Goal: Task Accomplishment & Management: Use online tool/utility

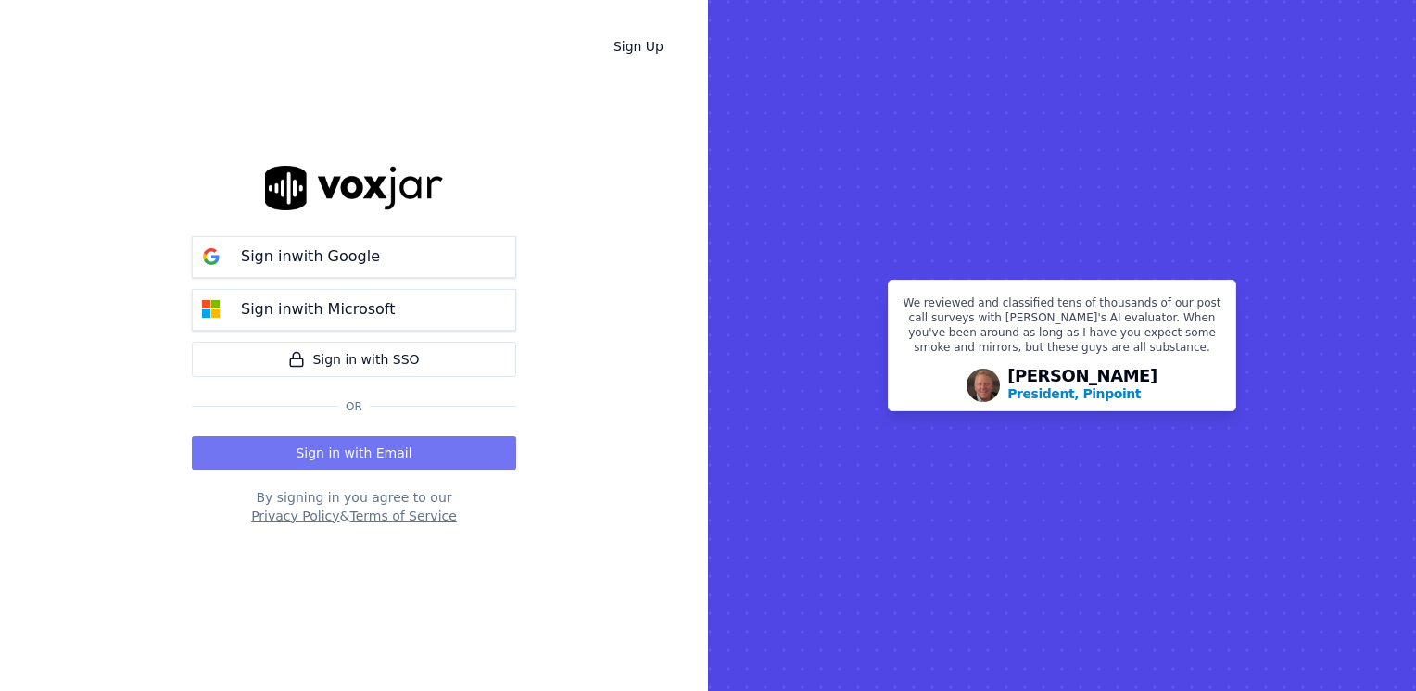
click at [443, 460] on button "Sign in with Email" at bounding box center [354, 452] width 324 height 33
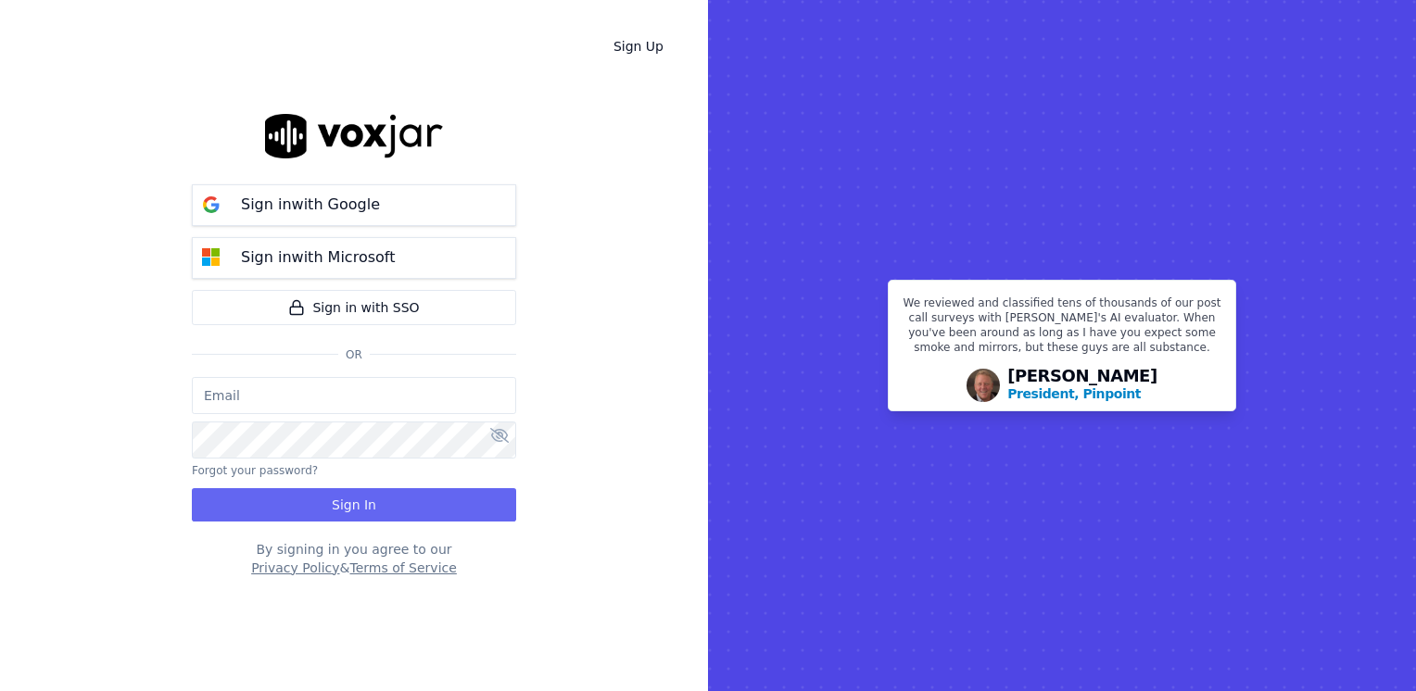
click at [365, 397] on input "email" at bounding box center [354, 395] width 324 height 37
type input "[EMAIL_ADDRESS][DOMAIN_NAME]"
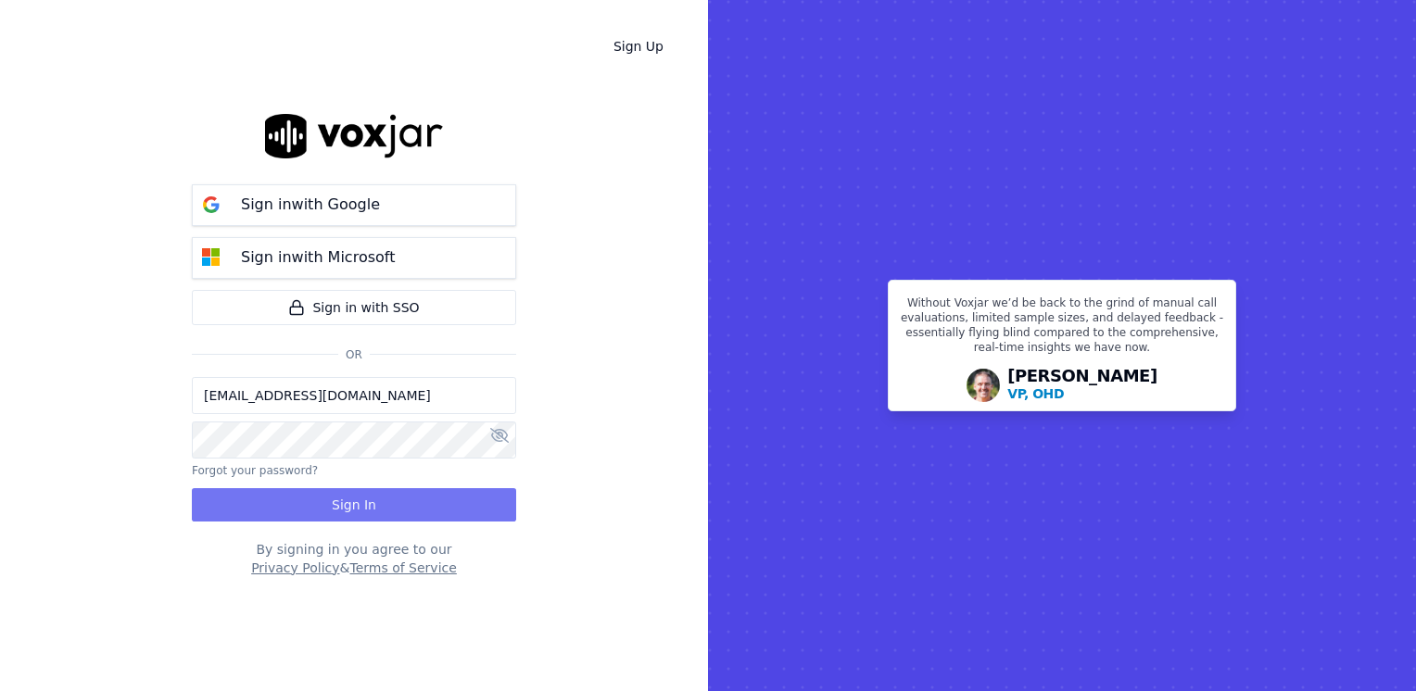
click at [387, 500] on button "Sign In" at bounding box center [354, 504] width 324 height 33
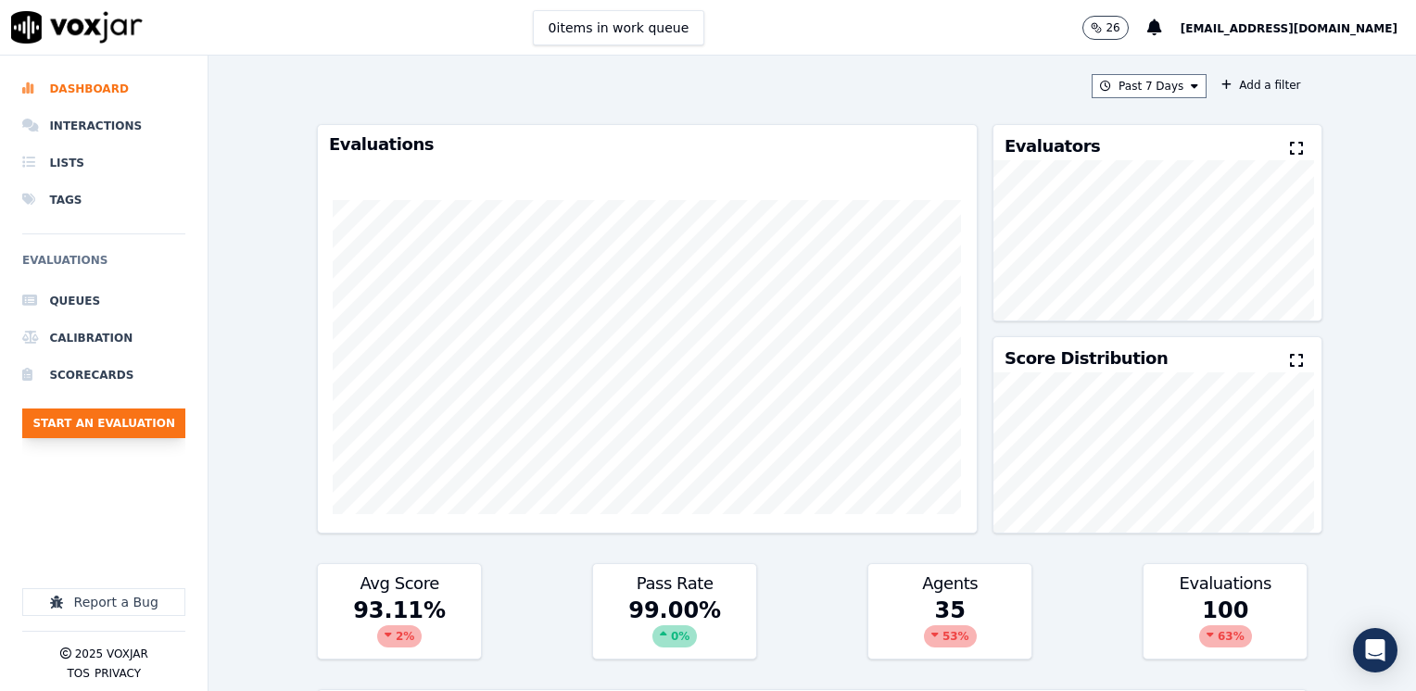
click at [110, 418] on button "Start an Evaluation" at bounding box center [103, 424] width 163 height 30
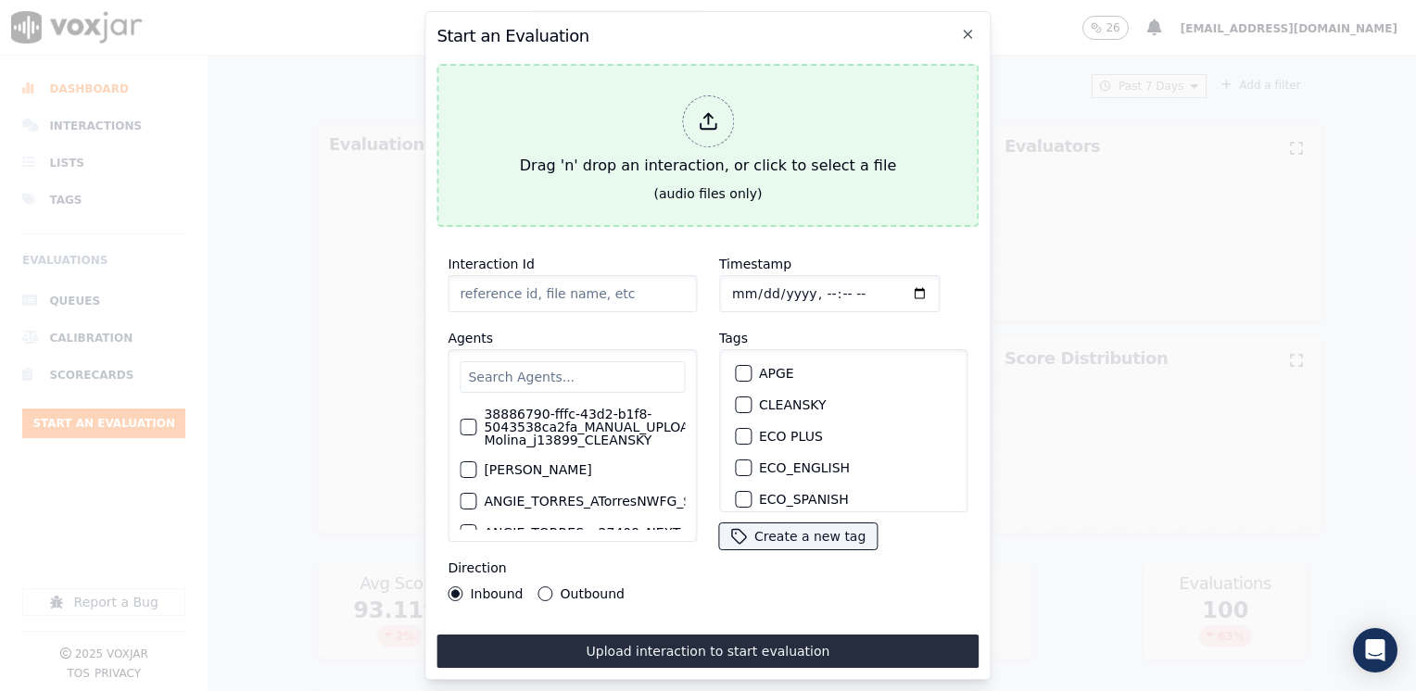
click at [699, 126] on div at bounding box center [708, 121] width 52 height 52
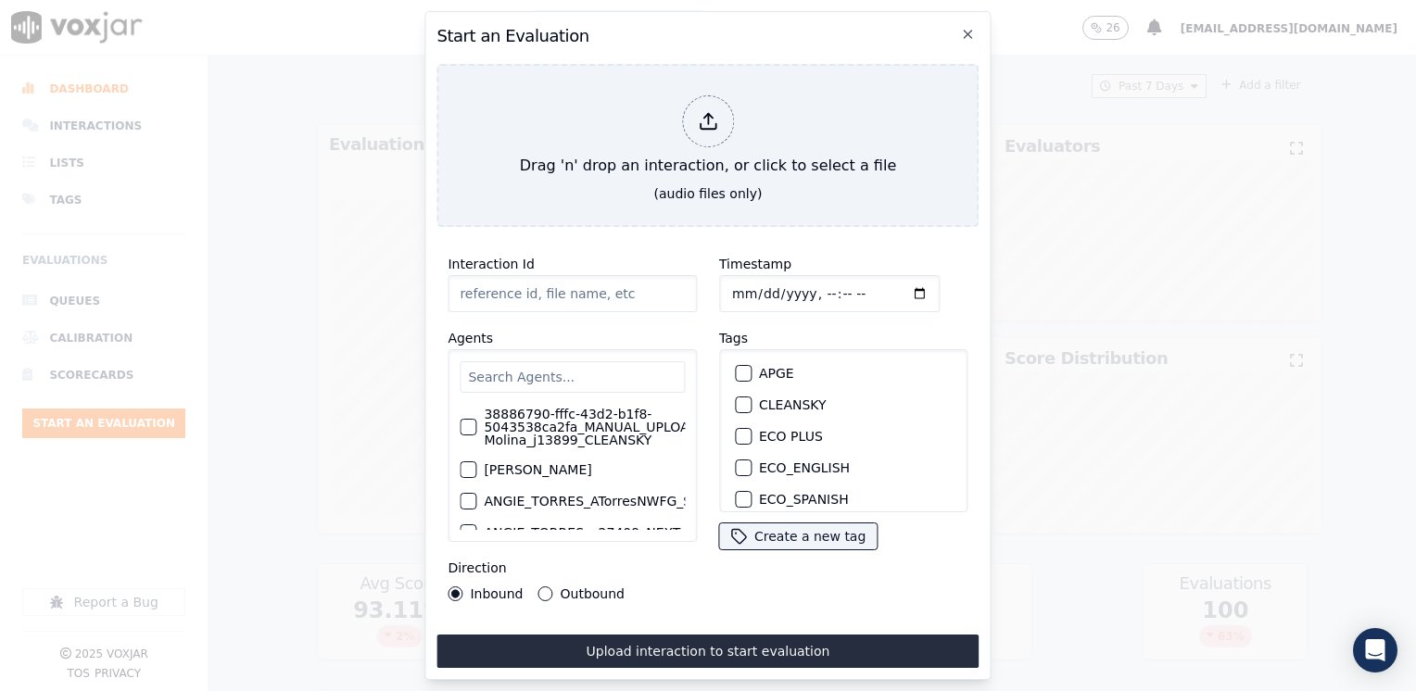
type input "20250825-160533_8484569829-[PERSON_NAME] 2 all.mp3"
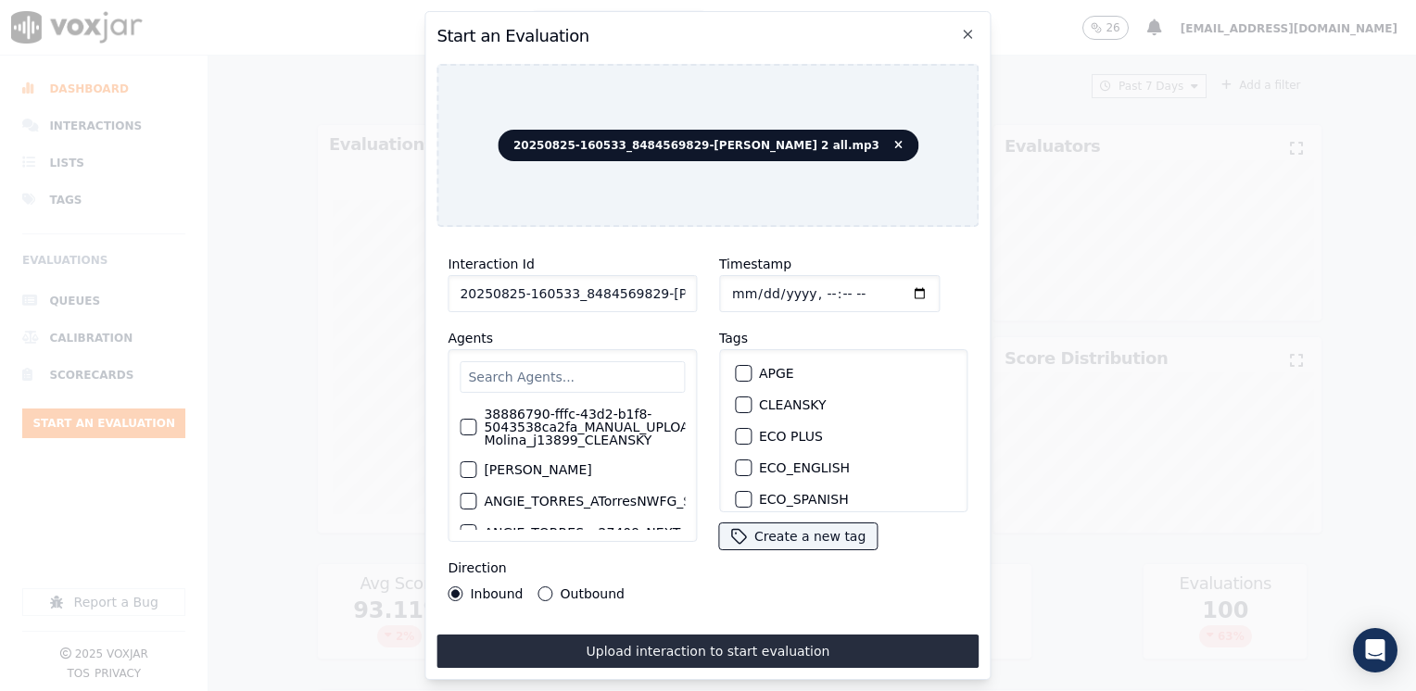
click at [583, 367] on input "text" at bounding box center [572, 376] width 225 height 31
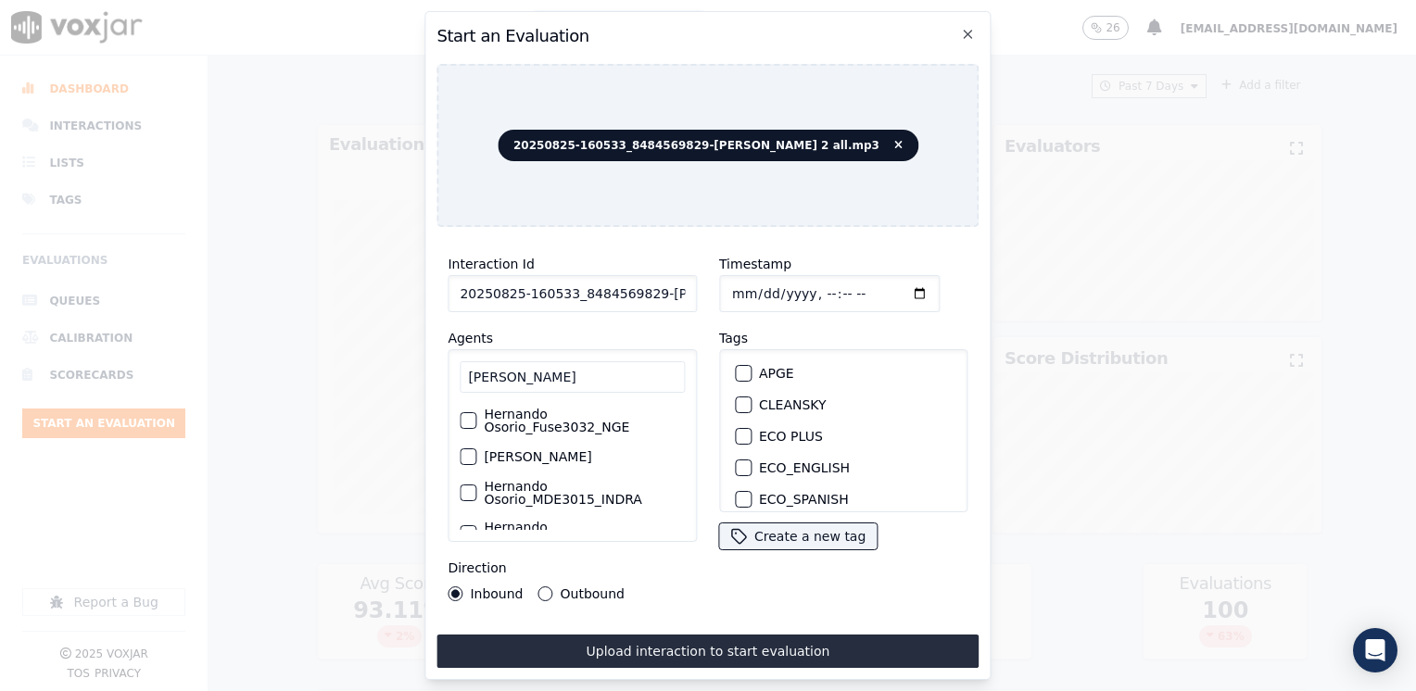
type input "[PERSON_NAME]"
click at [567, 413] on label "Hernando Osorio_Fuse3032_NGE" at bounding box center [584, 421] width 201 height 26
click at [476, 413] on button "Hernando Osorio_Fuse3032_NGE" at bounding box center [468, 420] width 17 height 17
click at [739, 434] on div "button" at bounding box center [742, 440] width 13 height 13
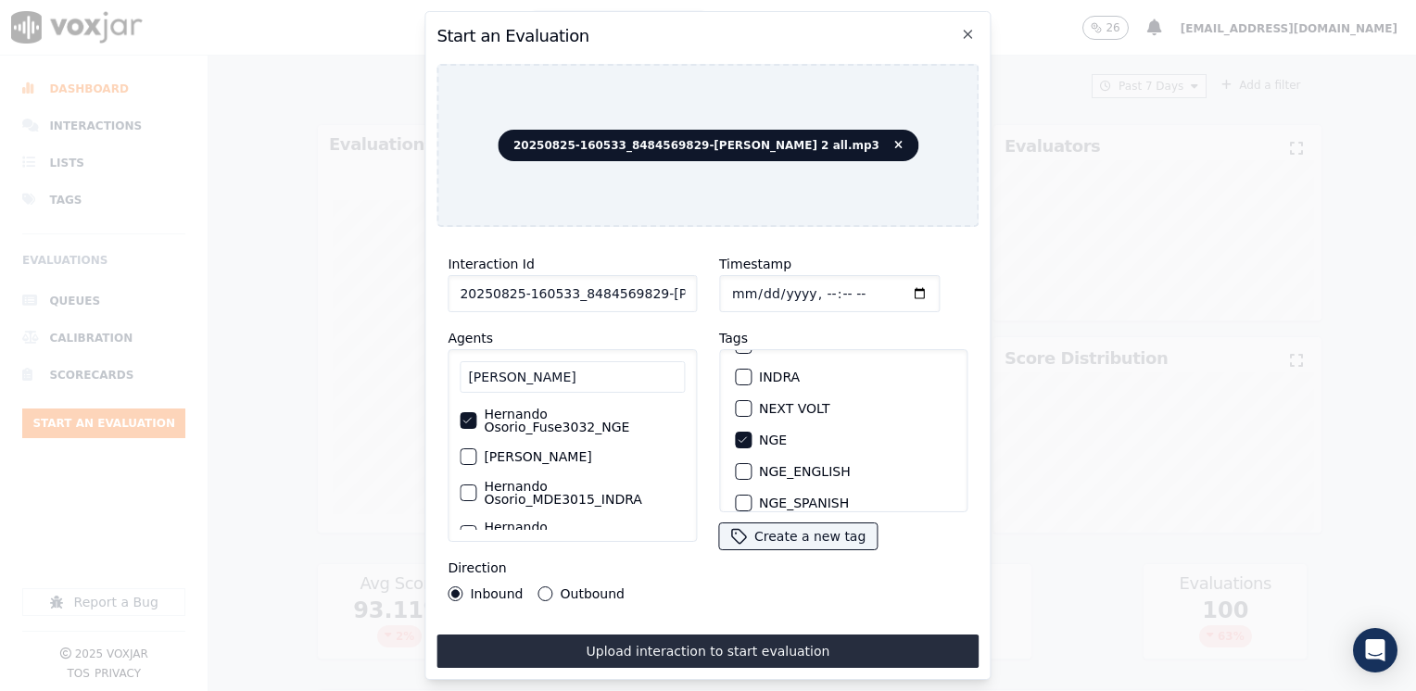
click at [899, 287] on input "Timestamp" at bounding box center [829, 293] width 220 height 37
type input "[DATE]T11:23"
click at [541, 586] on button "Outbound" at bounding box center [545, 593] width 15 height 15
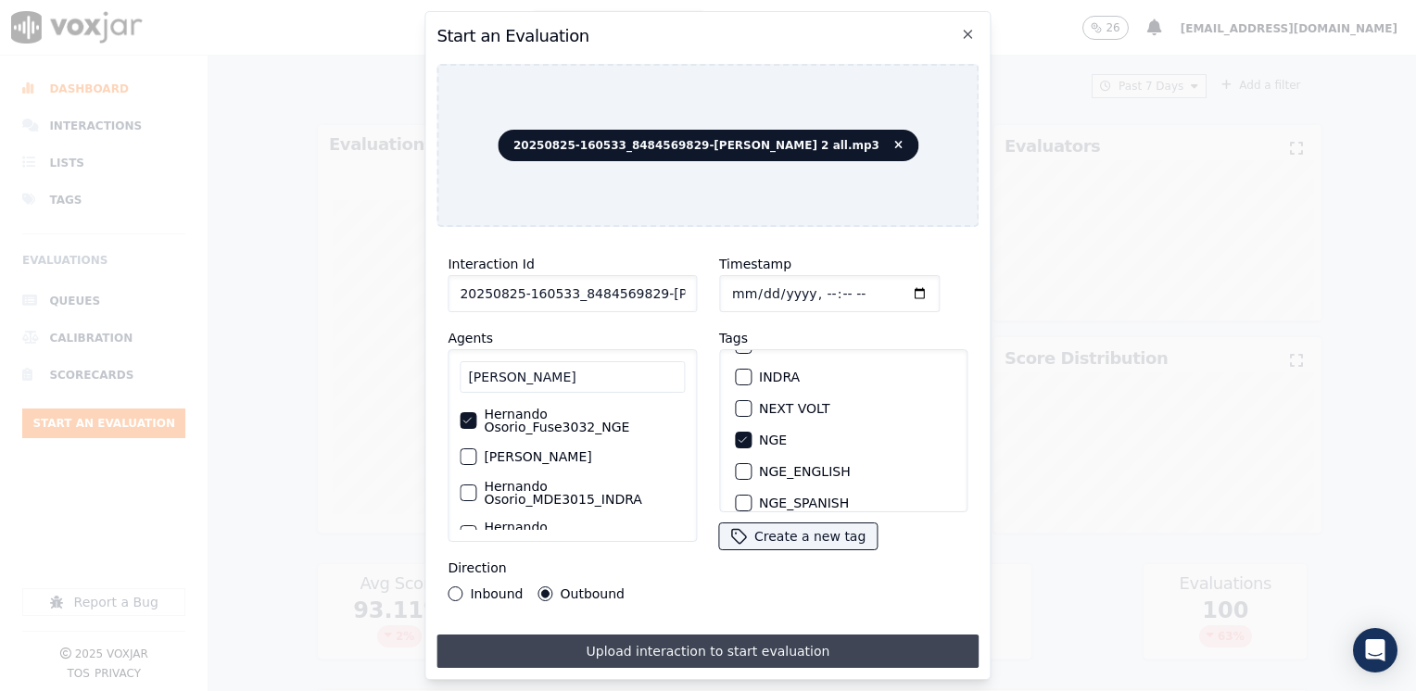
click at [708, 636] on button "Upload interaction to start evaluation" at bounding box center [707, 651] width 542 height 33
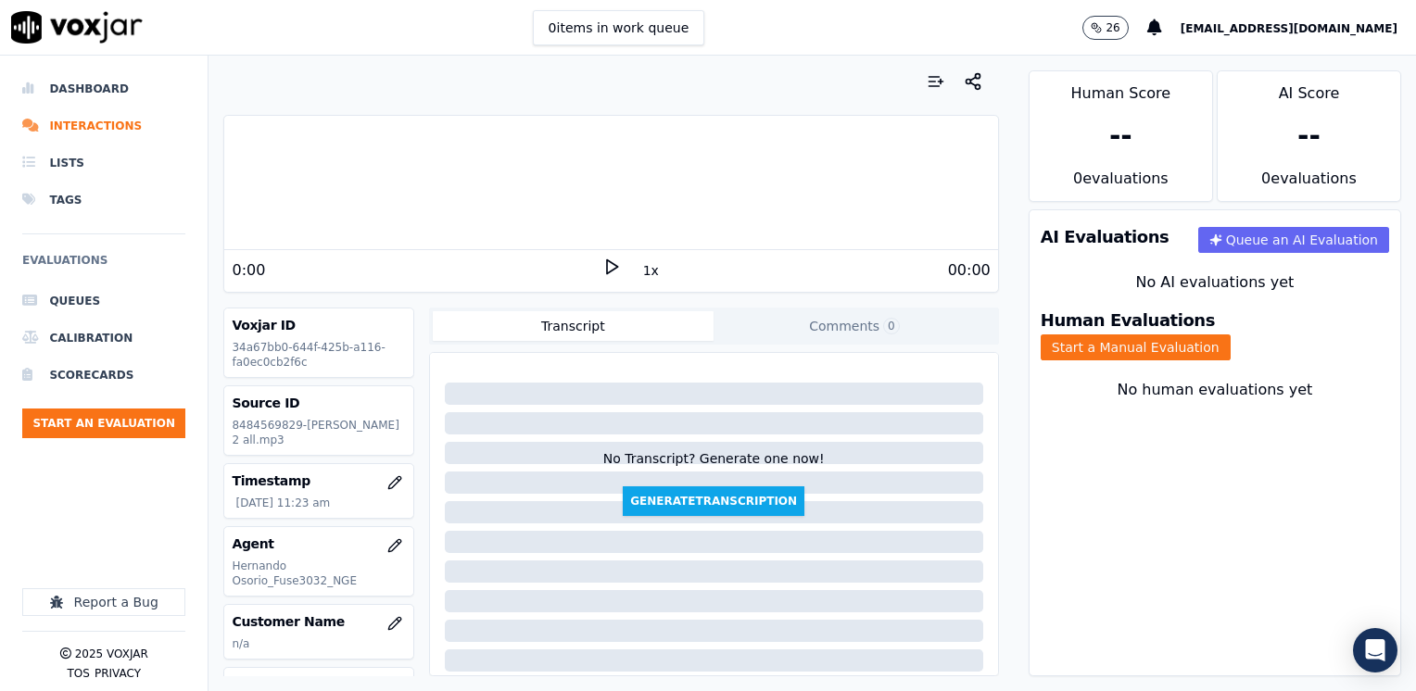
click at [602, 273] on icon at bounding box center [611, 267] width 19 height 19
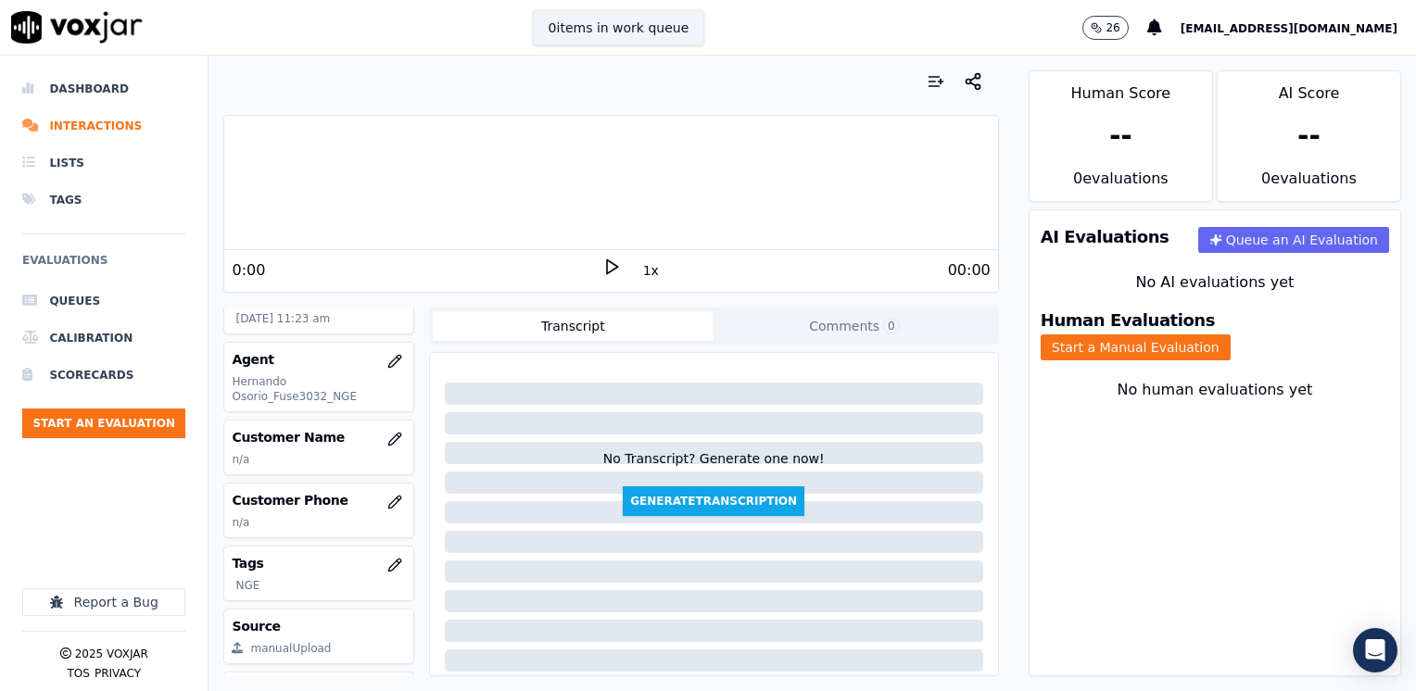
scroll to position [185, 0]
click at [387, 498] on icon "button" at bounding box center [394, 501] width 15 height 15
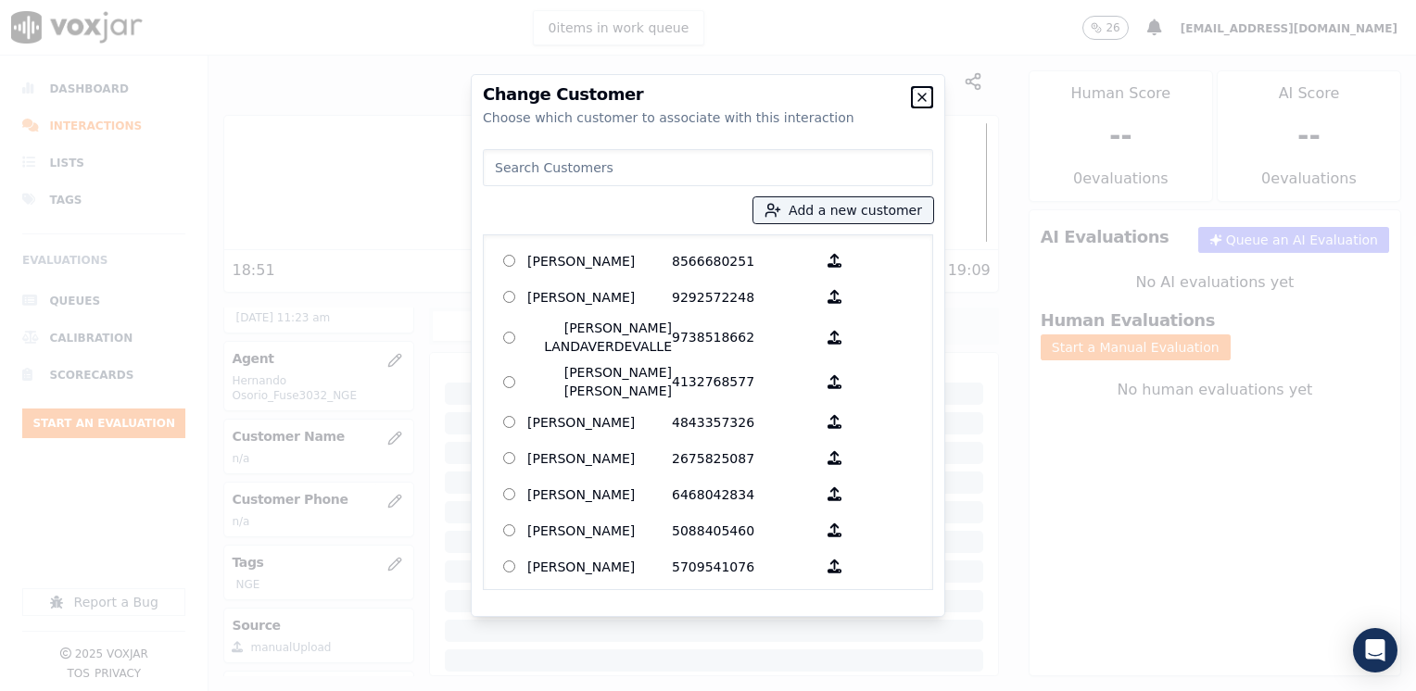
click at [915, 92] on icon "button" at bounding box center [921, 97] width 15 height 15
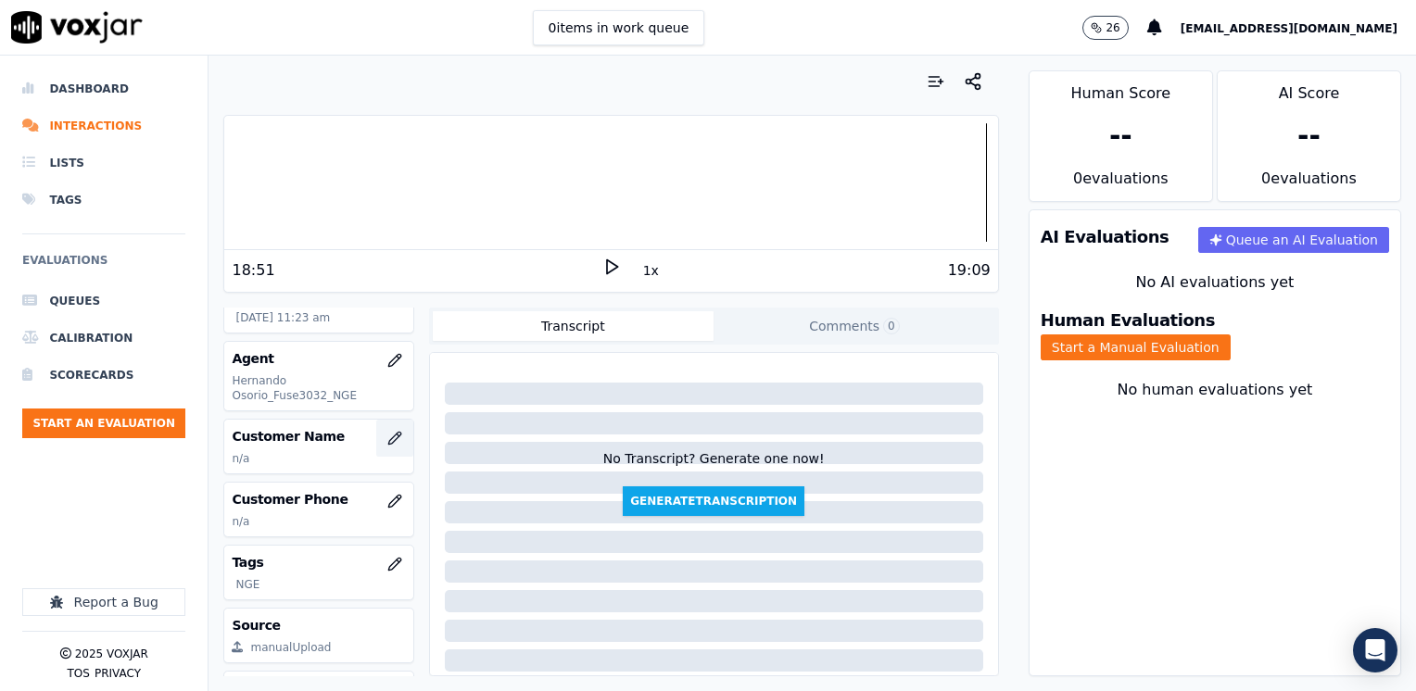
click at [387, 431] on icon "button" at bounding box center [394, 438] width 15 height 15
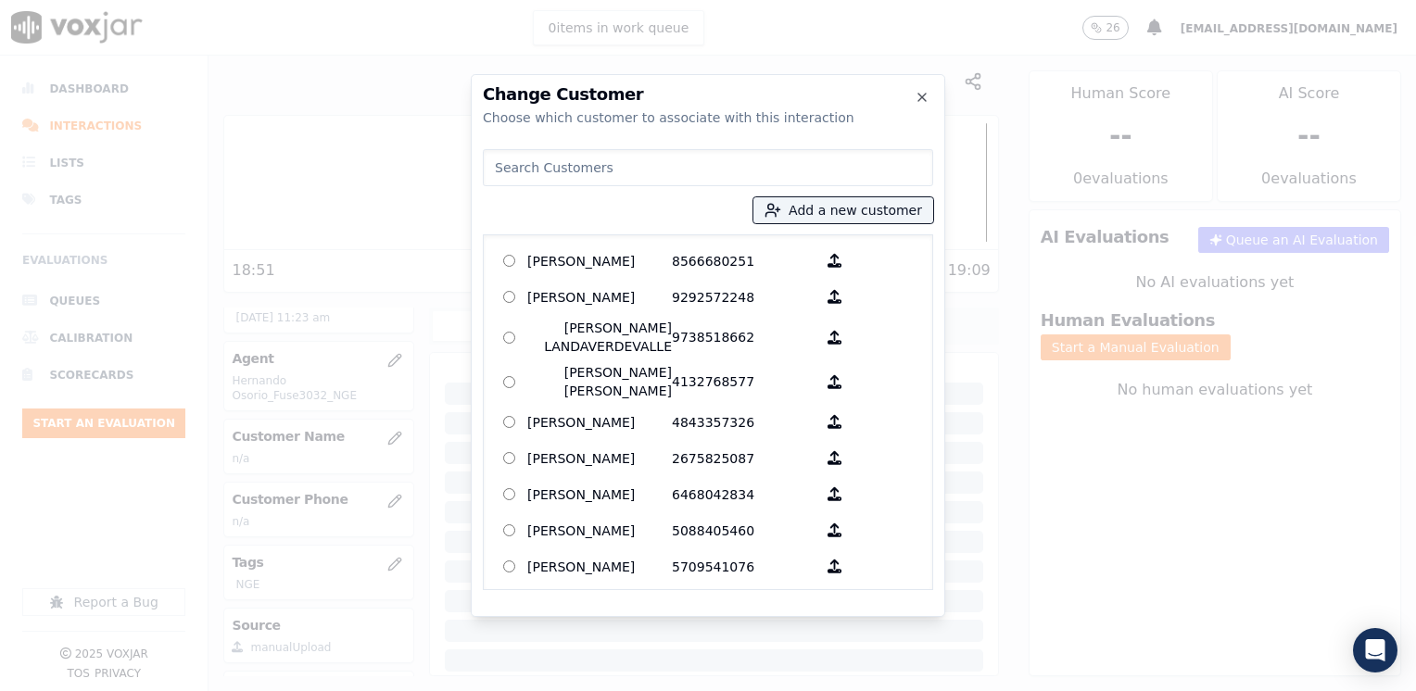
click at [709, 163] on input at bounding box center [708, 167] width 450 height 37
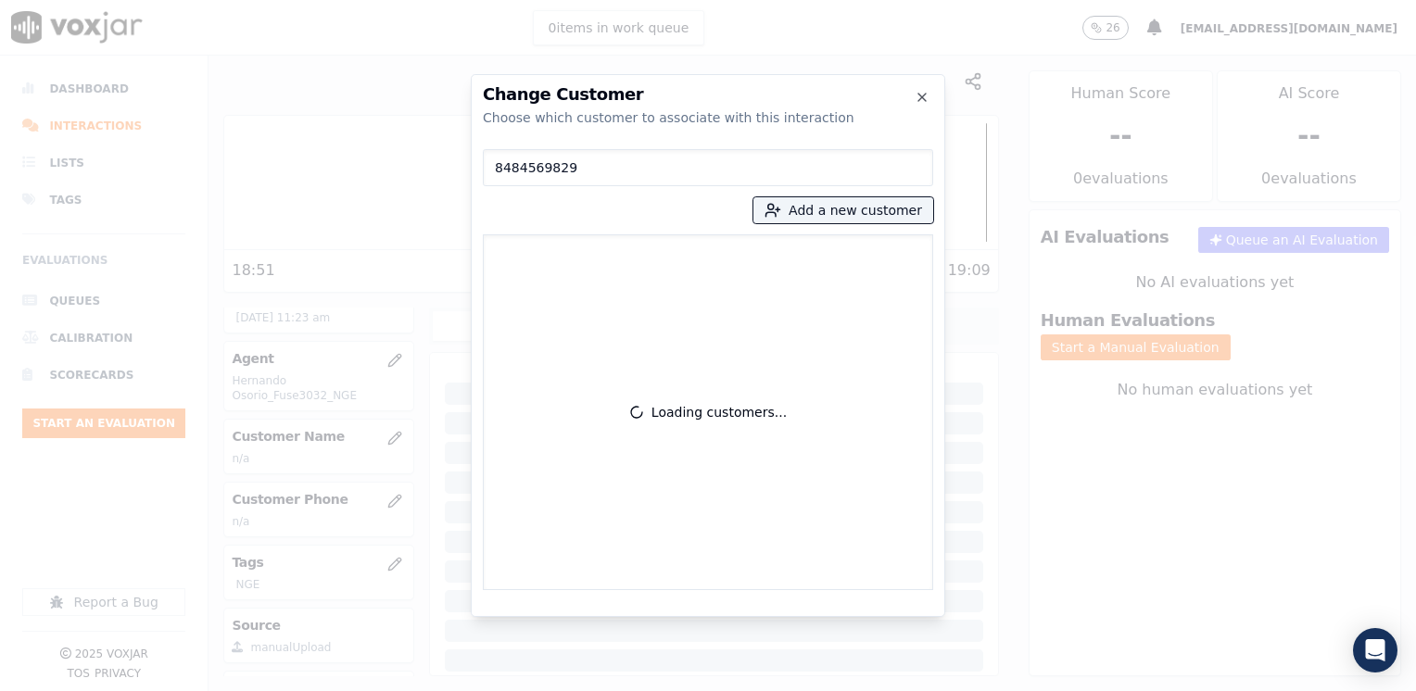
type input "8484569829"
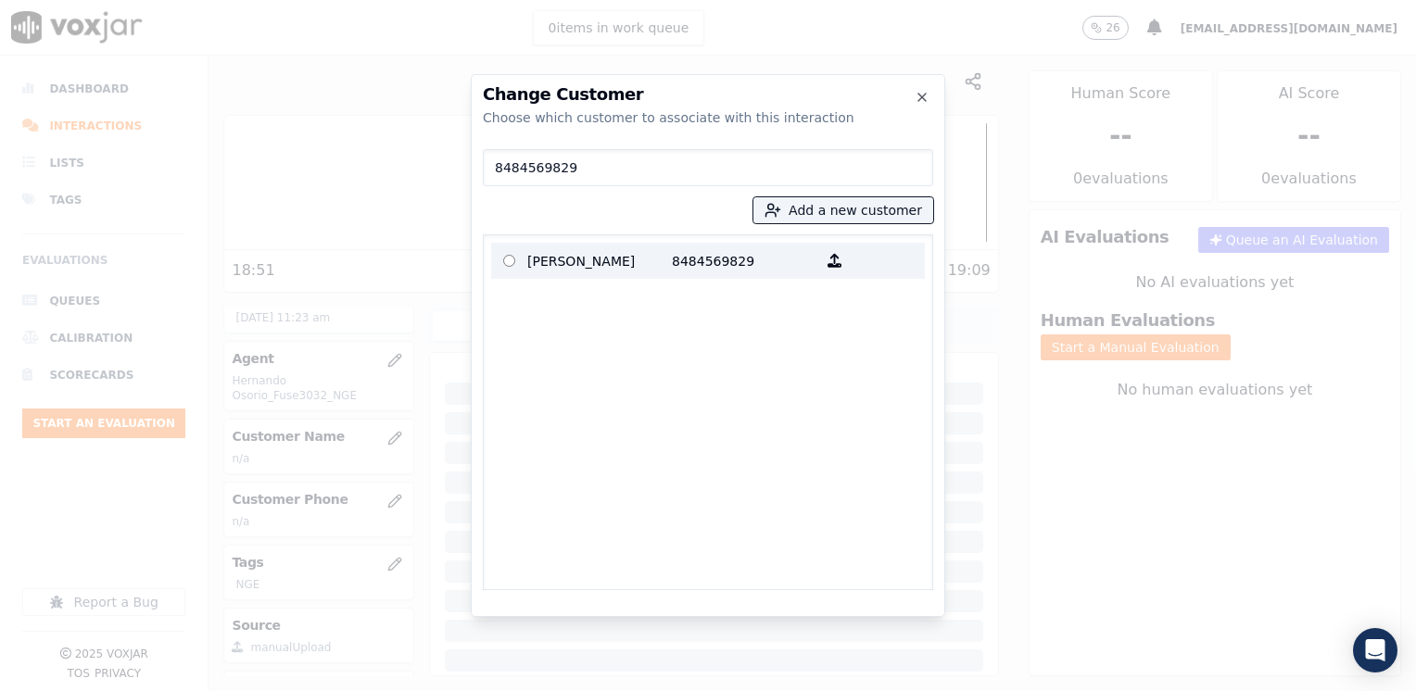
click at [700, 260] on p "8484569829" at bounding box center [744, 260] width 145 height 29
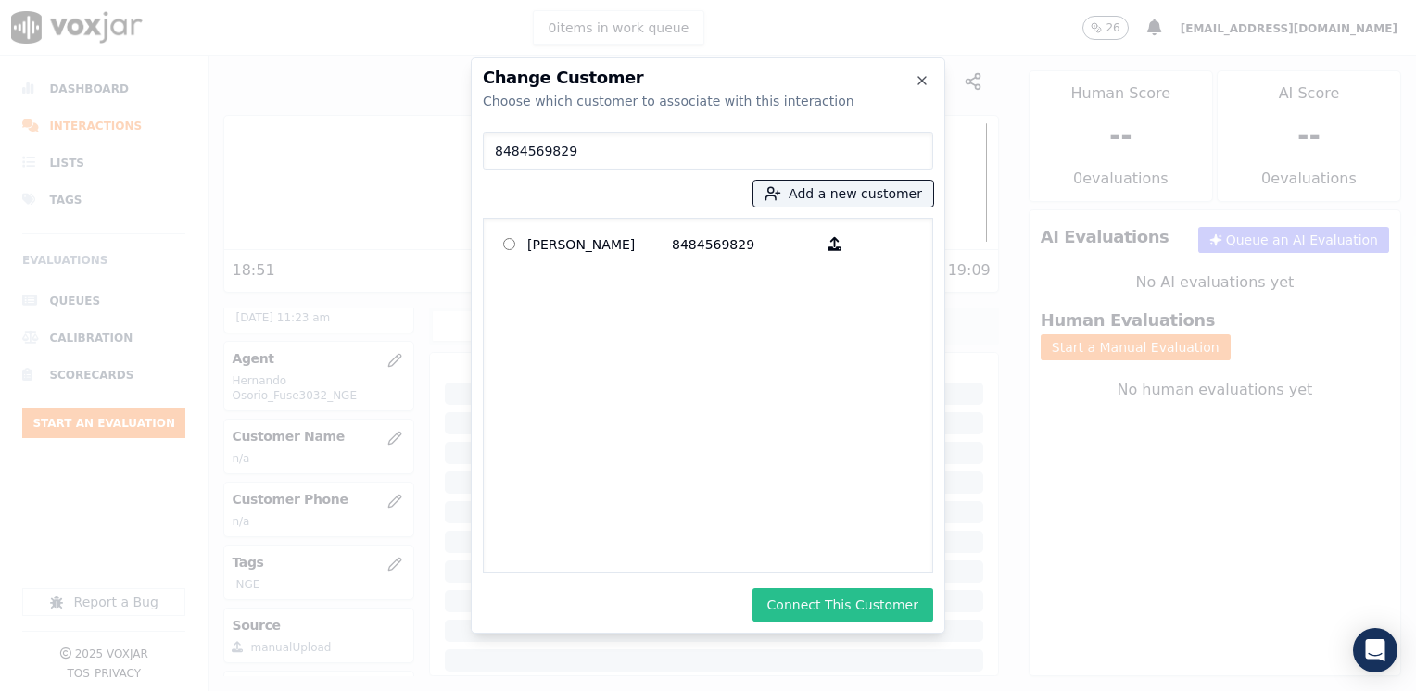
click at [873, 602] on button "Connect This Customer" at bounding box center [842, 604] width 181 height 33
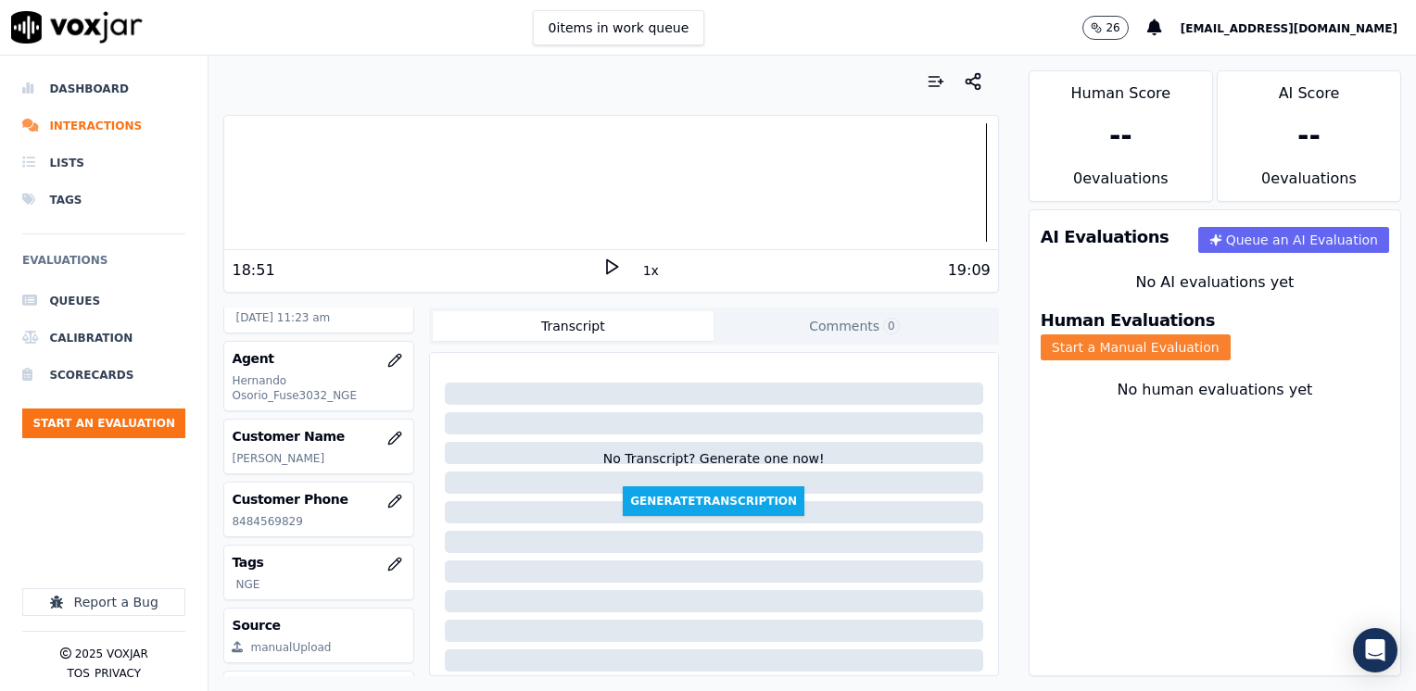
click at [1230, 335] on button "Start a Manual Evaluation" at bounding box center [1135, 347] width 190 height 26
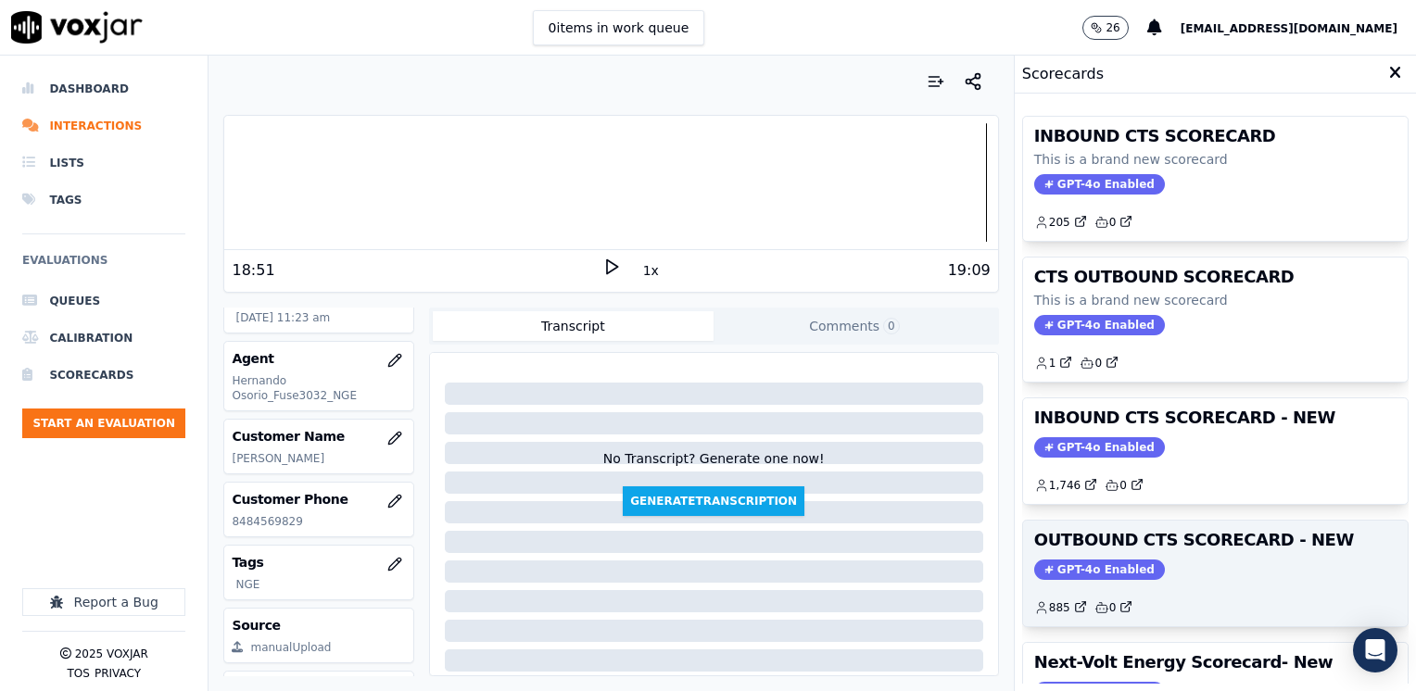
click at [1107, 560] on span "GPT-4o Enabled" at bounding box center [1099, 570] width 131 height 20
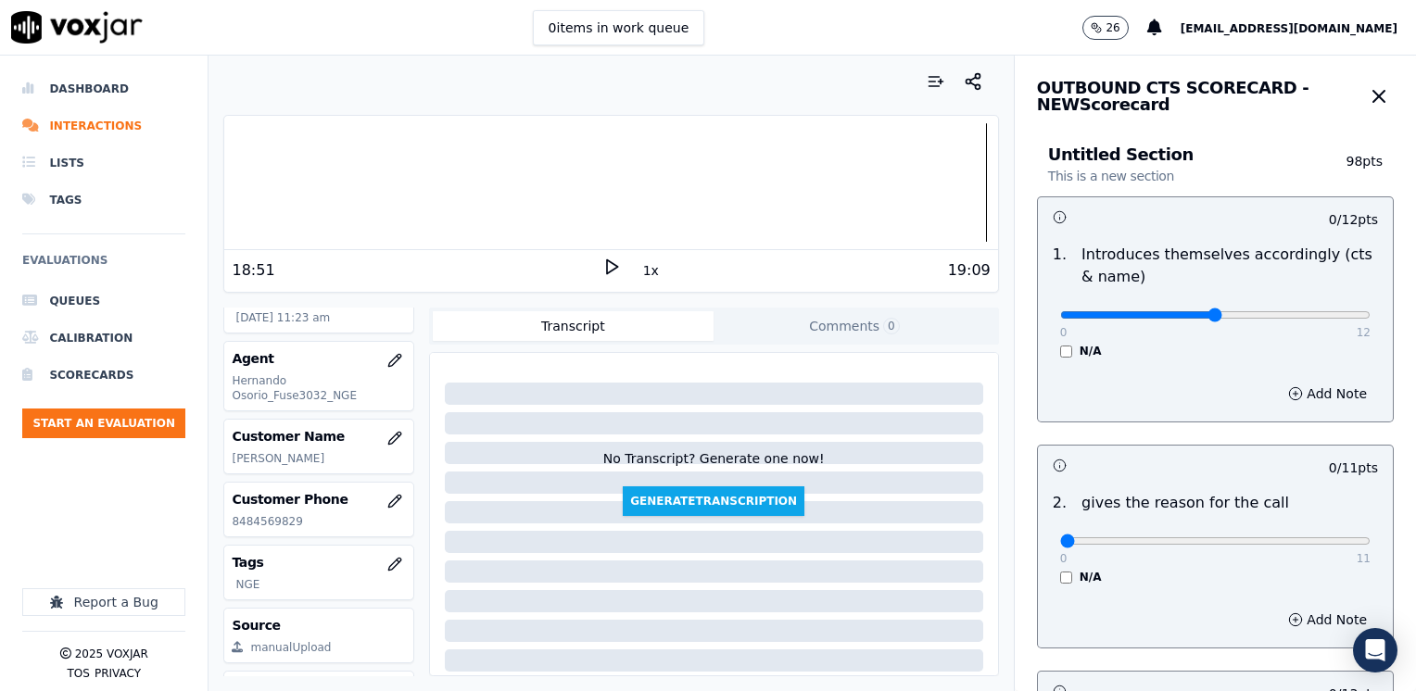
type input "6"
click at [1182, 312] on input "range" at bounding box center [1215, 314] width 310 height 7
click at [1293, 387] on button "Add Note" at bounding box center [1327, 394] width 101 height 26
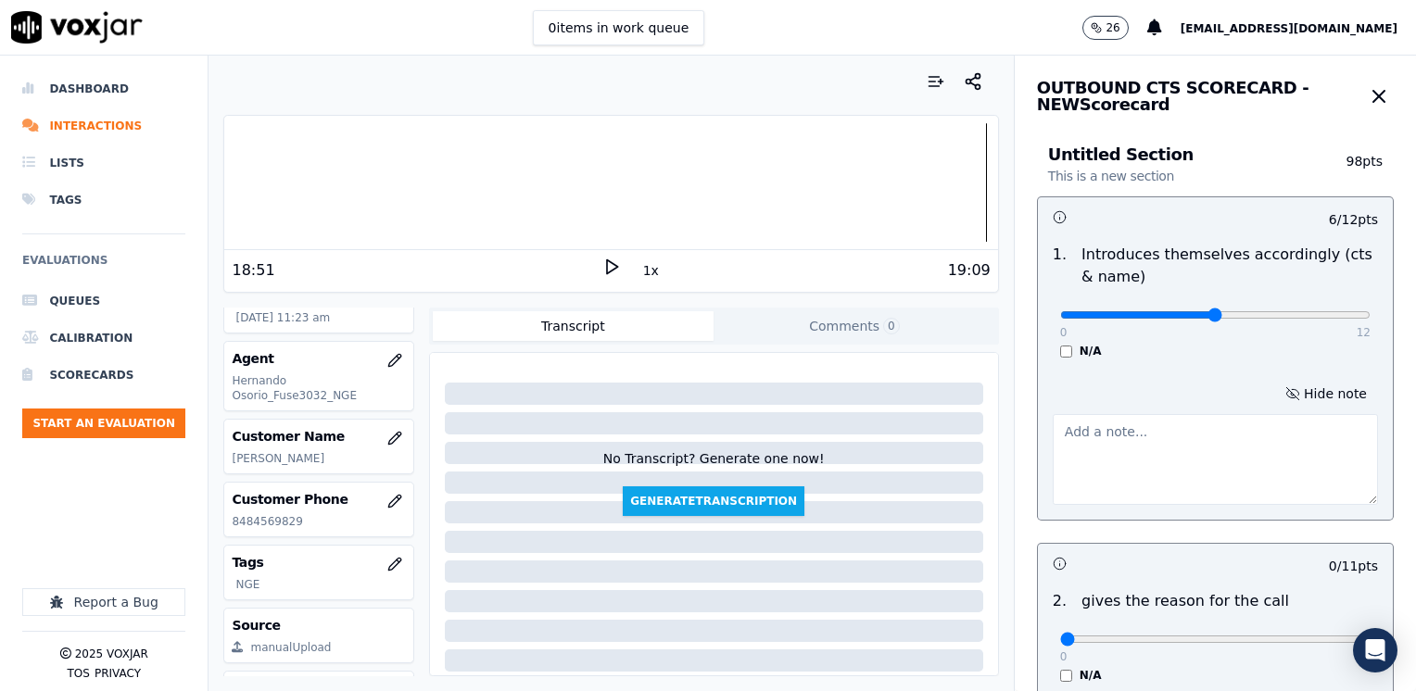
click at [1175, 457] on textarea at bounding box center [1214, 459] width 325 height 91
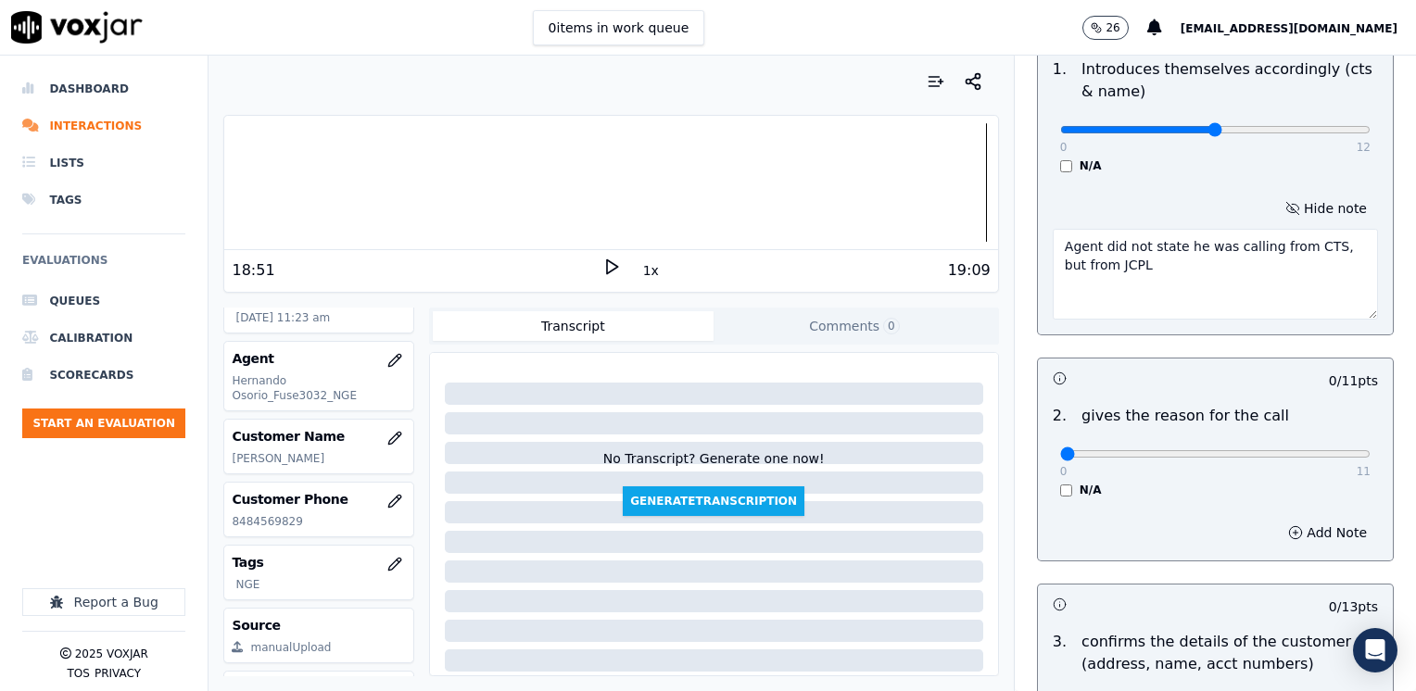
type textarea "Agent did not state he was calling from CTS, but from JCPL"
drag, startPoint x: 1043, startPoint y: 455, endPoint x: 1418, endPoint y: 453, distance: 375.2
type input "11"
click at [1370, 133] on input "range" at bounding box center [1215, 129] width 310 height 7
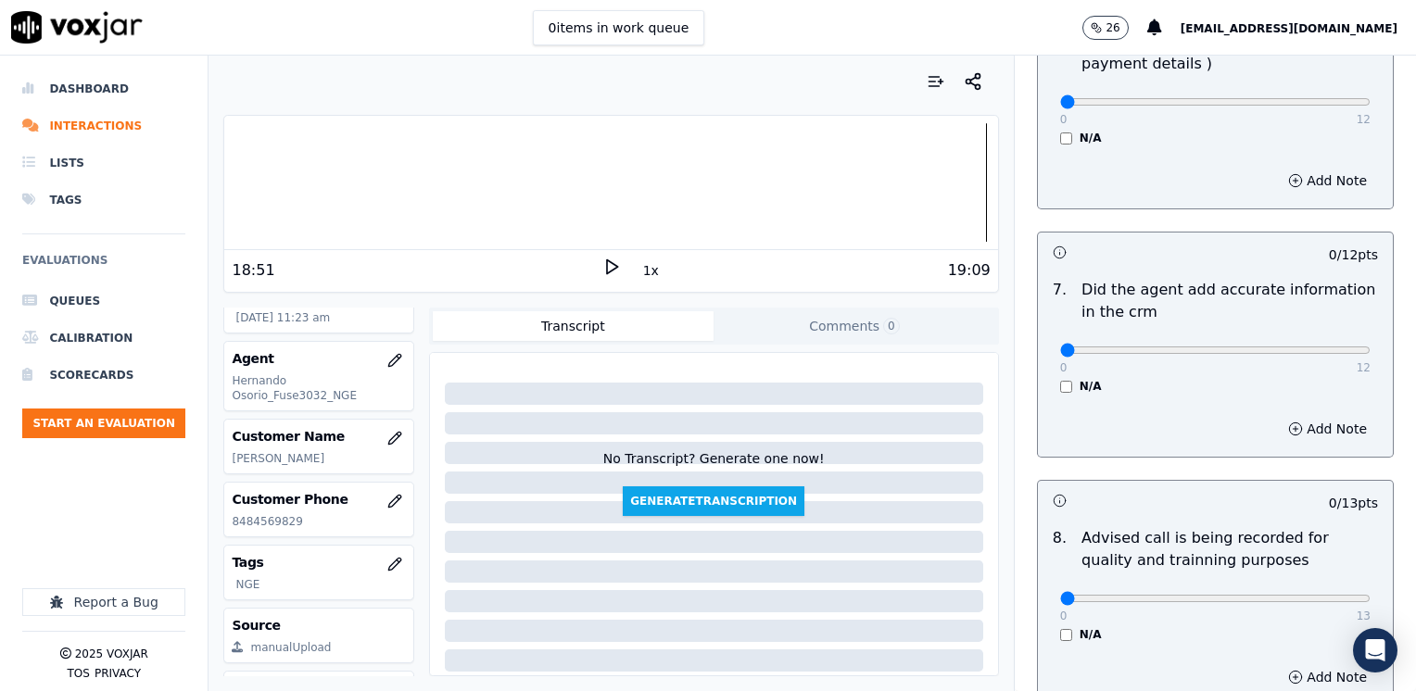
scroll to position [1717, 0]
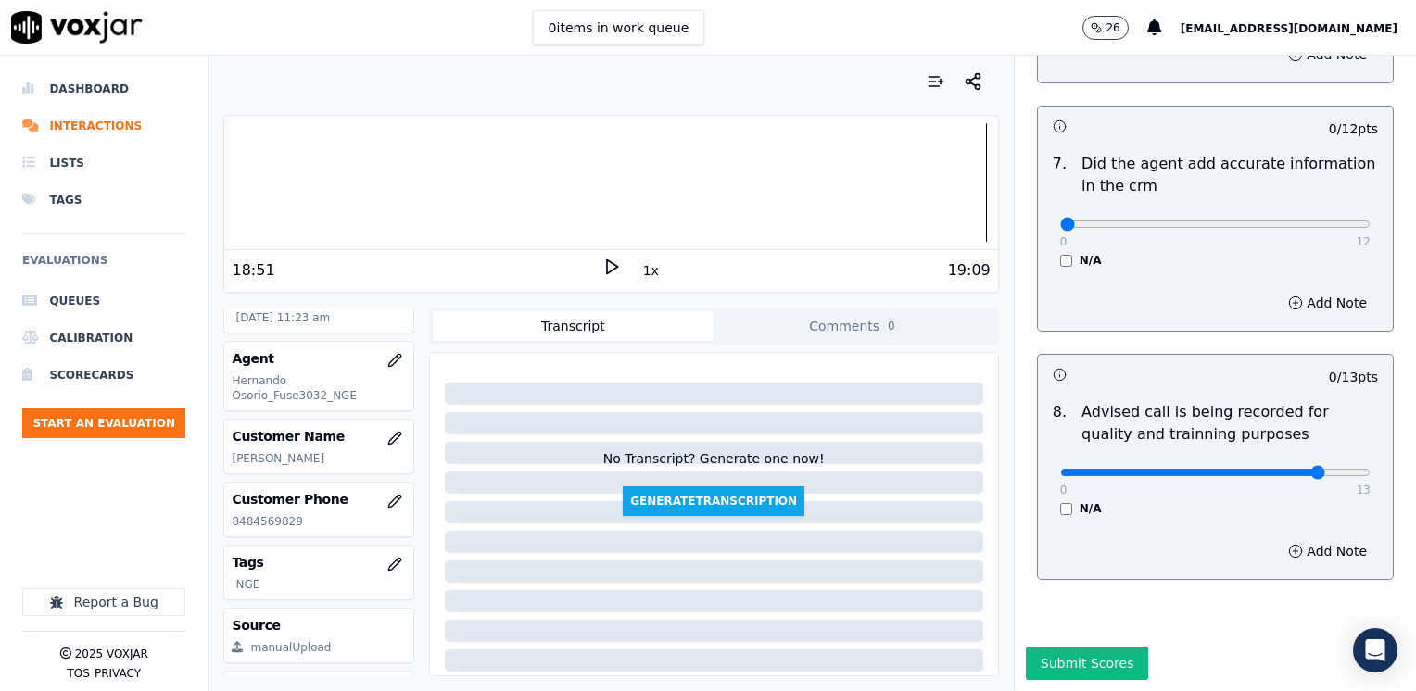
type input "10"
drag, startPoint x: 1046, startPoint y: 186, endPoint x: 1418, endPoint y: 279, distance: 383.8
type input "12"
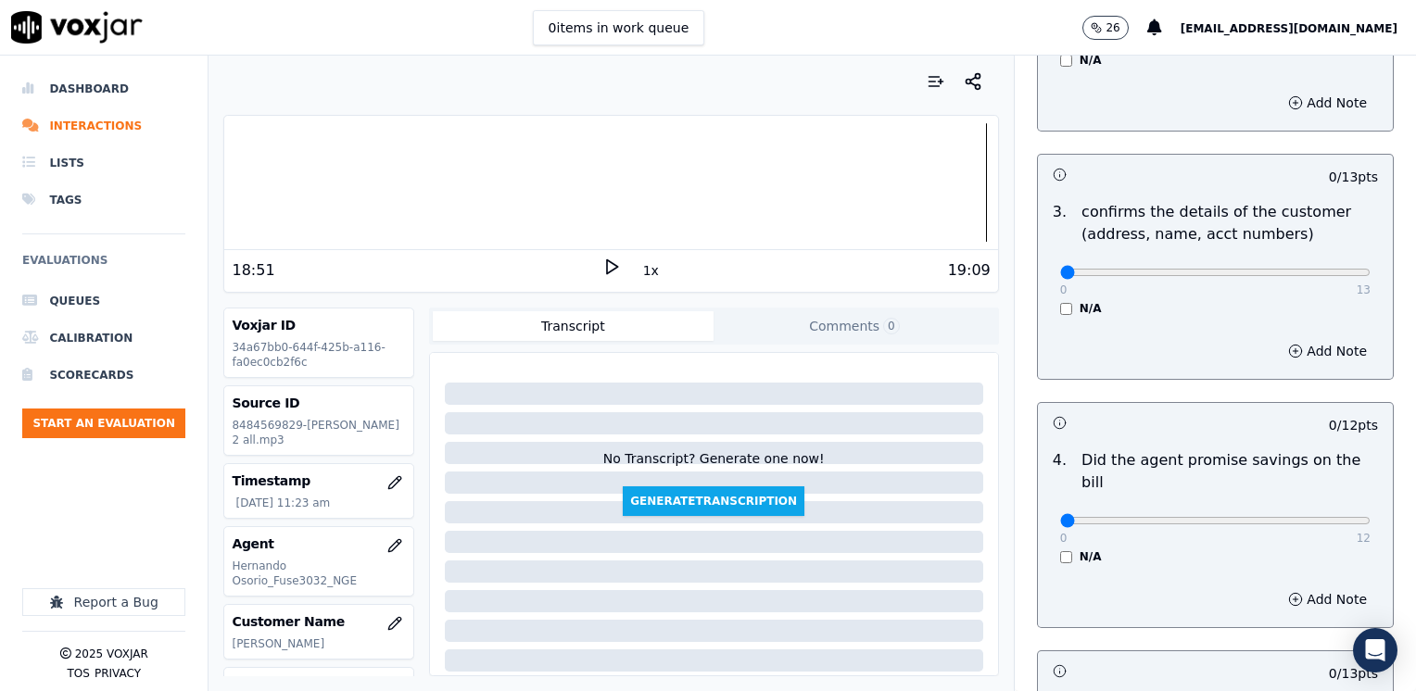
scroll to position [605, 0]
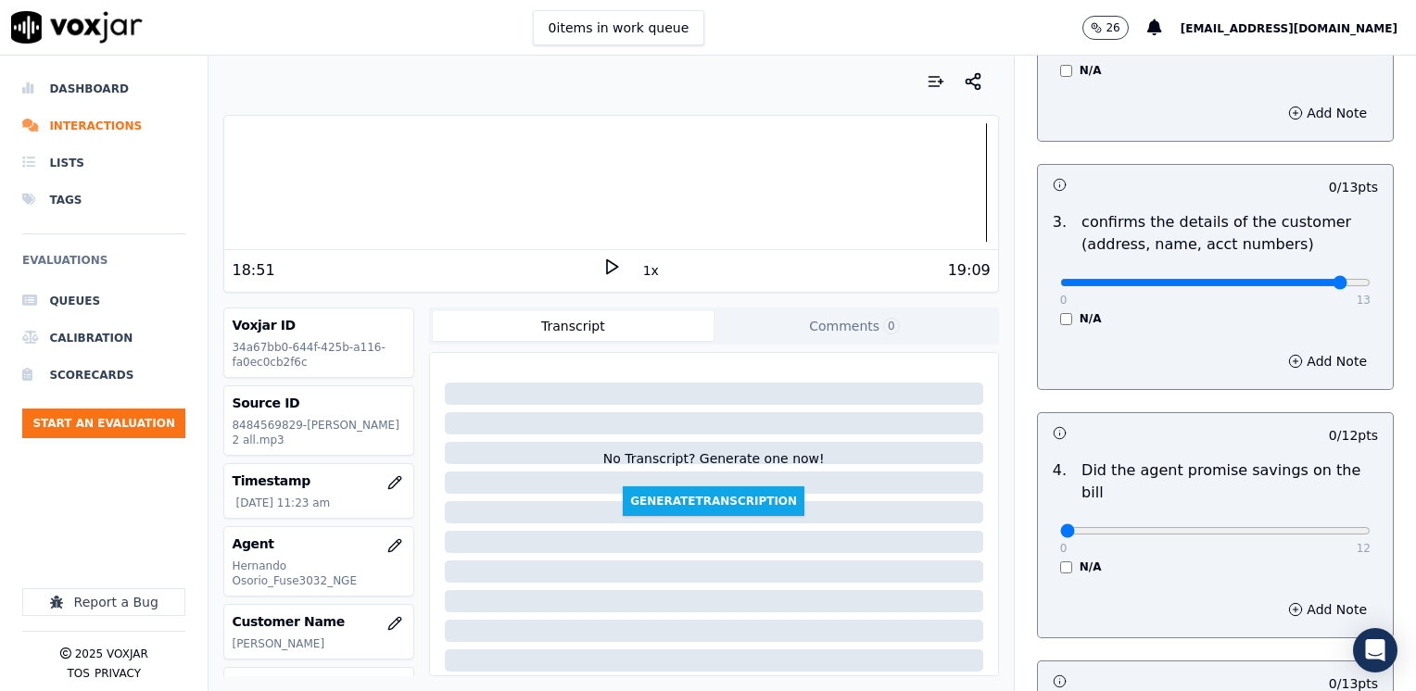
type input "12"
drag, startPoint x: 1043, startPoint y: 510, endPoint x: 1415, endPoint y: 502, distance: 371.6
type input "12"
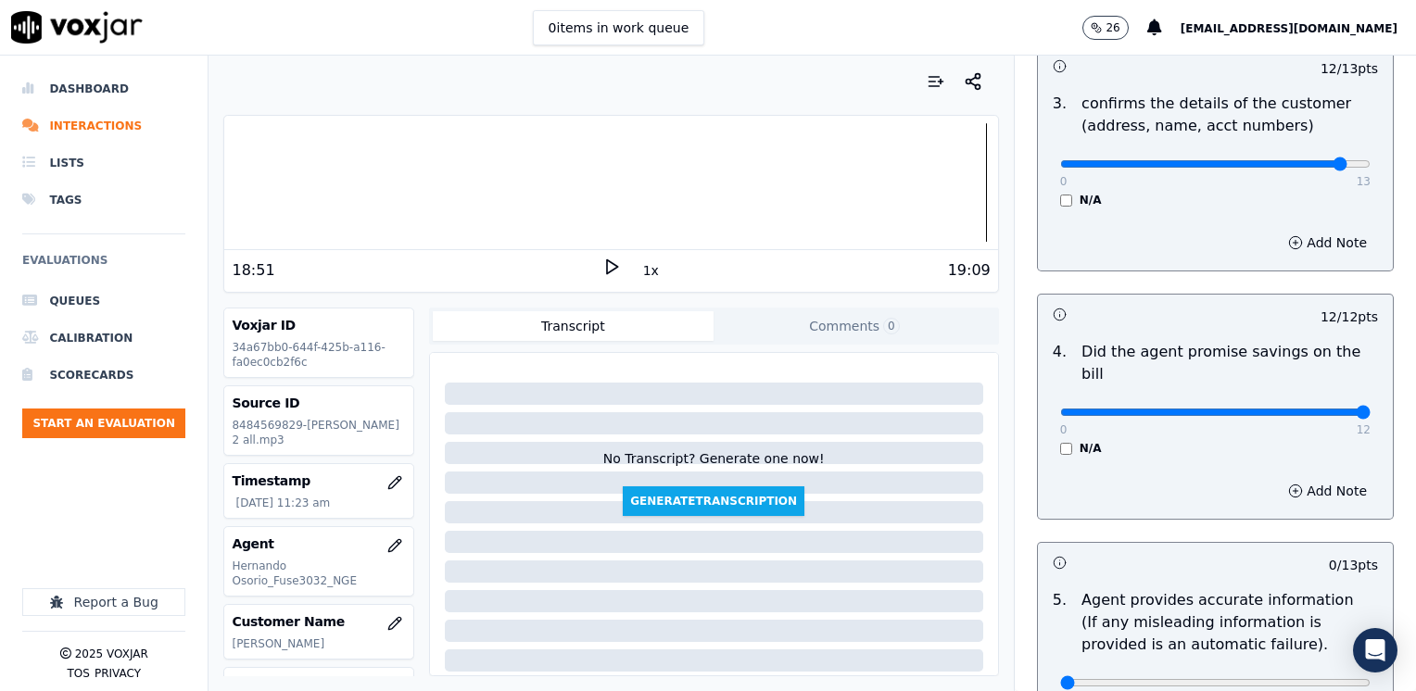
scroll to position [883, 0]
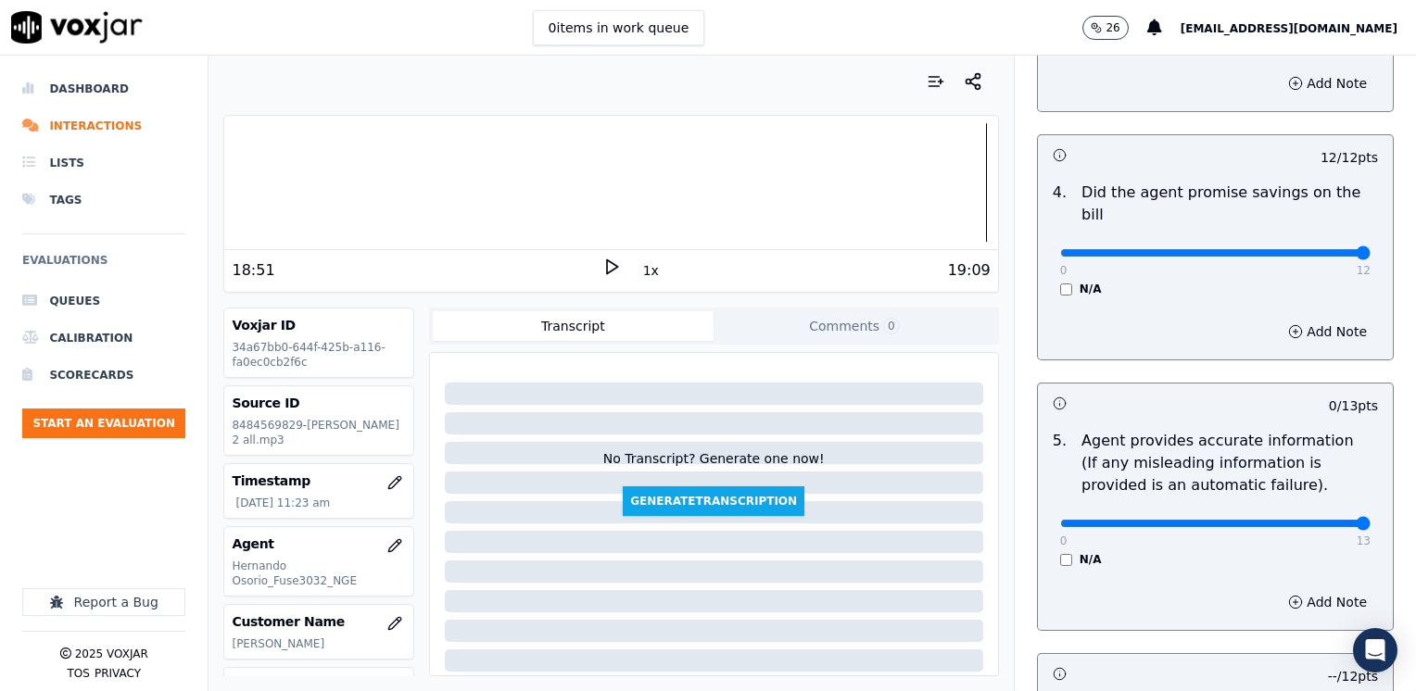
drag, startPoint x: 1045, startPoint y: 500, endPoint x: 1418, endPoint y: 465, distance: 375.0
type input "13"
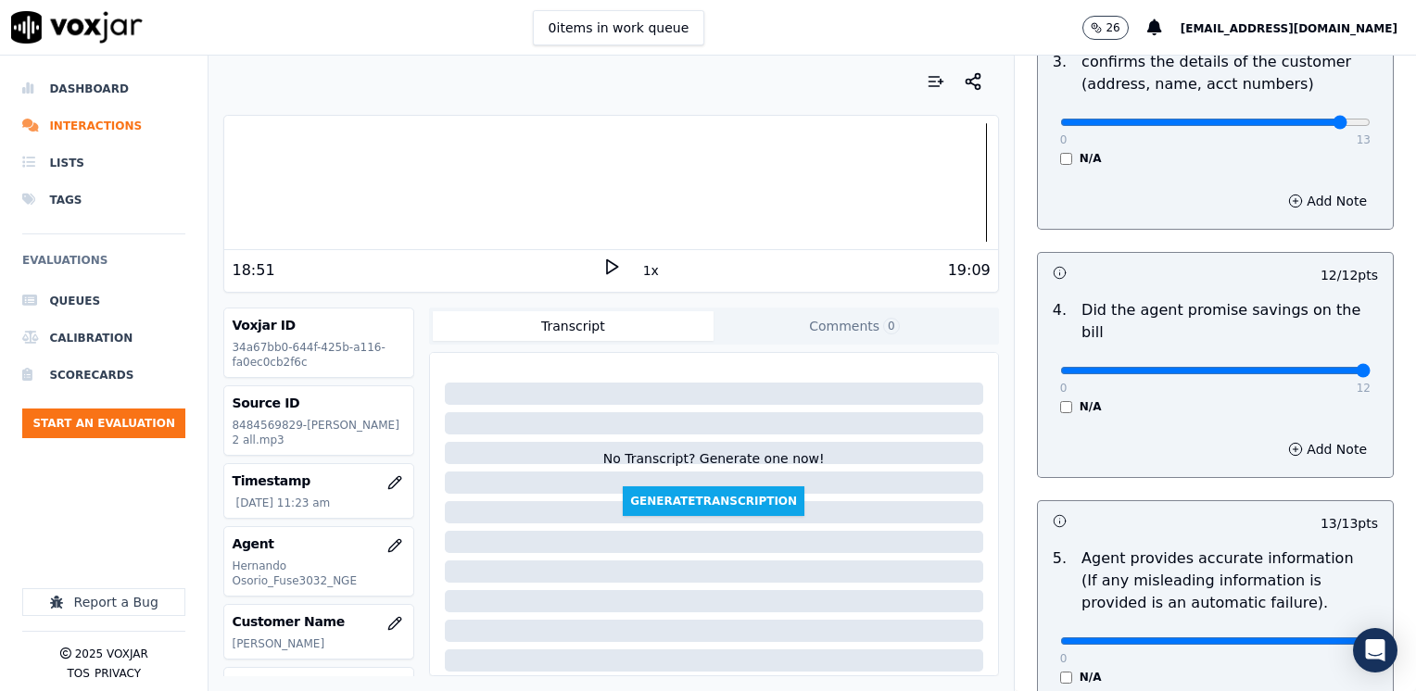
scroll to position [512, 0]
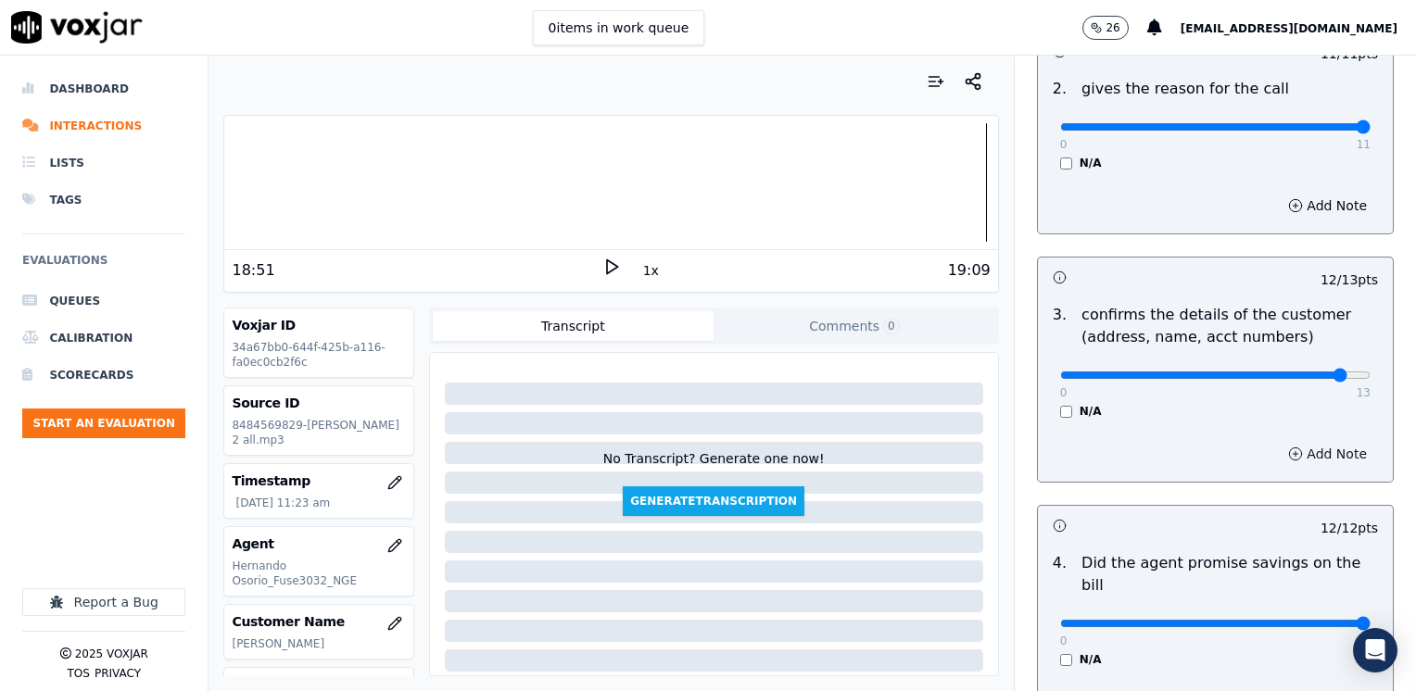
click at [1315, 459] on button "Add Note" at bounding box center [1327, 454] width 101 height 26
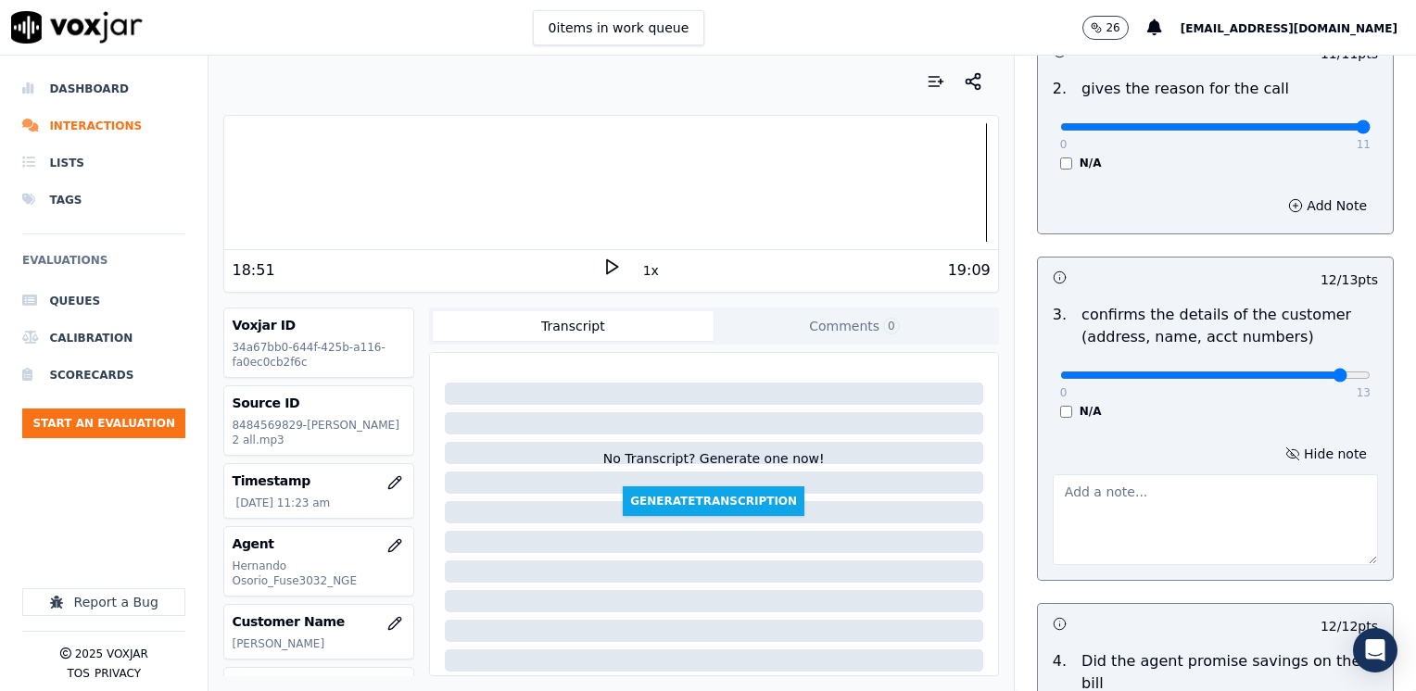
click at [1166, 503] on textarea at bounding box center [1214, 519] width 325 height 91
type textarea "m"
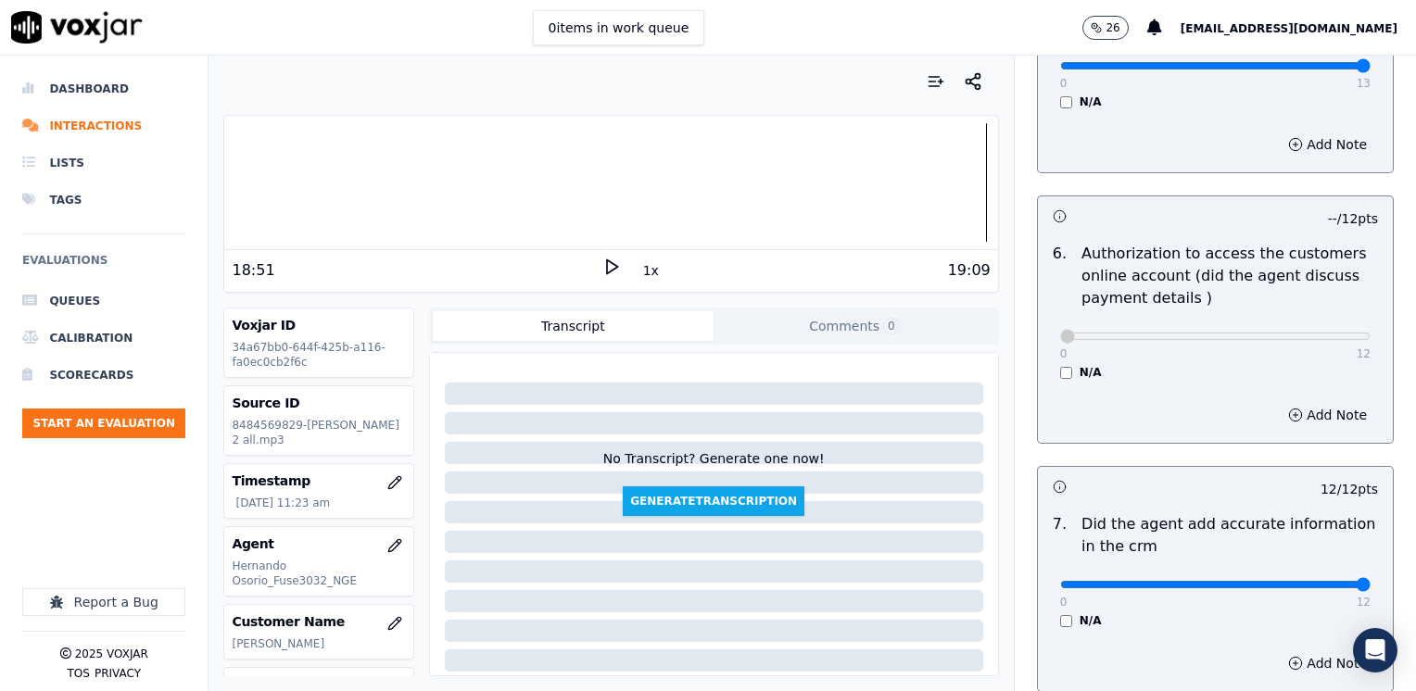
scroll to position [1815, 0]
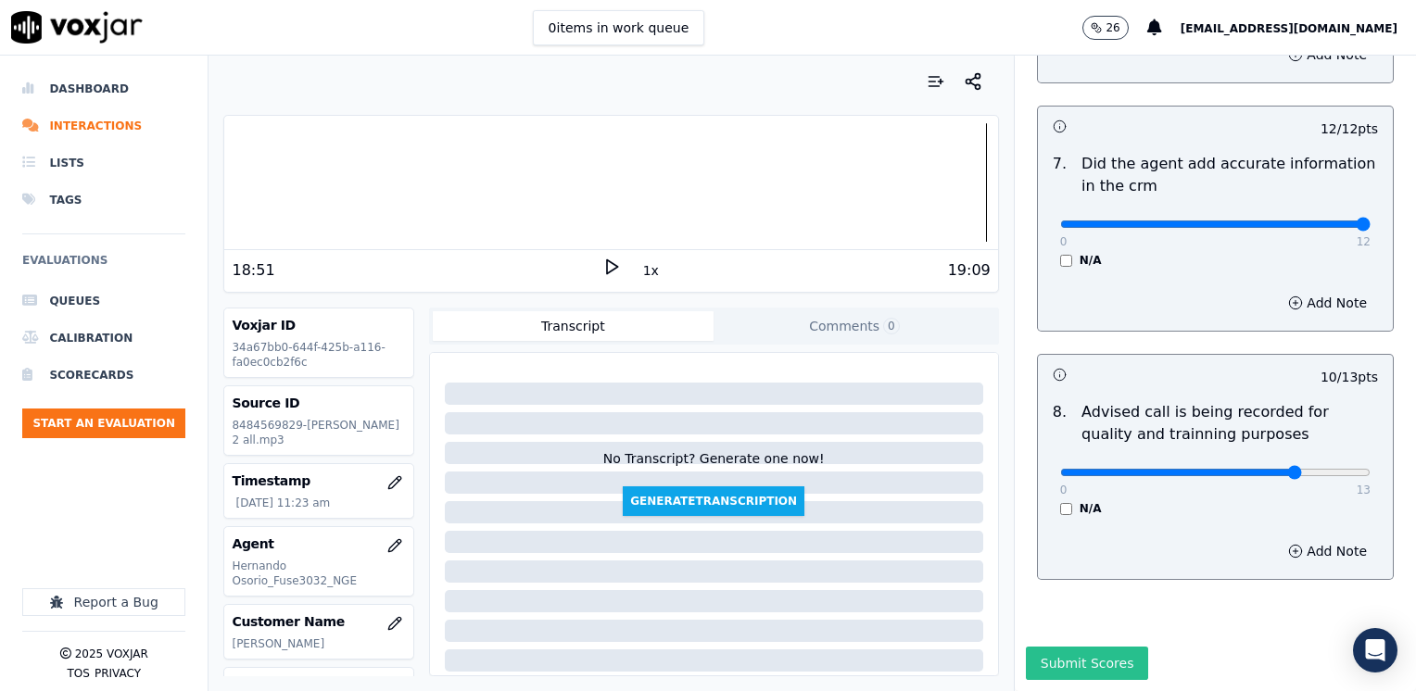
type textarea "Make sure to confirm full service address and the name as it appears on the bil…"
click at [1078, 647] on button "Submit Scores" at bounding box center [1087, 663] width 123 height 33
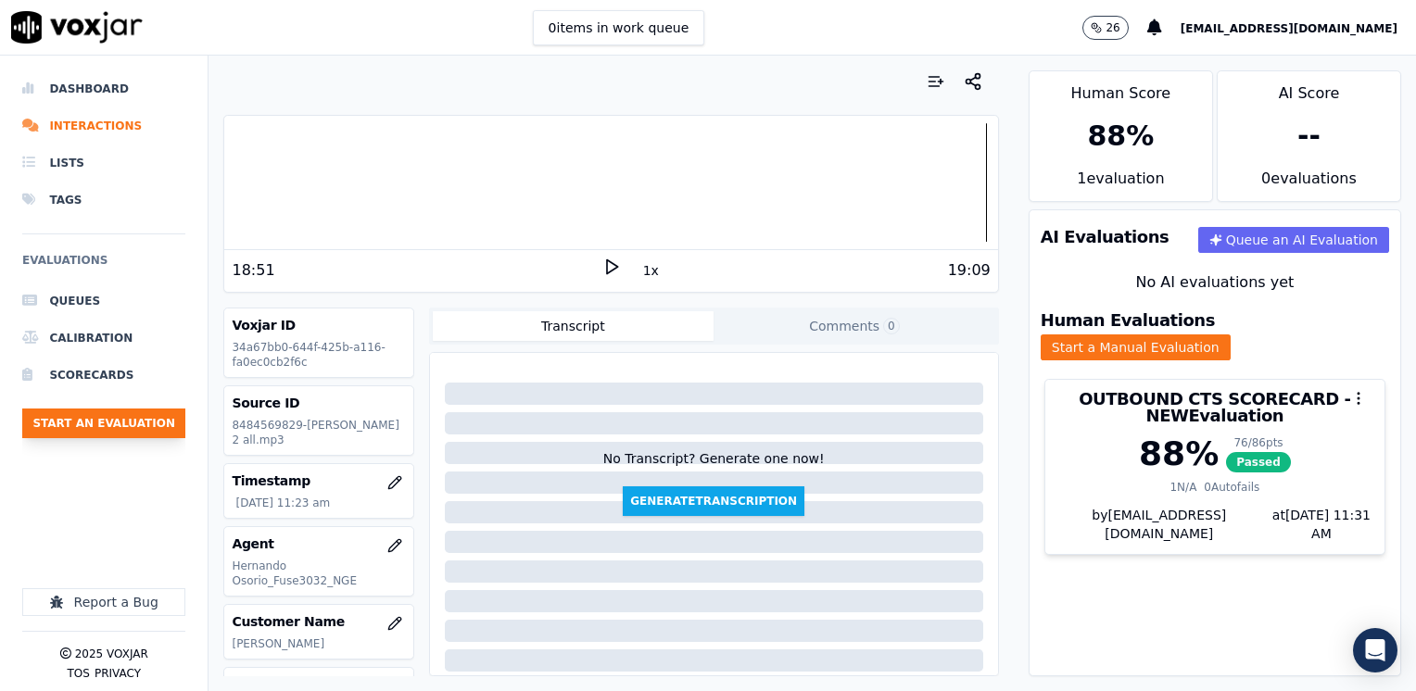
click at [131, 427] on button "Start an Evaluation" at bounding box center [103, 424] width 163 height 30
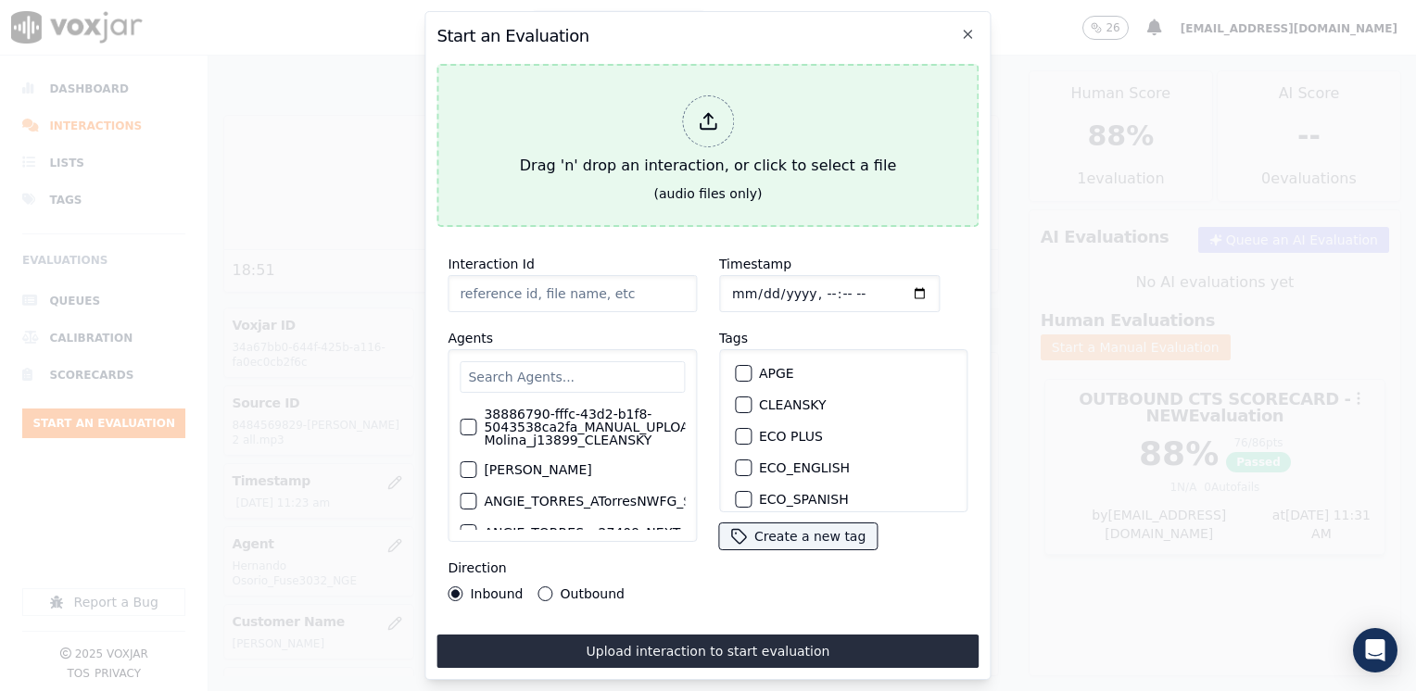
click at [713, 111] on icon at bounding box center [708, 121] width 20 height 20
type input "20250825-155222_4016120058-[PERSON_NAME] all.mp3"
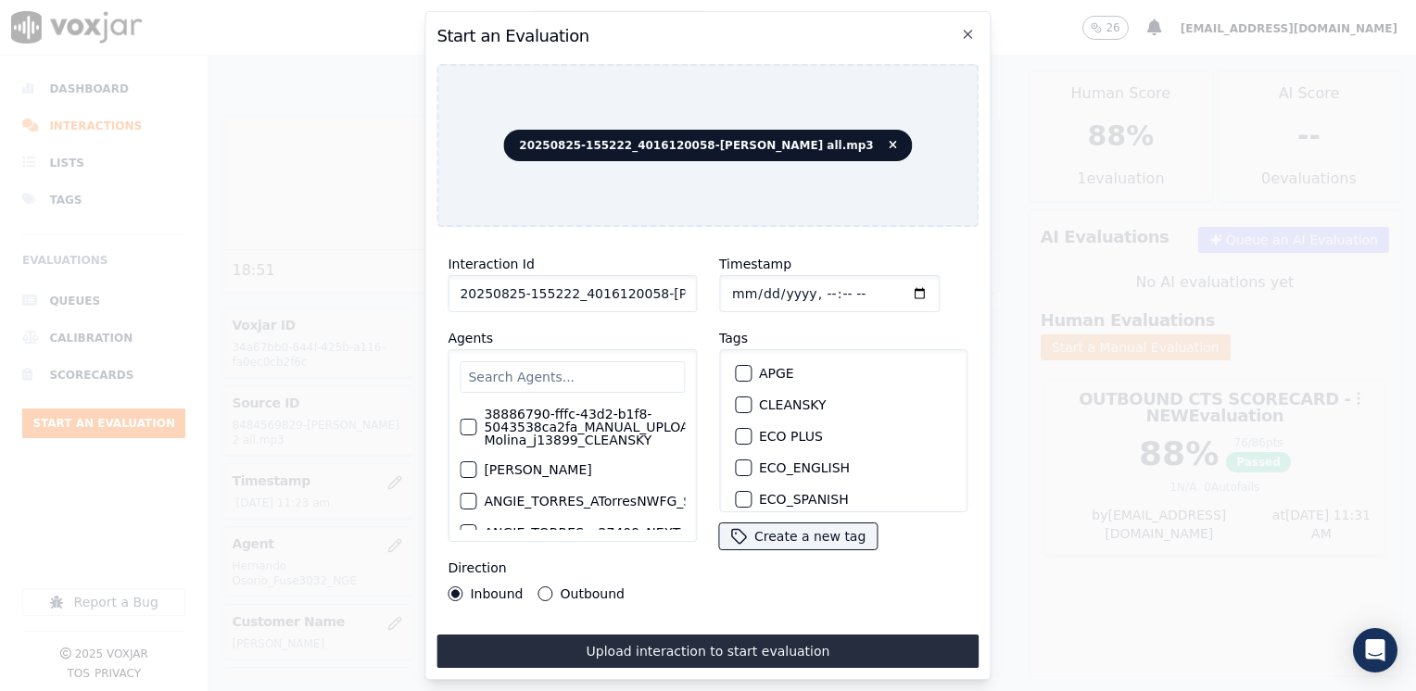
click at [618, 366] on input "text" at bounding box center [572, 376] width 225 height 31
click at [605, 381] on input "text" at bounding box center [572, 376] width 225 height 31
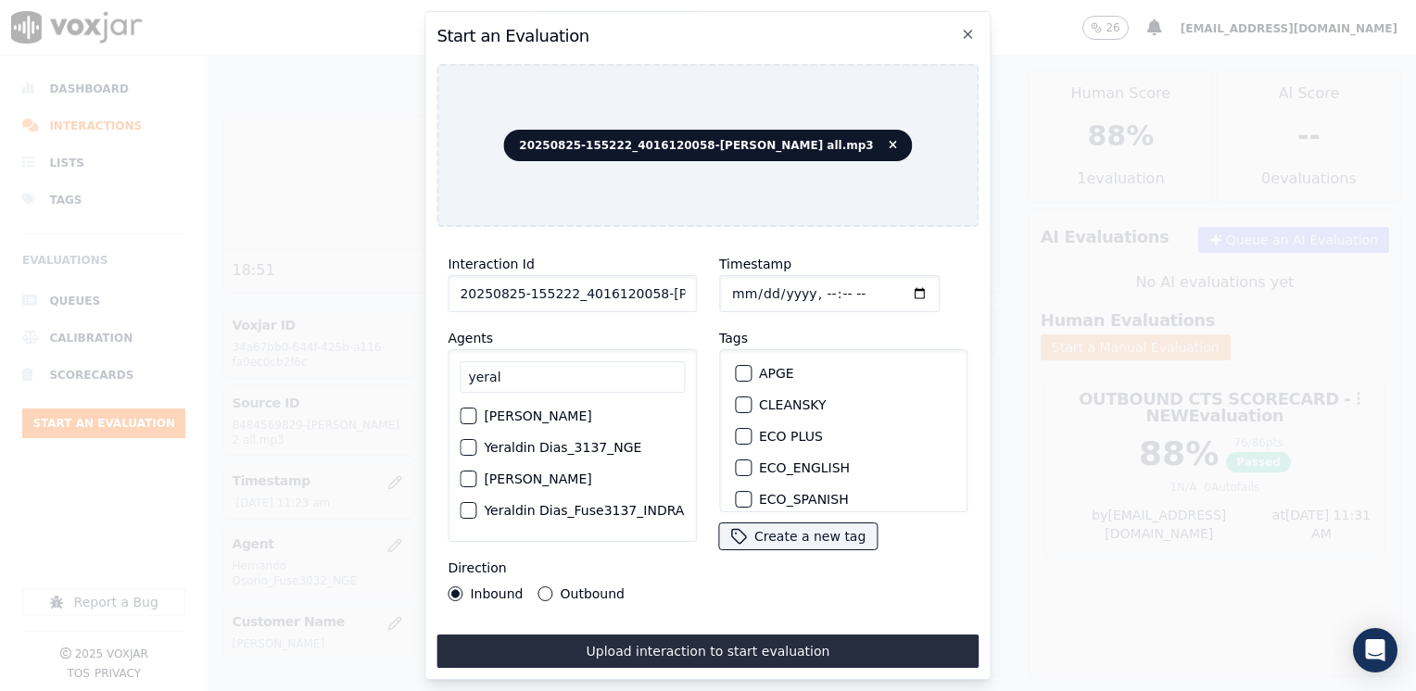
type input "yeral"
click at [472, 447] on div "button" at bounding box center [466, 447] width 13 height 13
click at [739, 434] on div "button" at bounding box center [742, 440] width 13 height 13
click at [889, 287] on input "Timestamp" at bounding box center [829, 293] width 220 height 37
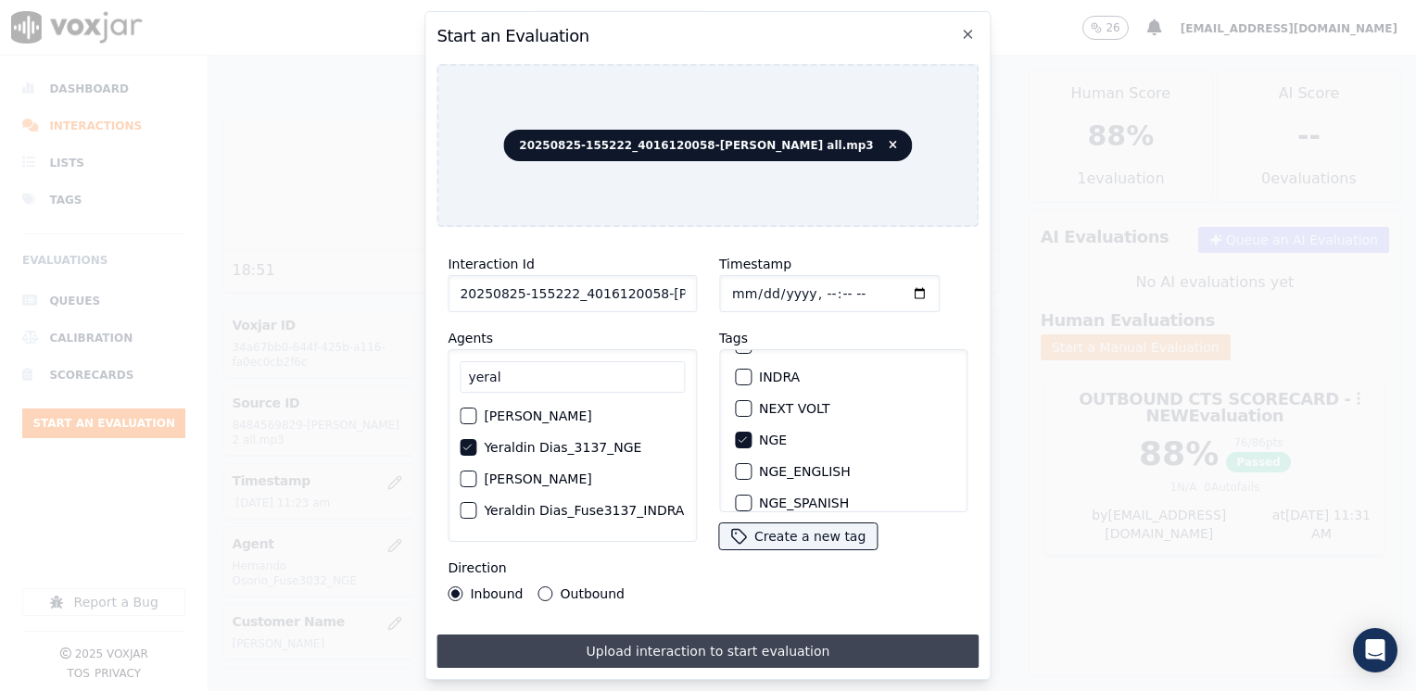
type input "[DATE]T11:31"
click at [645, 641] on button "Upload interaction to start evaluation" at bounding box center [707, 651] width 542 height 33
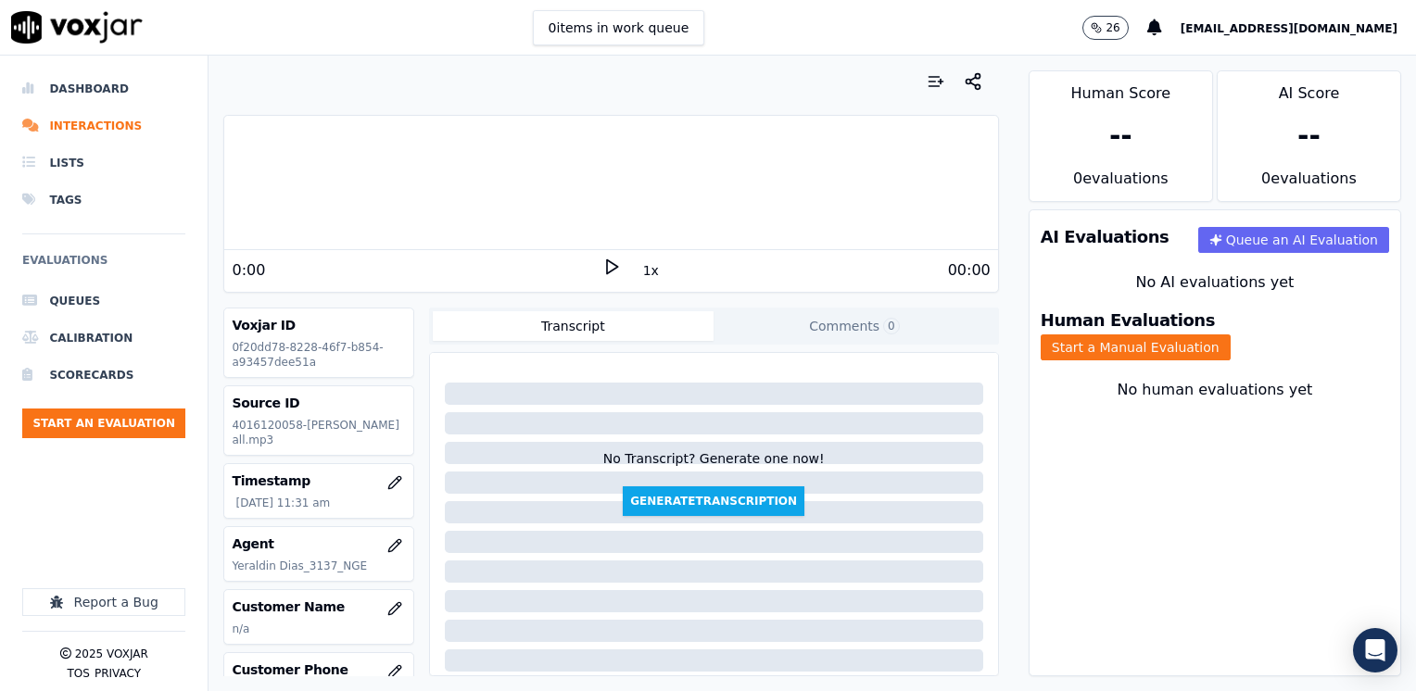
click at [602, 265] on icon at bounding box center [611, 267] width 19 height 19
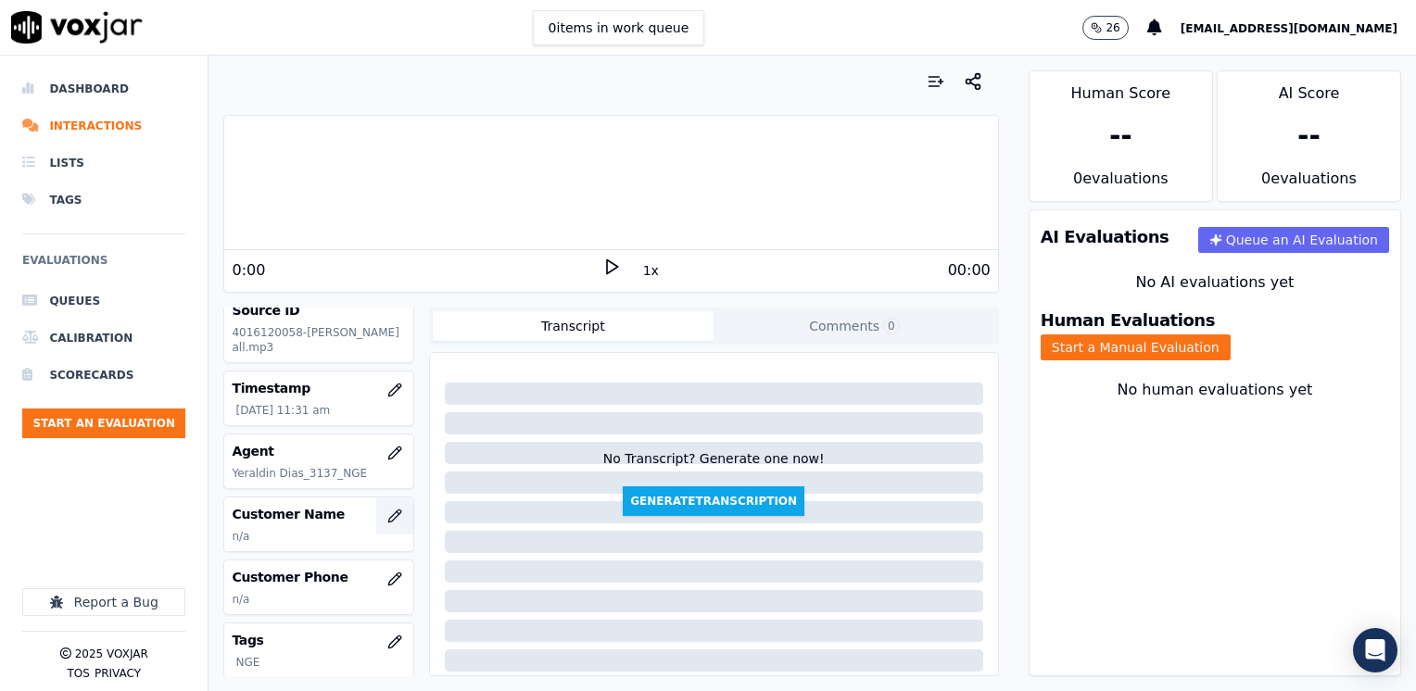
click at [387, 510] on icon "button" at bounding box center [394, 516] width 15 height 15
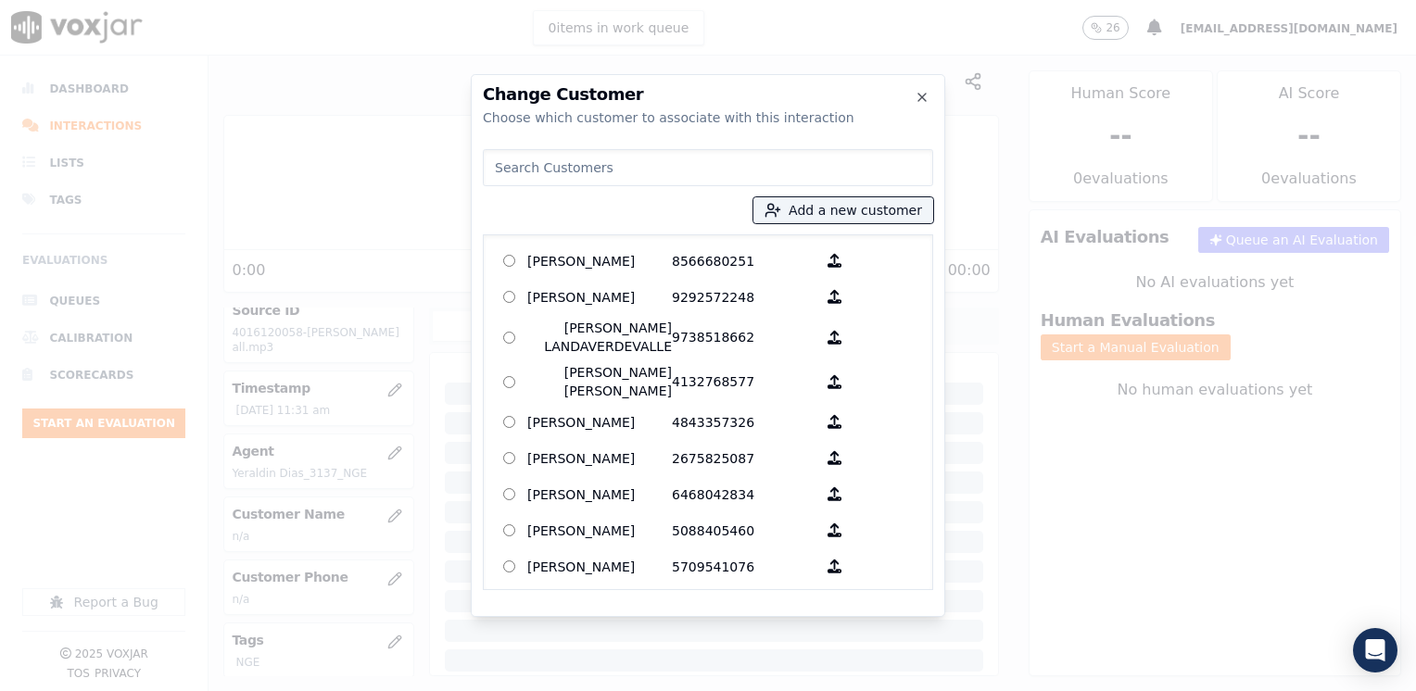
click at [596, 167] on input at bounding box center [708, 167] width 450 height 37
paste input "4016120058"
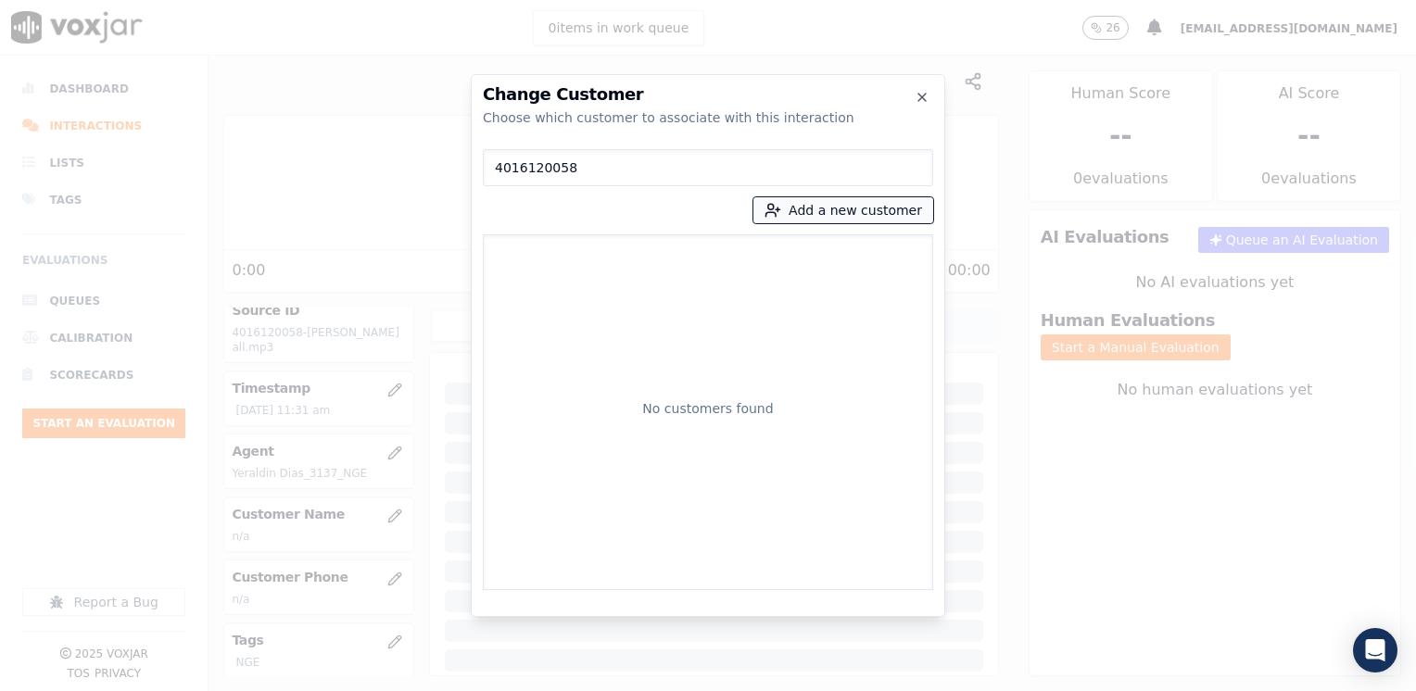
type input "4016120058"
click at [860, 212] on button "Add a new customer" at bounding box center [843, 210] width 180 height 26
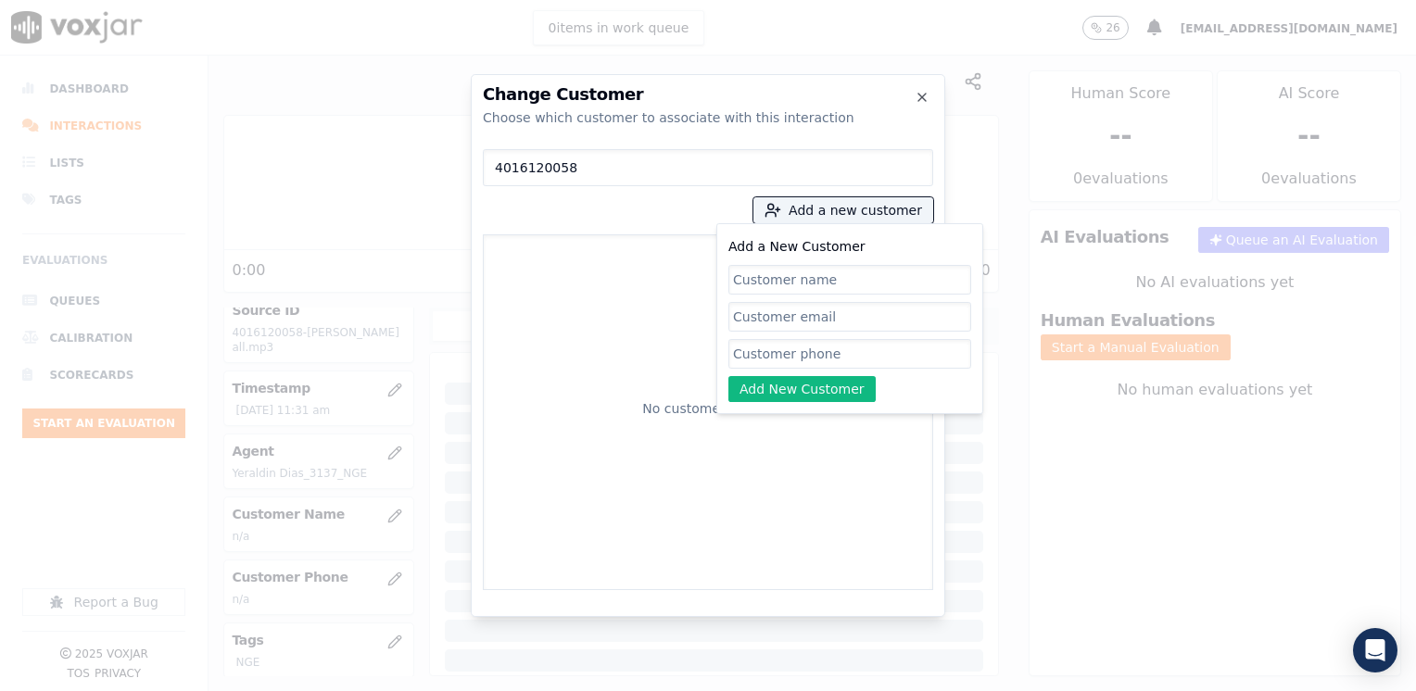
click at [819, 354] on input "Add a New Customer" at bounding box center [849, 354] width 243 height 30
paste input "4016120058"
type input "4016120058"
click at [848, 285] on input "Add a New Customer" at bounding box center [849, 280] width 243 height 30
paste input "[PERSON_NAME]"
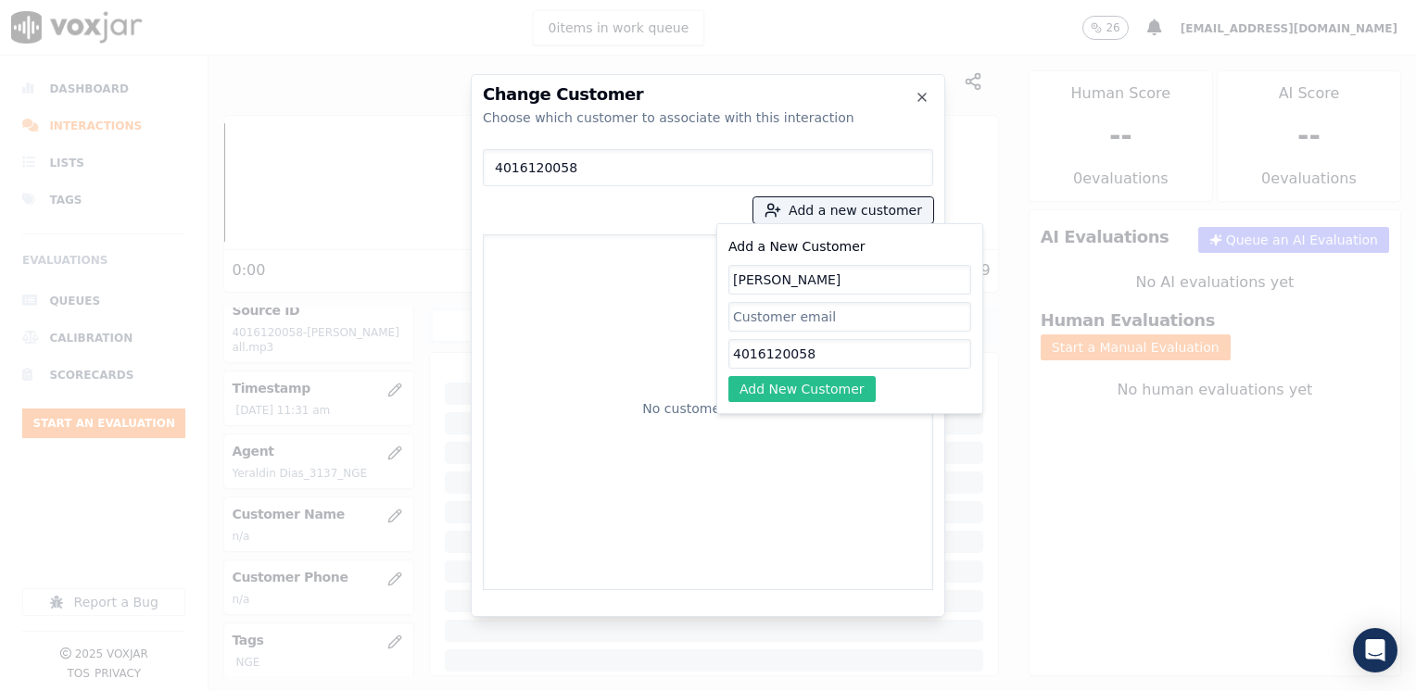
type input "[PERSON_NAME]"
click at [803, 380] on button "Add New Customer" at bounding box center [801, 389] width 147 height 26
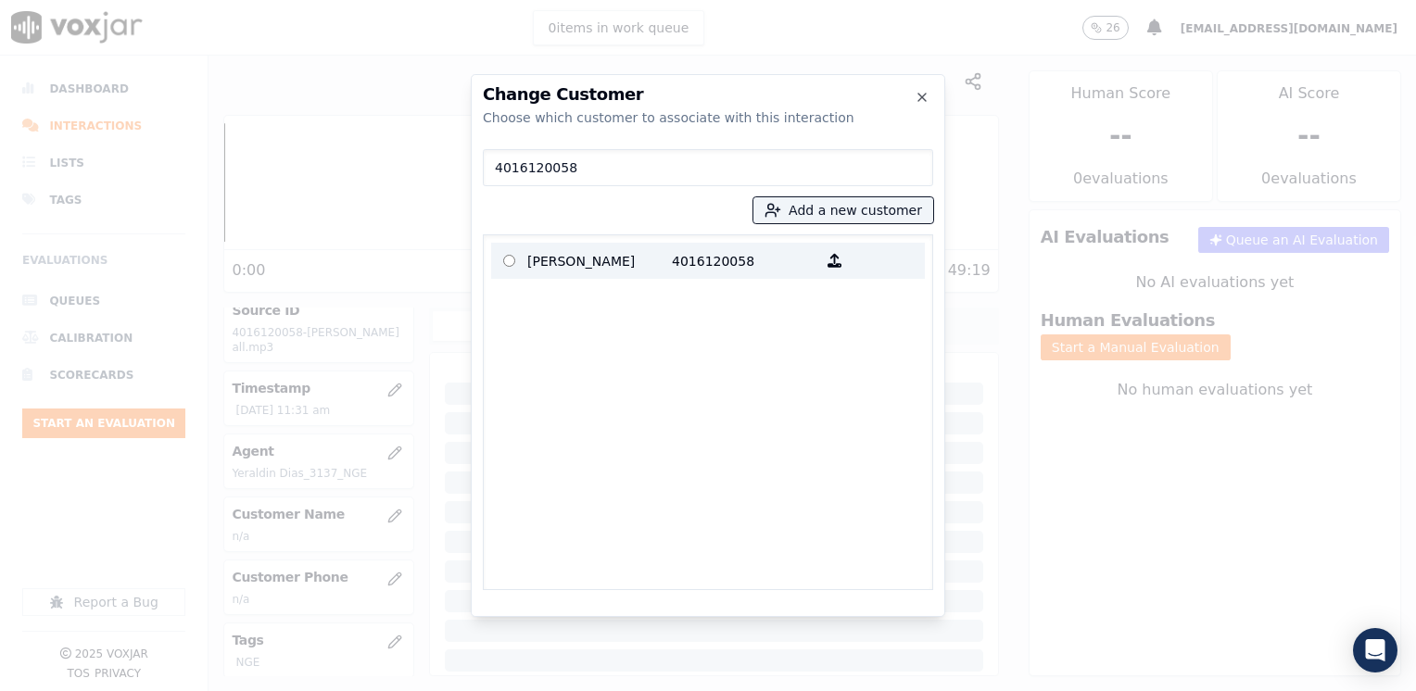
click at [674, 264] on p "4016120058" at bounding box center [744, 260] width 145 height 29
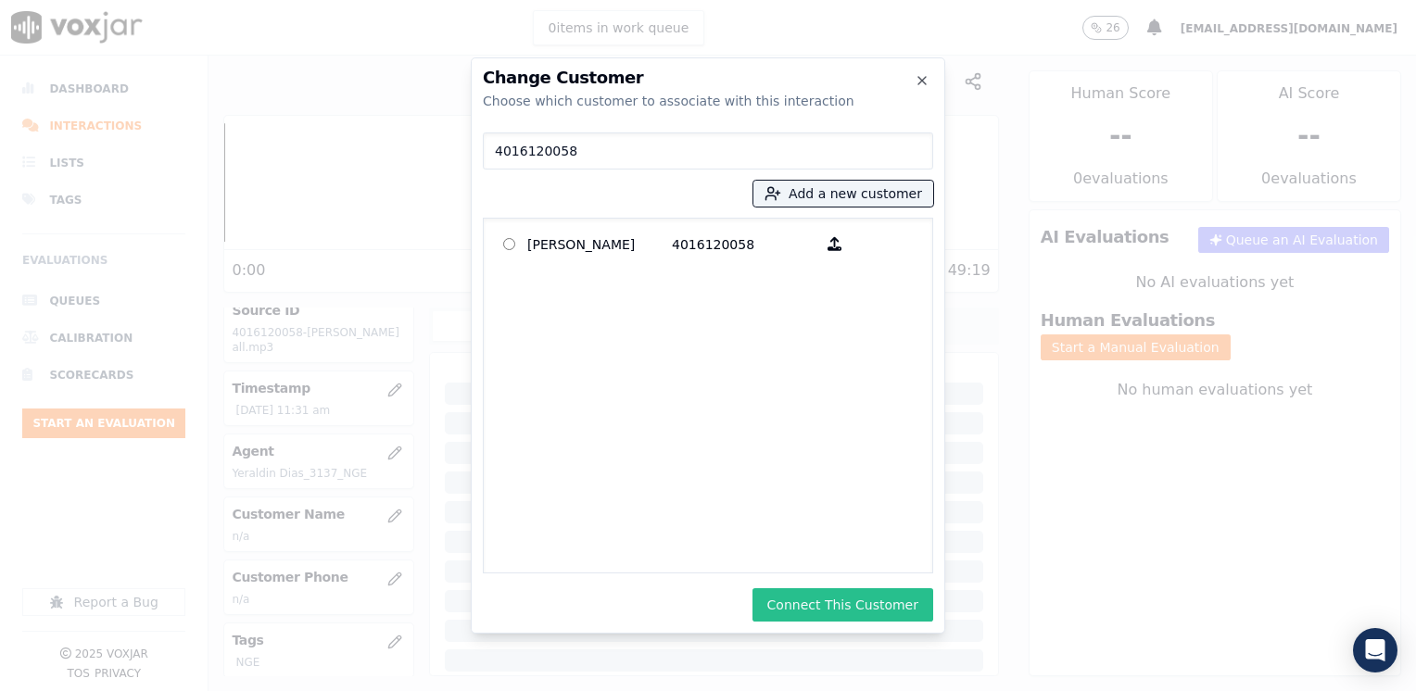
drag, startPoint x: 846, startPoint y: 609, endPoint x: 859, endPoint y: 595, distance: 19.0
click at [845, 609] on button "Connect This Customer" at bounding box center [842, 604] width 181 height 33
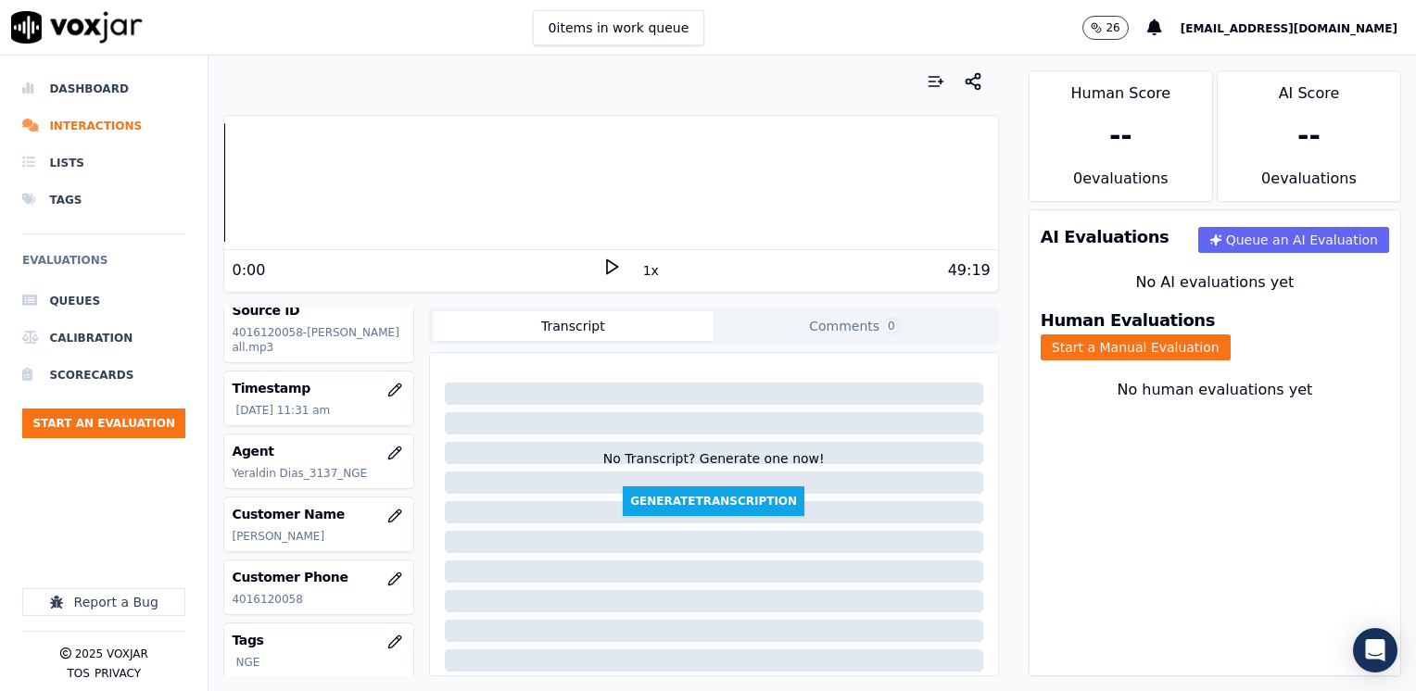
click at [981, 175] on div "Your browser does not support the audio element. 0:00 1x 49:19 Voxjar ID 0f20dd…" at bounding box center [610, 374] width 804 height 636
click at [1230, 334] on button "Start a Manual Evaluation" at bounding box center [1135, 347] width 190 height 26
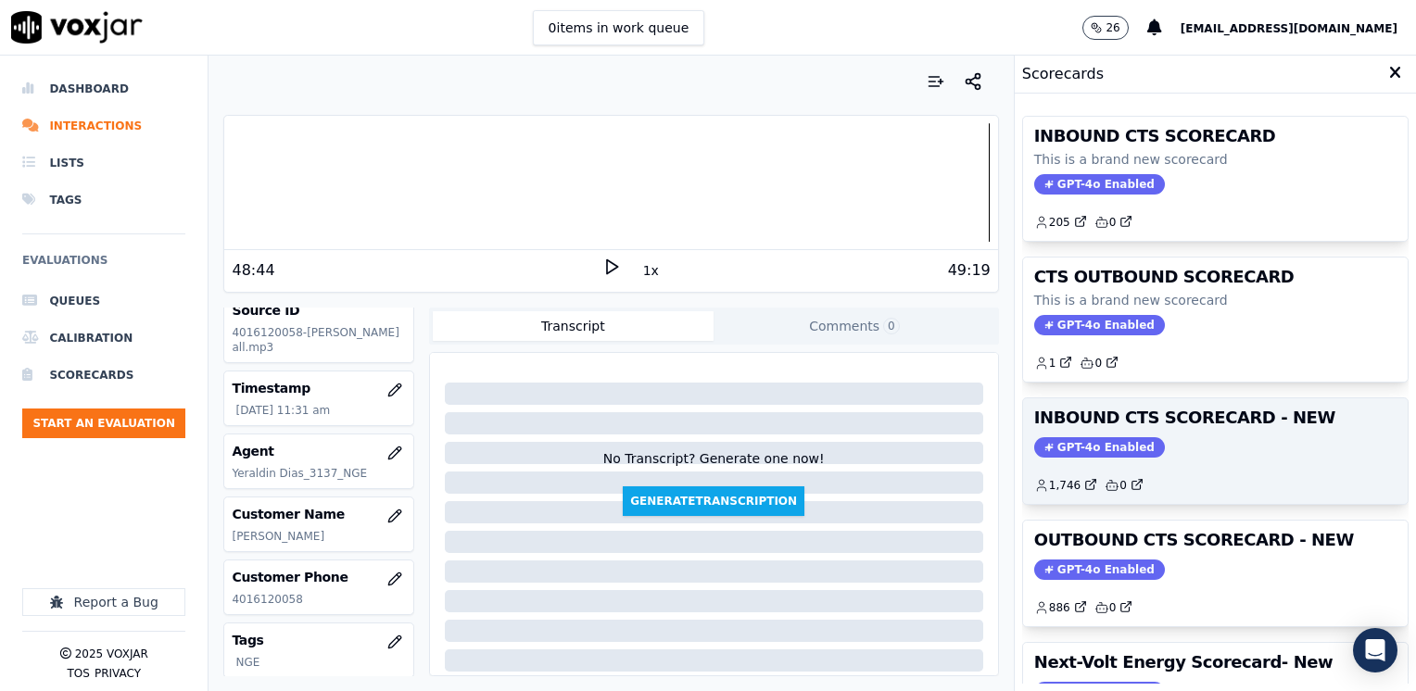
click at [1080, 439] on span "GPT-4o Enabled" at bounding box center [1099, 447] width 131 height 20
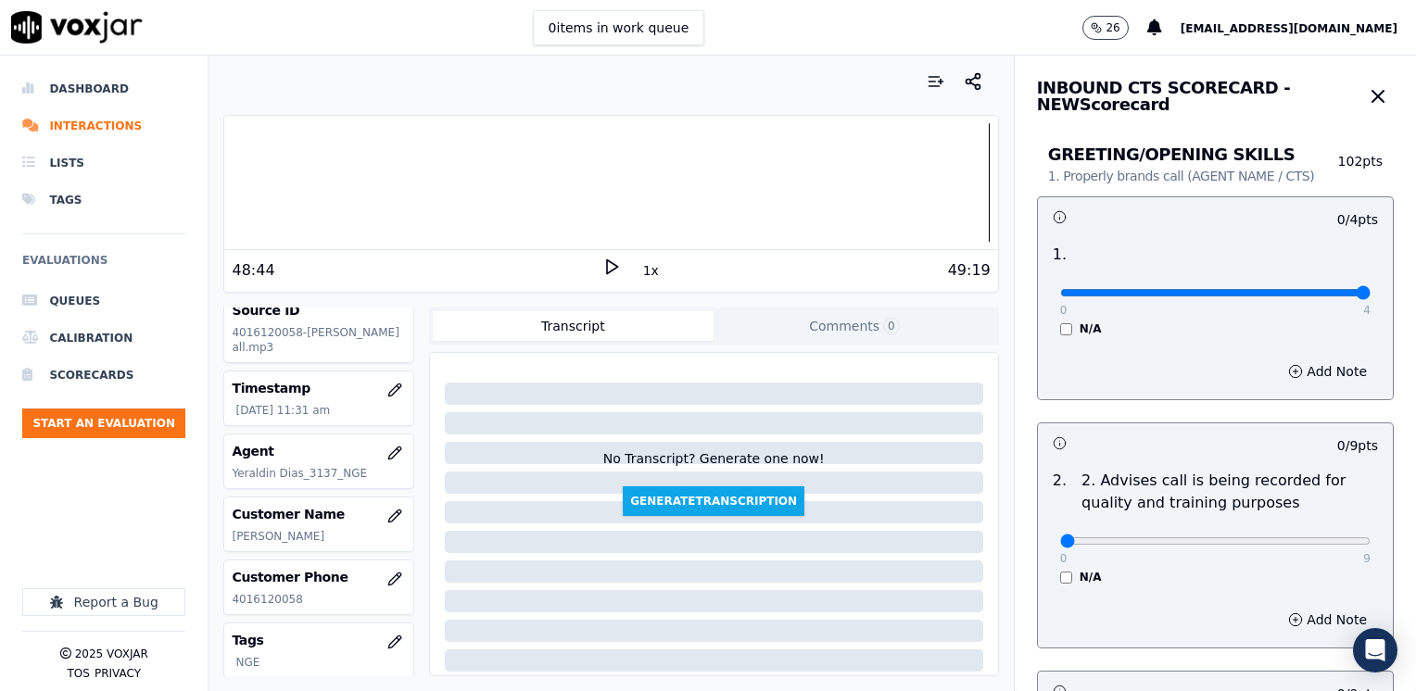
drag, startPoint x: 1054, startPoint y: 296, endPoint x: 1418, endPoint y: 313, distance: 364.5
type input "4"
click at [1370, 296] on input "range" at bounding box center [1215, 292] width 310 height 7
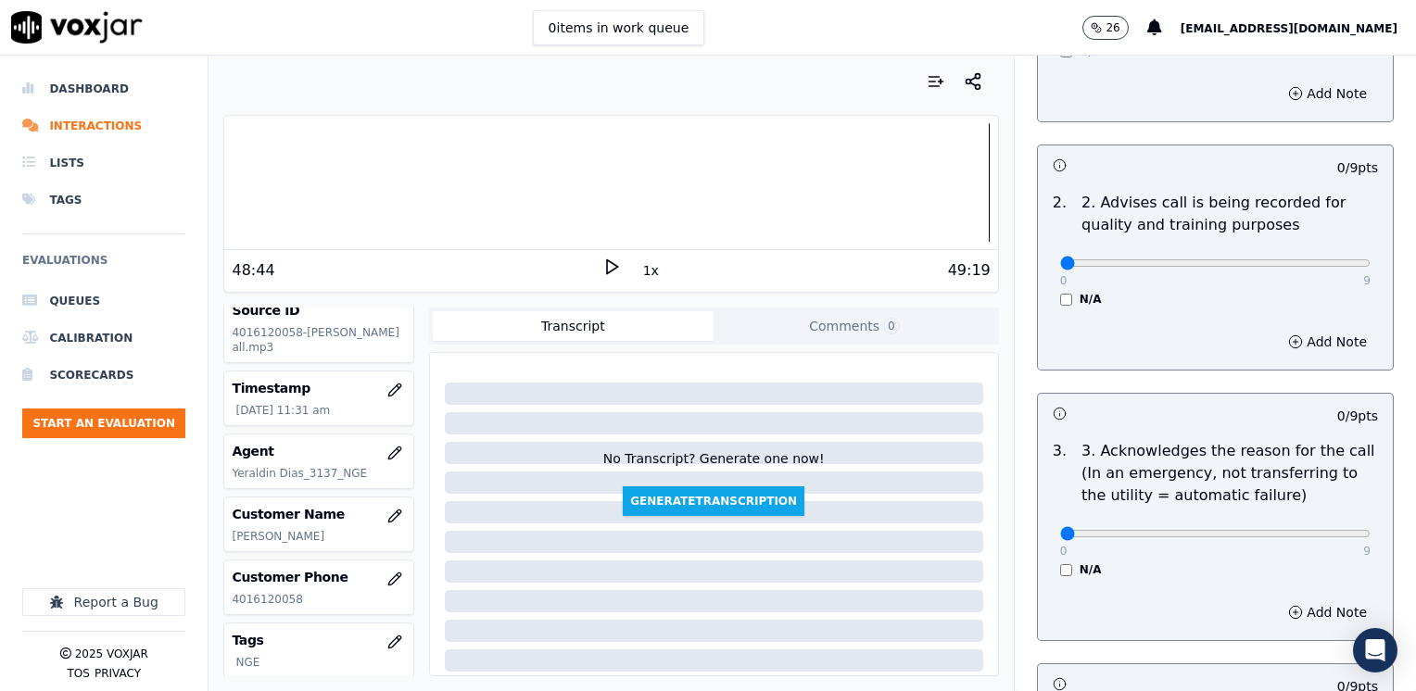
scroll to position [556, 0]
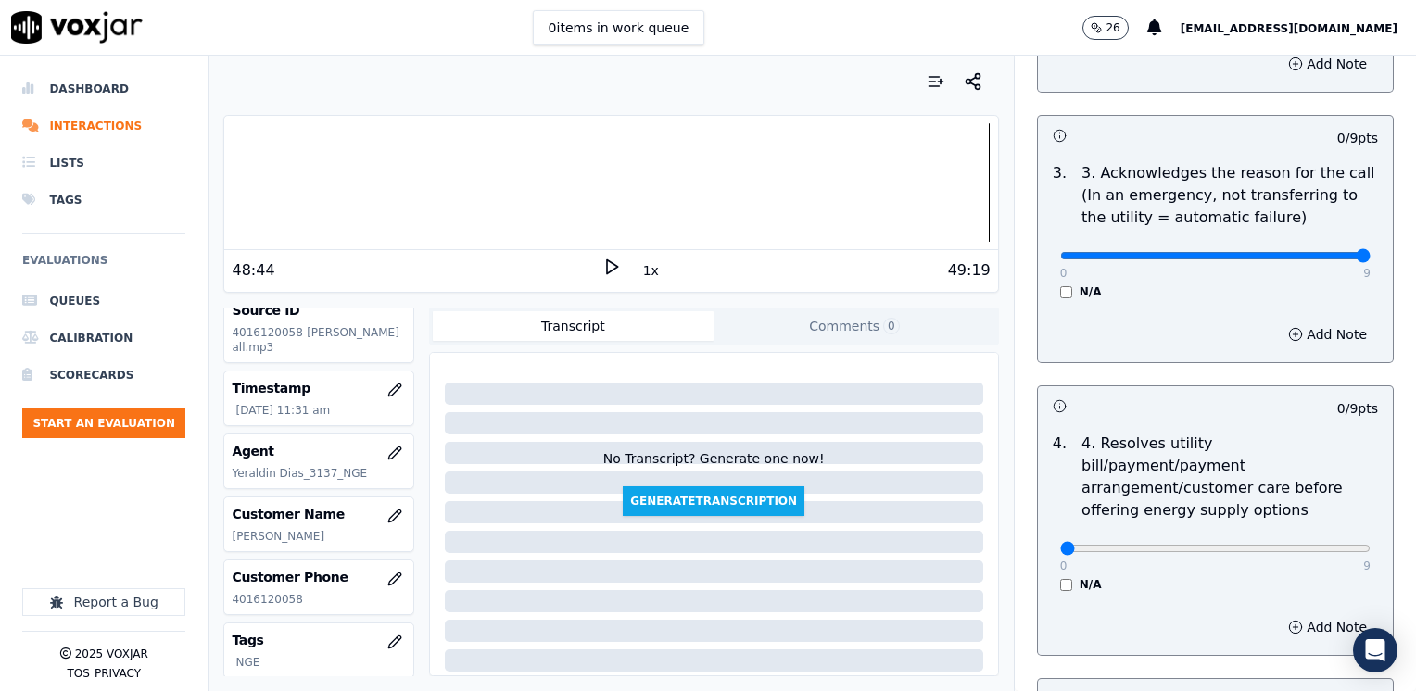
drag, startPoint x: 1050, startPoint y: 250, endPoint x: 1418, endPoint y: 258, distance: 368.8
type input "9"
click at [1311, 334] on button "Add Note" at bounding box center [1327, 334] width 101 height 26
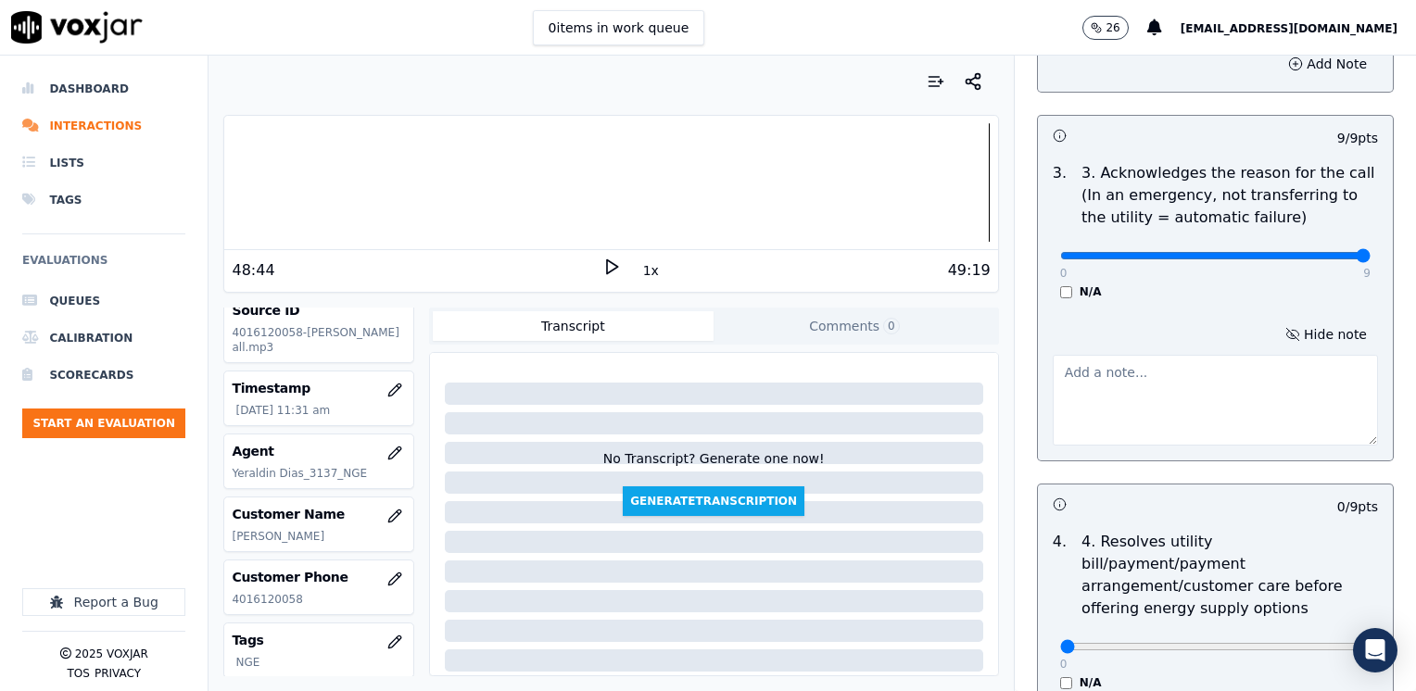
click at [1155, 432] on textarea at bounding box center [1214, 400] width 325 height 91
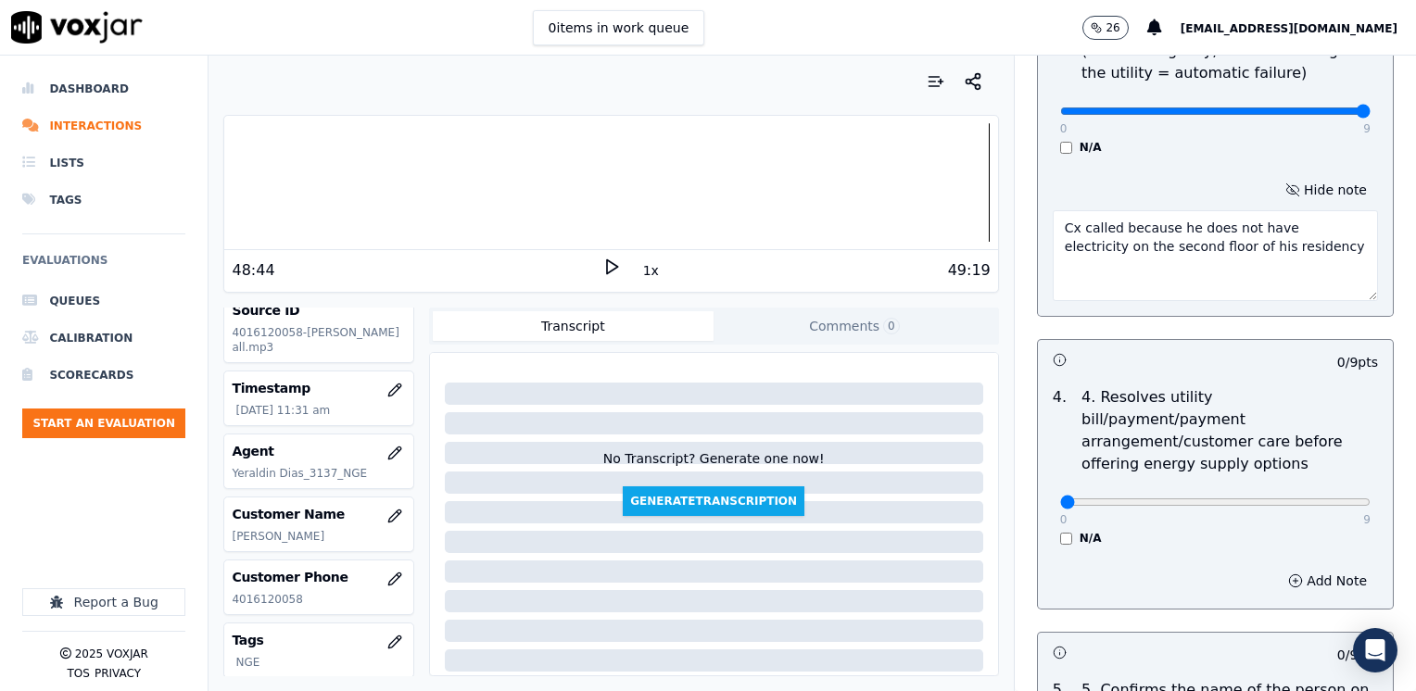
scroll to position [926, 0]
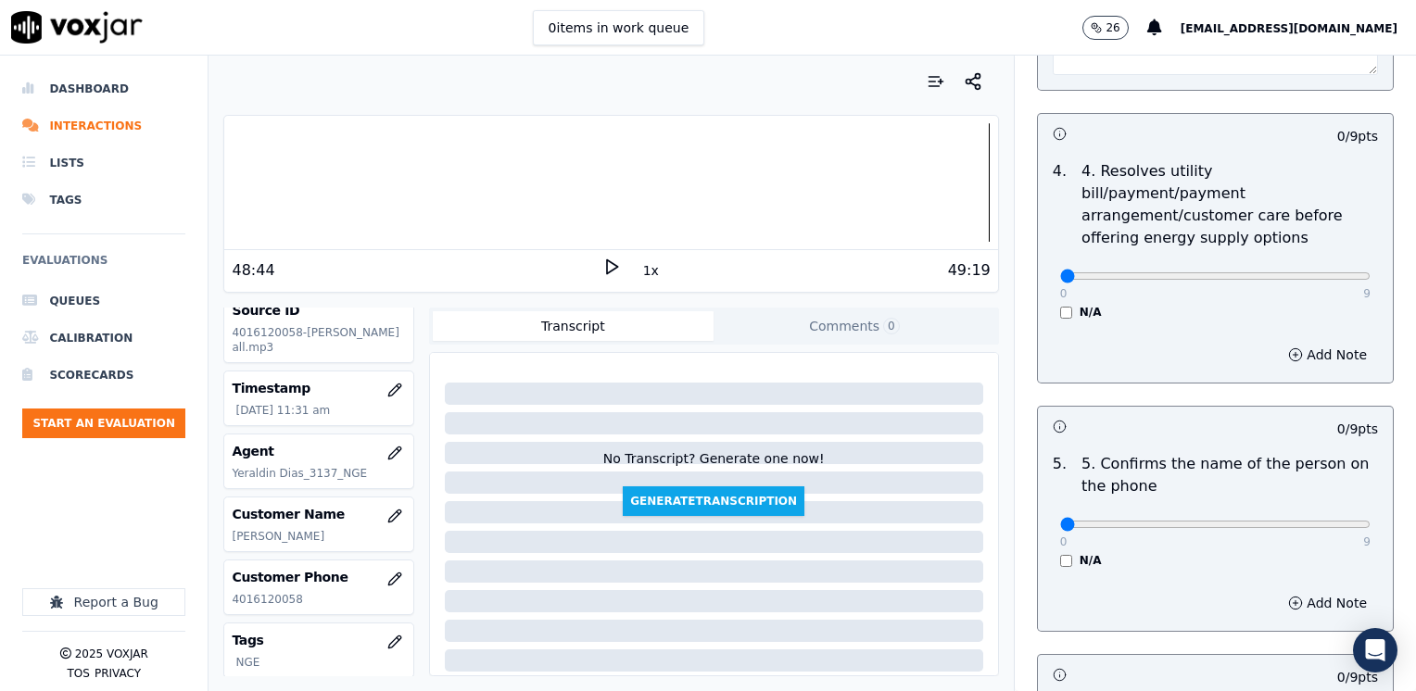
type textarea "Cx called because he does not have electricity on the second floor of his resid…"
drag, startPoint x: 1047, startPoint y: 502, endPoint x: 1418, endPoint y: 474, distance: 372.5
type input "9"
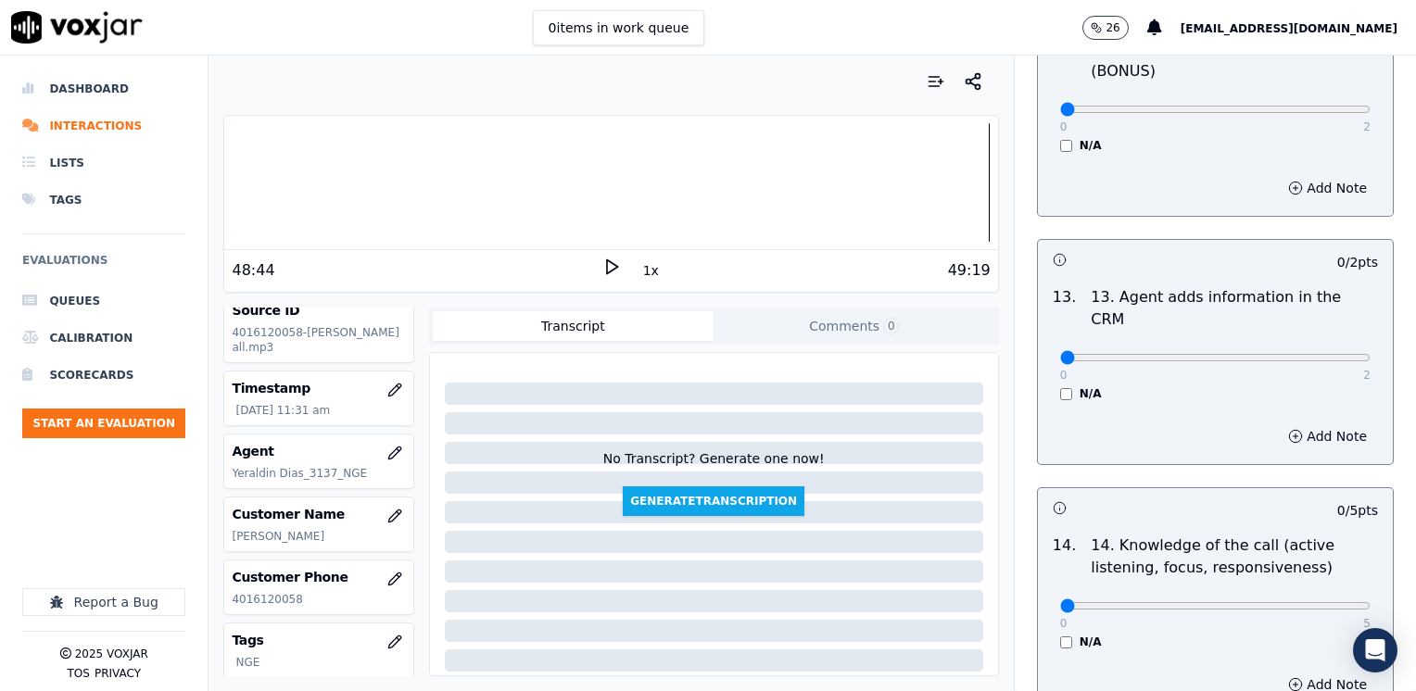
scroll to position [3205, 0]
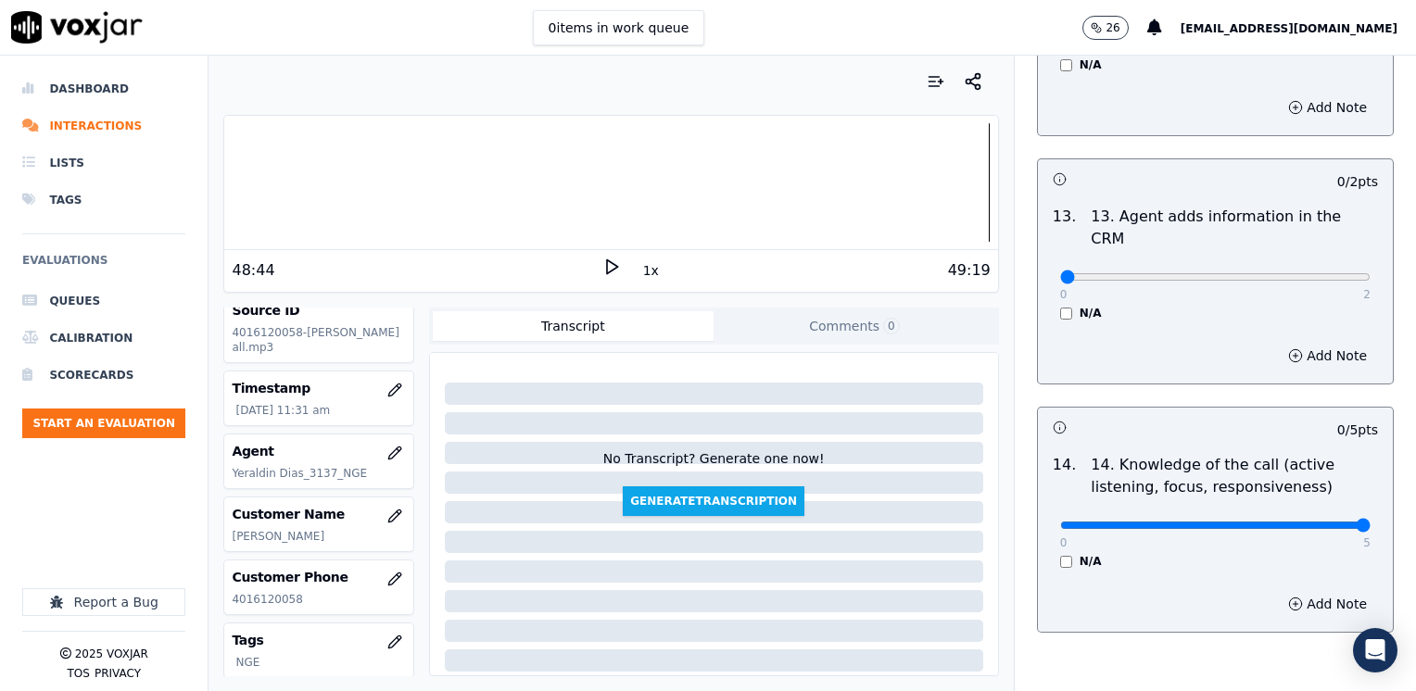
drag, startPoint x: 1047, startPoint y: 431, endPoint x: 1418, endPoint y: 408, distance: 372.2
type input "5"
drag, startPoint x: 1046, startPoint y: 182, endPoint x: 1418, endPoint y: 177, distance: 372.5
type input "2"
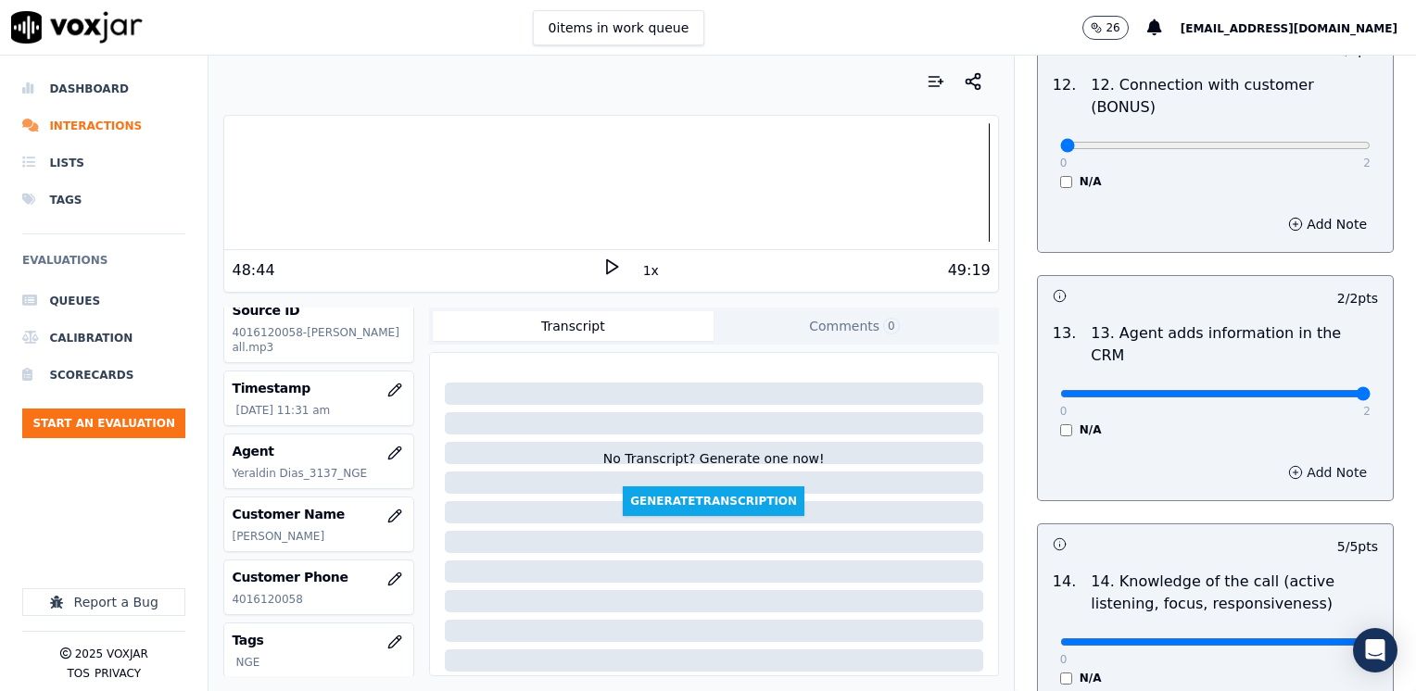
scroll to position [2927, 0]
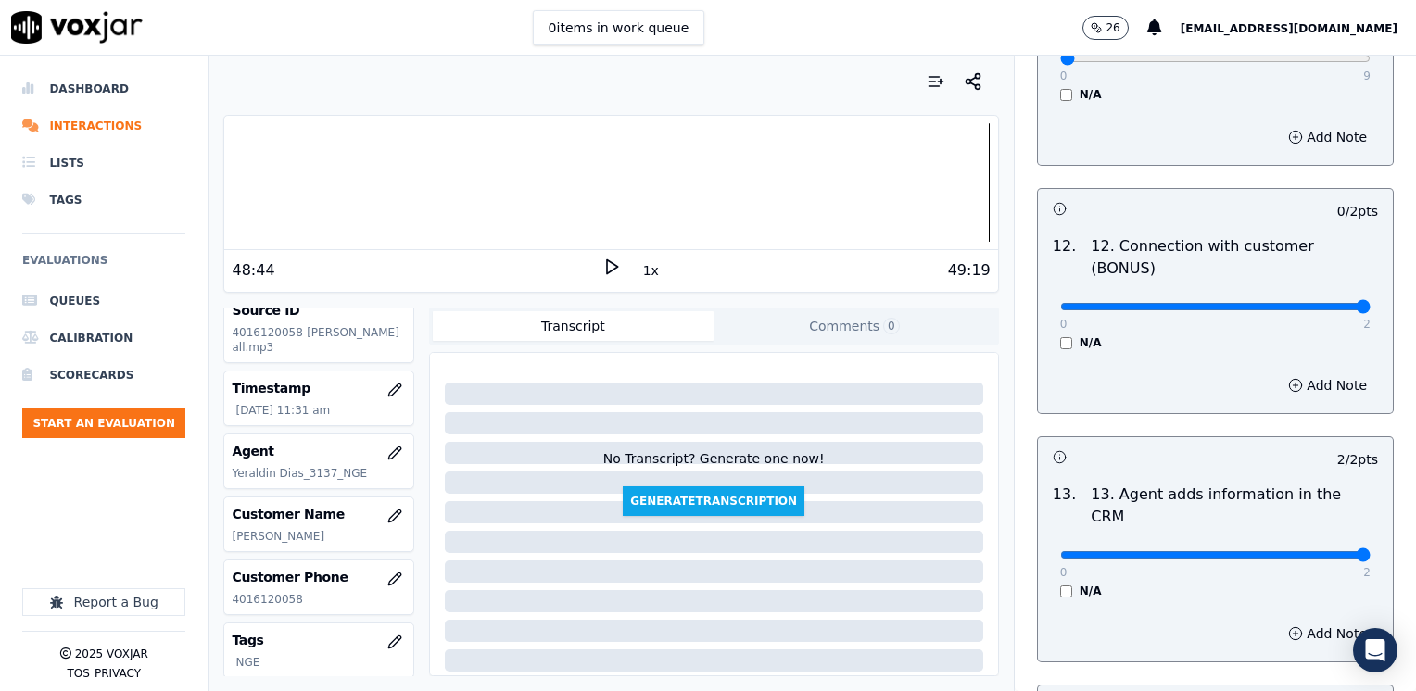
drag, startPoint x: 1043, startPoint y: 232, endPoint x: 1418, endPoint y: 217, distance: 375.5
type input "2"
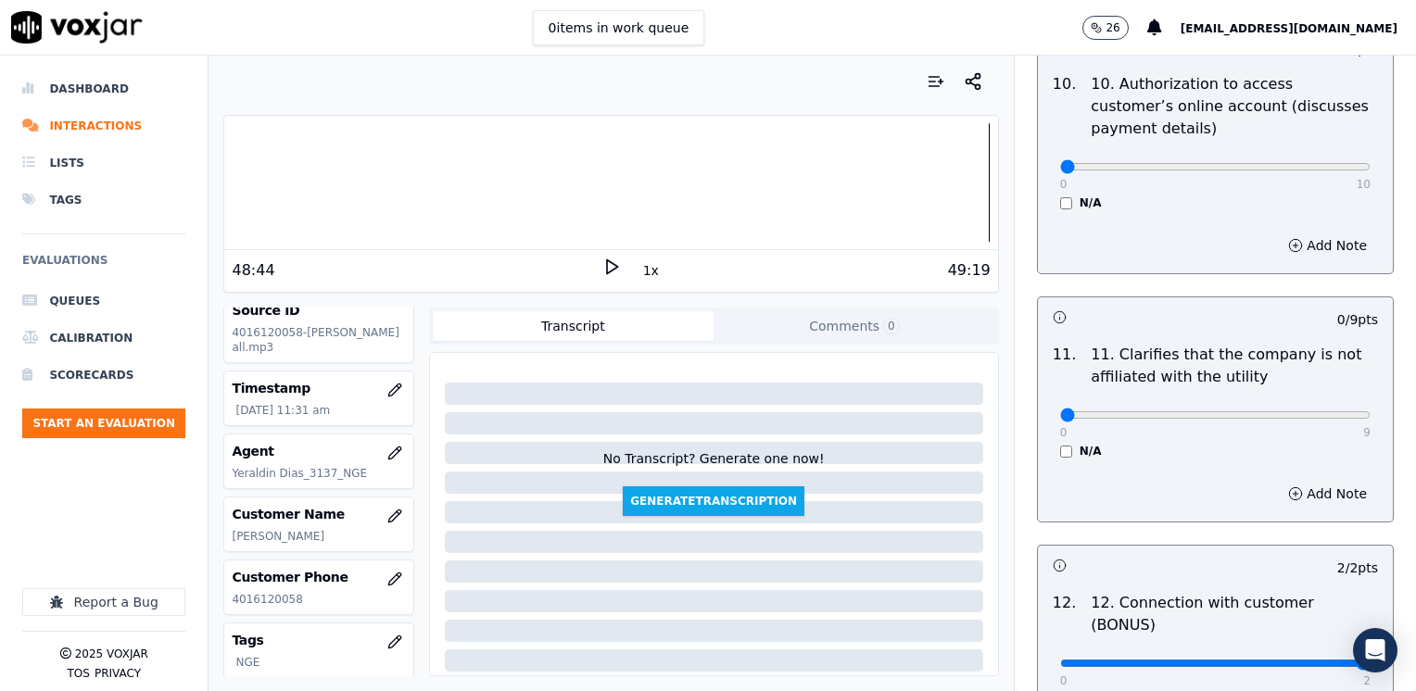
scroll to position [2556, 0]
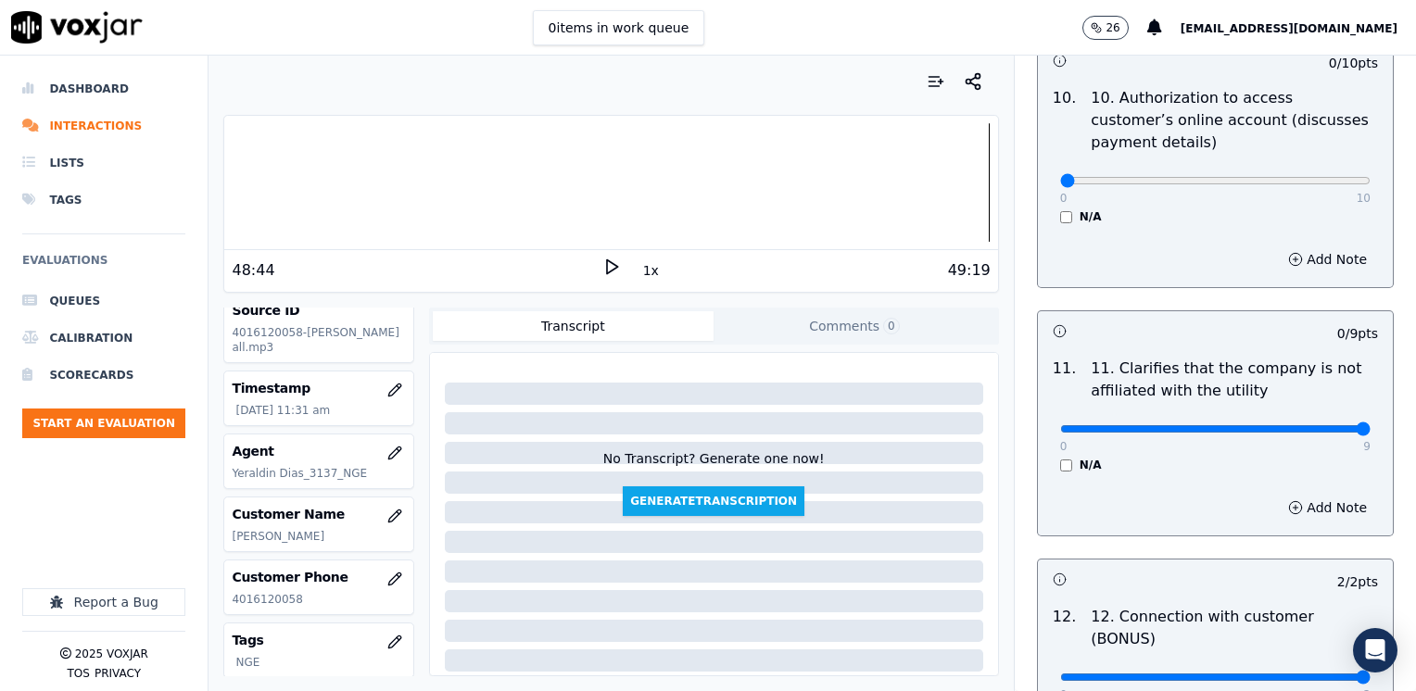
drag, startPoint x: 1044, startPoint y: 376, endPoint x: 1418, endPoint y: 376, distance: 374.3
type input "9"
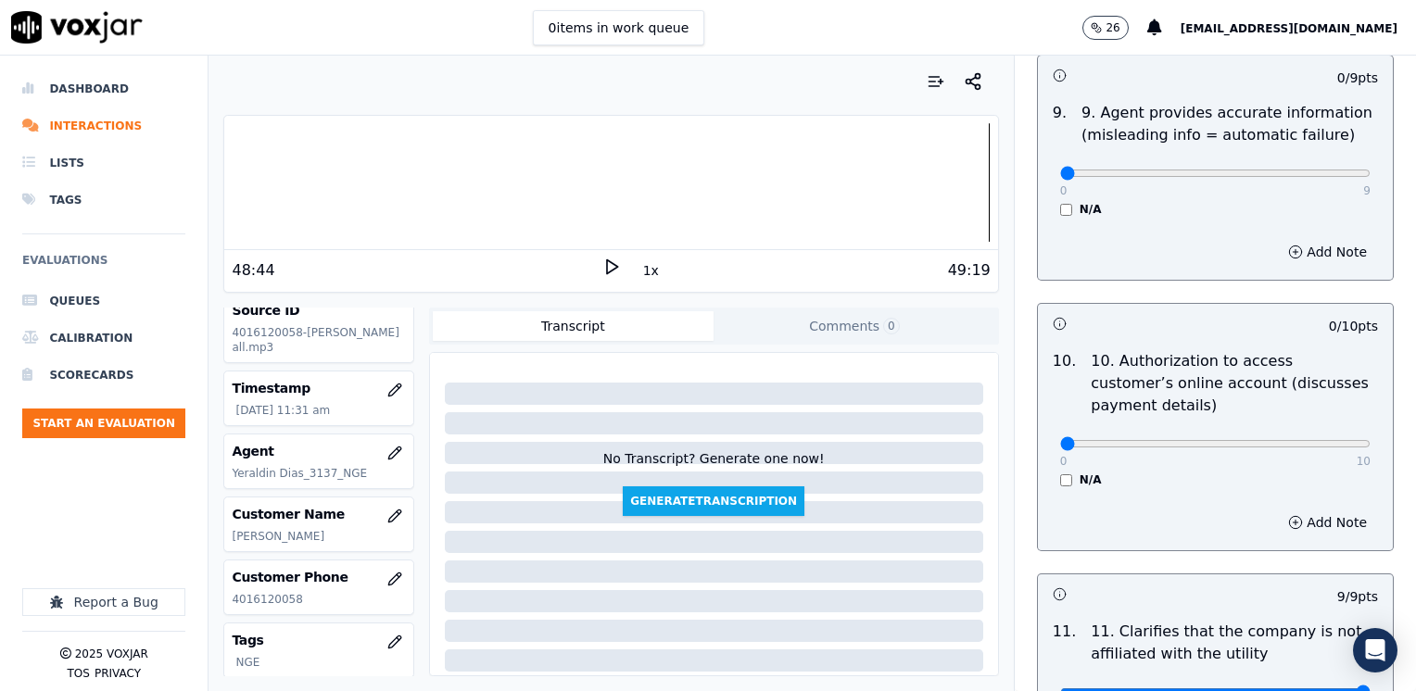
scroll to position [2278, 0]
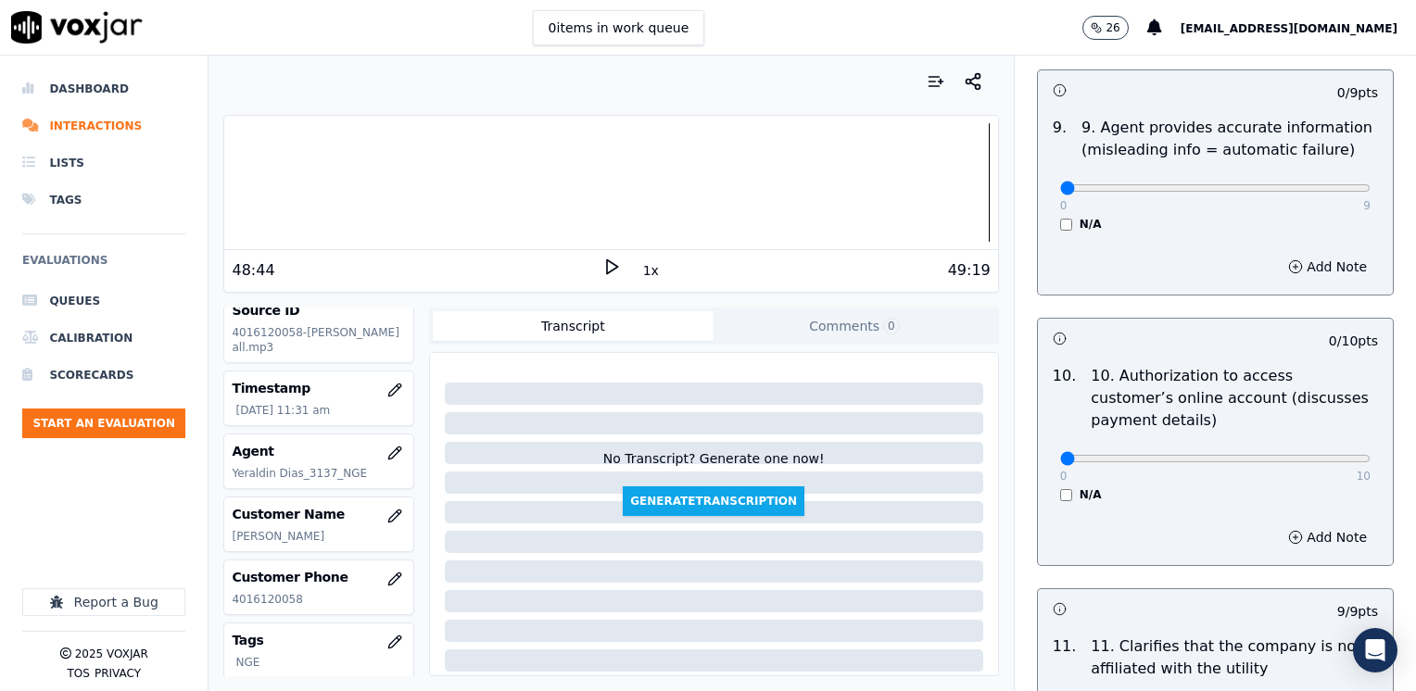
click at [1291, 166] on div "0 9 N/A" at bounding box center [1215, 196] width 340 height 70
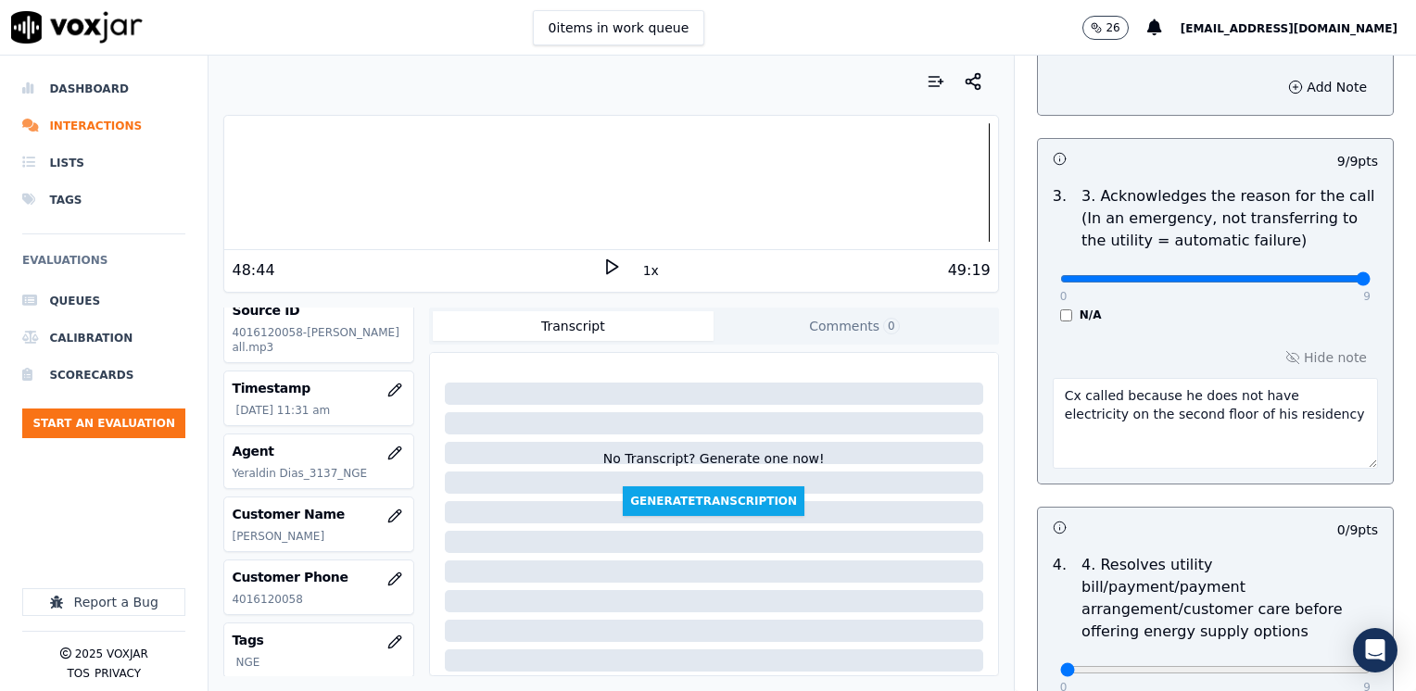
scroll to position [518, 0]
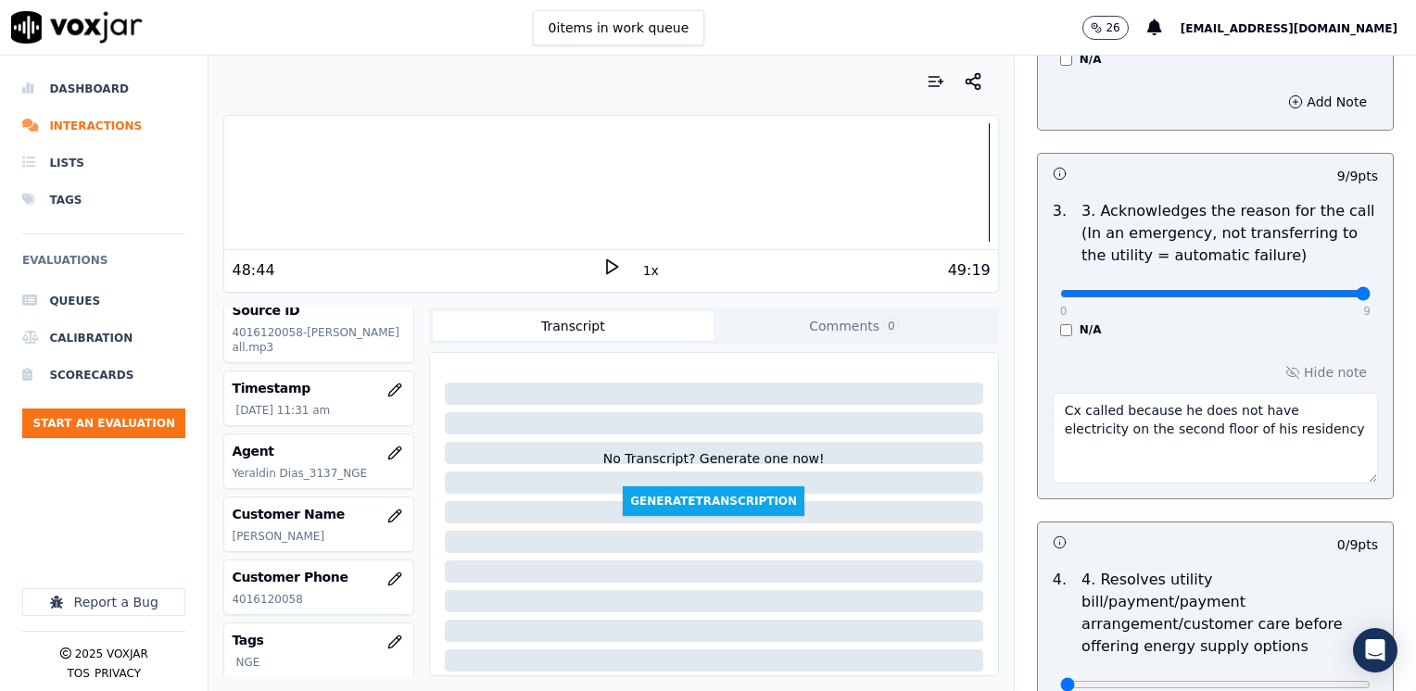
click at [1270, 432] on textarea "Cx called because he does not have electricity on the second floor of his resid…" at bounding box center [1214, 438] width 325 height 91
click at [1222, 469] on textarea "Cx called because he does not have electricity on the second floor of his resid…" at bounding box center [1214, 438] width 325 height 91
click at [1093, 459] on textarea "Cx called because he does not have electricity on the second floor of his resid…" at bounding box center [1214, 438] width 325 height 91
type textarea "Cx called because he does not have electricity on the second floor of his resid…"
click at [1271, 588] on p "4. Resolves utility bill/payment/payment arrangement/customer care before offer…" at bounding box center [1229, 613] width 296 height 89
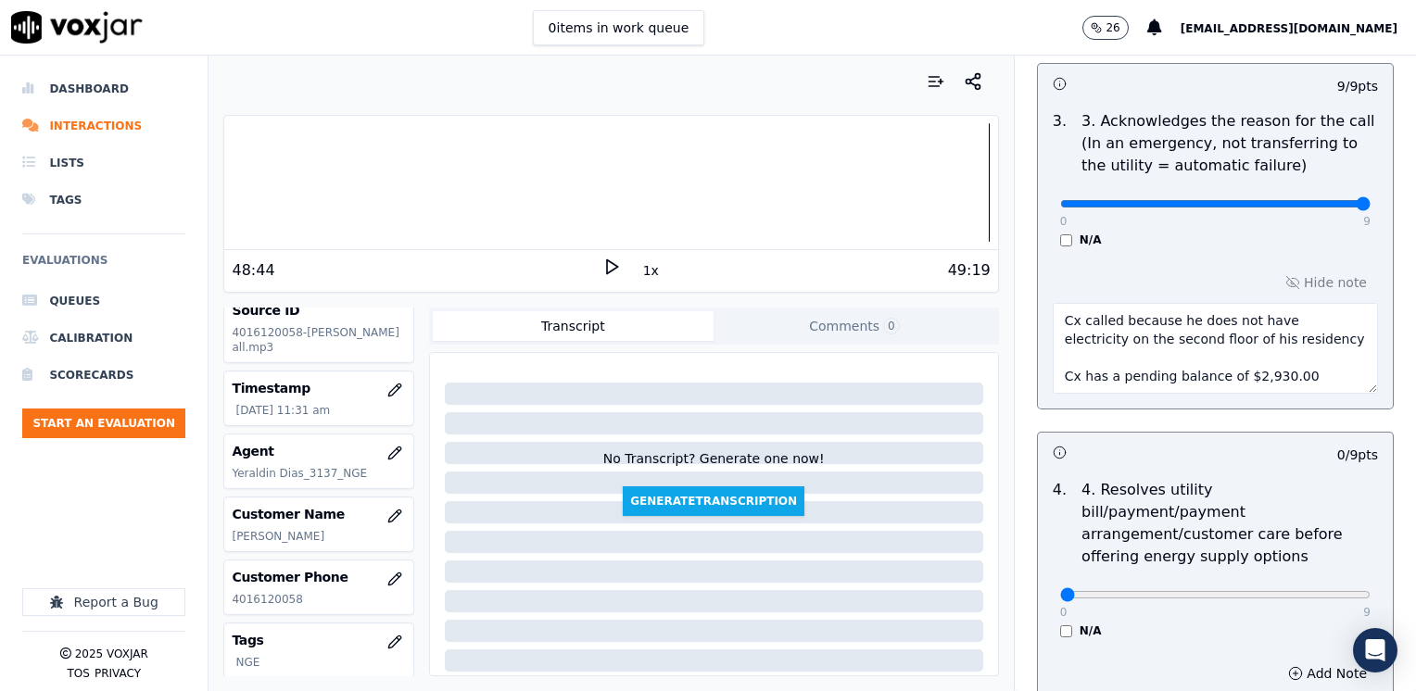
scroll to position [703, 0]
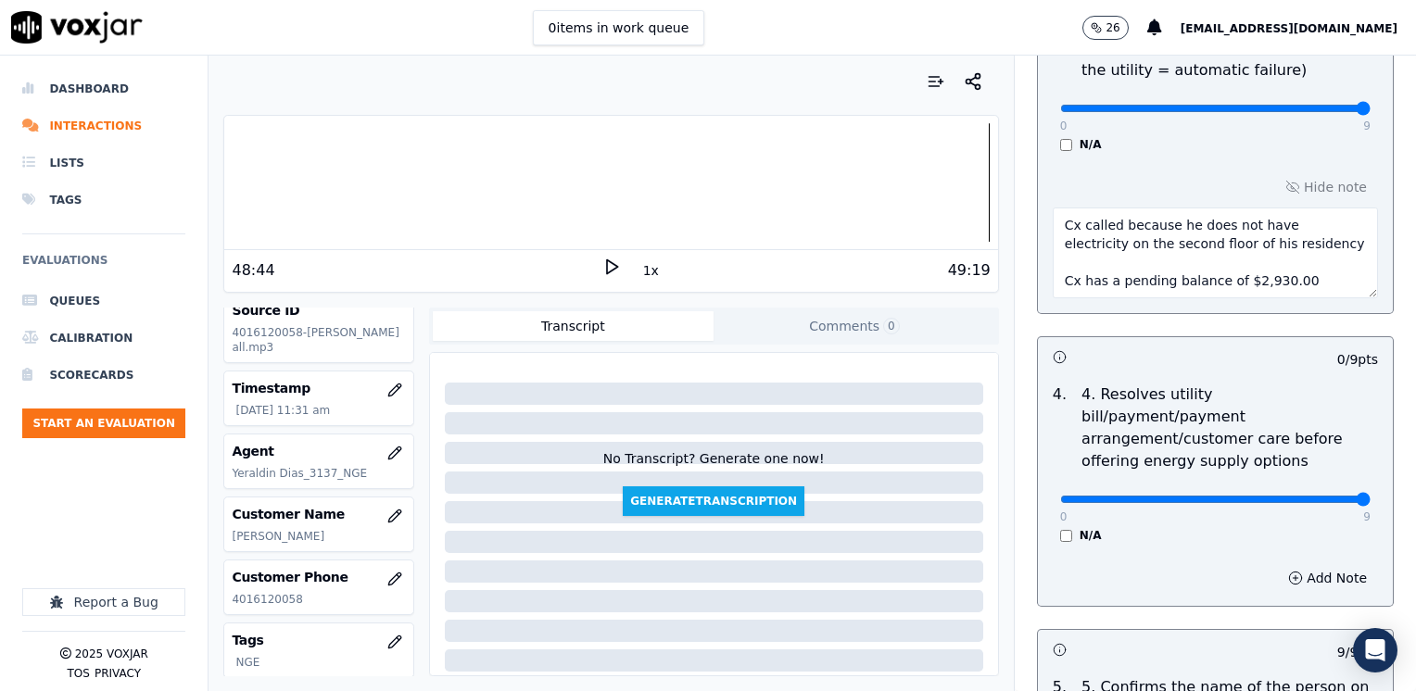
drag, startPoint x: 1041, startPoint y: 472, endPoint x: 1418, endPoint y: 499, distance: 378.0
type input "9"
click at [1299, 565] on button "Add Note" at bounding box center [1327, 578] width 101 height 26
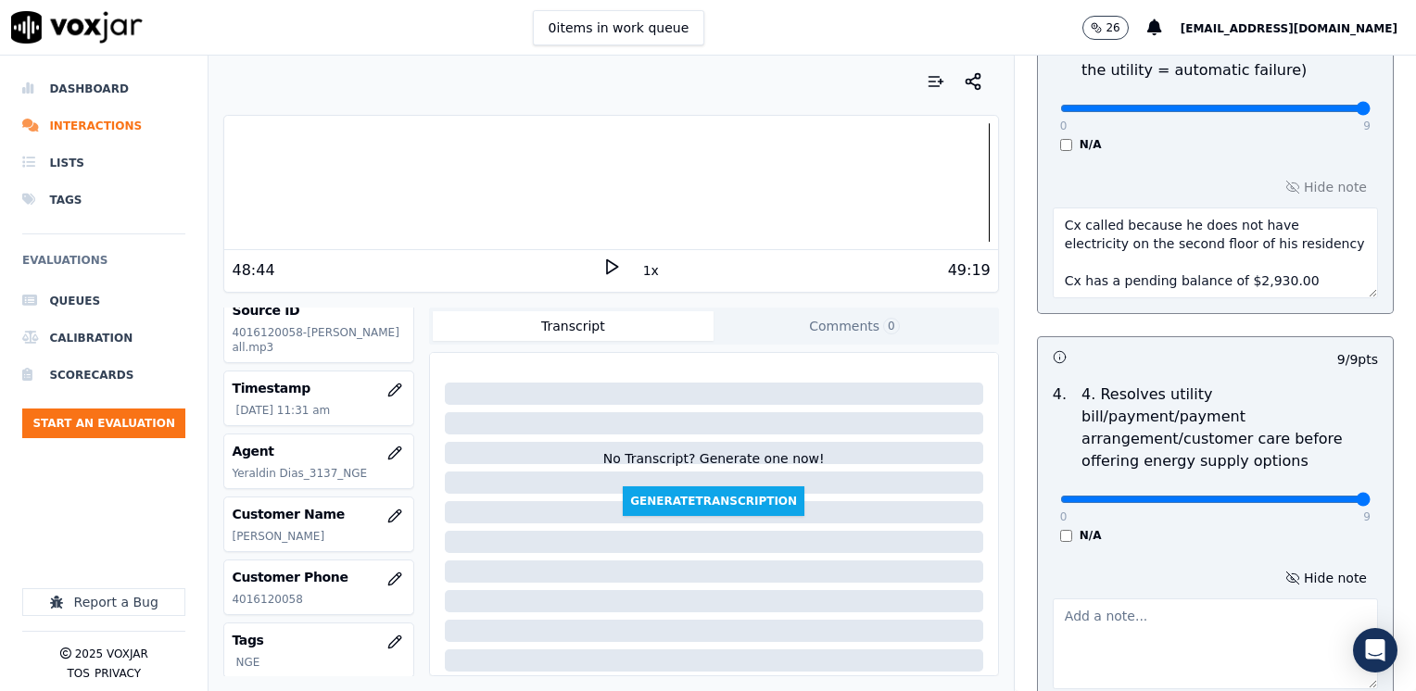
click at [1160, 598] on textarea at bounding box center [1214, 643] width 325 height 91
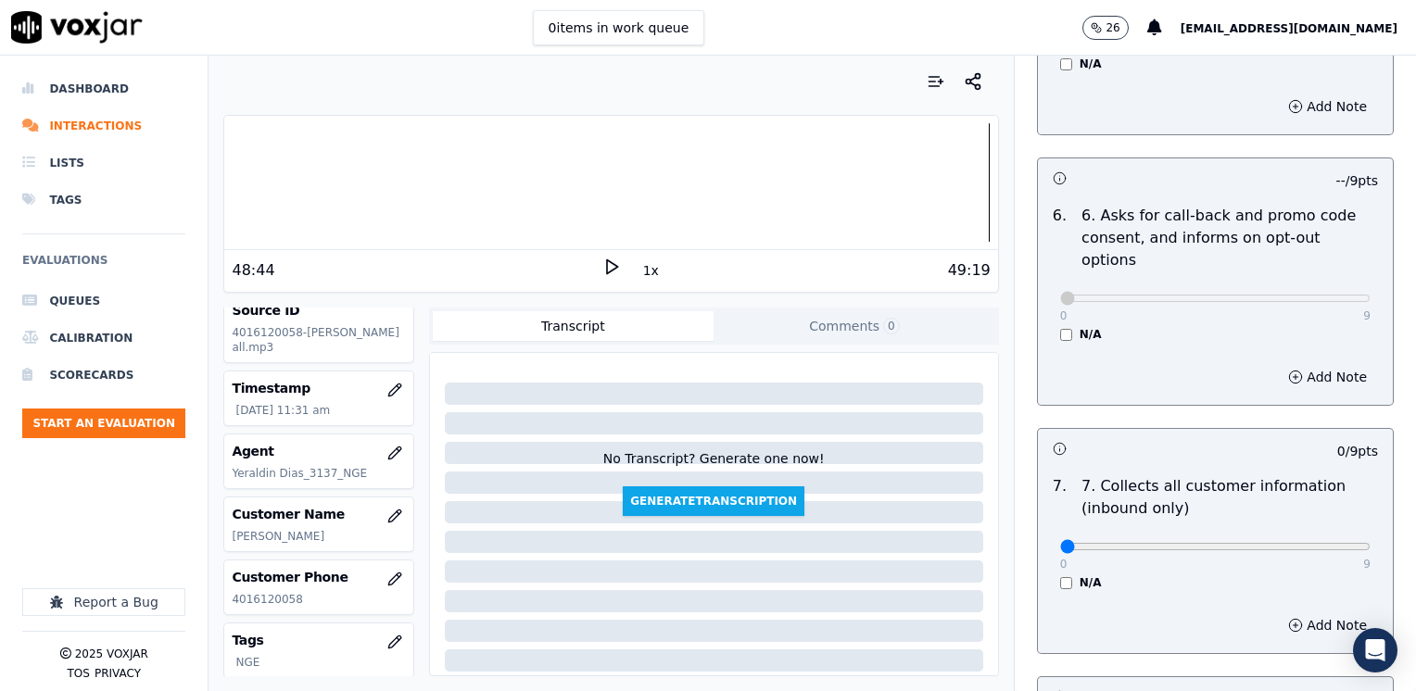
scroll to position [1722, 0]
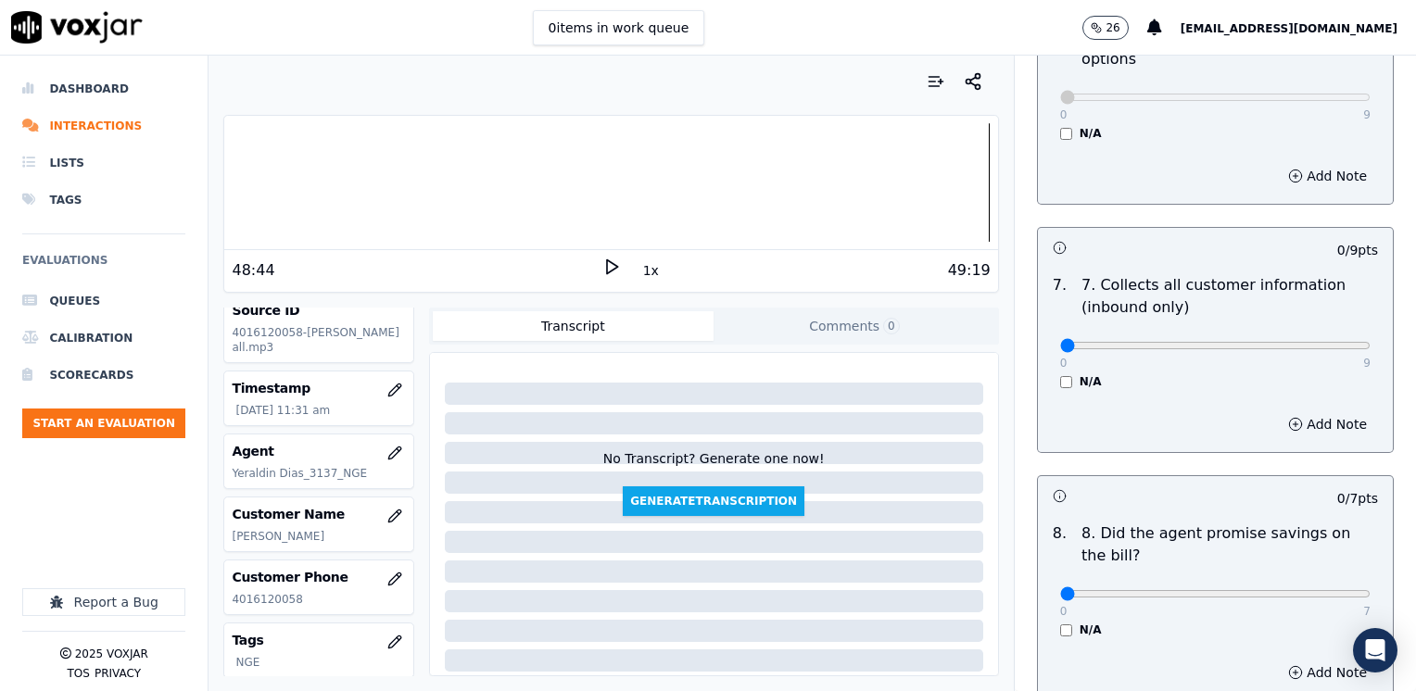
type textarea "Agent offered to set a payment agreement"
drag, startPoint x: 1049, startPoint y: 304, endPoint x: 1418, endPoint y: 304, distance: 369.6
type input "8"
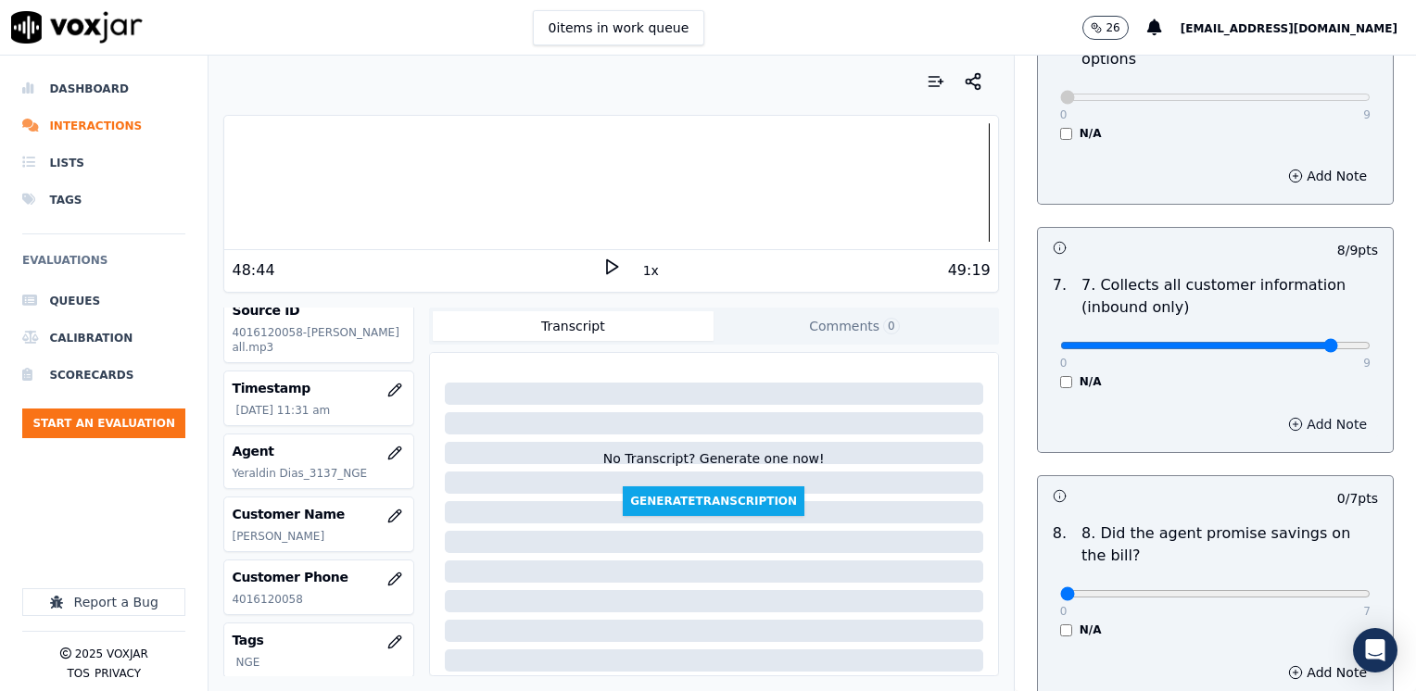
click at [1306, 411] on button "Add Note" at bounding box center [1327, 424] width 101 height 26
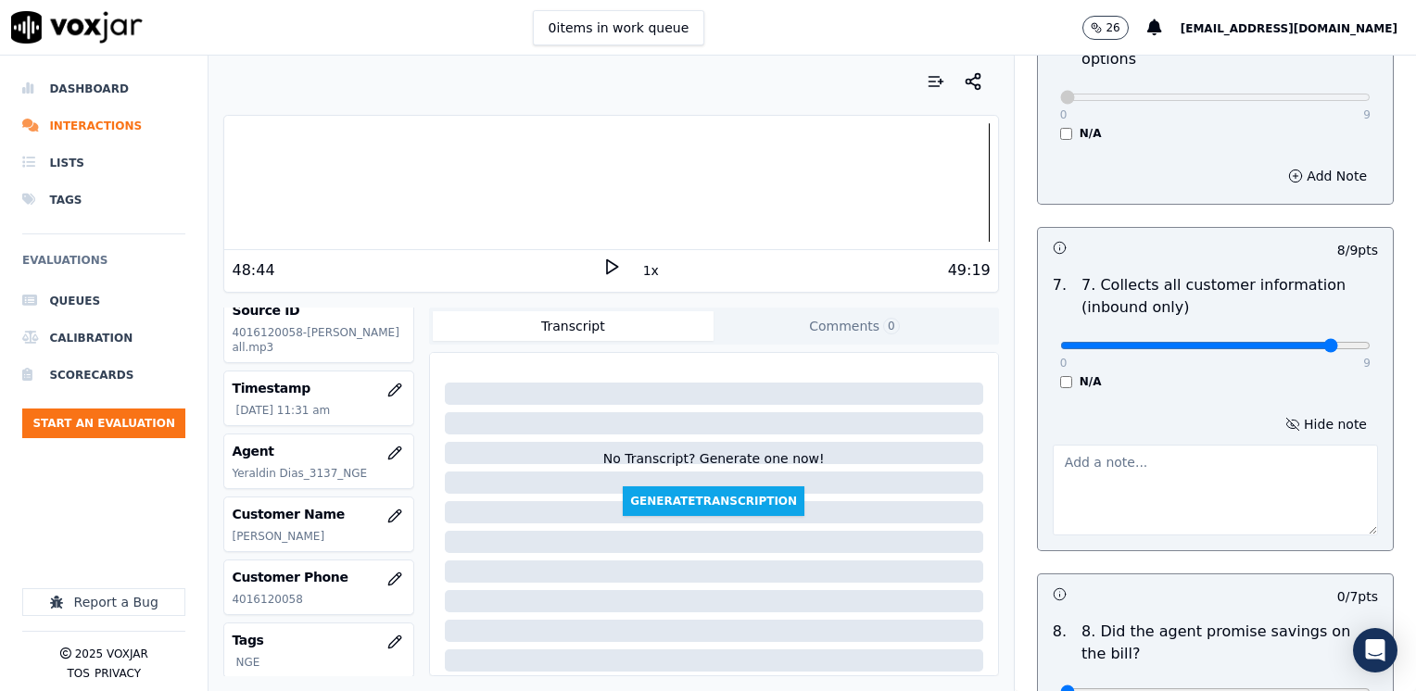
click at [1182, 445] on textarea at bounding box center [1214, 490] width 325 height 91
click at [1226, 445] on textarea at bounding box center [1214, 490] width 325 height 91
click at [1266, 445] on textarea "Make sure to confirm full service" at bounding box center [1214, 490] width 325 height 91
type textarea "M"
click at [1304, 397] on div "Hide note" at bounding box center [1215, 474] width 355 height 154
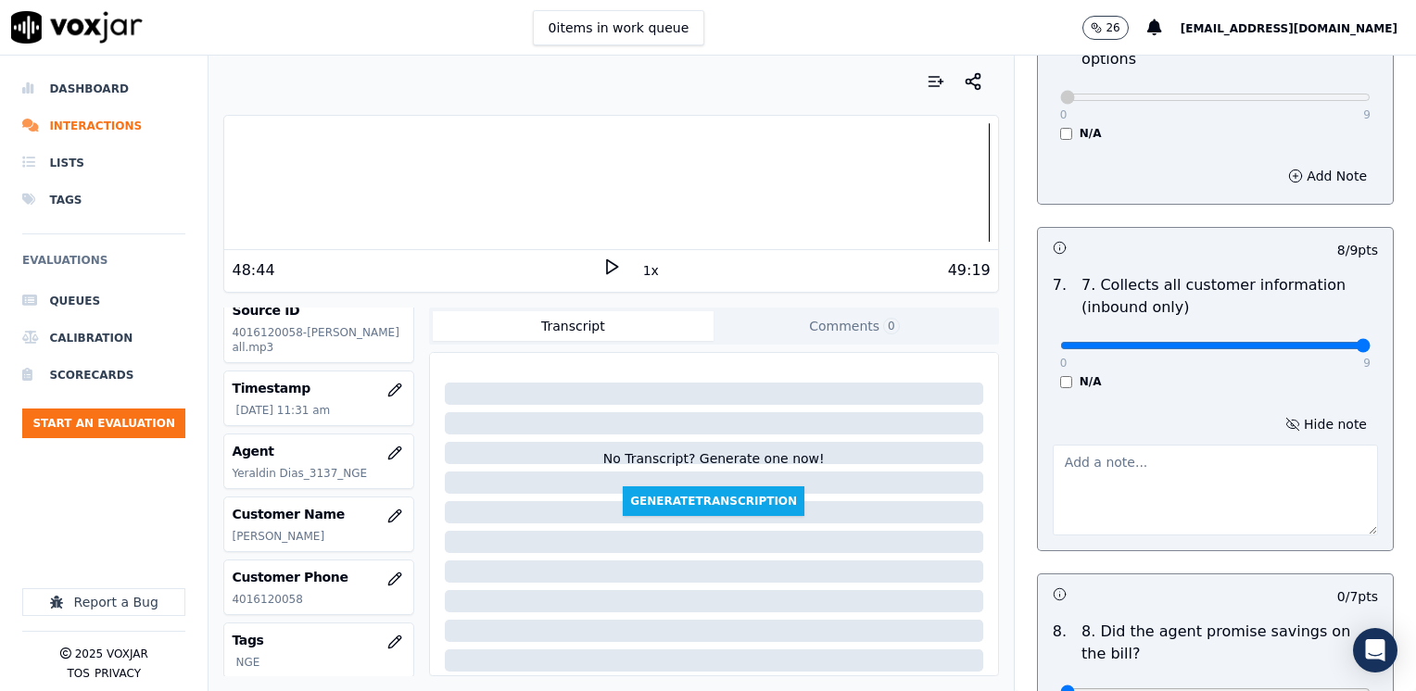
drag, startPoint x: 1293, startPoint y: 298, endPoint x: 1418, endPoint y: 283, distance: 125.9
type input "9"
click at [1303, 411] on button "Hide note" at bounding box center [1326, 424] width 104 height 26
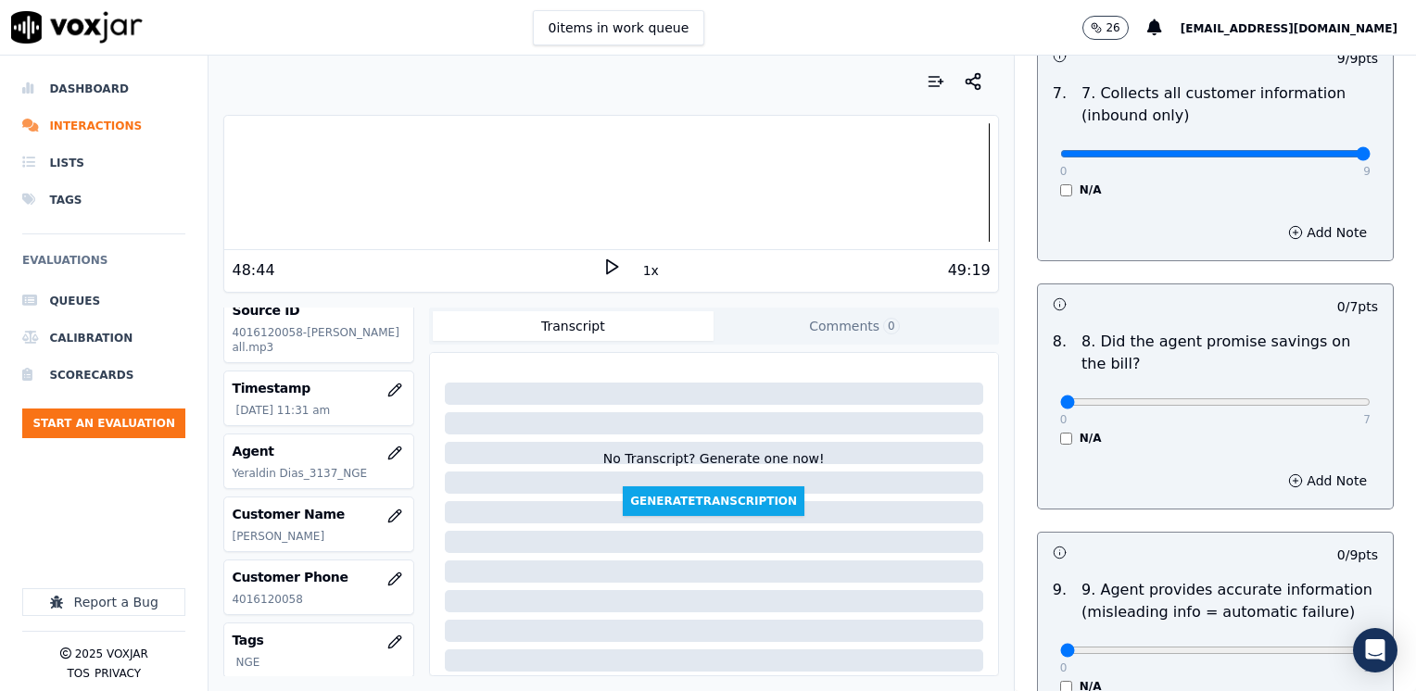
scroll to position [2000, 0]
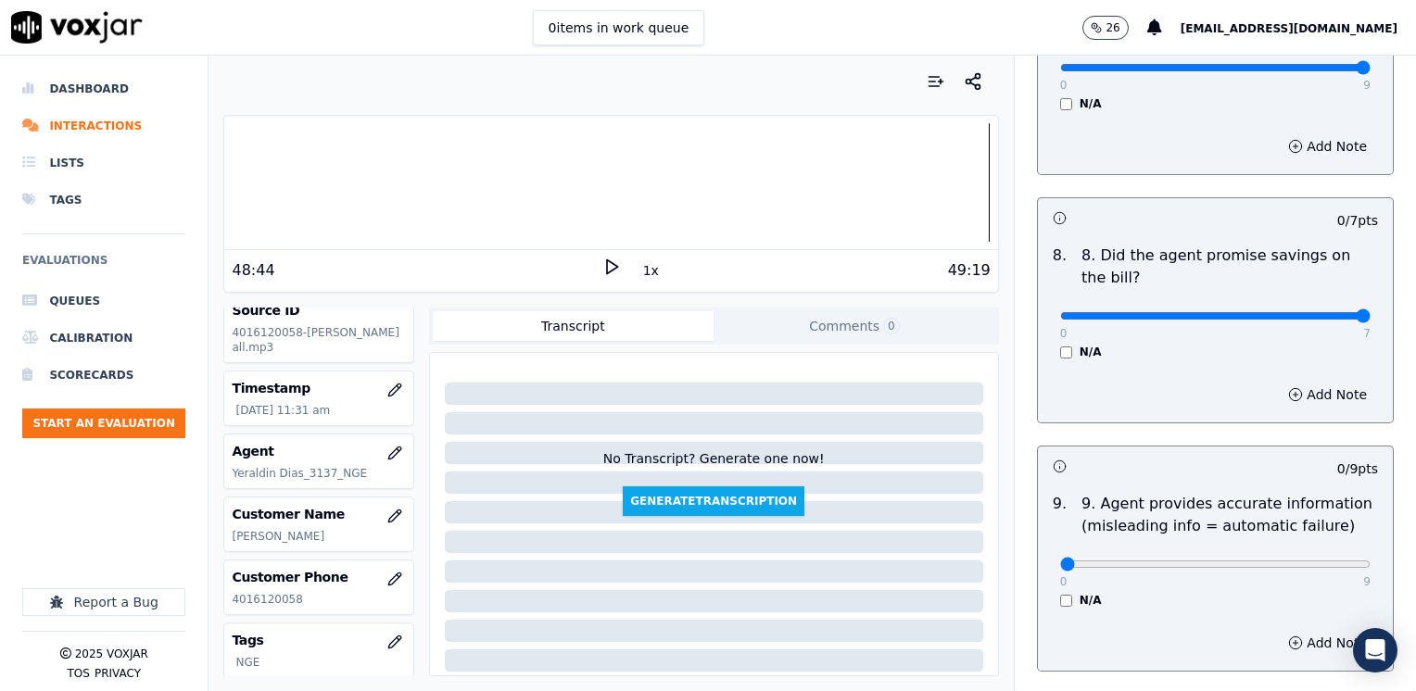
drag, startPoint x: 1052, startPoint y: 269, endPoint x: 1418, endPoint y: 307, distance: 367.9
type input "7"
drag, startPoint x: 1052, startPoint y: 513, endPoint x: 1418, endPoint y: 506, distance: 366.0
type input "9"
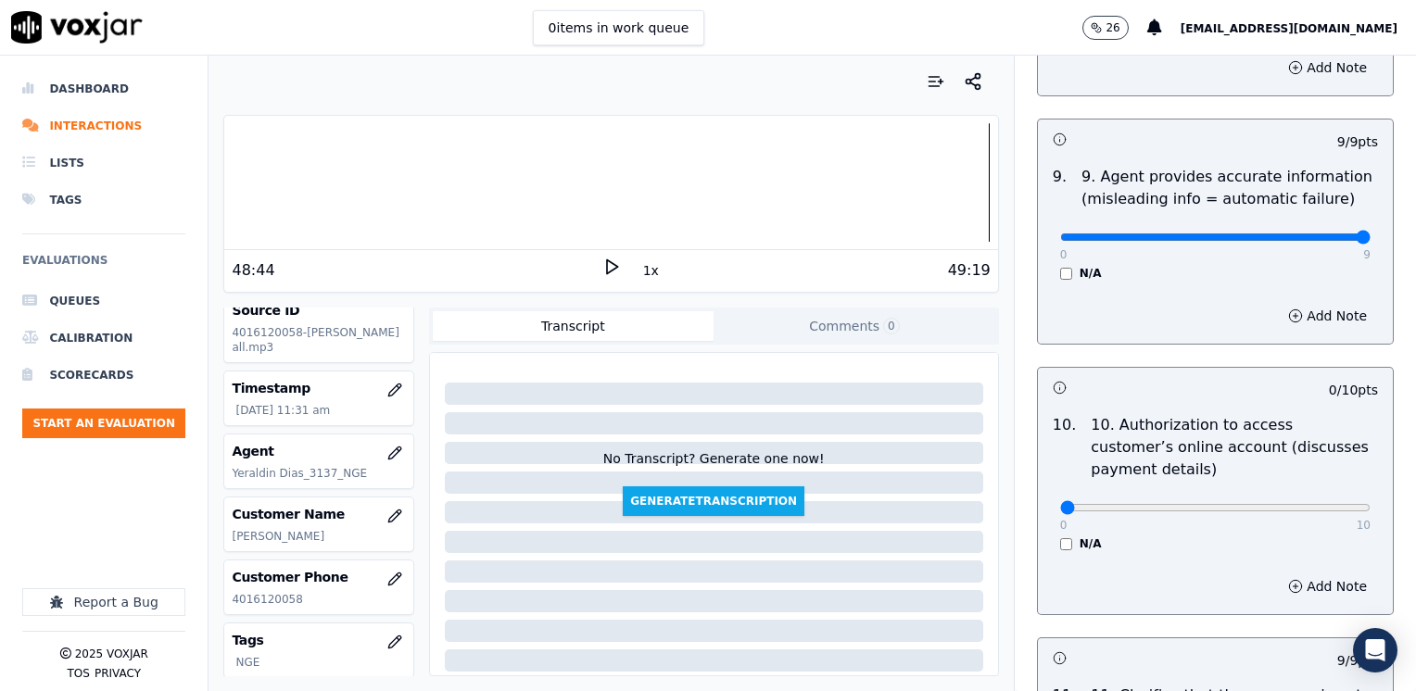
scroll to position [2371, 0]
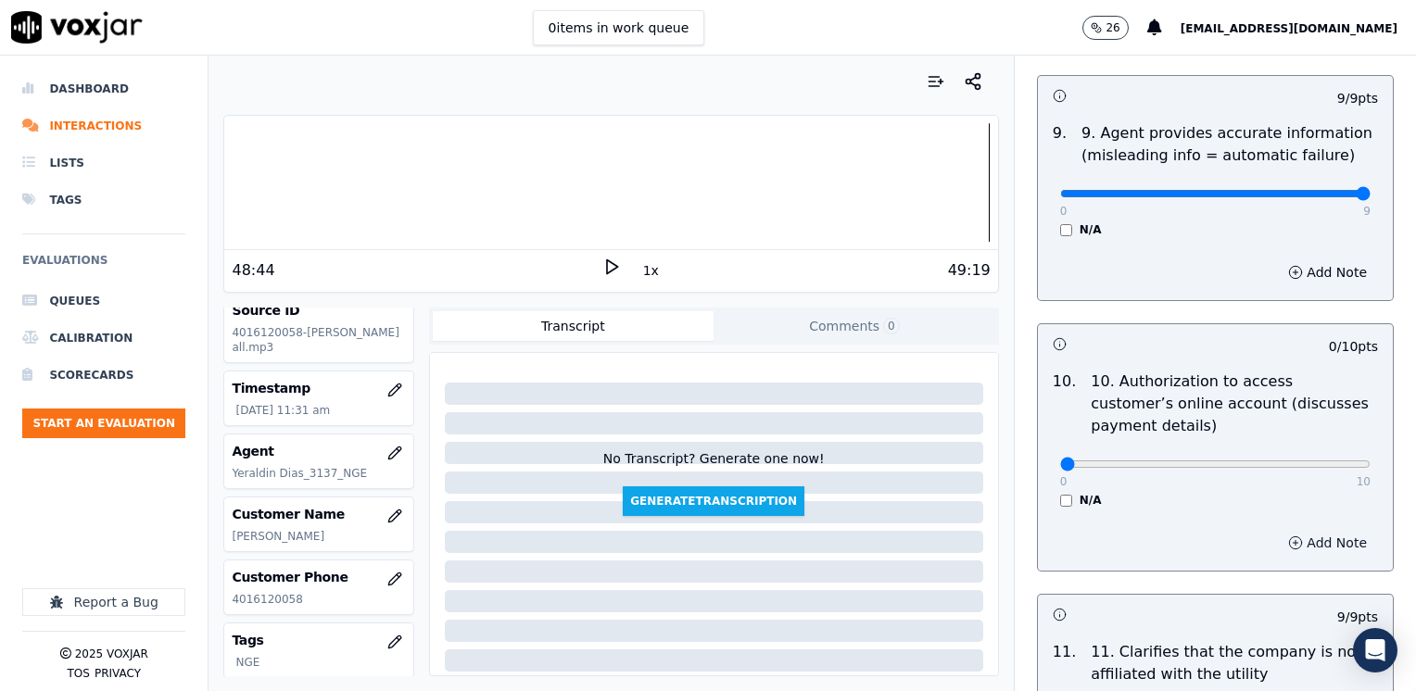
click at [1300, 530] on button "Add Note" at bounding box center [1327, 543] width 101 height 26
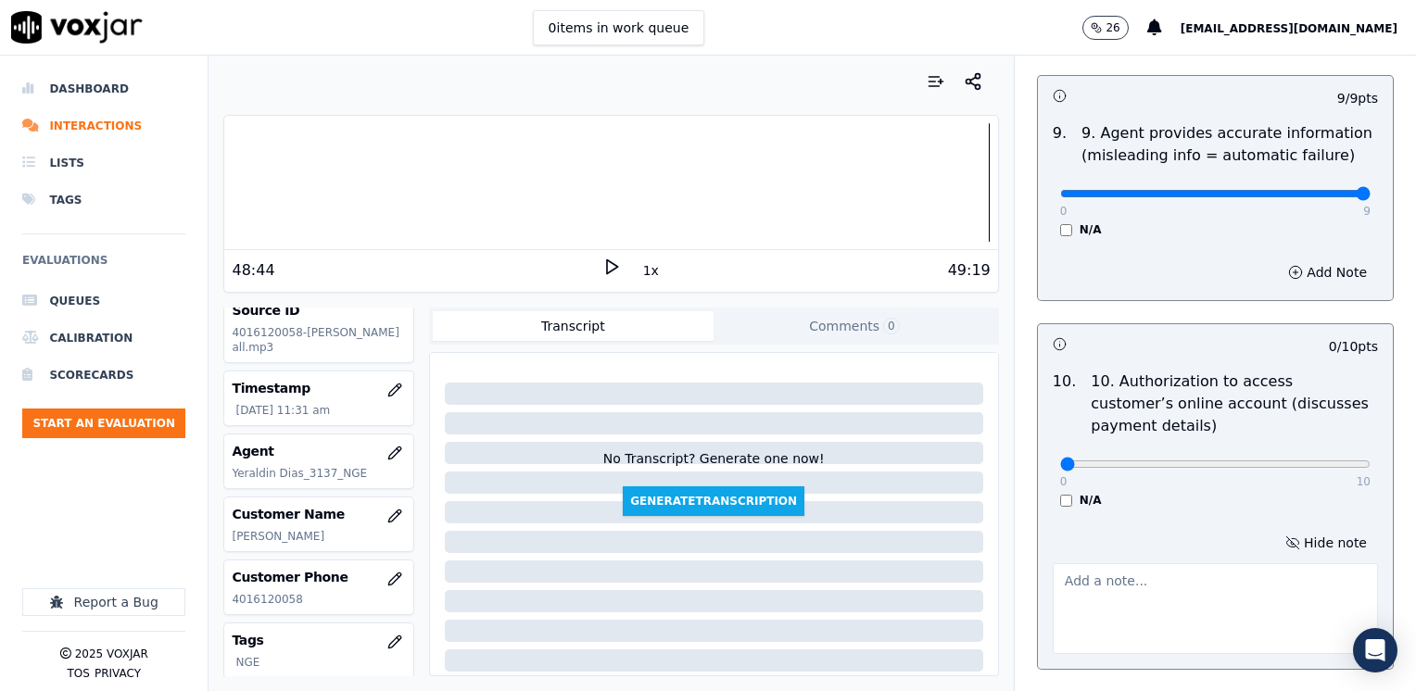
click at [1167, 556] on div at bounding box center [1214, 605] width 325 height 98
click at [1175, 581] on textarea at bounding box center [1214, 608] width 325 height 91
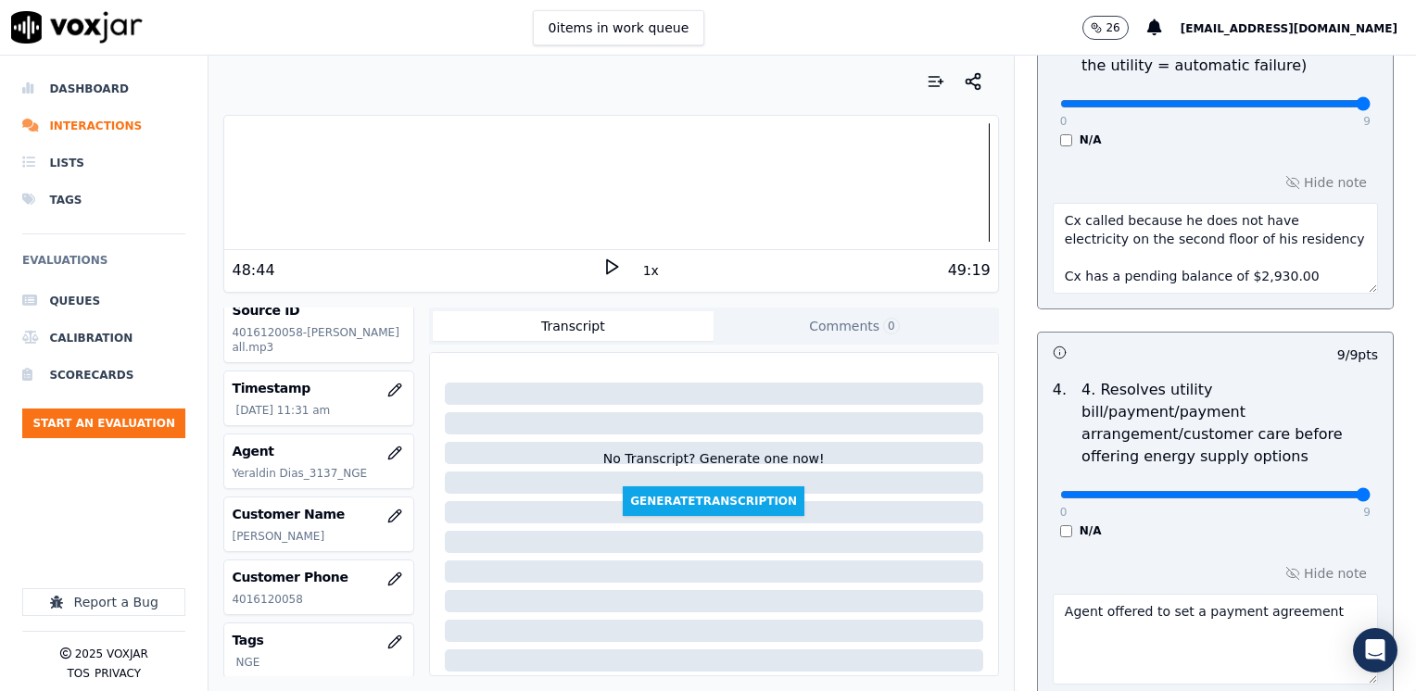
scroll to position [703, 0]
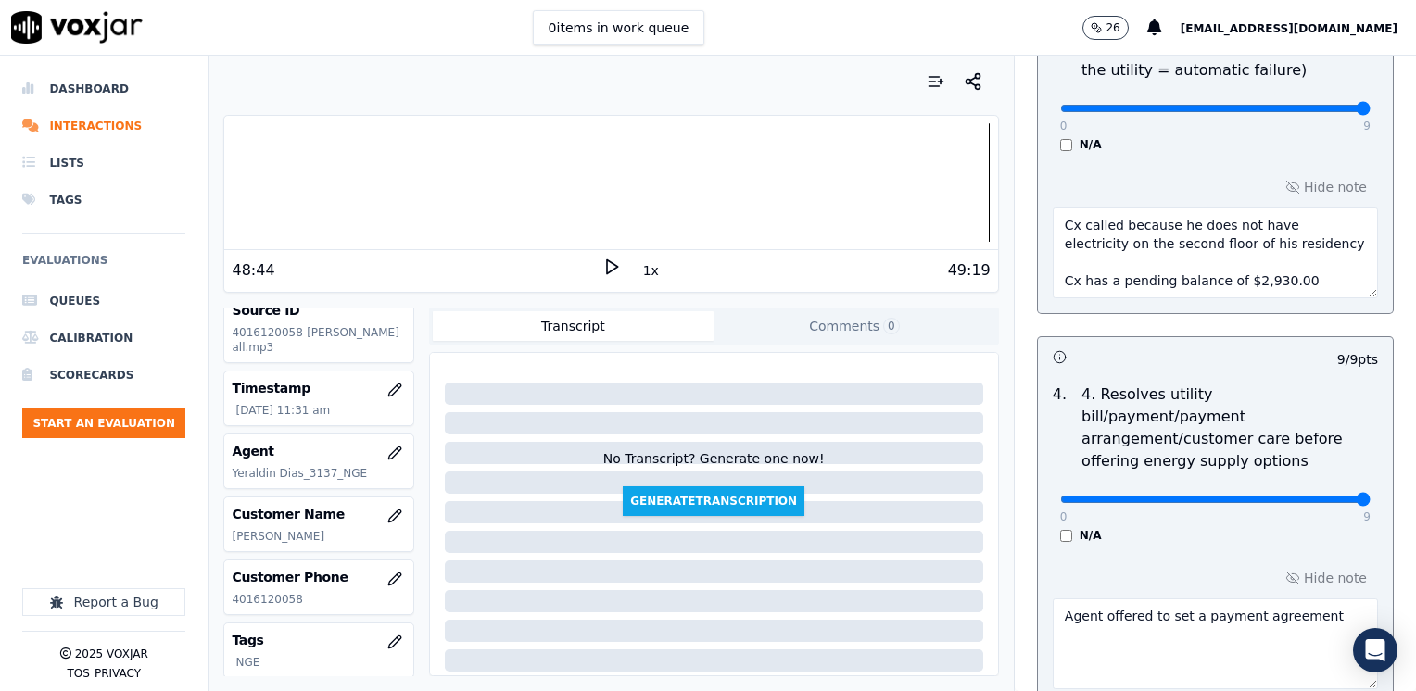
type textarea "Does not ask authorization to access cx online account"
click at [1289, 273] on textarea "Cx called because he does not have electricity on the second floor of his resid…" at bounding box center [1214, 253] width 325 height 91
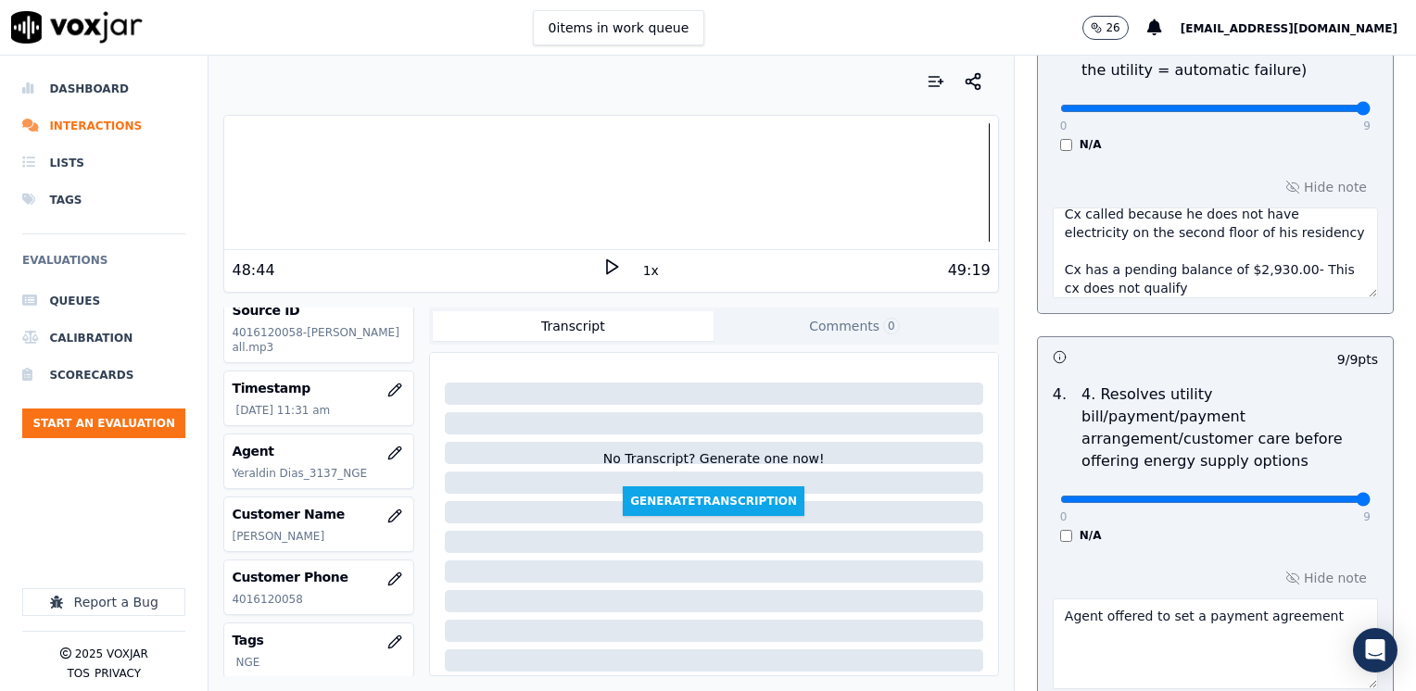
type textarea "Cx called because he does not have electricity on the second floor of his resid…"
click at [1144, 598] on textarea "Agent offered to set a payment agreement" at bounding box center [1214, 643] width 325 height 91
type textarea "Agent offered to price protection and to set a payment agreement"
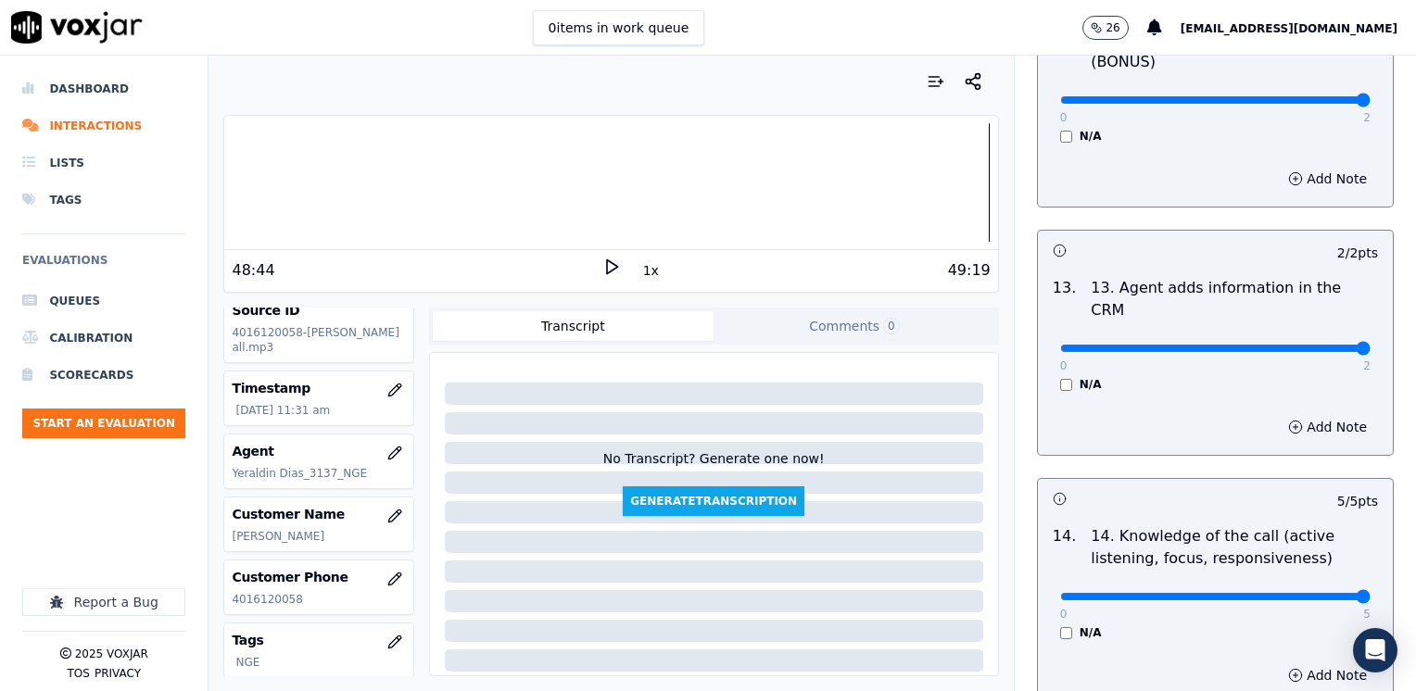
scroll to position [3400, 0]
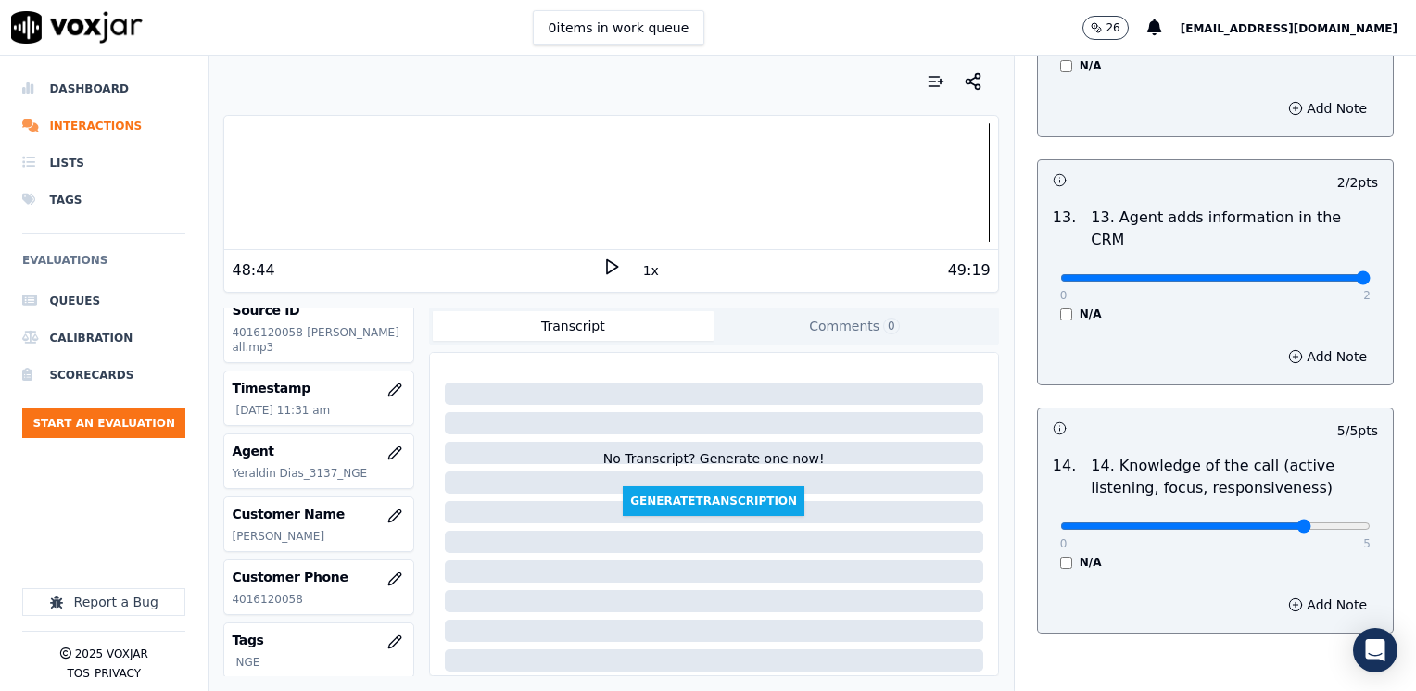
type input "4"
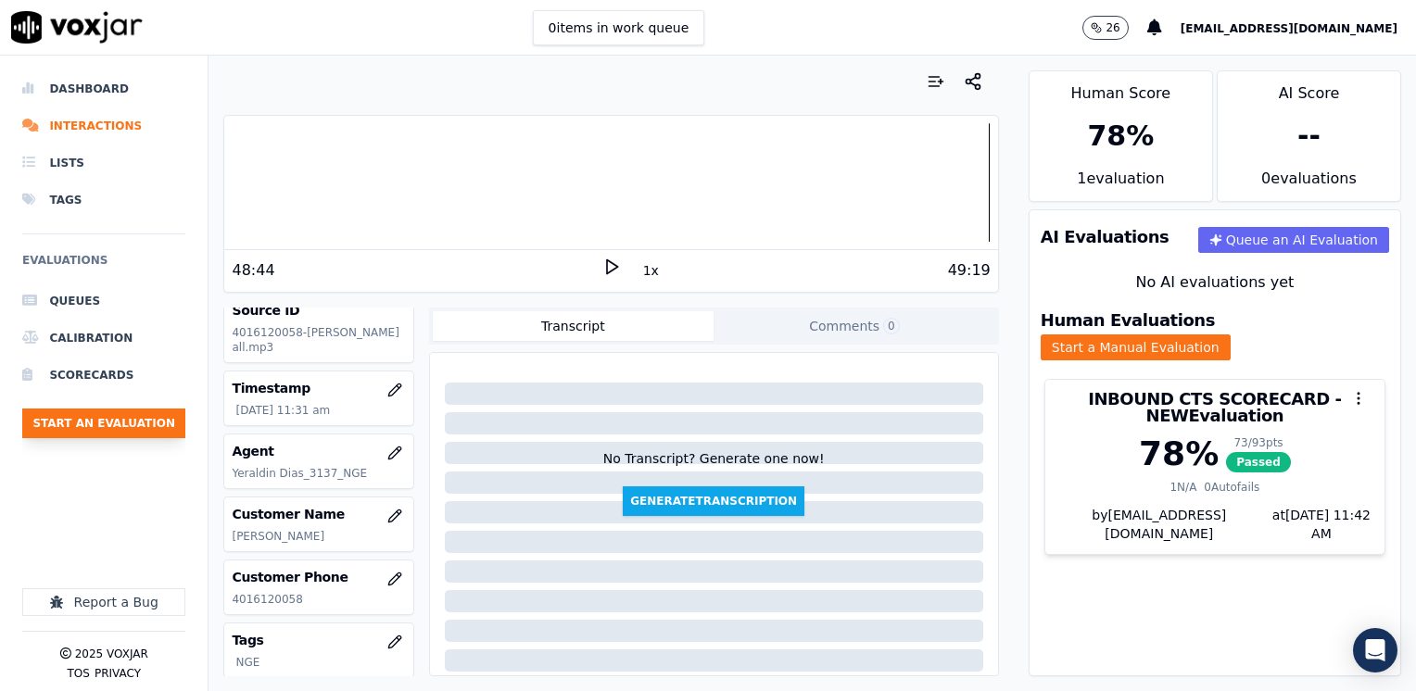
click at [115, 413] on button "Start an Evaluation" at bounding box center [103, 424] width 163 height 30
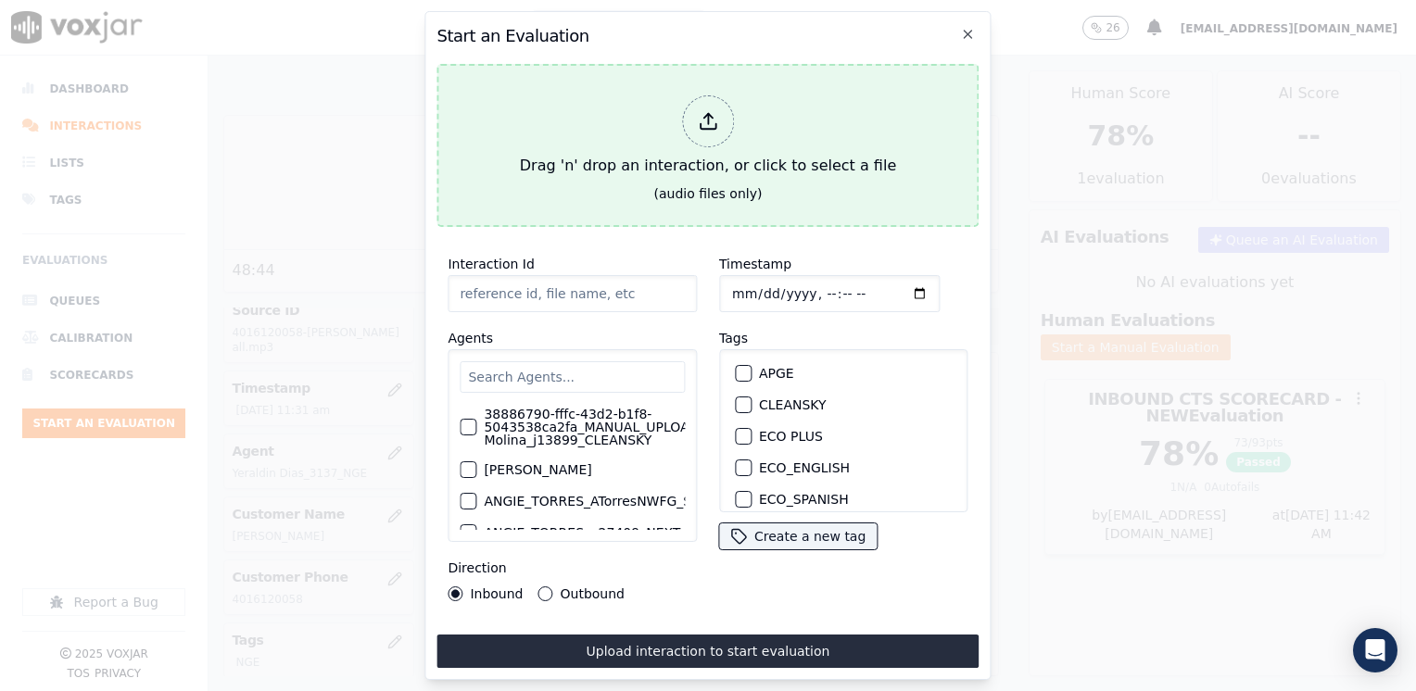
click at [699, 117] on icon at bounding box center [708, 121] width 20 height 20
type input "20250825-160329_9788468233-[PERSON_NAME] all.mp3"
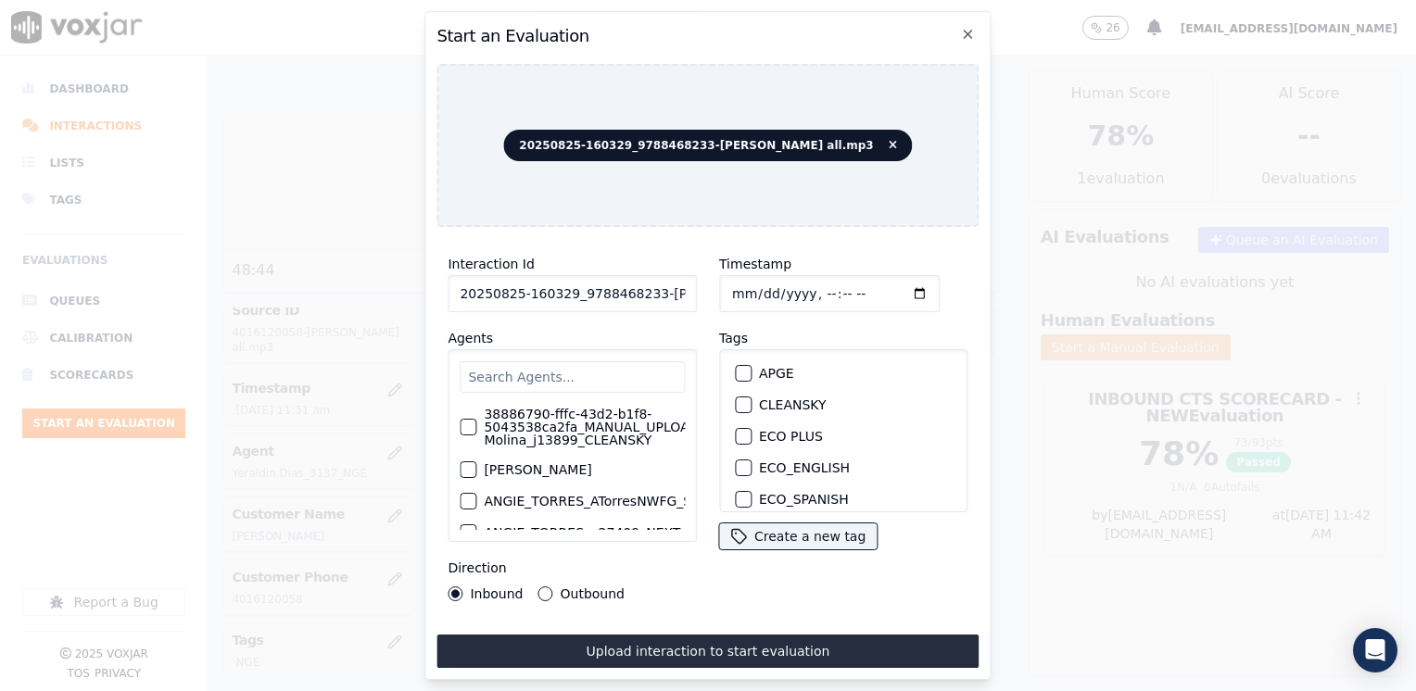
drag, startPoint x: 920, startPoint y: 561, endPoint x: 991, endPoint y: 409, distance: 167.8
click at [920, 561] on div "Timestamp Tags APGE CLEANSKY ECO PLUS ECO_ENGLISH ECO_SPANISH ELECTRA SPARK IND…" at bounding box center [843, 427] width 271 height 371
click at [970, 31] on icon "button" at bounding box center [967, 34] width 7 height 7
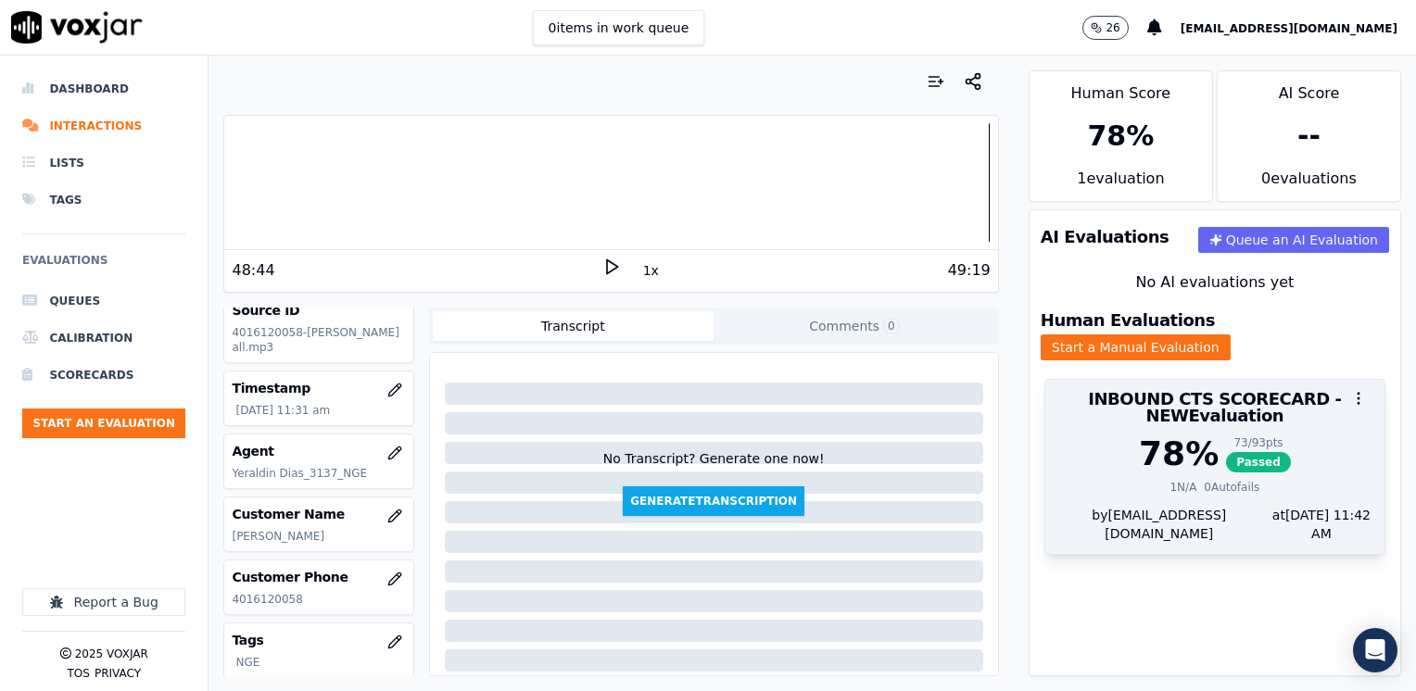
click at [1184, 449] on div "78 %" at bounding box center [1179, 453] width 80 height 37
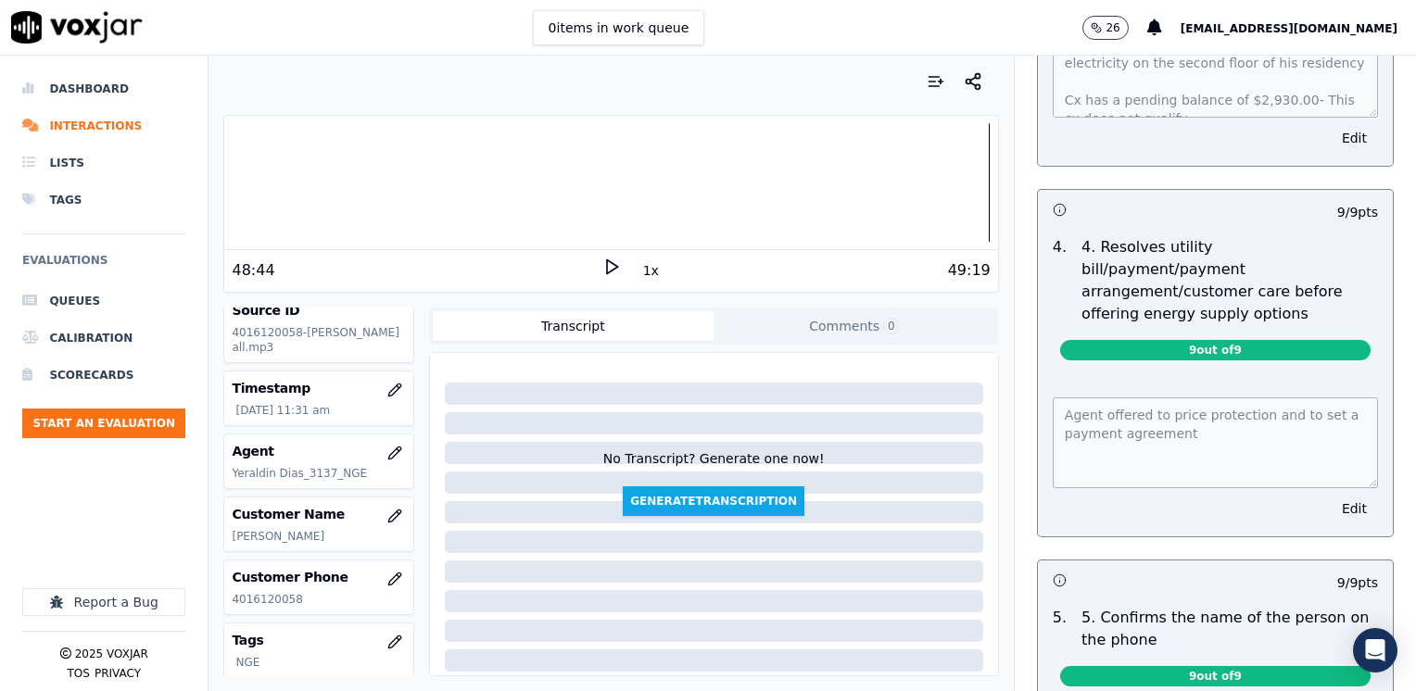
scroll to position [834, 0]
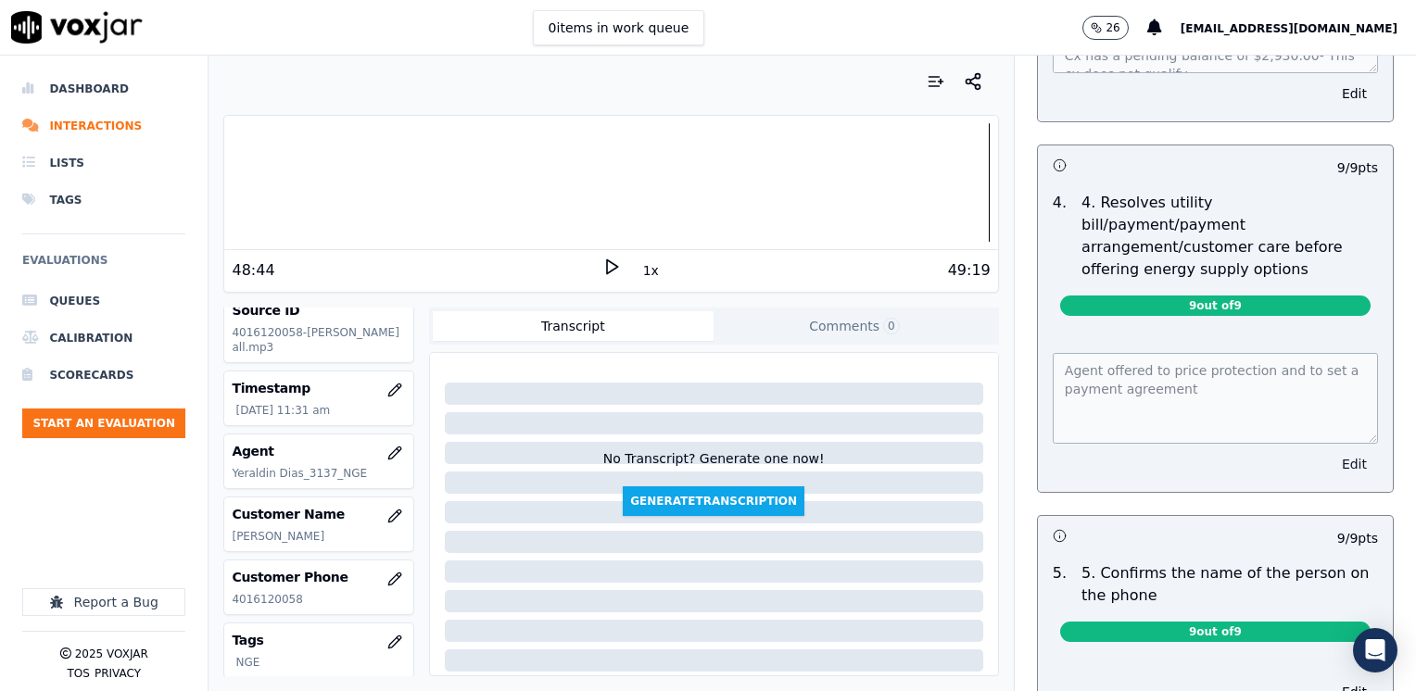
click at [1330, 451] on button "Edit" at bounding box center [1353, 464] width 47 height 26
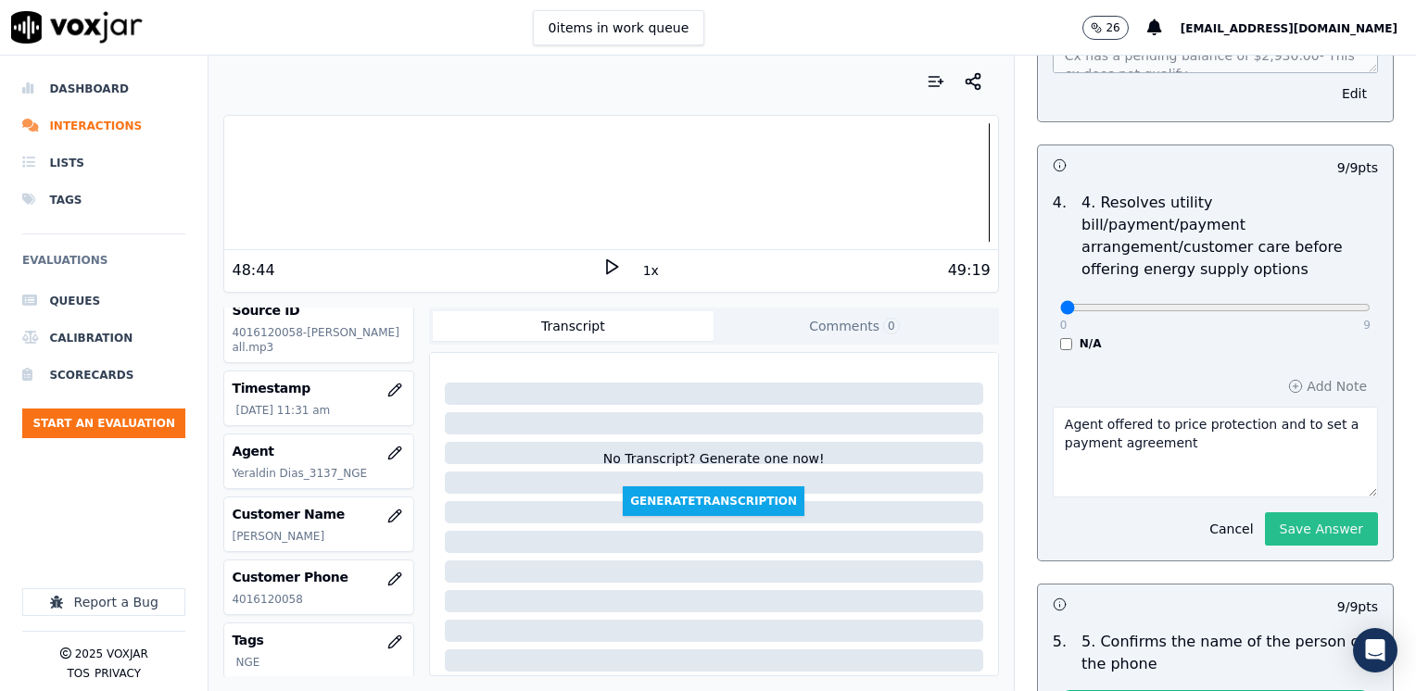
click at [1302, 512] on button "Save Answer" at bounding box center [1321, 528] width 113 height 33
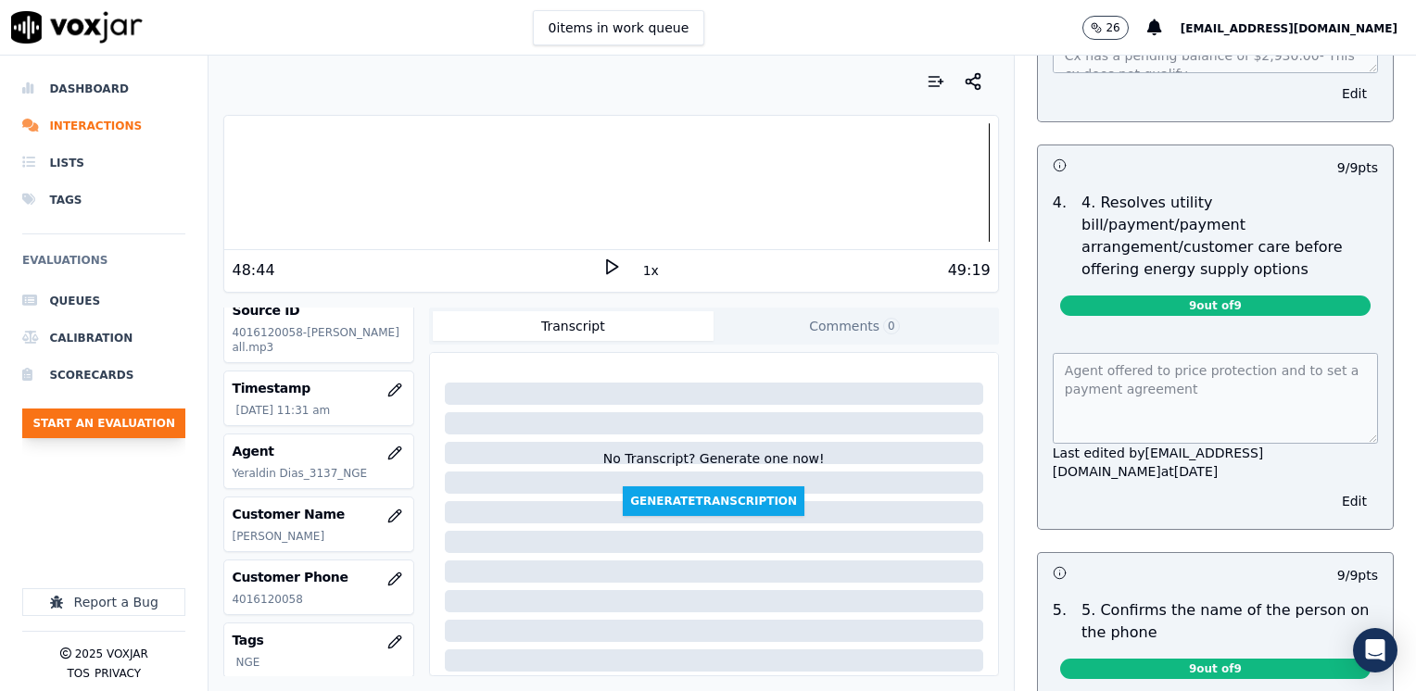
click at [107, 412] on button "Start an Evaluation" at bounding box center [103, 424] width 163 height 30
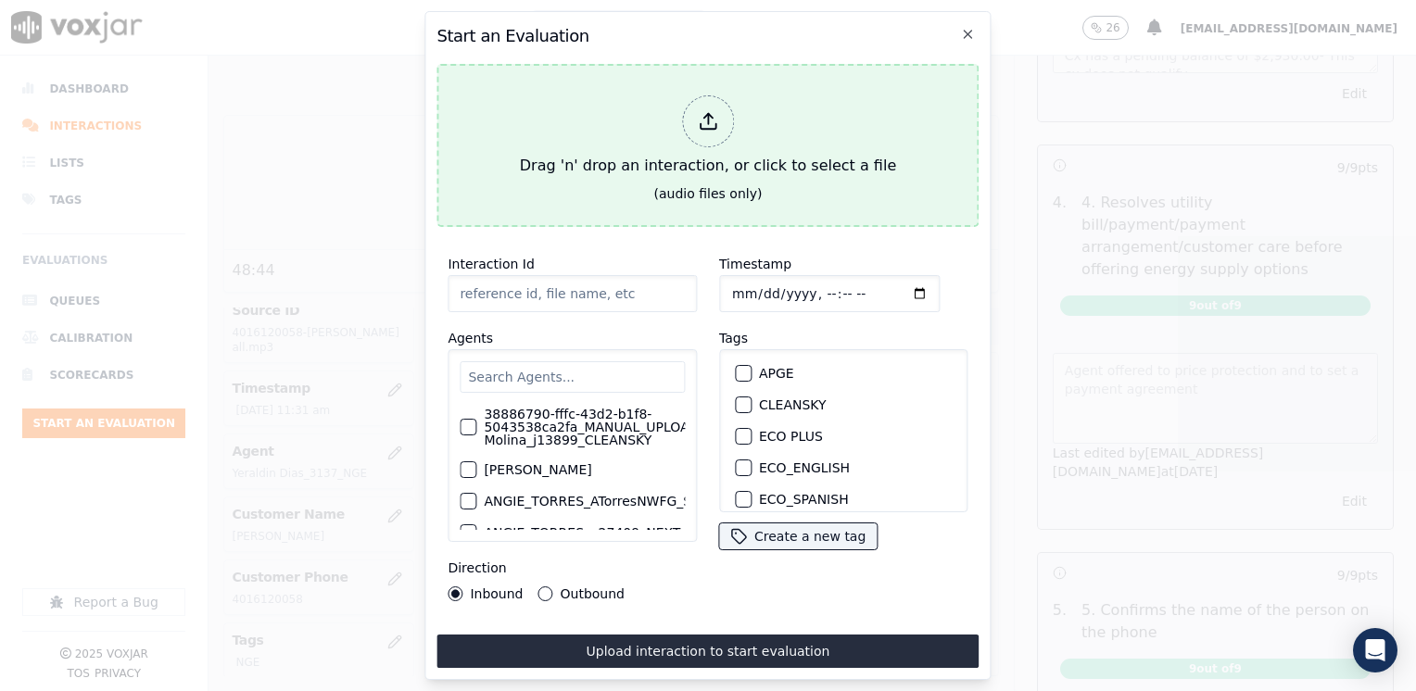
click at [704, 128] on div at bounding box center [708, 121] width 52 height 52
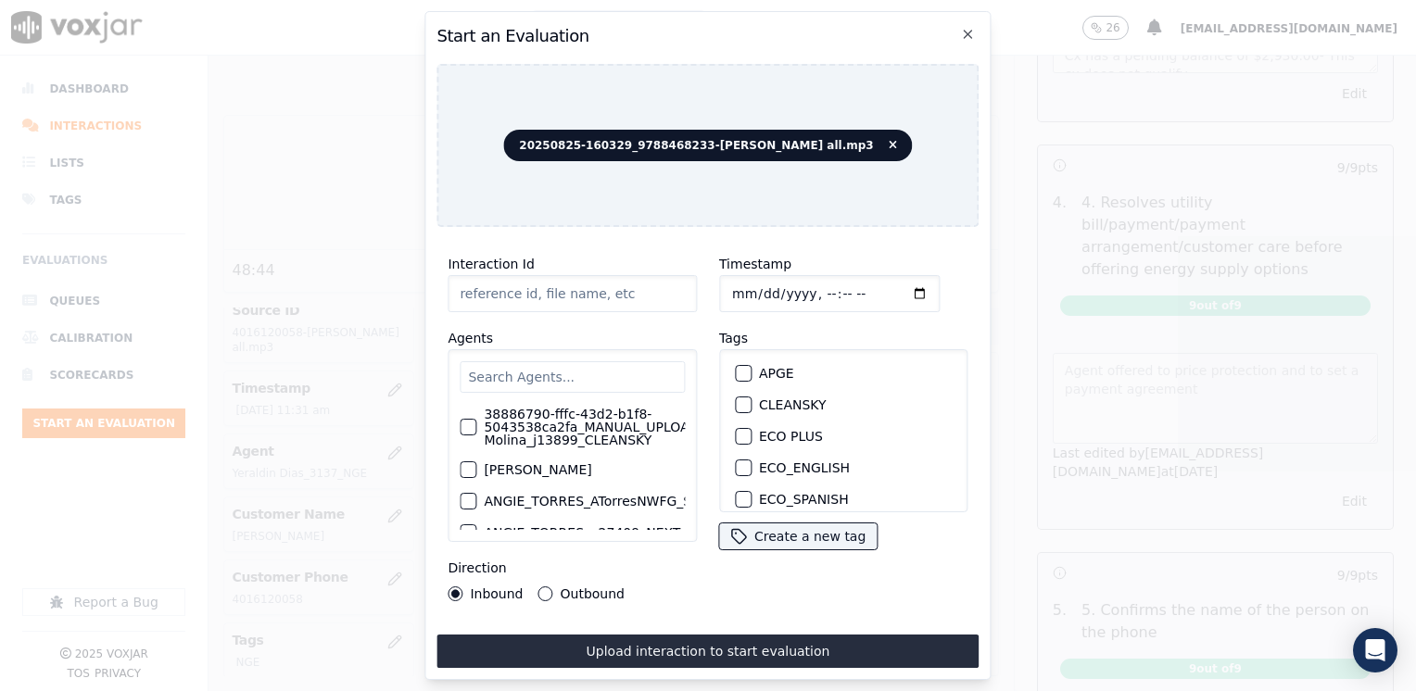
type input "20250825-160329_9788468233-[PERSON_NAME] all.mp3"
click at [555, 365] on input "text" at bounding box center [572, 376] width 225 height 31
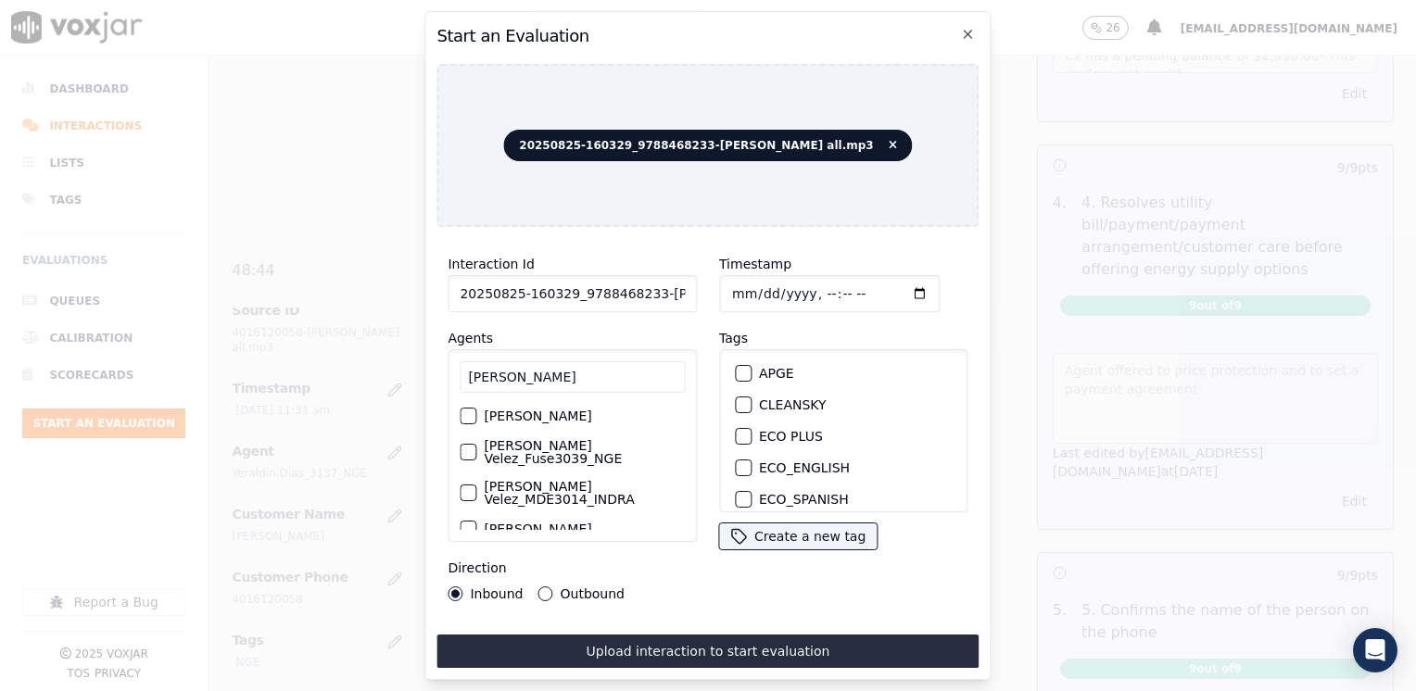
type input "[PERSON_NAME]"
click at [541, 439] on label "[PERSON_NAME] Velez_Fuse3039_NGE" at bounding box center [584, 452] width 201 height 26
click at [476, 444] on button "[PERSON_NAME] Velez_Fuse3039_NGE" at bounding box center [468, 452] width 17 height 17
click at [740, 434] on div "button" at bounding box center [742, 440] width 13 height 13
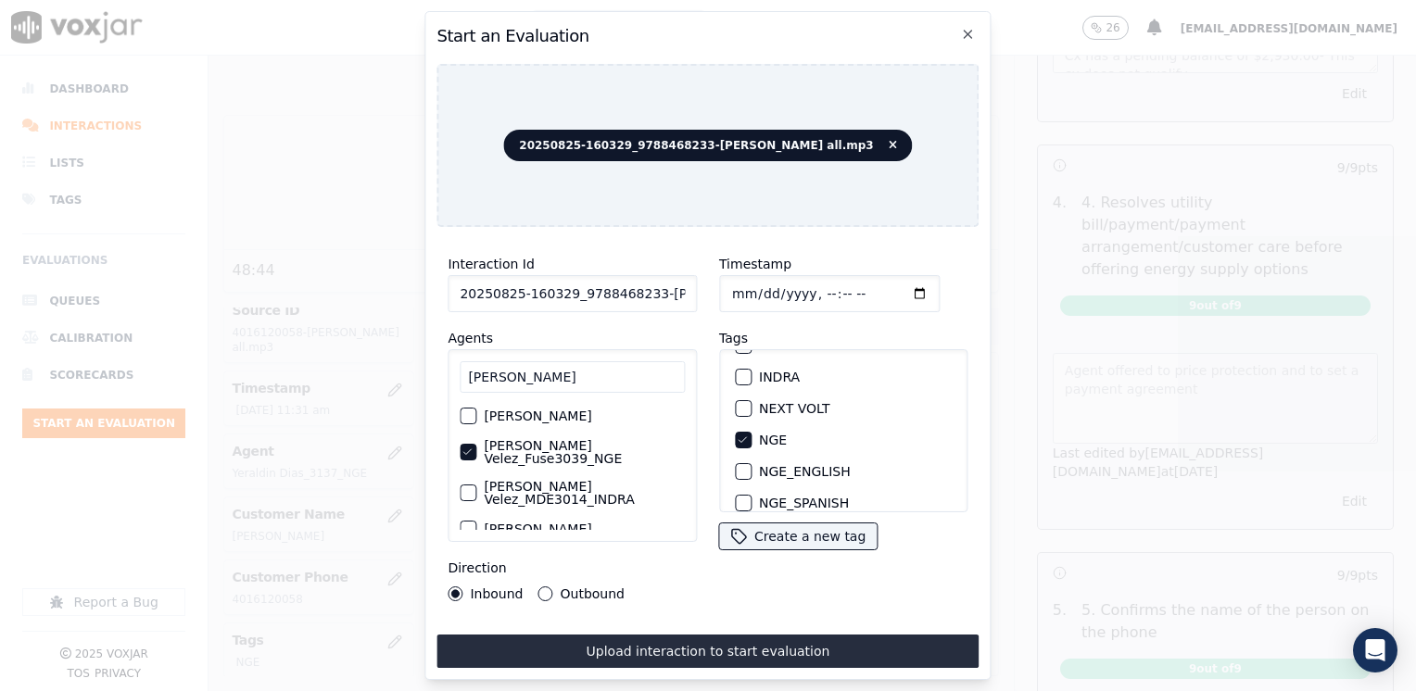
click at [890, 284] on input "Timestamp" at bounding box center [829, 293] width 220 height 37
type input "[DATE]T23:44"
click at [538, 586] on button "Outbound" at bounding box center [545, 593] width 15 height 15
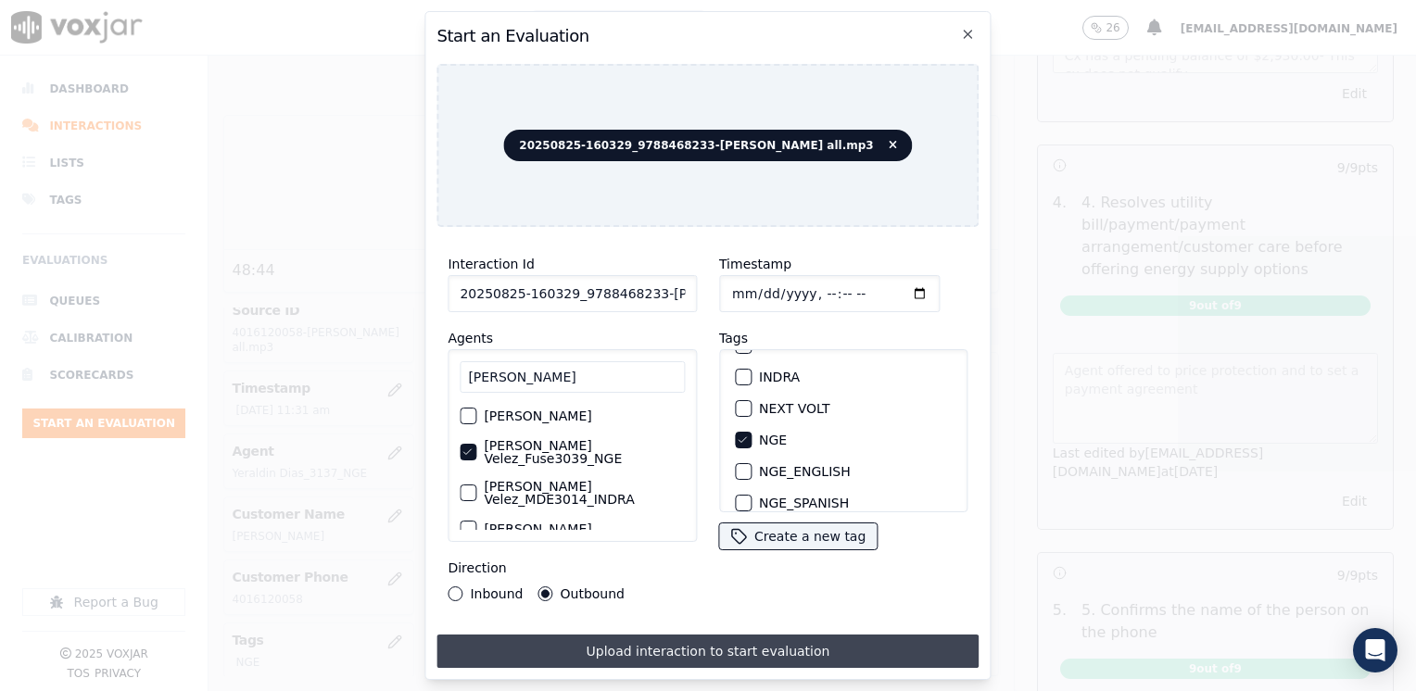
click at [711, 658] on button "Upload interaction to start evaluation" at bounding box center [707, 651] width 542 height 33
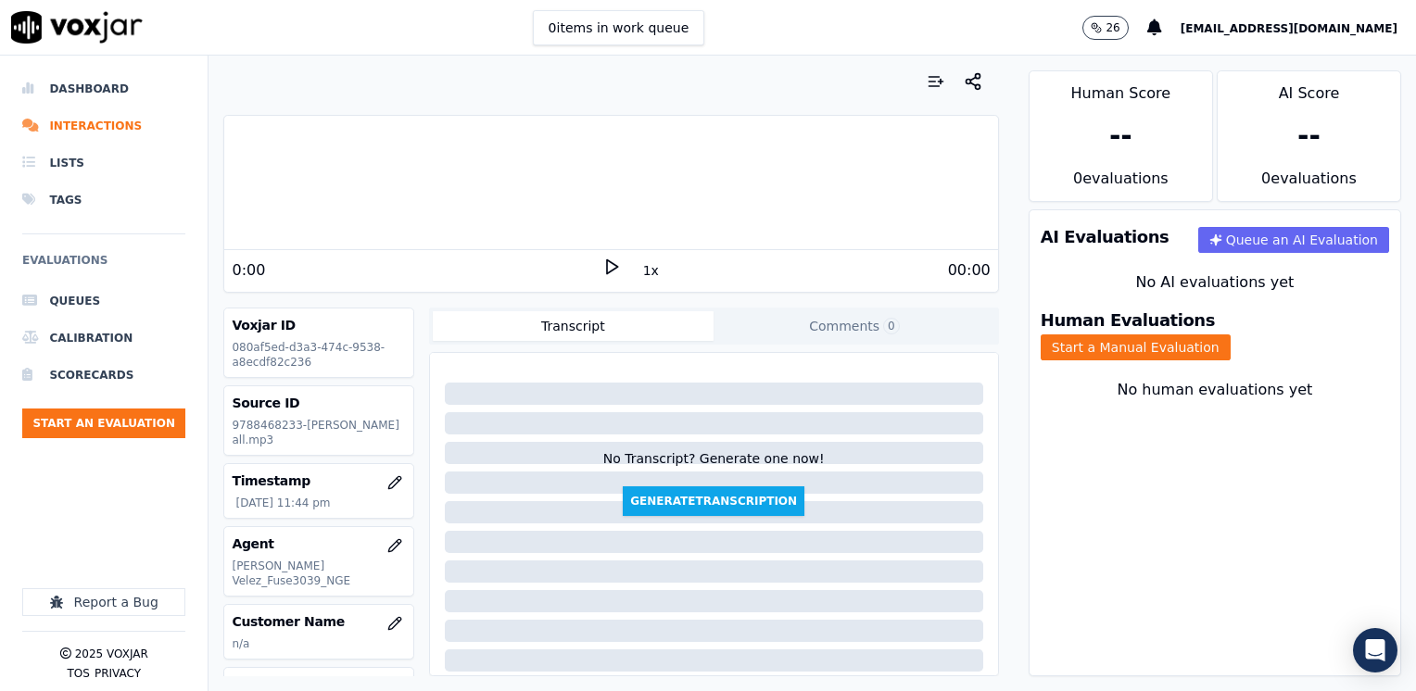
click at [605, 271] on icon at bounding box center [611, 267] width 19 height 19
click at [612, 271] on rect at bounding box center [613, 266] width 3 height 12
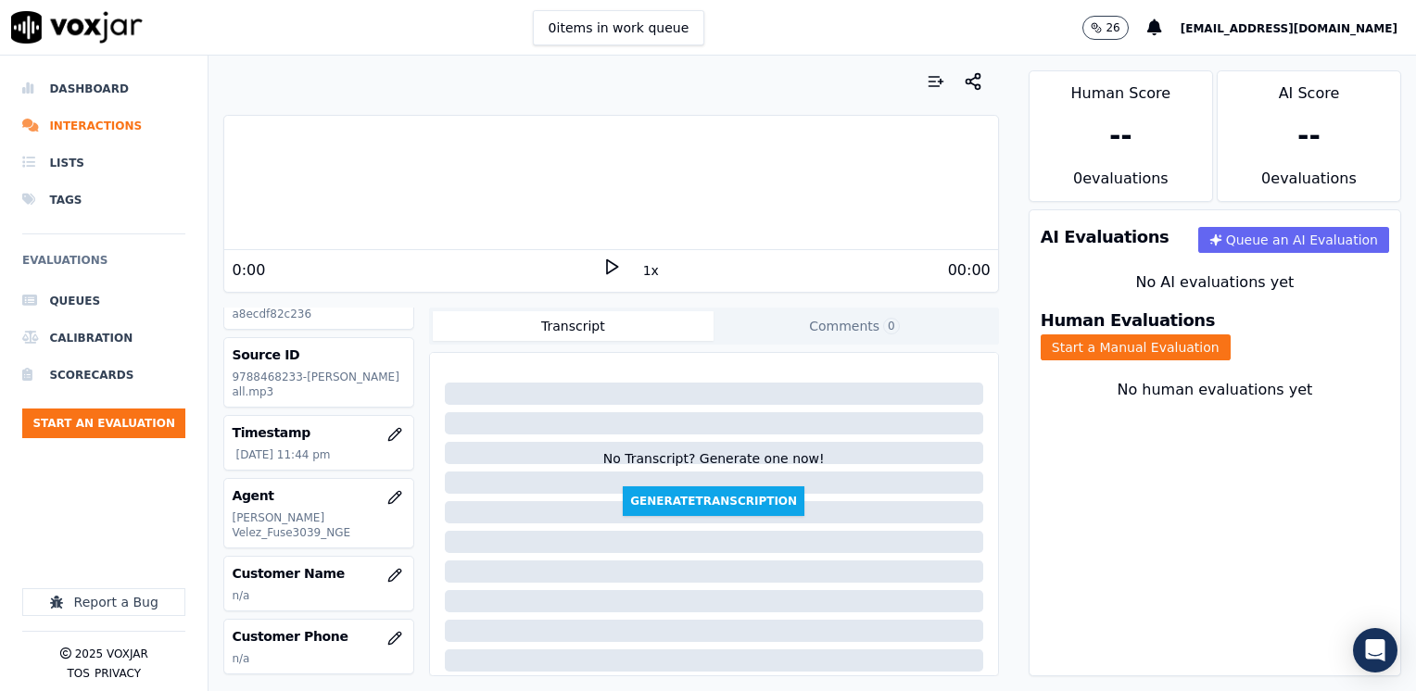
scroll to position [93, 0]
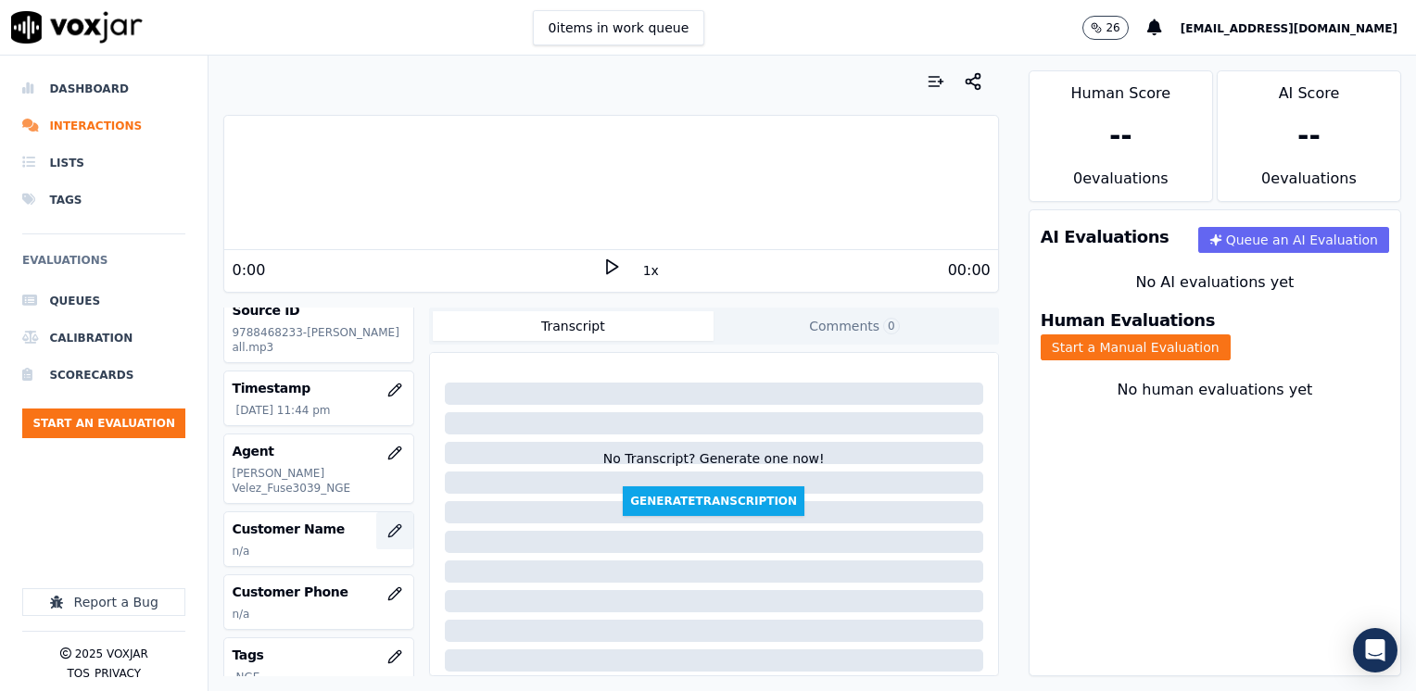
click at [376, 522] on button "button" at bounding box center [394, 530] width 37 height 37
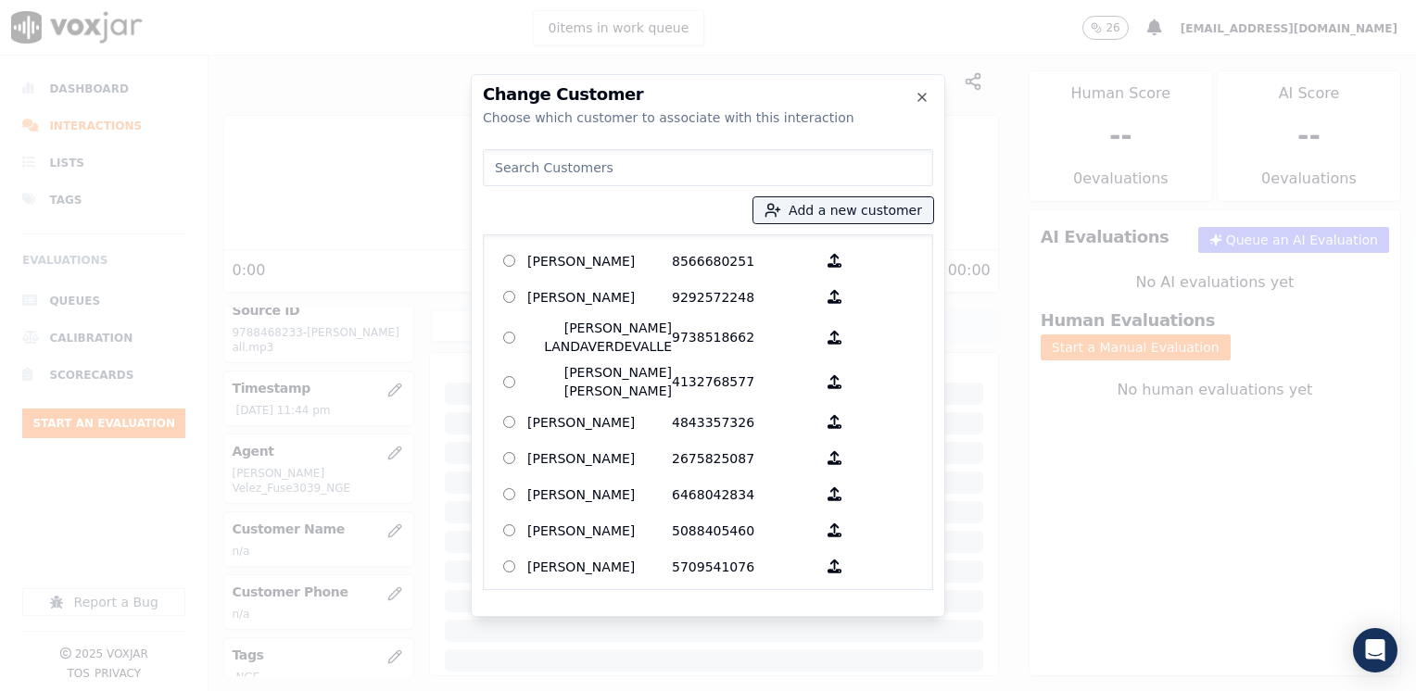
click at [600, 170] on input at bounding box center [708, 167] width 450 height 37
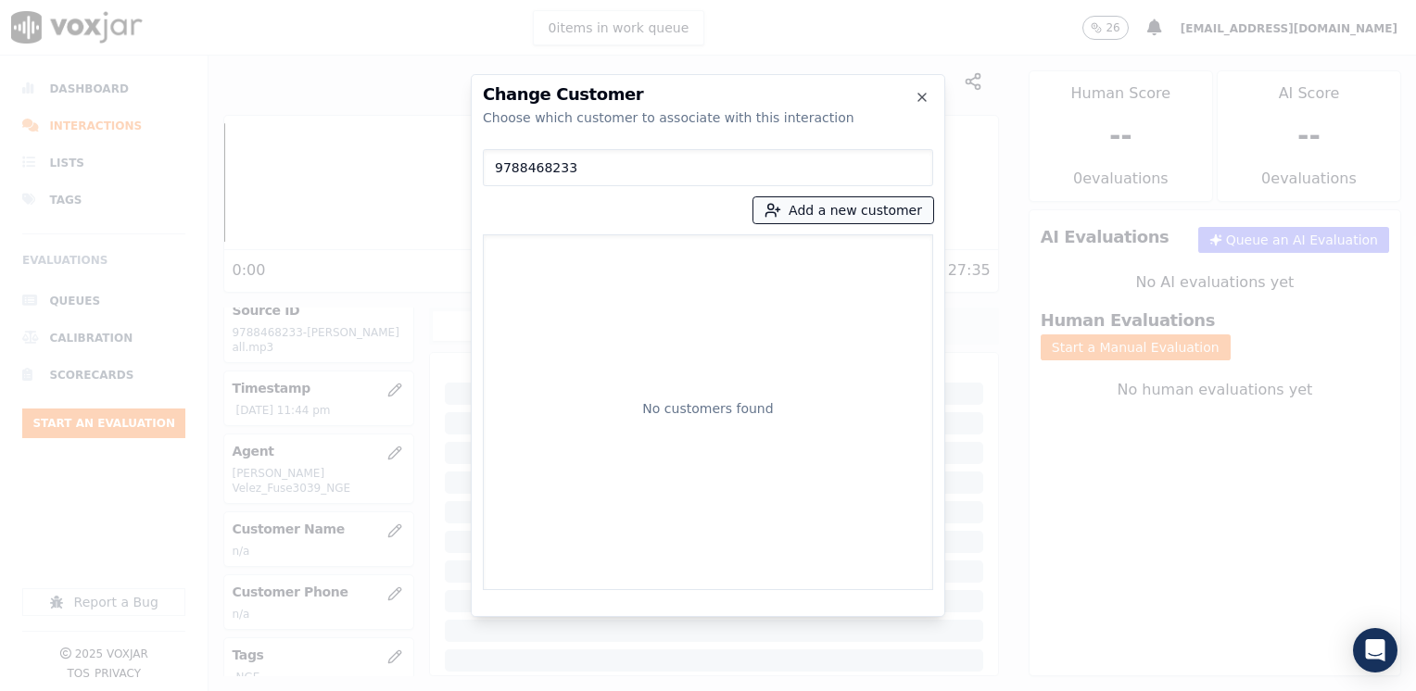
type input "9788468233"
click at [825, 215] on button "Add a new customer" at bounding box center [843, 210] width 180 height 26
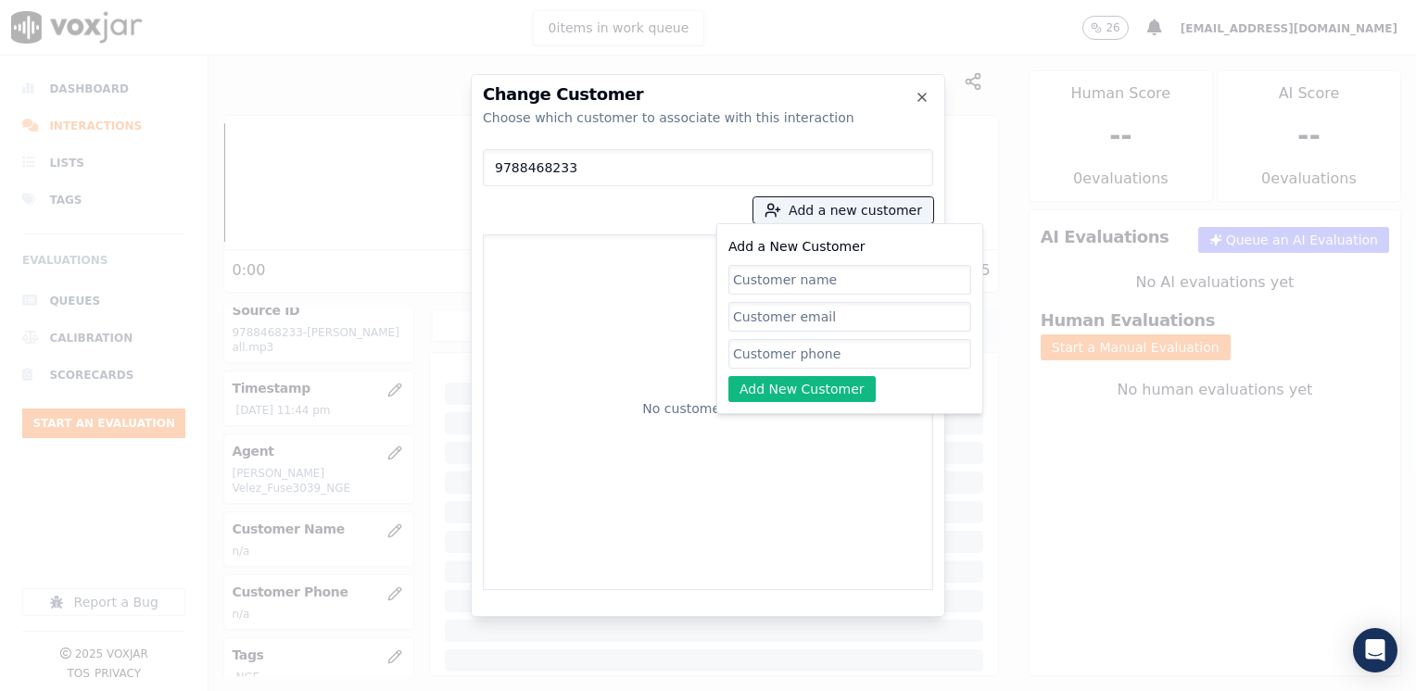
click at [789, 350] on input "Add a New Customer" at bounding box center [849, 354] width 243 height 30
paste input "9788468233"
type input "9788468233"
click at [955, 375] on div "Add a New Customer 9788468233 Add New Customer" at bounding box center [849, 318] width 243 height 167
click at [867, 269] on input "Add a New Customer" at bounding box center [849, 280] width 243 height 30
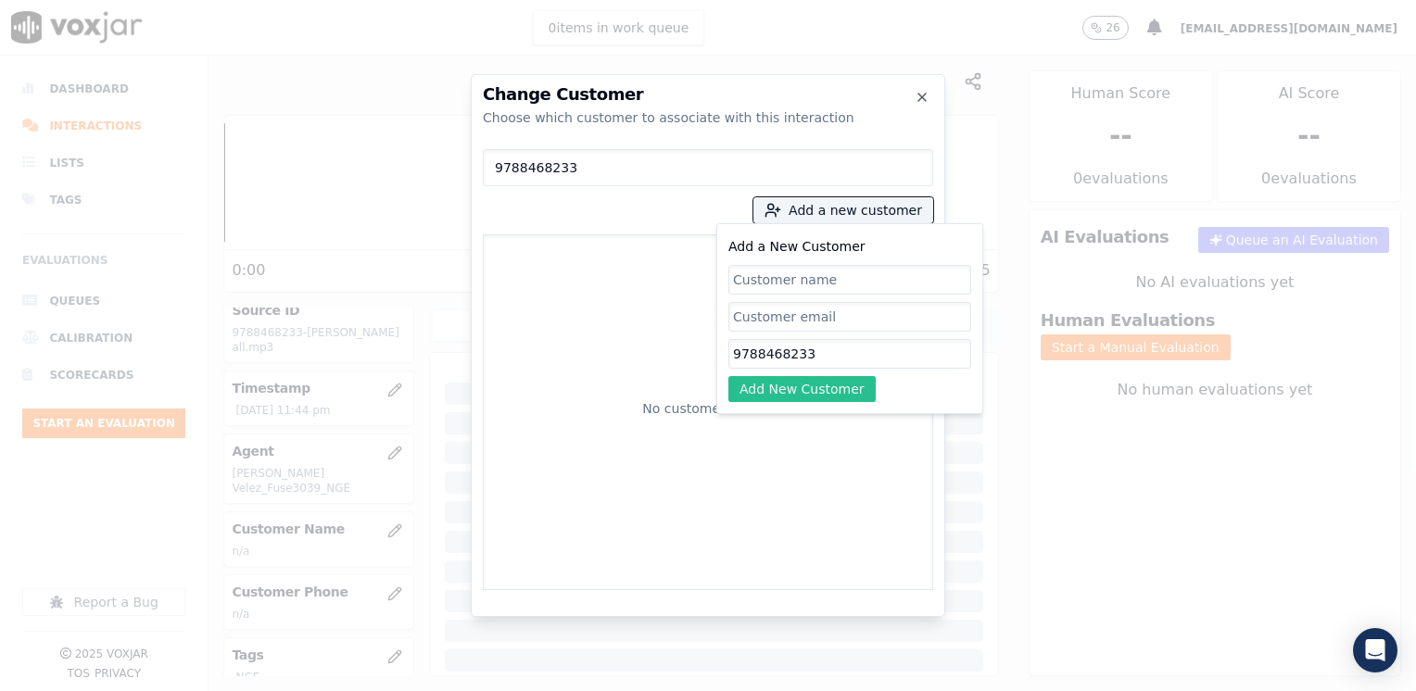
paste input "[PERSON_NAME]"
type input "[PERSON_NAME]"
click at [803, 391] on button "Add New Customer" at bounding box center [801, 389] width 147 height 26
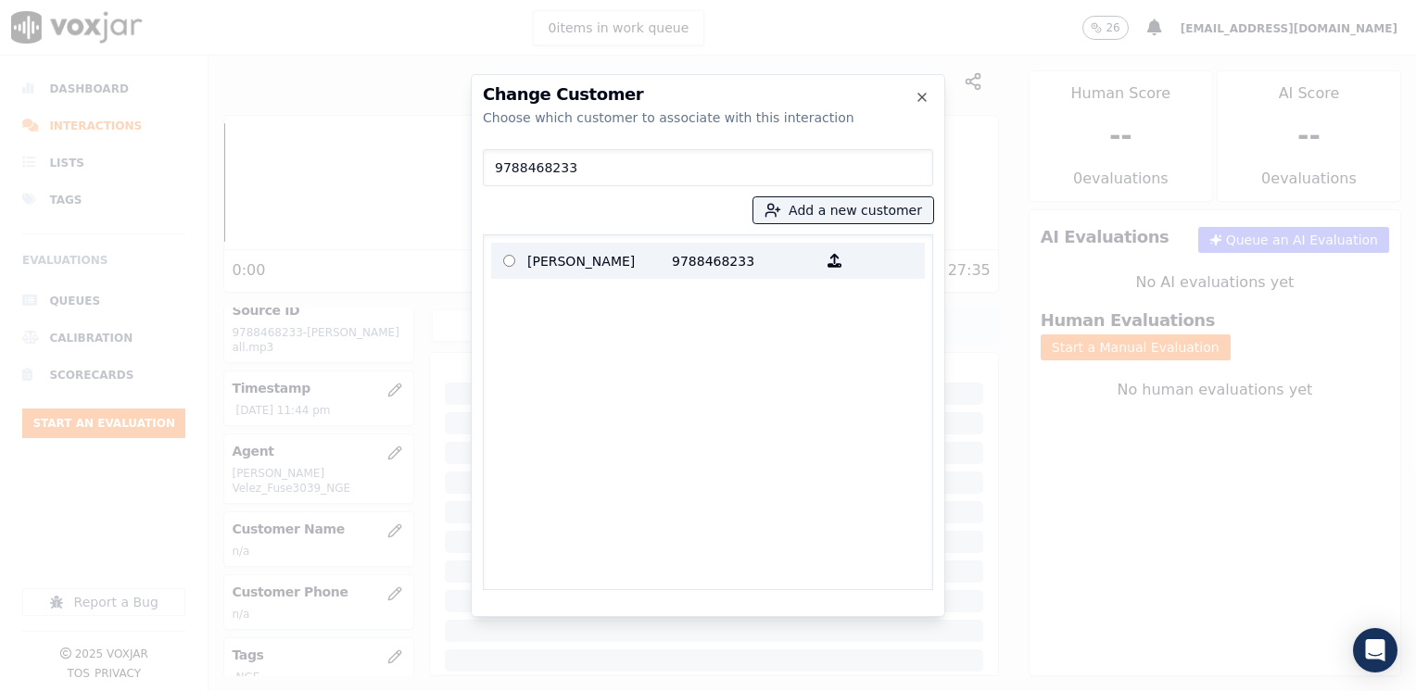
click at [703, 265] on p "9788468233" at bounding box center [744, 260] width 145 height 29
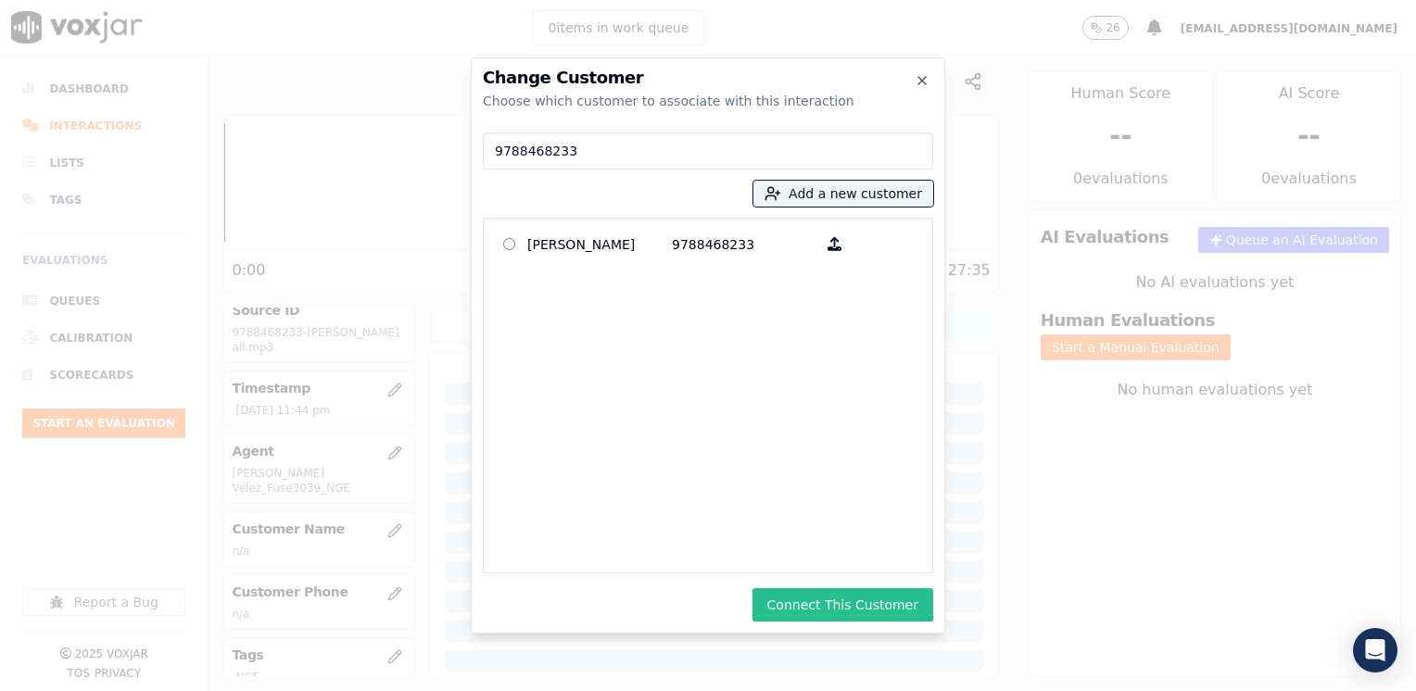
click at [868, 591] on button "Connect This Customer" at bounding box center [842, 604] width 181 height 33
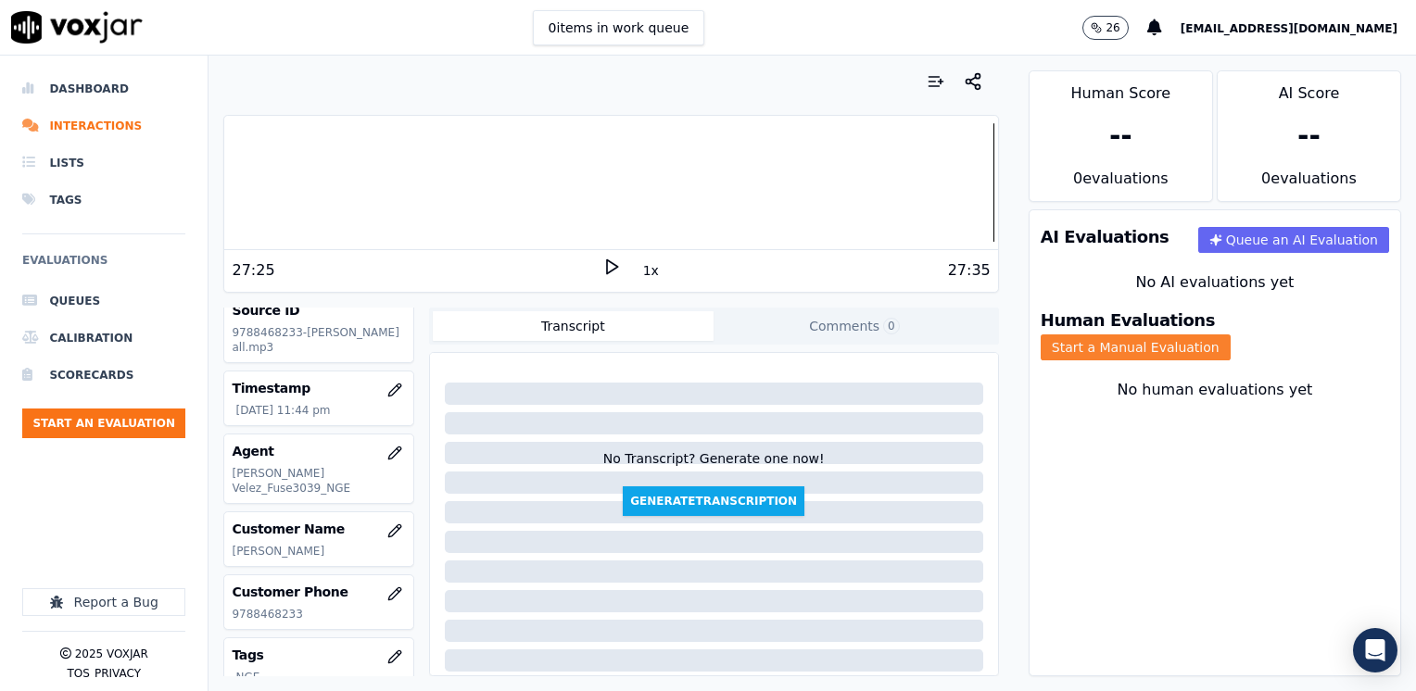
click at [1230, 334] on button "Start a Manual Evaluation" at bounding box center [1135, 347] width 190 height 26
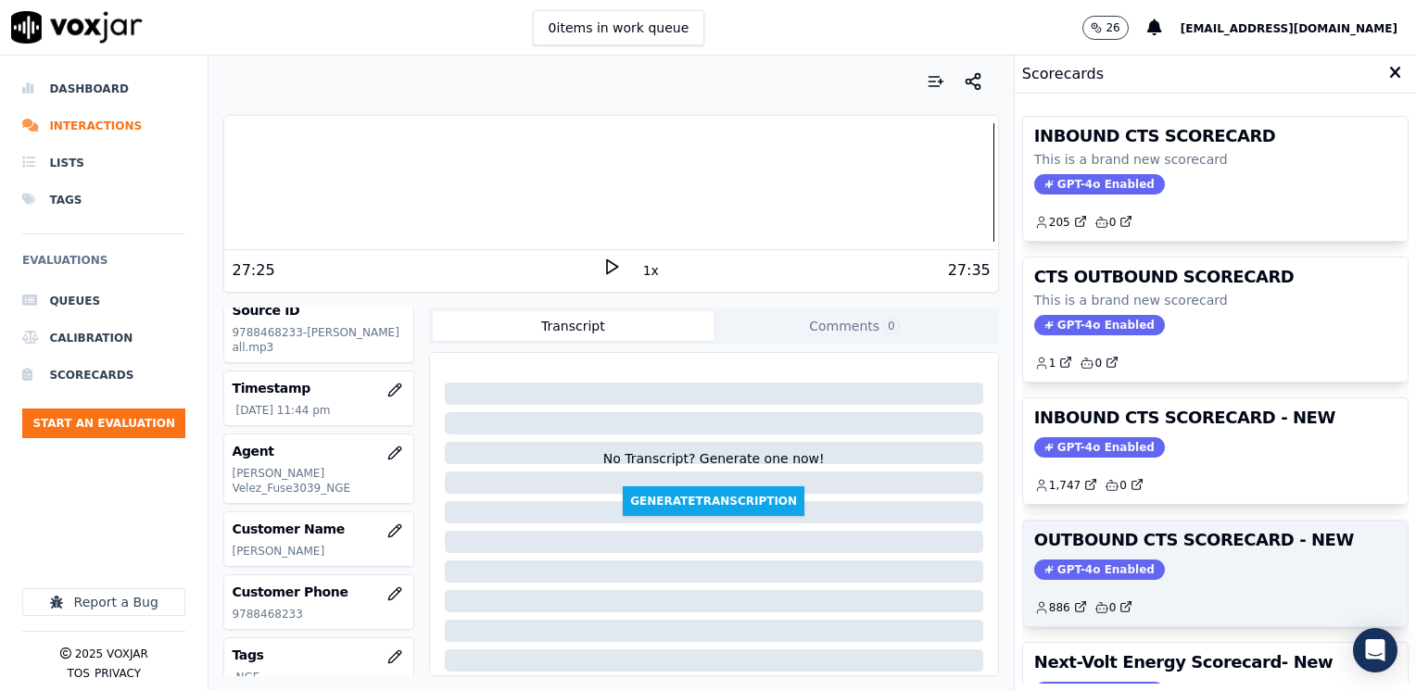
click at [1064, 554] on div "OUTBOUND CTS SCORECARD - NEW GPT-4o Enabled 886 0" at bounding box center [1215, 574] width 384 height 106
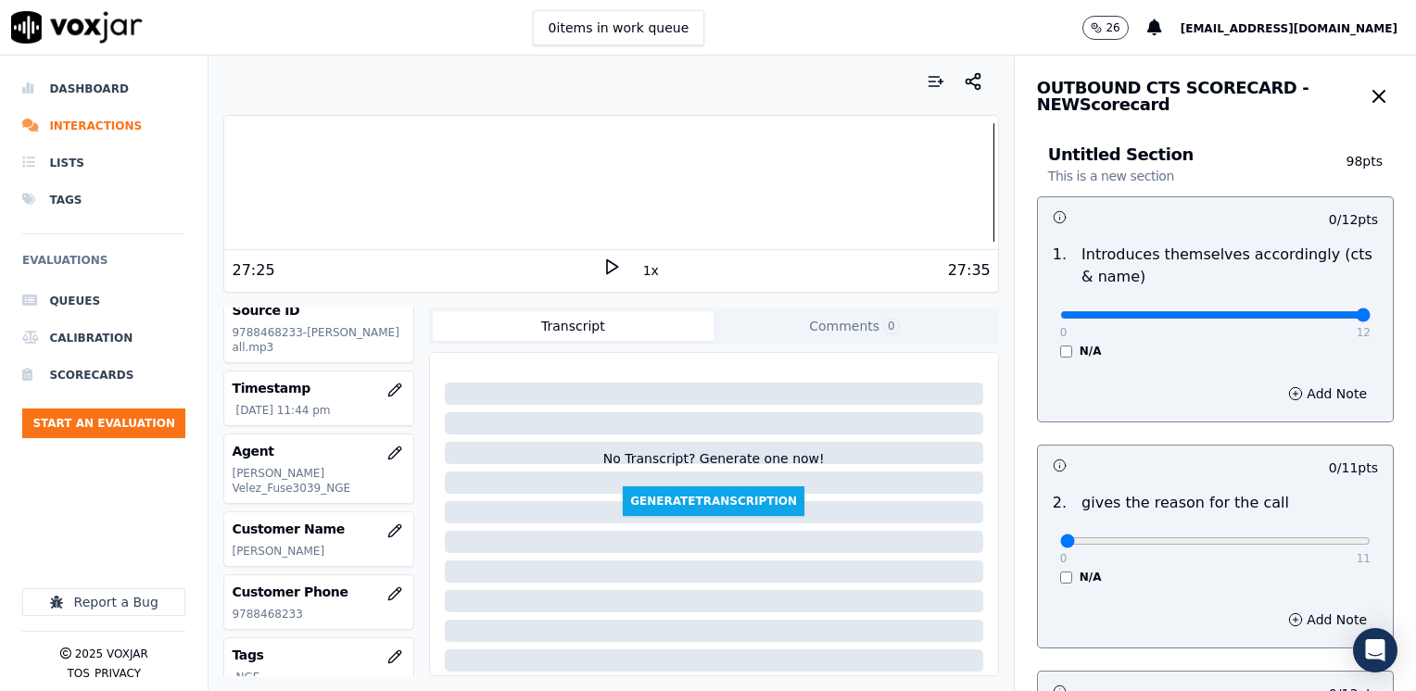
type input "12"
click at [1323, 311] on input "range" at bounding box center [1215, 314] width 310 height 7
drag, startPoint x: 1052, startPoint y: 545, endPoint x: 1418, endPoint y: 443, distance: 379.9
type input "11"
click at [1370, 319] on input "range" at bounding box center [1215, 314] width 310 height 7
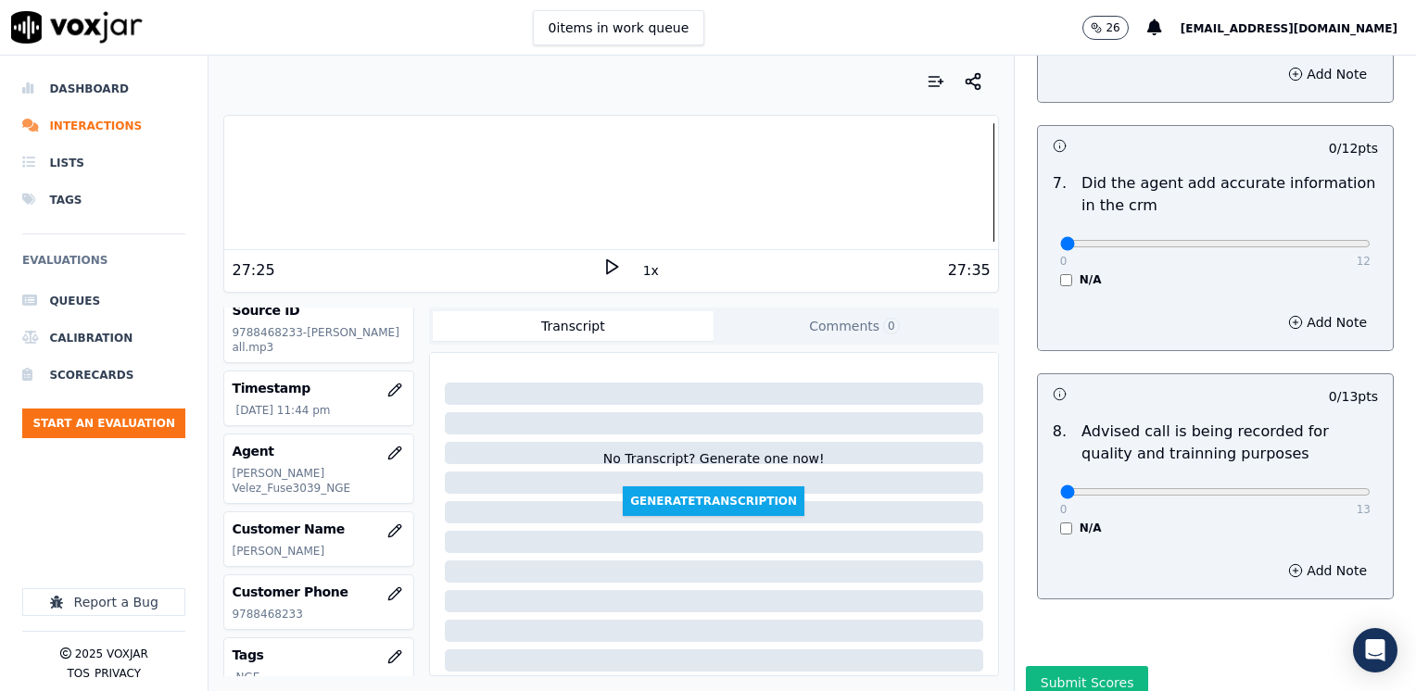
scroll to position [1619, 0]
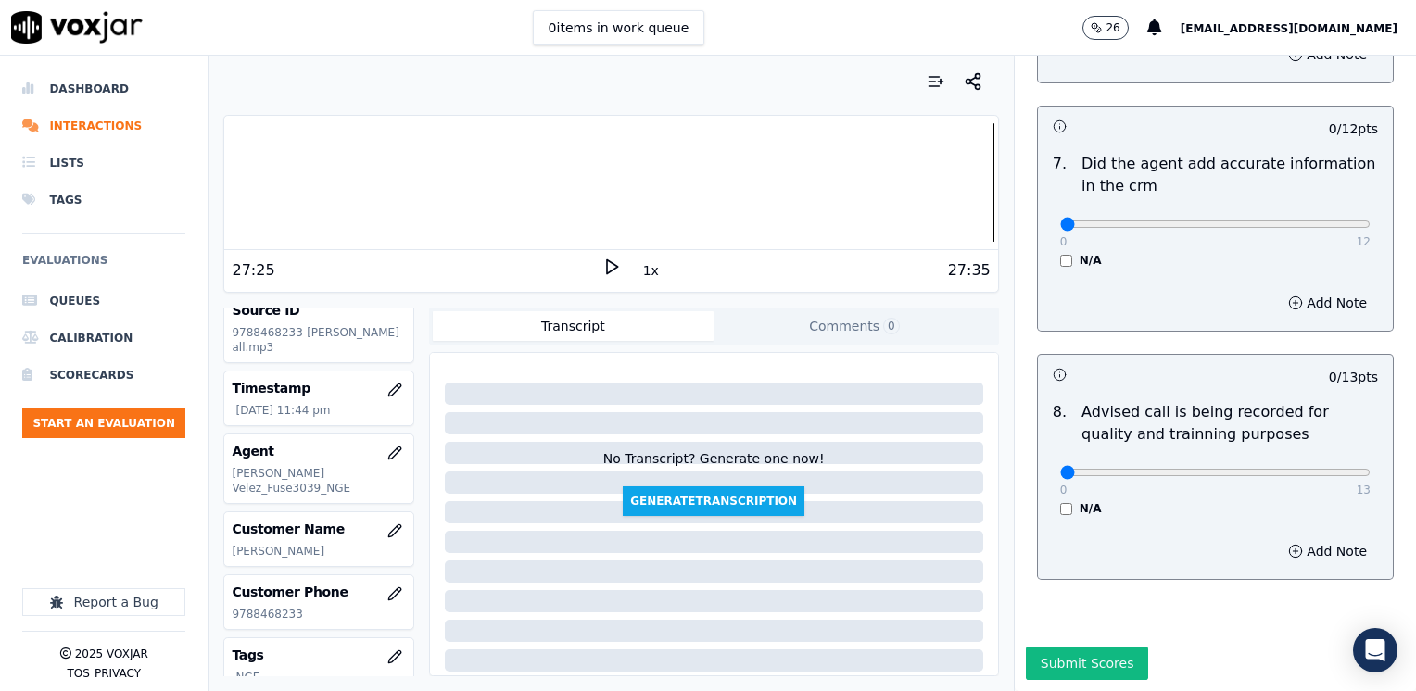
click at [1284, 460] on div "0 13" at bounding box center [1215, 471] width 310 height 22
type input "10"
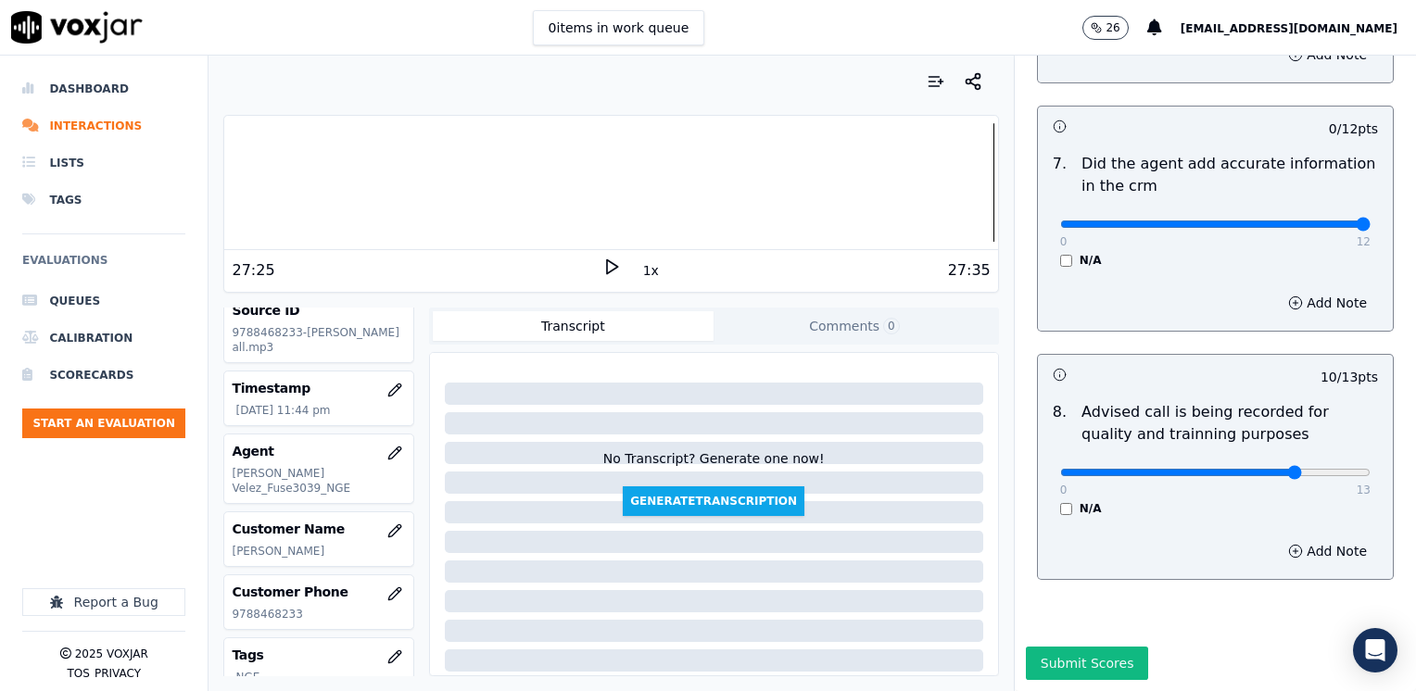
drag, startPoint x: 1052, startPoint y: 187, endPoint x: 1418, endPoint y: 187, distance: 365.9
type input "12"
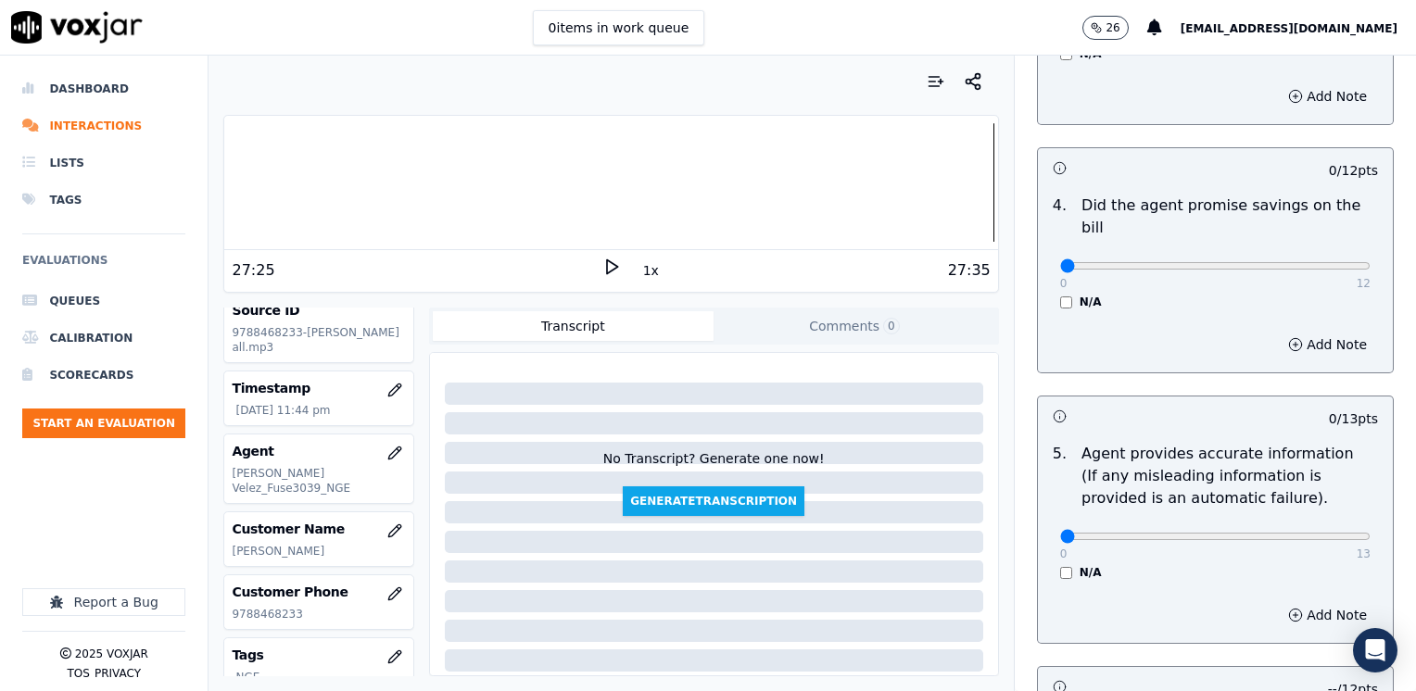
scroll to position [693, 0]
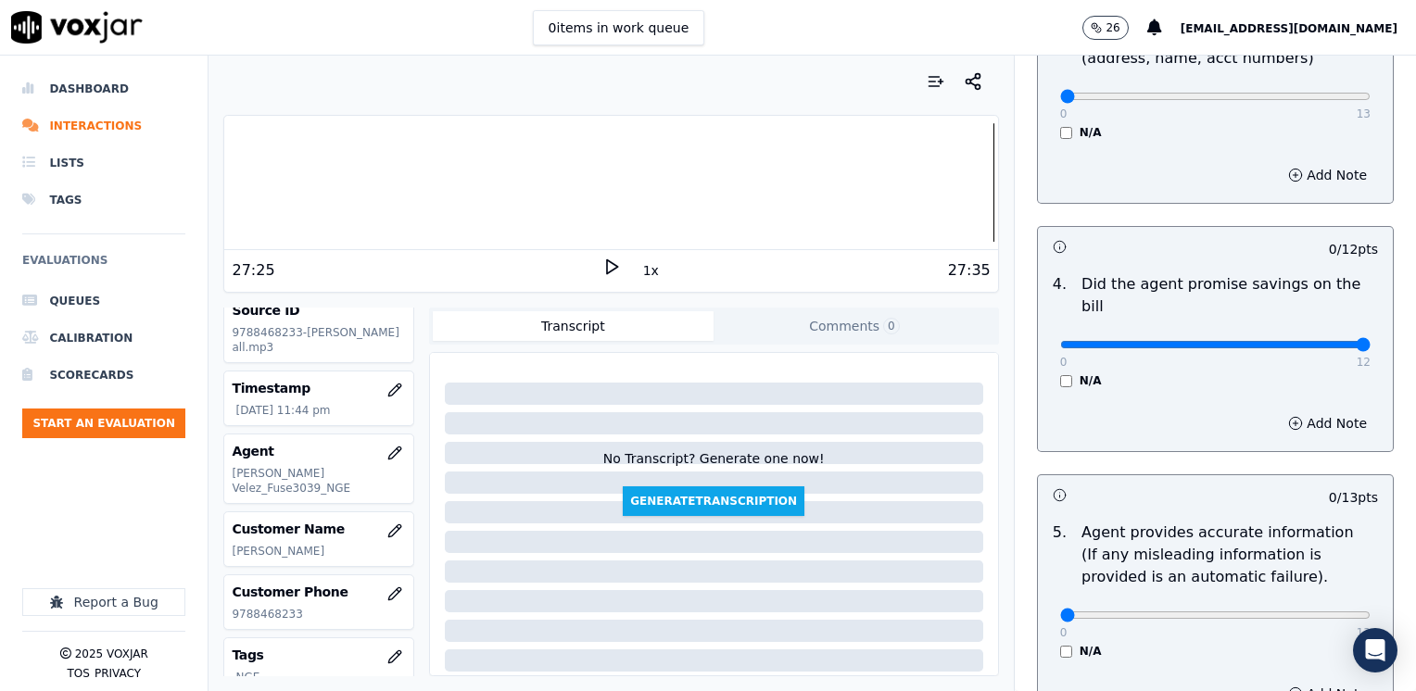
drag, startPoint x: 1044, startPoint y: 324, endPoint x: 1397, endPoint y: 317, distance: 353.1
type input "12"
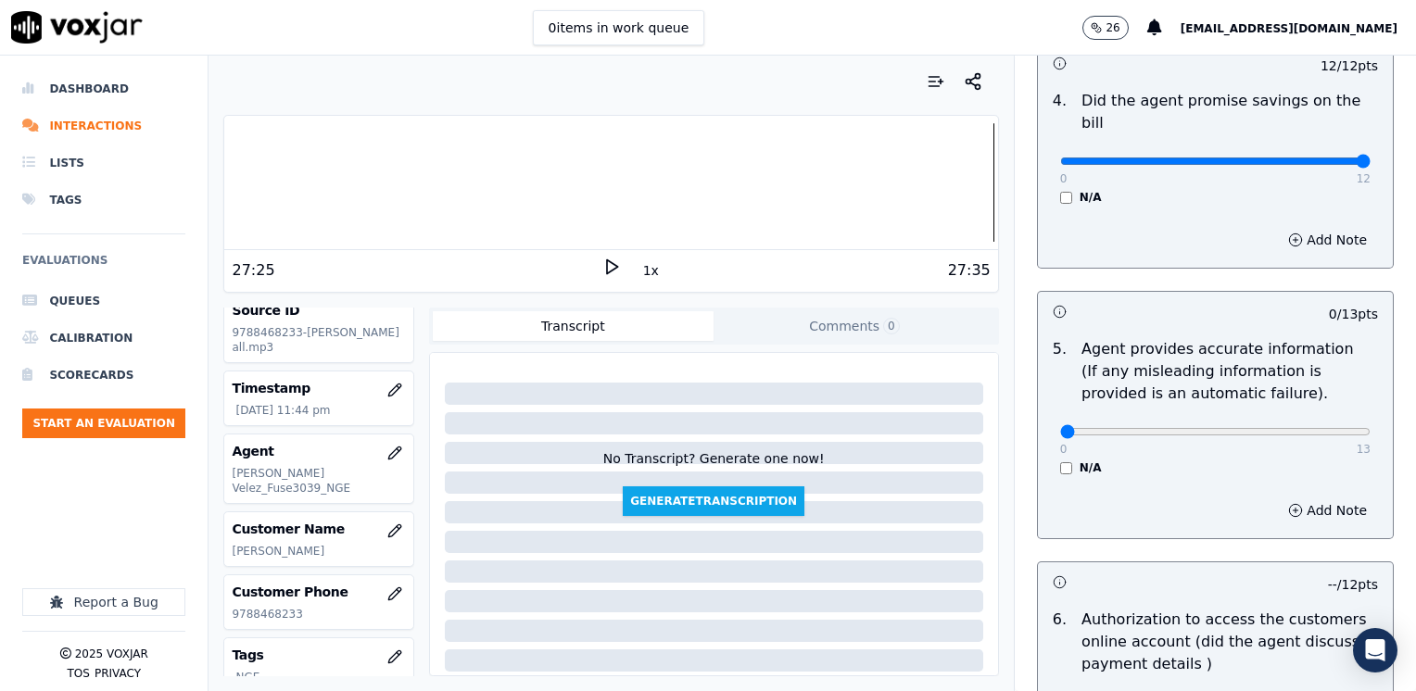
scroll to position [878, 0]
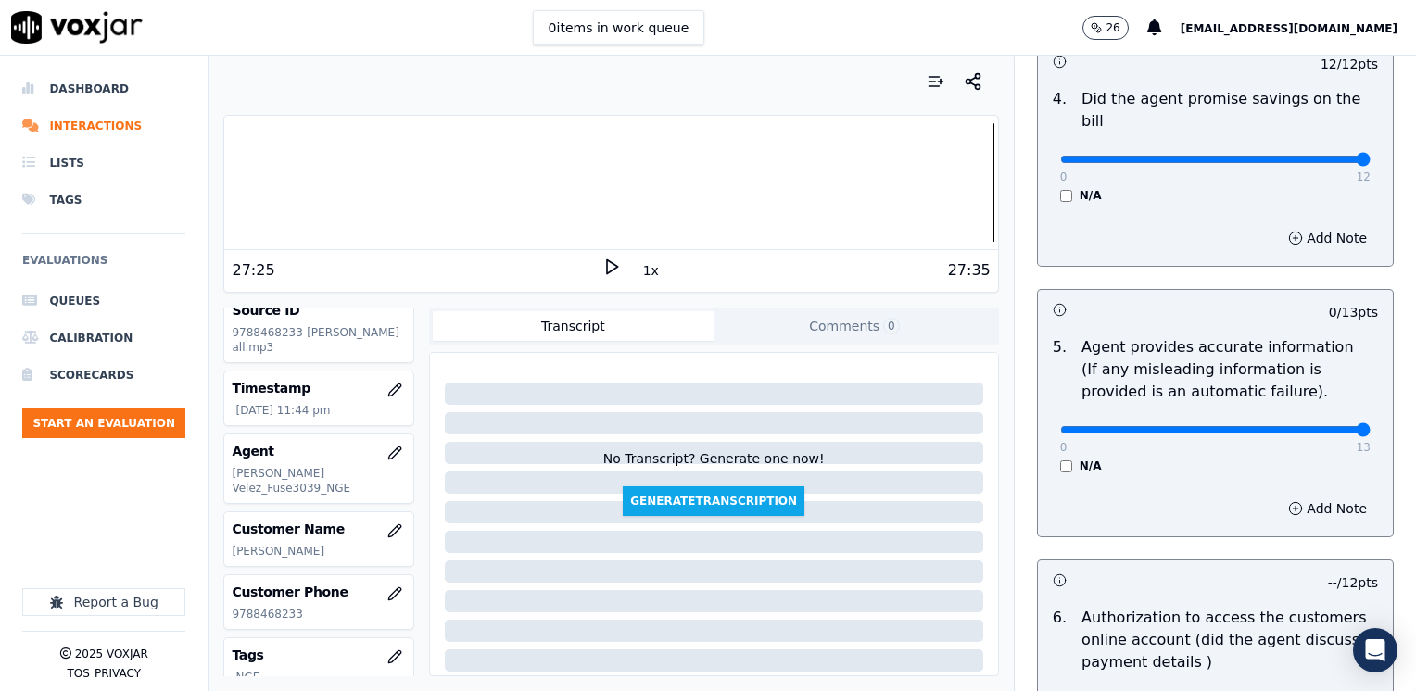
drag, startPoint x: 1039, startPoint y: 409, endPoint x: 1418, endPoint y: 400, distance: 379.0
type input "13"
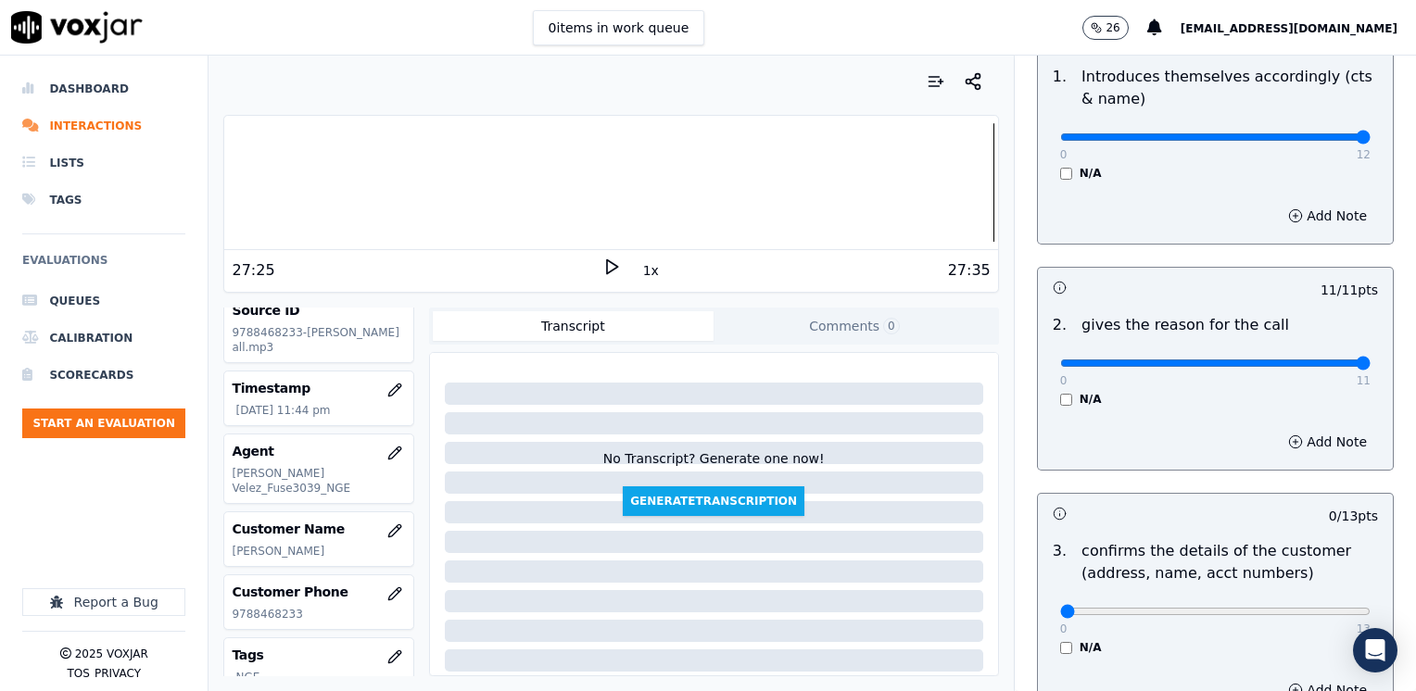
scroll to position [371, 0]
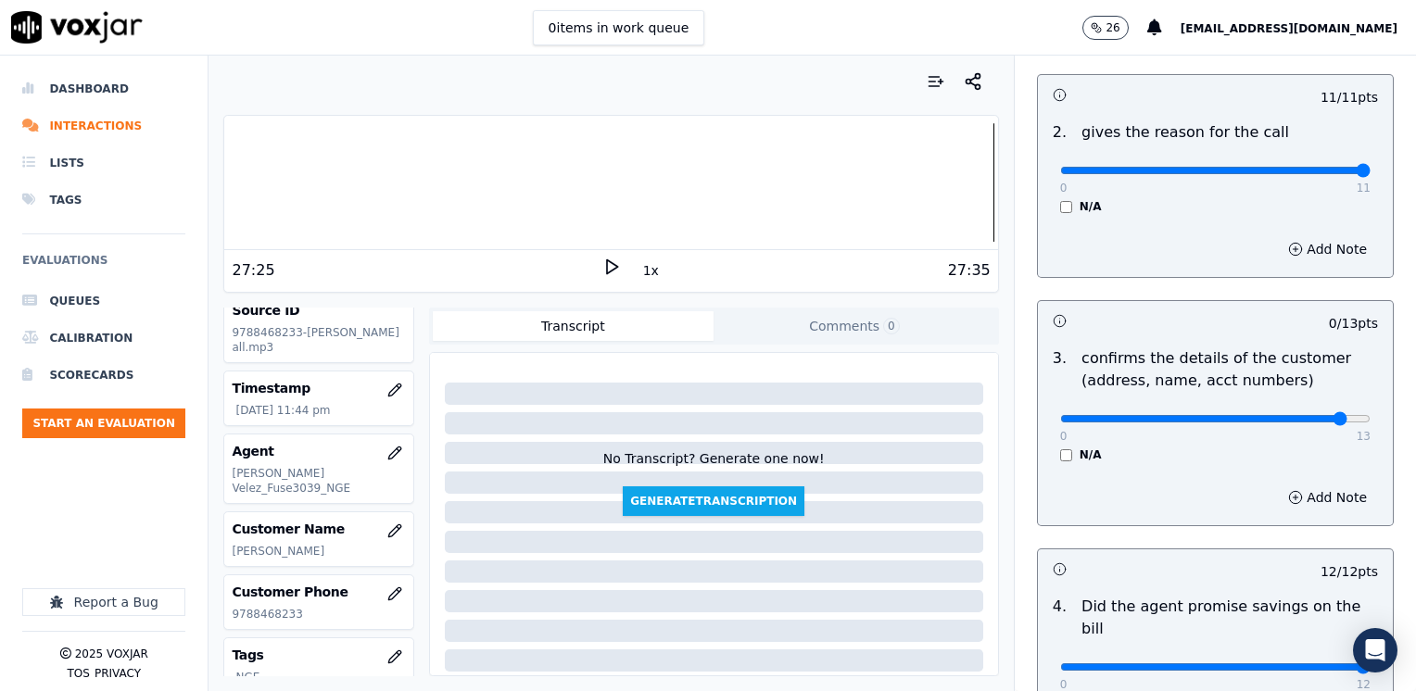
type input "12"
click at [1306, 497] on button "Add Note" at bounding box center [1327, 498] width 101 height 26
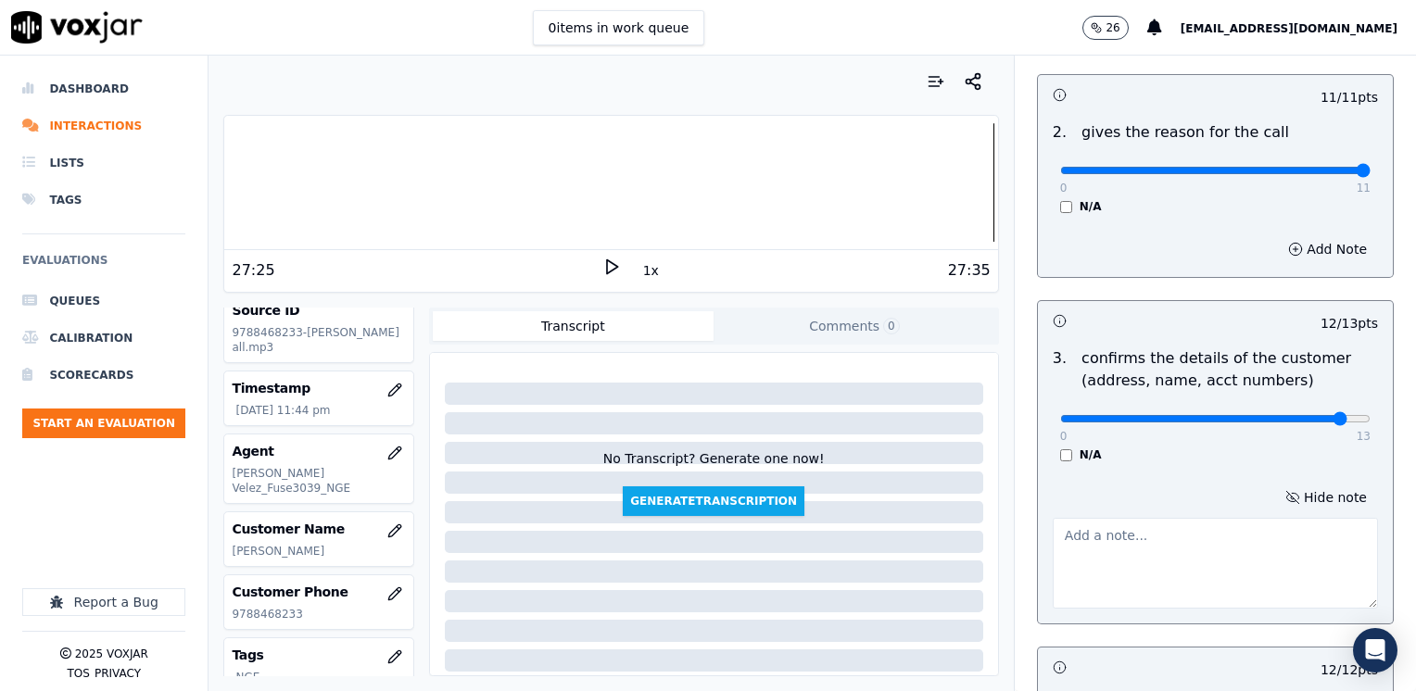
click at [1153, 580] on textarea at bounding box center [1214, 563] width 325 height 91
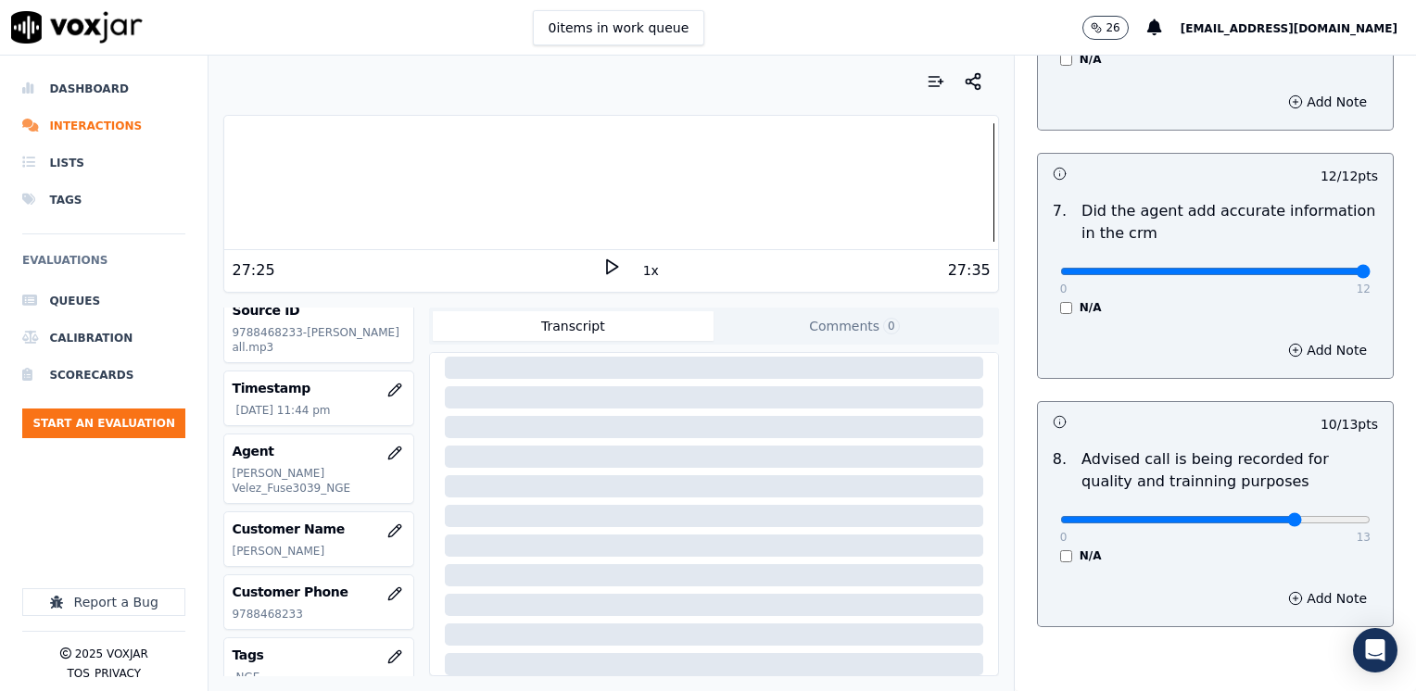
scroll to position [1717, 0]
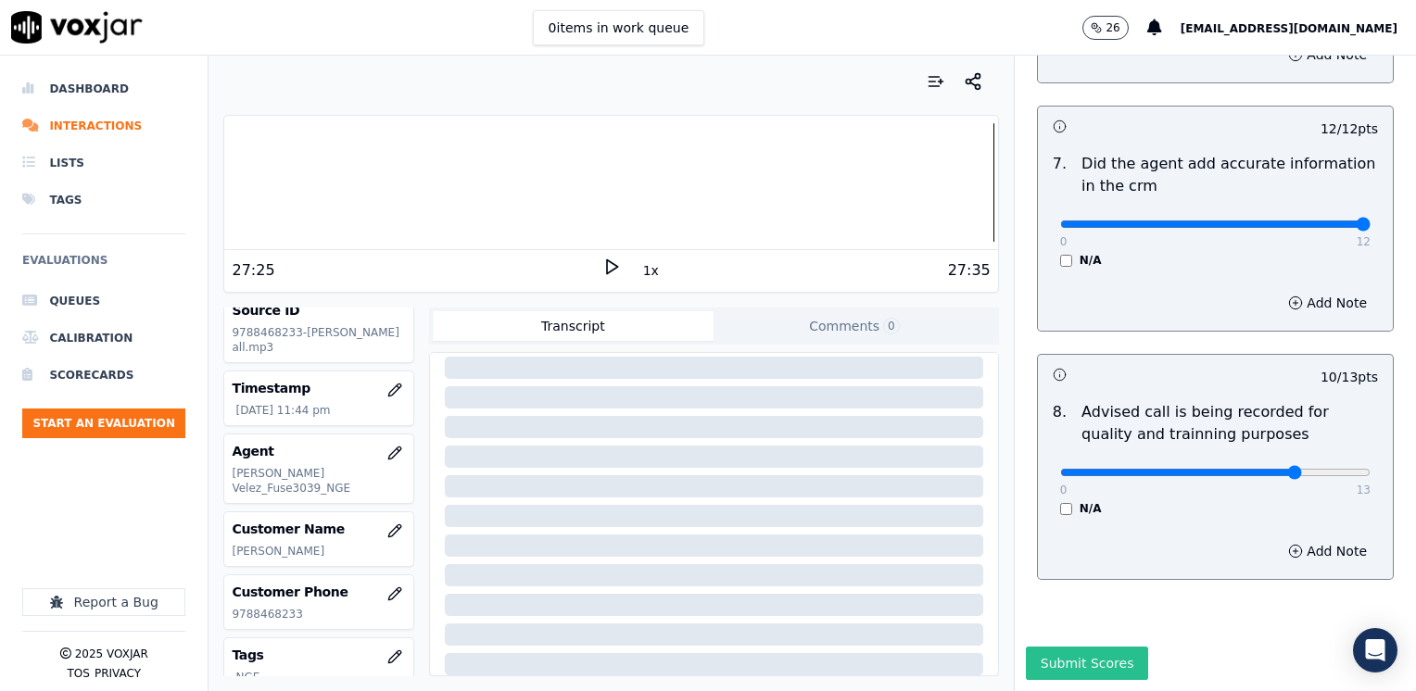
type textarea "Make sure to confirm full service address and the name as it appears on the bil…"
click at [1077, 647] on button "Submit Scores" at bounding box center [1087, 663] width 123 height 33
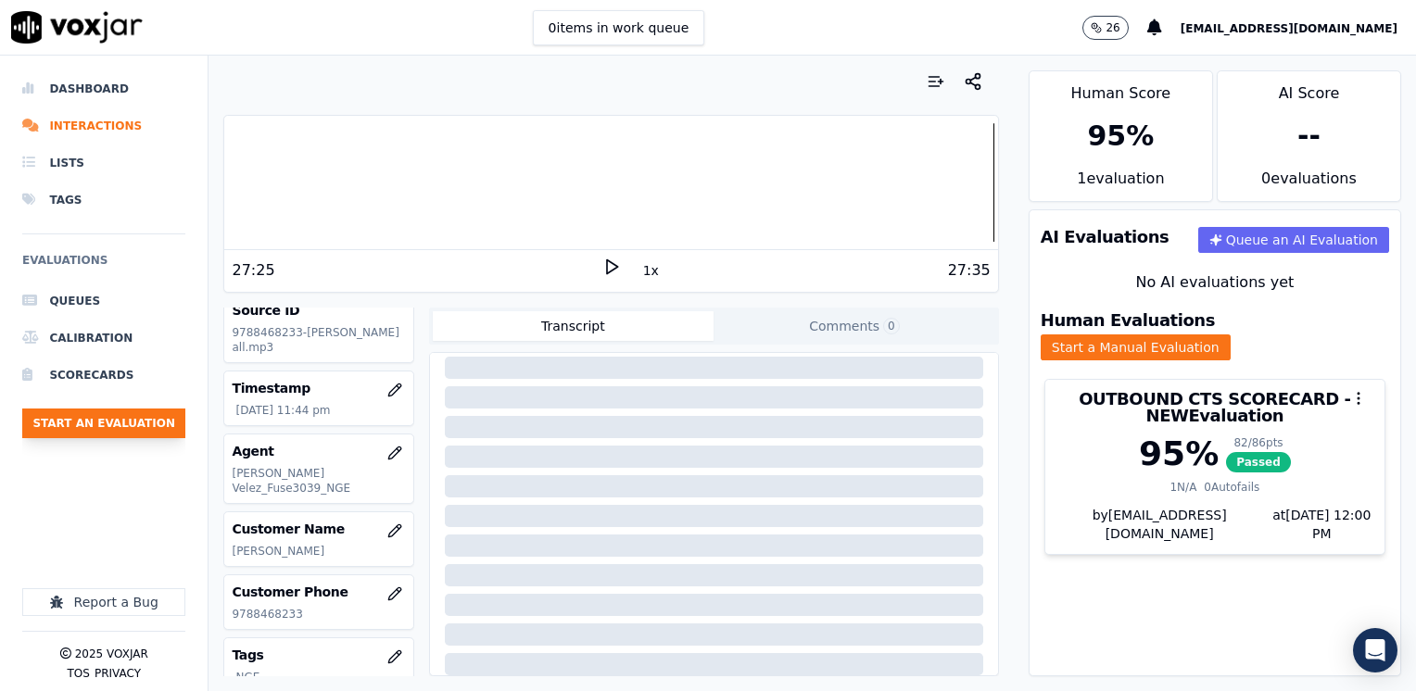
click at [148, 417] on button "Start an Evaluation" at bounding box center [103, 424] width 163 height 30
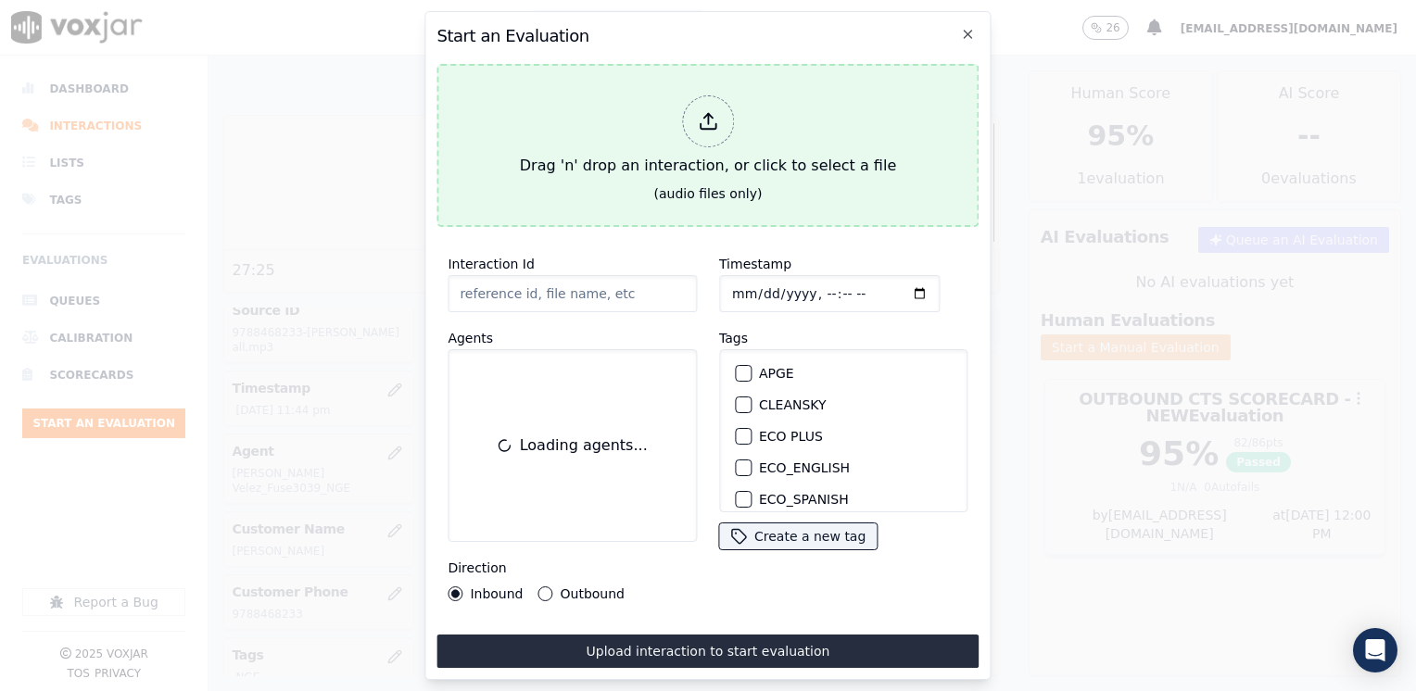
click at [712, 111] on icon at bounding box center [708, 121] width 20 height 20
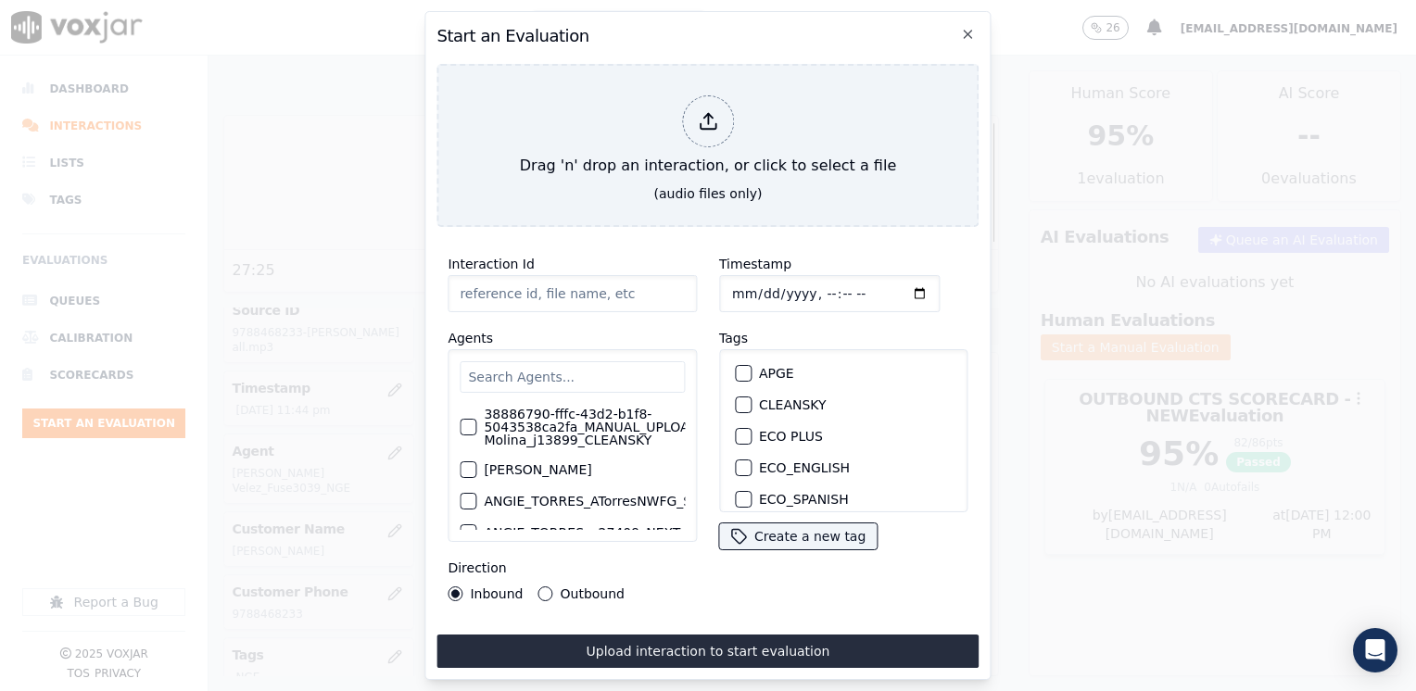
type input "20250825-180505_5137201423-[PERSON_NAME] 2 all.mp3"
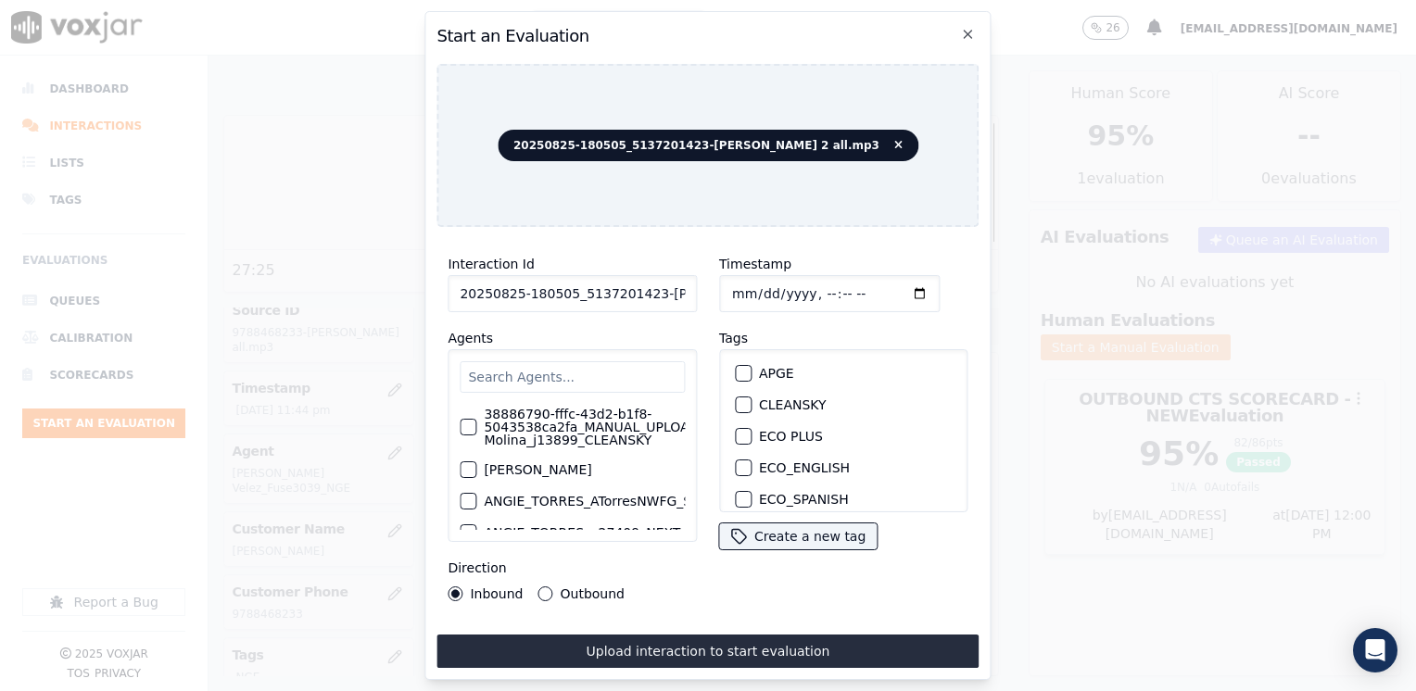
click at [595, 369] on input "text" at bounding box center [572, 376] width 225 height 31
type input "[PERSON_NAME]"
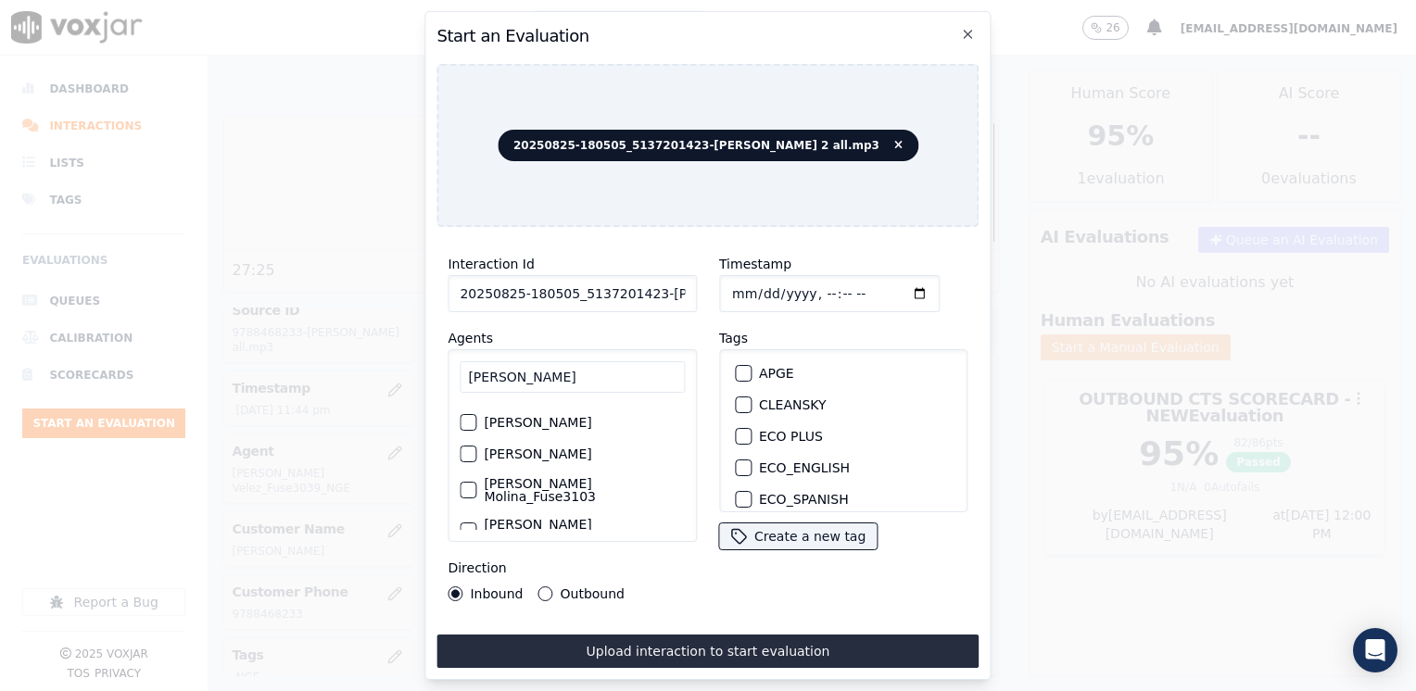
scroll to position [93, 0]
click at [553, 472] on label "[PERSON_NAME] Molina_Fuse3103_NGE" at bounding box center [584, 485] width 201 height 26
click at [476, 477] on button "[PERSON_NAME] Molina_Fuse3103_NGE" at bounding box center [468, 485] width 17 height 17
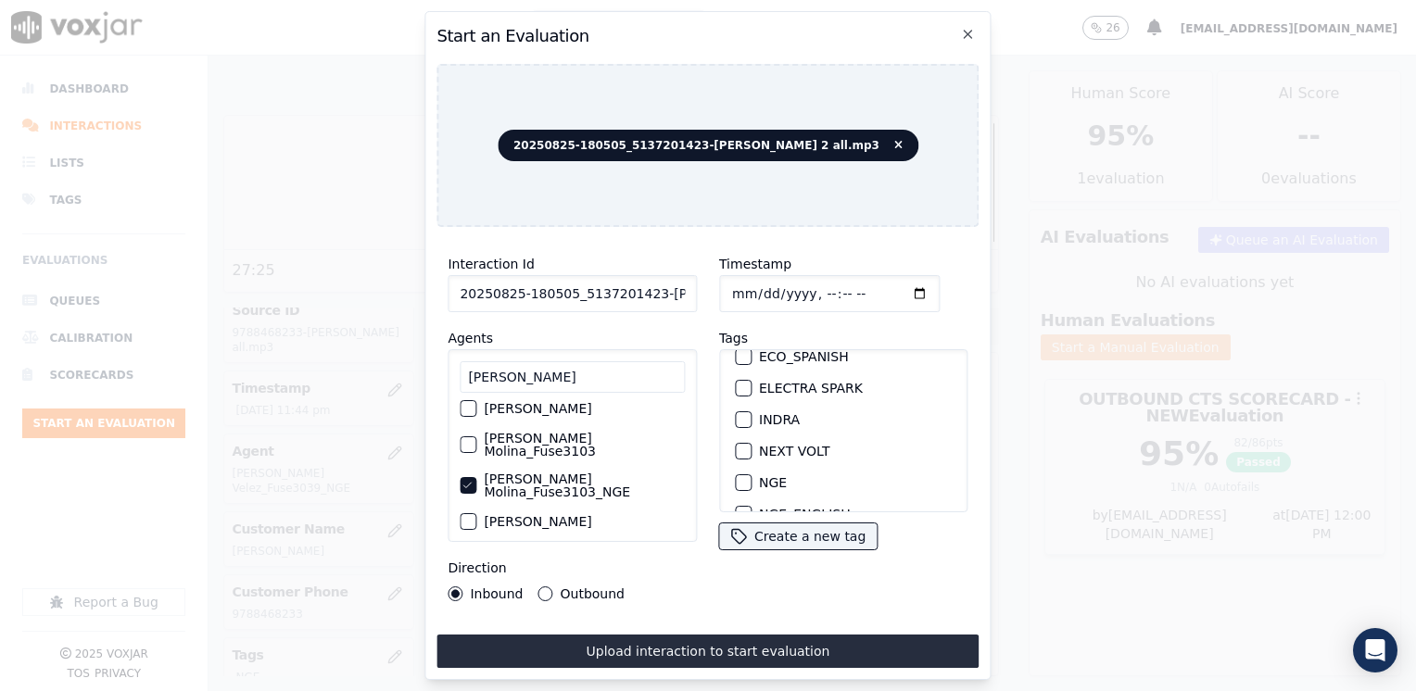
scroll to position [185, 0]
click at [737, 434] on div "button" at bounding box center [742, 440] width 13 height 13
click at [893, 291] on input "Timestamp" at bounding box center [829, 293] width 220 height 37
type input "[DATE]T12:00"
click at [545, 586] on button "Outbound" at bounding box center [545, 593] width 15 height 15
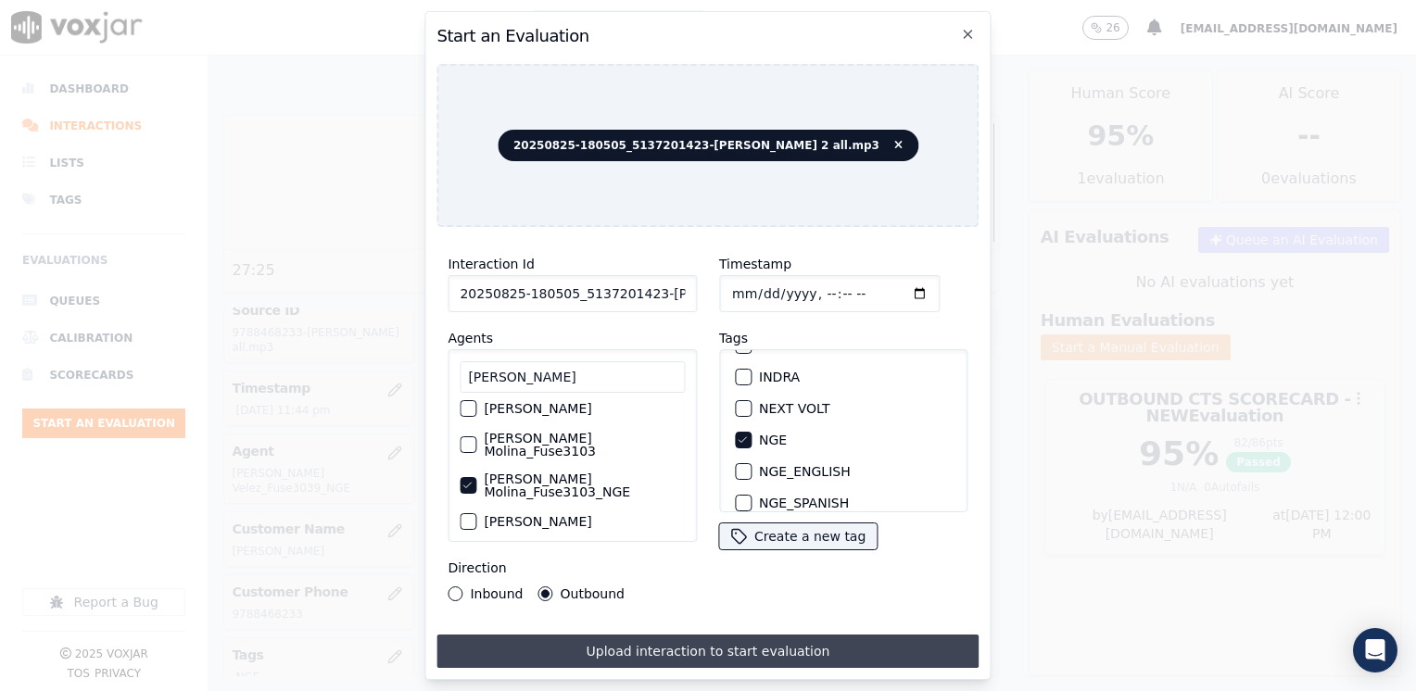
click at [771, 637] on button "Upload interaction to start evaluation" at bounding box center [707, 651] width 542 height 33
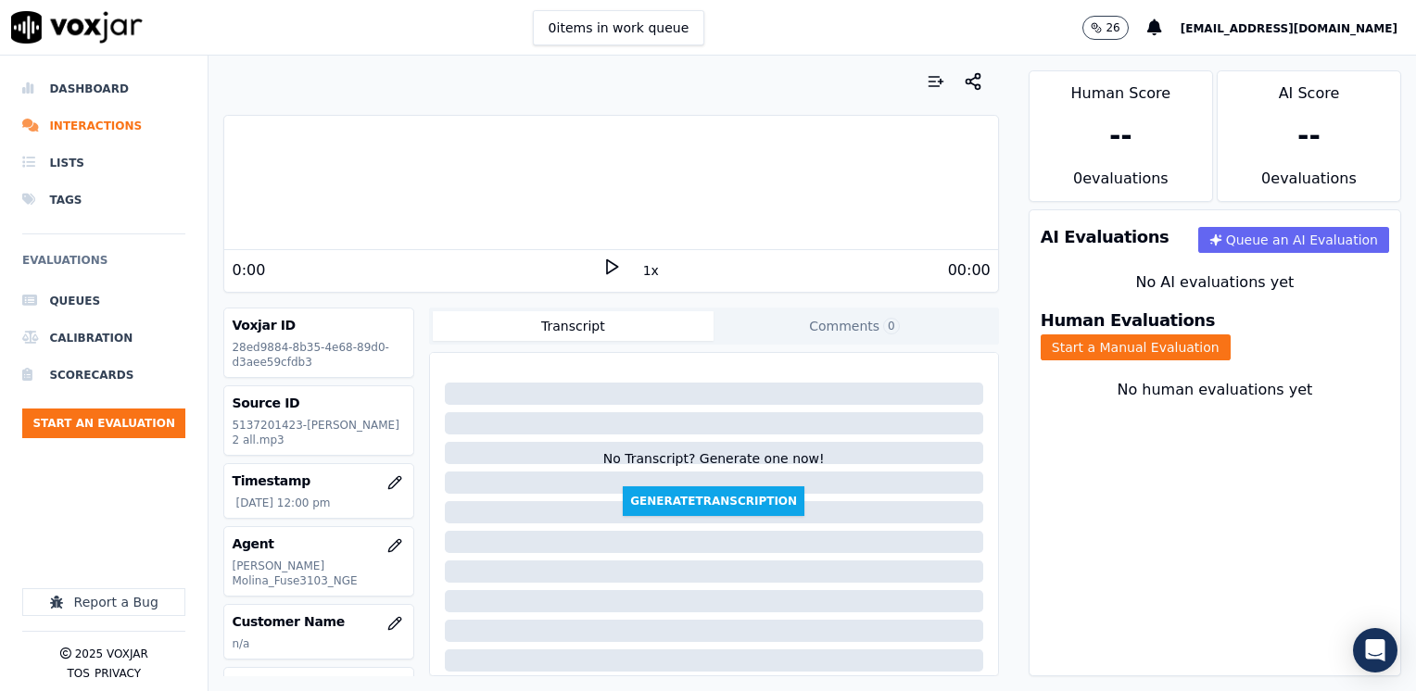
click at [602, 259] on icon at bounding box center [611, 267] width 19 height 19
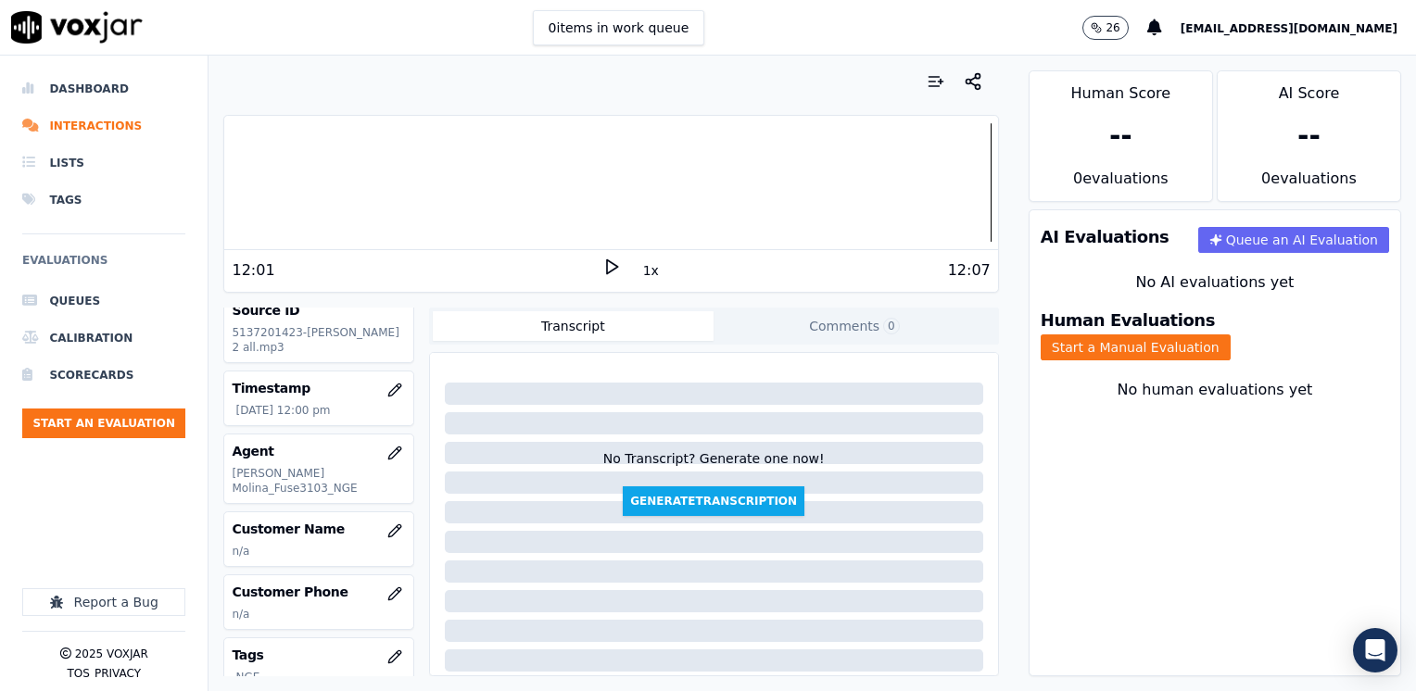
scroll to position [185, 0]
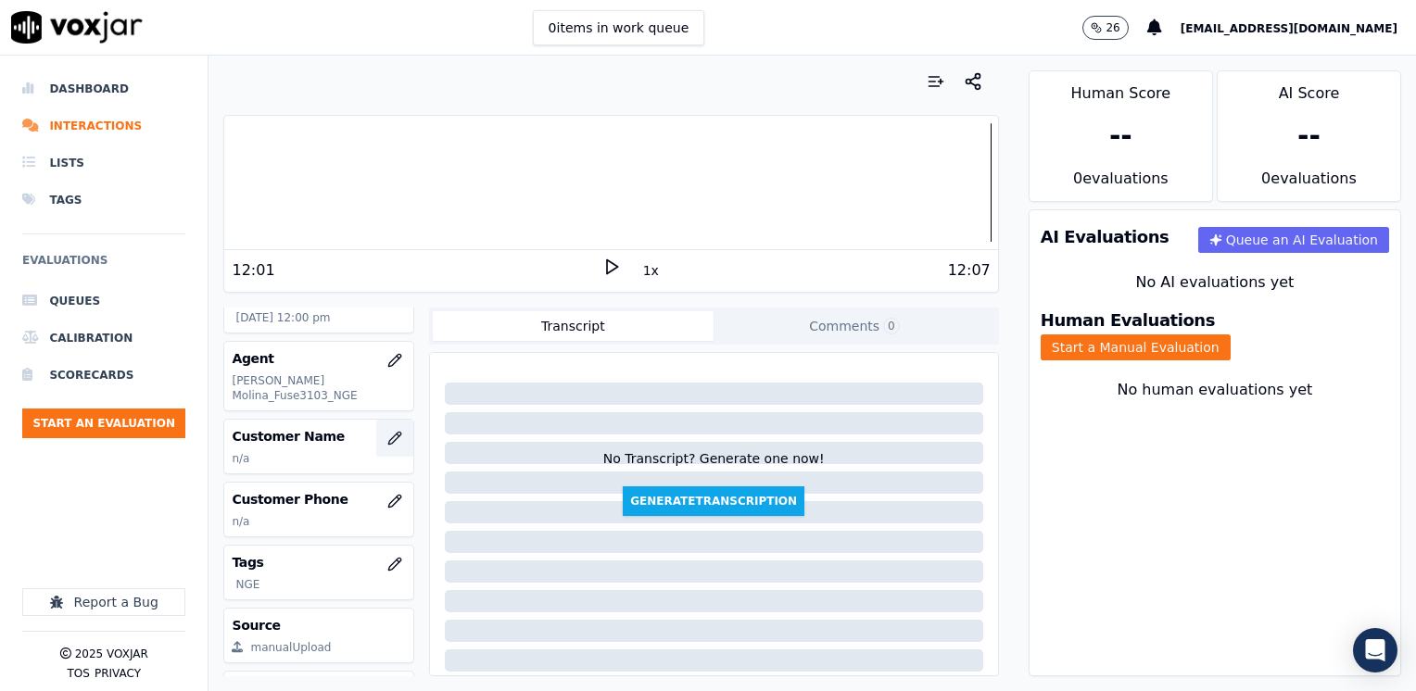
click at [388, 432] on icon "button" at bounding box center [394, 438] width 12 height 12
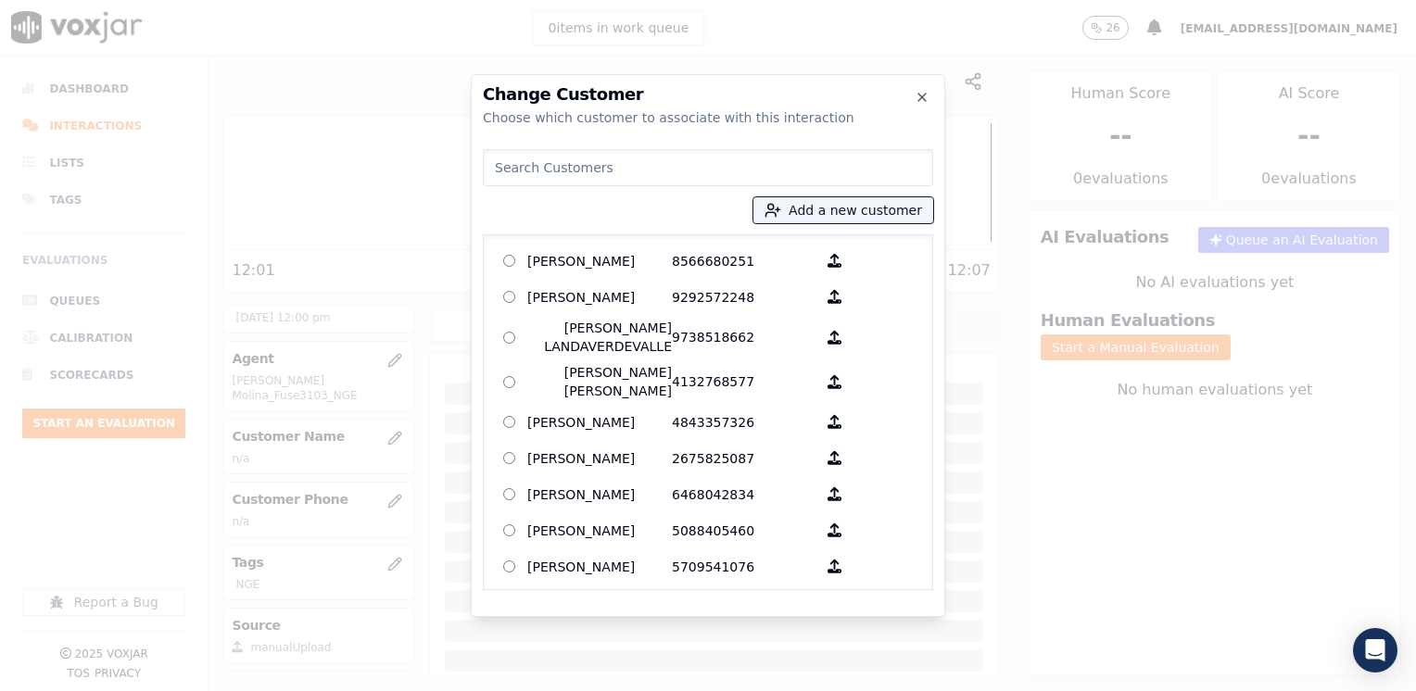
click at [712, 173] on input at bounding box center [708, 167] width 450 height 37
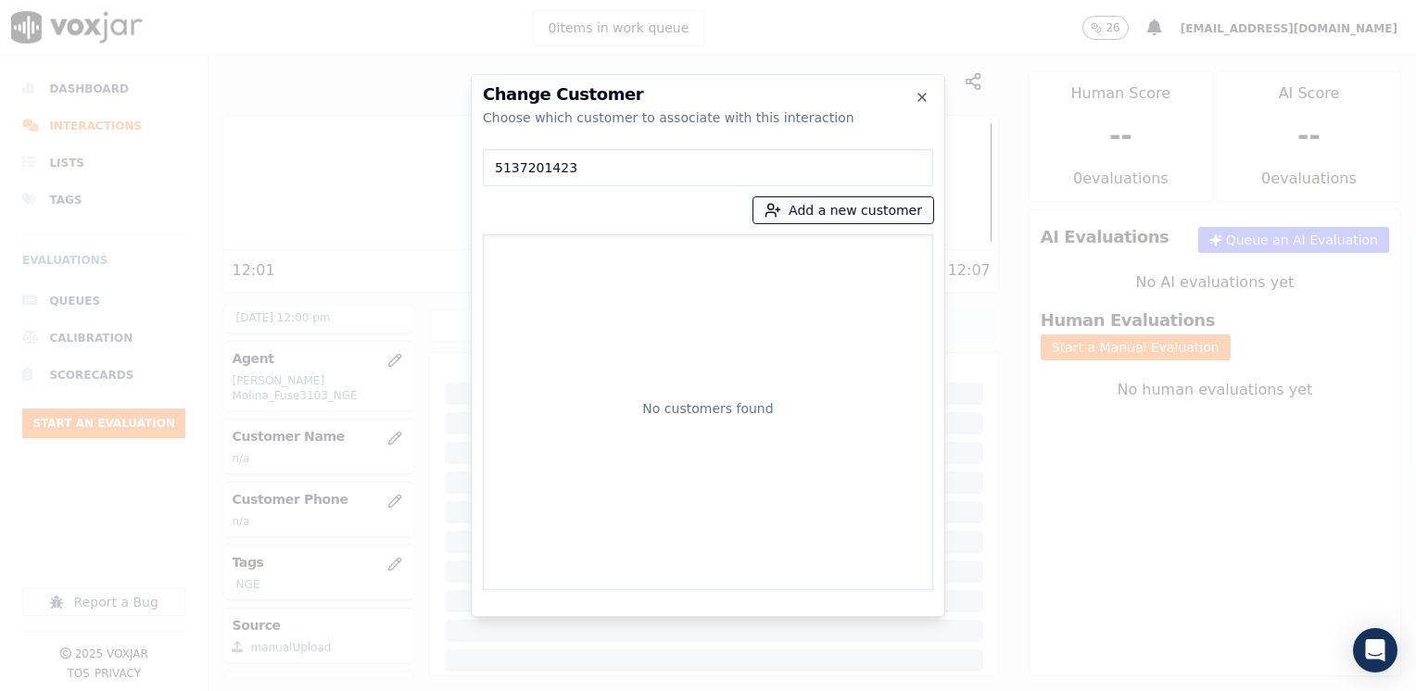
type input "5137201423"
click at [857, 204] on button "Add a new customer" at bounding box center [843, 210] width 180 height 26
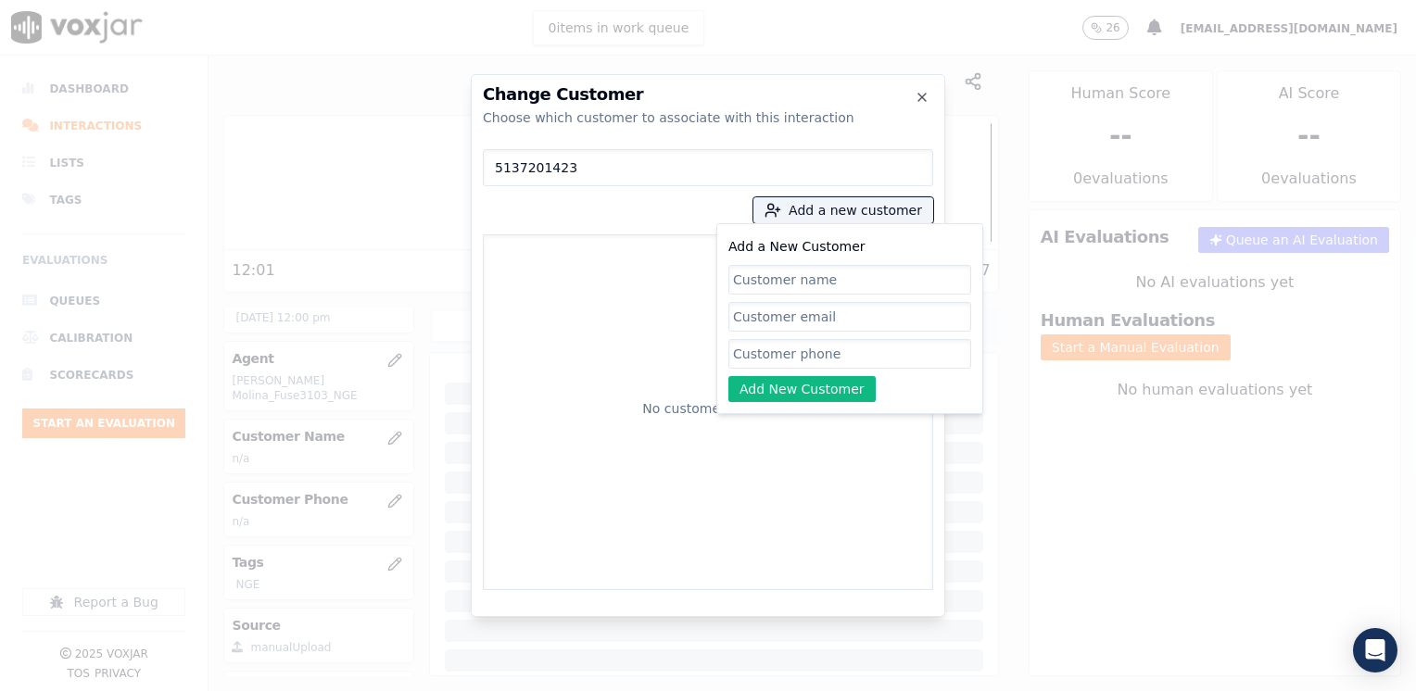
click at [811, 356] on input "Add a New Customer" at bounding box center [849, 354] width 243 height 30
paste input "5137201423"
type input "5137201423"
click at [827, 283] on input "Add a New Customer" at bounding box center [849, 280] width 243 height 30
paste input "[PERSON_NAME]"
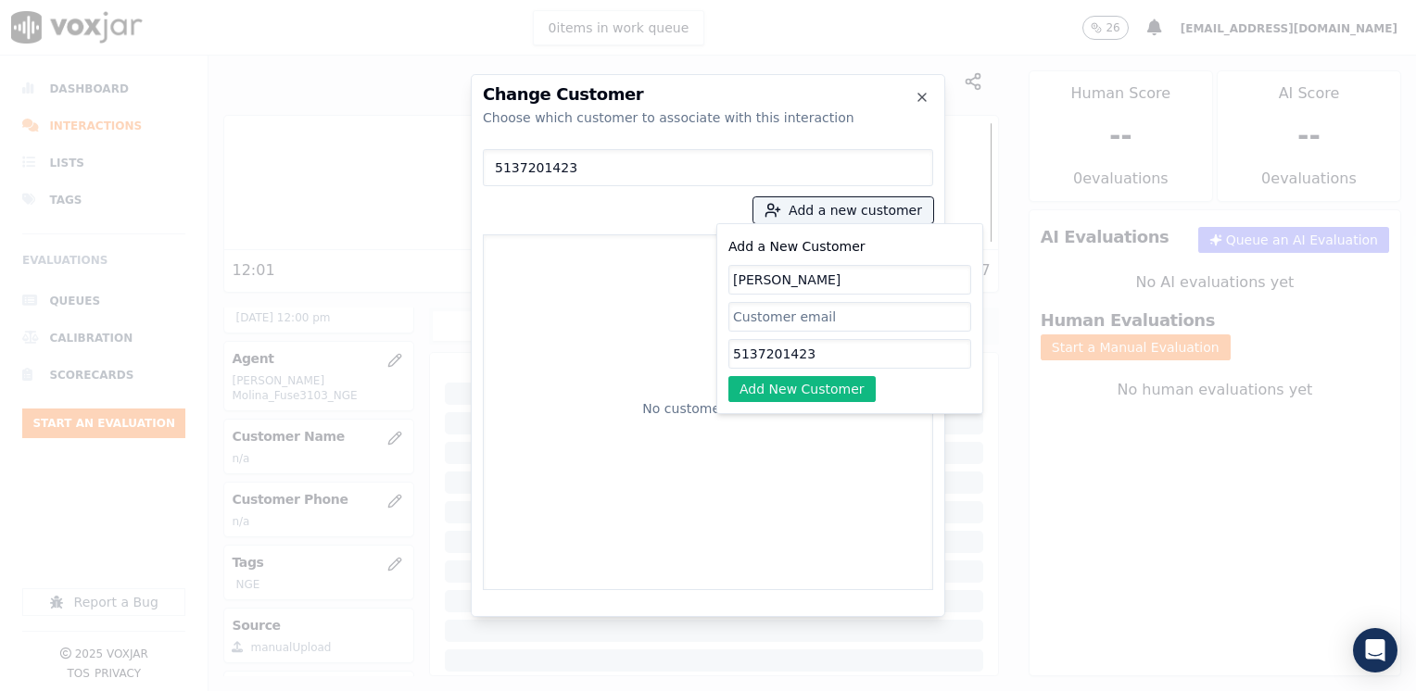
type input "[PERSON_NAME]"
click at [823, 364] on input "5137201423" at bounding box center [849, 354] width 243 height 30
click at [816, 388] on button "Add New Customer" at bounding box center [801, 389] width 147 height 26
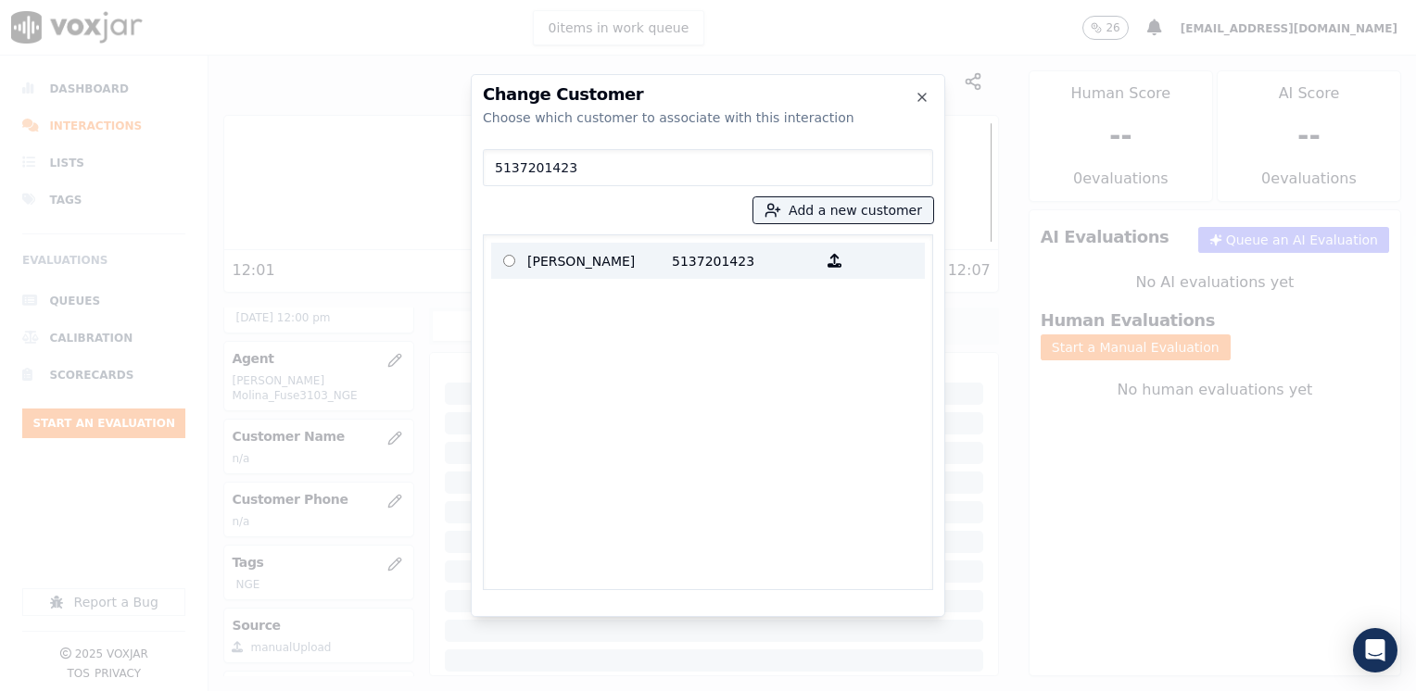
click at [724, 269] on p "5137201423" at bounding box center [744, 260] width 145 height 29
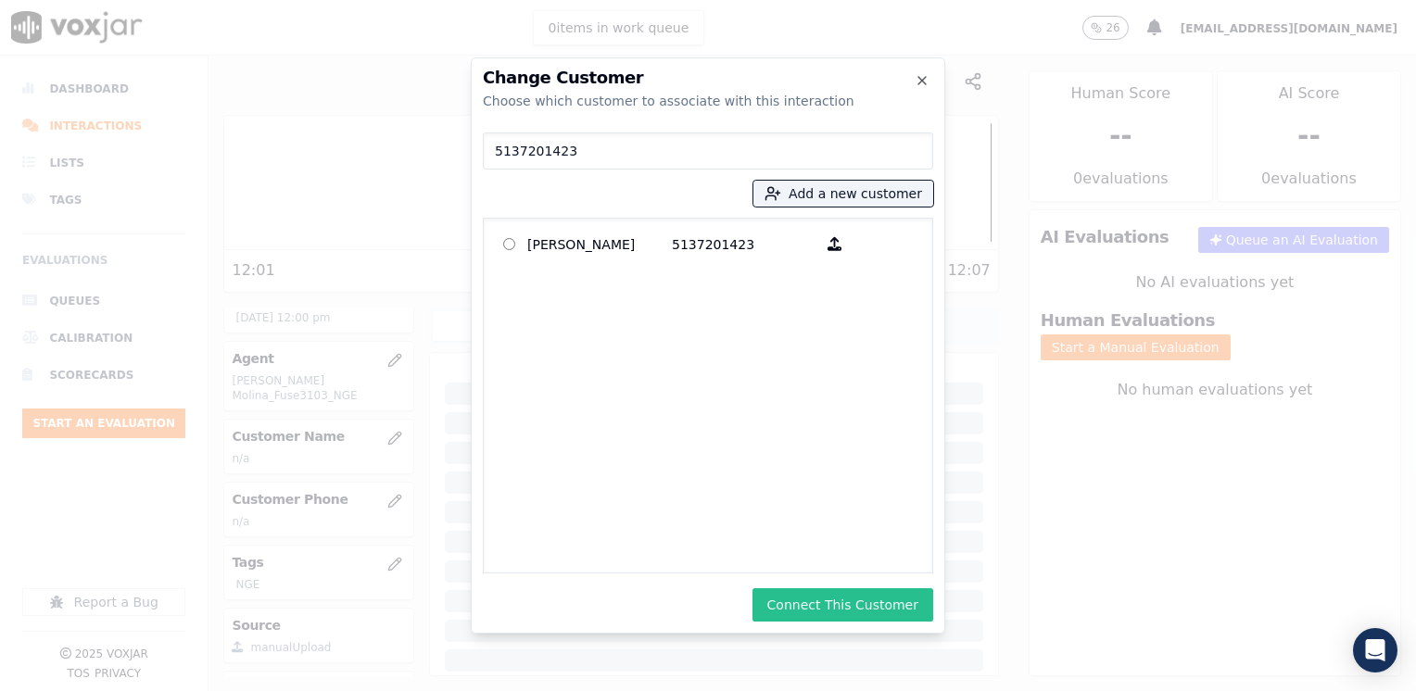
click at [877, 613] on button "Connect This Customer" at bounding box center [842, 604] width 181 height 33
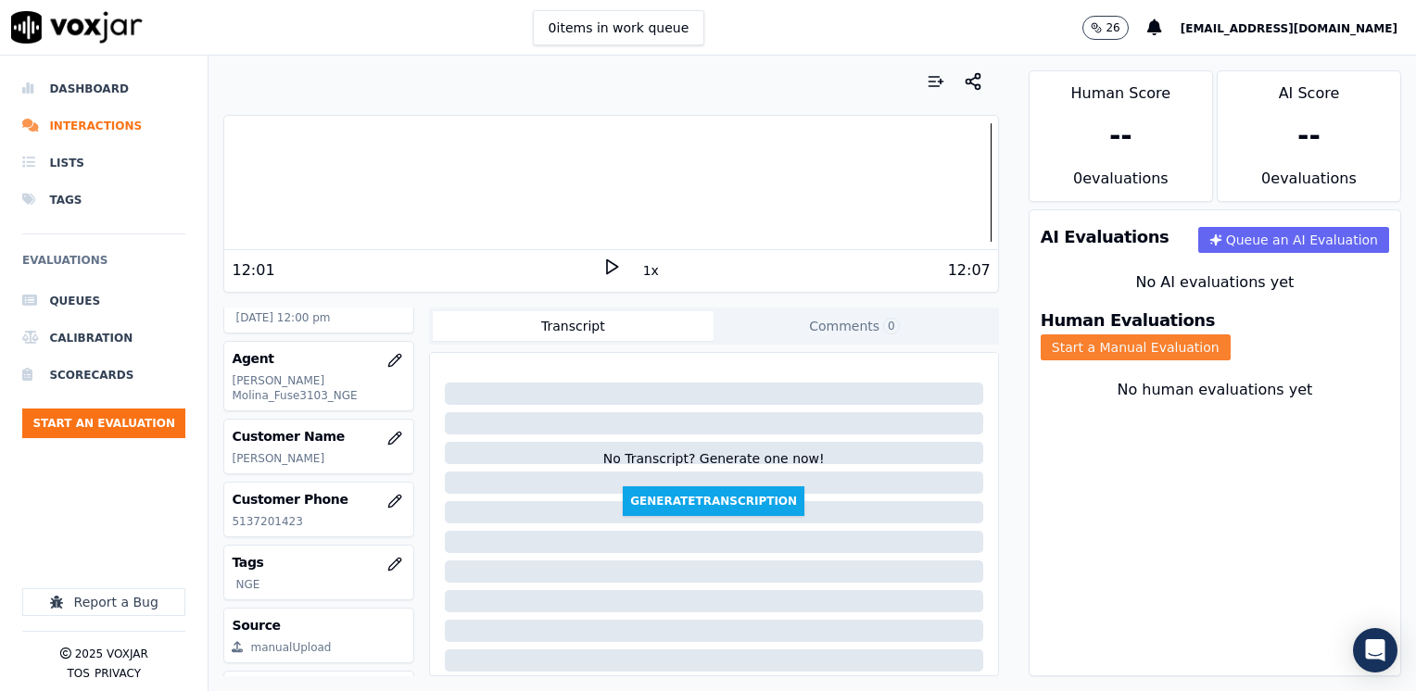
click at [1230, 334] on button "Start a Manual Evaluation" at bounding box center [1135, 347] width 190 height 26
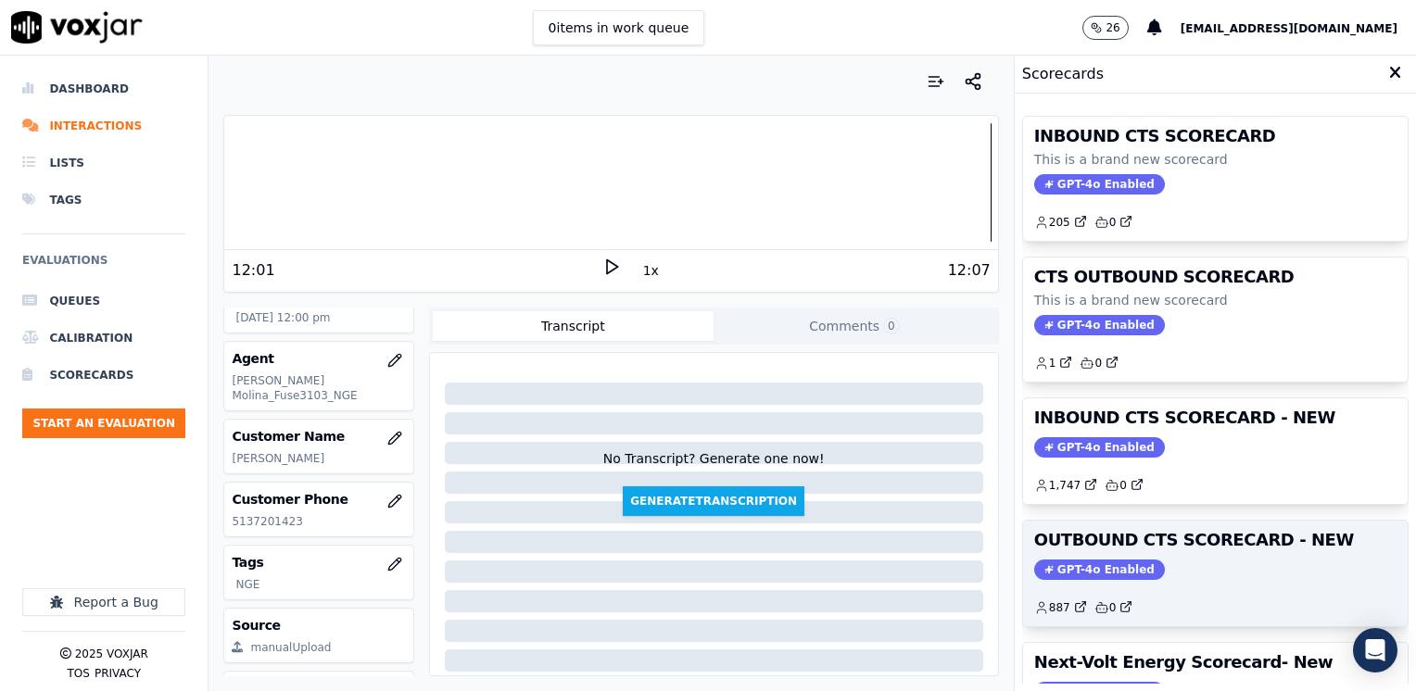
click at [1086, 572] on span "GPT-4o Enabled" at bounding box center [1099, 570] width 131 height 20
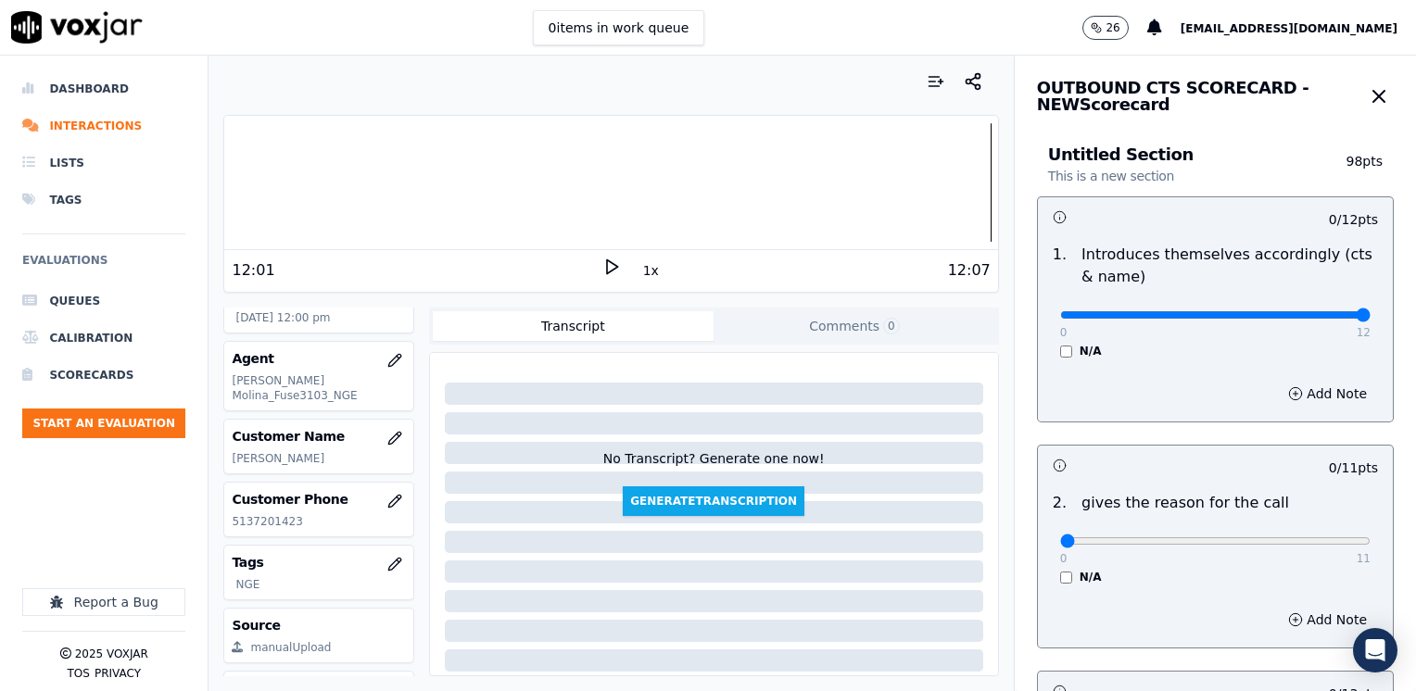
drag, startPoint x: 1052, startPoint y: 322, endPoint x: 1418, endPoint y: 302, distance: 366.5
type input "12"
click at [1370, 311] on input "range" at bounding box center [1215, 314] width 310 height 7
drag, startPoint x: 1048, startPoint y: 545, endPoint x: 1415, endPoint y: 471, distance: 374.3
type input "11"
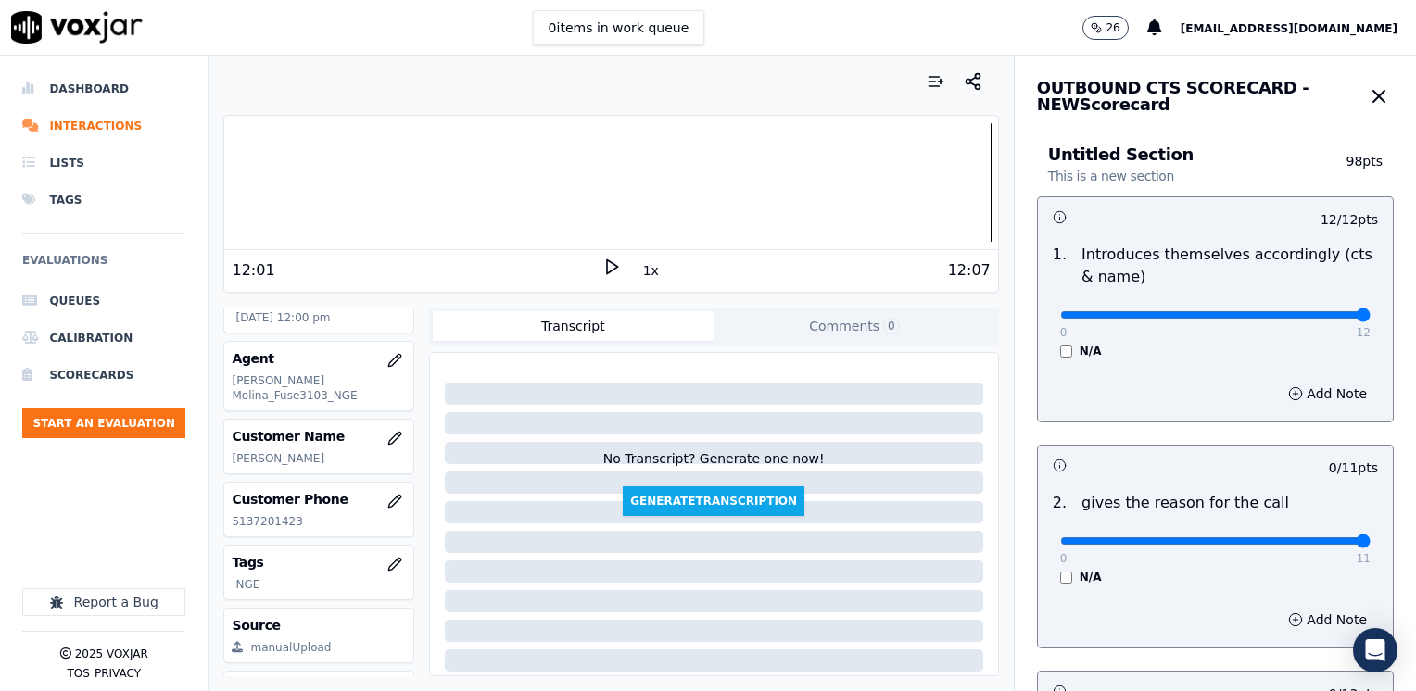
click at [1370, 319] on input "range" at bounding box center [1215, 314] width 310 height 7
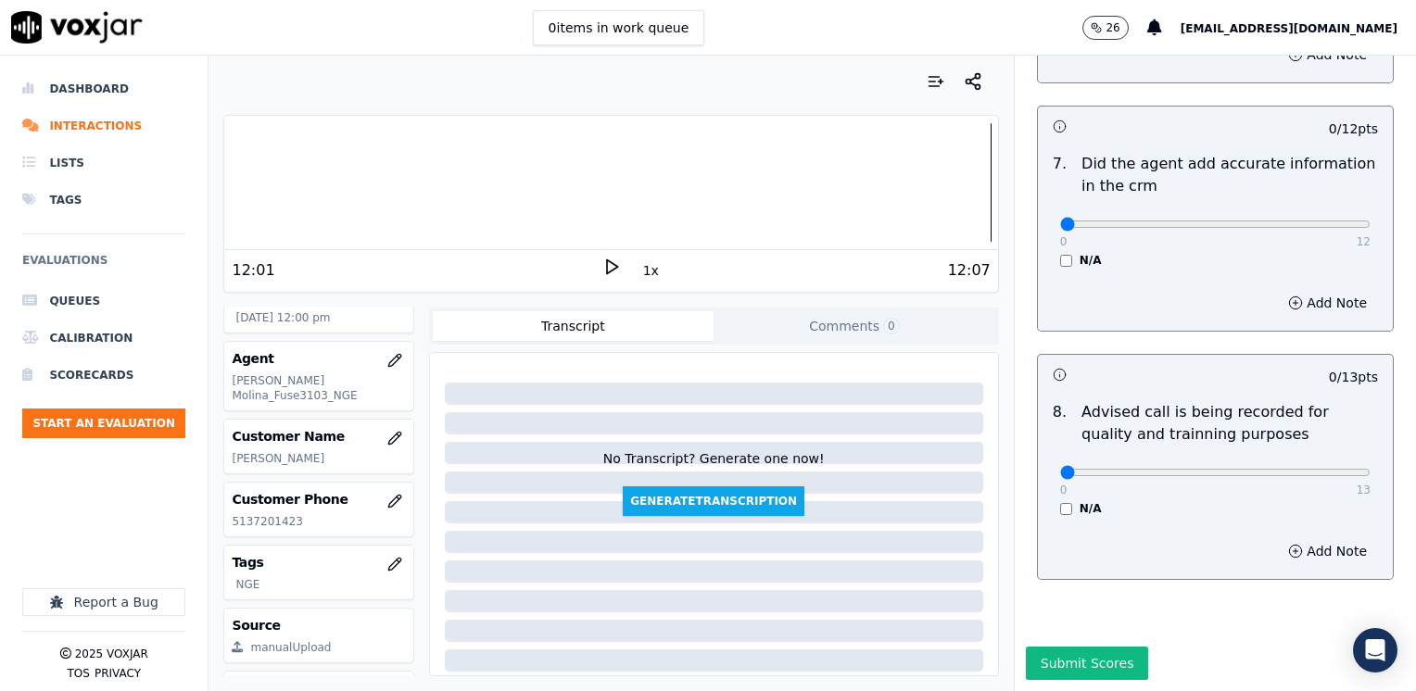
scroll to position [1619, 0]
drag, startPoint x: 1045, startPoint y: 437, endPoint x: 1267, endPoint y: 434, distance: 222.4
type input "10"
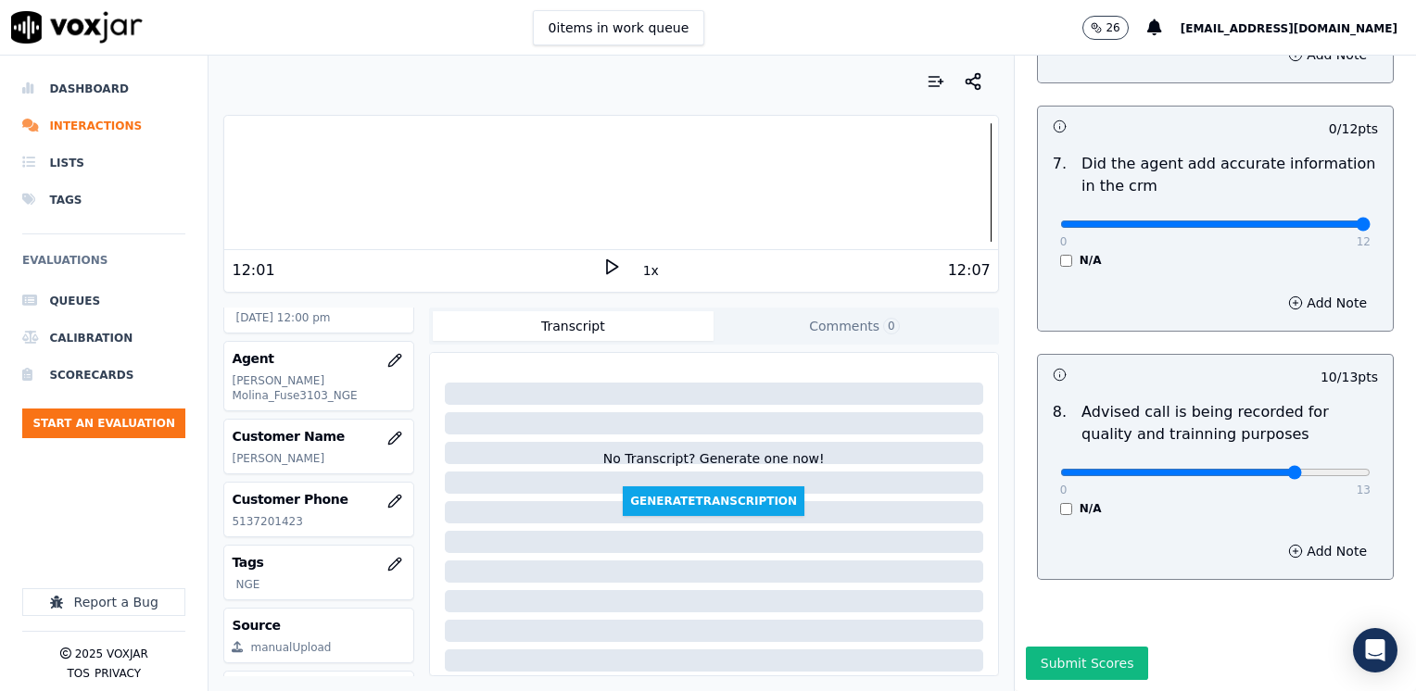
drag, startPoint x: 1056, startPoint y: 183, endPoint x: 1415, endPoint y: 228, distance: 361.3
type input "12"
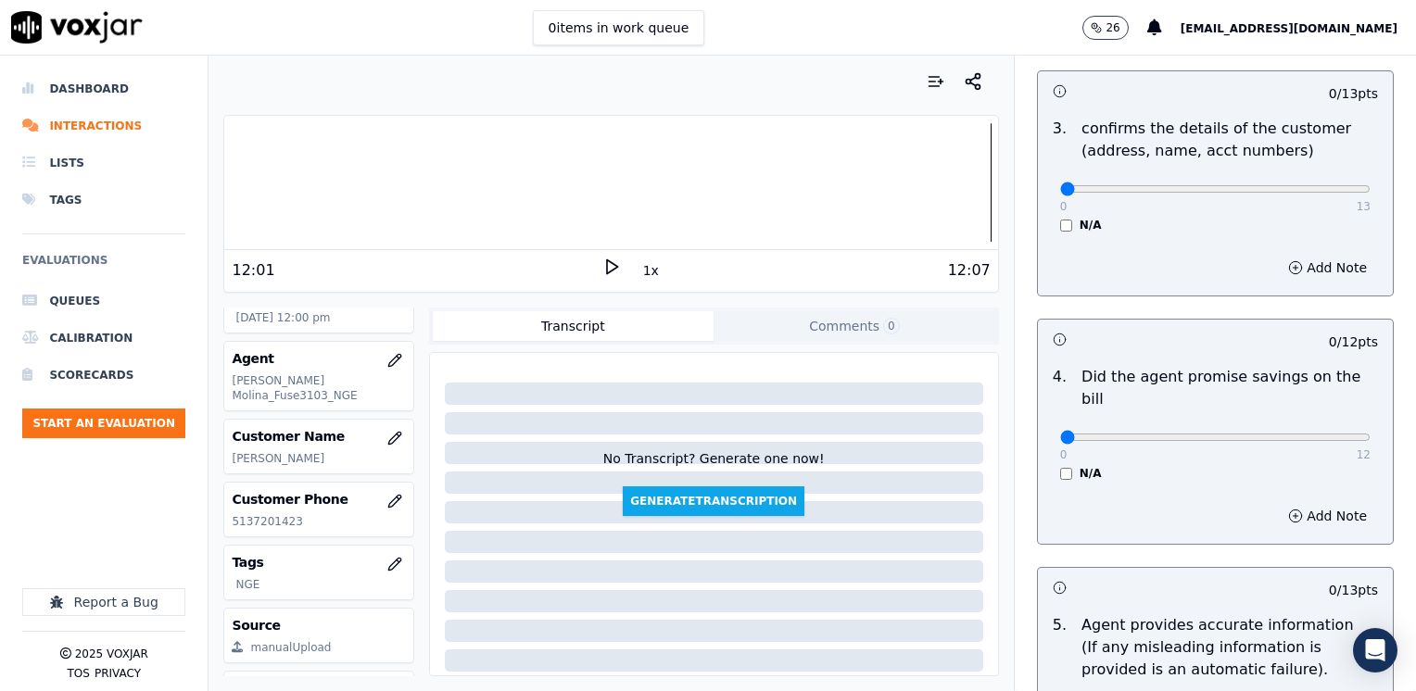
scroll to position [600, 0]
type input "12"
click at [1297, 269] on button "Add Note" at bounding box center [1327, 268] width 101 height 26
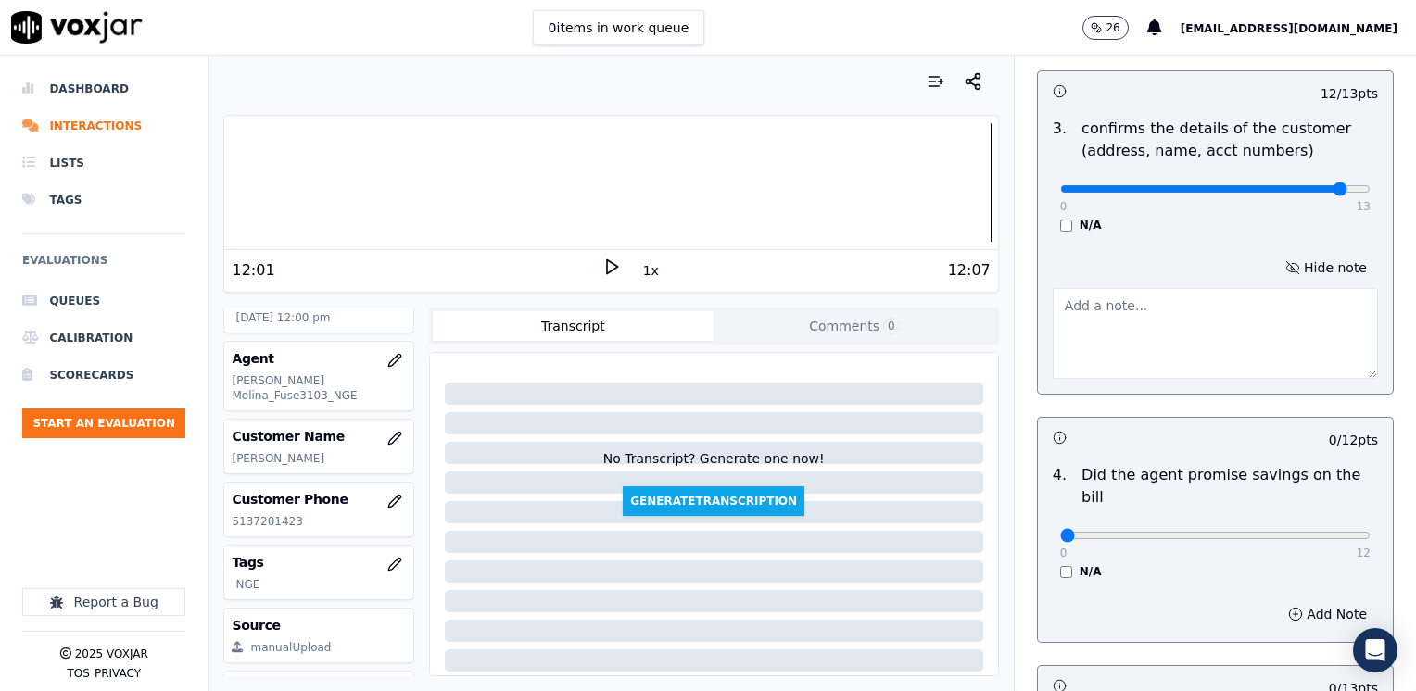
click at [1127, 330] on textarea at bounding box center [1214, 333] width 325 height 91
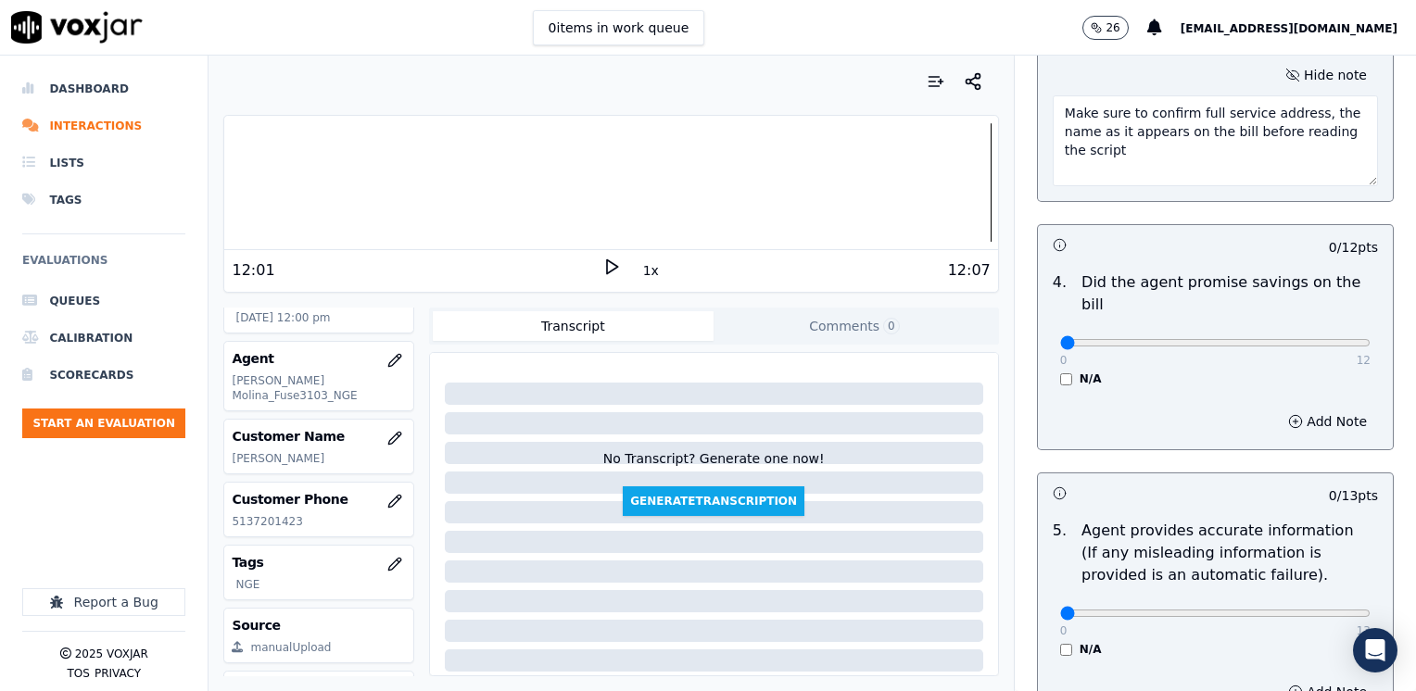
scroll to position [878, 0]
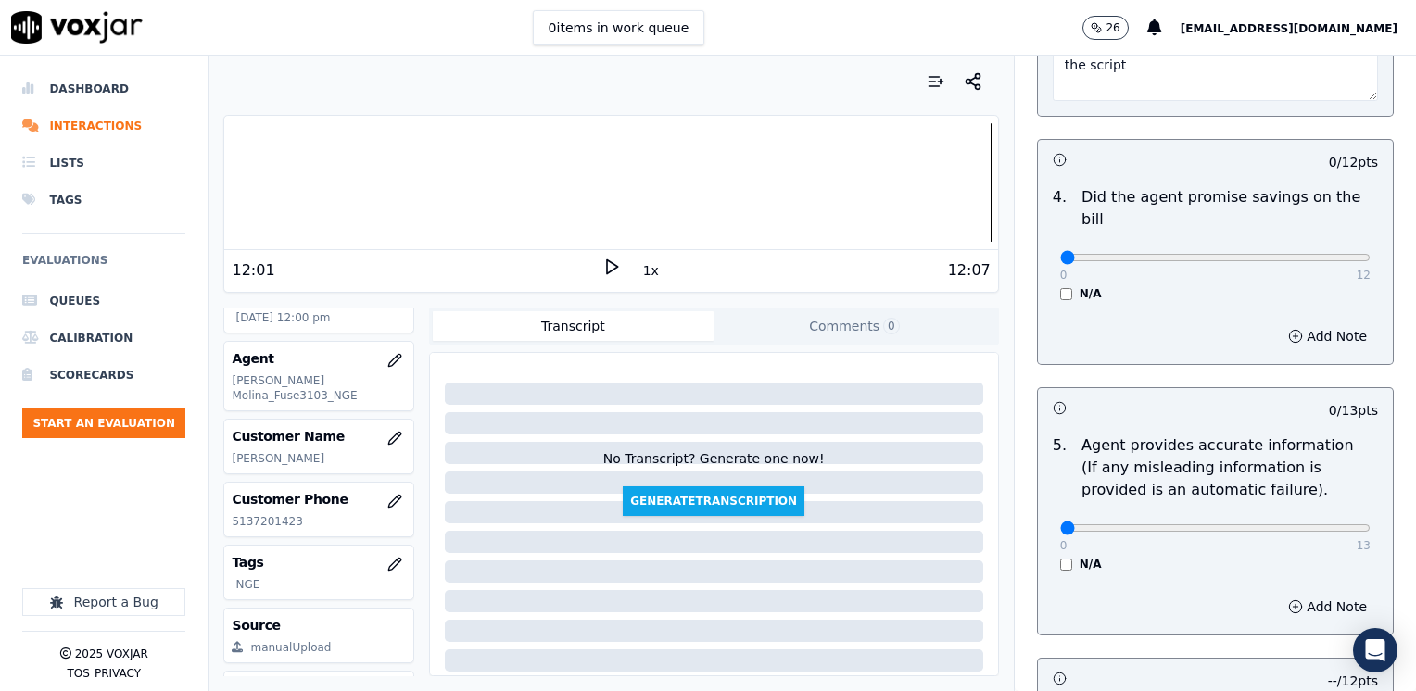
type textarea "Make sure to confirm full service address, the name as it appears on the bill b…"
drag, startPoint x: 1054, startPoint y: 505, endPoint x: 1215, endPoint y: 306, distance: 255.7
type input "13"
drag, startPoint x: 1186, startPoint y: 629, endPoint x: 1186, endPoint y: 606, distance: 23.2
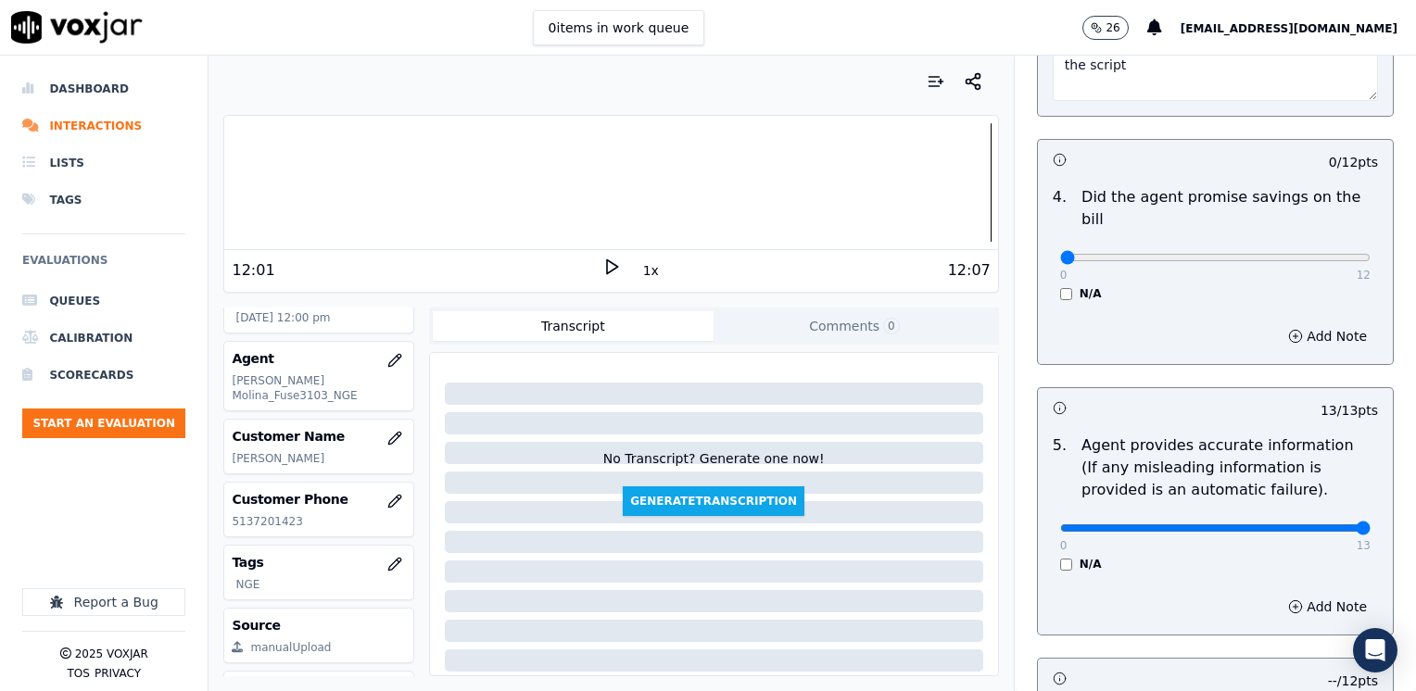
click at [1186, 629] on div "12 / 12 pts 1 . Introduces themselves accordingly (cts & name) 0 12 N/A Add Not…" at bounding box center [1215, 360] width 357 height 2084
drag, startPoint x: 1052, startPoint y: 237, endPoint x: 1260, endPoint y: 311, distance: 221.2
type input "12"
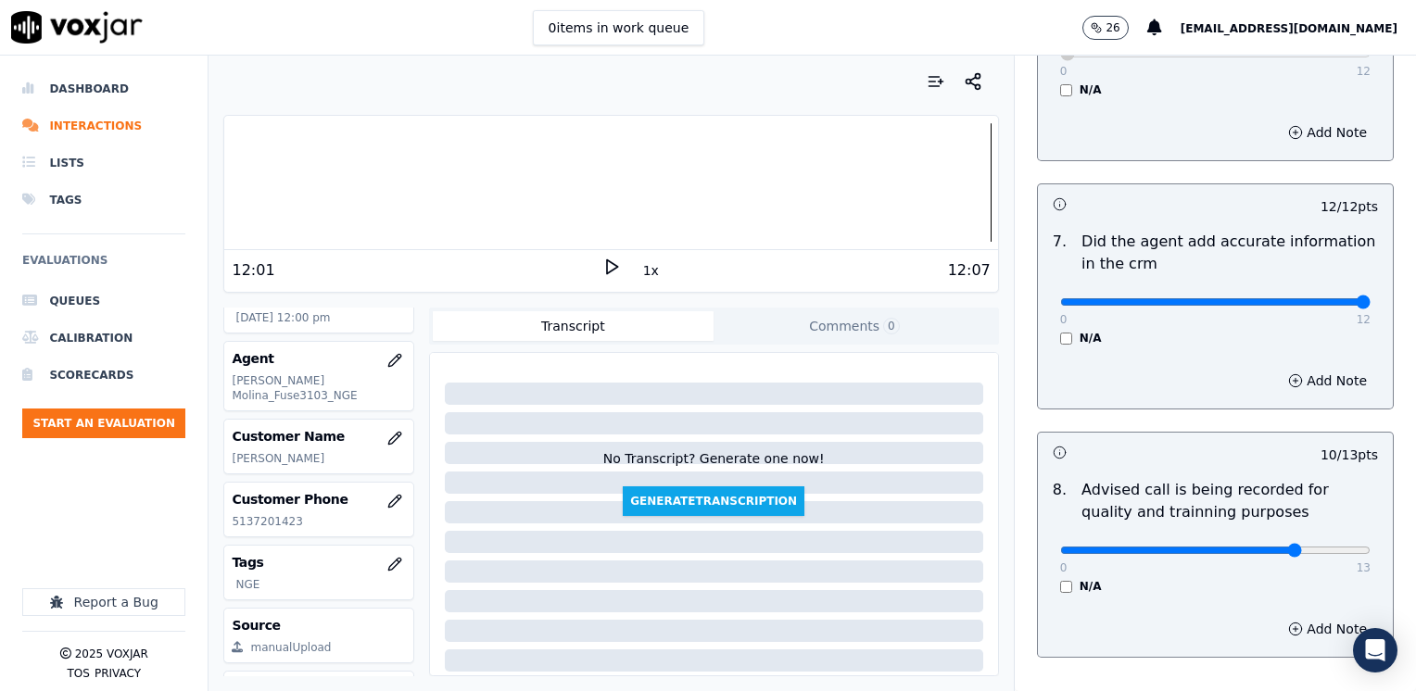
scroll to position [1717, 0]
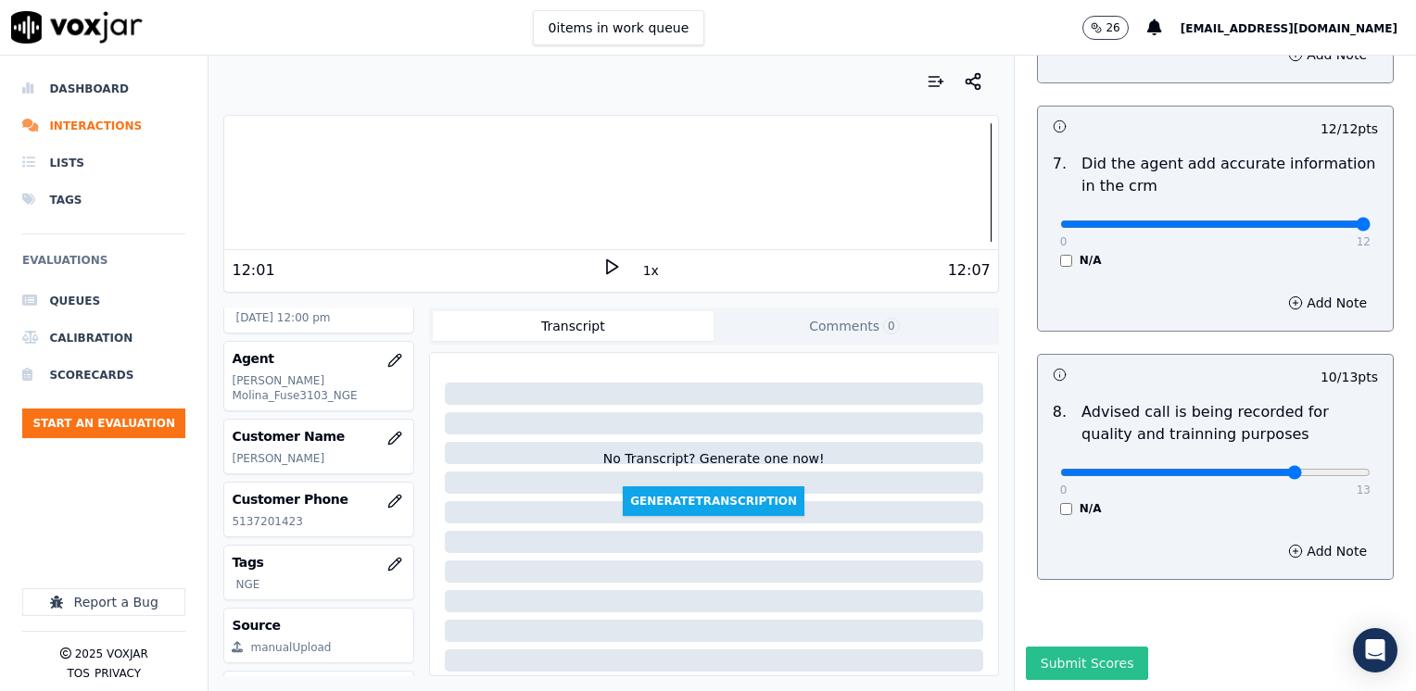
click at [1078, 647] on button "Submit Scores" at bounding box center [1087, 663] width 123 height 33
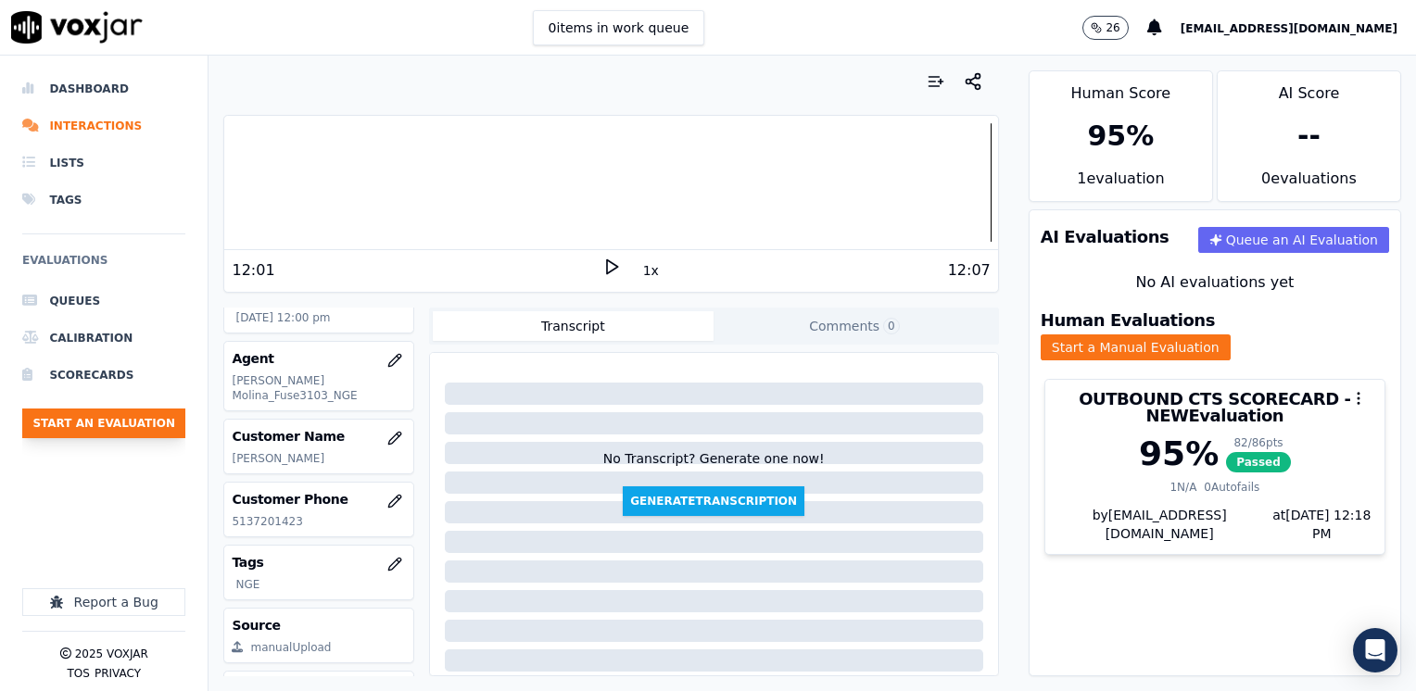
click at [144, 428] on button "Start an Evaluation" at bounding box center [103, 424] width 163 height 30
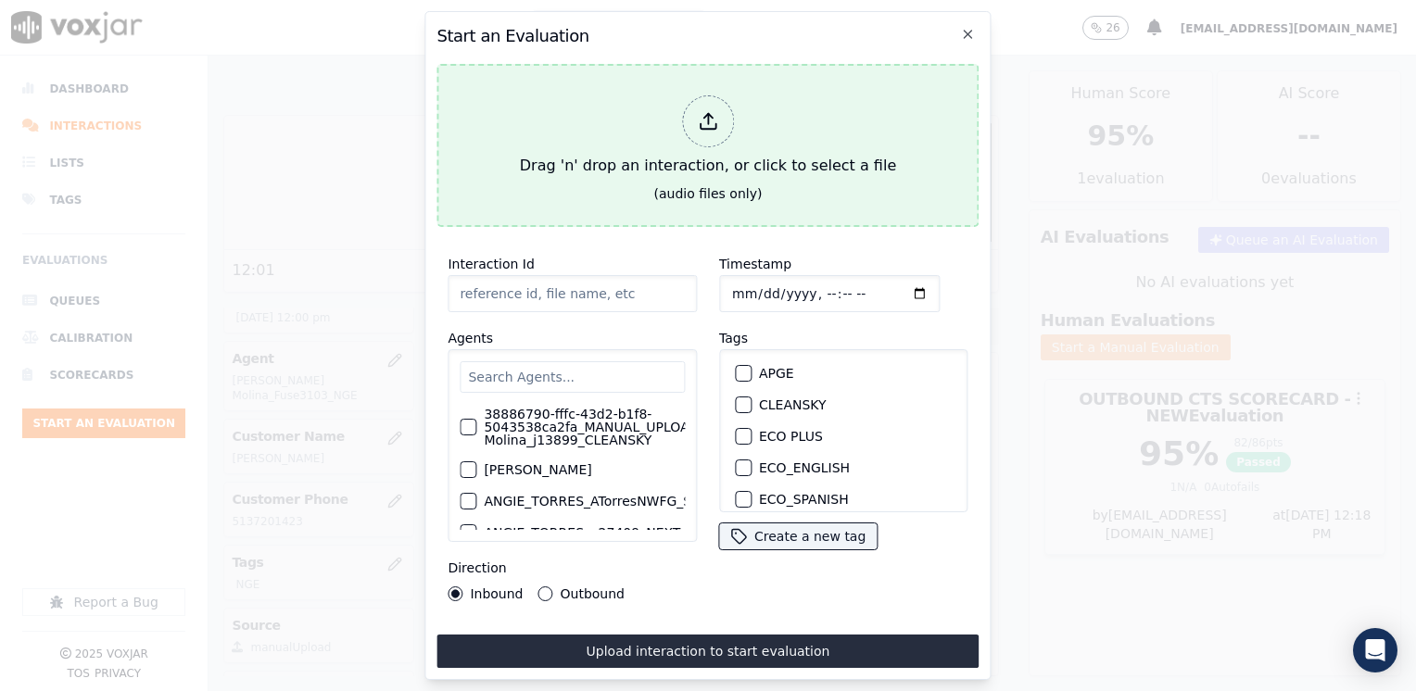
click at [712, 111] on icon at bounding box center [708, 121] width 20 height 20
type input "20250825-135820_9784787044-[PERSON_NAME] 3 all.mp3"
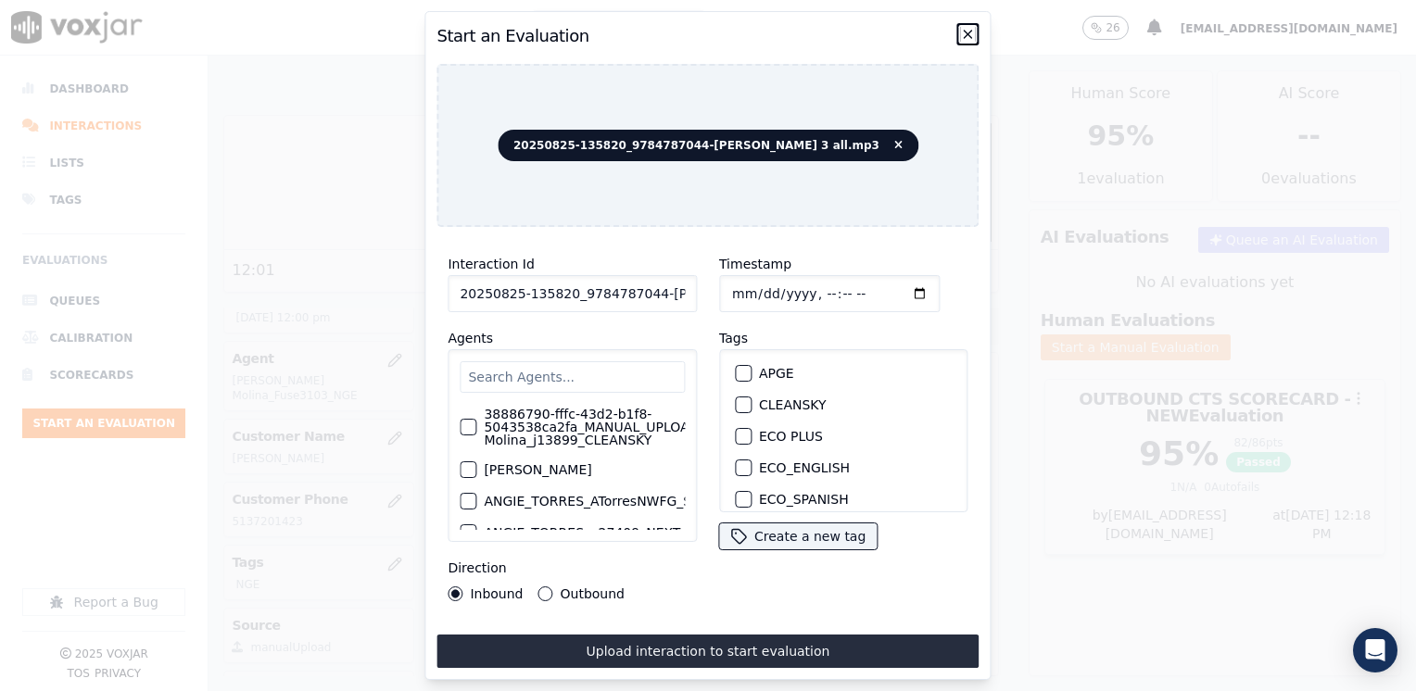
click at [971, 31] on icon "button" at bounding box center [967, 34] width 7 height 7
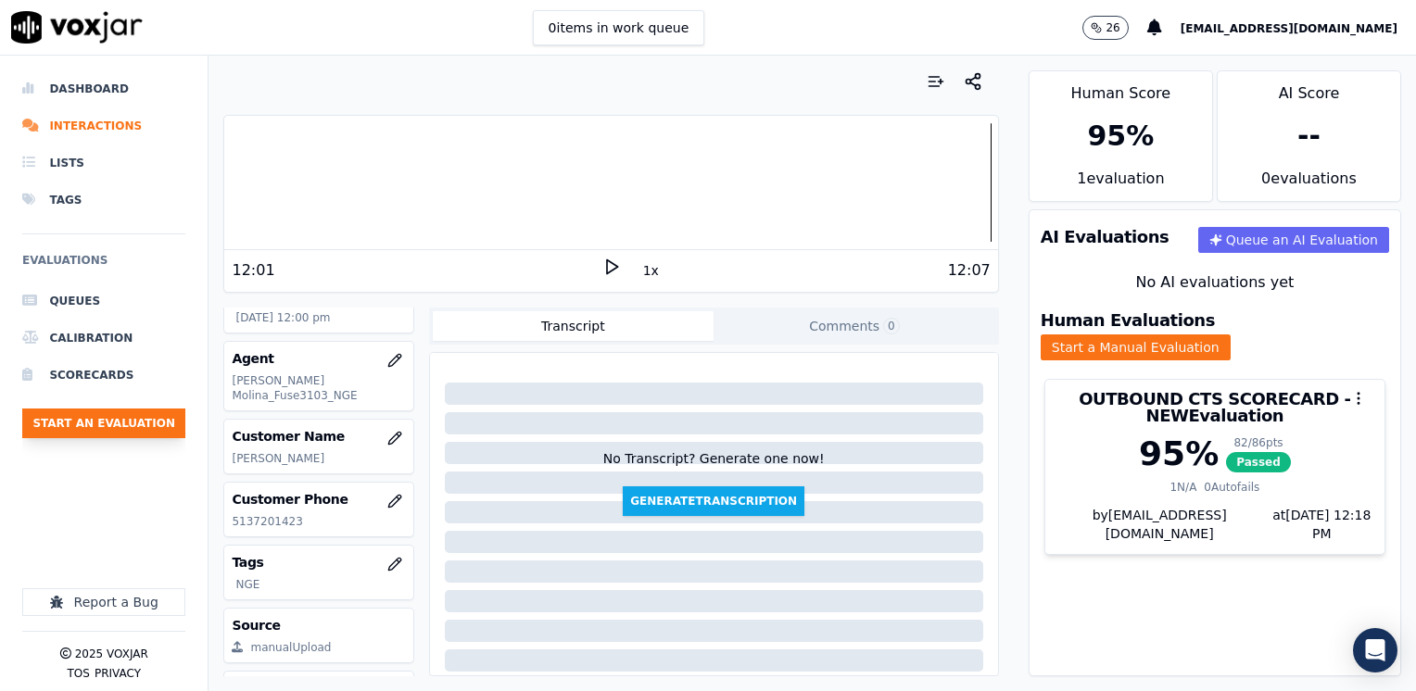
click at [138, 427] on button "Start an Evaluation" at bounding box center [103, 424] width 163 height 30
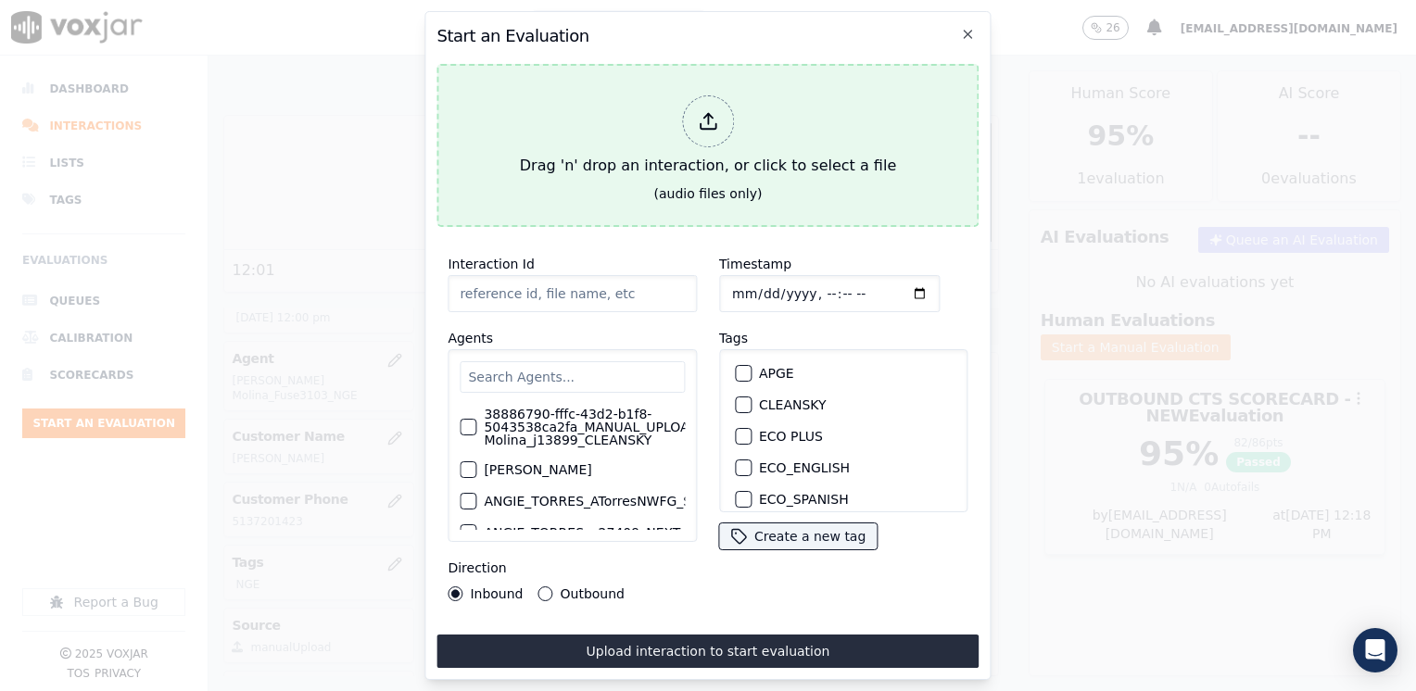
click at [712, 117] on icon at bounding box center [708, 121] width 20 height 20
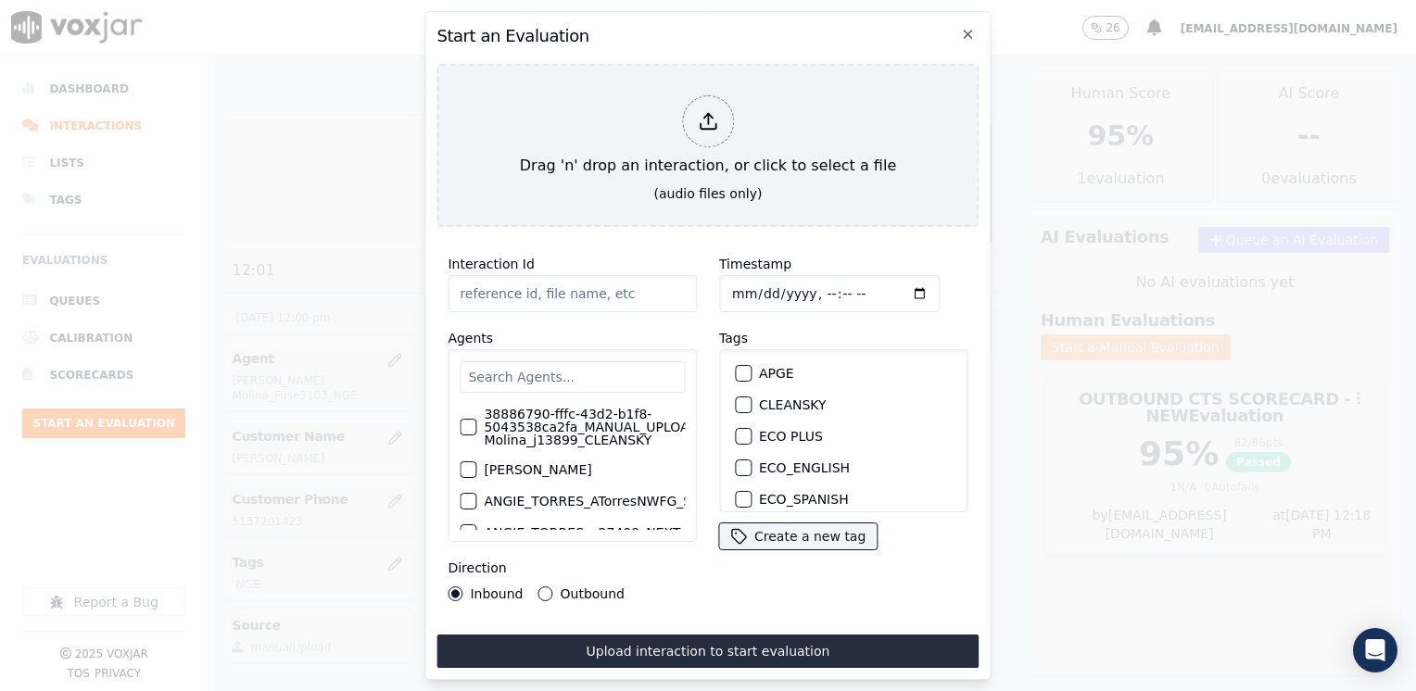
type input "20250825-102134_8563696120-[PERSON_NAME] all.mp3"
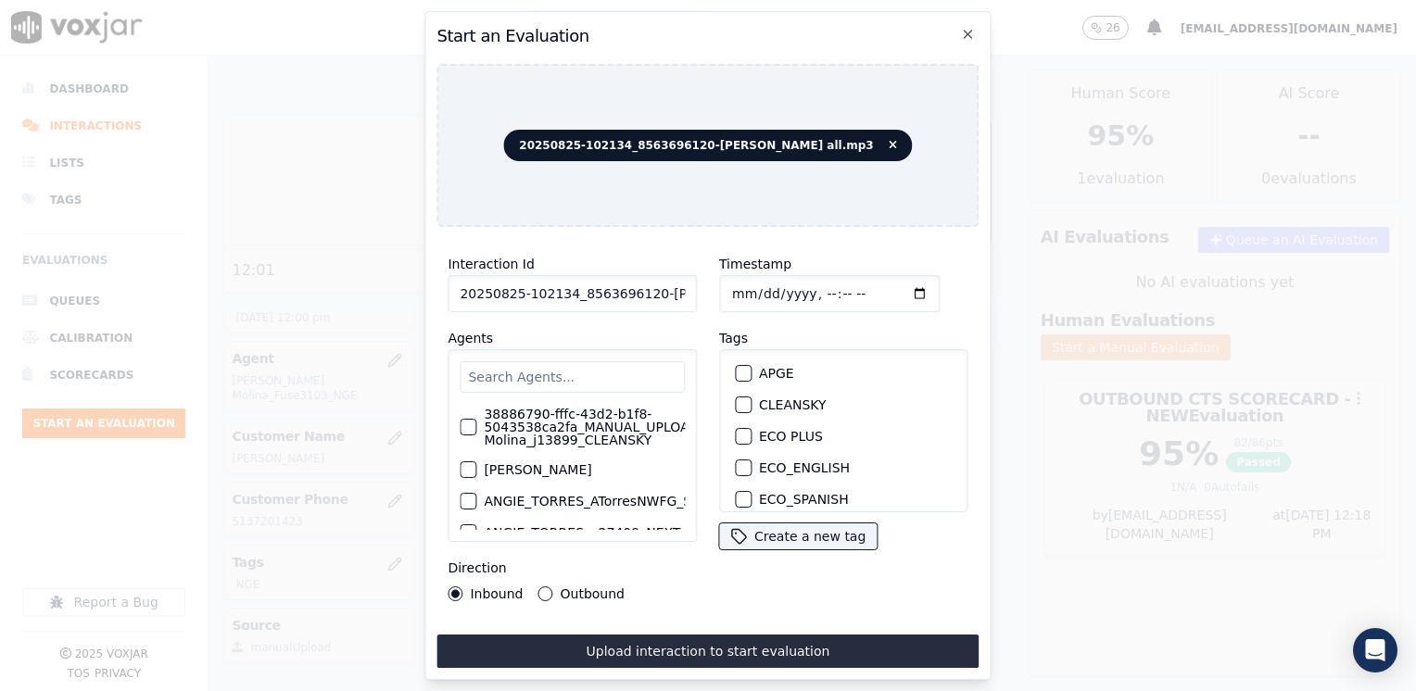
click at [567, 365] on input "text" at bounding box center [572, 376] width 225 height 31
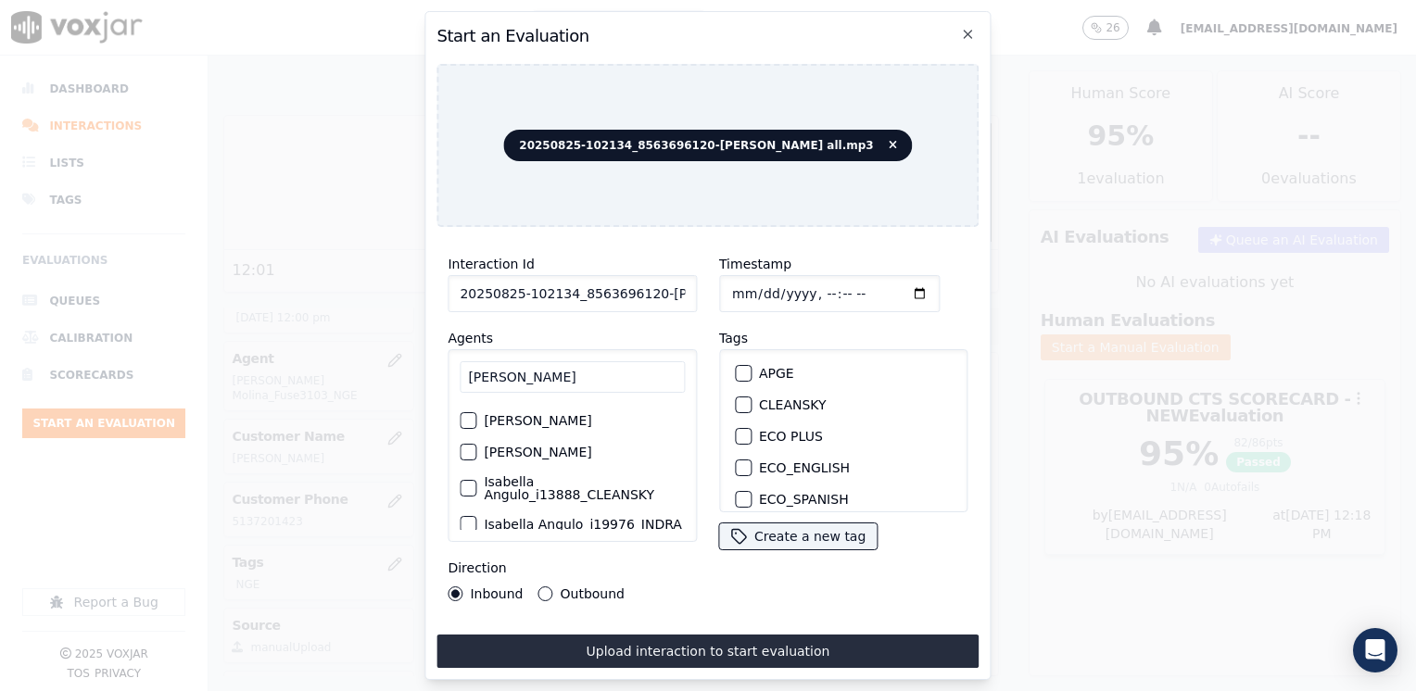
scroll to position [56, 0]
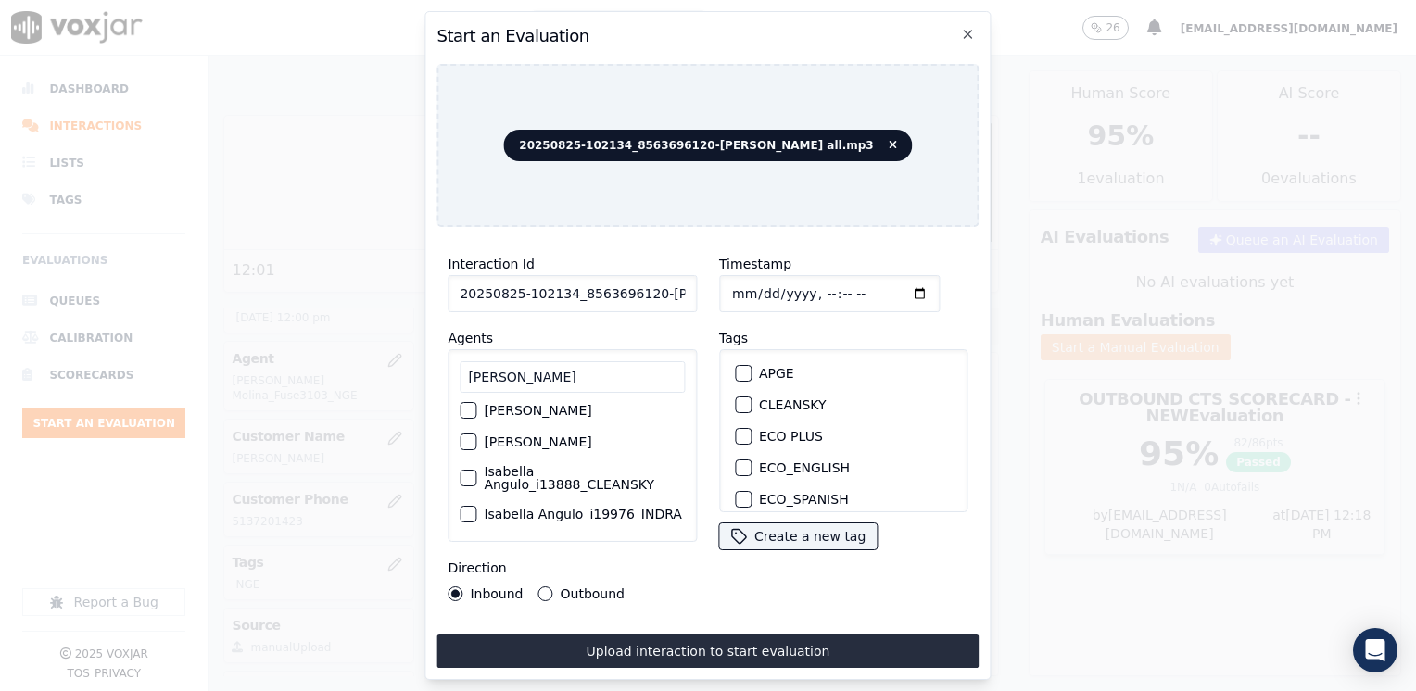
type input "[PERSON_NAME]"
click at [464, 472] on div "button" at bounding box center [466, 478] width 13 height 13
click at [736, 403] on div "button" at bounding box center [742, 404] width 13 height 13
click at [893, 285] on input "Timestamp" at bounding box center [829, 293] width 220 height 37
type input "[DATE]T12:20"
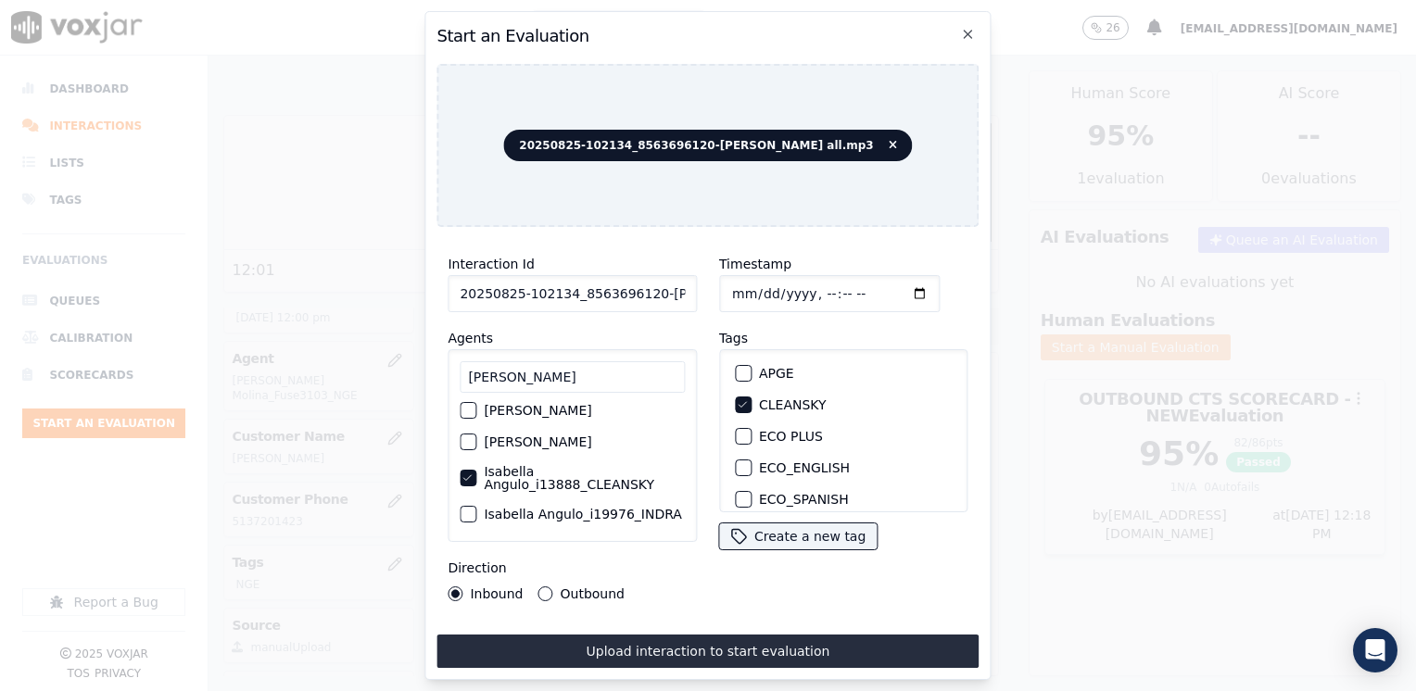
click at [531, 586] on div "Inbound Outbound" at bounding box center [535, 593] width 177 height 15
click at [551, 586] on div "Outbound" at bounding box center [581, 593] width 86 height 15
click at [547, 591] on button "Outbound" at bounding box center [545, 593] width 15 height 15
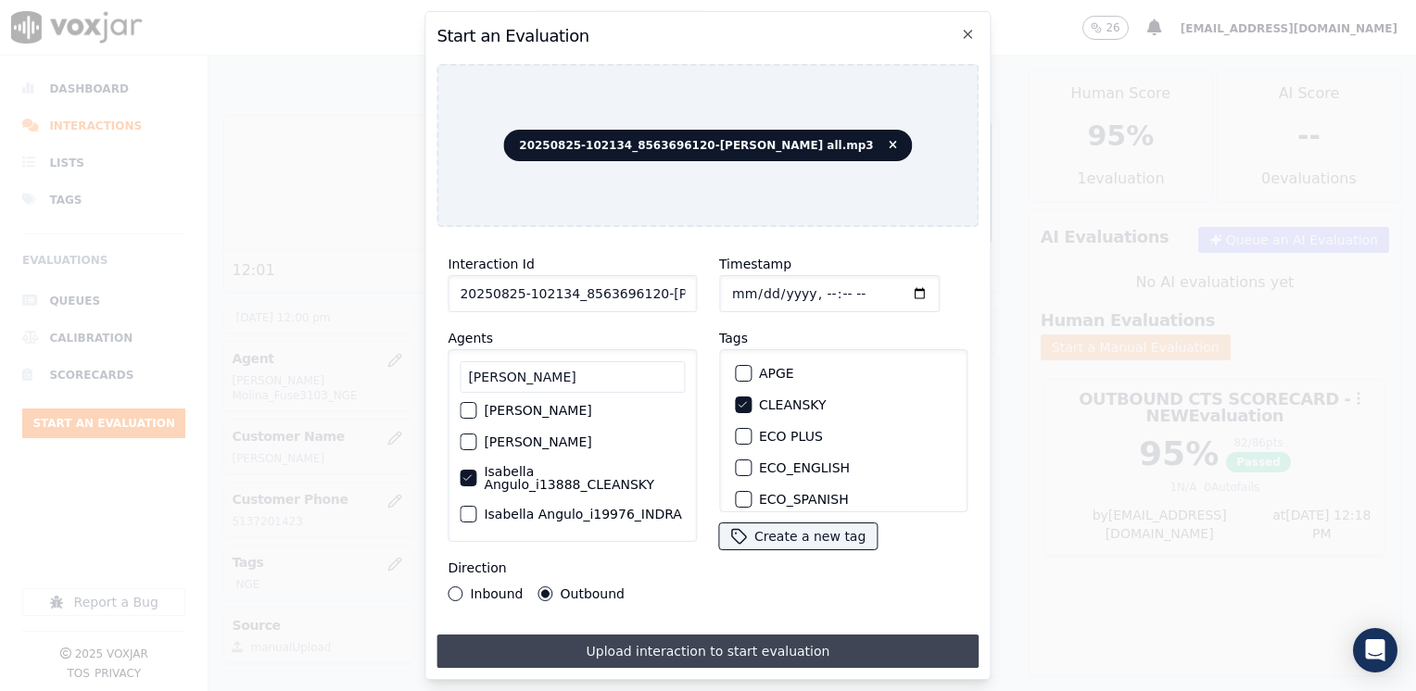
click at [741, 635] on button "Upload interaction to start evaluation" at bounding box center [707, 651] width 542 height 33
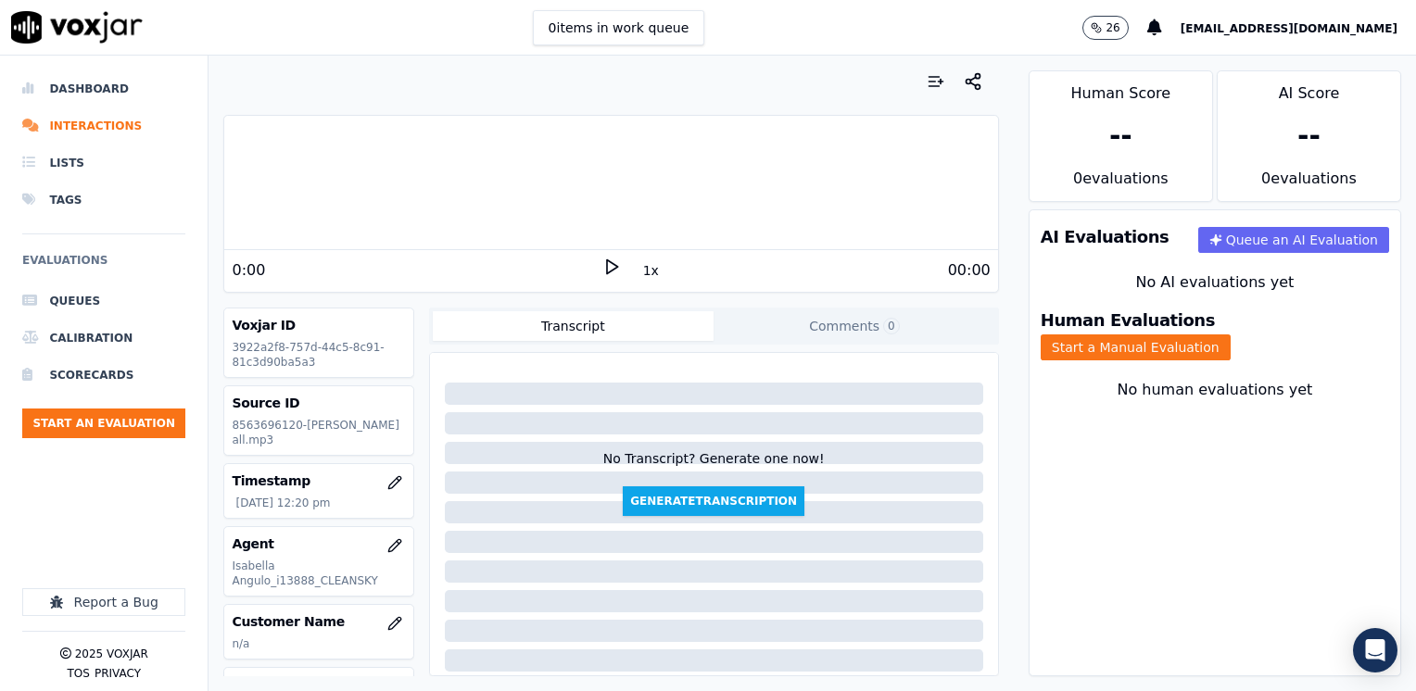
click at [602, 263] on icon at bounding box center [611, 267] width 19 height 19
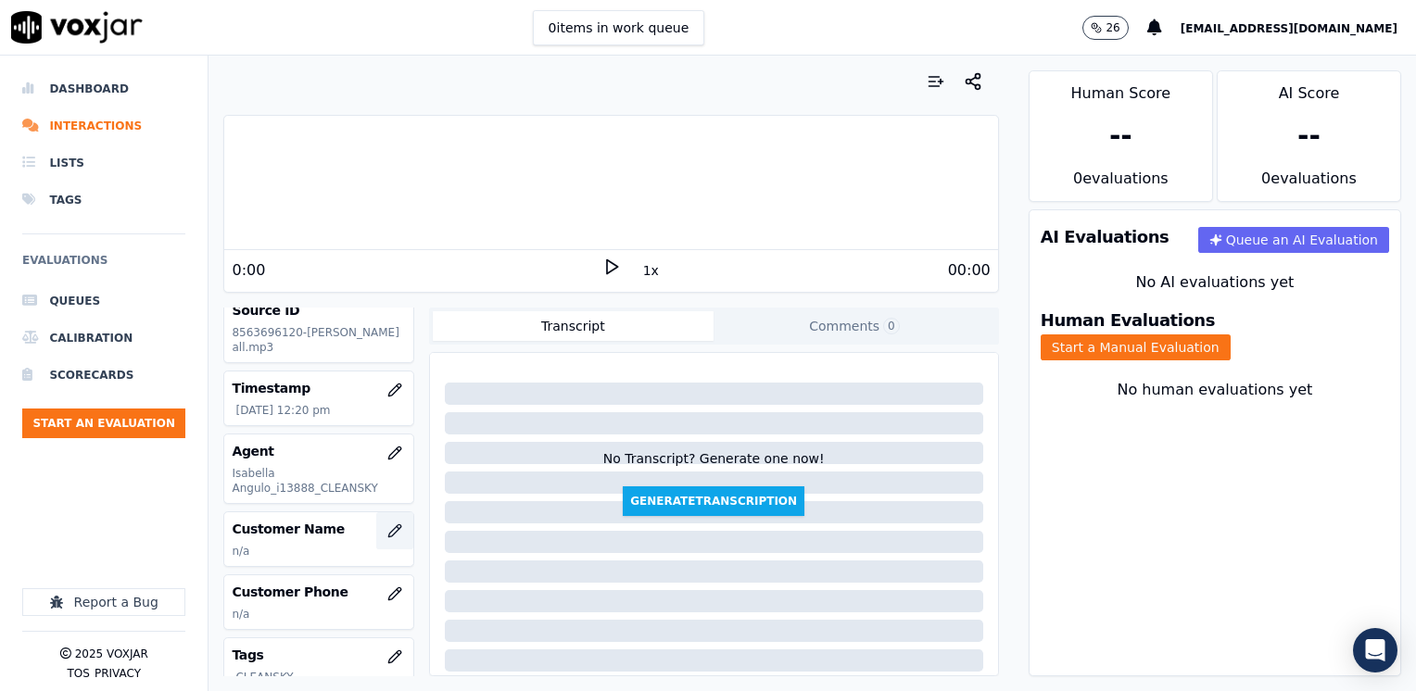
click at [387, 526] on icon "button" at bounding box center [394, 530] width 15 height 15
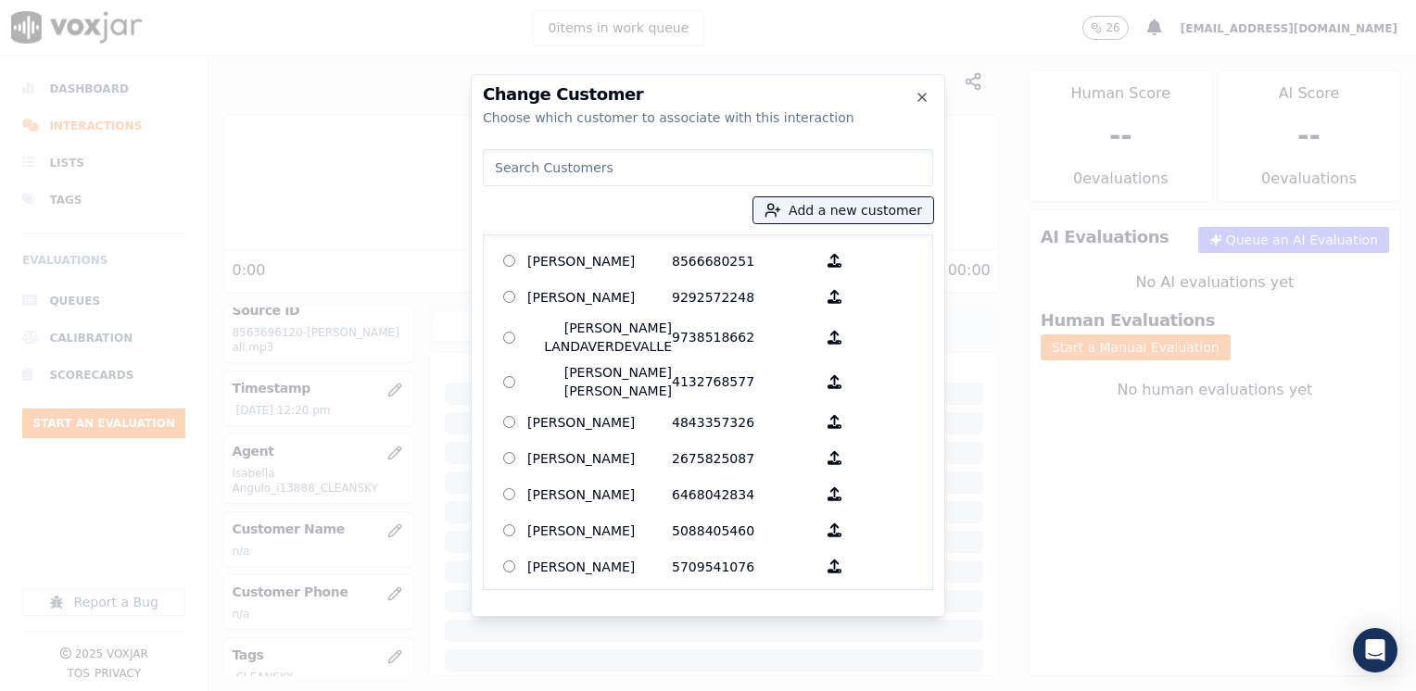
click at [746, 171] on input at bounding box center [708, 167] width 450 height 37
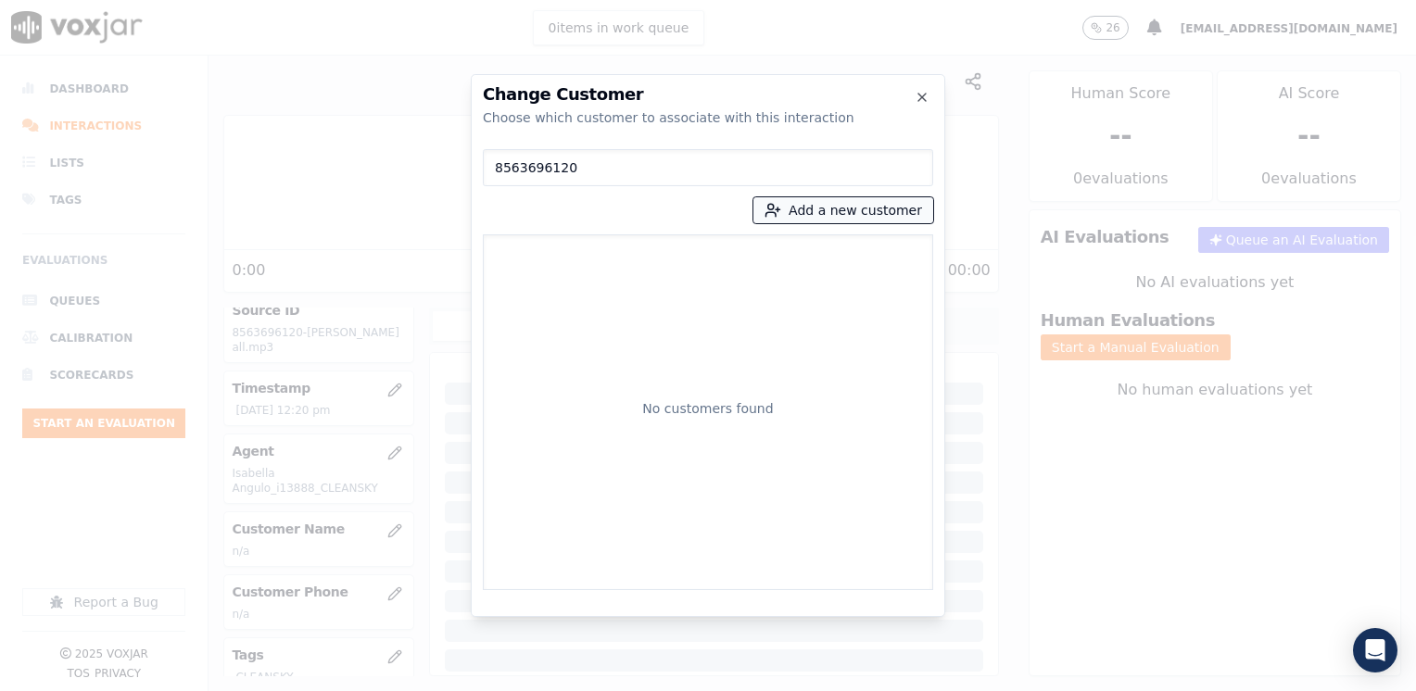
type input "8563696120"
click at [887, 217] on button "Add a new customer" at bounding box center [843, 210] width 180 height 26
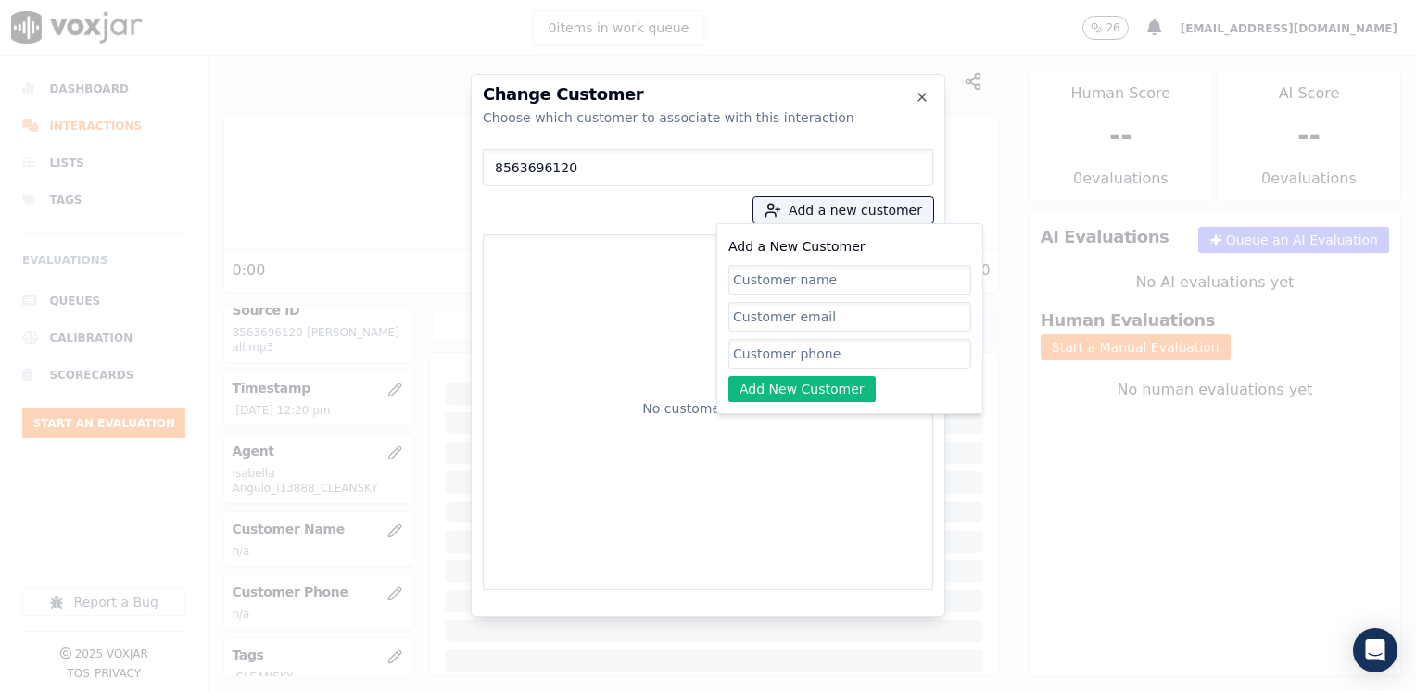
click at [837, 352] on input "Add a New Customer" at bounding box center [849, 354] width 243 height 30
paste input "8563696120"
type input "8563696120"
click at [800, 276] on input "Add a New Customer" at bounding box center [849, 280] width 243 height 30
paste input "[PERSON_NAME]"
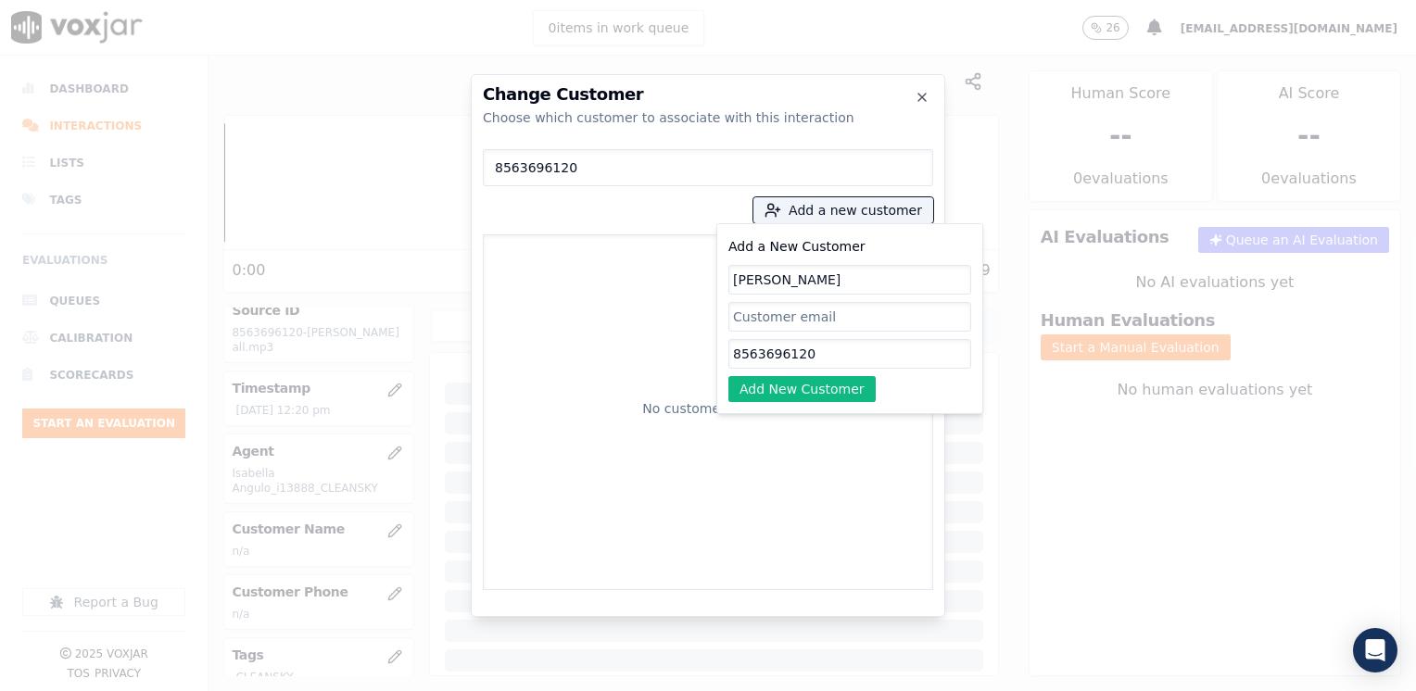
type input "[PERSON_NAME]"
click at [835, 374] on div "Add a New Customer [PERSON_NAME] 8563696120 Add New Customer" at bounding box center [849, 318] width 243 height 167
click at [809, 389] on button "Add New Customer" at bounding box center [801, 389] width 147 height 26
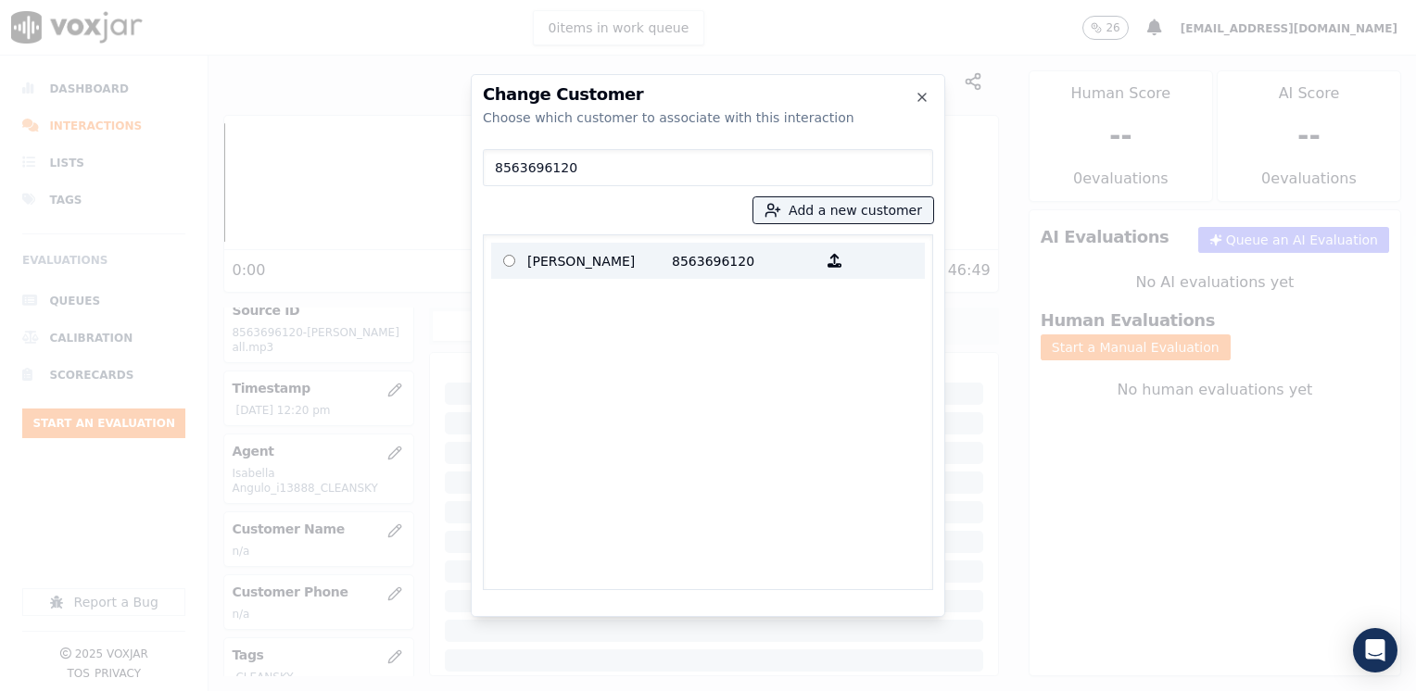
click at [615, 258] on p "[PERSON_NAME]" at bounding box center [599, 260] width 145 height 29
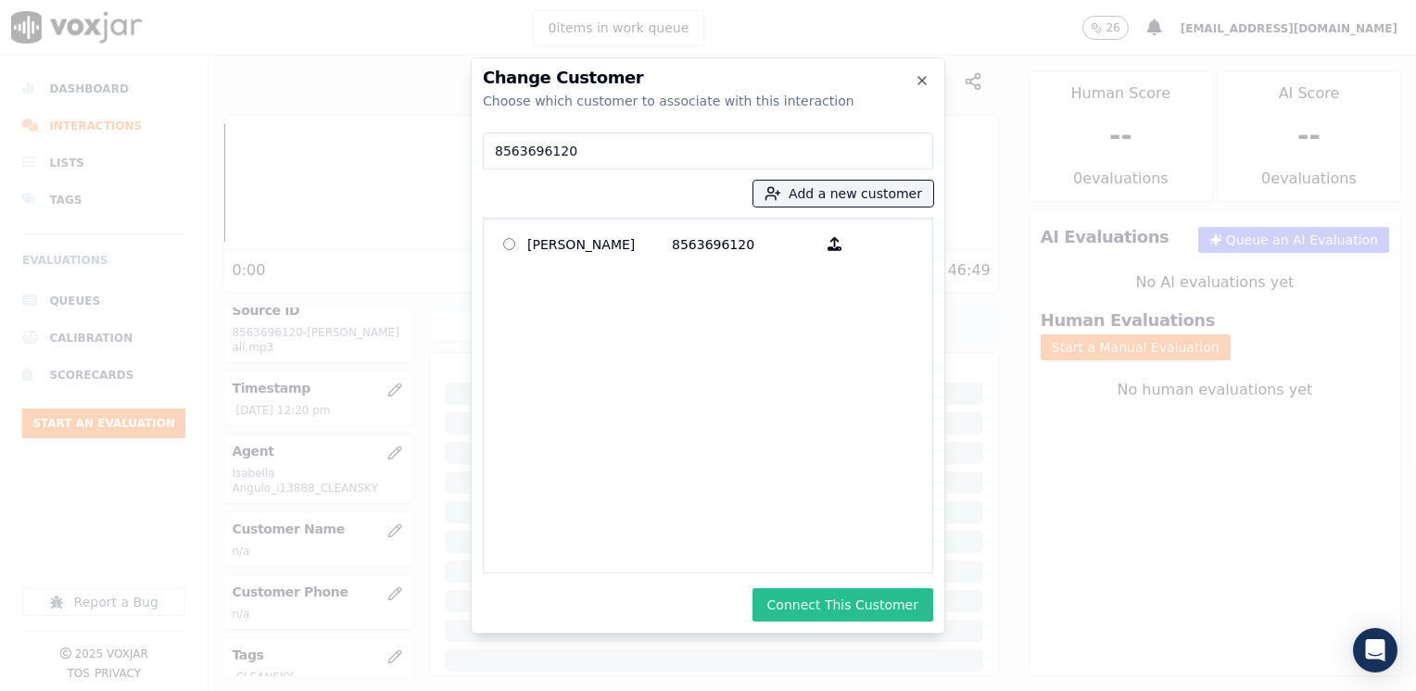
click at [846, 613] on button "Connect This Customer" at bounding box center [842, 604] width 181 height 33
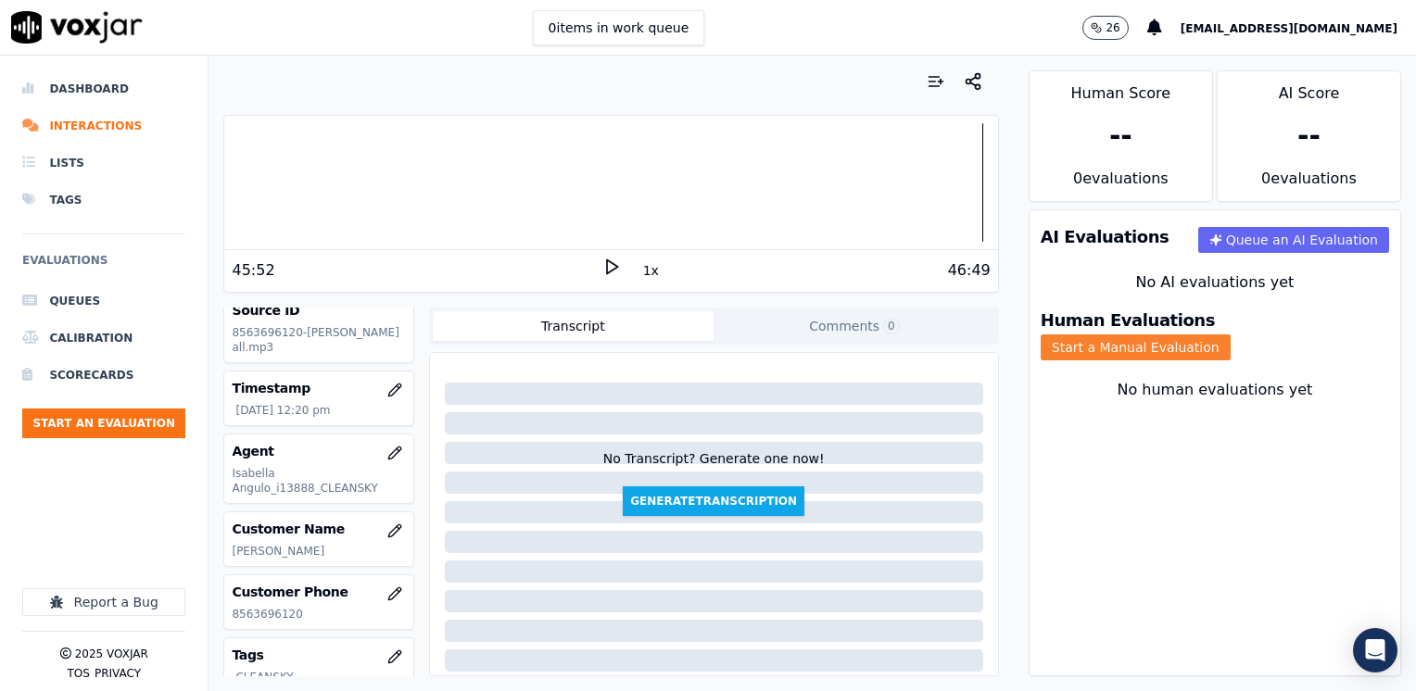
click at [1230, 334] on button "Start a Manual Evaluation" at bounding box center [1135, 347] width 190 height 26
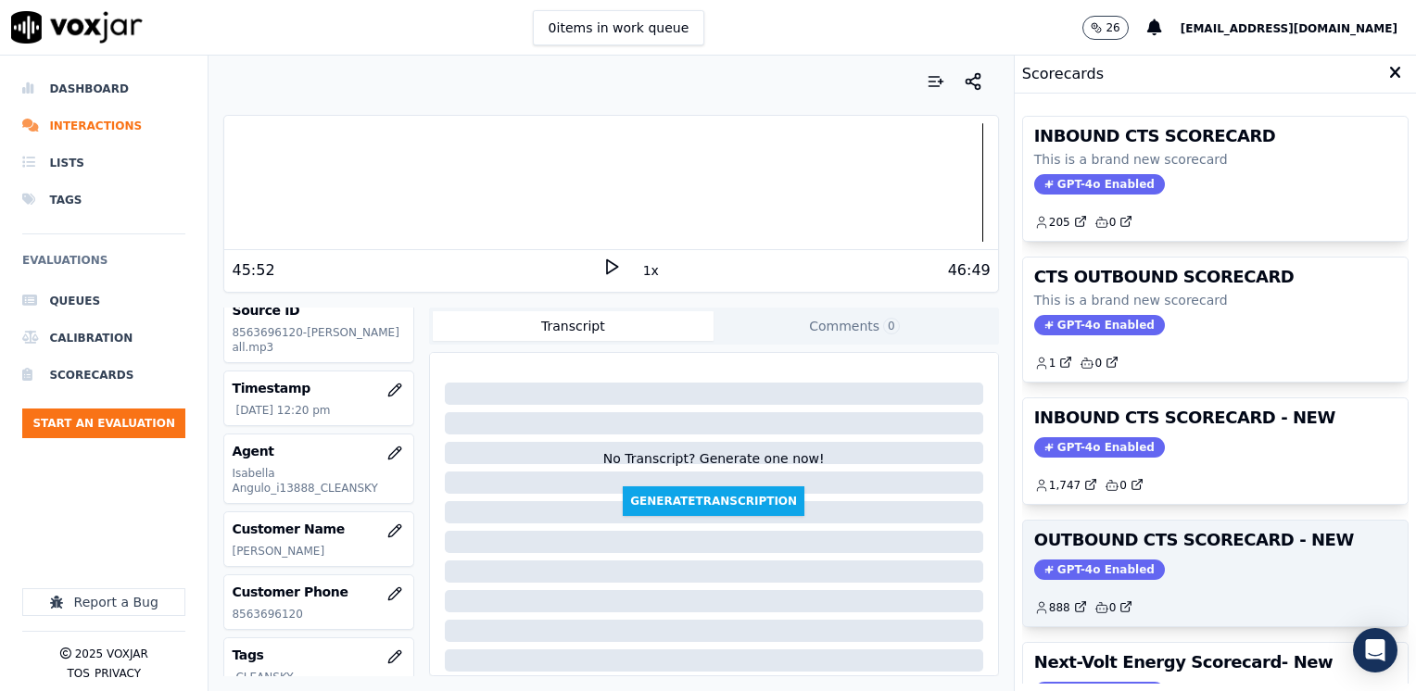
click at [1082, 560] on span "GPT-4o Enabled" at bounding box center [1099, 570] width 131 height 20
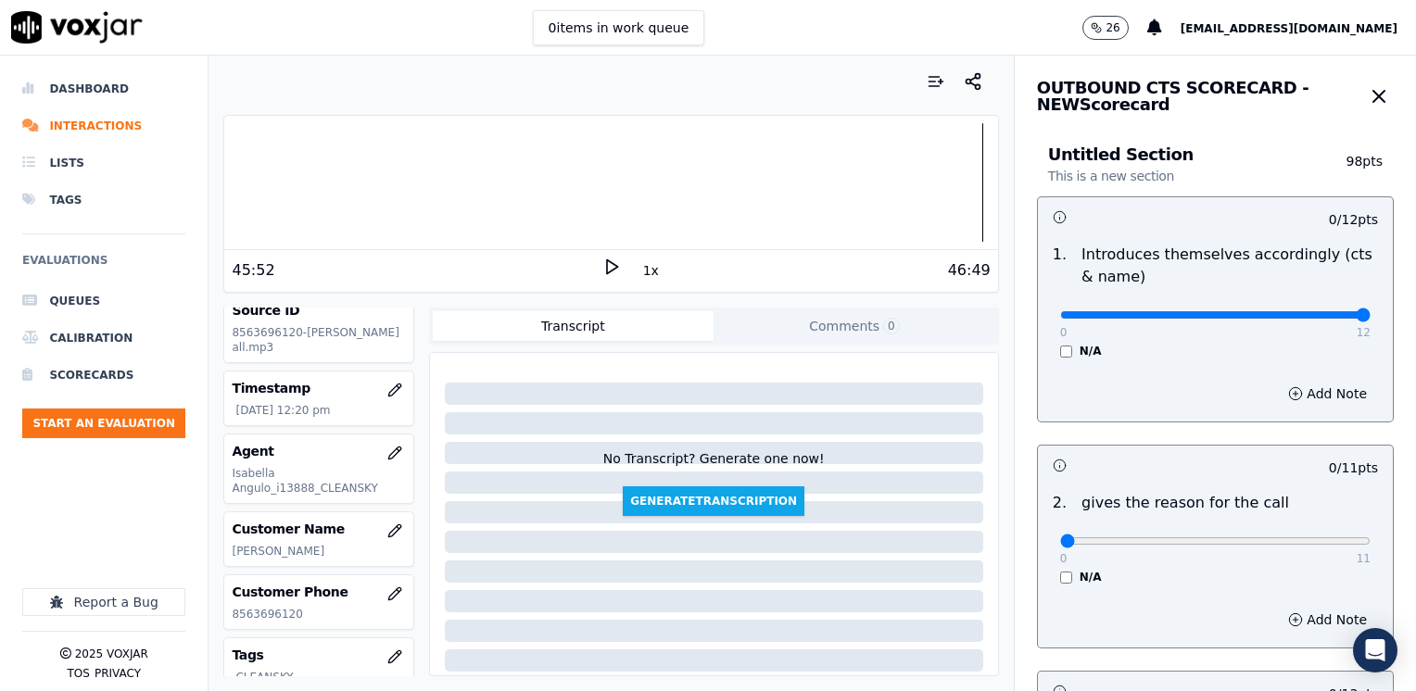
drag, startPoint x: 1049, startPoint y: 314, endPoint x: 1418, endPoint y: 317, distance: 369.7
type input "12"
click at [1370, 317] on input "range" at bounding box center [1215, 314] width 310 height 7
drag, startPoint x: 1045, startPoint y: 541, endPoint x: 1418, endPoint y: 535, distance: 373.4
type input "11"
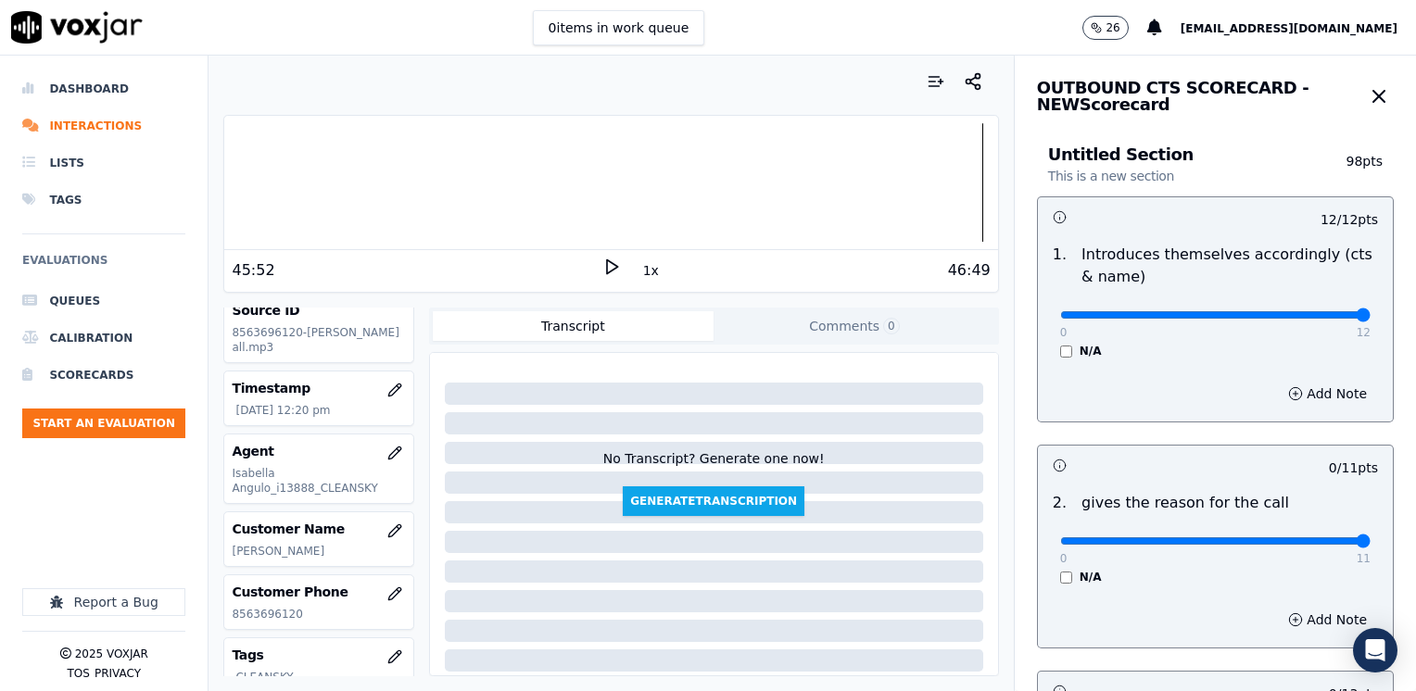
click at [1370, 319] on input "range" at bounding box center [1215, 314] width 310 height 7
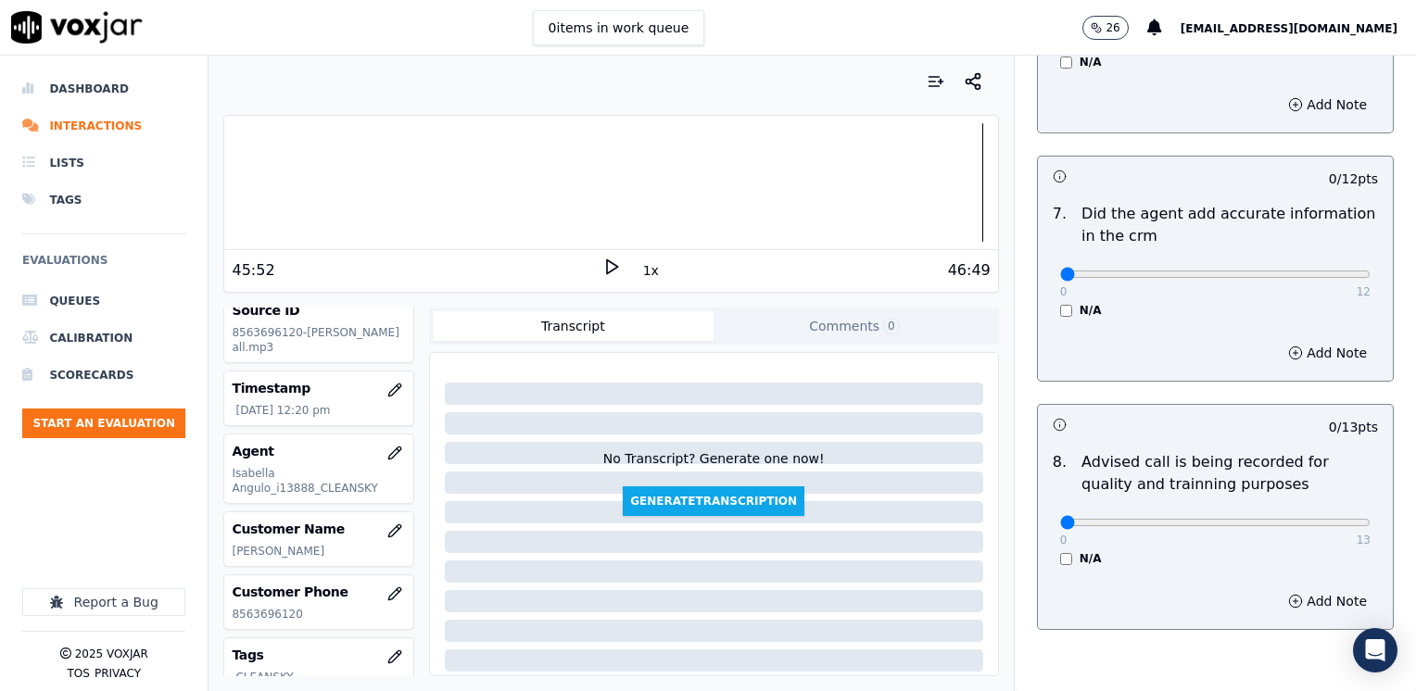
scroll to position [1619, 0]
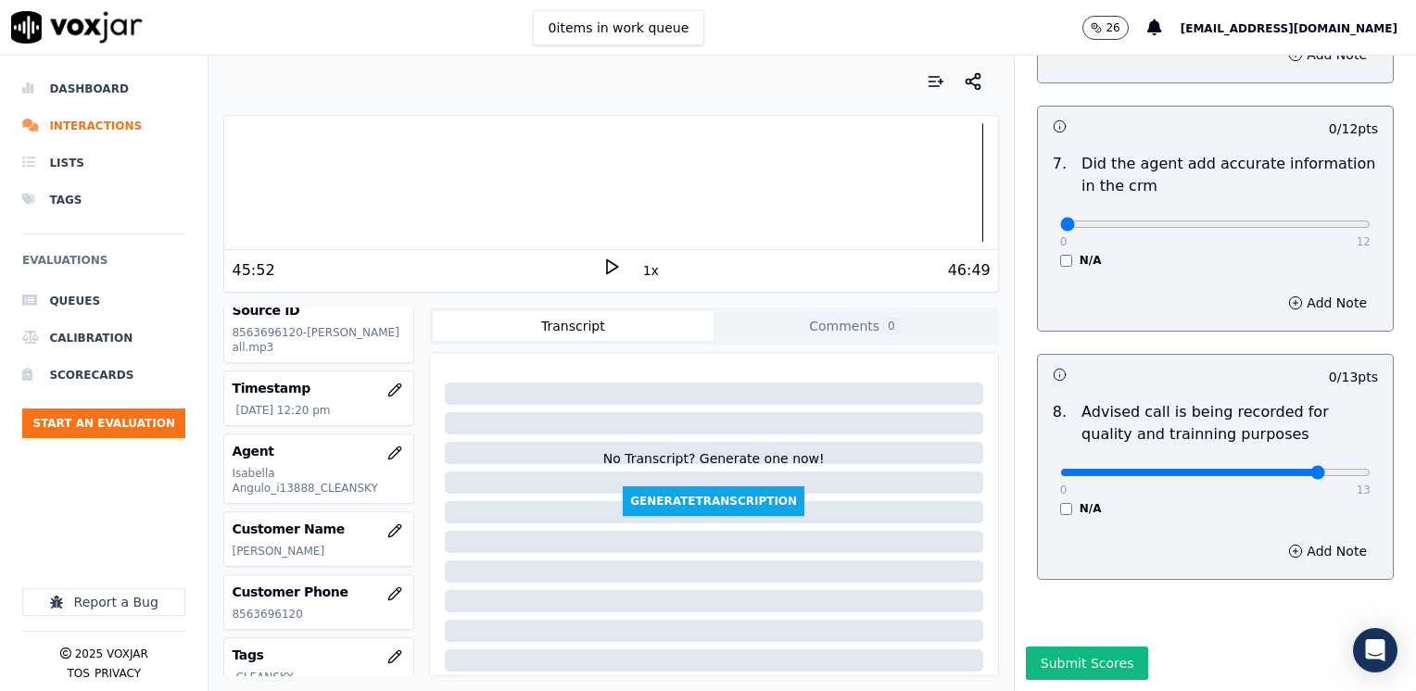
type input "10"
drag, startPoint x: 1045, startPoint y: 187, endPoint x: 1418, endPoint y: 231, distance: 375.9
type input "12"
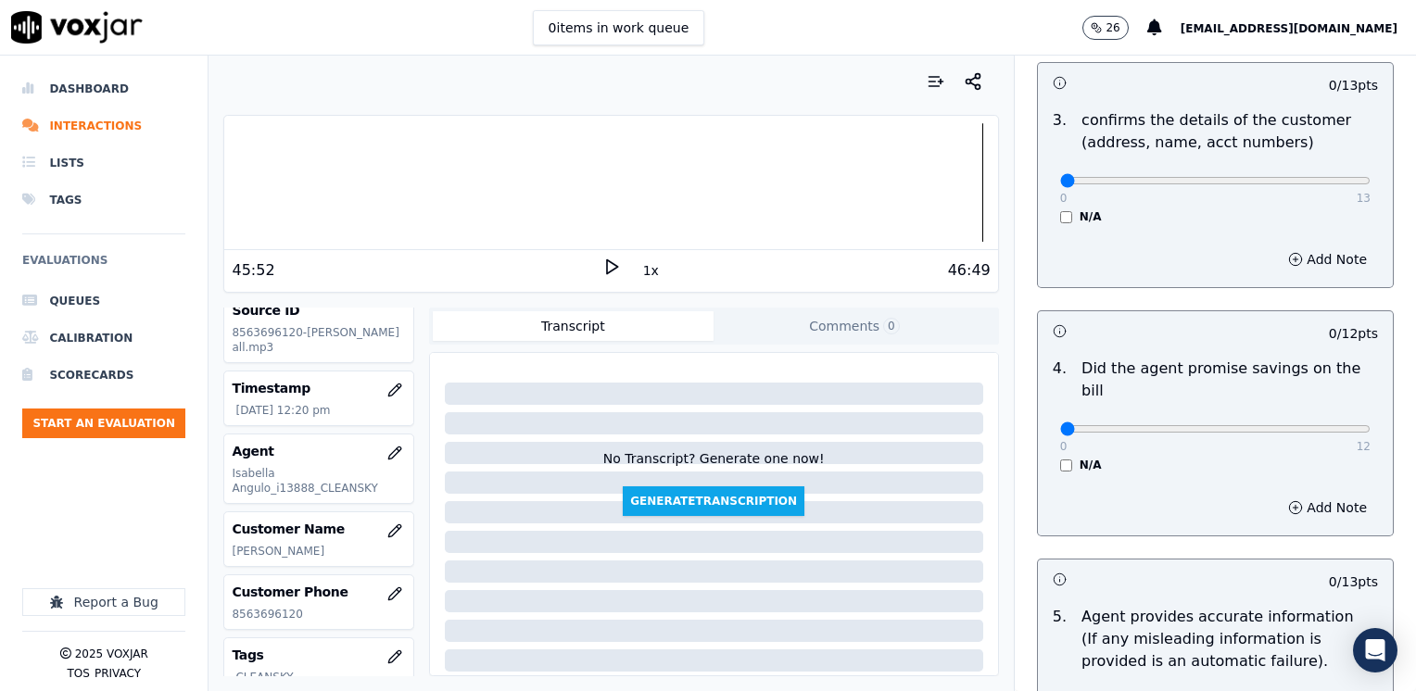
scroll to position [600, 0]
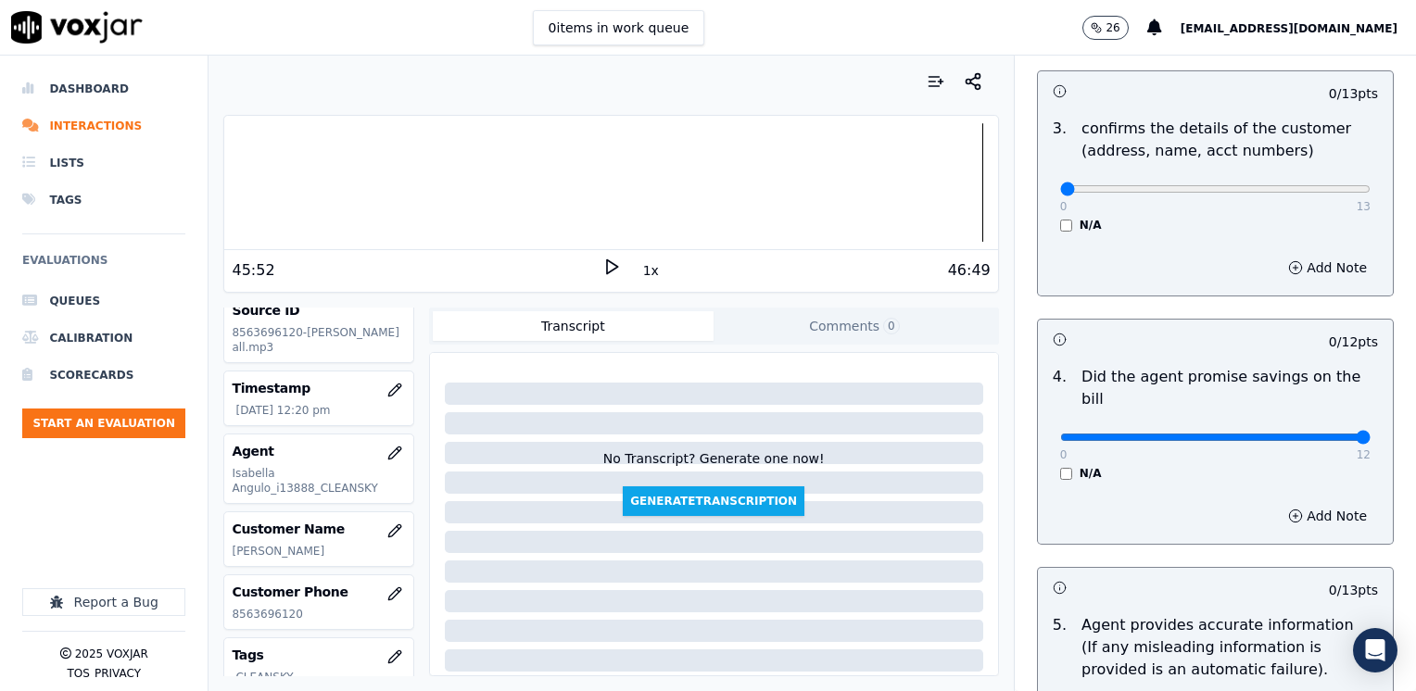
drag, startPoint x: 1052, startPoint y: 413, endPoint x: 1418, endPoint y: 446, distance: 368.3
type input "12"
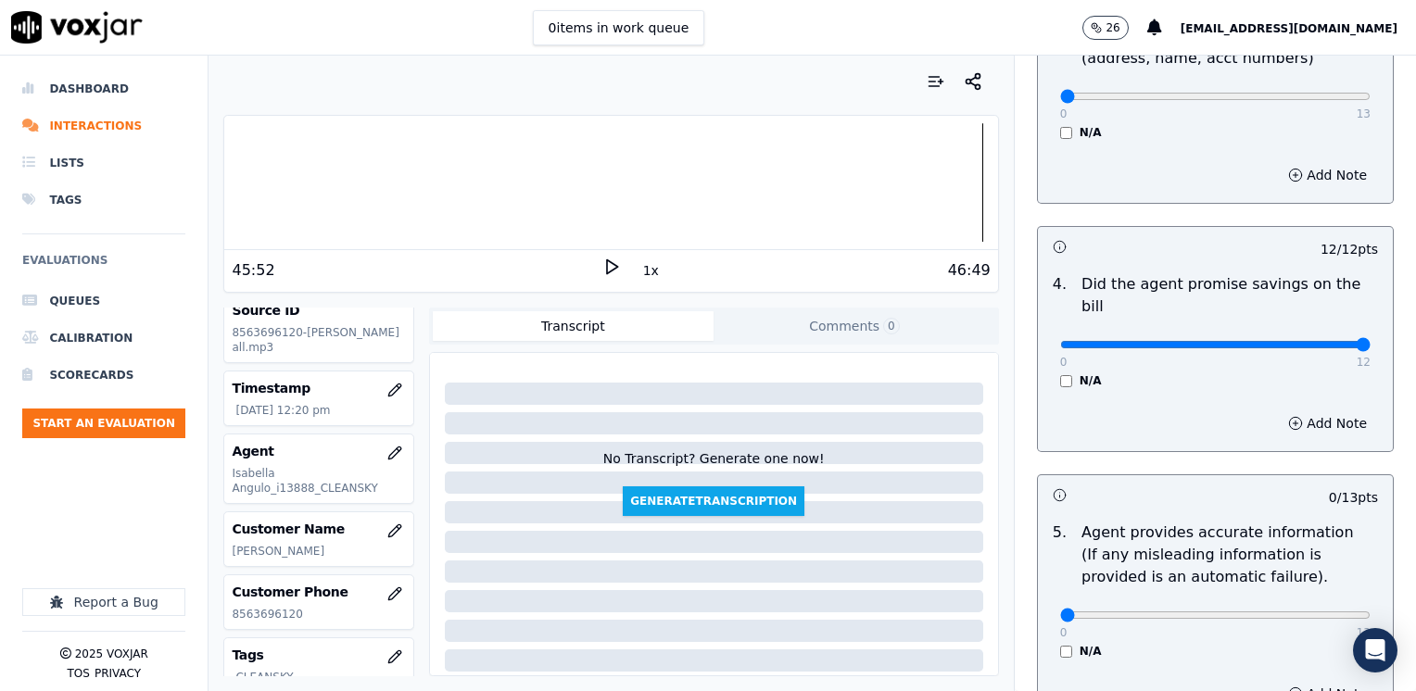
click at [1180, 396] on div "Add Note" at bounding box center [1215, 424] width 355 height 56
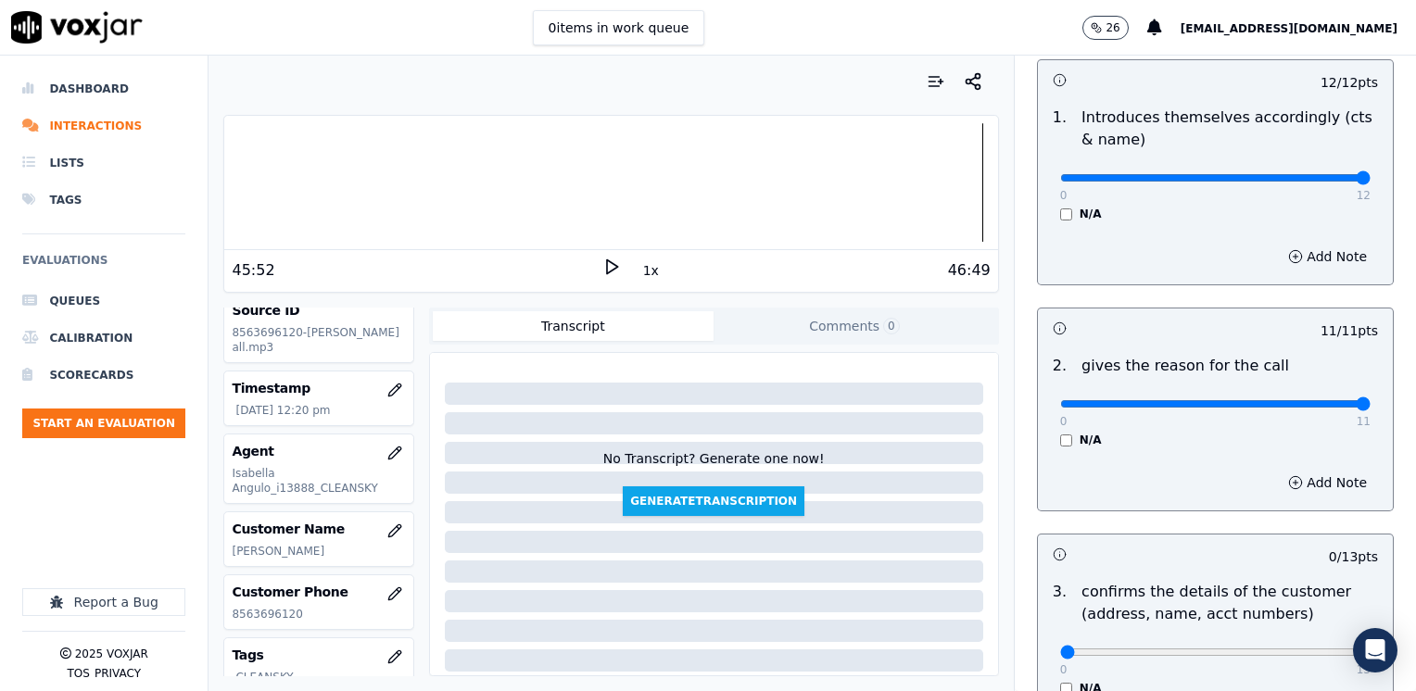
scroll to position [322, 0]
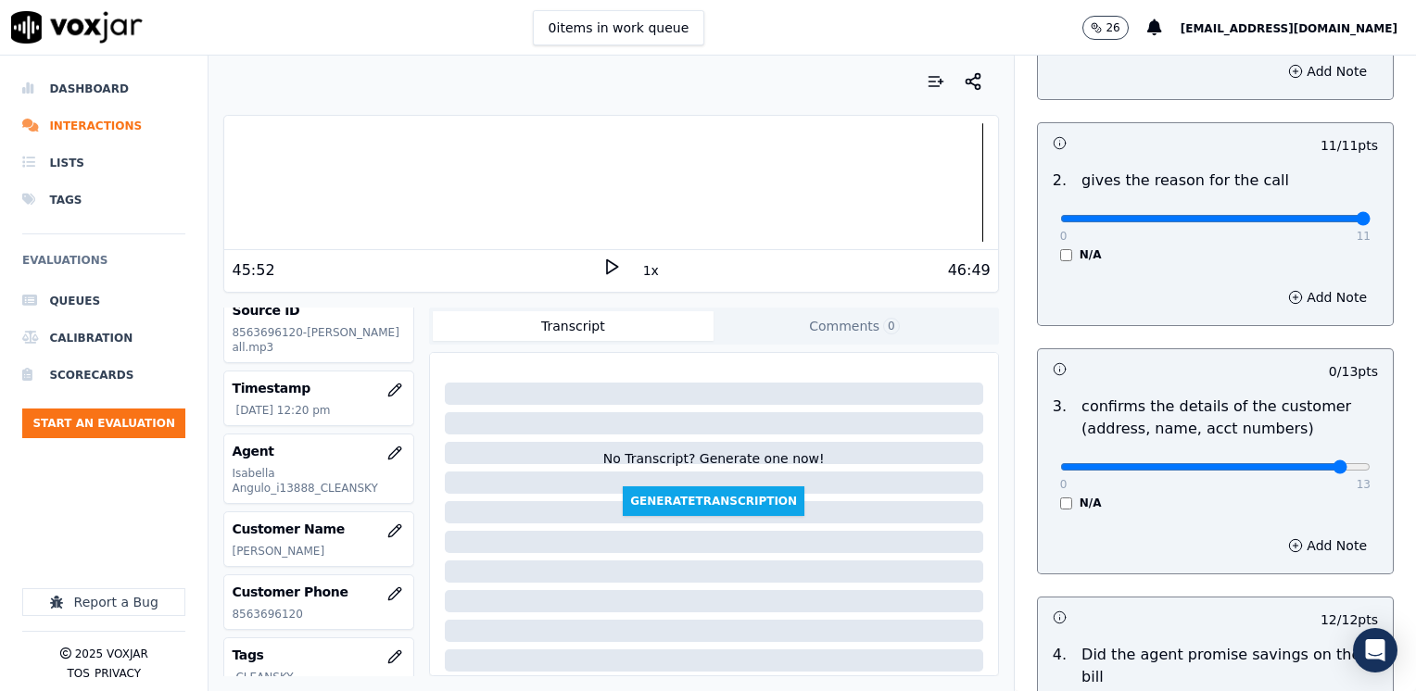
type input "12"
click at [1321, 539] on button "Add Note" at bounding box center [1327, 546] width 101 height 26
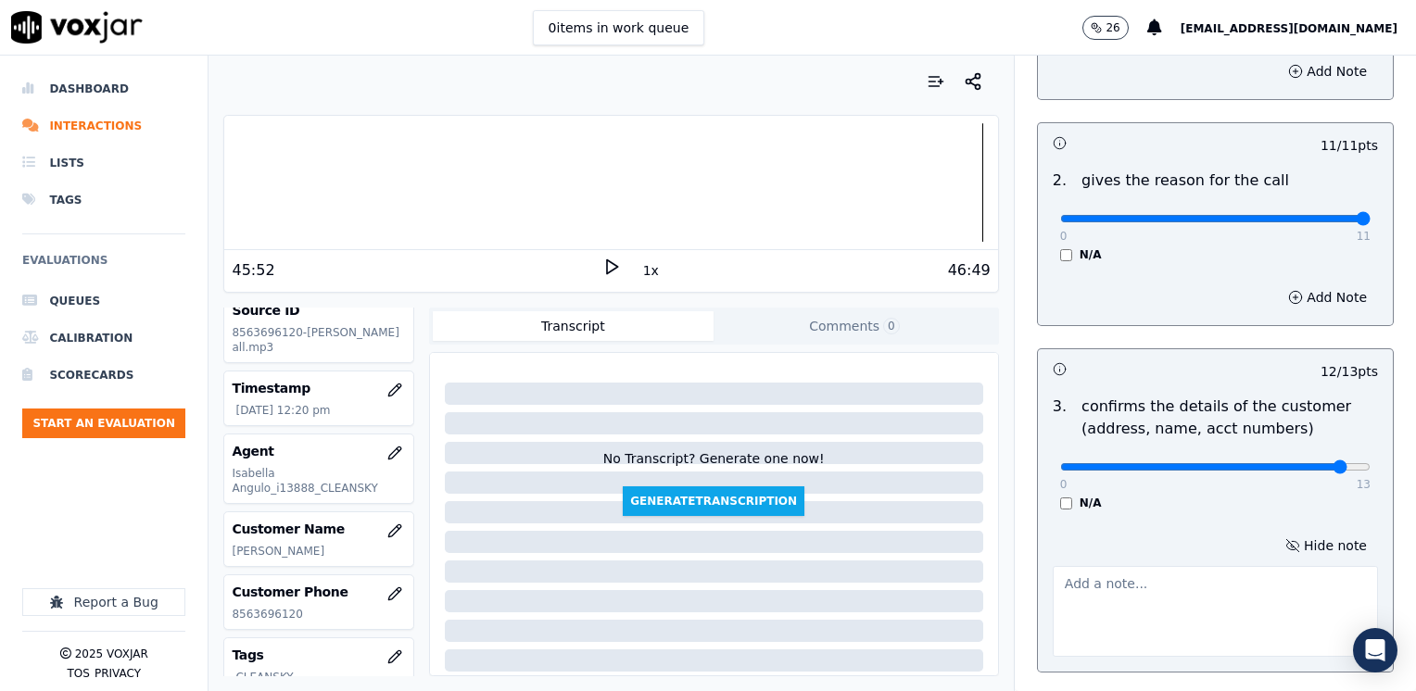
drag, startPoint x: 1193, startPoint y: 585, endPoint x: 1186, endPoint y: 594, distance: 11.9
click at [1190, 589] on div at bounding box center [1214, 608] width 325 height 98
click at [1183, 598] on textarea at bounding box center [1214, 611] width 325 height 91
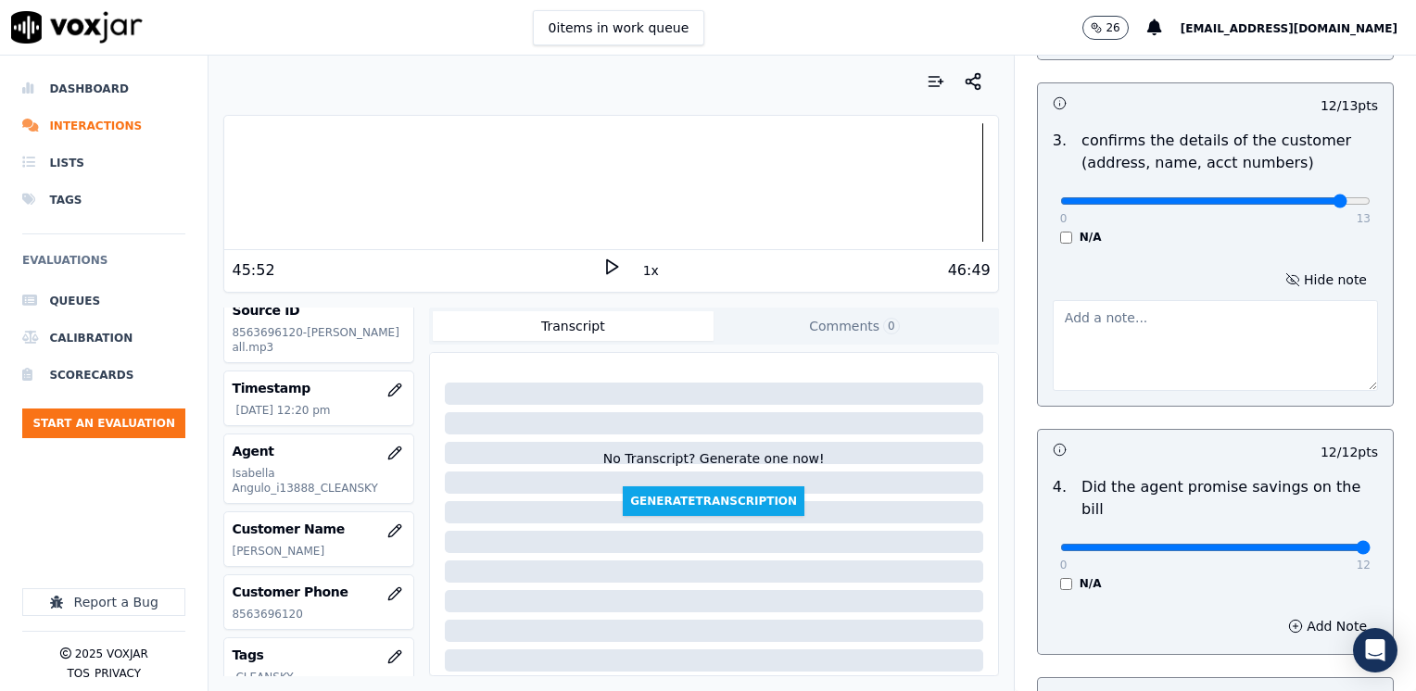
scroll to position [378, 0]
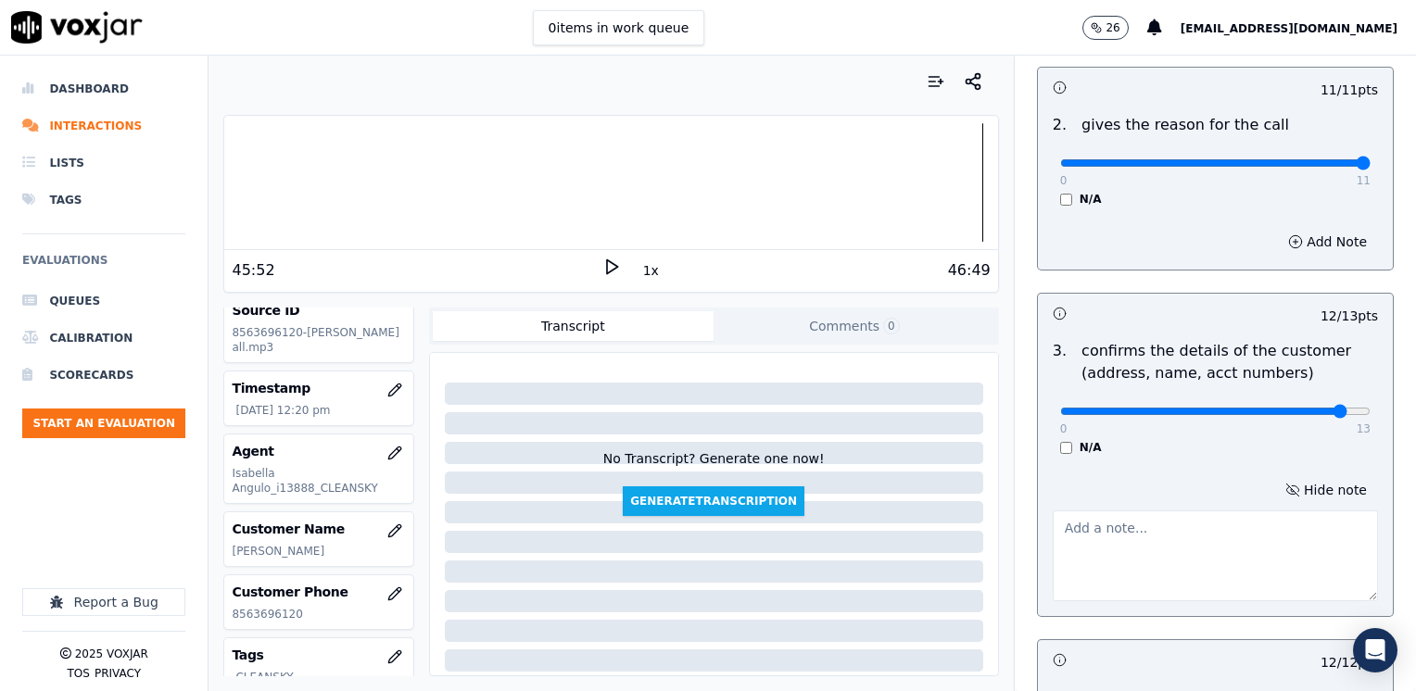
click at [1123, 558] on textarea at bounding box center [1214, 555] width 325 height 91
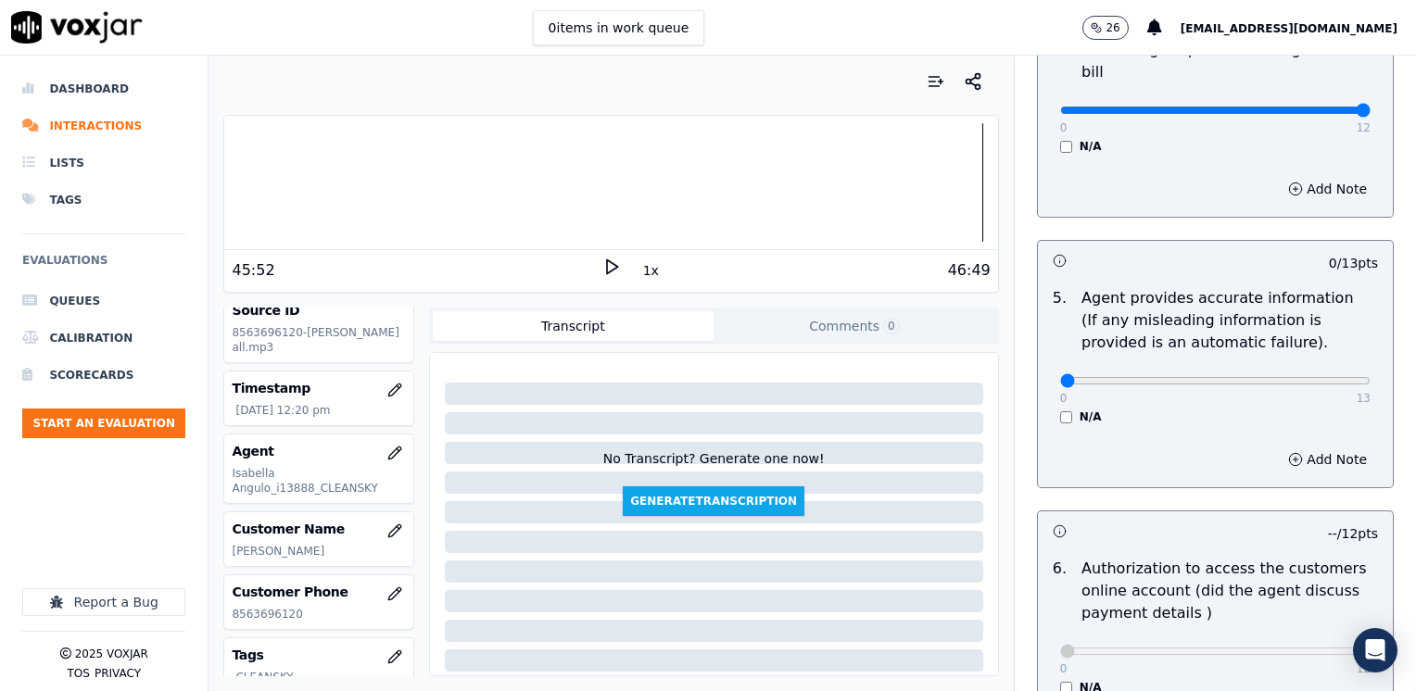
scroll to position [1026, 0]
type textarea "Make sure to confirm full service address, and the name as it appears on the bi…"
drag, startPoint x: 1315, startPoint y: 348, endPoint x: 1418, endPoint y: 384, distance: 109.6
click at [1415, 384] on html "0 items in work queue 26 [EMAIL_ADDRESS][DOMAIN_NAME] Dashboard Interactions Li…" at bounding box center [708, 345] width 1416 height 691
click at [1104, 400] on div "5 . Agent provides accurate information (If any misleading information is provi…" at bounding box center [1215, 355] width 355 height 152
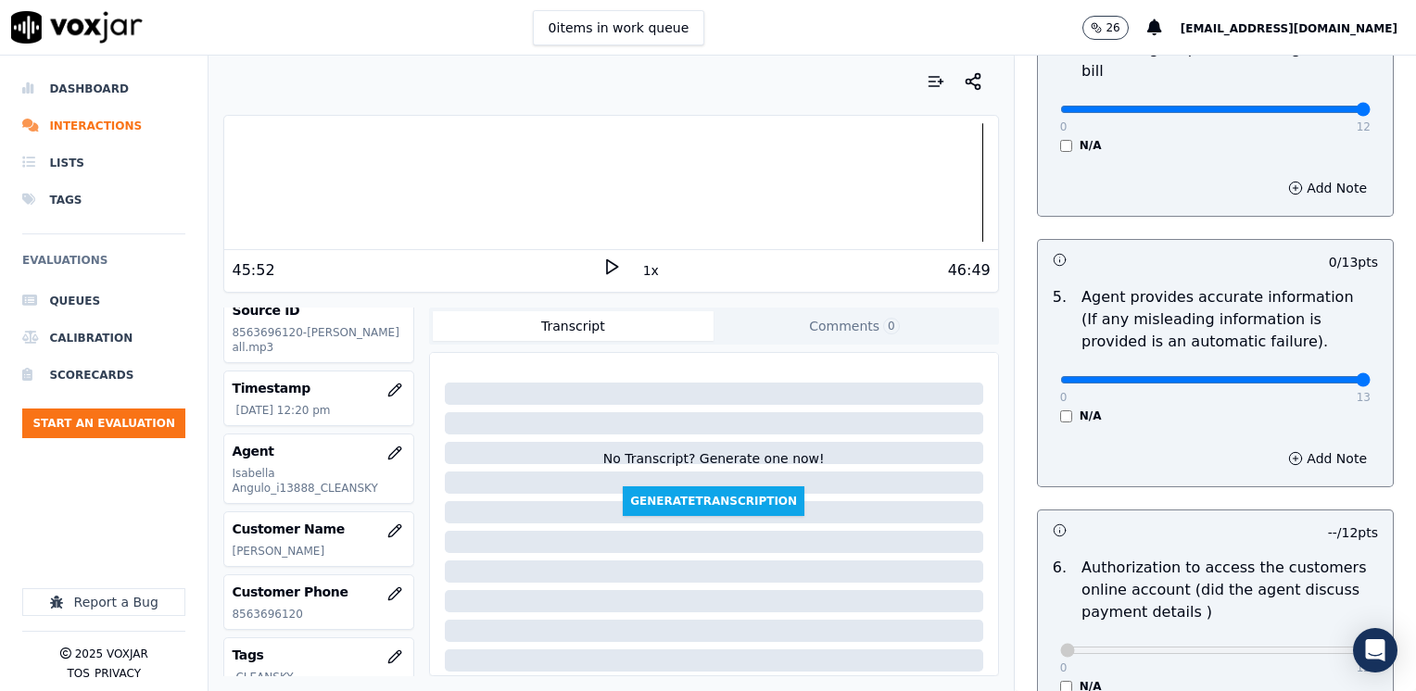
drag, startPoint x: 1048, startPoint y: 358, endPoint x: 1418, endPoint y: 358, distance: 370.6
type input "13"
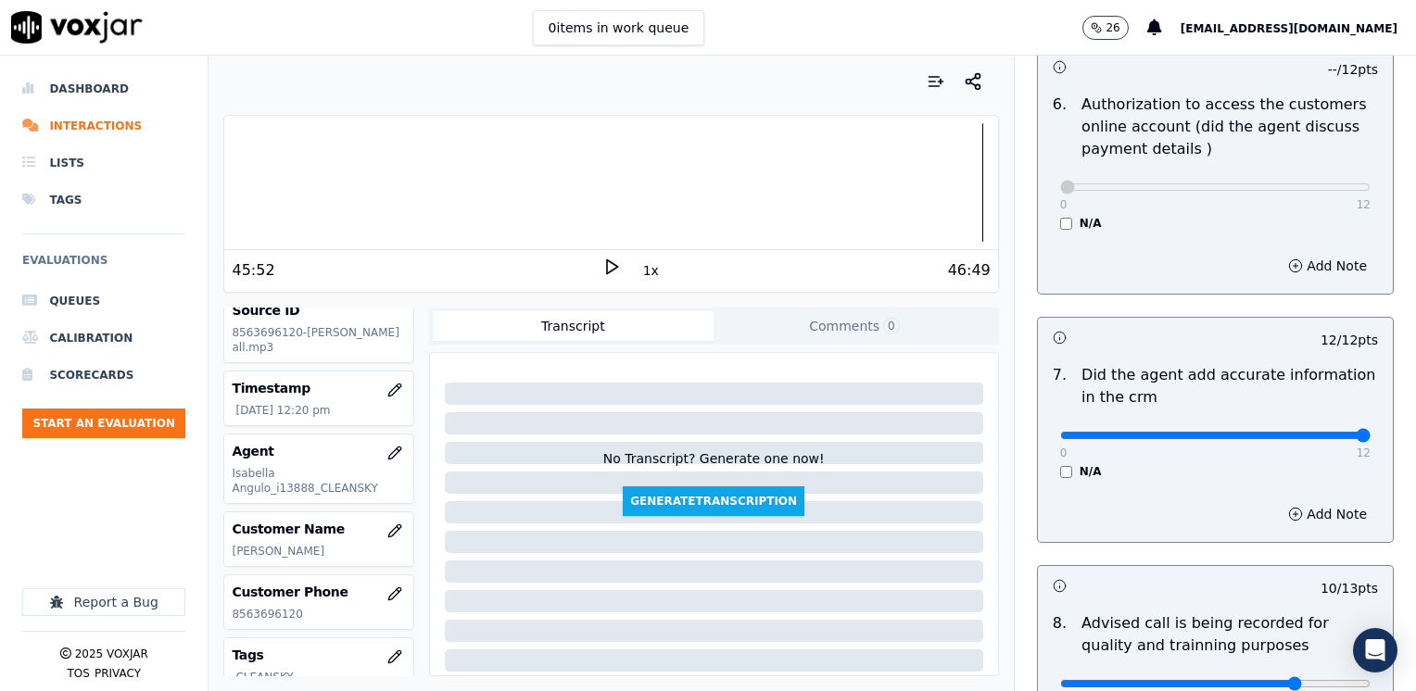
scroll to position [1717, 0]
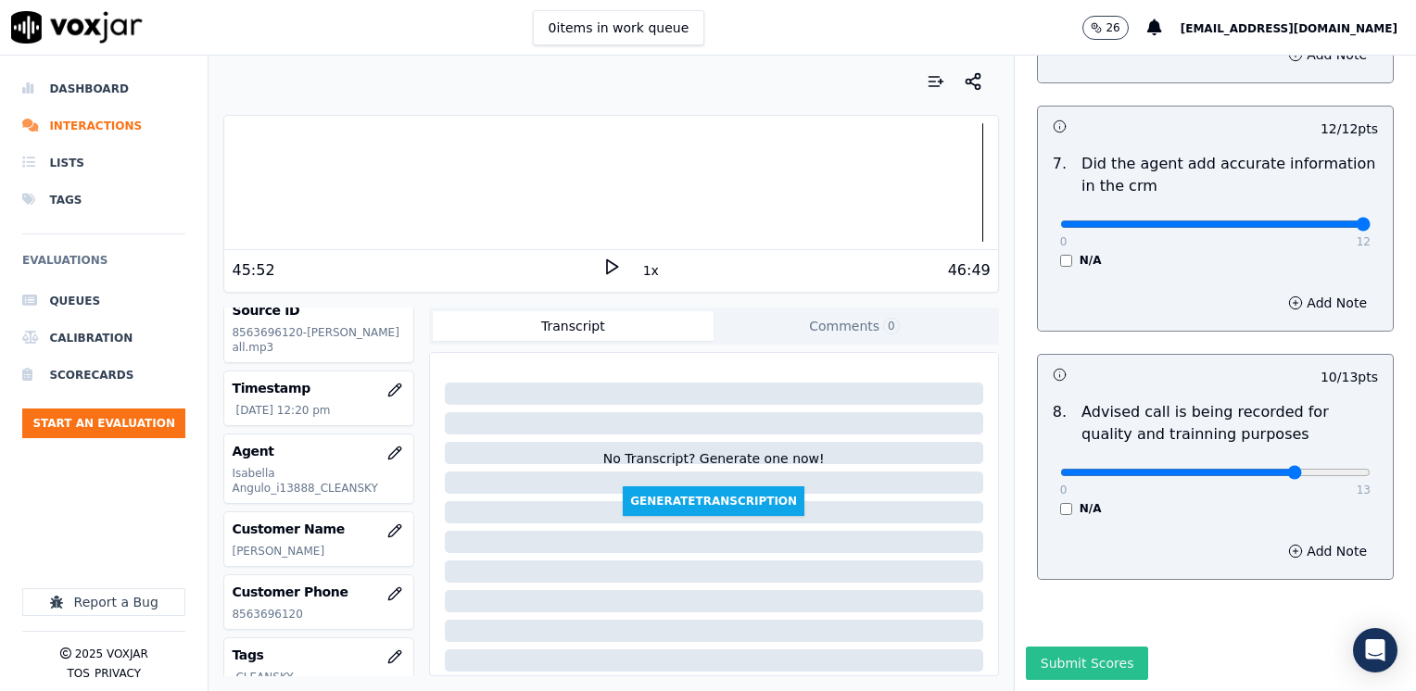
click at [1046, 647] on button "Submit Scores" at bounding box center [1087, 663] width 123 height 33
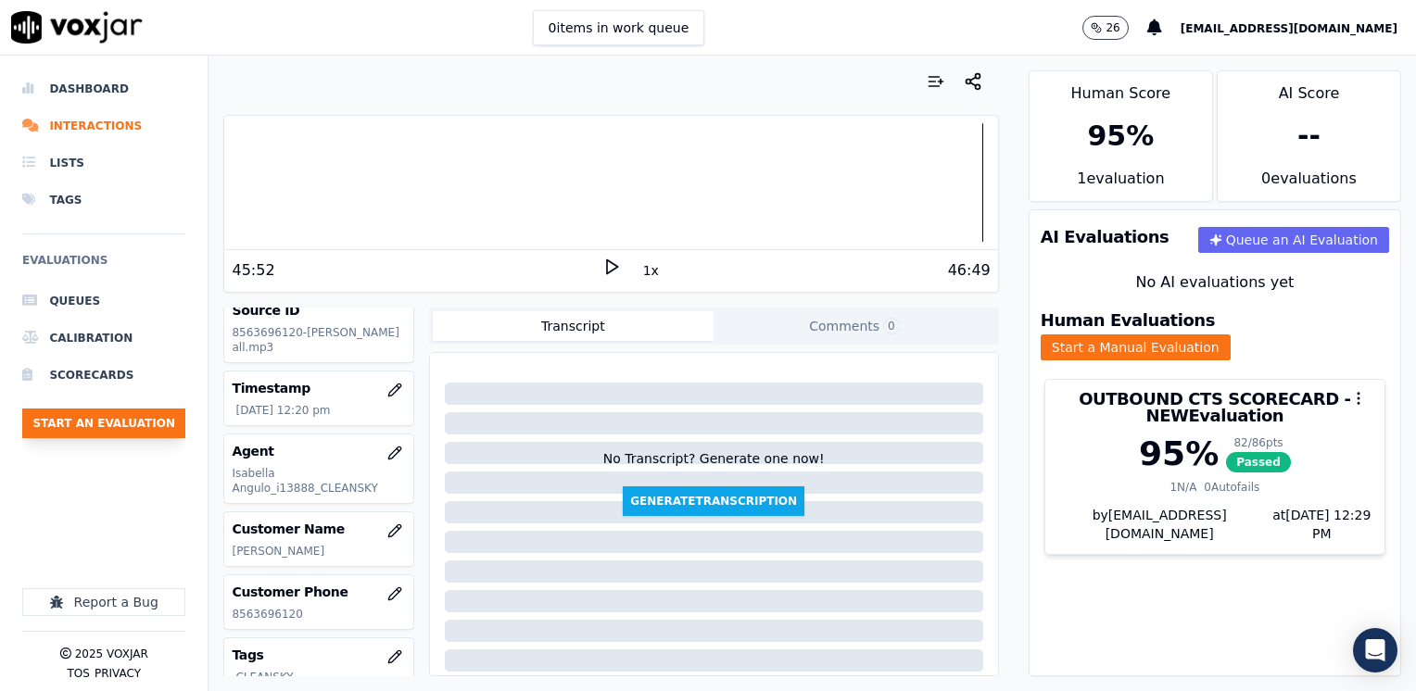
click at [115, 425] on button "Start an Evaluation" at bounding box center [103, 424] width 163 height 30
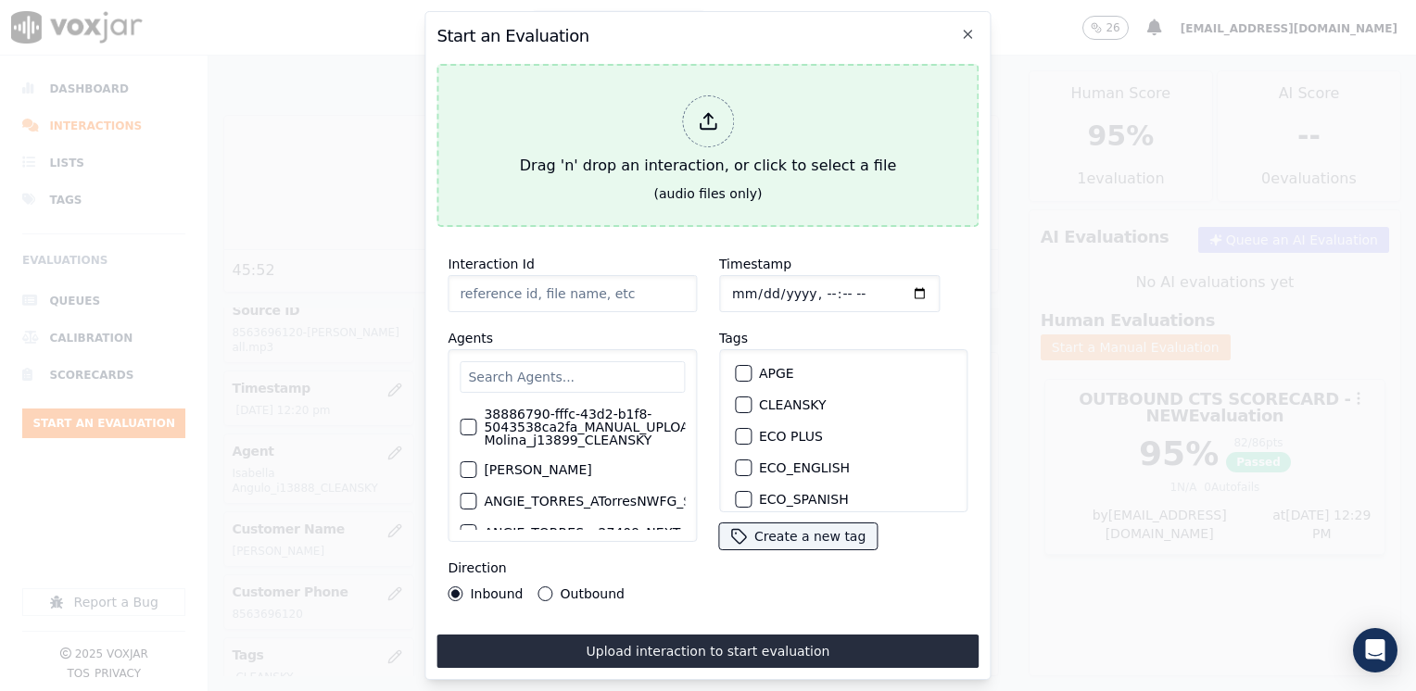
click at [697, 119] on div at bounding box center [708, 121] width 52 height 52
type input "20250825-105407_3018616765-[PERSON_NAME] all.mp3"
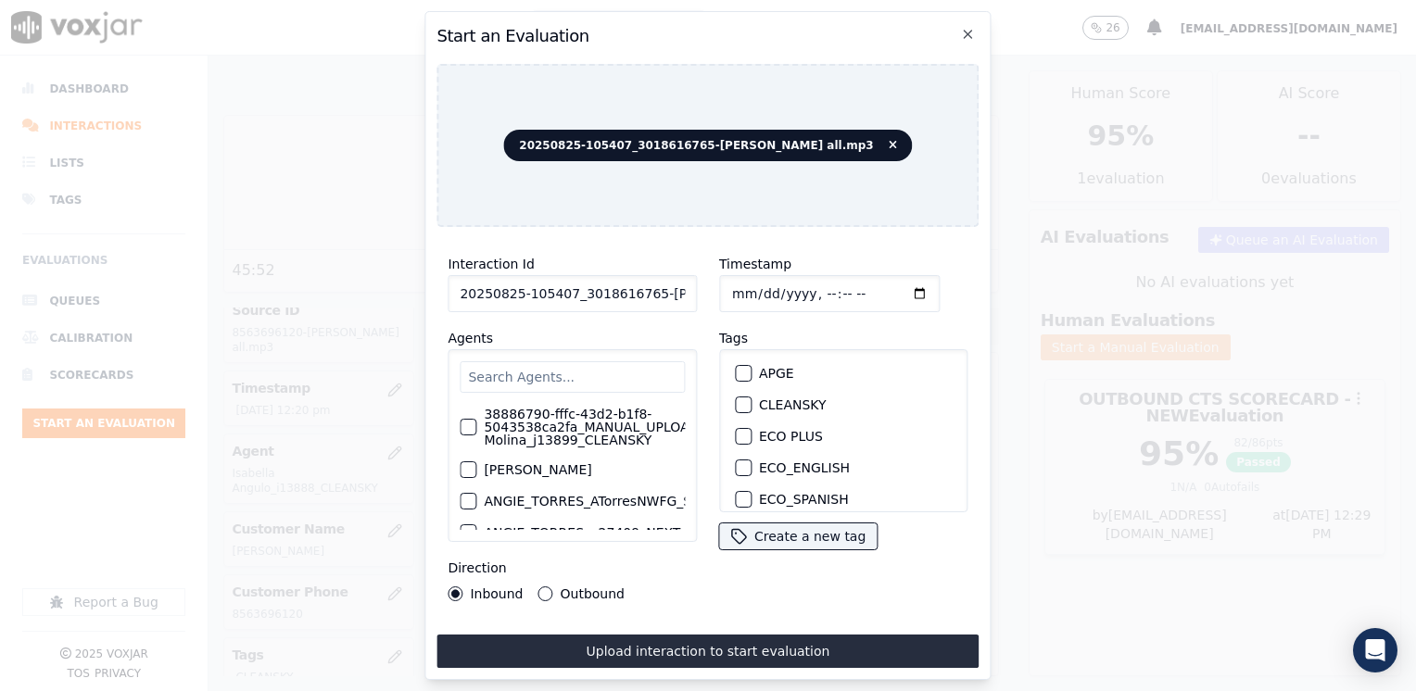
click at [557, 372] on input "text" at bounding box center [572, 376] width 225 height 31
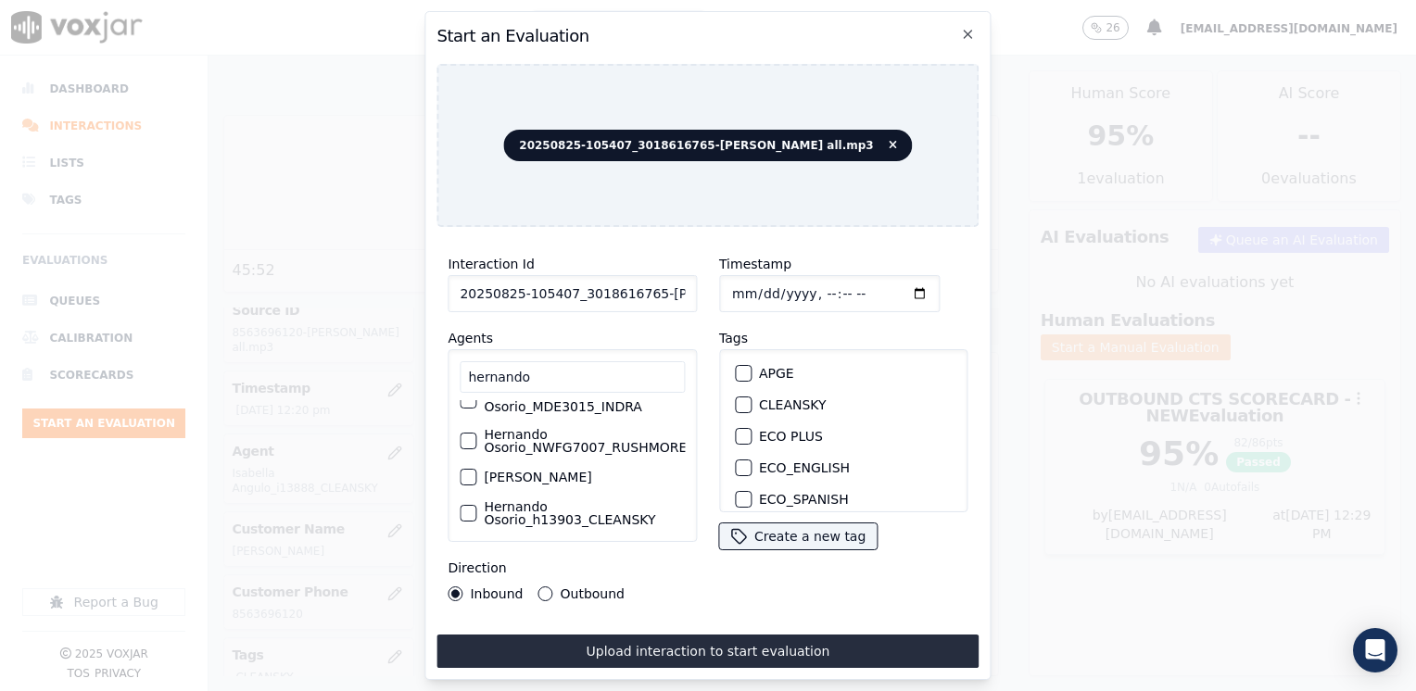
scroll to position [120, 0]
type input "hernando"
click at [469, 503] on div "button" at bounding box center [466, 509] width 13 height 13
click at [736, 398] on div "button" at bounding box center [742, 404] width 13 height 13
click at [889, 284] on input "Timestamp" at bounding box center [829, 293] width 220 height 37
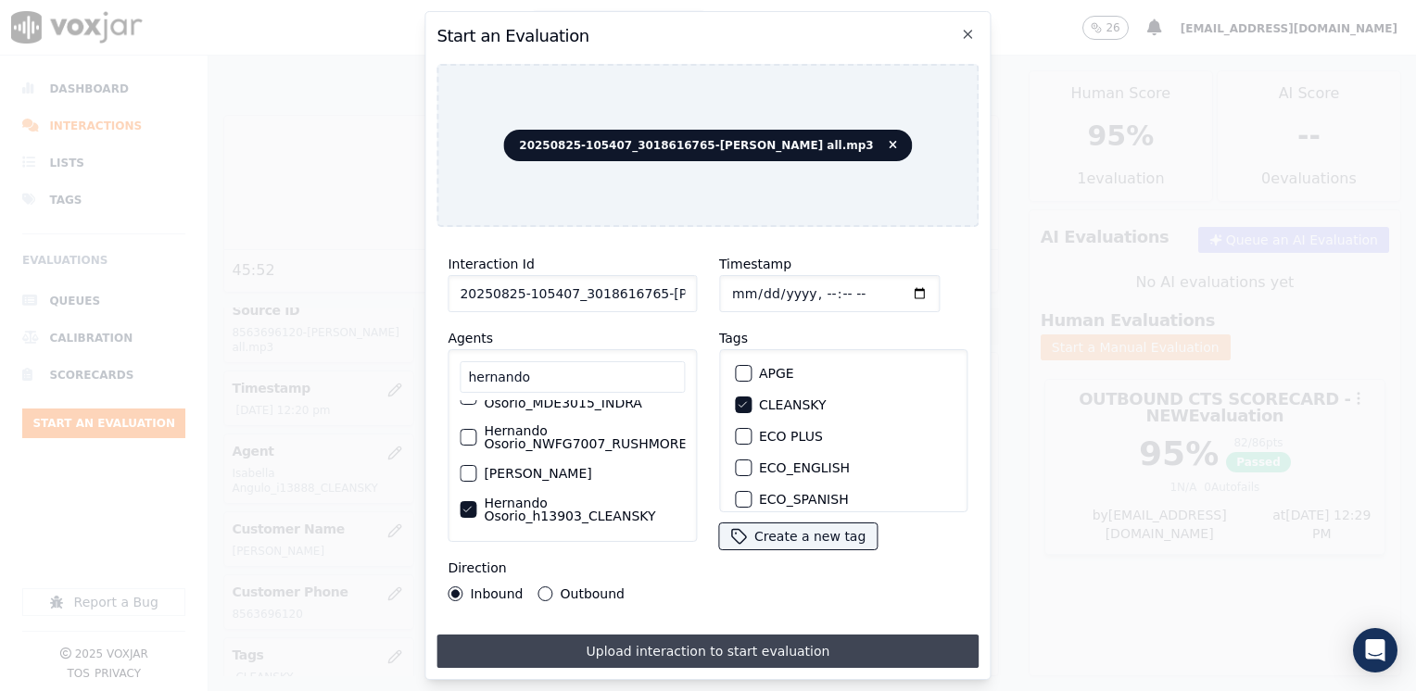
type input "[DATE]T12:29"
click at [688, 640] on button "Upload interaction to start evaluation" at bounding box center [707, 651] width 542 height 33
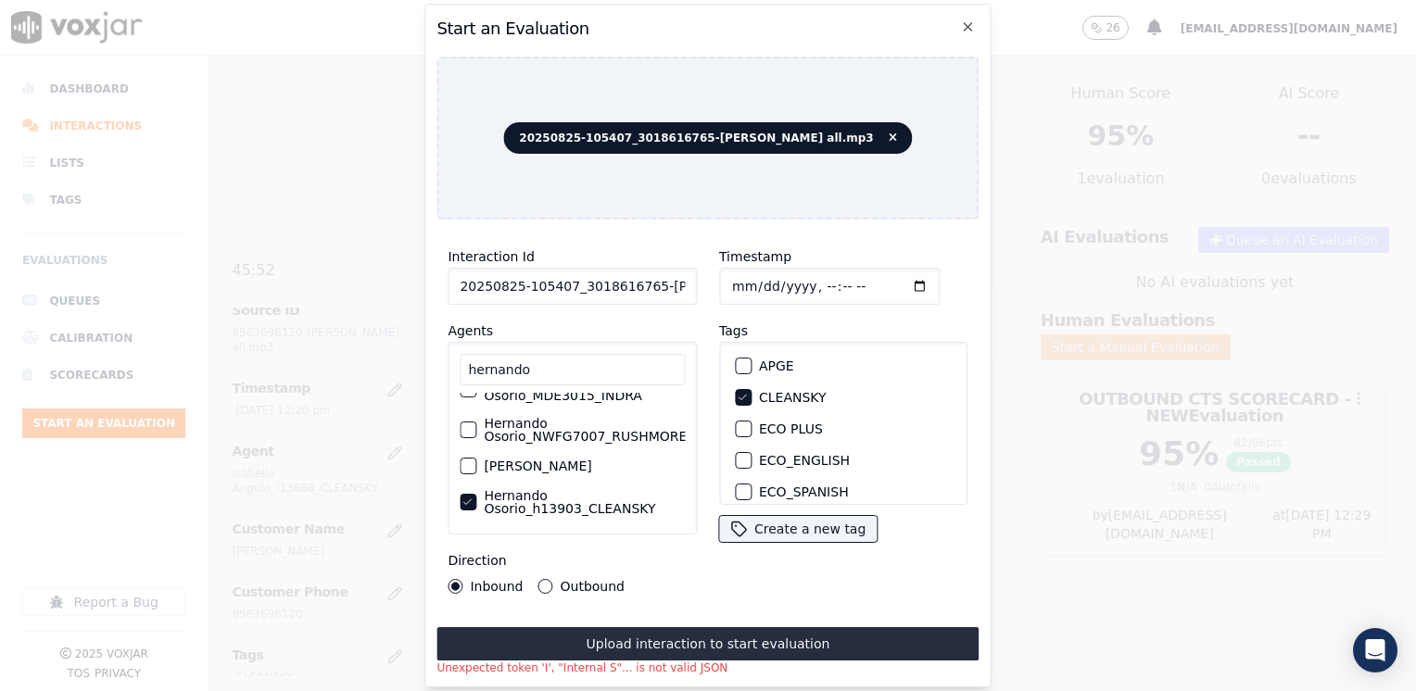
click at [713, 585] on div "Timestamp Tags APGE CLEANSKY ECO PLUS ECO_ENGLISH ECO_SPANISH ELECTRA SPARK IND…" at bounding box center [843, 419] width 271 height 371
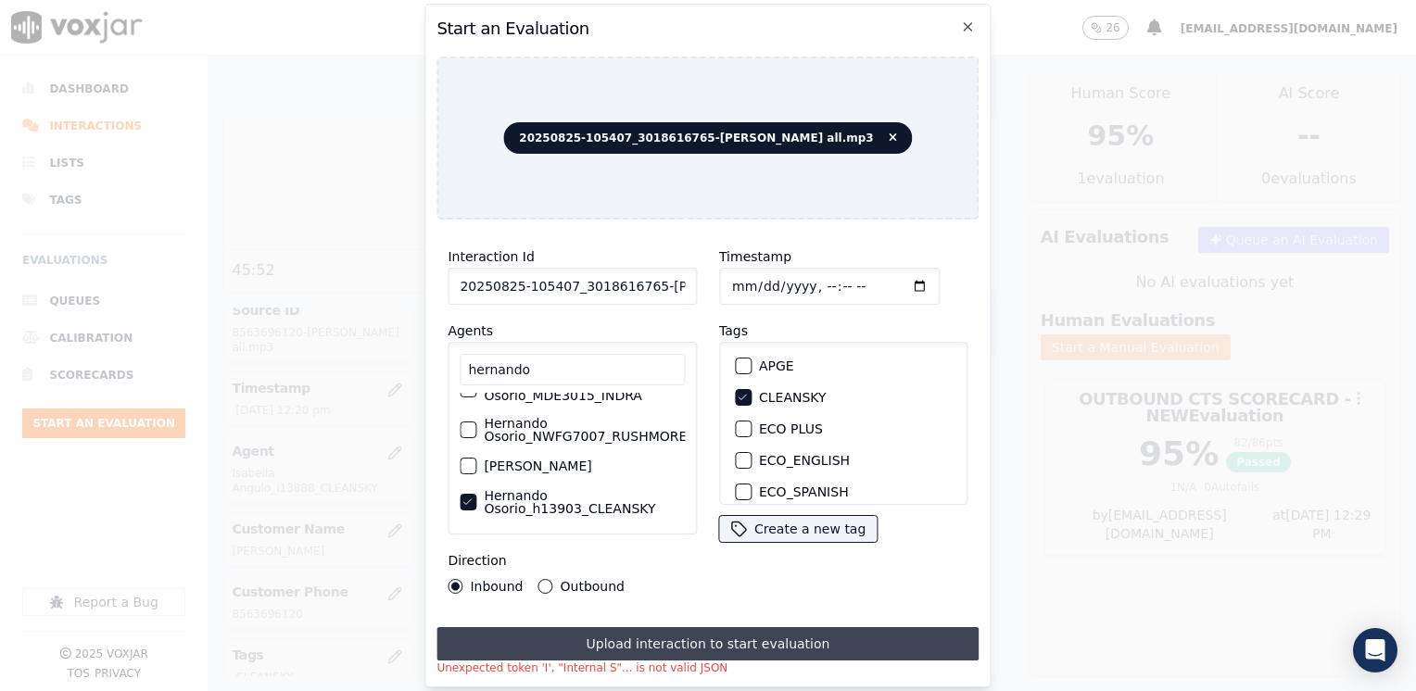
click at [597, 636] on button "Upload interaction to start evaluation" at bounding box center [707, 643] width 542 height 33
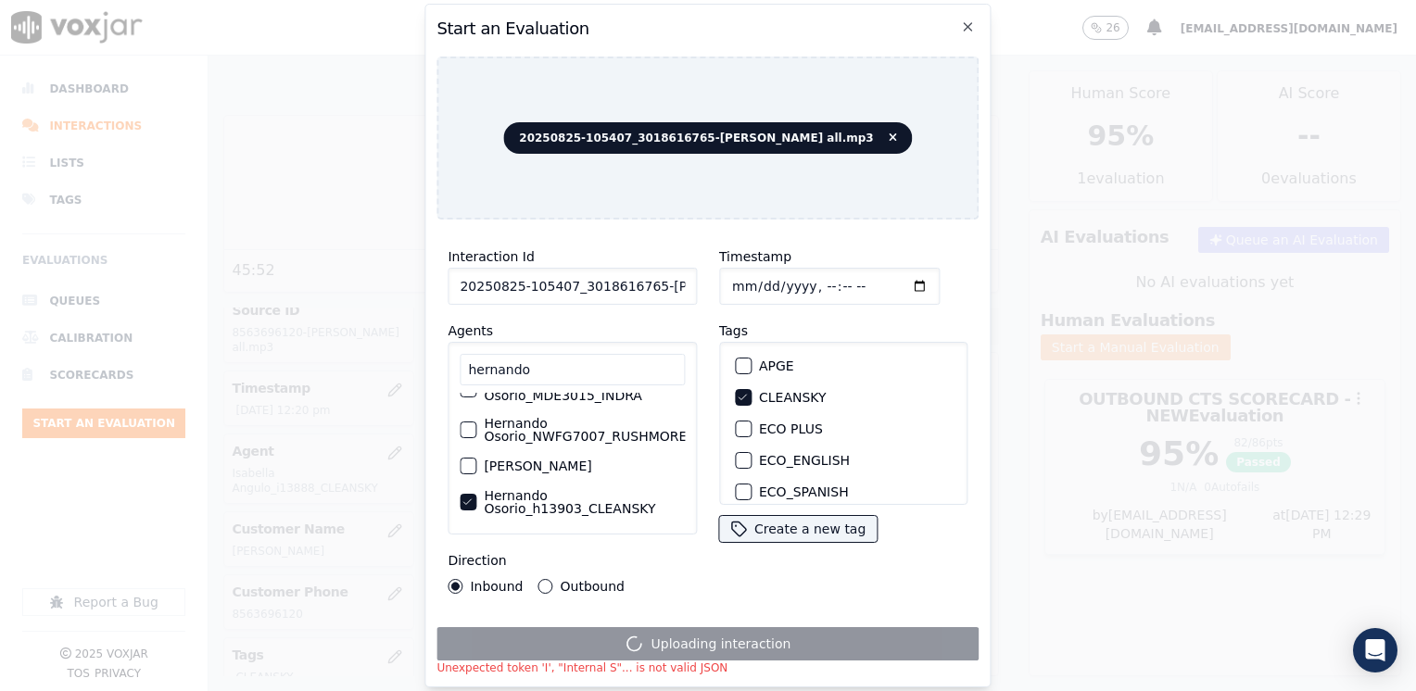
click at [195, 103] on nav "Dashboard Interactions Lists Tags Evaluations Queues Calibration Scorecards Sta…" at bounding box center [104, 374] width 208 height 636
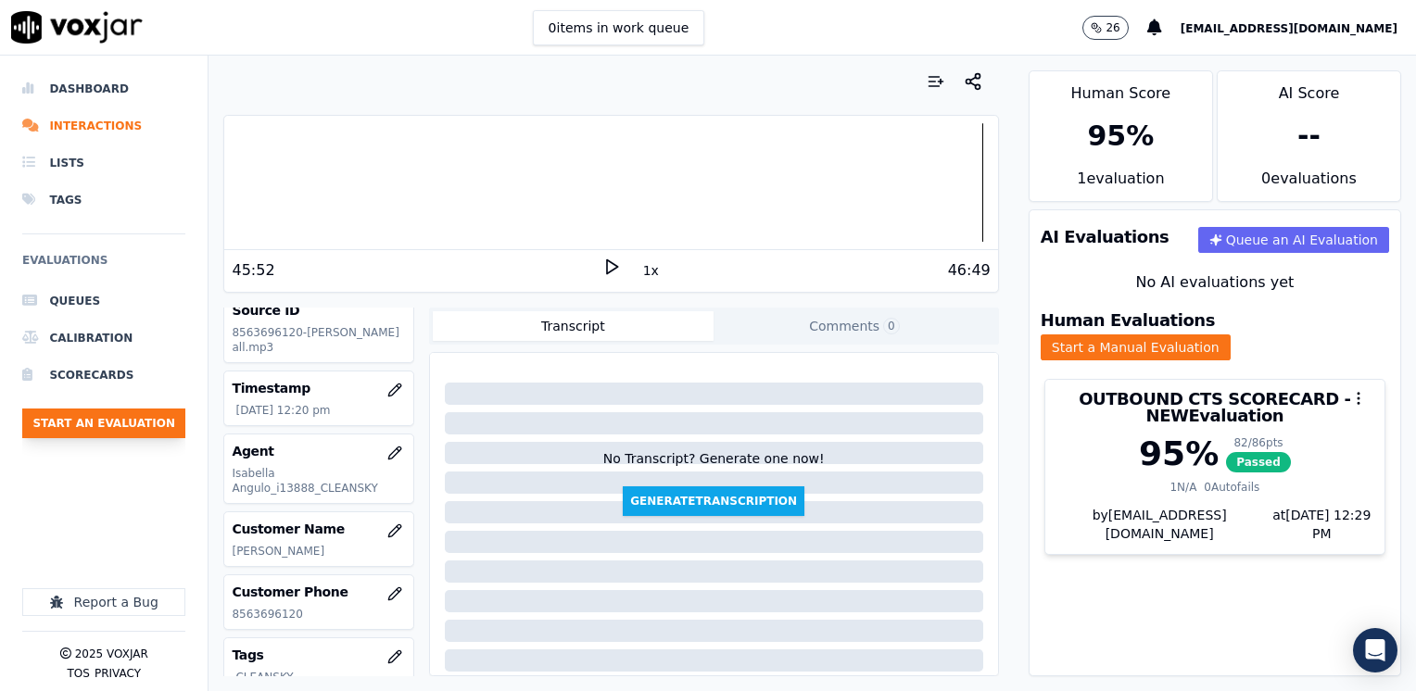
click at [83, 421] on button "Start an Evaluation" at bounding box center [103, 424] width 163 height 30
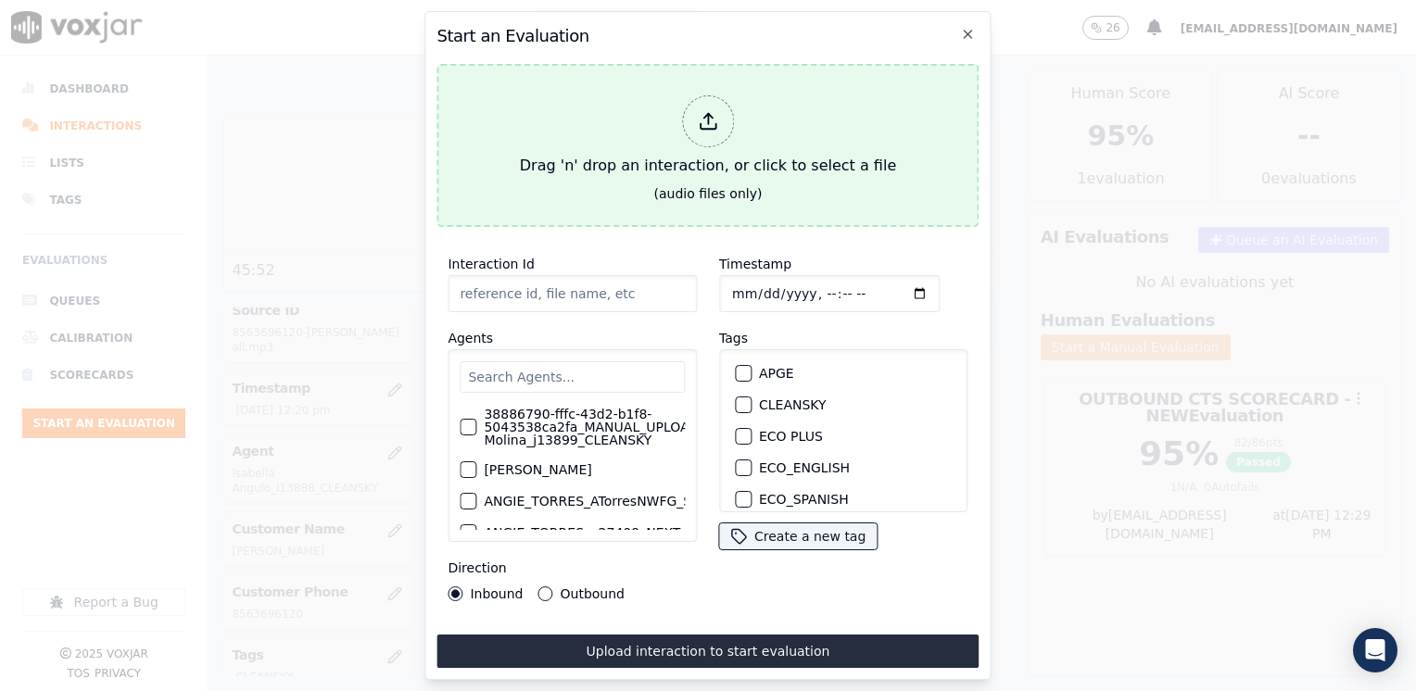
click at [738, 107] on div "Drag 'n' drop an interaction, or click to select a file" at bounding box center [707, 136] width 391 height 96
click at [724, 114] on div at bounding box center [708, 121] width 52 height 52
type input "20250825-105407_3018616765-[PERSON_NAME] all.mp3"
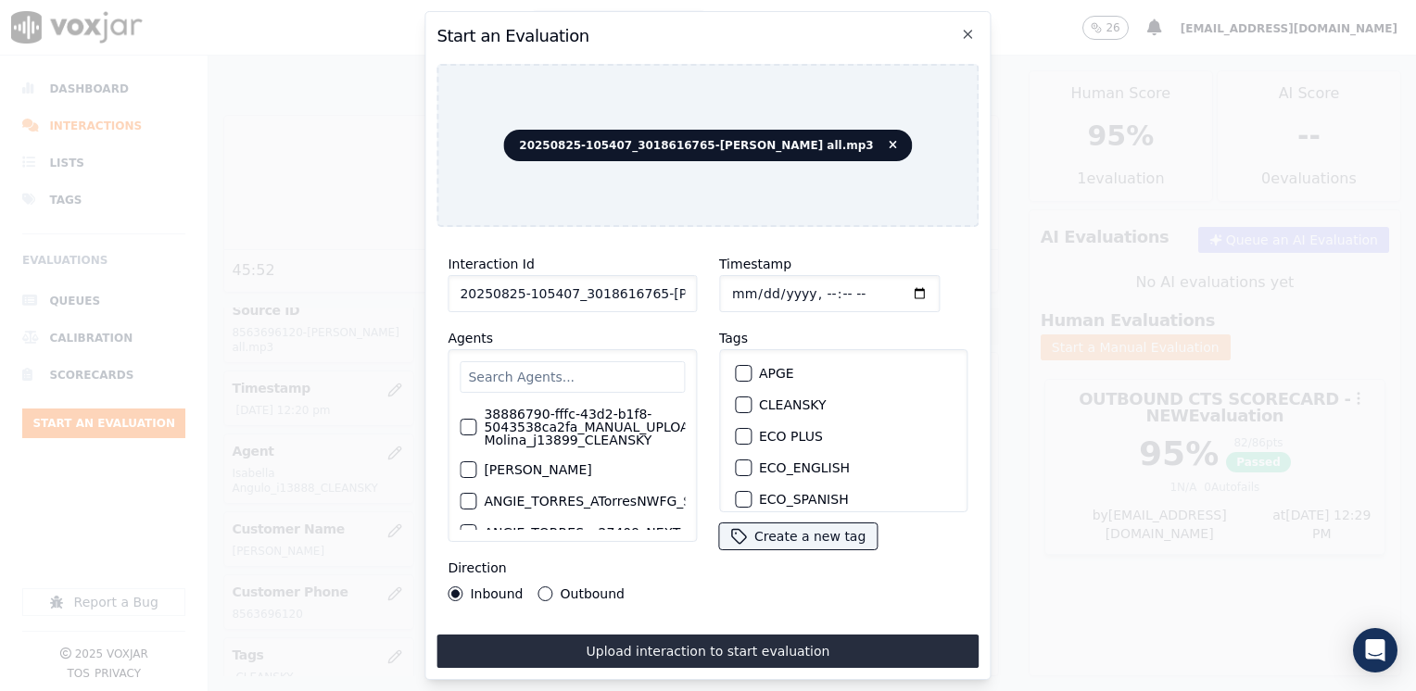
click at [584, 371] on input "text" at bounding box center [572, 376] width 225 height 31
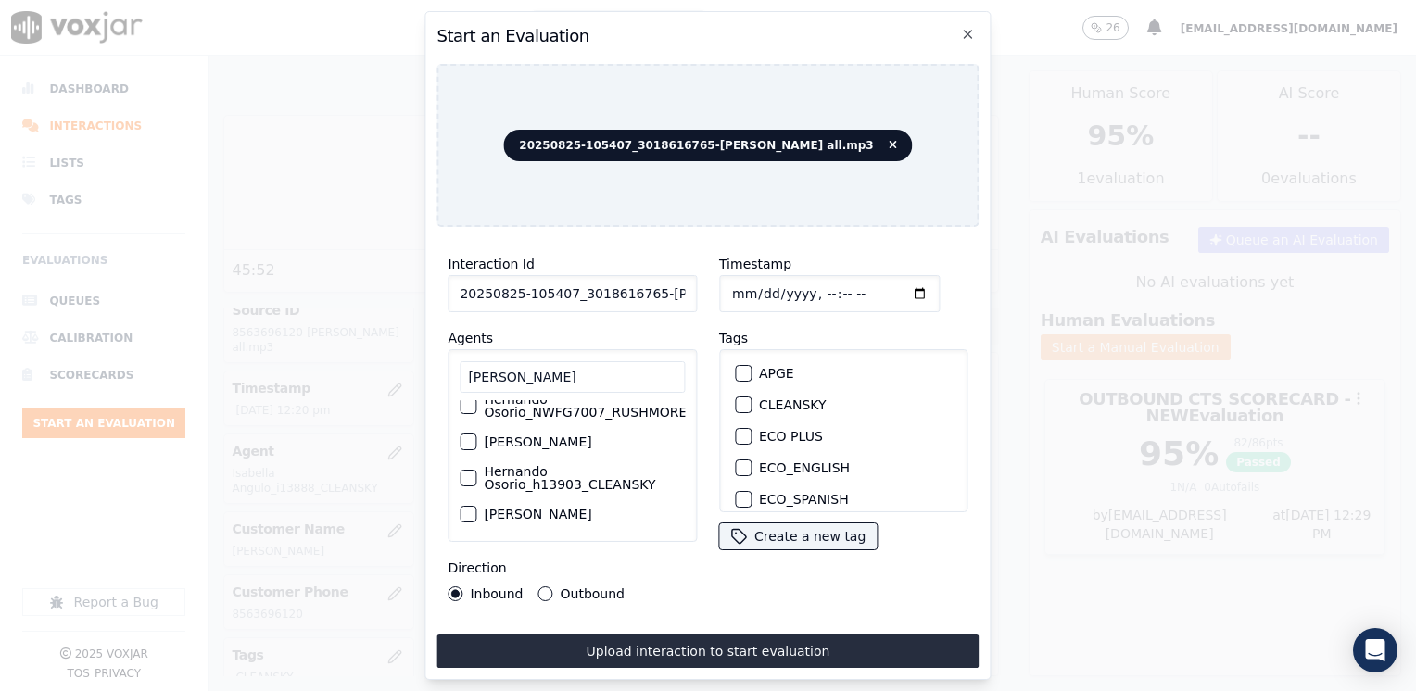
scroll to position [161, 0]
type input "[PERSON_NAME]"
click at [463, 472] on div "button" at bounding box center [466, 478] width 13 height 13
click at [736, 399] on div "button" at bounding box center [742, 404] width 13 height 13
click at [895, 283] on input "Timestamp" at bounding box center [829, 293] width 220 height 37
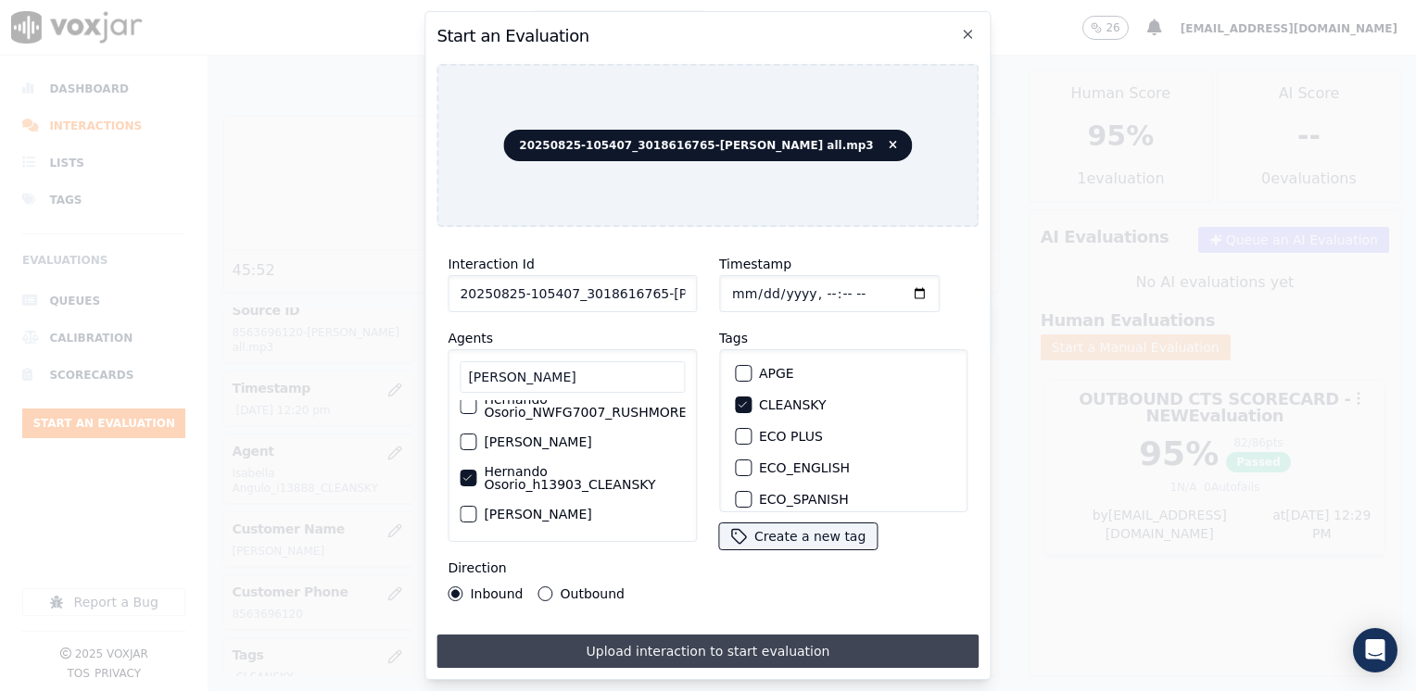
type input "[DATE]T12:32"
click at [636, 639] on button "Upload interaction to start evaluation" at bounding box center [707, 651] width 542 height 33
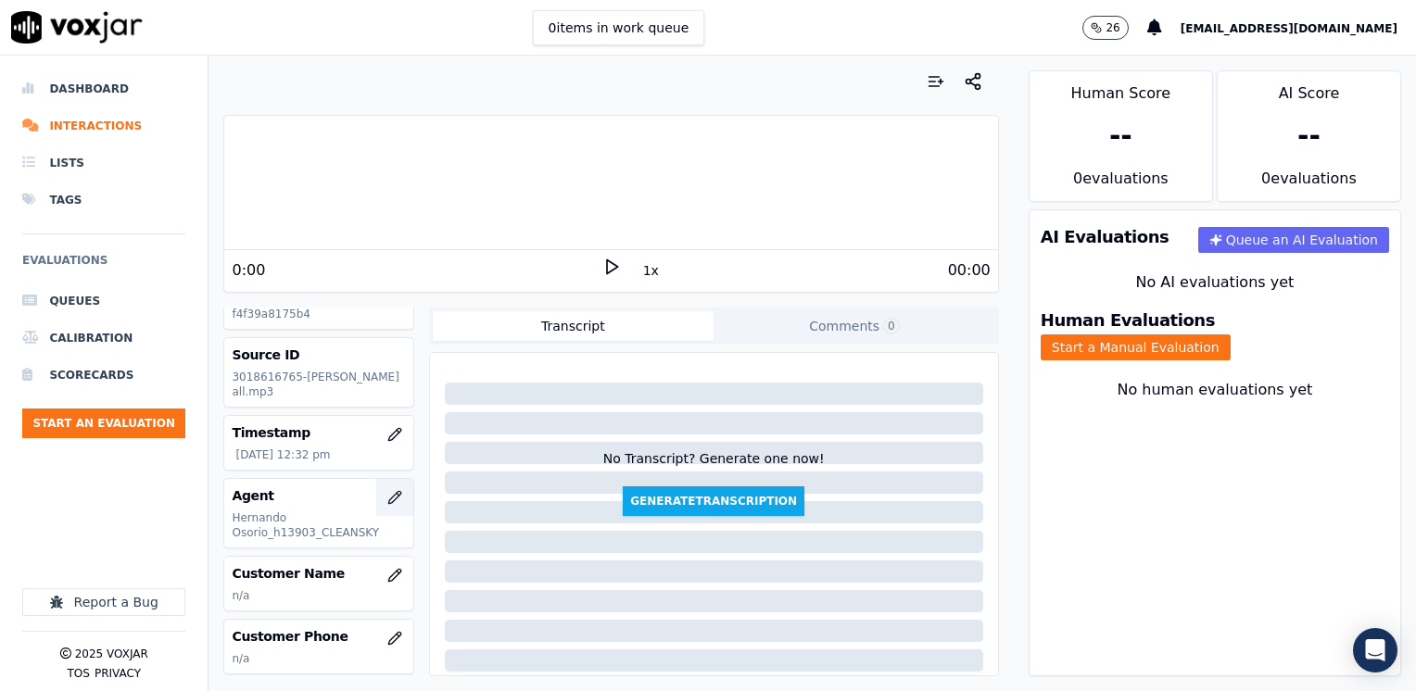
scroll to position [93, 0]
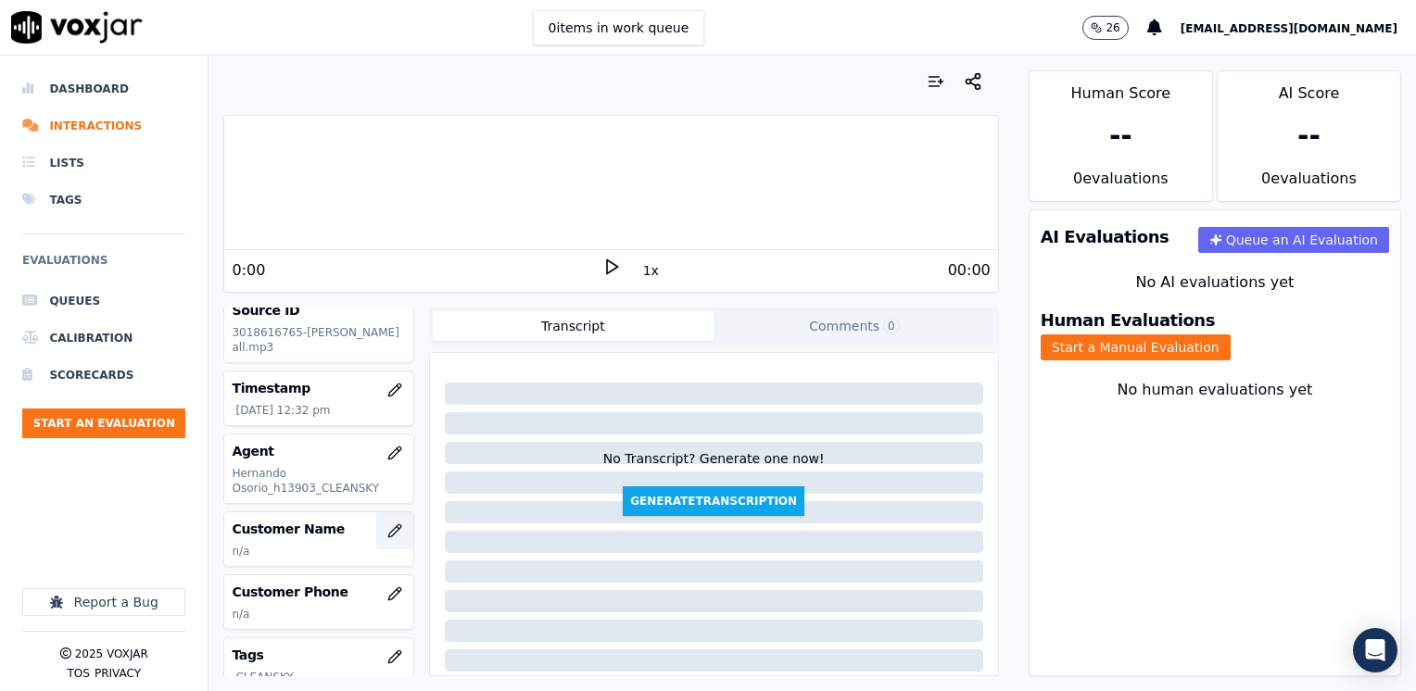
click at [388, 528] on icon "button" at bounding box center [394, 530] width 12 height 12
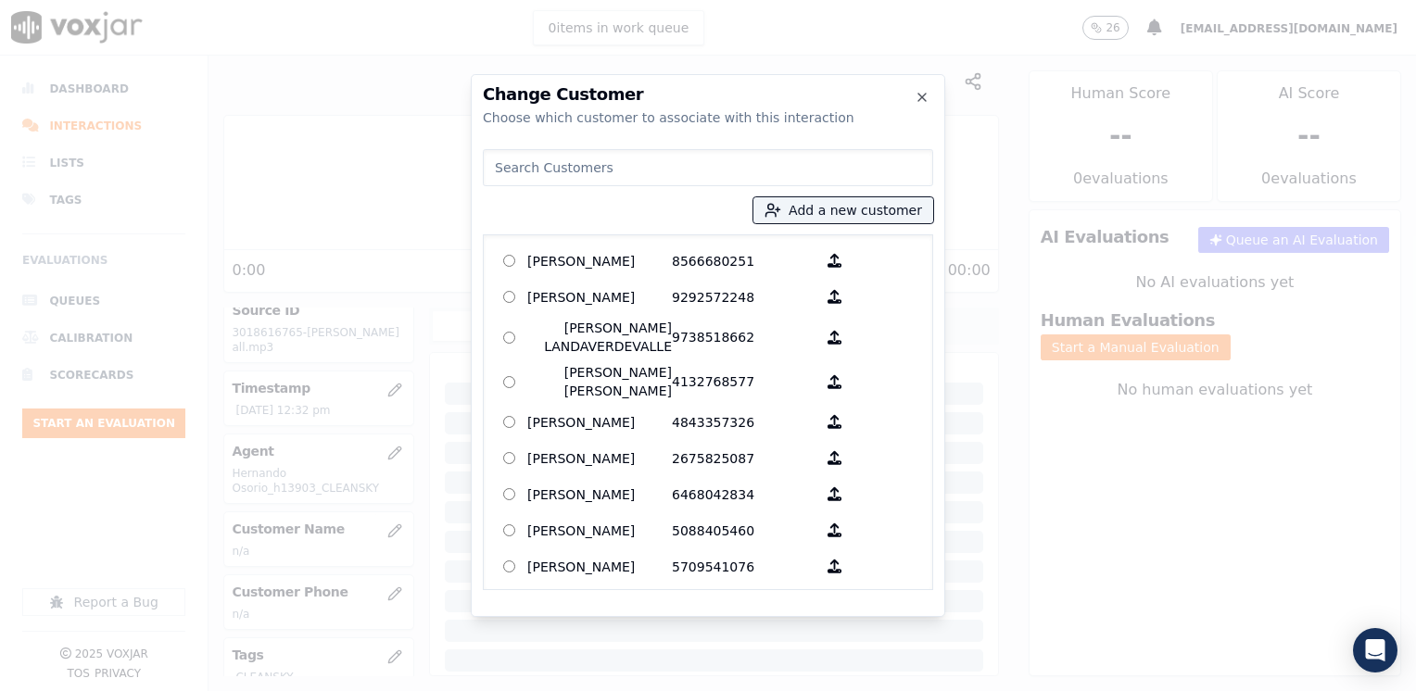
click at [645, 169] on input at bounding box center [708, 167] width 450 height 37
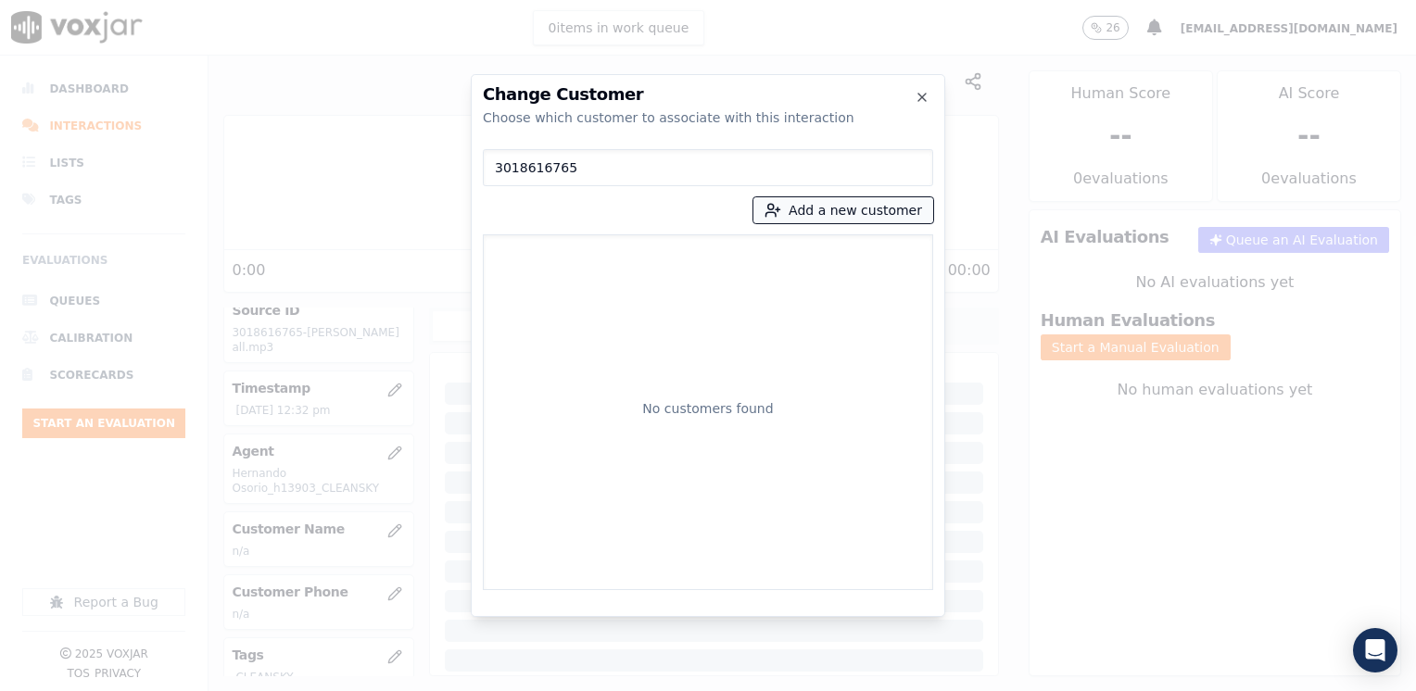
type input "3018616765"
click at [894, 207] on button "Add a new customer" at bounding box center [843, 210] width 180 height 26
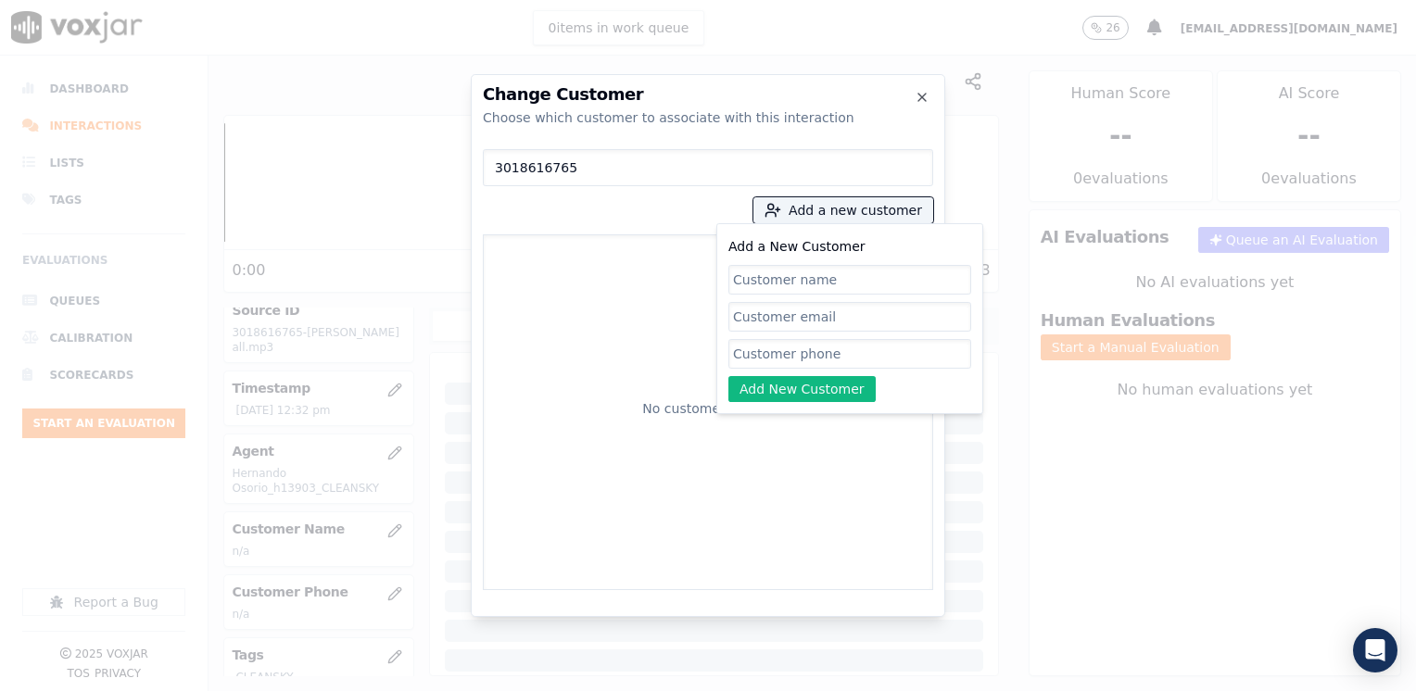
click at [807, 346] on input "Add a New Customer" at bounding box center [849, 354] width 243 height 30
paste input "3018616765"
type input "3018616765"
click at [845, 280] on input "Add a New Customer" at bounding box center [849, 280] width 243 height 30
paste input "[PERSON_NAME]"
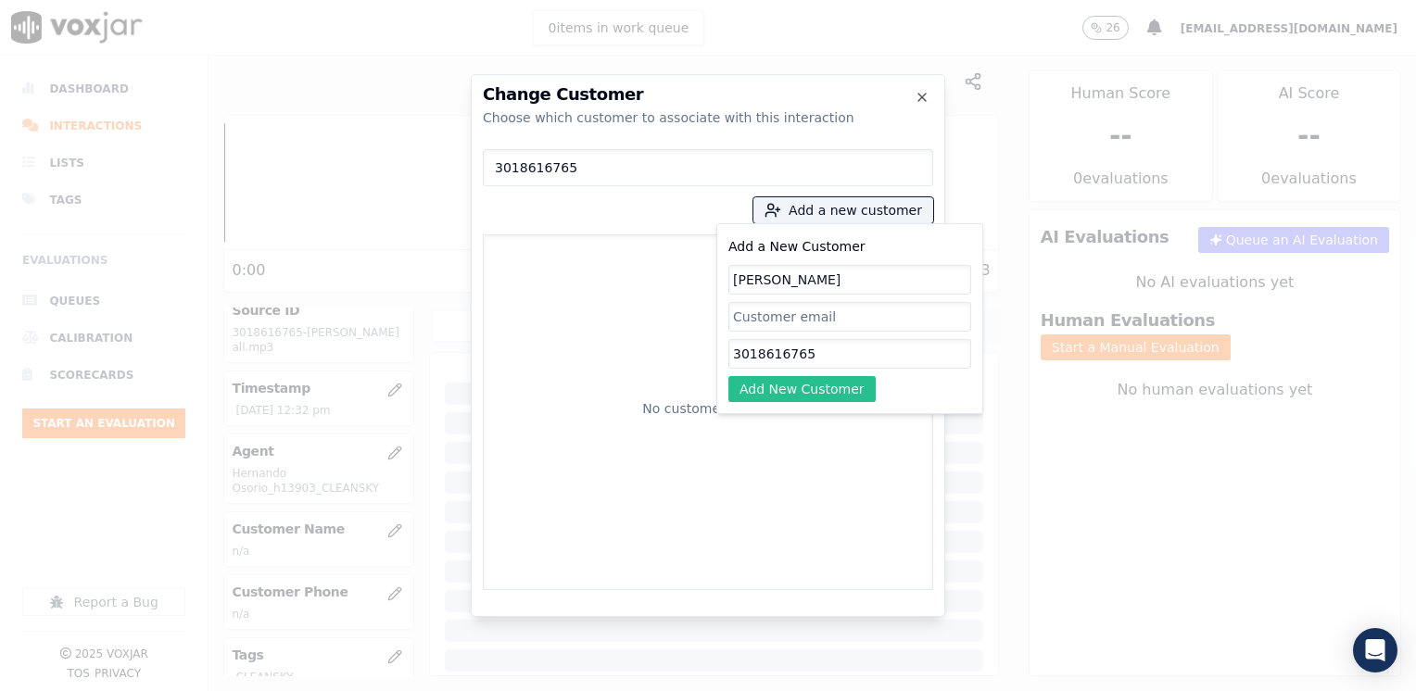
type input "[PERSON_NAME]"
click at [837, 382] on button "Add New Customer" at bounding box center [801, 389] width 147 height 26
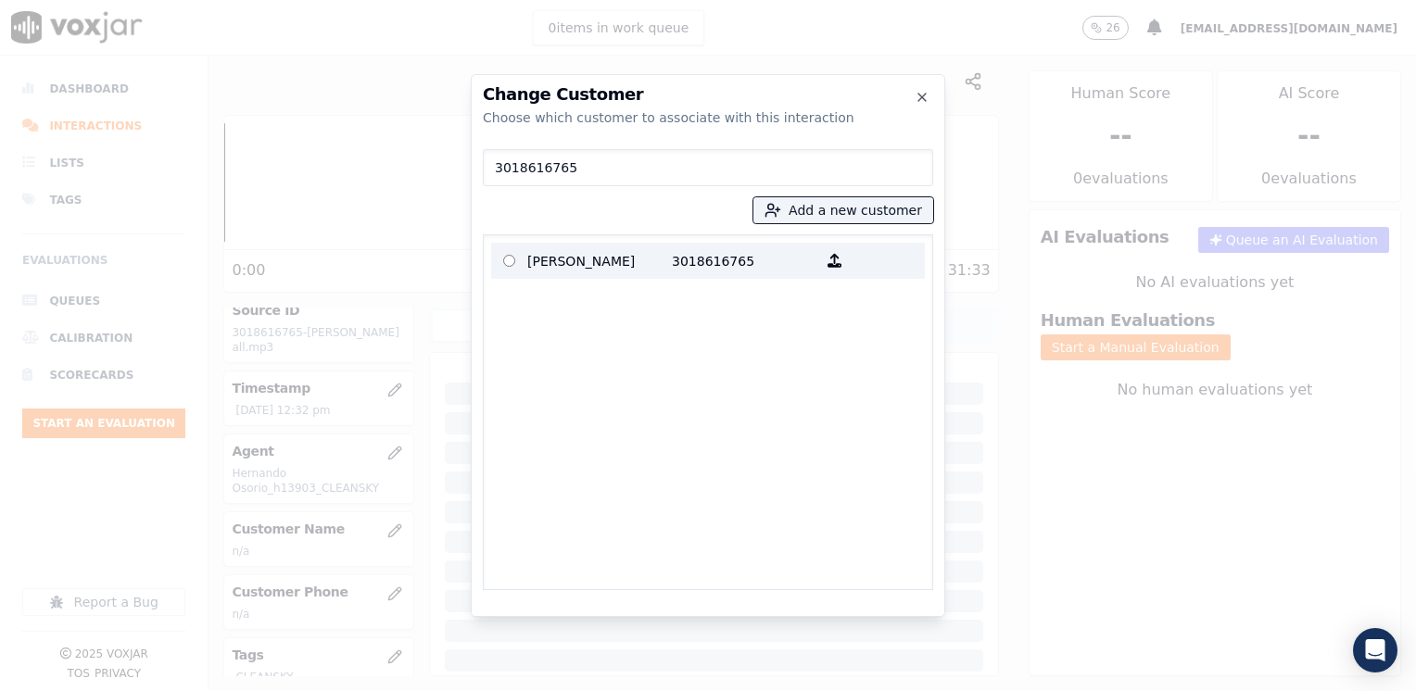
click at [633, 255] on p "[PERSON_NAME]" at bounding box center [599, 260] width 145 height 29
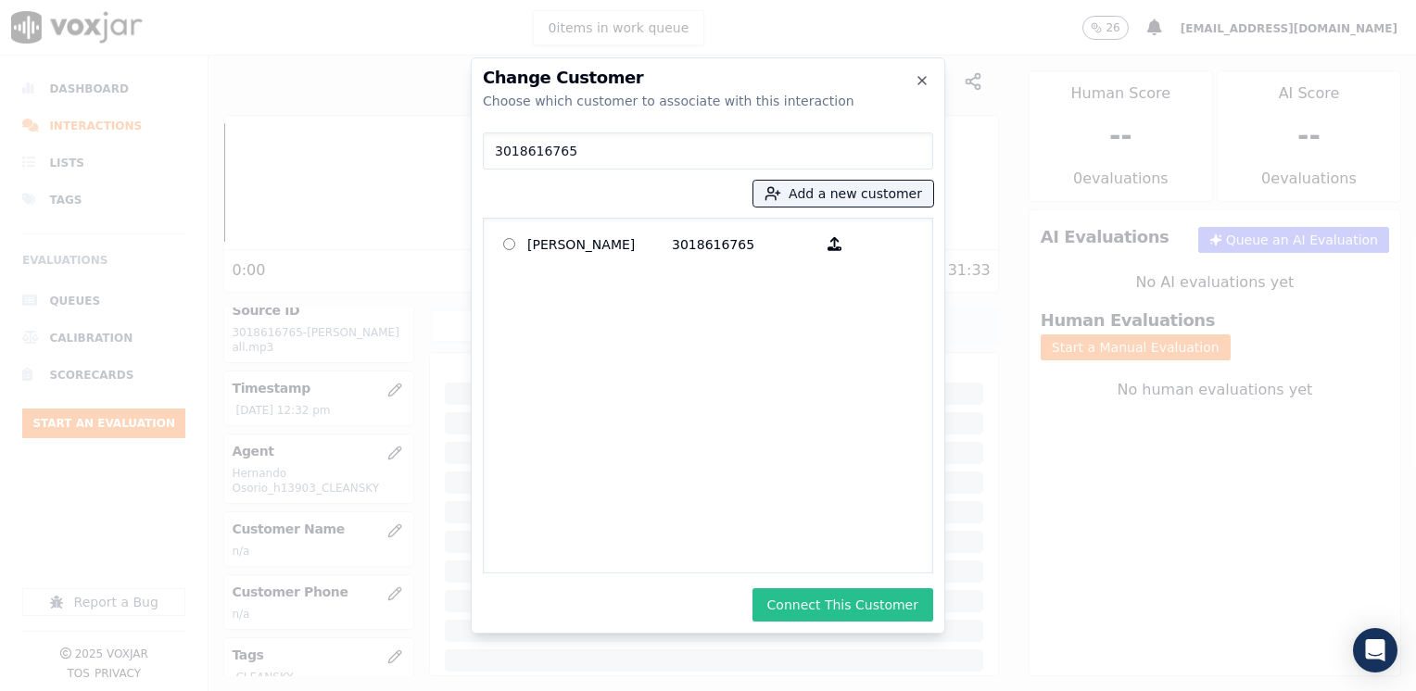
click at [877, 597] on button "Connect This Customer" at bounding box center [842, 604] width 181 height 33
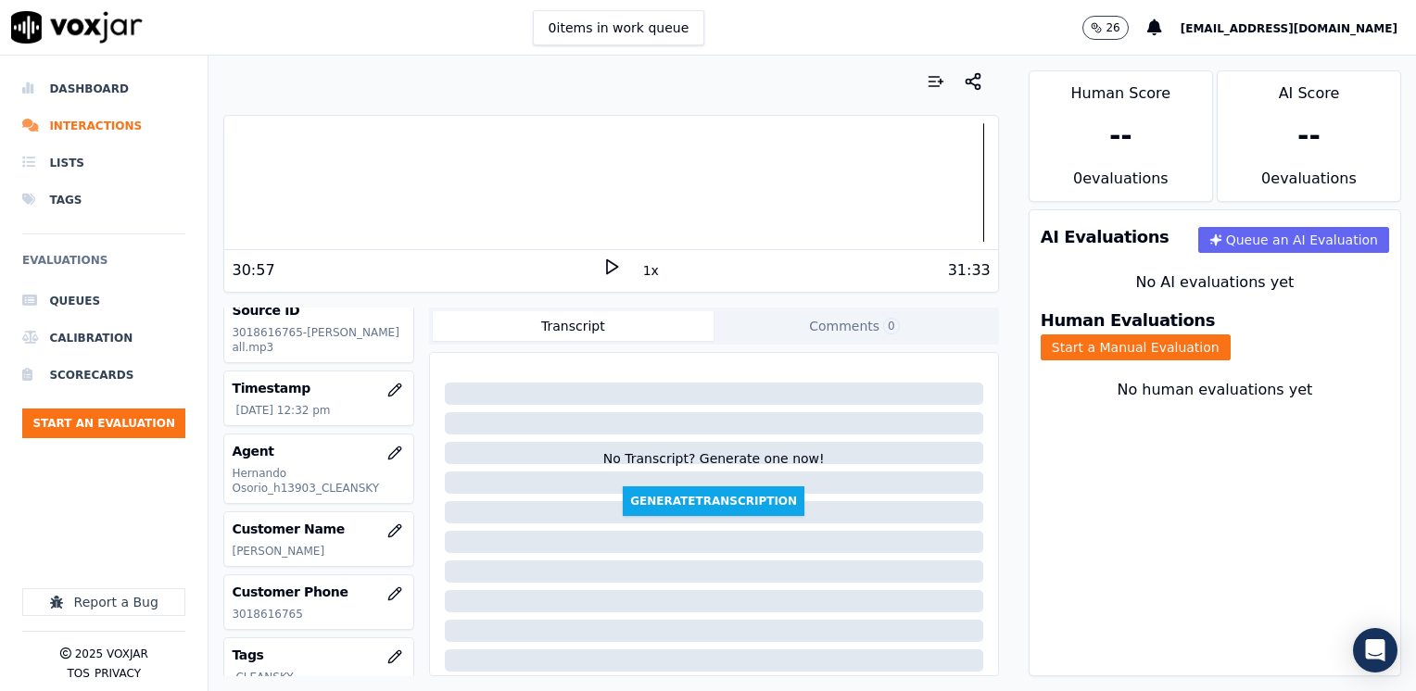
click at [1306, 344] on div "Human Evaluations Start a Manual Evaluation" at bounding box center [1214, 336] width 371 height 70
click at [1230, 334] on button "Start a Manual Evaluation" at bounding box center [1135, 347] width 190 height 26
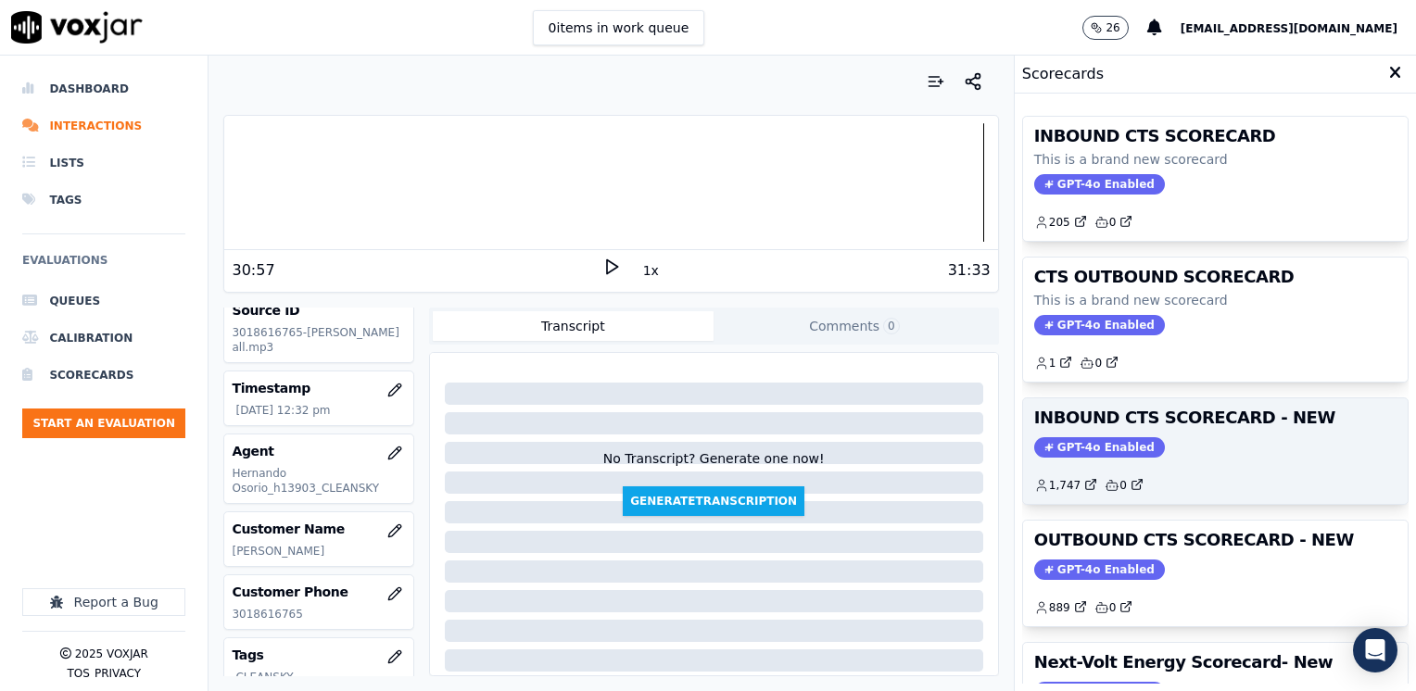
click at [1101, 454] on span "GPT-4o Enabled" at bounding box center [1099, 447] width 131 height 20
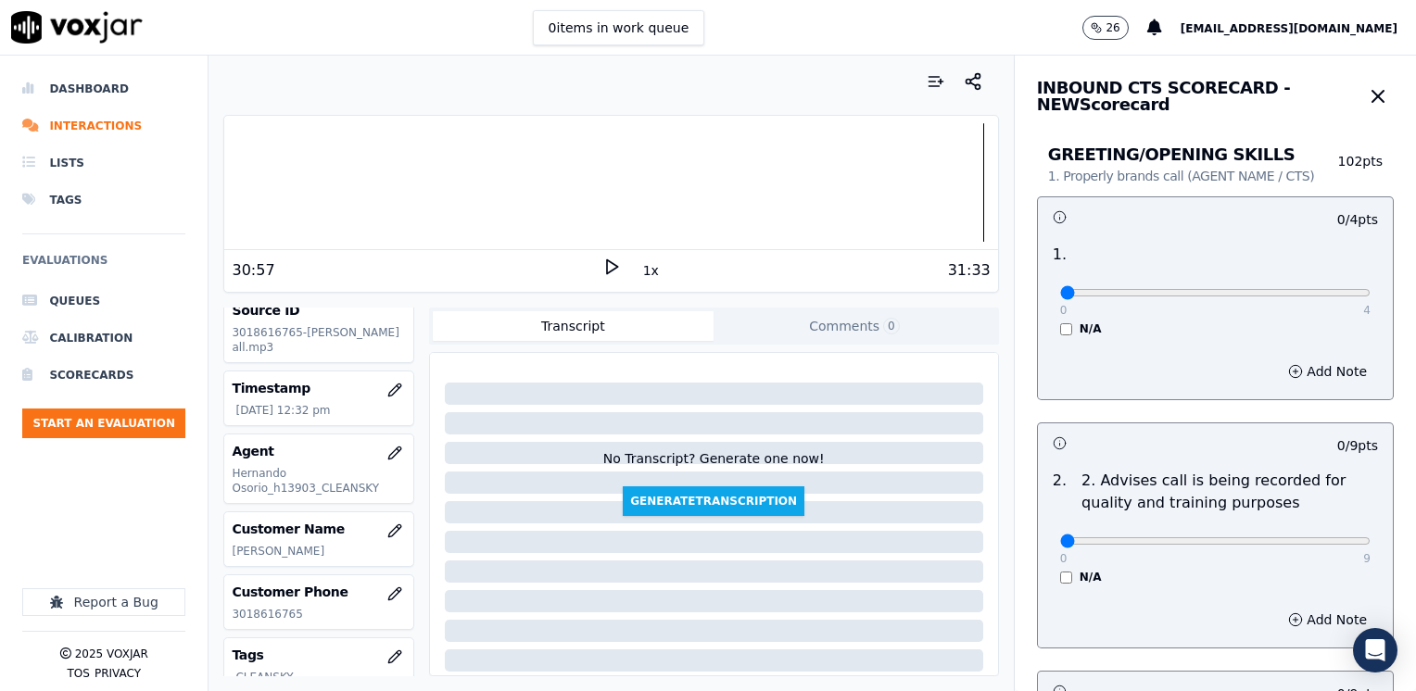
drag, startPoint x: 1049, startPoint y: 299, endPoint x: 1058, endPoint y: 296, distance: 9.7
click at [1060, 296] on input "range" at bounding box center [1215, 292] width 310 height 7
drag, startPoint x: 1045, startPoint y: 291, endPoint x: 1213, endPoint y: 291, distance: 167.7
type input "2"
click at [1213, 291] on input "range" at bounding box center [1215, 292] width 310 height 7
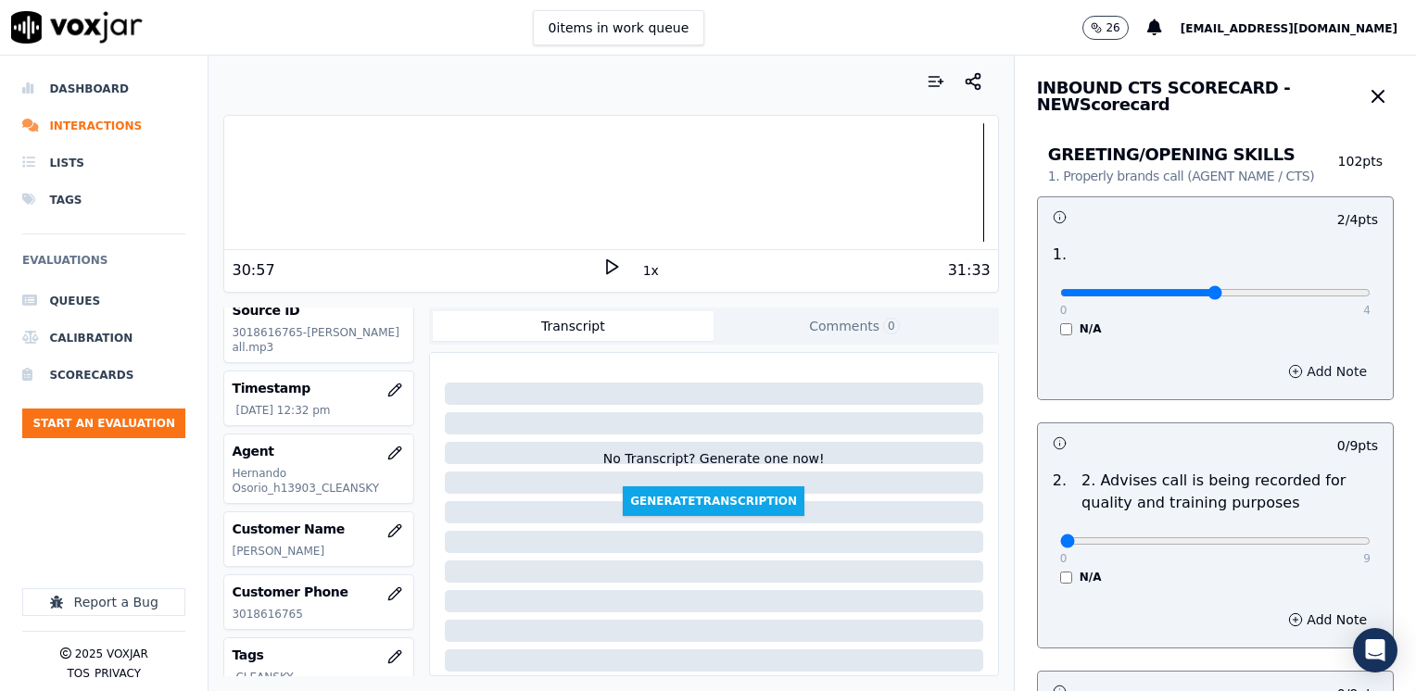
click at [1290, 376] on button "Add Note" at bounding box center [1327, 372] width 101 height 26
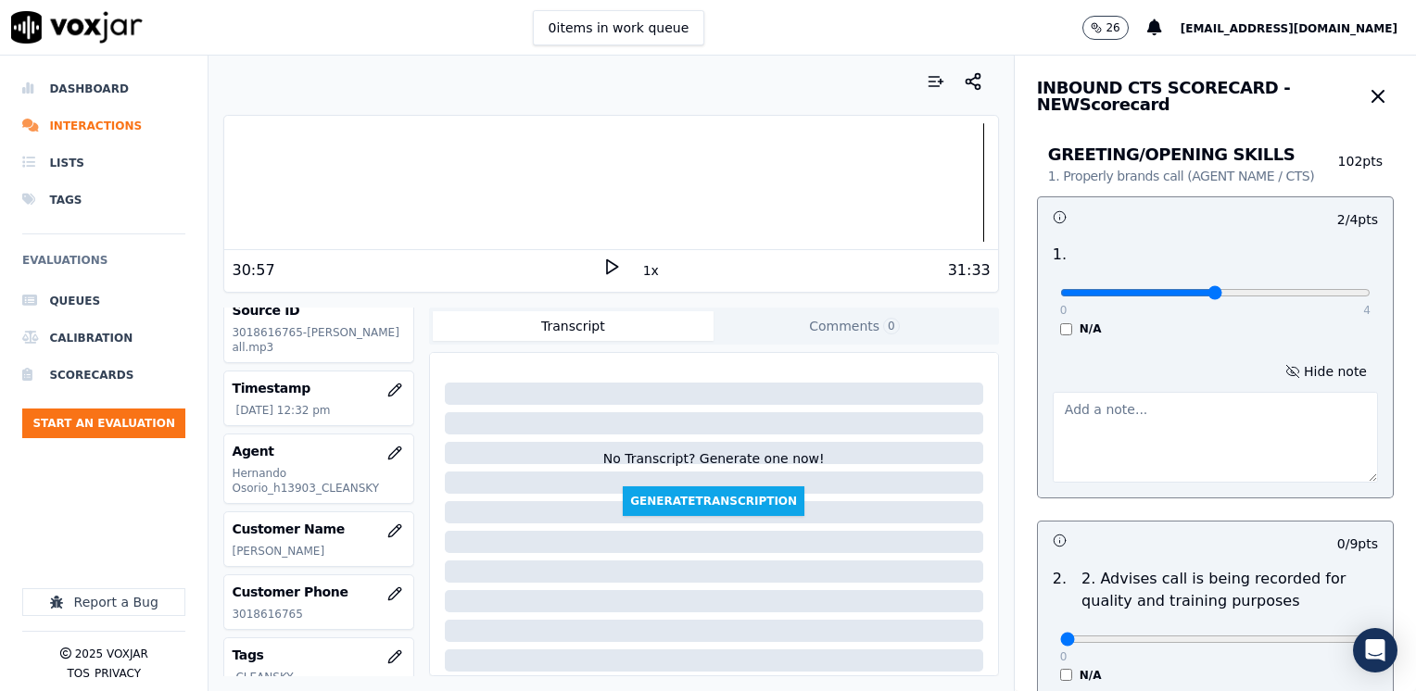
click at [1135, 448] on textarea at bounding box center [1214, 437] width 325 height 91
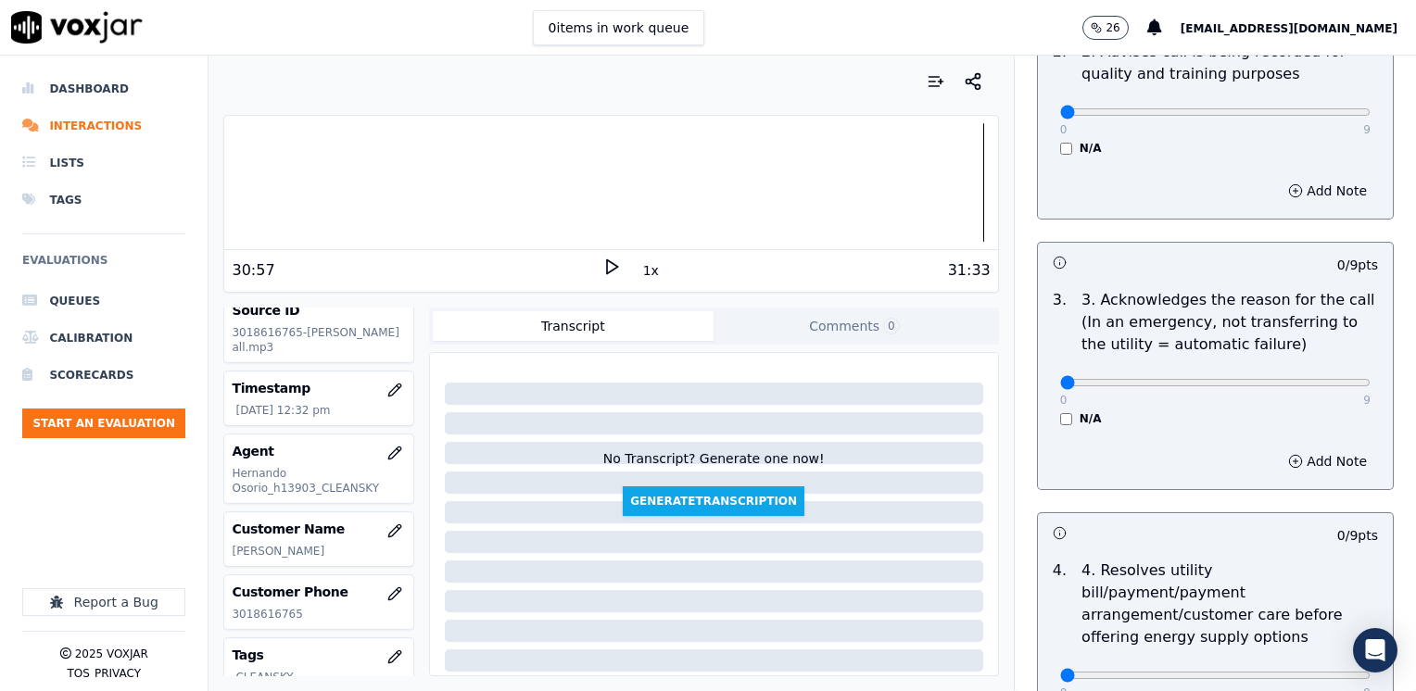
scroll to position [556, 0]
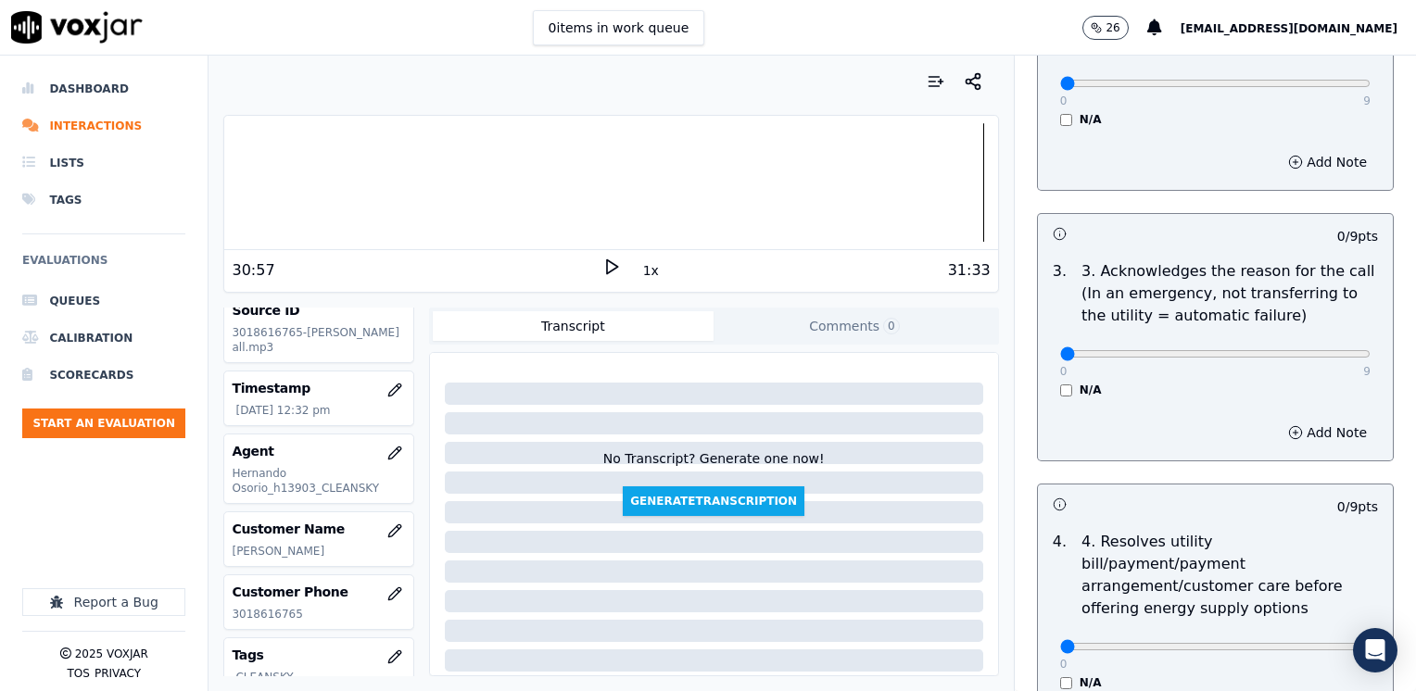
type textarea "Does not introduce himself"
drag, startPoint x: 1046, startPoint y: 350, endPoint x: 1418, endPoint y: 359, distance: 372.5
type input "9"
click at [1297, 436] on button "Add Note" at bounding box center [1327, 433] width 101 height 26
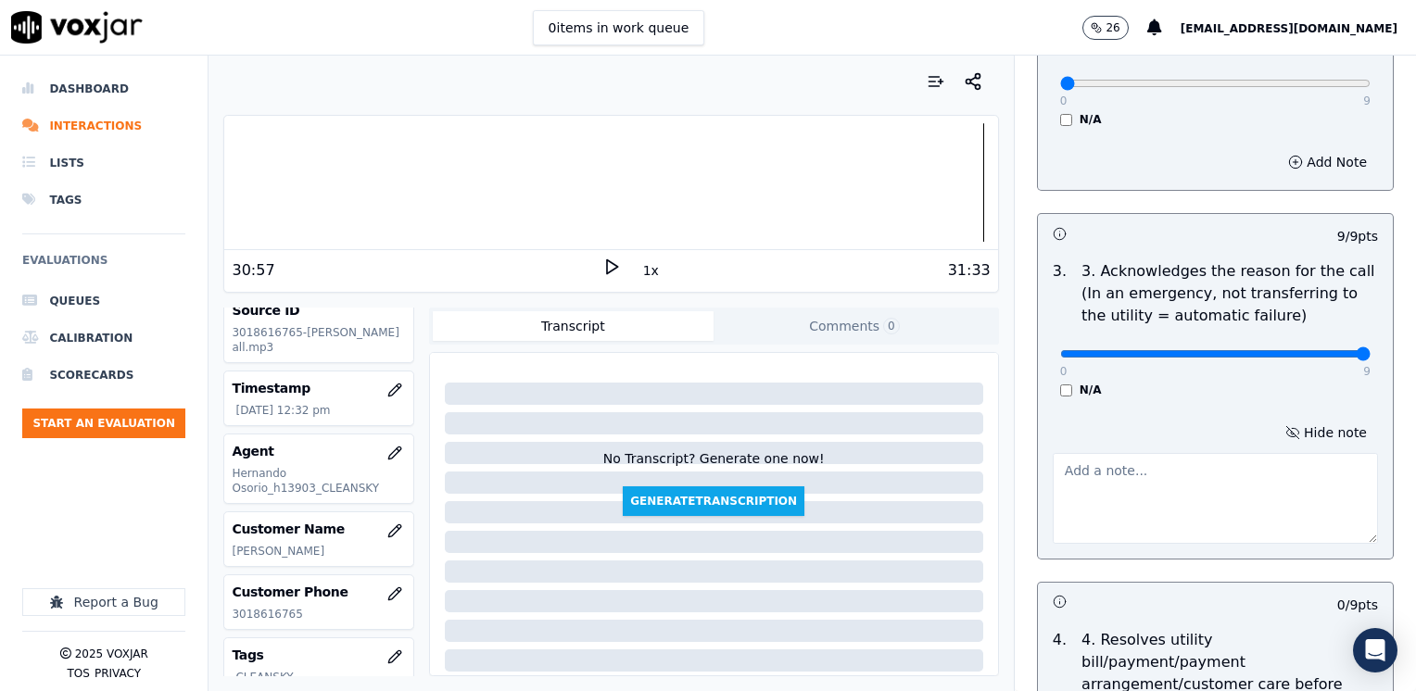
click at [1147, 501] on textarea at bounding box center [1214, 498] width 325 height 91
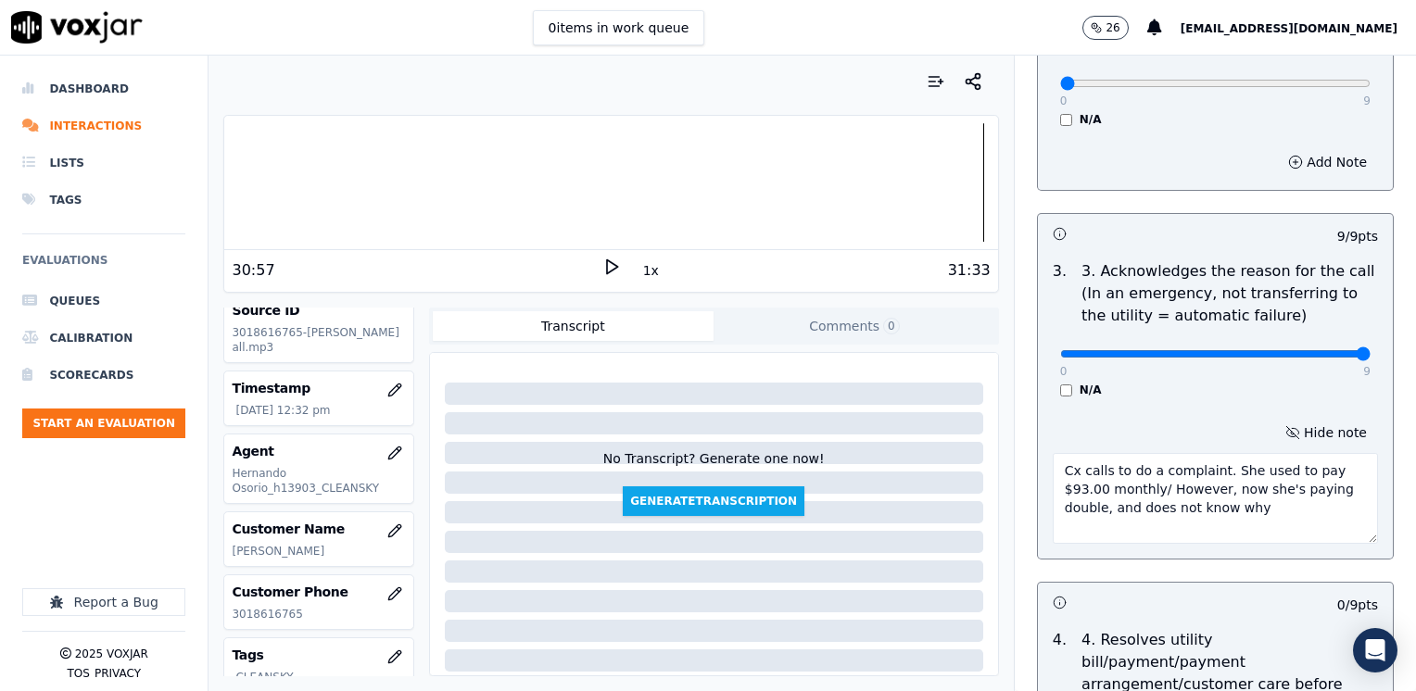
type textarea "Cx calls to do a complaint. She used to pay $93.00 monthly/ However, now she's …"
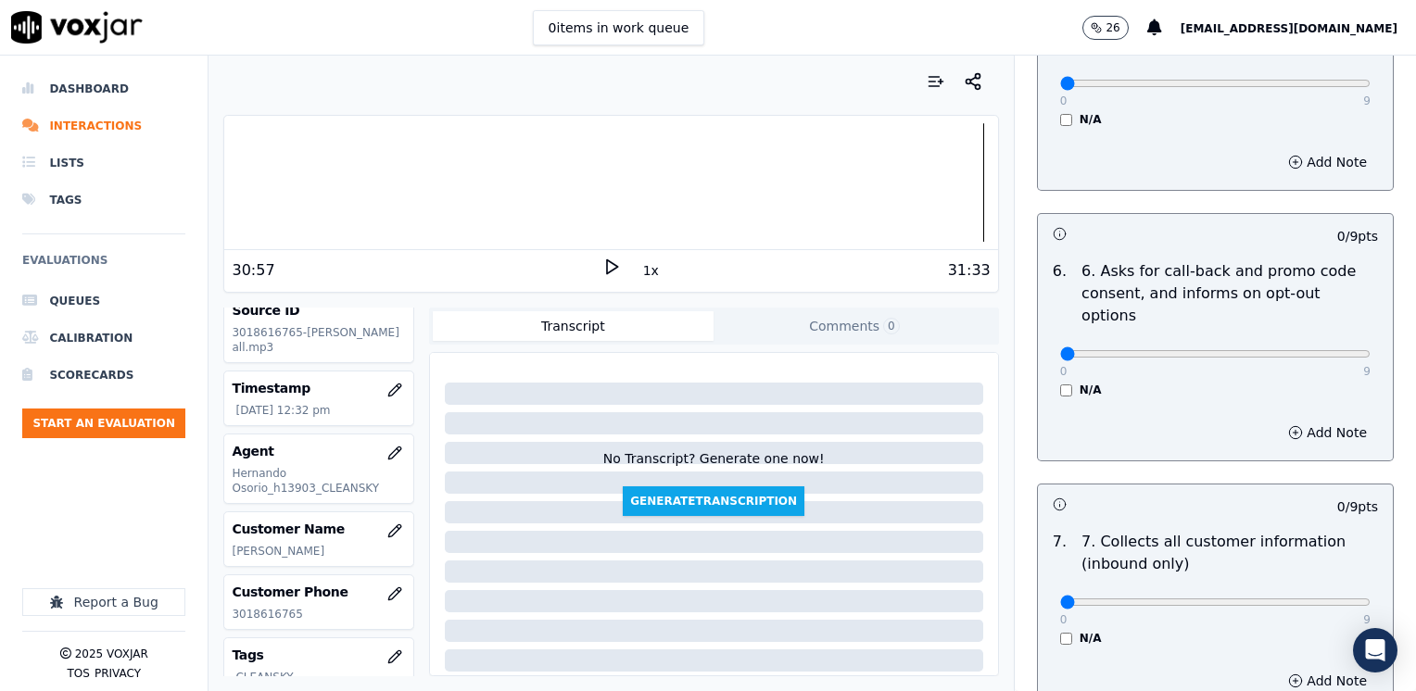
scroll to position [1390, 0]
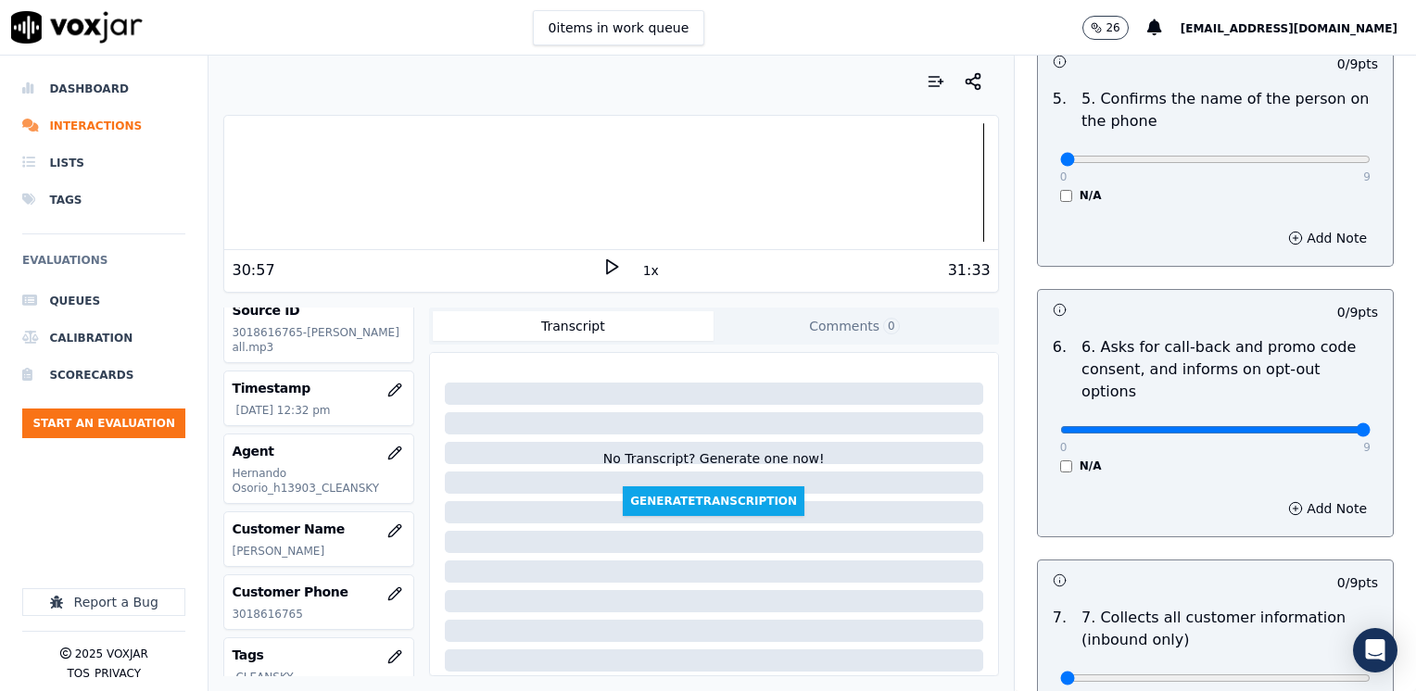
drag, startPoint x: 1049, startPoint y: 380, endPoint x: 1418, endPoint y: 371, distance: 369.8
type input "9"
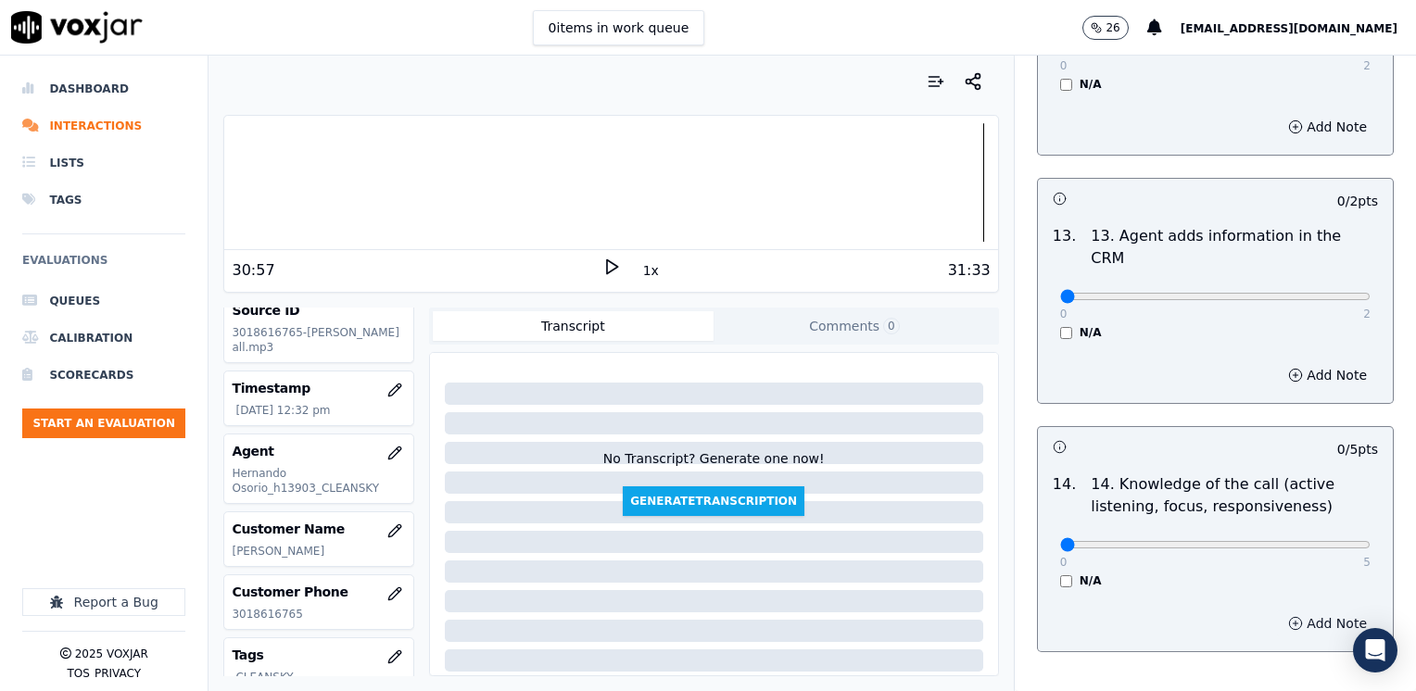
scroll to position [3302, 0]
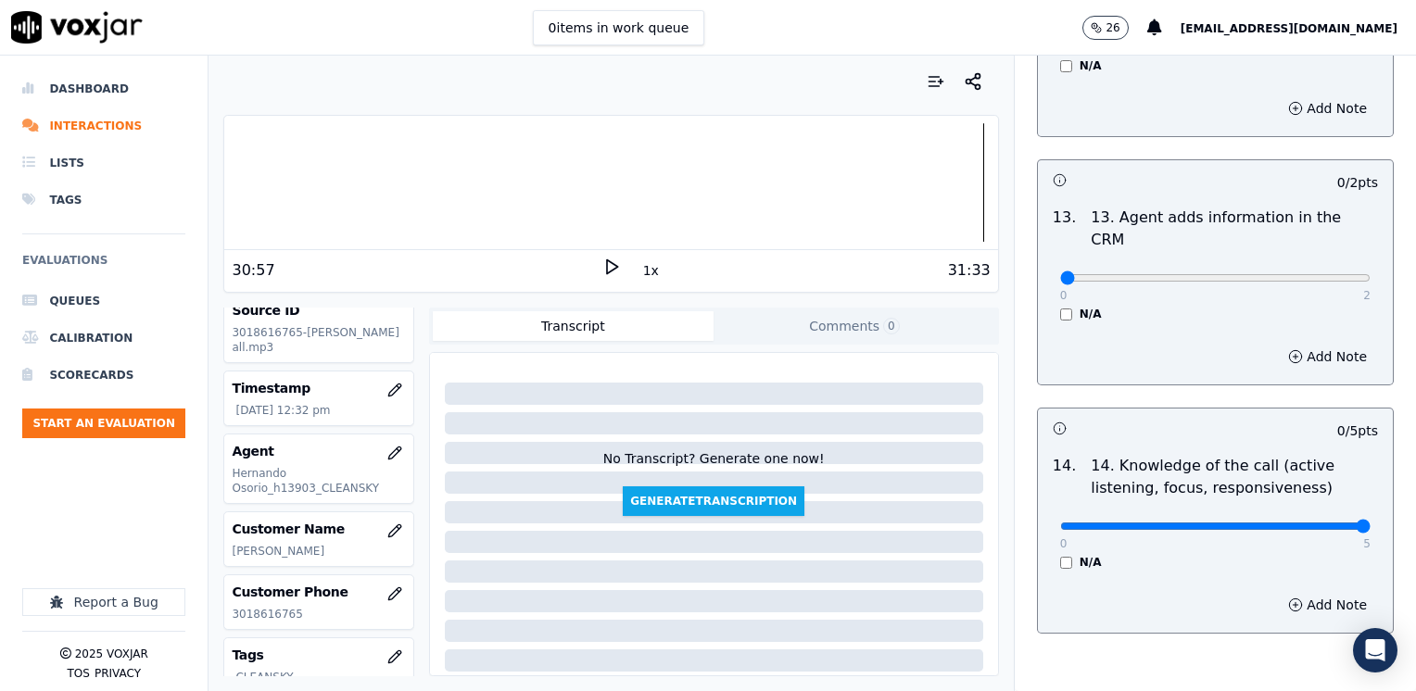
drag, startPoint x: 1052, startPoint y: 427, endPoint x: 1418, endPoint y: 404, distance: 367.6
type input "5"
drag, startPoint x: 1049, startPoint y: 181, endPoint x: 1418, endPoint y: 180, distance: 369.6
type input "2"
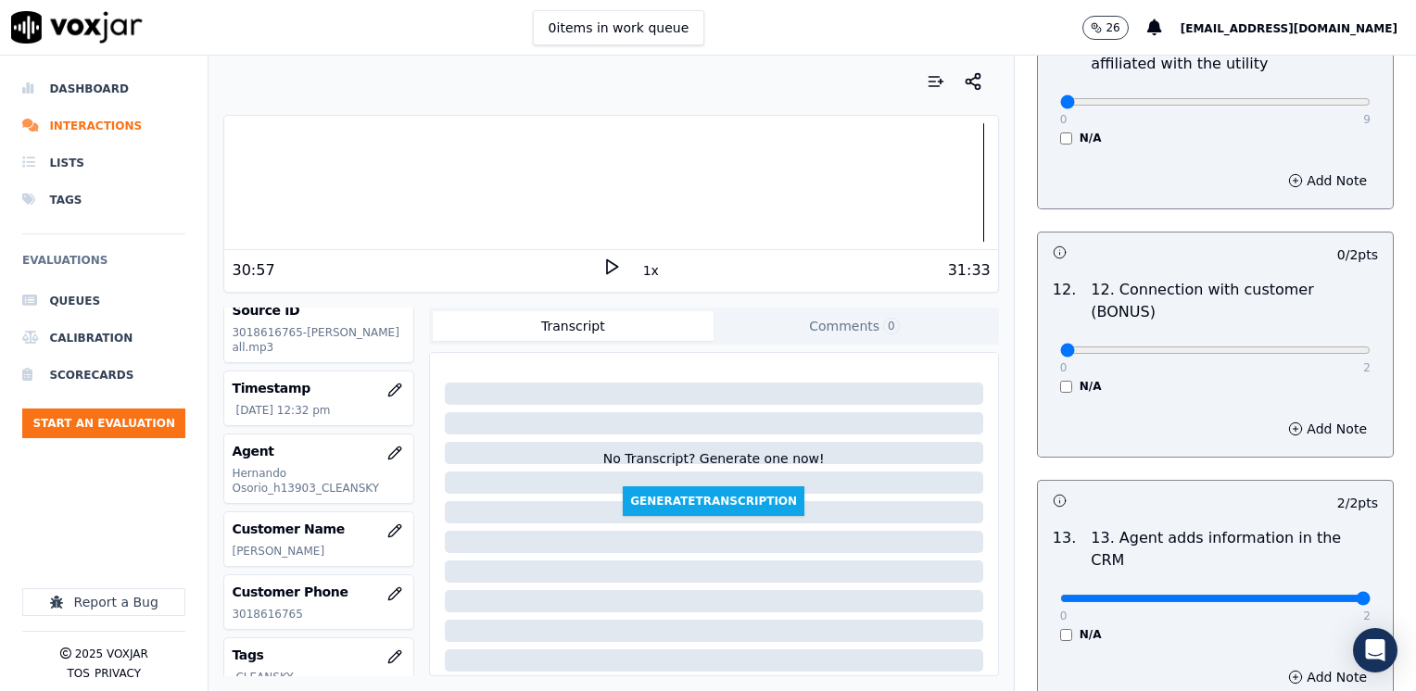
scroll to position [2931, 0]
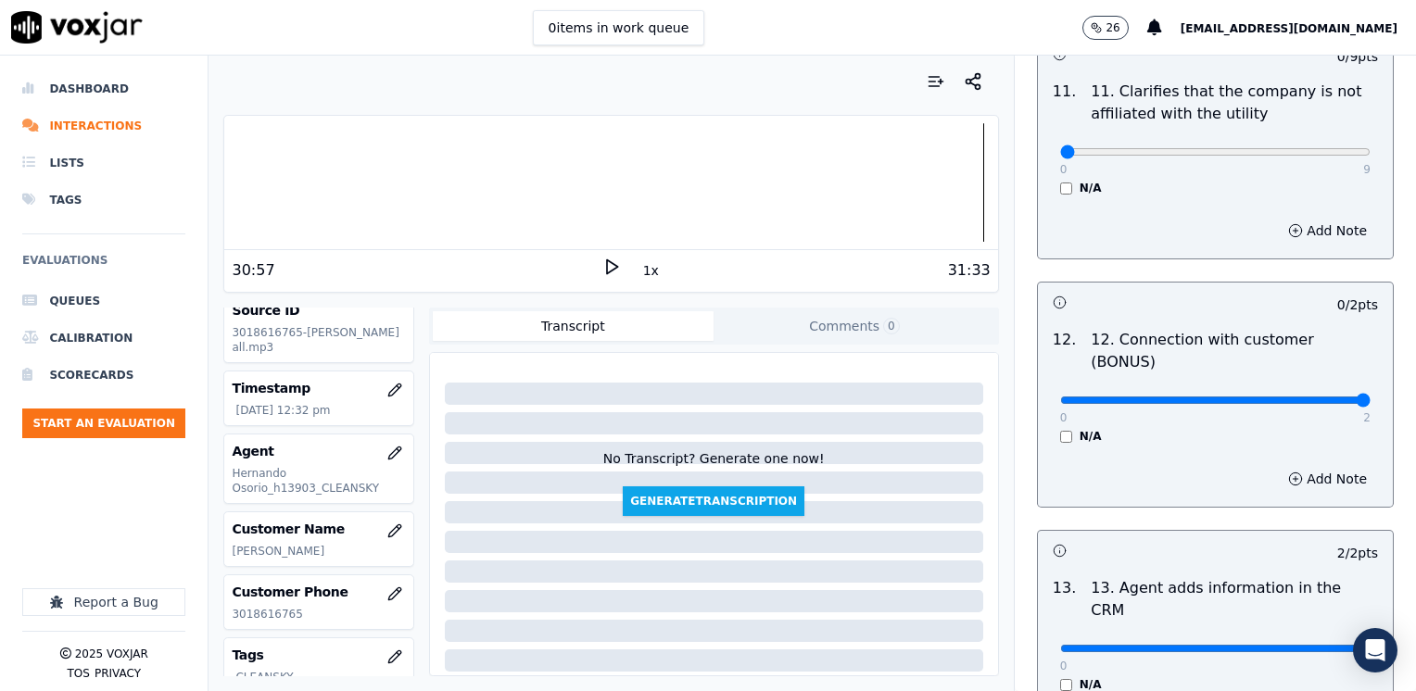
drag, startPoint x: 1041, startPoint y: 321, endPoint x: 1418, endPoint y: 282, distance: 379.2
type input "2"
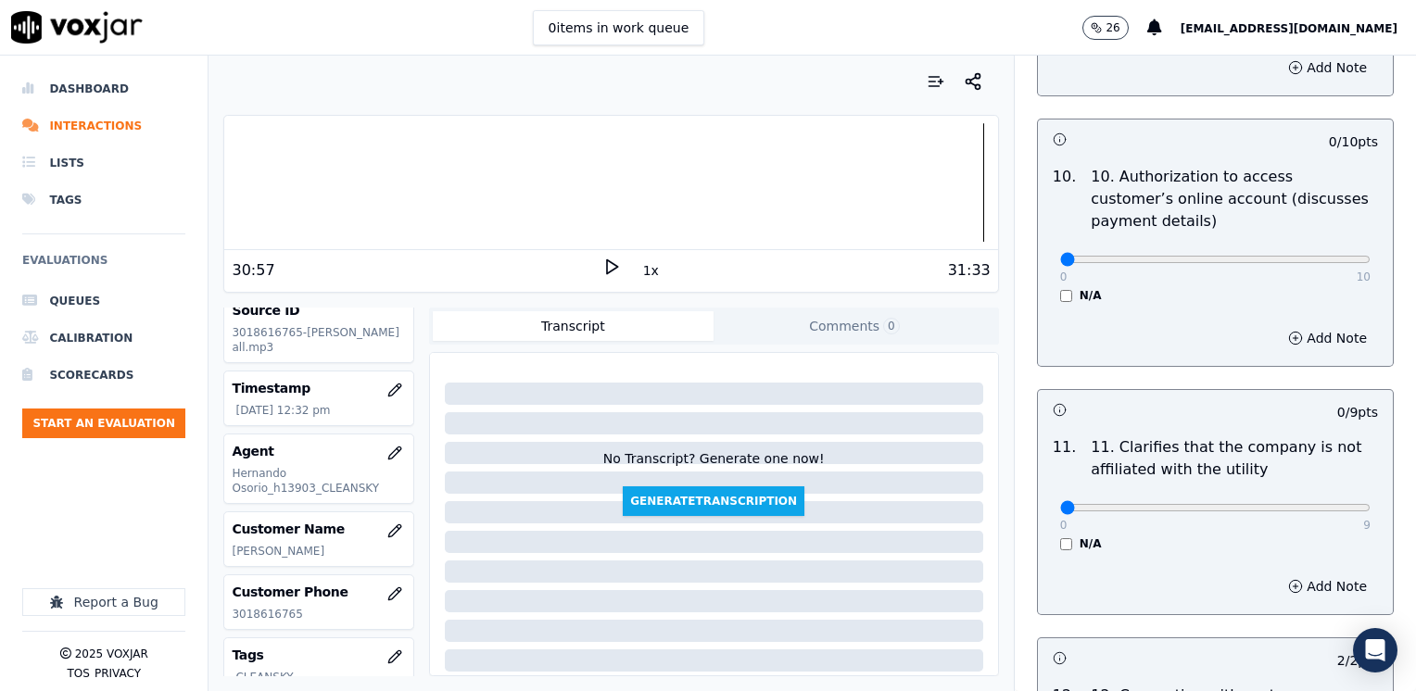
scroll to position [2561, 0]
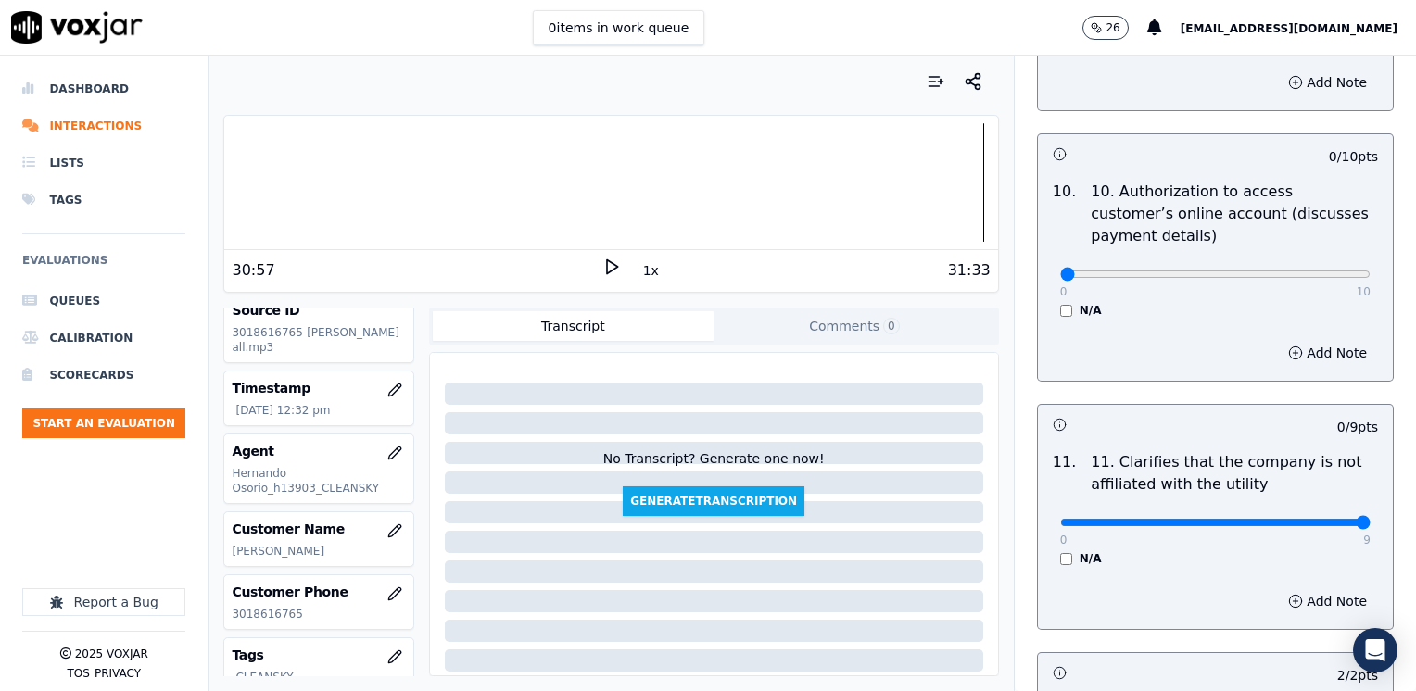
drag, startPoint x: 1049, startPoint y: 475, endPoint x: 1239, endPoint y: 473, distance: 189.9
type input "9"
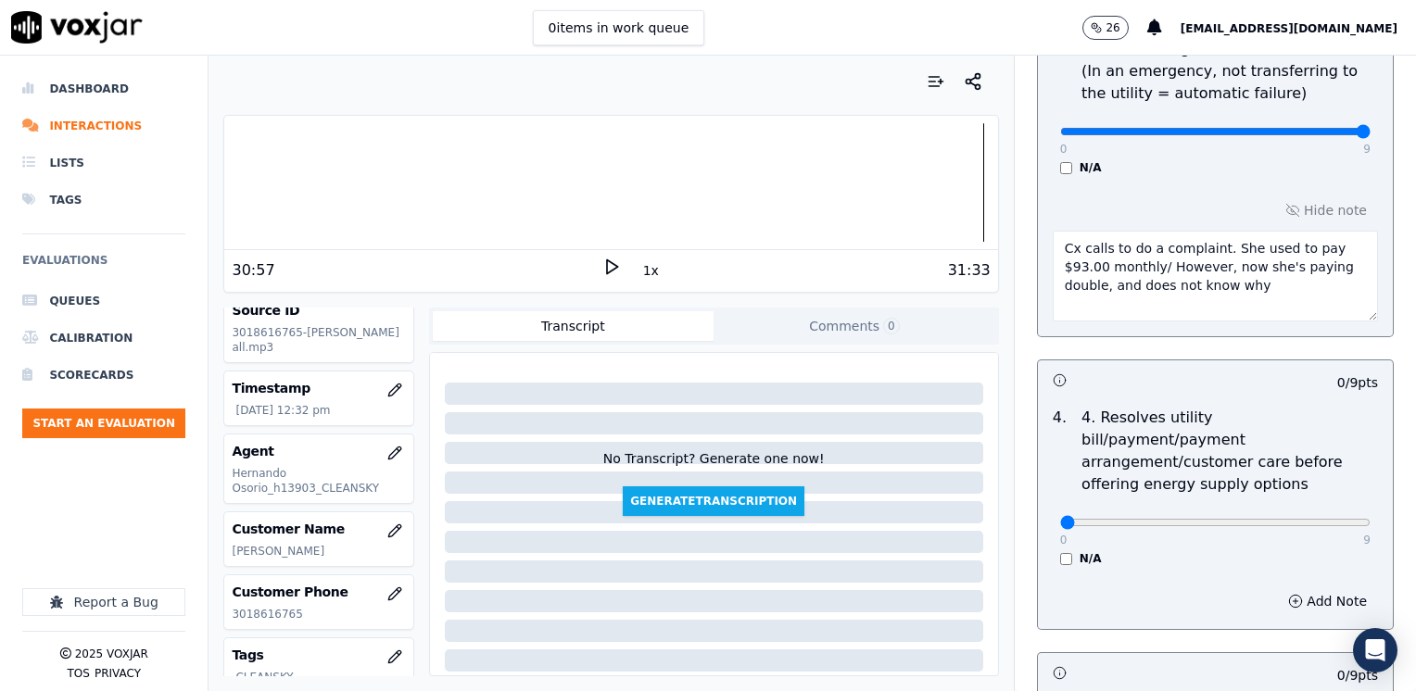
scroll to position [800, 0]
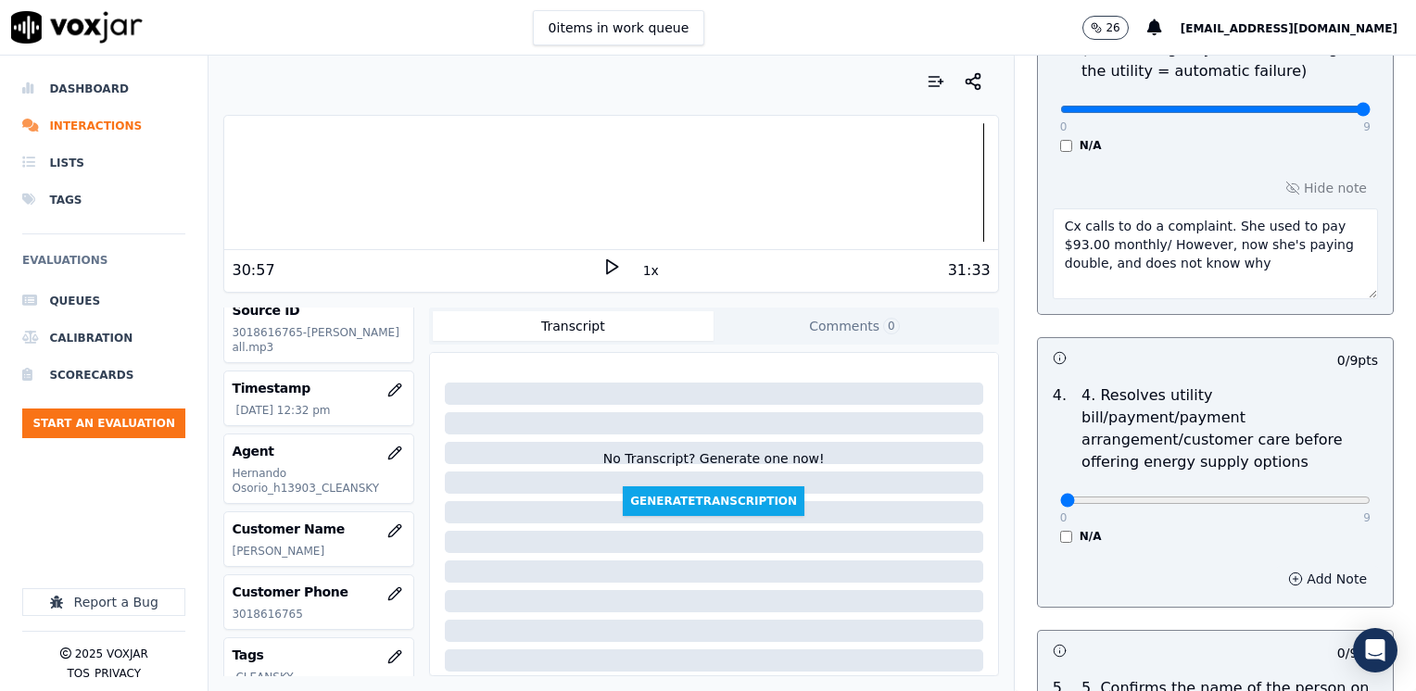
click at [1305, 566] on button "Add Note" at bounding box center [1327, 579] width 101 height 26
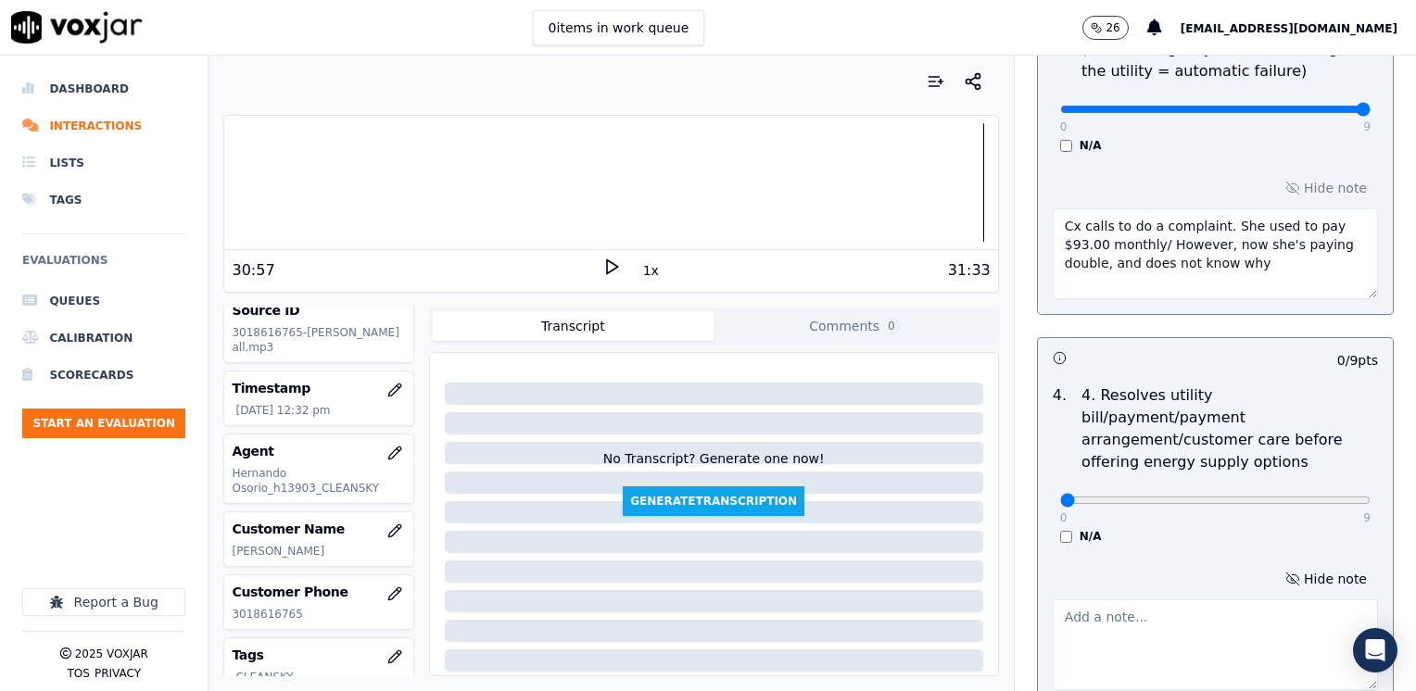
click at [1184, 599] on textarea at bounding box center [1214, 644] width 325 height 91
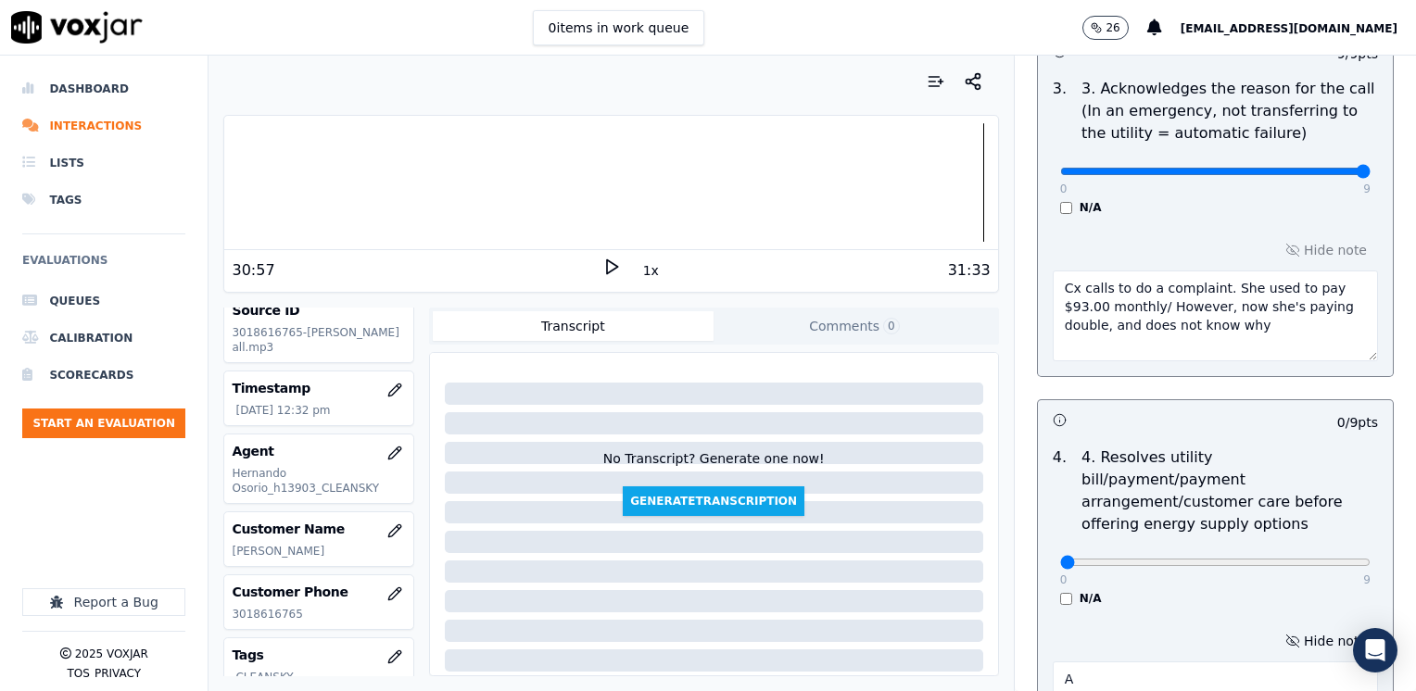
scroll to position [708, 0]
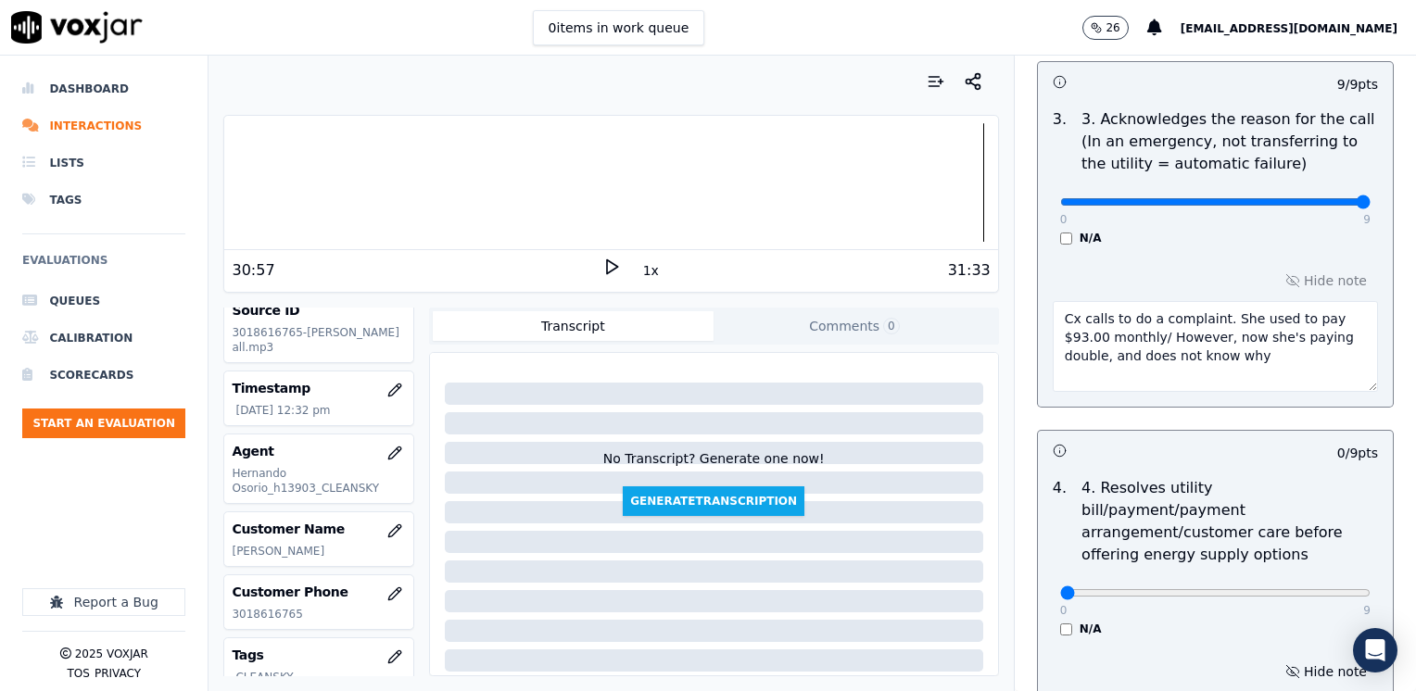
type textarea "A"
click at [1244, 341] on textarea "Cx calls to do a complaint. She used to pay $93.00 monthly/ However, now she's …" at bounding box center [1214, 346] width 325 height 91
click at [1252, 359] on textarea "Cx calls to do a complaint. She used to pay $93.00 monthly/ However, now she's …" at bounding box center [1214, 346] width 325 height 91
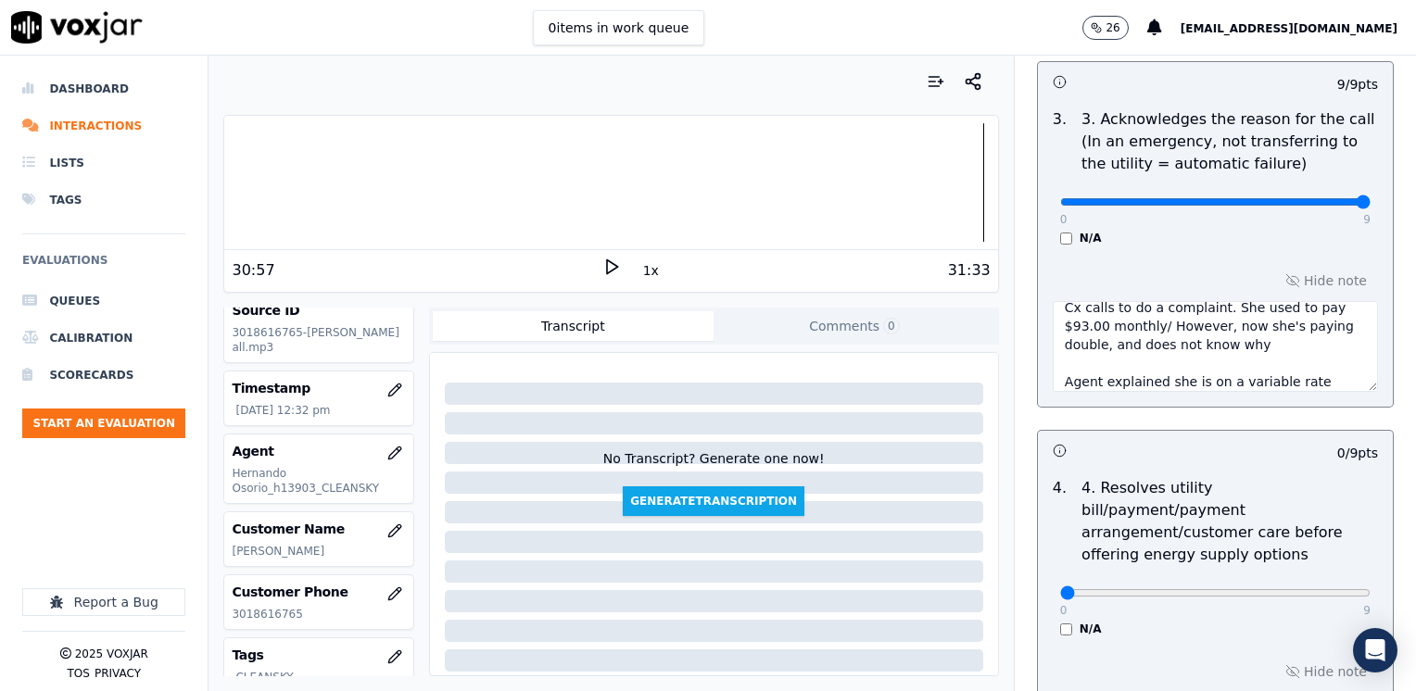
type textarea "Cx calls to do a complaint. She used to pay $93.00 monthly/ However, now she's …"
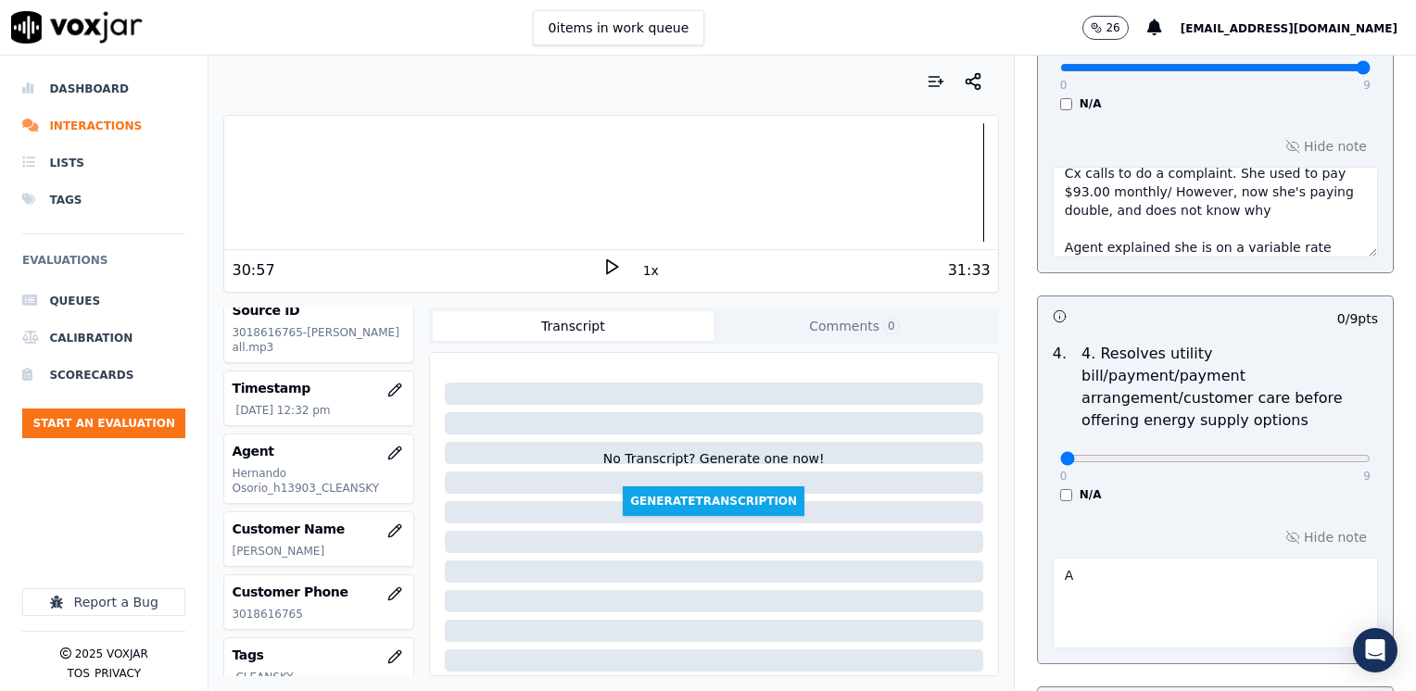
scroll to position [986, 0]
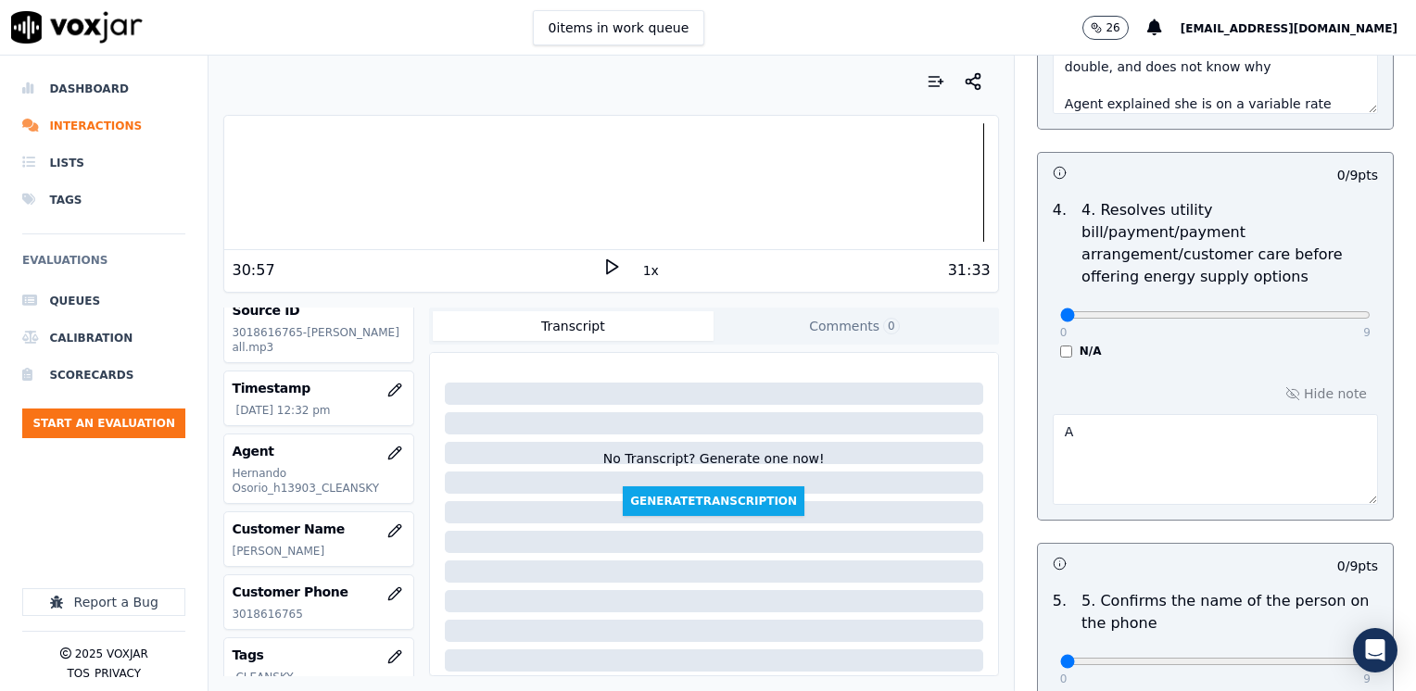
click at [1102, 414] on textarea "A" at bounding box center [1214, 459] width 325 height 91
type textarea "A"
click at [1297, 366] on div "Hide note" at bounding box center [1215, 443] width 355 height 154
click at [1296, 381] on button "Hide note" at bounding box center [1326, 394] width 104 height 26
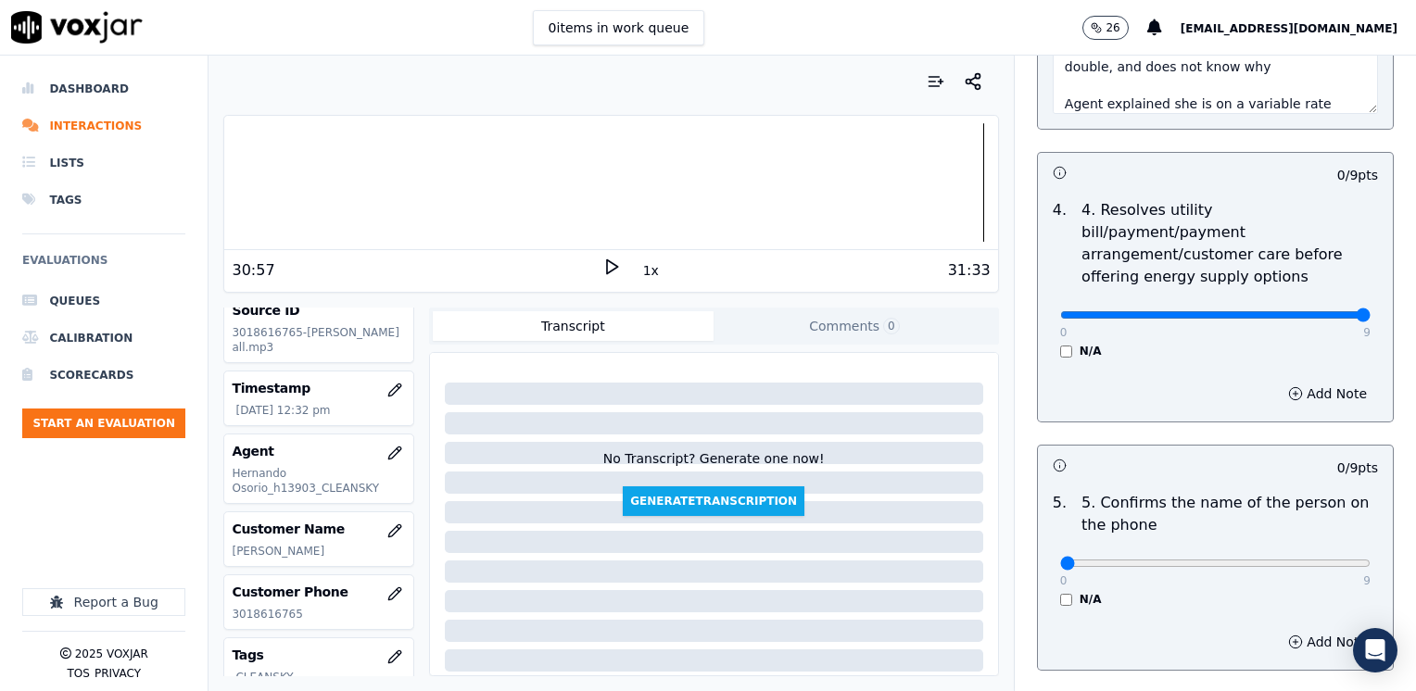
drag, startPoint x: 1050, startPoint y: 289, endPoint x: 1418, endPoint y: 265, distance: 369.5
type input "9"
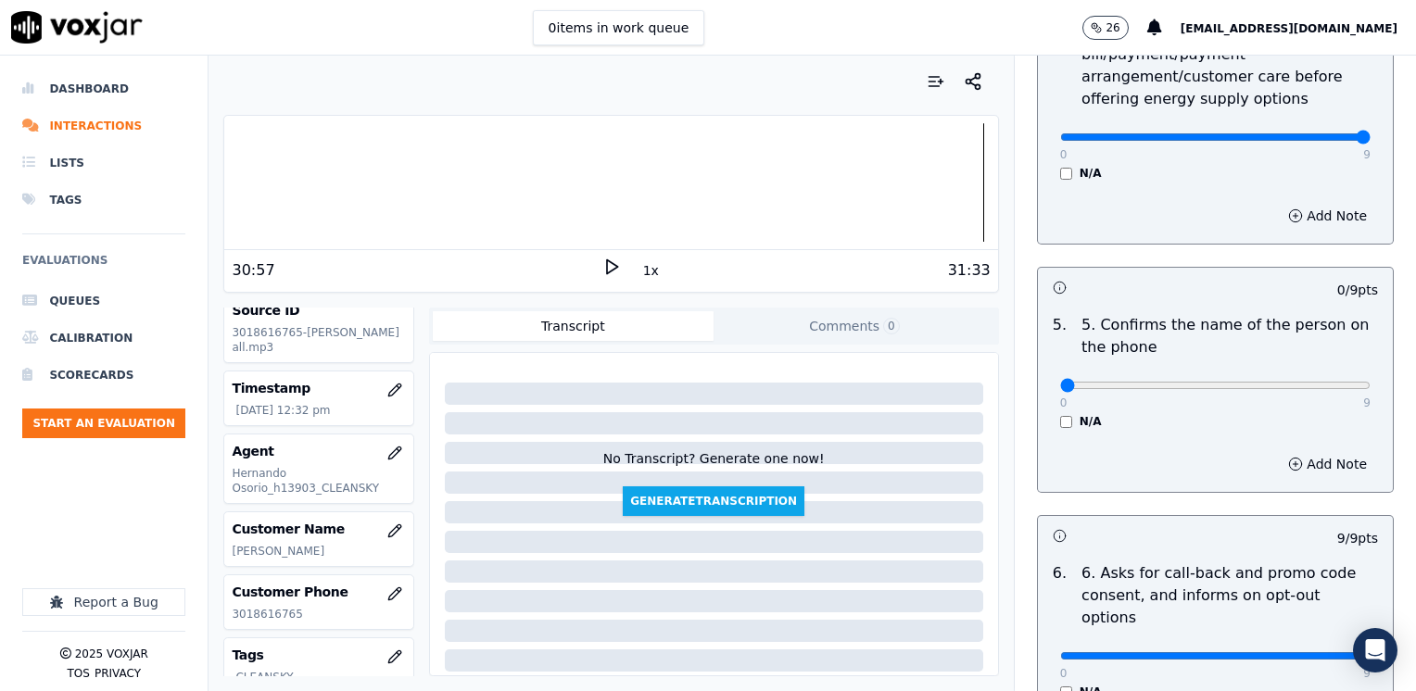
scroll to position [1171, 0]
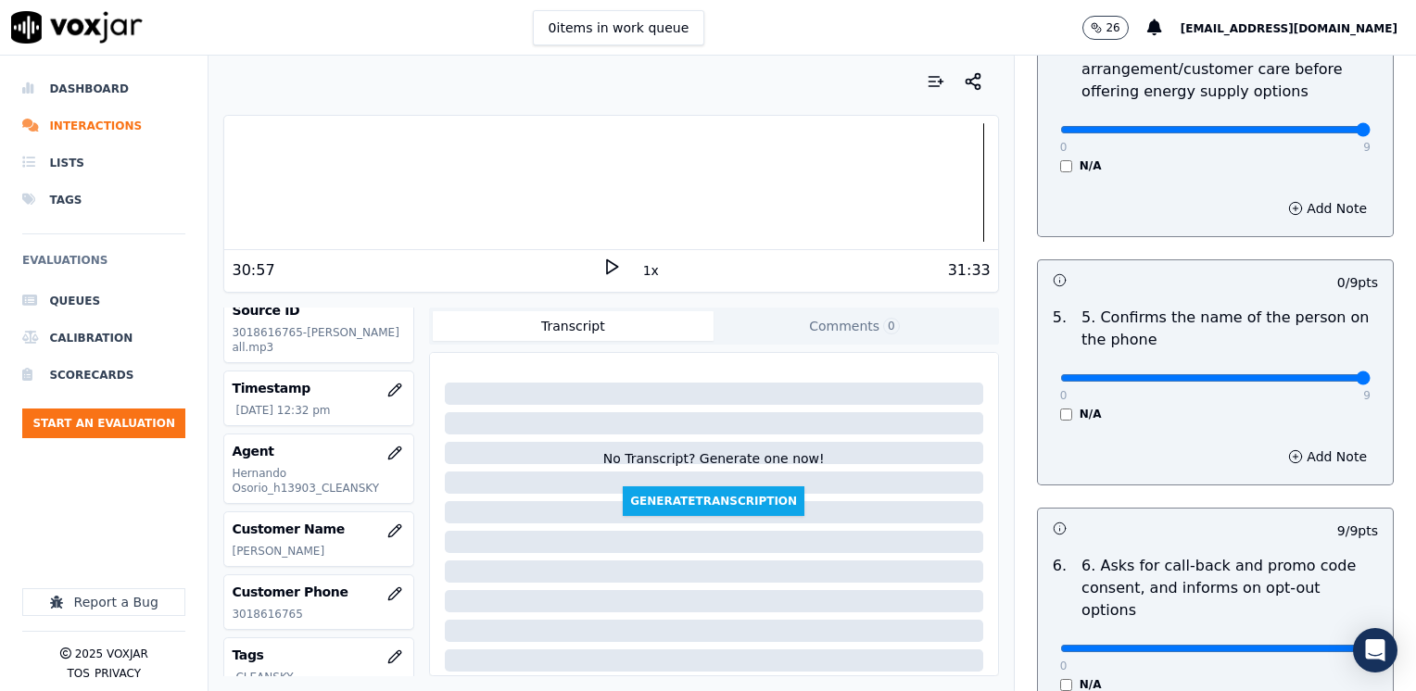
drag, startPoint x: 1049, startPoint y: 353, endPoint x: 1418, endPoint y: 368, distance: 369.9
type input "9"
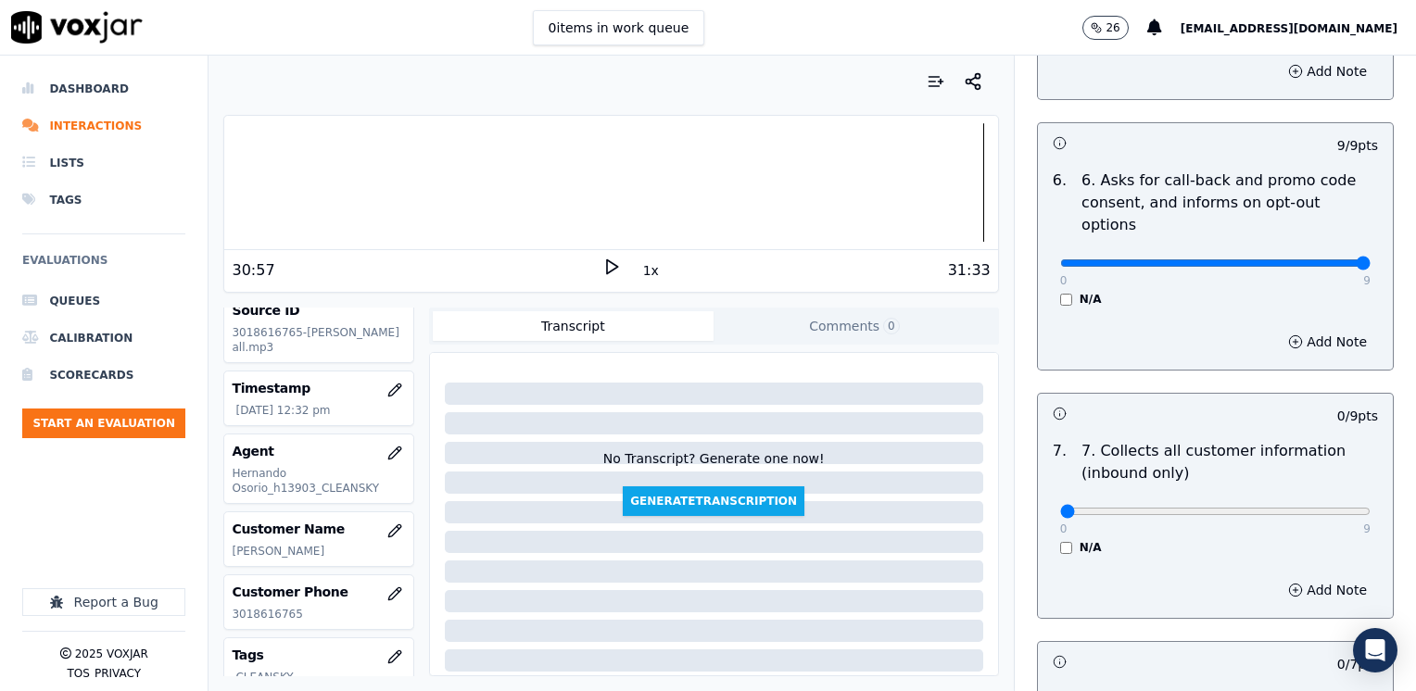
scroll to position [1727, 0]
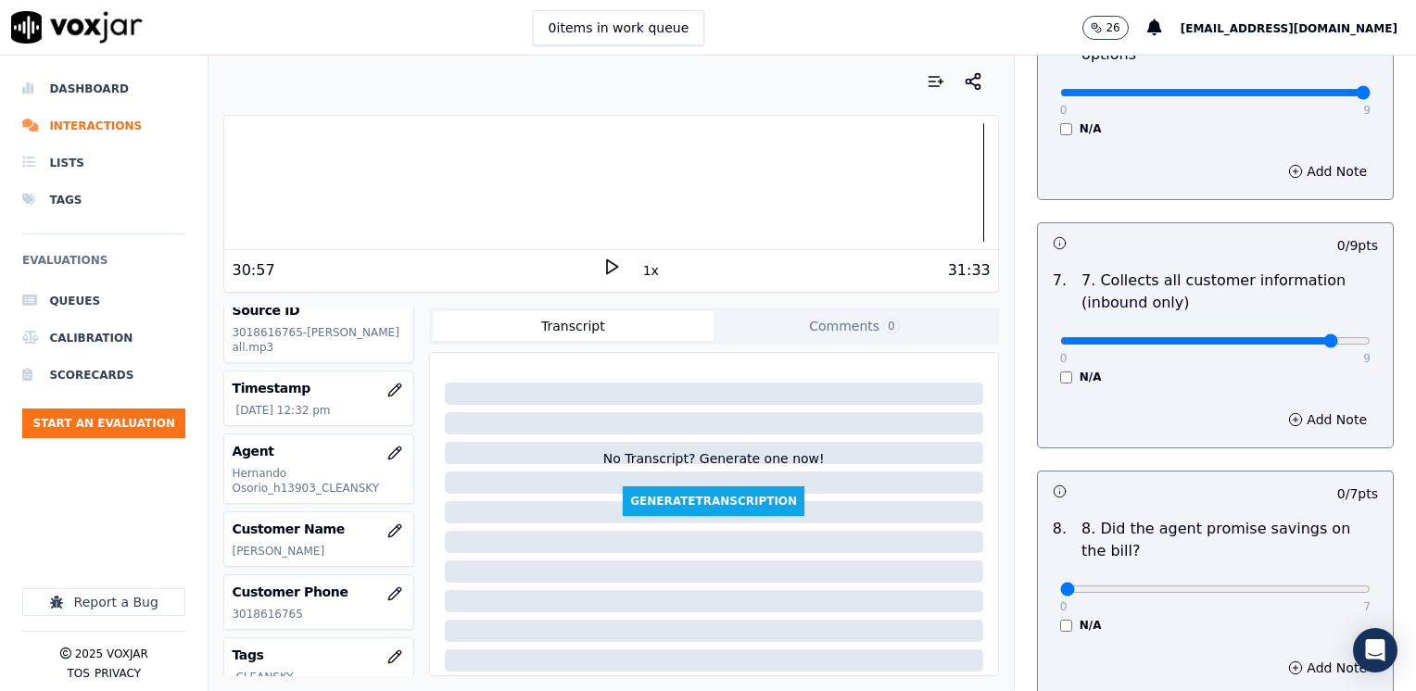
type input "8"
drag, startPoint x: 1049, startPoint y: 542, endPoint x: 1407, endPoint y: 506, distance: 360.3
type input "7"
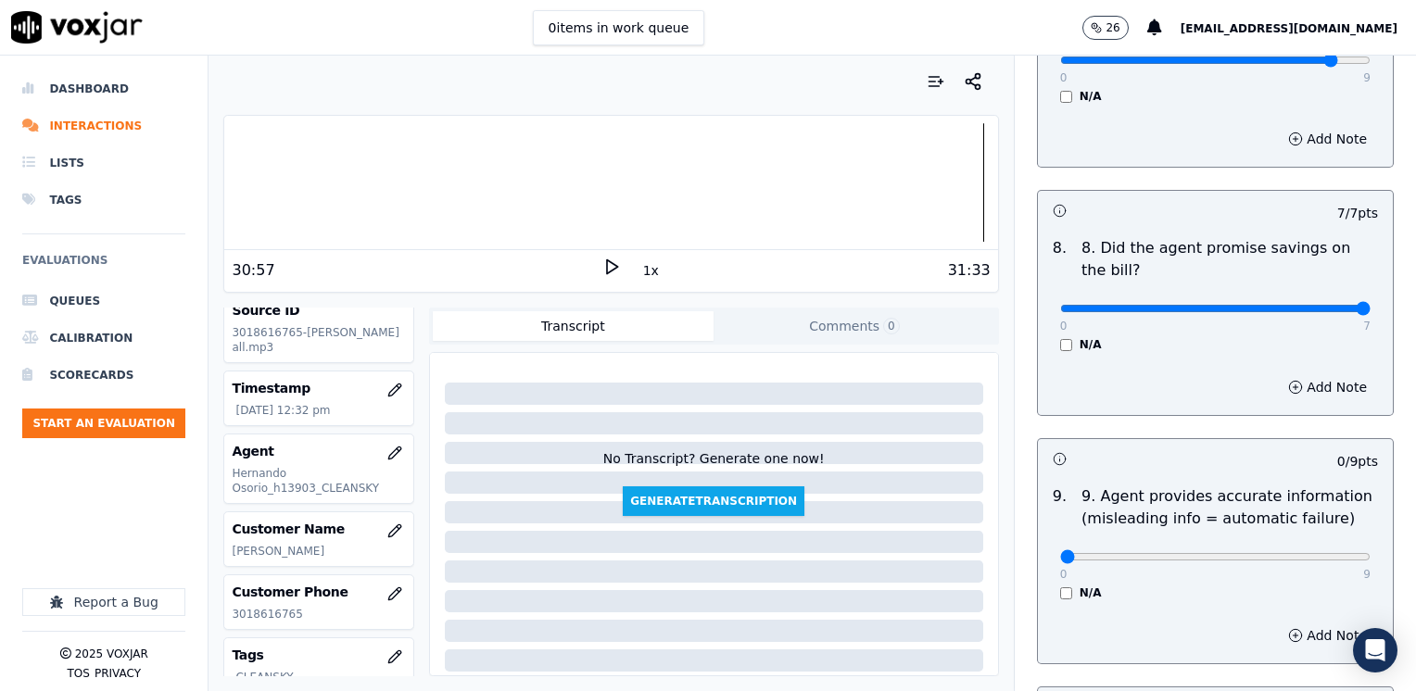
scroll to position [2097, 0]
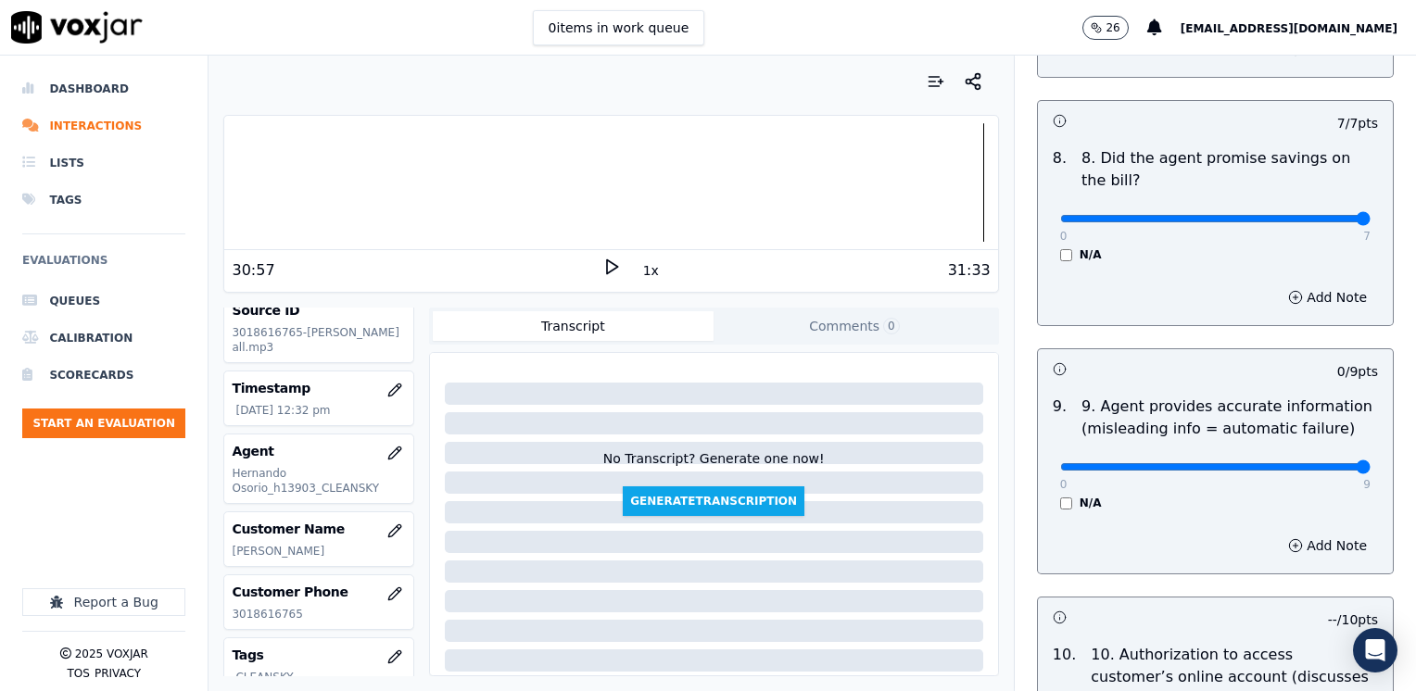
drag, startPoint x: 1041, startPoint y: 416, endPoint x: 1418, endPoint y: 416, distance: 377.1
type input "9"
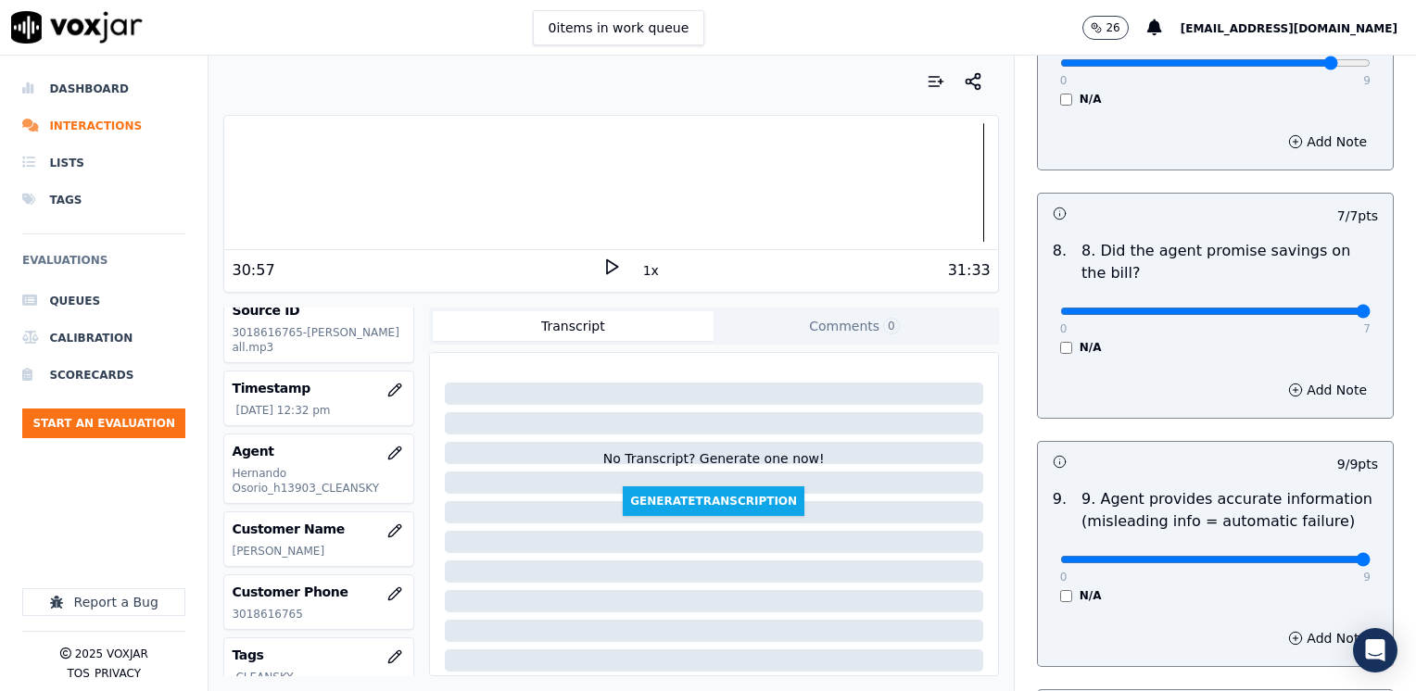
scroll to position [1542, 0]
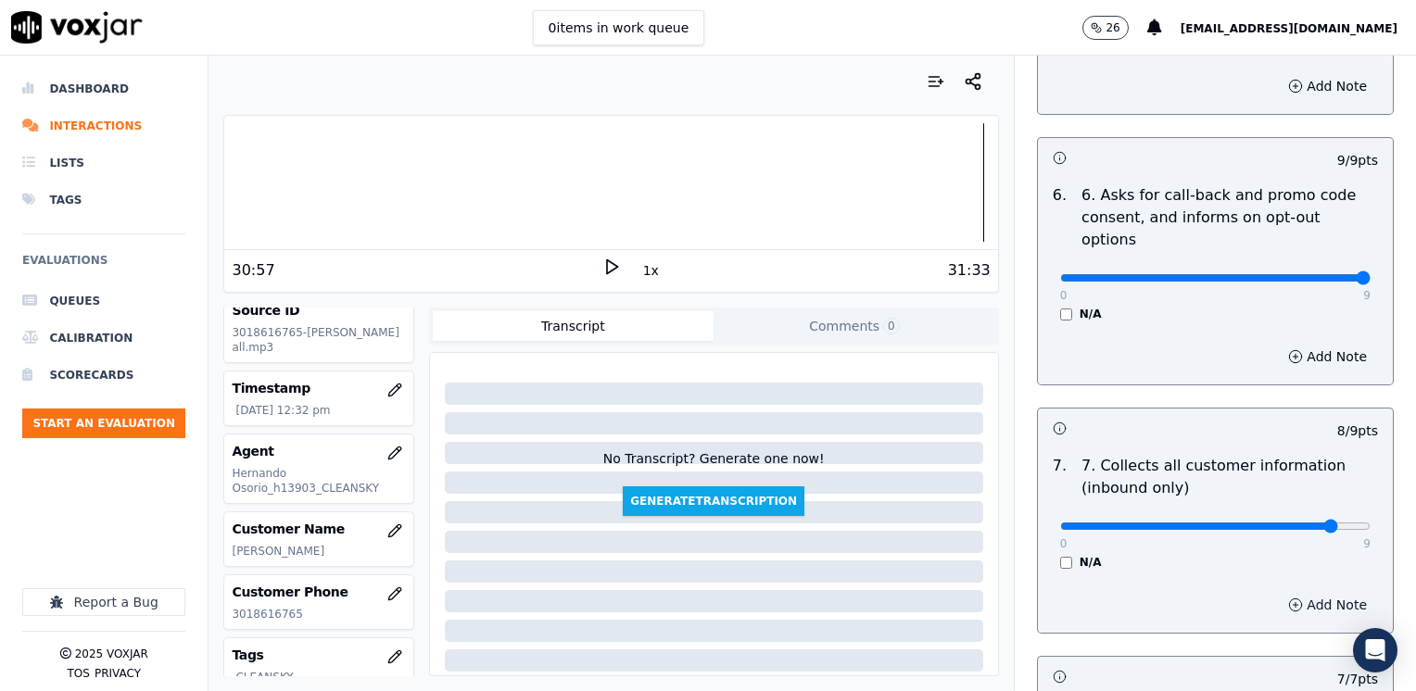
click at [1293, 592] on button "Add Note" at bounding box center [1327, 605] width 101 height 26
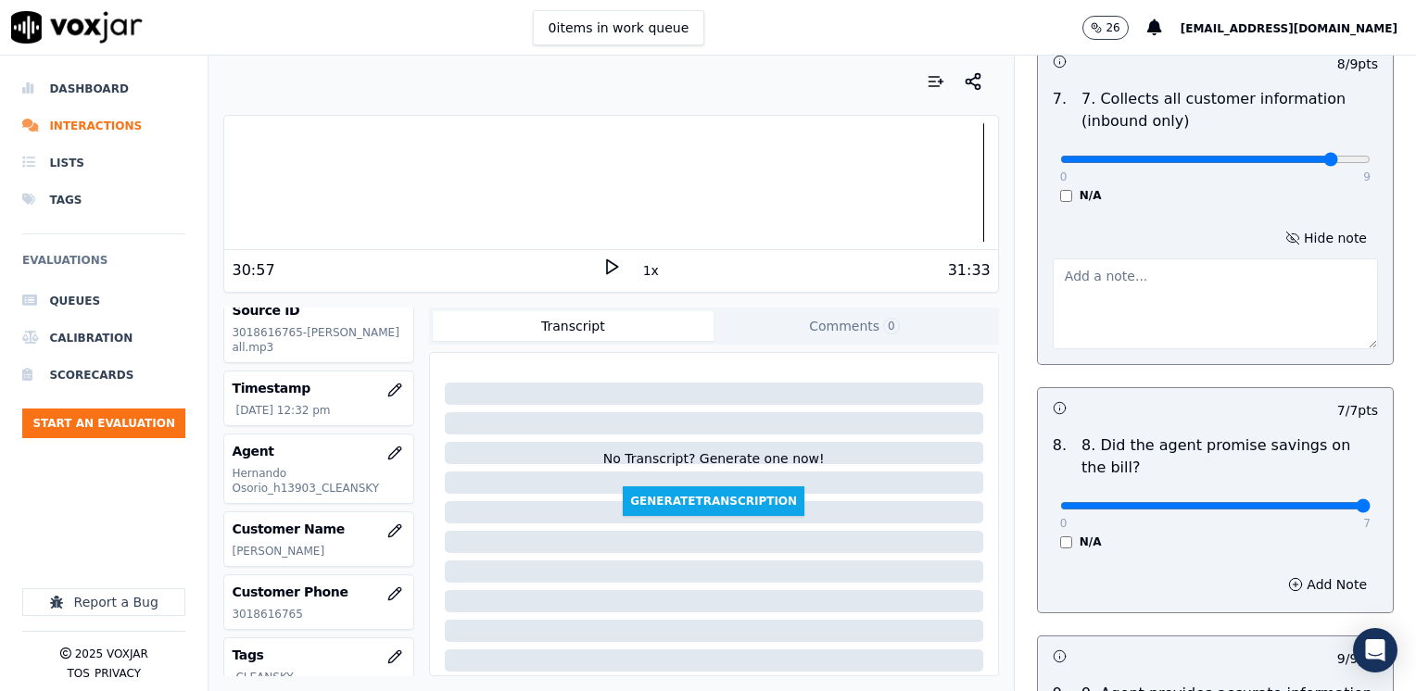
scroll to position [1912, 0]
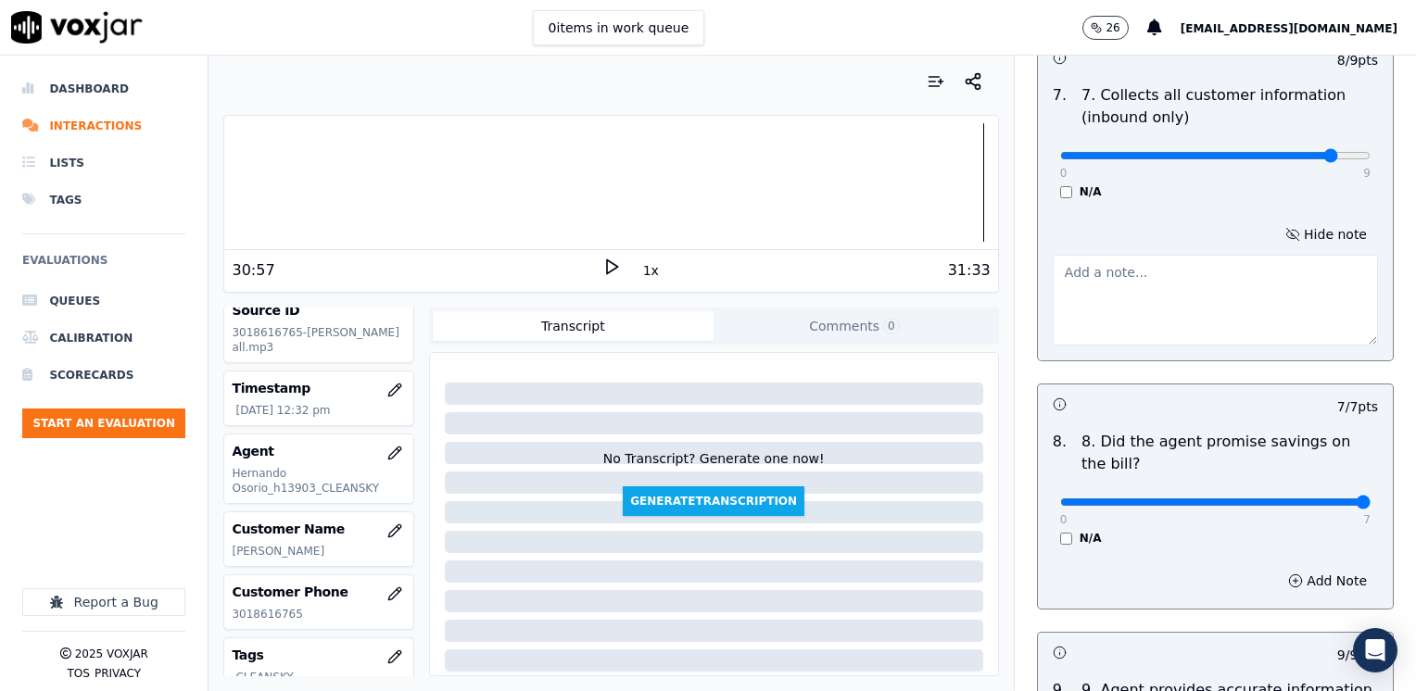
click at [1173, 255] on textarea at bounding box center [1214, 300] width 325 height 91
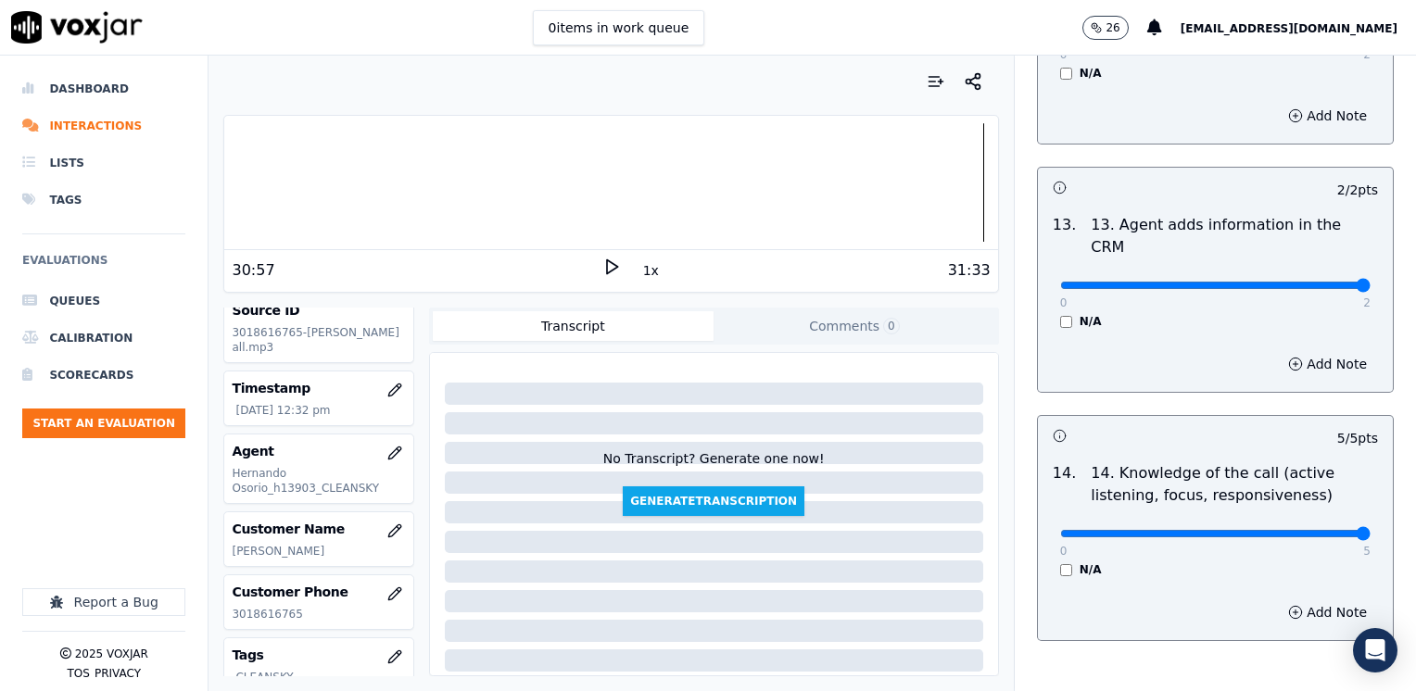
scroll to position [3400, 0]
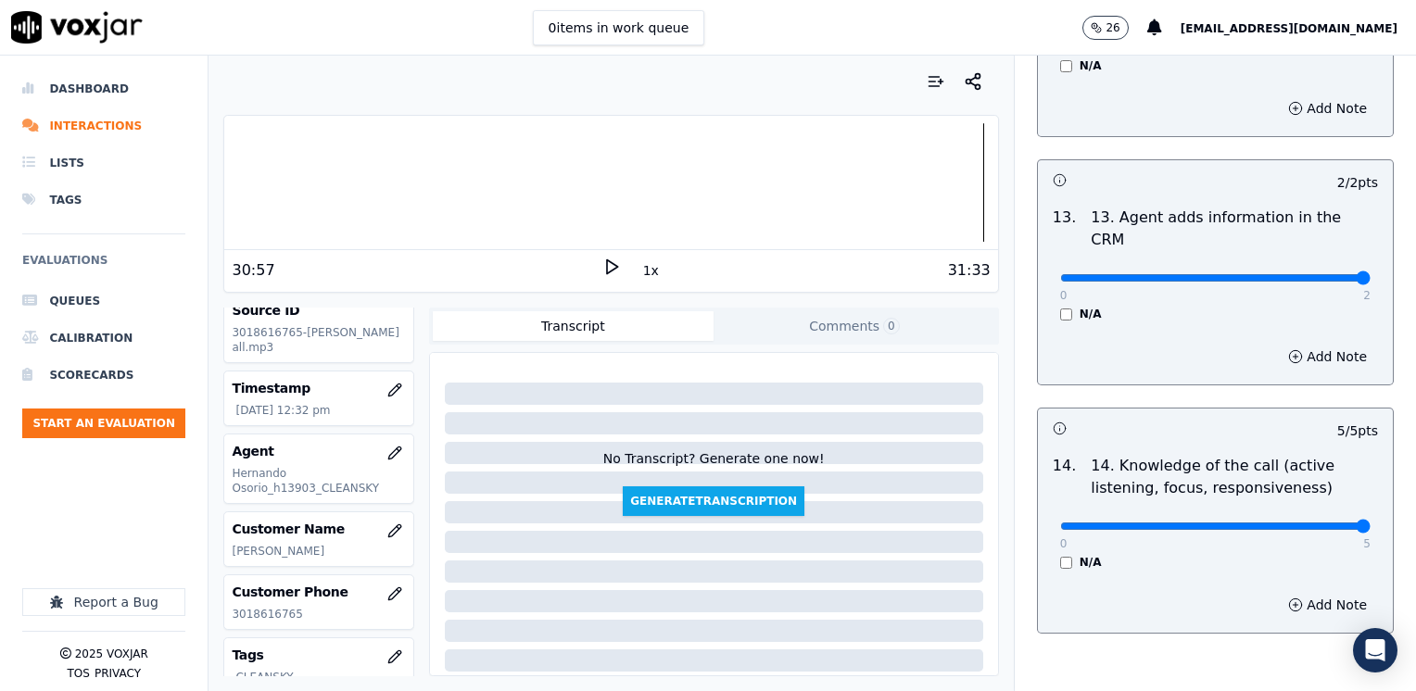
type textarea "Make sure to confirm full service address, the name as it appears on the bill b…"
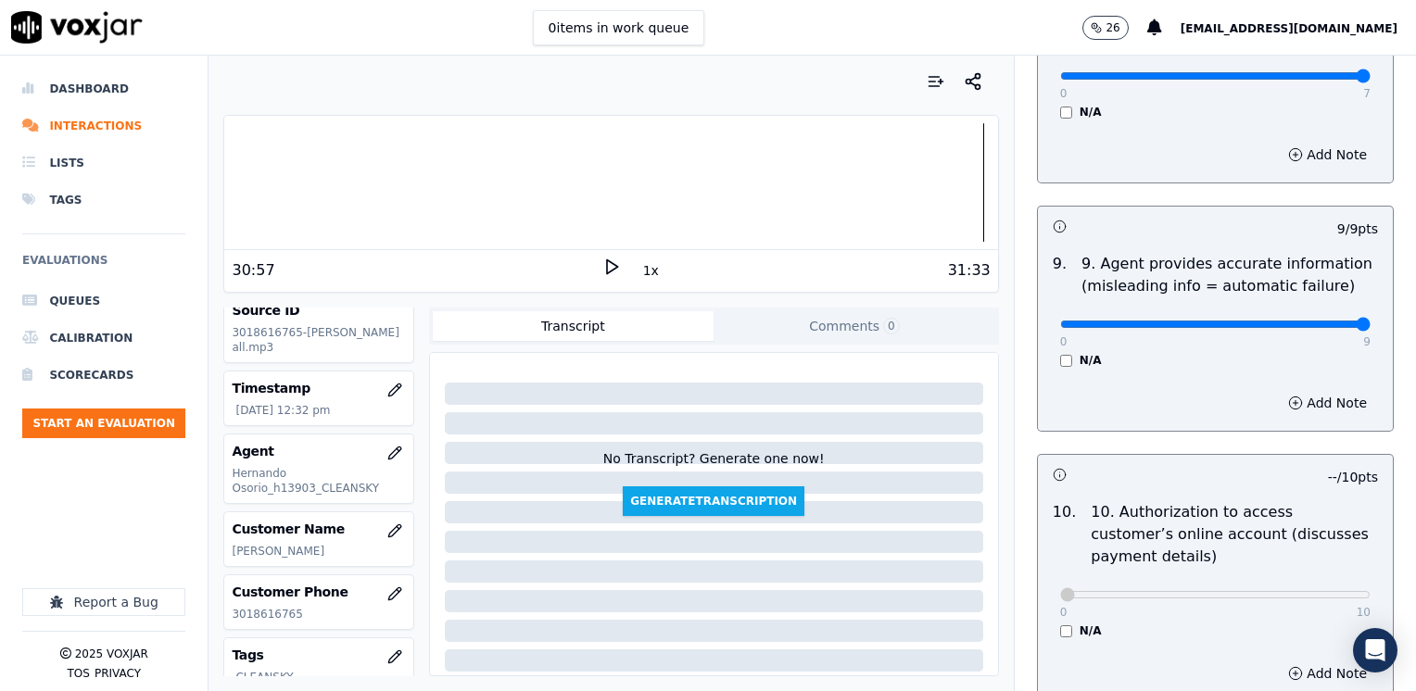
scroll to position [2288, 0]
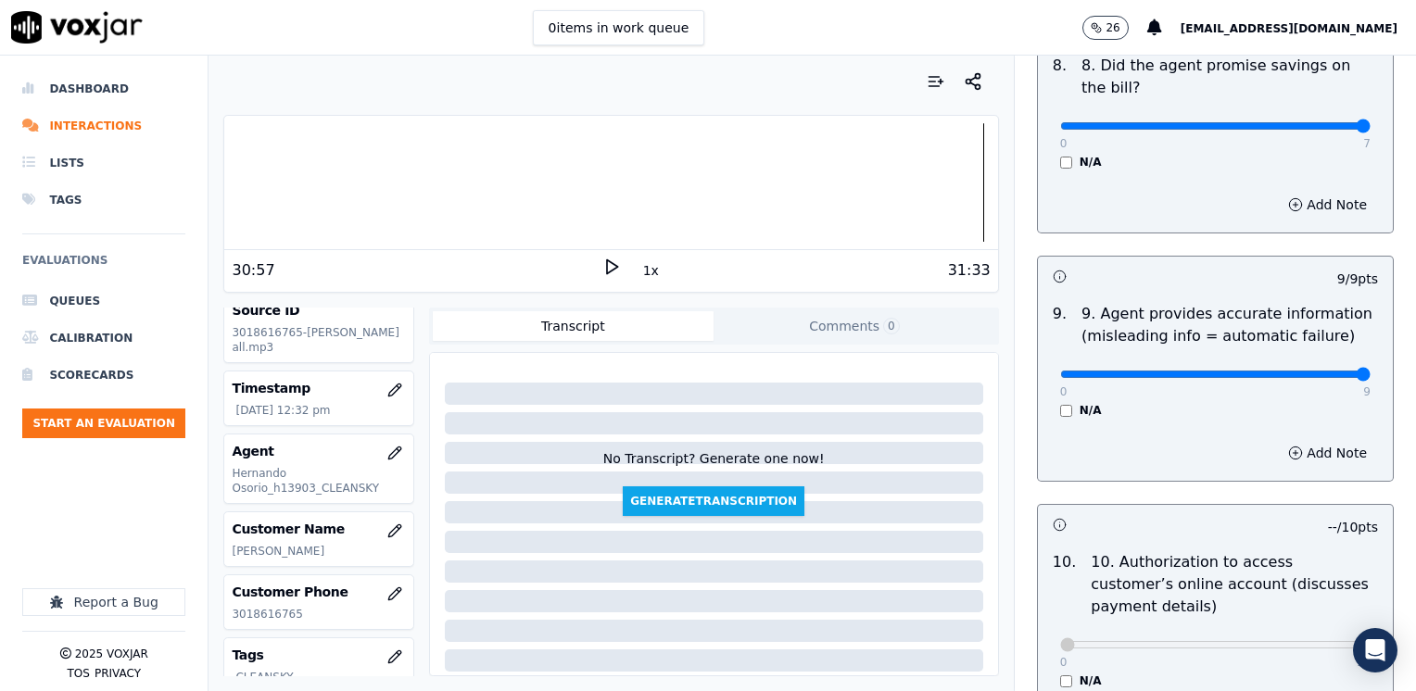
type input "8"
click at [1284, 440] on button "Add Note" at bounding box center [1327, 453] width 101 height 26
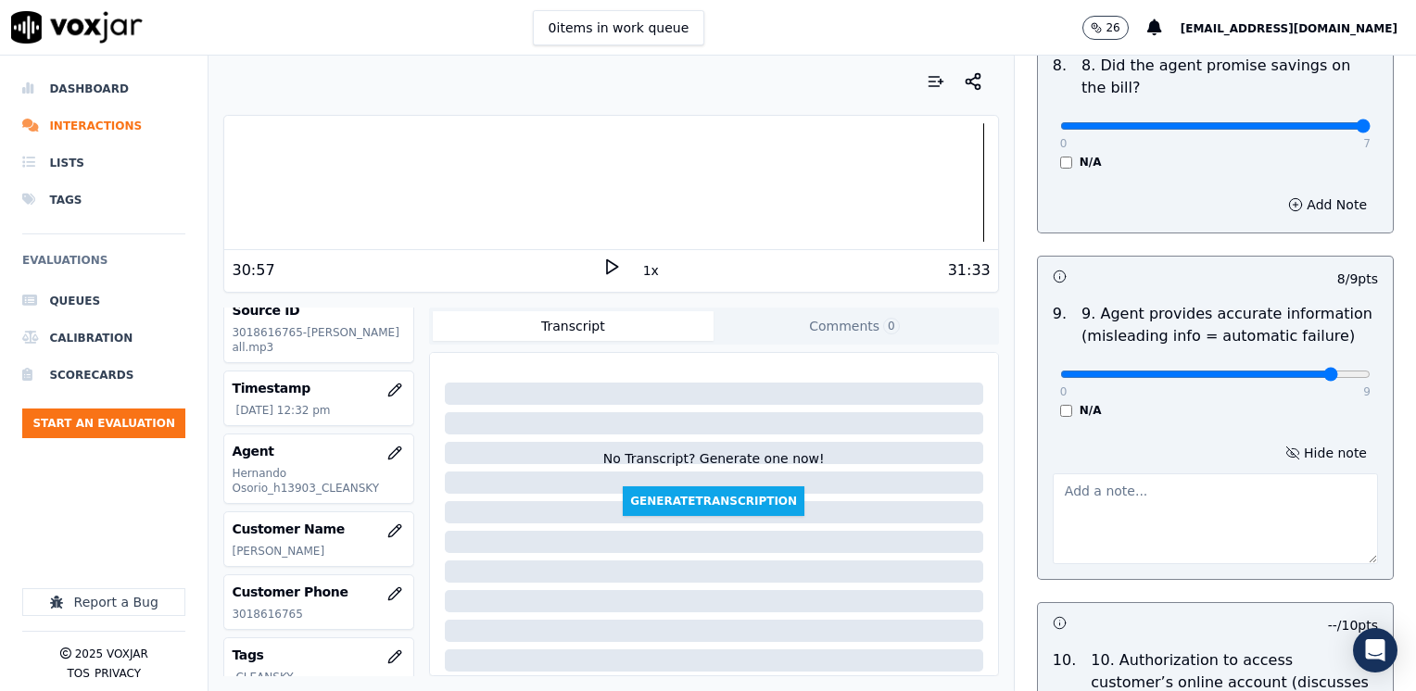
click at [1123, 473] on textarea at bounding box center [1214, 518] width 325 height 91
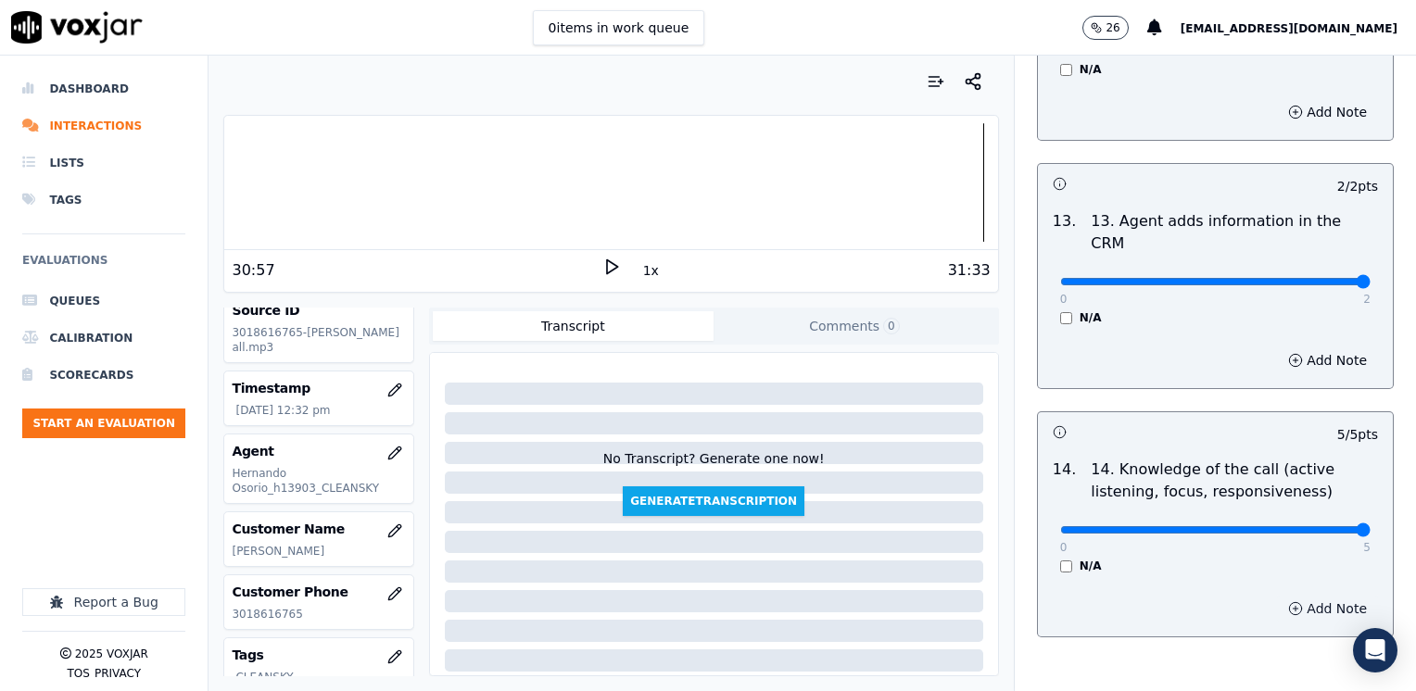
scroll to position [3498, 0]
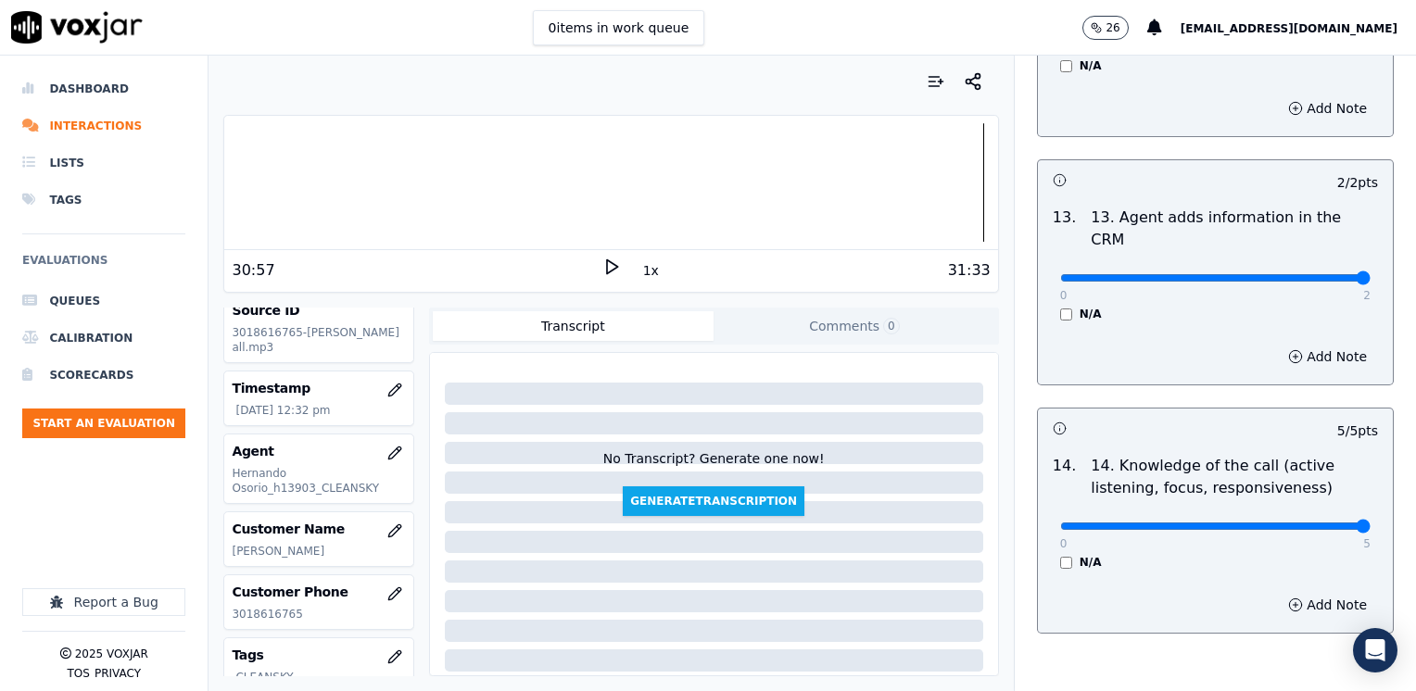
type textarea "Avoid saying phrases like "ese pequeno monto no lo paga" referring to the cance…"
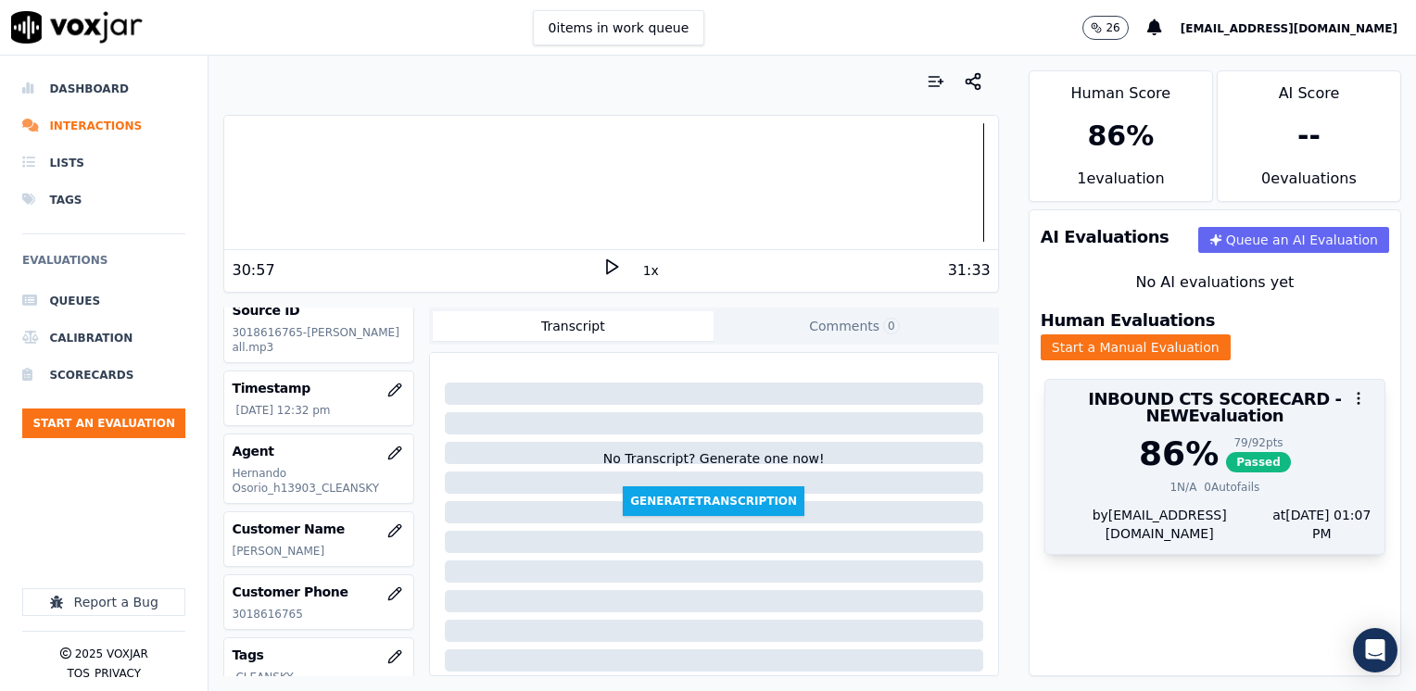
click at [1213, 487] on div "86 % 79 / 92 pts Passed 1 N/A 0 Autofails" at bounding box center [1214, 470] width 339 height 70
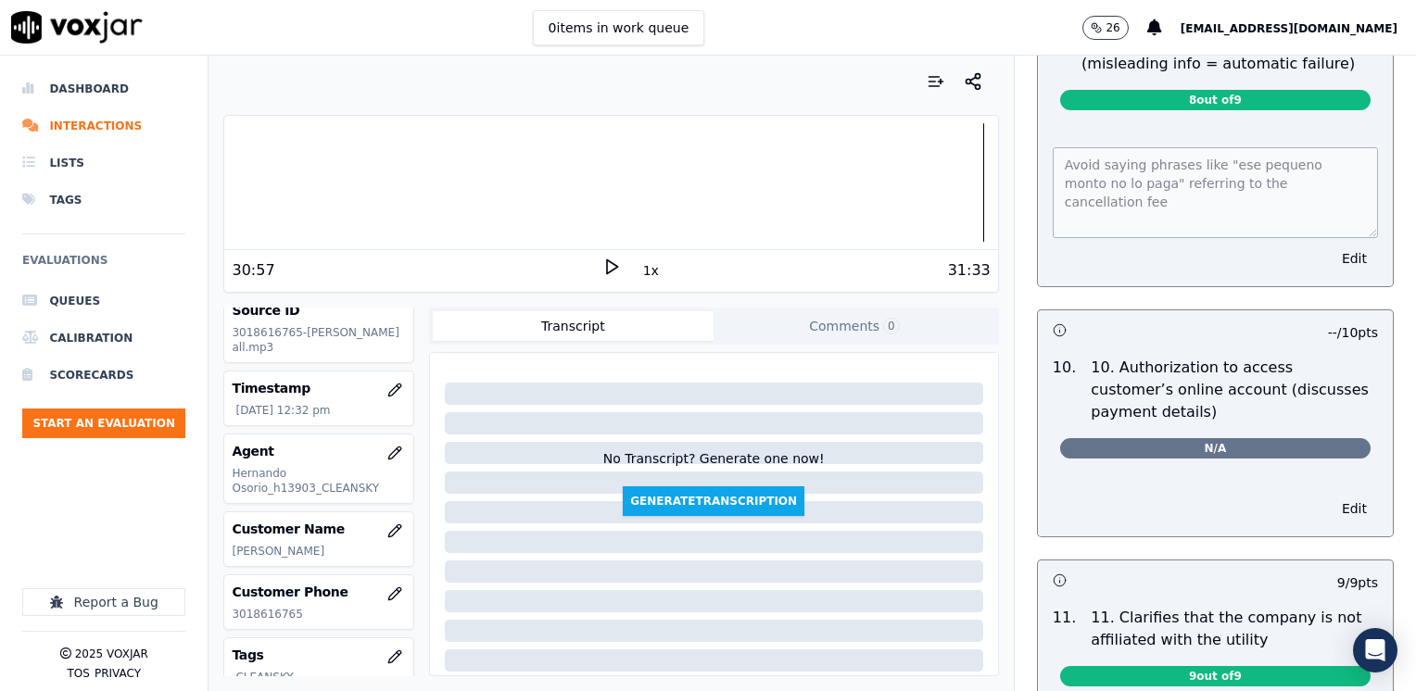
scroll to position [2687, 0]
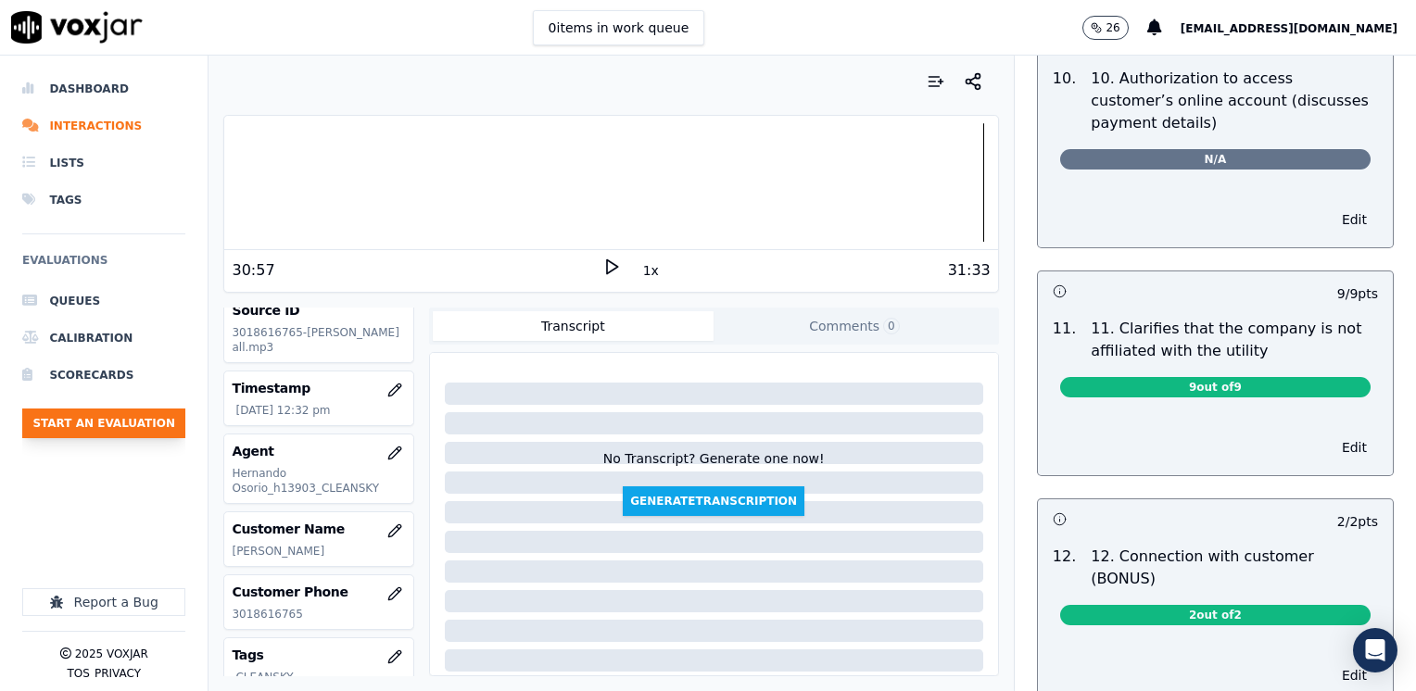
click at [151, 423] on button "Start an Evaluation" at bounding box center [103, 424] width 163 height 30
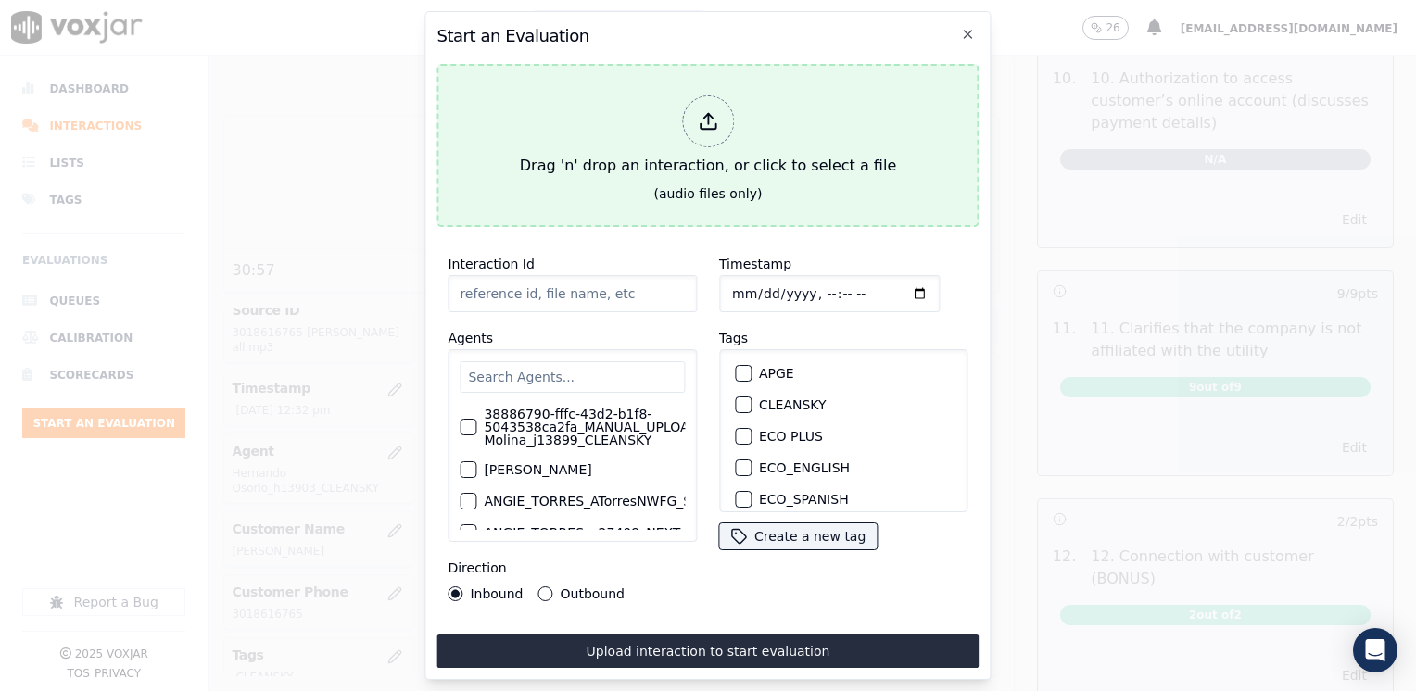
click at [711, 111] on icon at bounding box center [708, 121] width 20 height 20
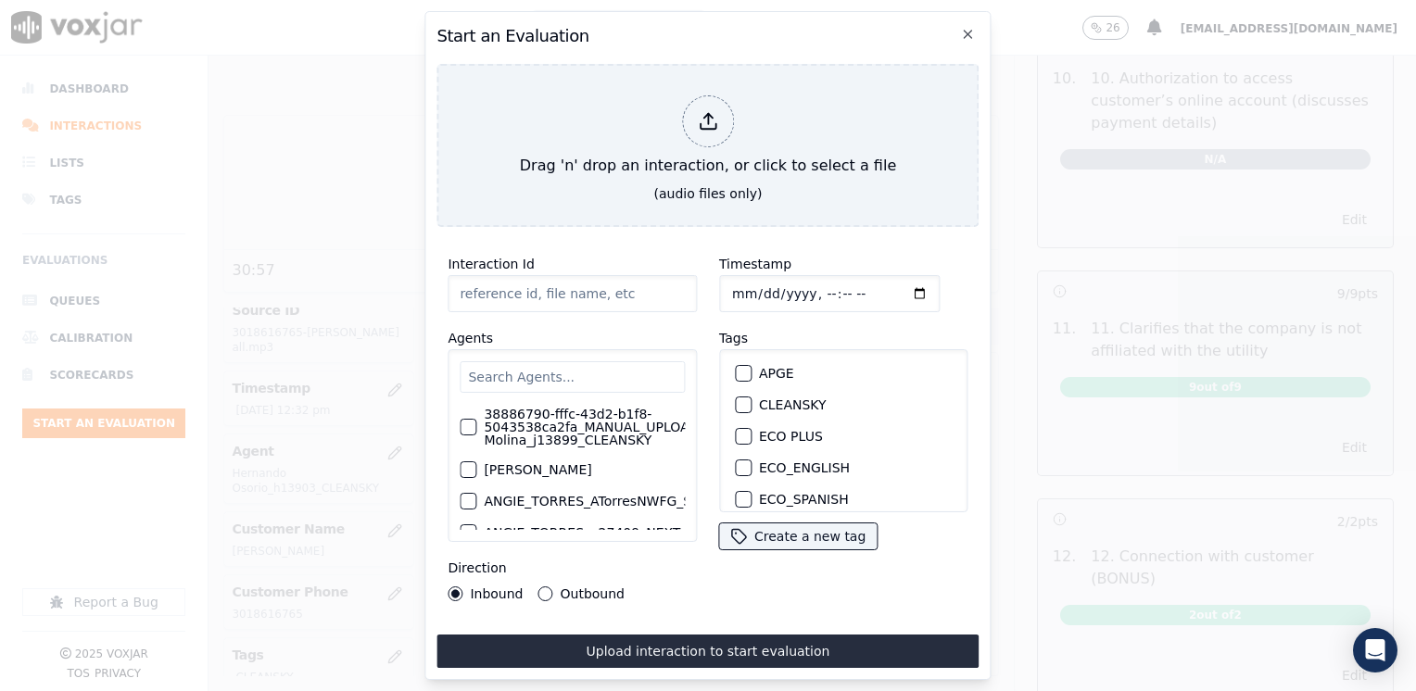
type input "20250825-114124_7817096617-[PERSON_NAME] TARRIFA all.mp3"
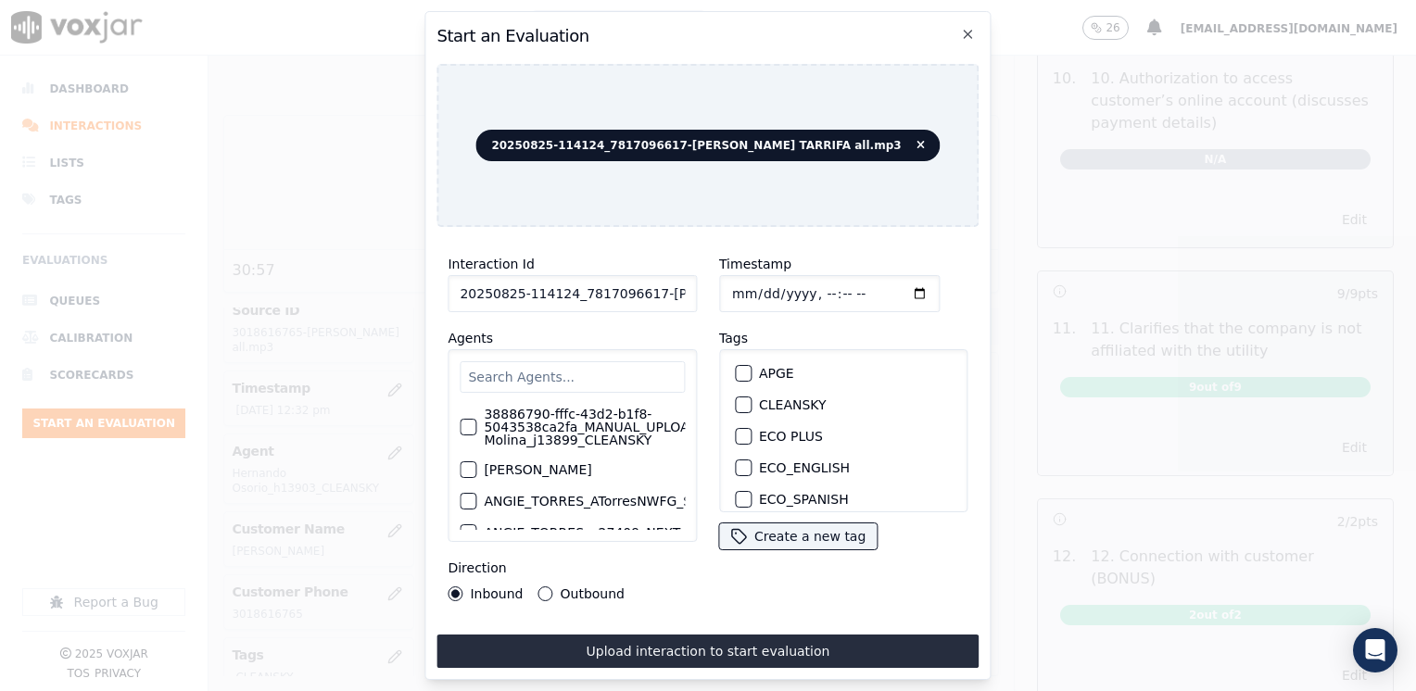
click at [548, 378] on input "text" at bounding box center [572, 376] width 225 height 31
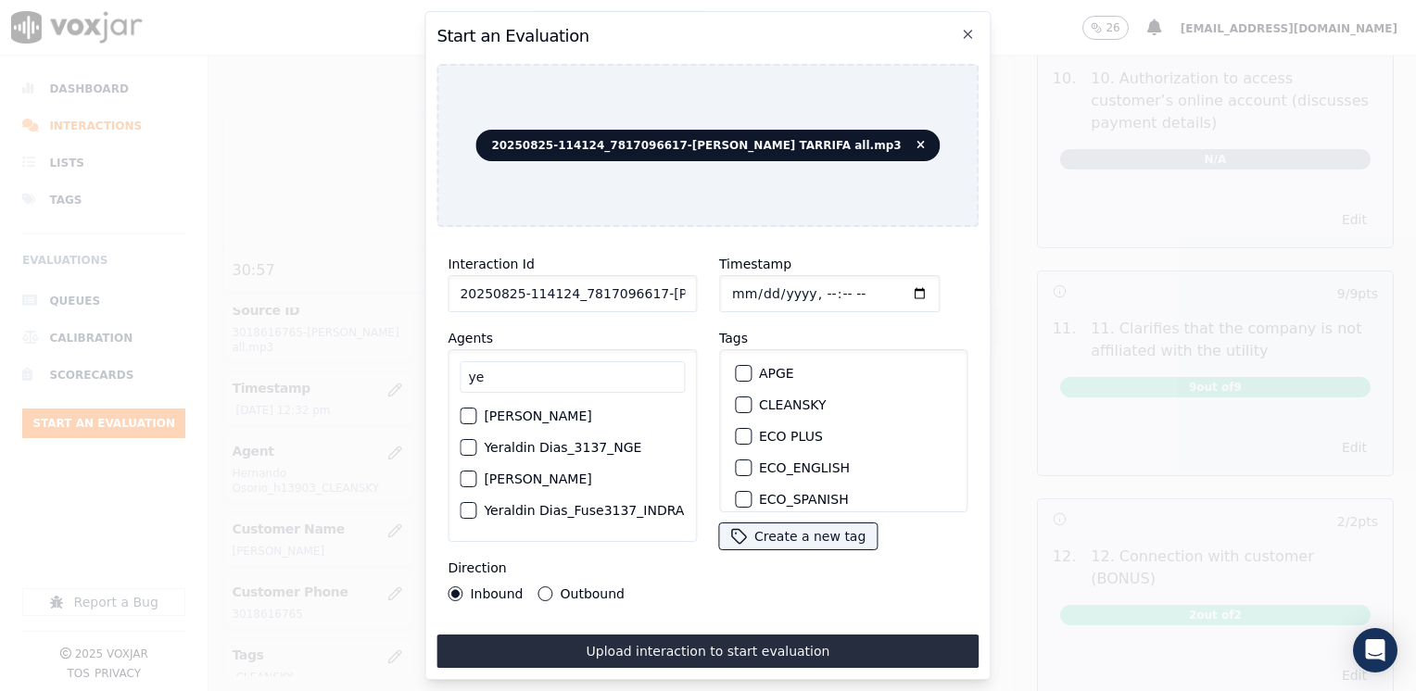
type input "y"
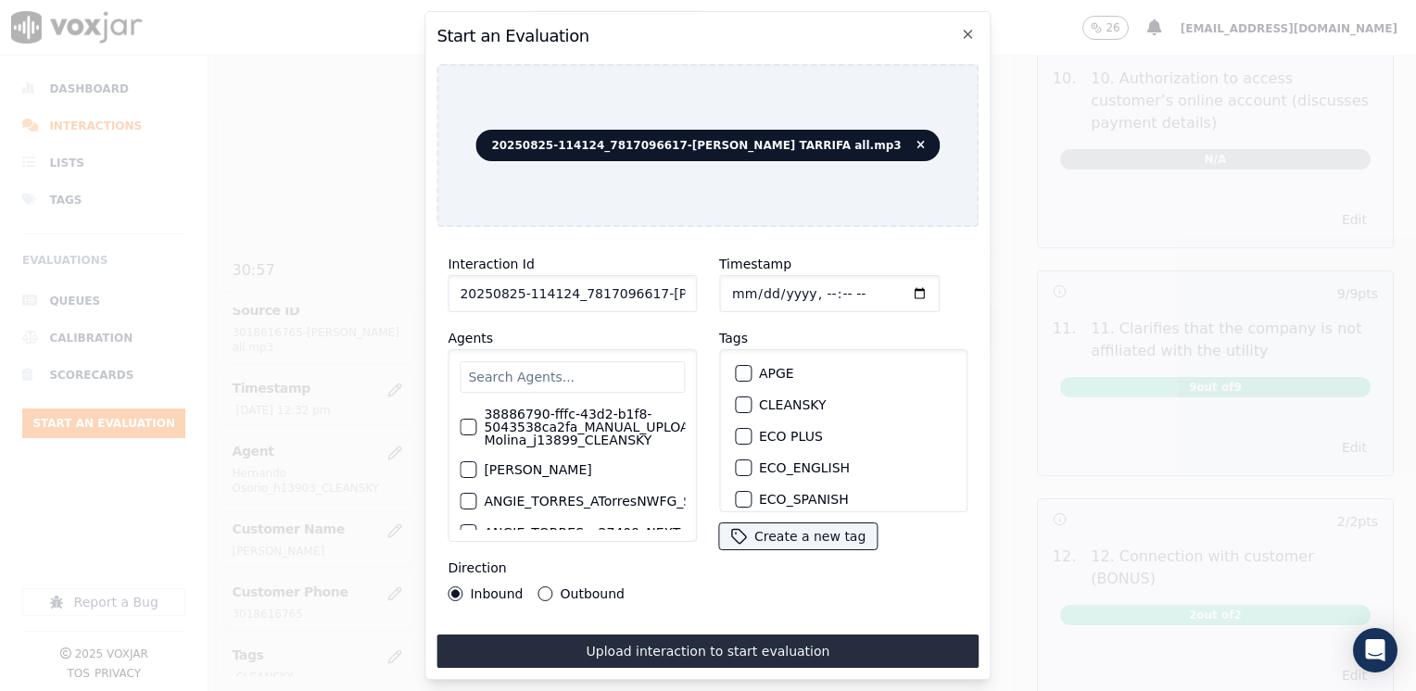
click at [522, 370] on input "text" at bounding box center [572, 376] width 225 height 31
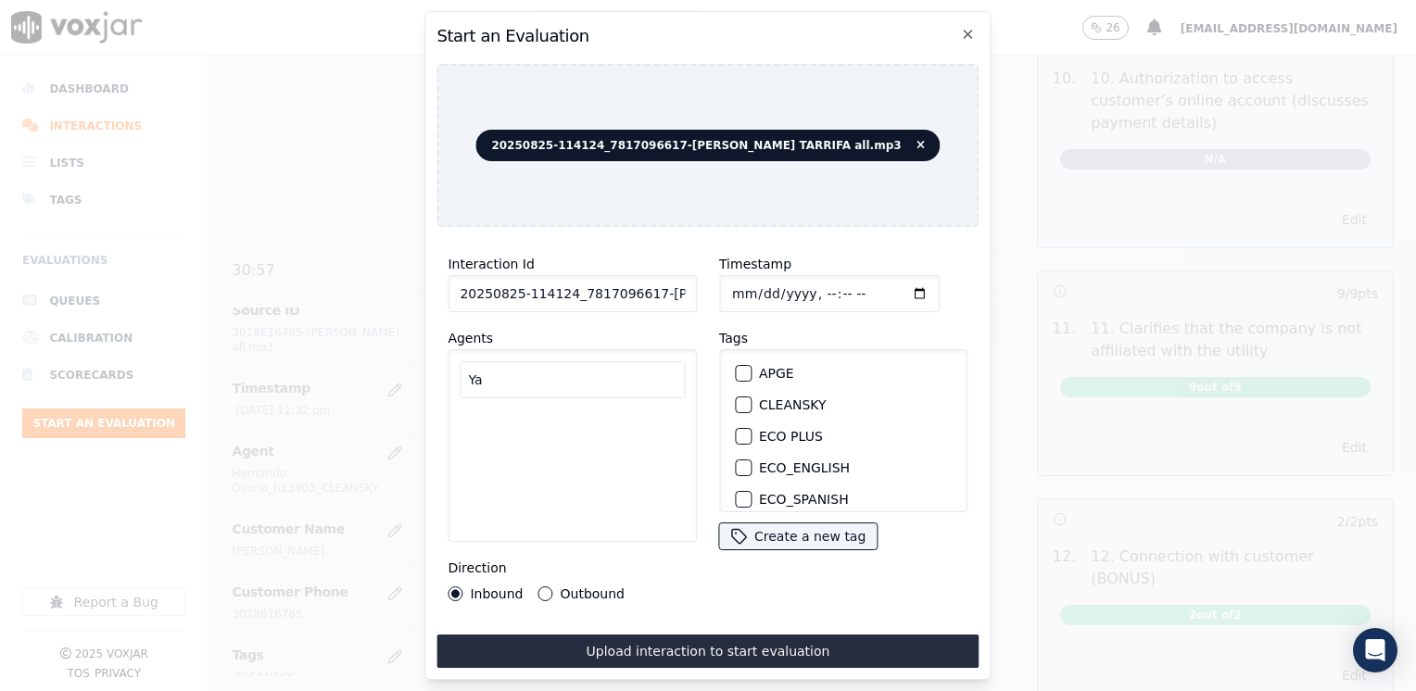
type input "Y"
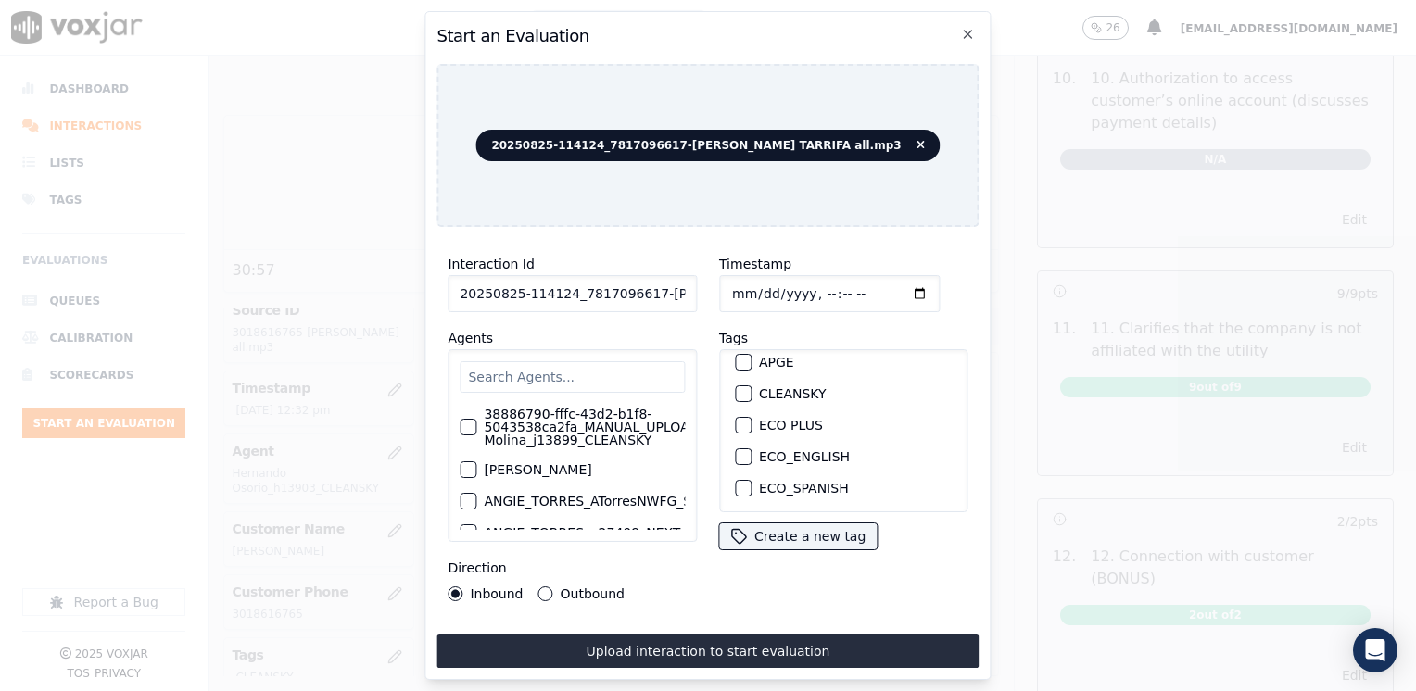
scroll to position [0, 0]
click at [736, 398] on div "button" at bounding box center [742, 404] width 13 height 13
click at [881, 282] on input "Timestamp" at bounding box center [829, 293] width 220 height 37
click at [896, 287] on input "Timestamp" at bounding box center [829, 293] width 220 height 37
type input "[DATE]T13:08"
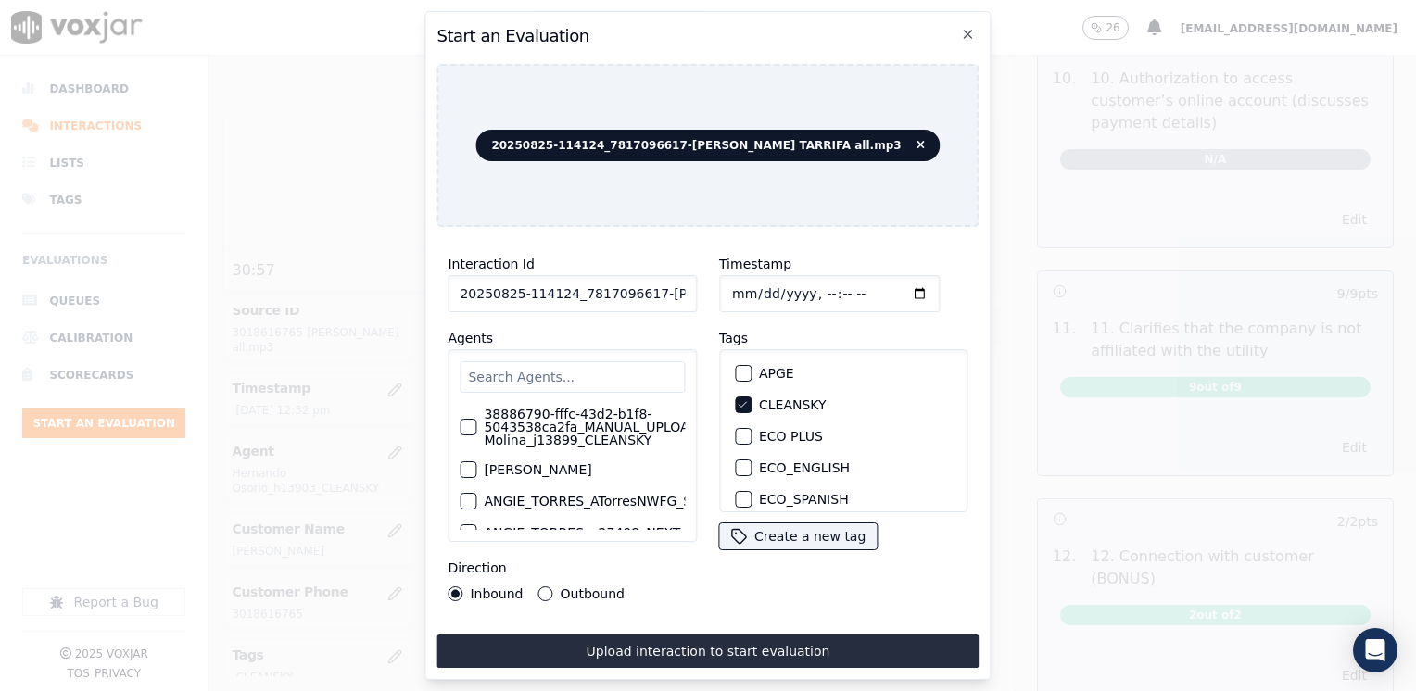
click at [538, 591] on button "Outbound" at bounding box center [545, 593] width 15 height 15
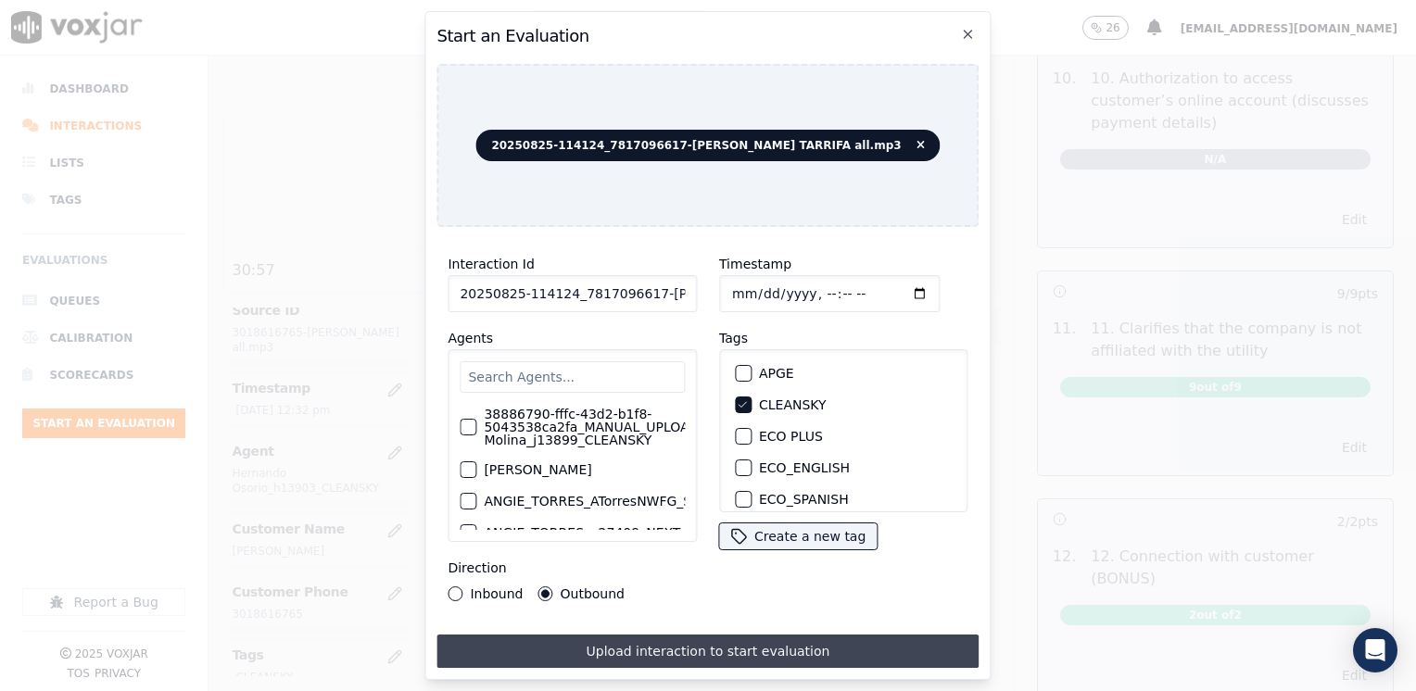
click at [709, 640] on button "Upload interaction to start evaluation" at bounding box center [707, 651] width 542 height 33
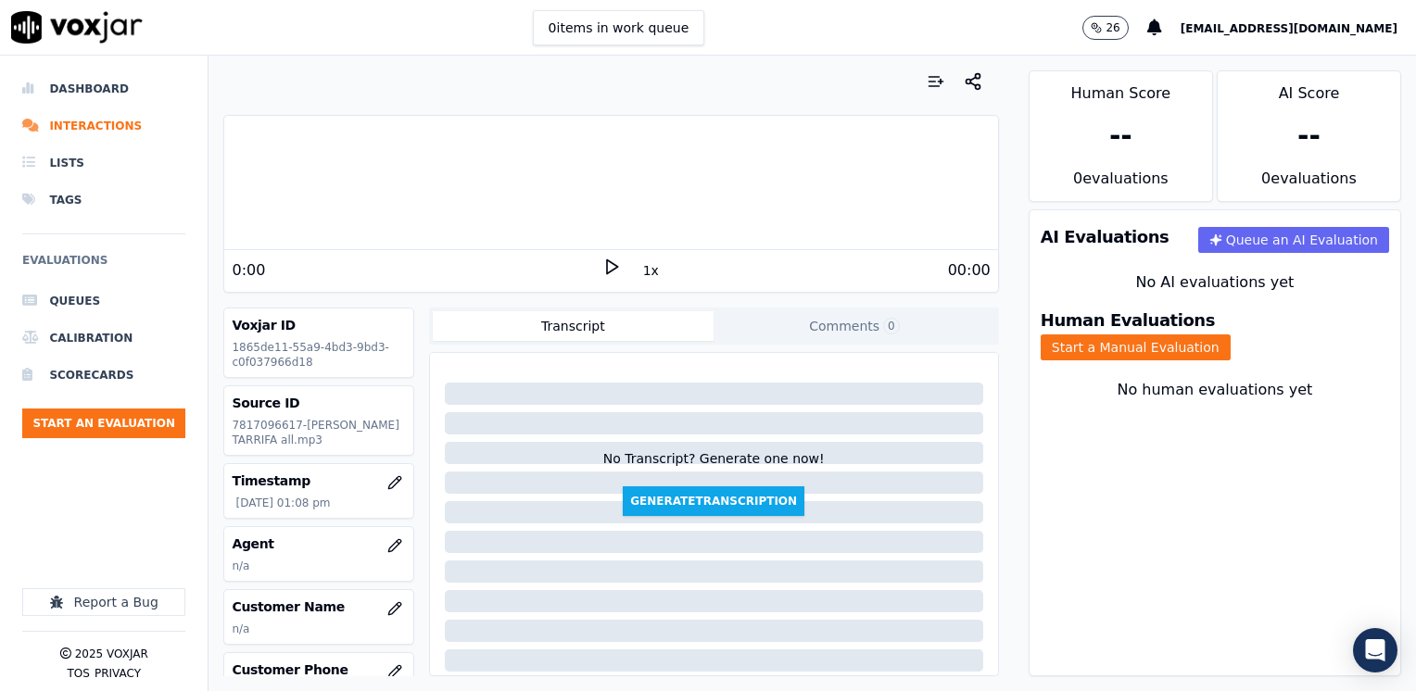
click at [608, 264] on icon at bounding box center [611, 267] width 19 height 19
click at [607, 263] on icon at bounding box center [611, 267] width 19 height 19
click at [376, 542] on button "button" at bounding box center [394, 545] width 37 height 37
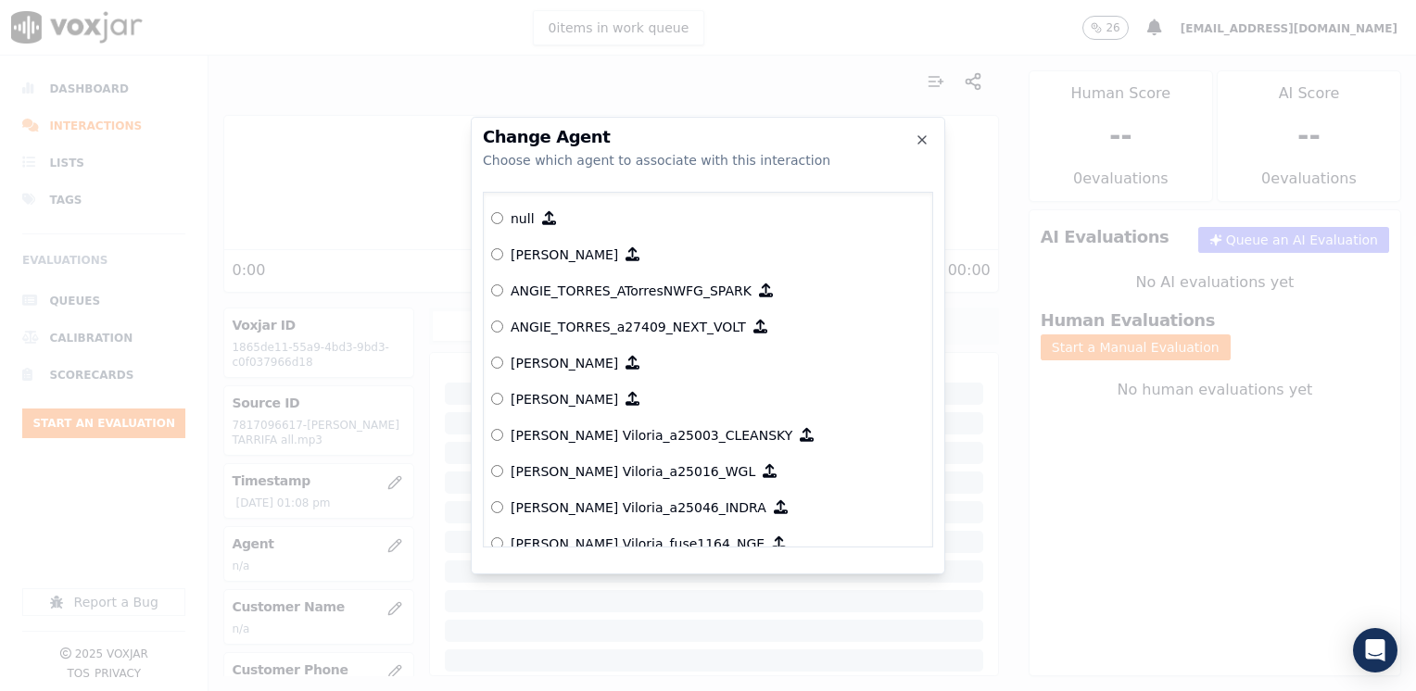
click at [337, 605] on div at bounding box center [708, 345] width 1416 height 691
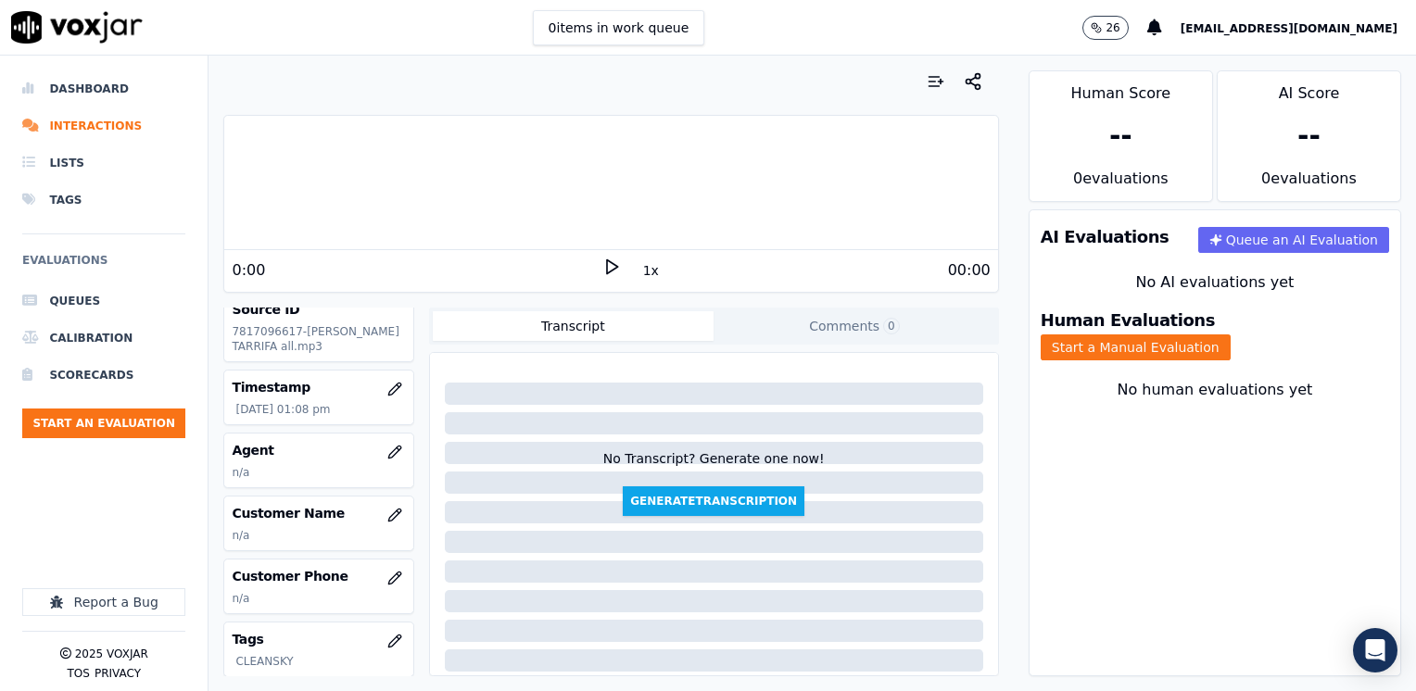
scroll to position [185, 0]
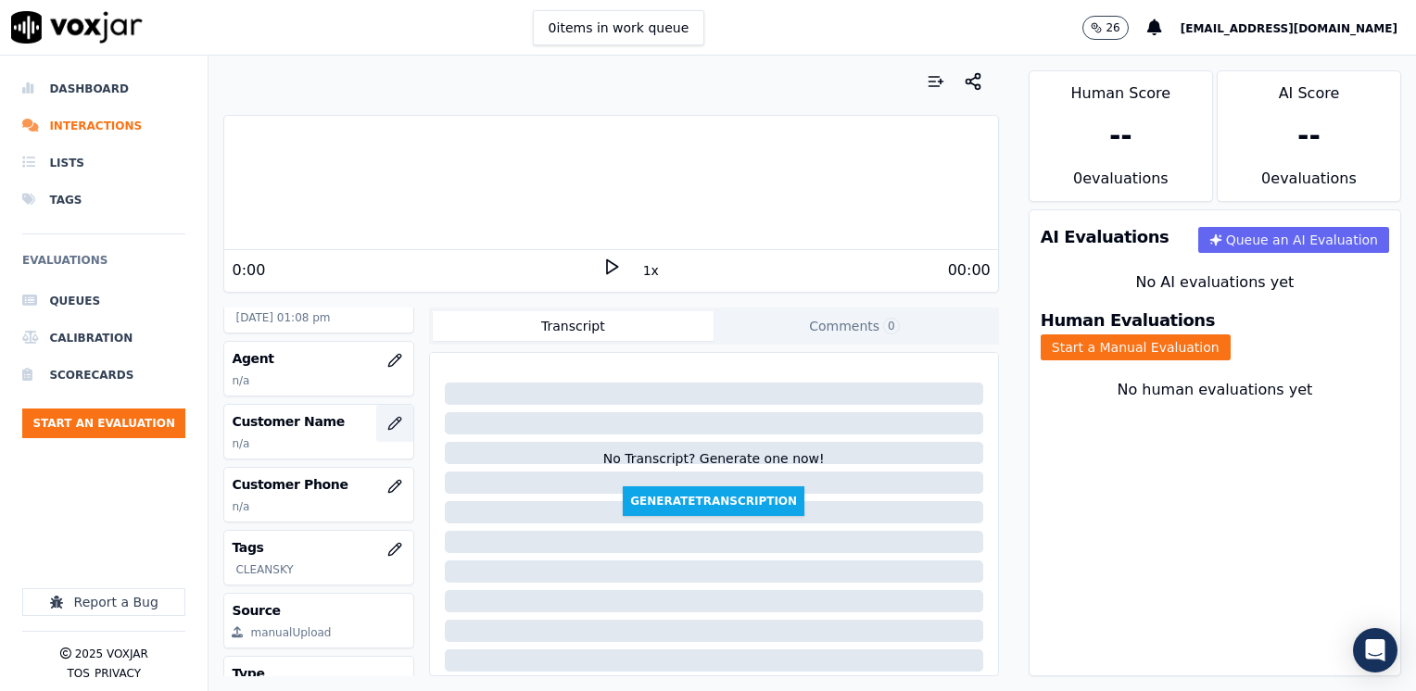
click at [388, 417] on icon "button" at bounding box center [394, 423] width 12 height 12
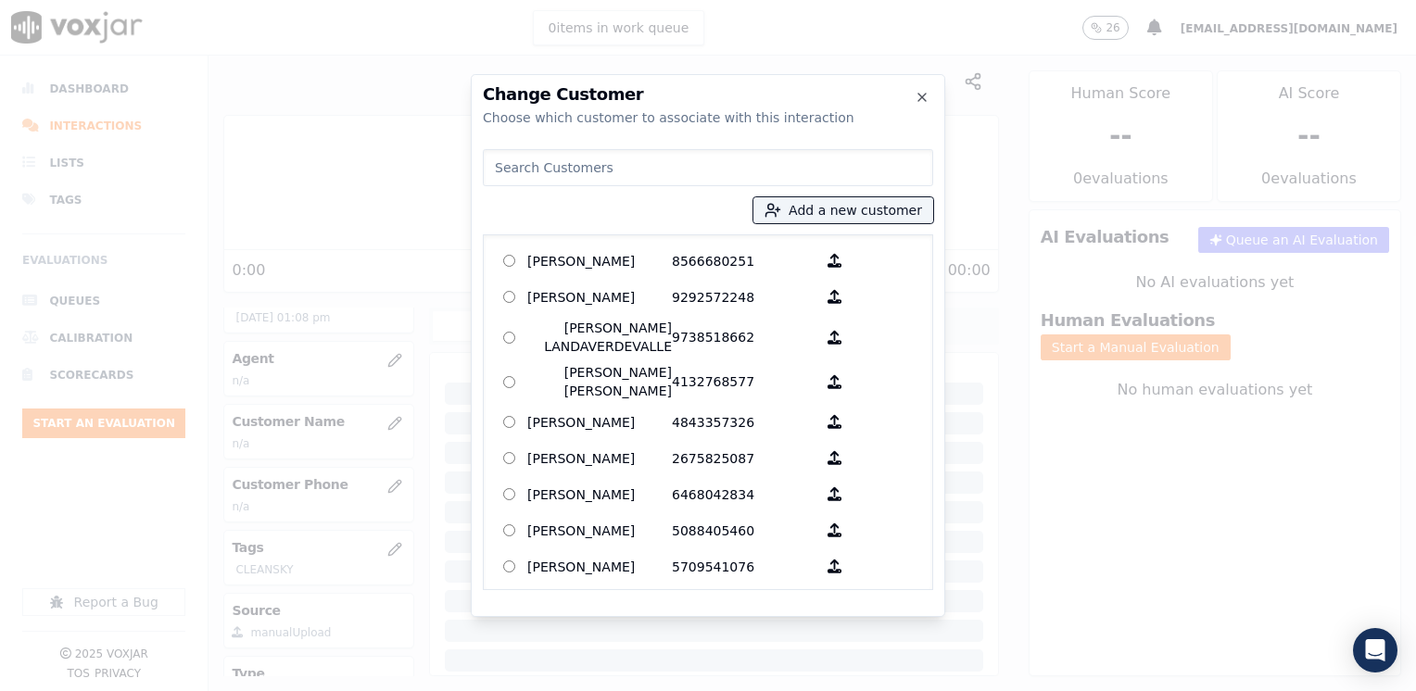
click at [661, 172] on input at bounding box center [708, 167] width 450 height 37
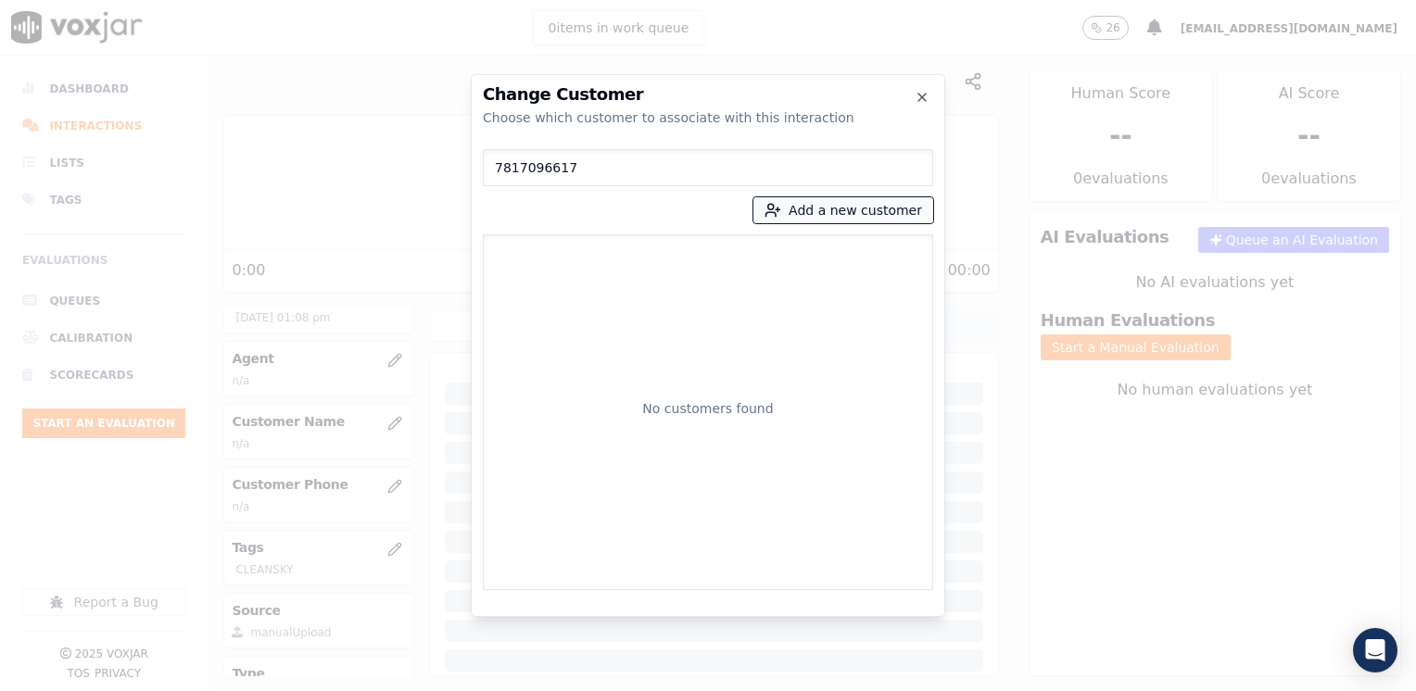
type input "7817096617"
click at [858, 213] on button "Add a new customer" at bounding box center [843, 210] width 180 height 26
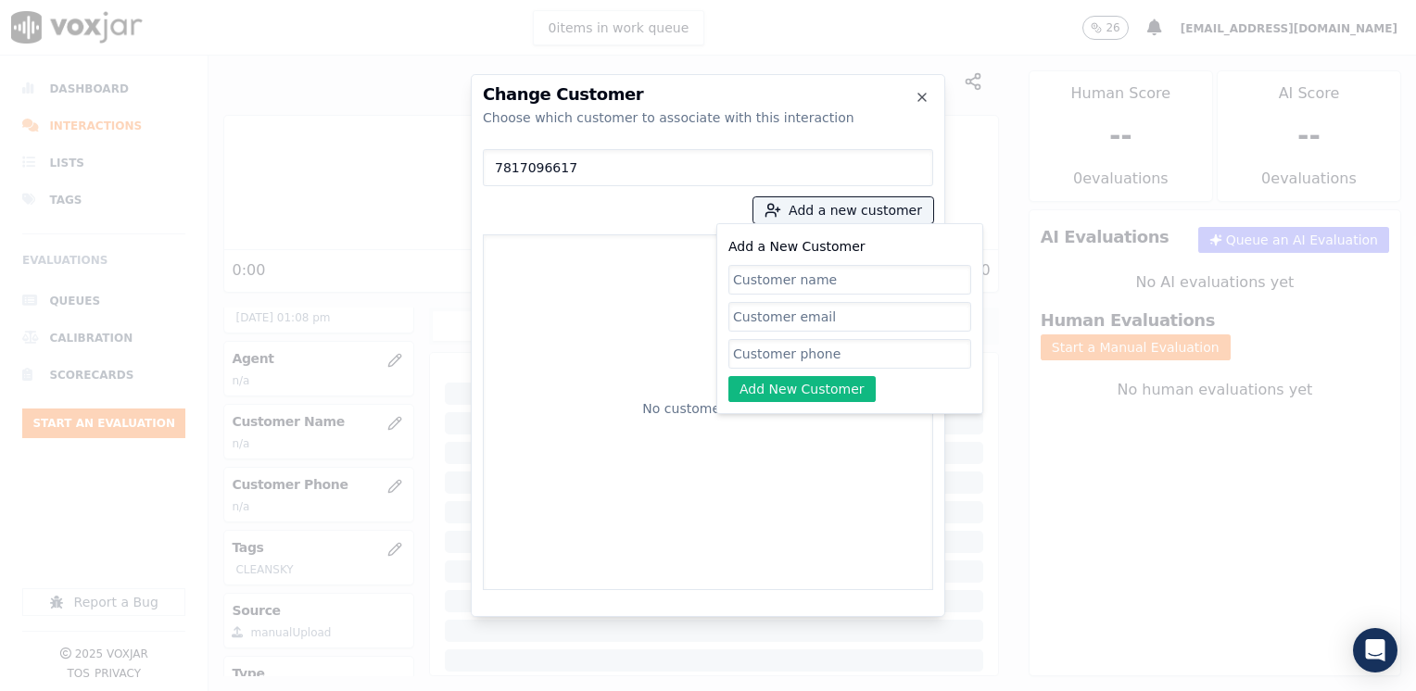
click at [826, 346] on input "Add a New Customer" at bounding box center [849, 354] width 243 height 30
paste input "7817096617"
type input "7817096617"
click at [837, 280] on input "Add a New Customer" at bounding box center [849, 280] width 243 height 30
paste input "[PERSON_NAME]"
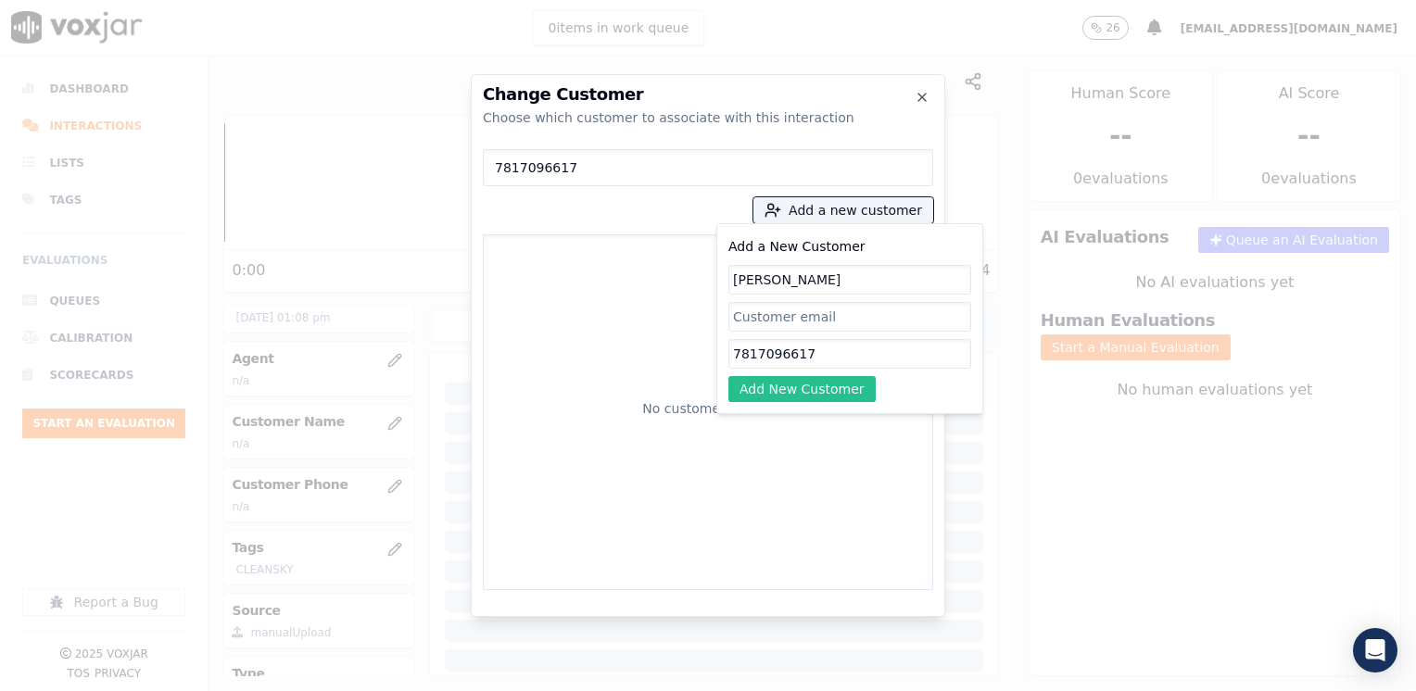
type input "[PERSON_NAME]"
click at [799, 401] on button "Add New Customer" at bounding box center [801, 389] width 147 height 26
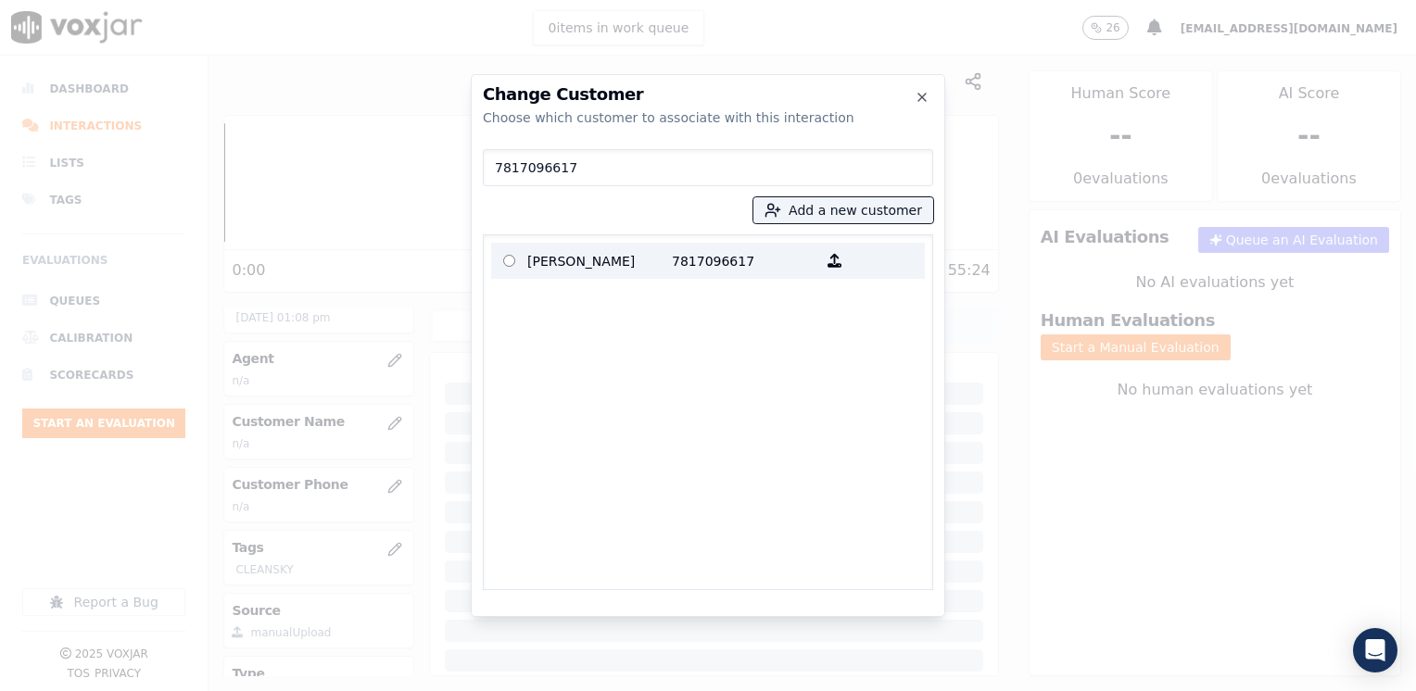
click at [654, 250] on p "[PERSON_NAME]" at bounding box center [599, 260] width 145 height 29
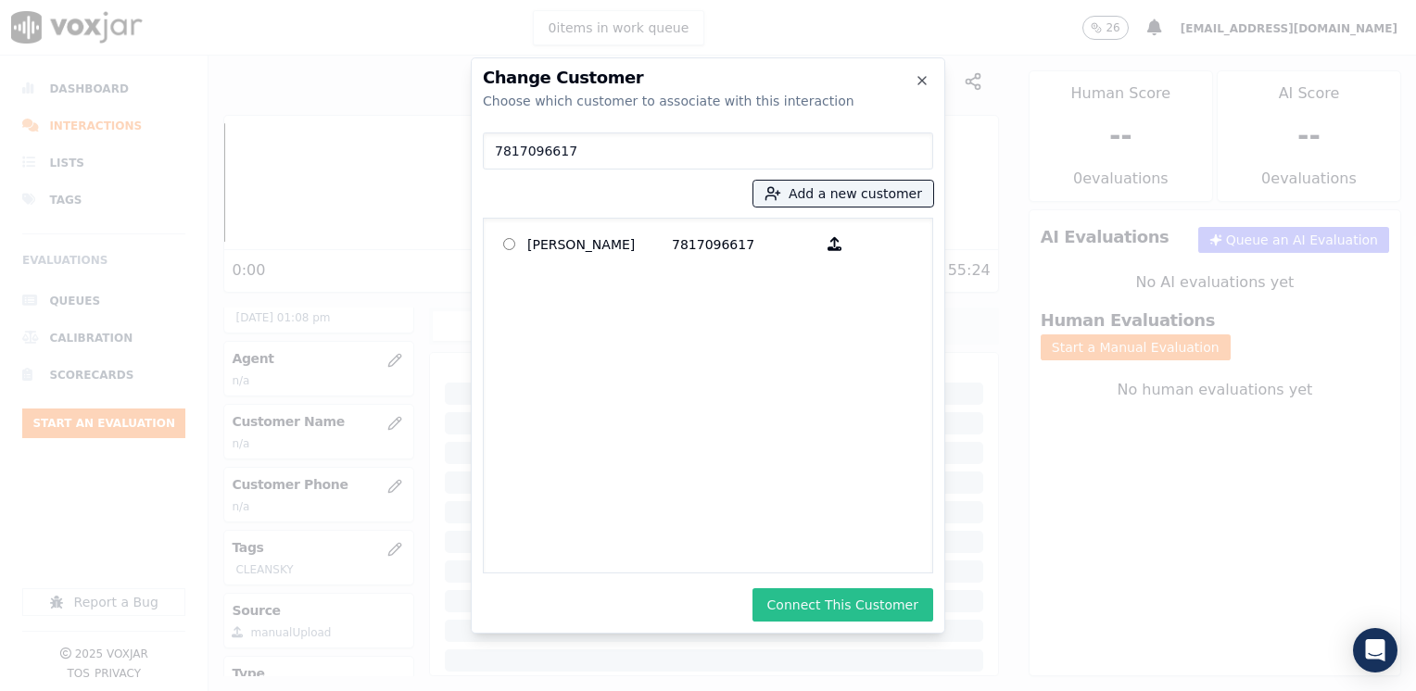
click at [859, 606] on button "Connect This Customer" at bounding box center [842, 604] width 181 height 33
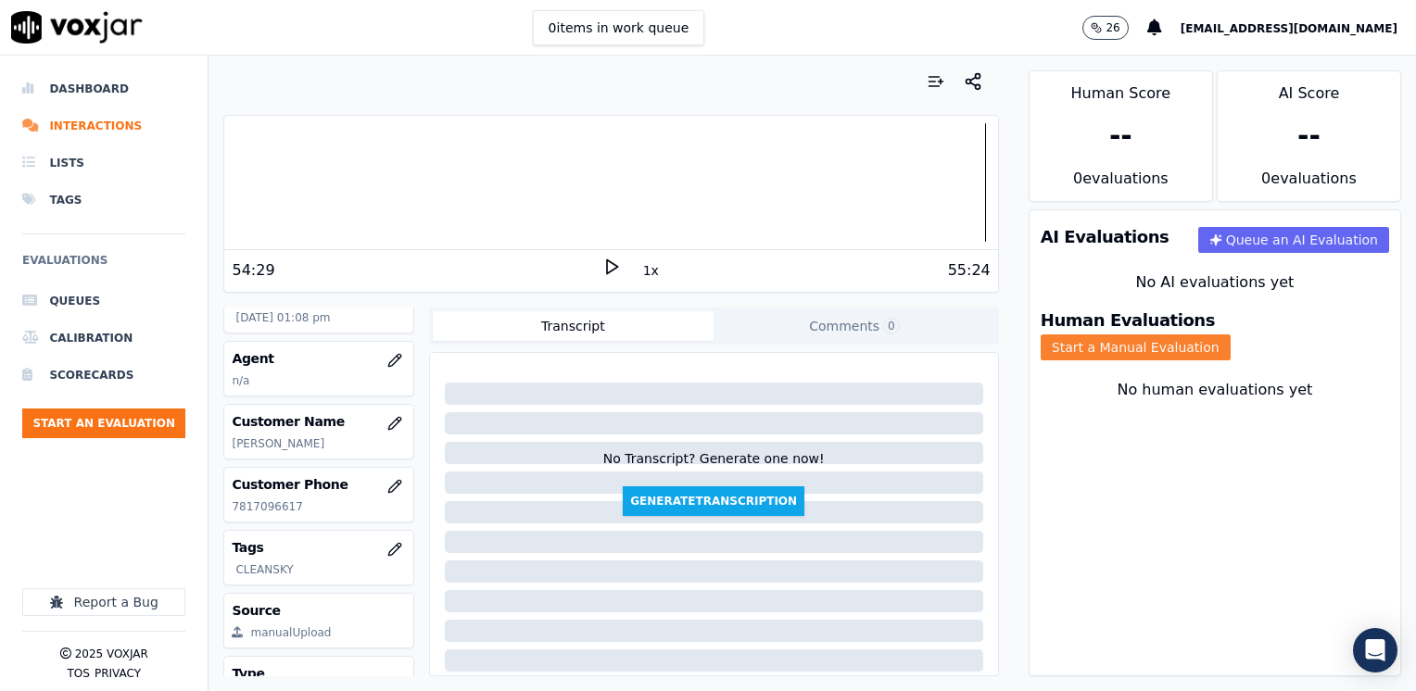
click at [1206, 334] on button "Start a Manual Evaluation" at bounding box center [1135, 347] width 190 height 26
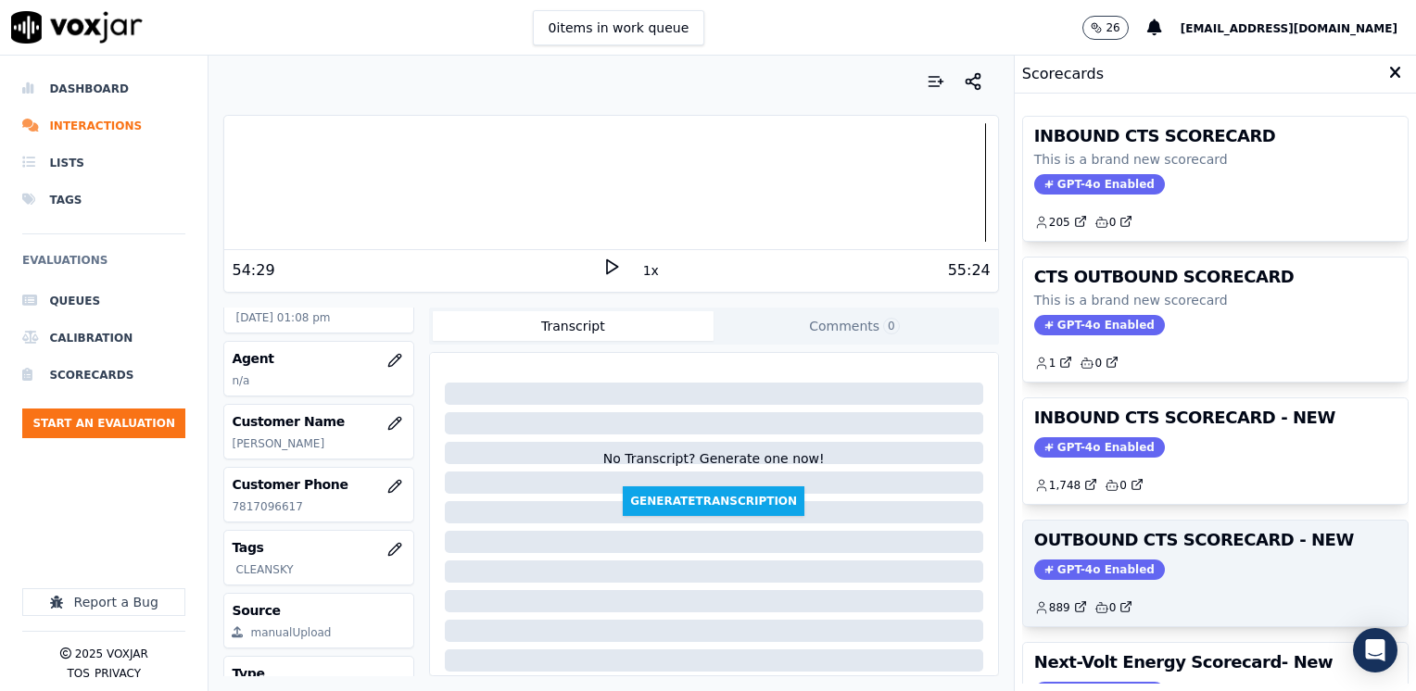
click at [1114, 552] on div "OUTBOUND CTS SCORECARD - NEW GPT-4o Enabled 889 0" at bounding box center [1215, 574] width 384 height 106
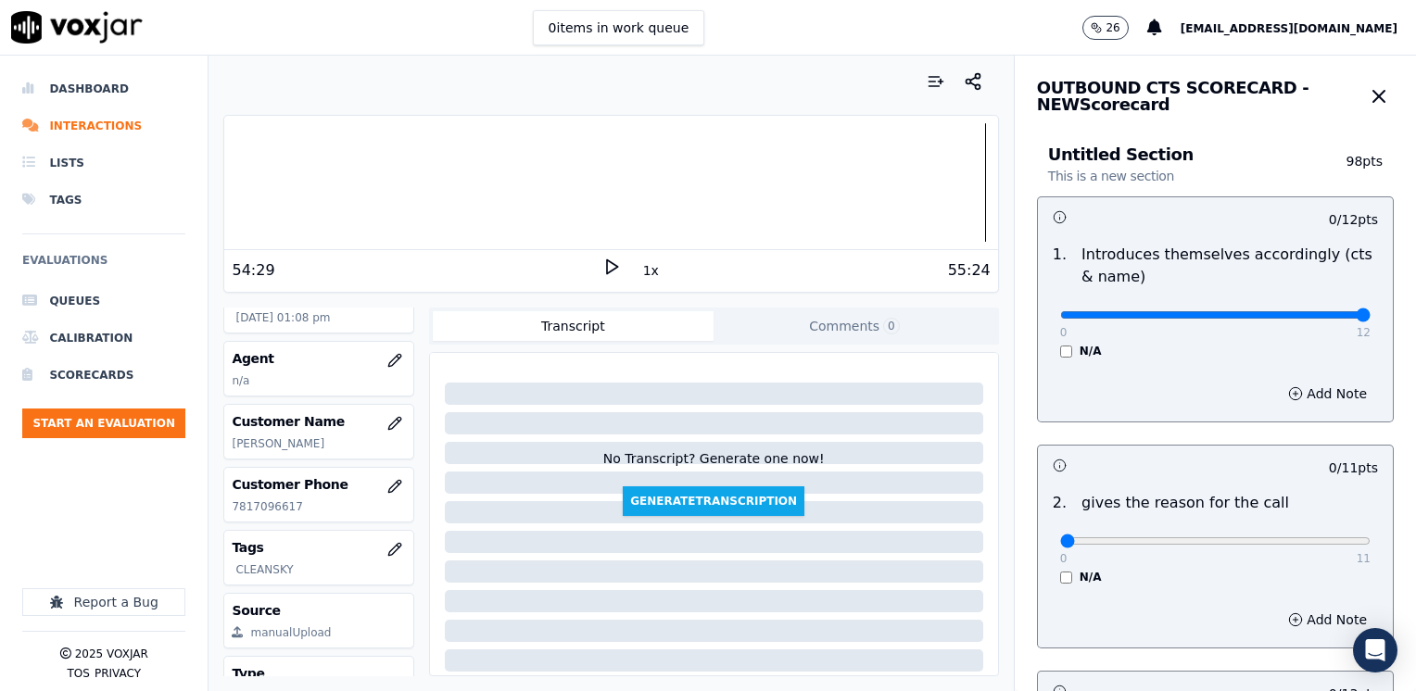
type input "12"
click at [1370, 314] on input "range" at bounding box center [1215, 314] width 310 height 7
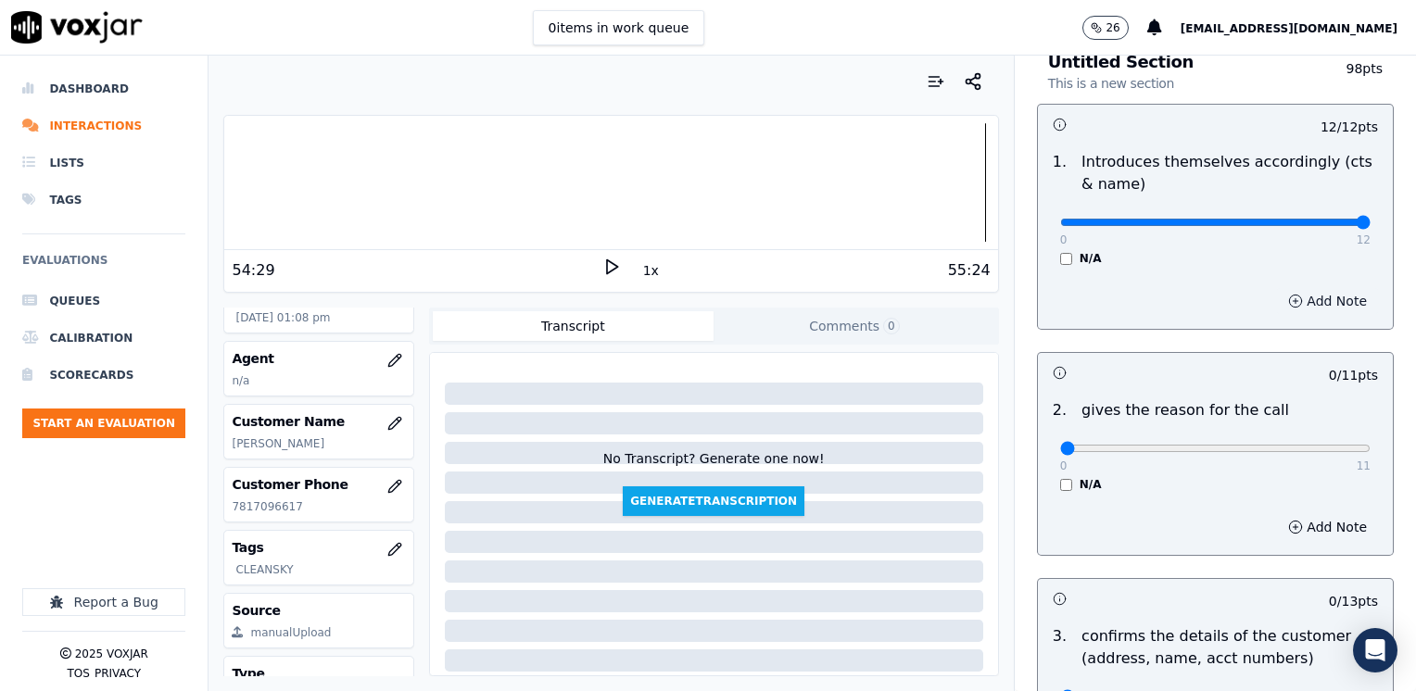
click at [1310, 304] on button "Add Note" at bounding box center [1327, 301] width 101 height 26
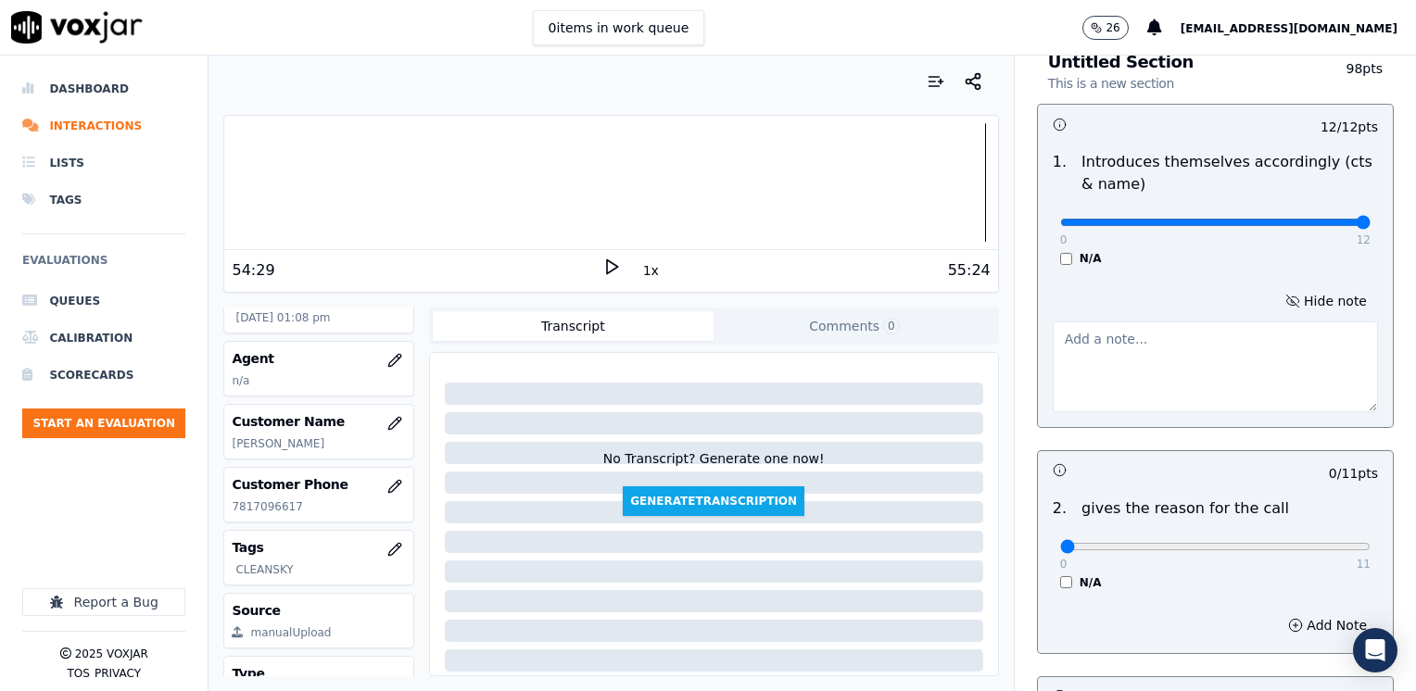
click at [1140, 406] on textarea at bounding box center [1214, 366] width 325 height 91
type textarea "A"
type textarea "Agent, [PERSON_NAME]"
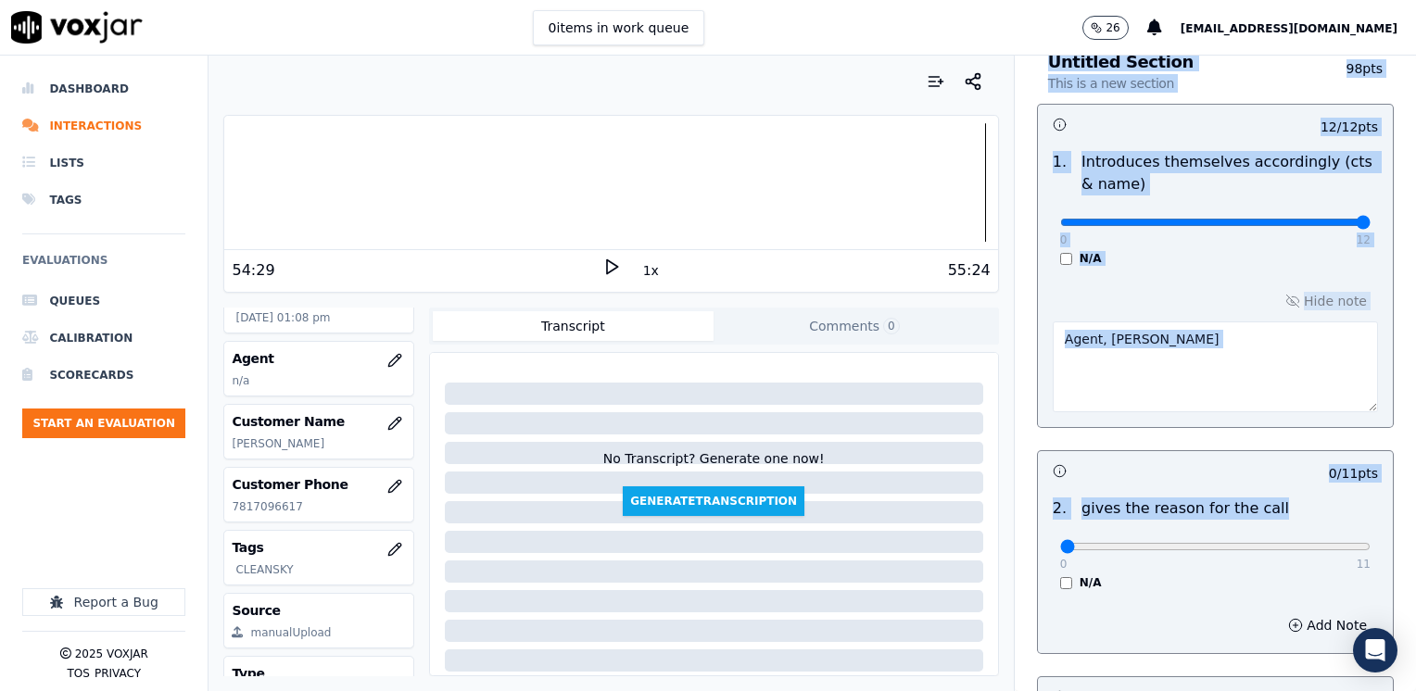
drag, startPoint x: 1046, startPoint y: 538, endPoint x: 1418, endPoint y: 504, distance: 374.0
click at [1415, 504] on html "0 items in work queue 26 [EMAIL_ADDRESS][DOMAIN_NAME] Dashboard Interactions Li…" at bounding box center [708, 345] width 1416 height 691
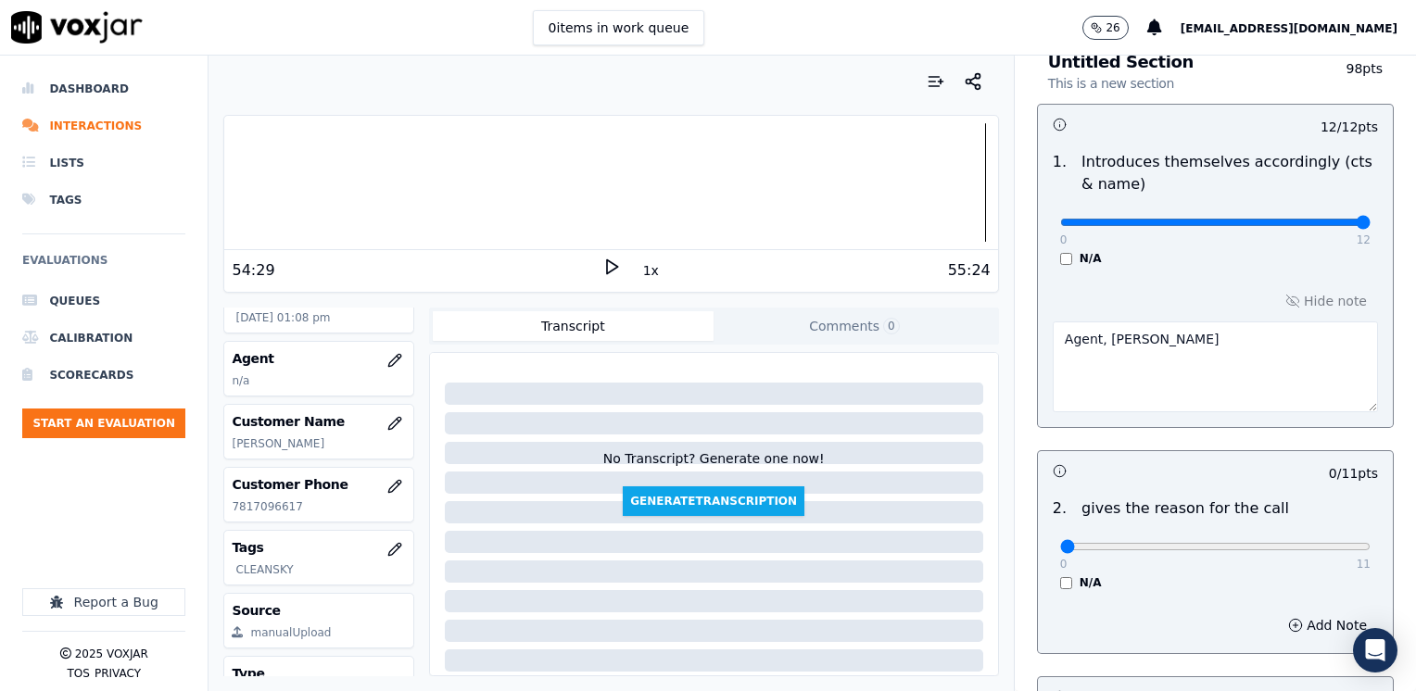
click at [1165, 584] on div "N/A" at bounding box center [1215, 582] width 310 height 15
drag, startPoint x: 1052, startPoint y: 547, endPoint x: 1415, endPoint y: 476, distance: 369.0
type input "11"
click at [1370, 226] on input "range" at bounding box center [1215, 222] width 310 height 7
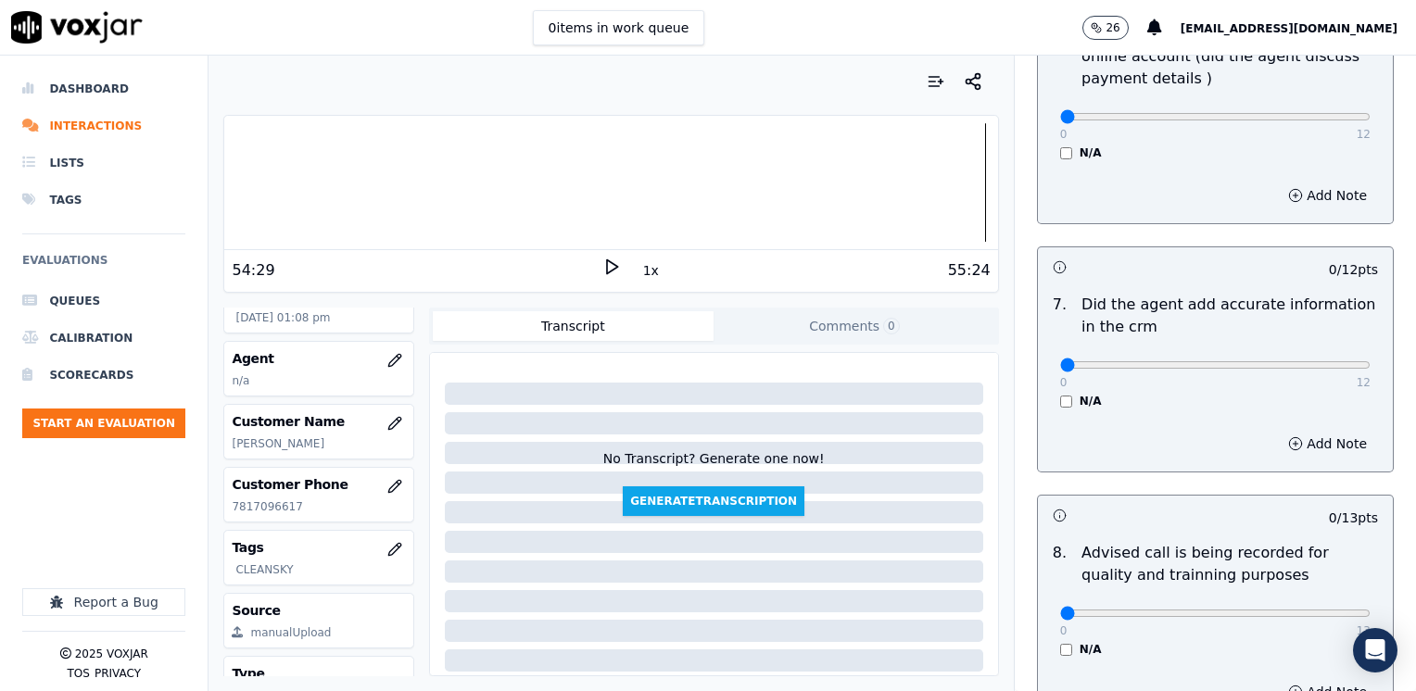
scroll to position [1717, 0]
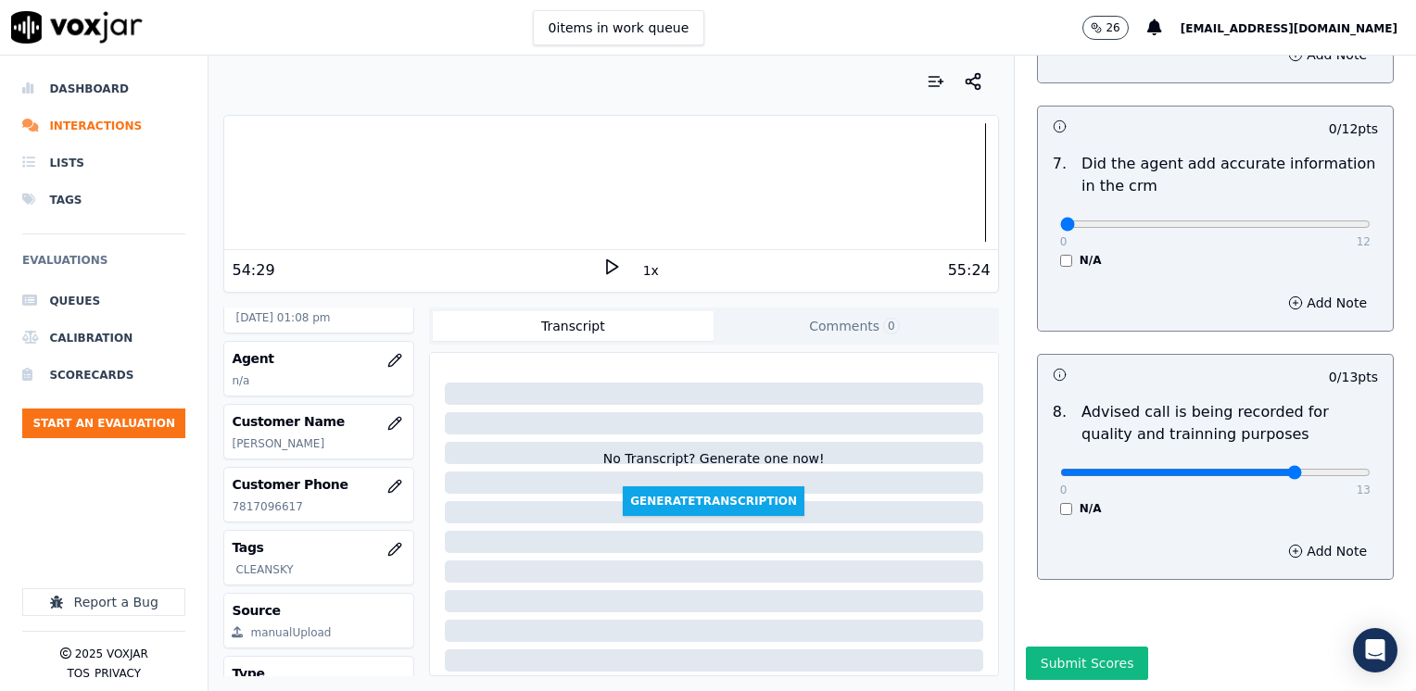
type input "10"
drag, startPoint x: 1052, startPoint y: 187, endPoint x: 1418, endPoint y: 242, distance: 370.0
type input "12"
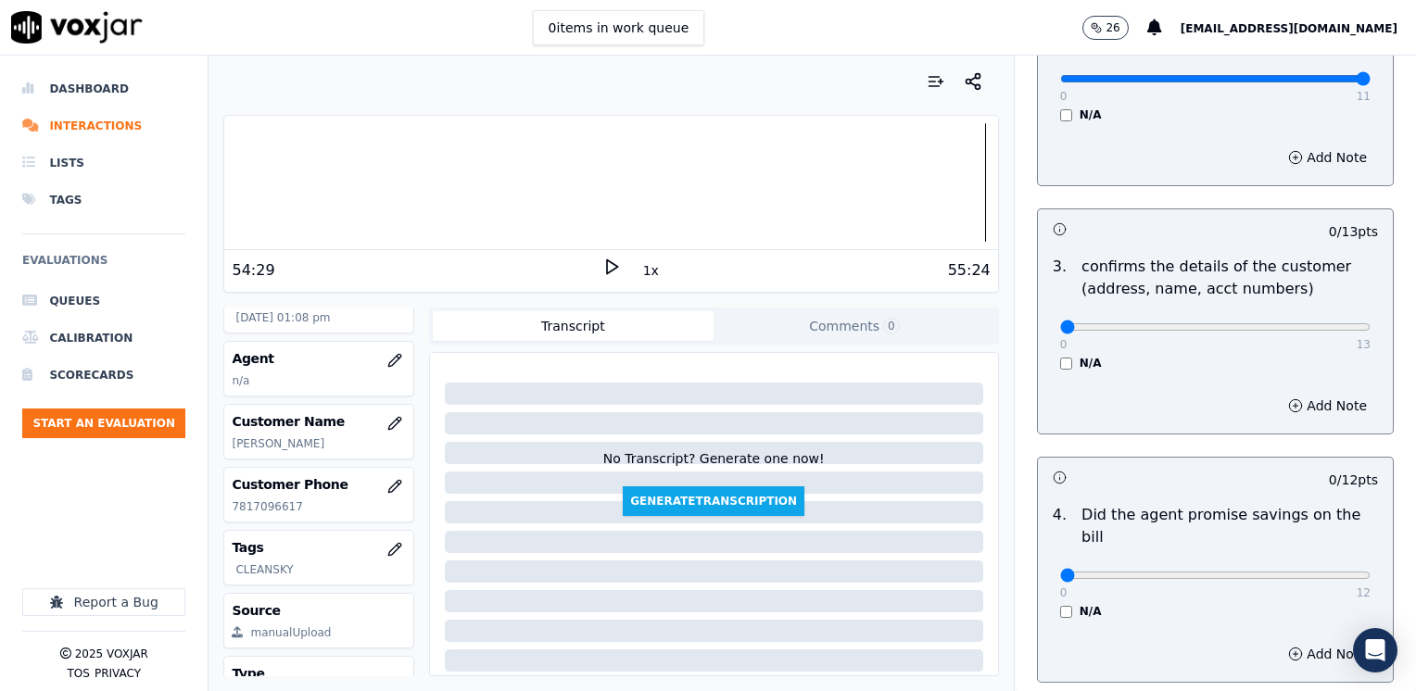
scroll to position [698, 0]
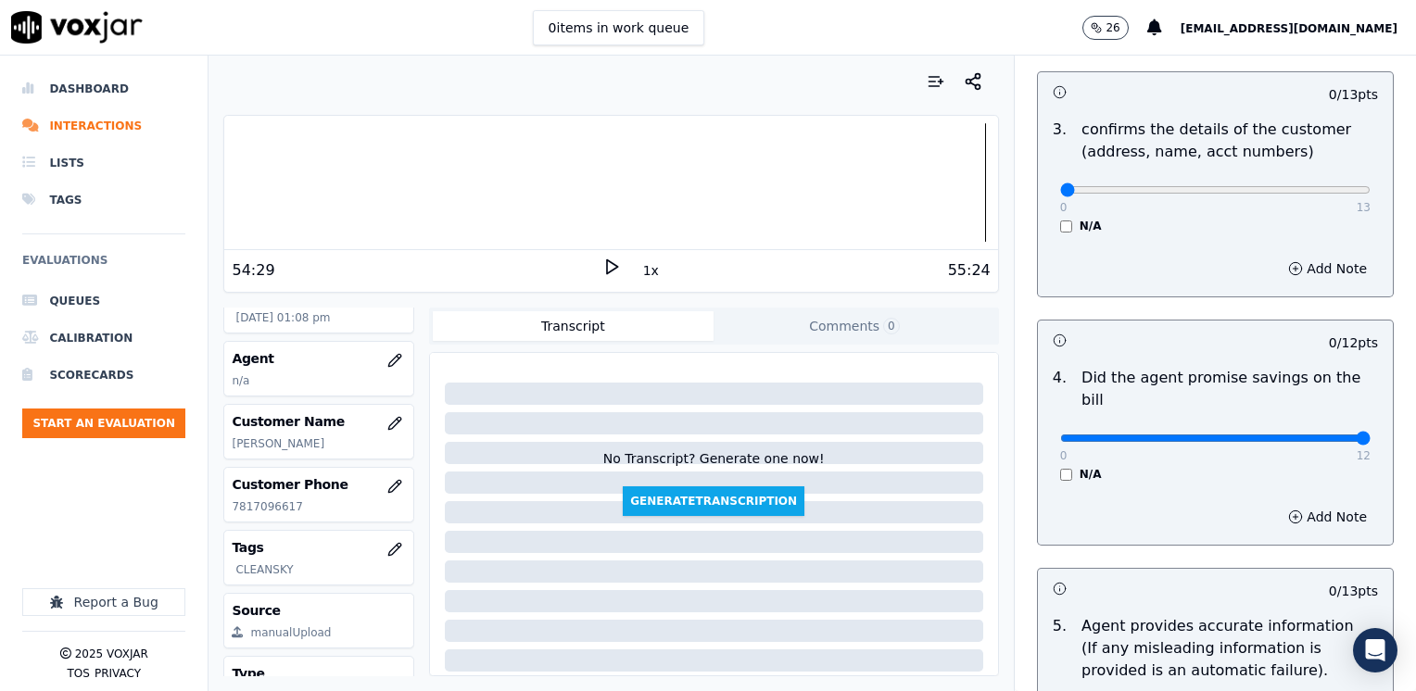
drag, startPoint x: 1052, startPoint y: 413, endPoint x: 1418, endPoint y: 413, distance: 365.9
type input "12"
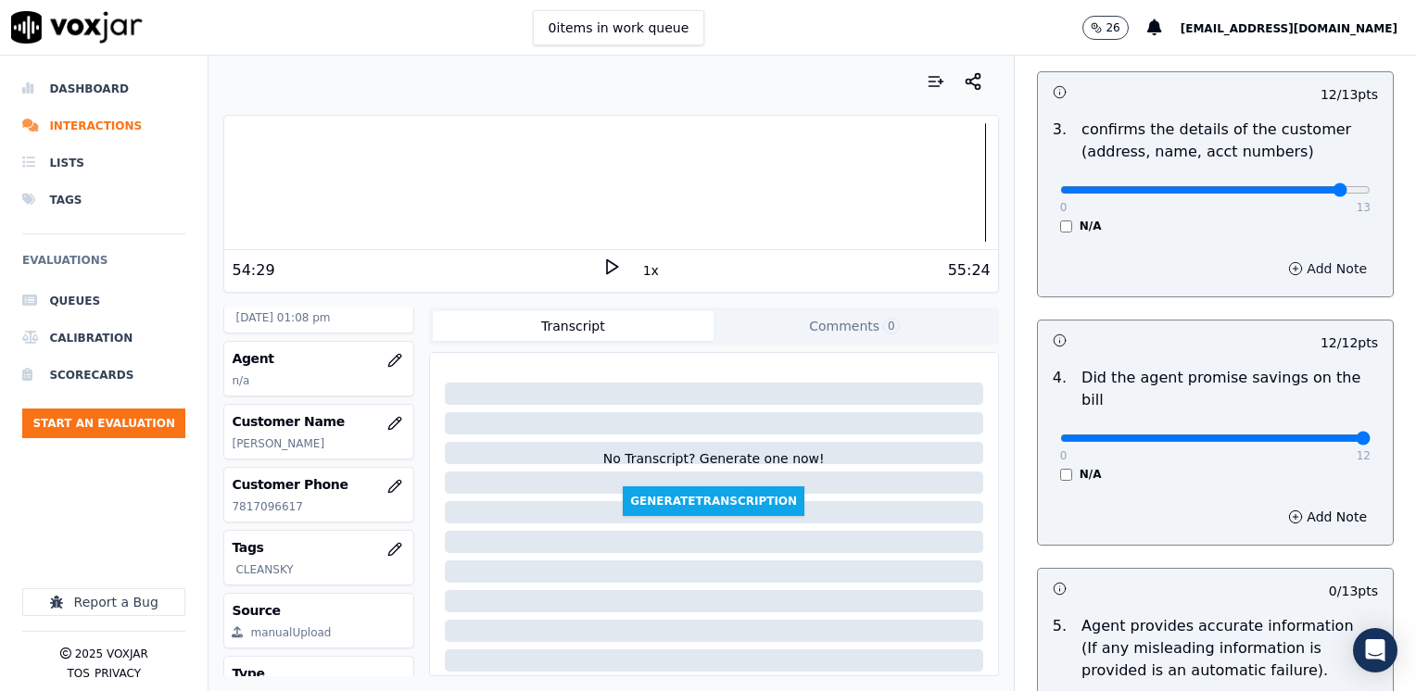
click at [1303, 261] on button "Add Note" at bounding box center [1327, 269] width 101 height 26
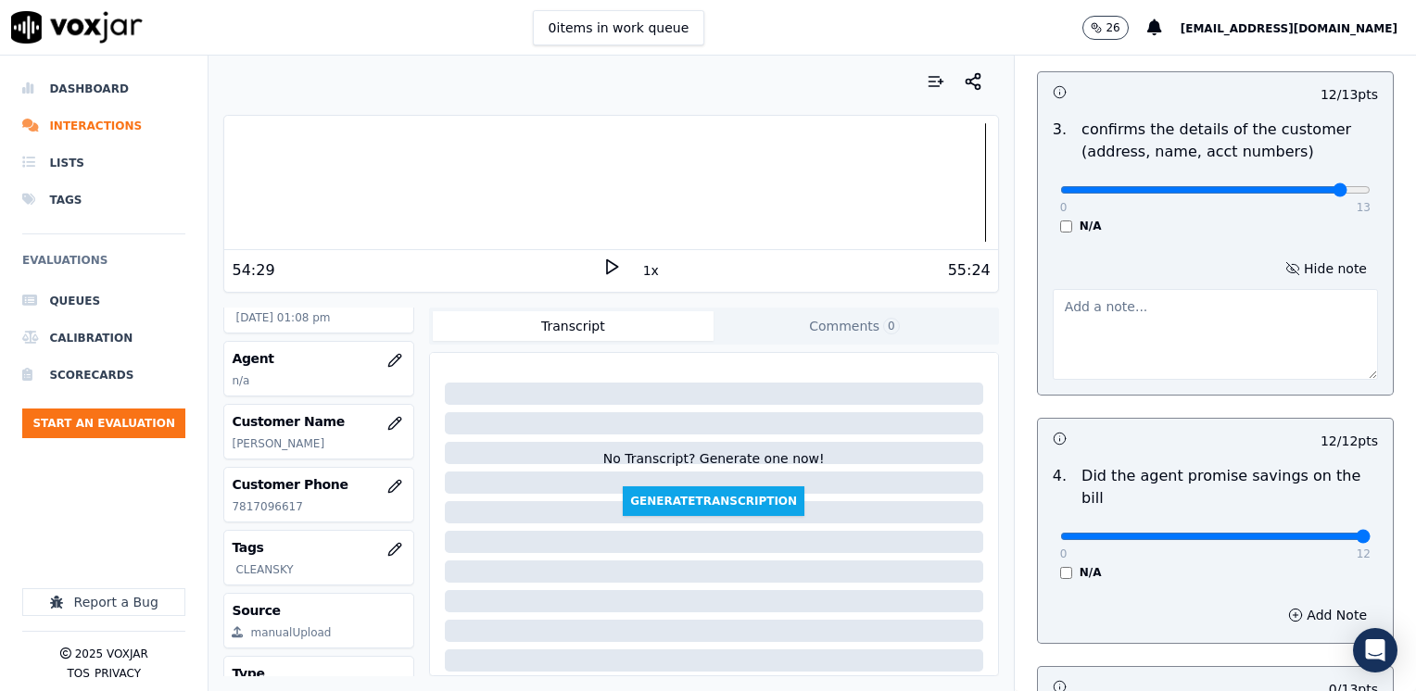
click at [1134, 328] on textarea at bounding box center [1214, 334] width 325 height 91
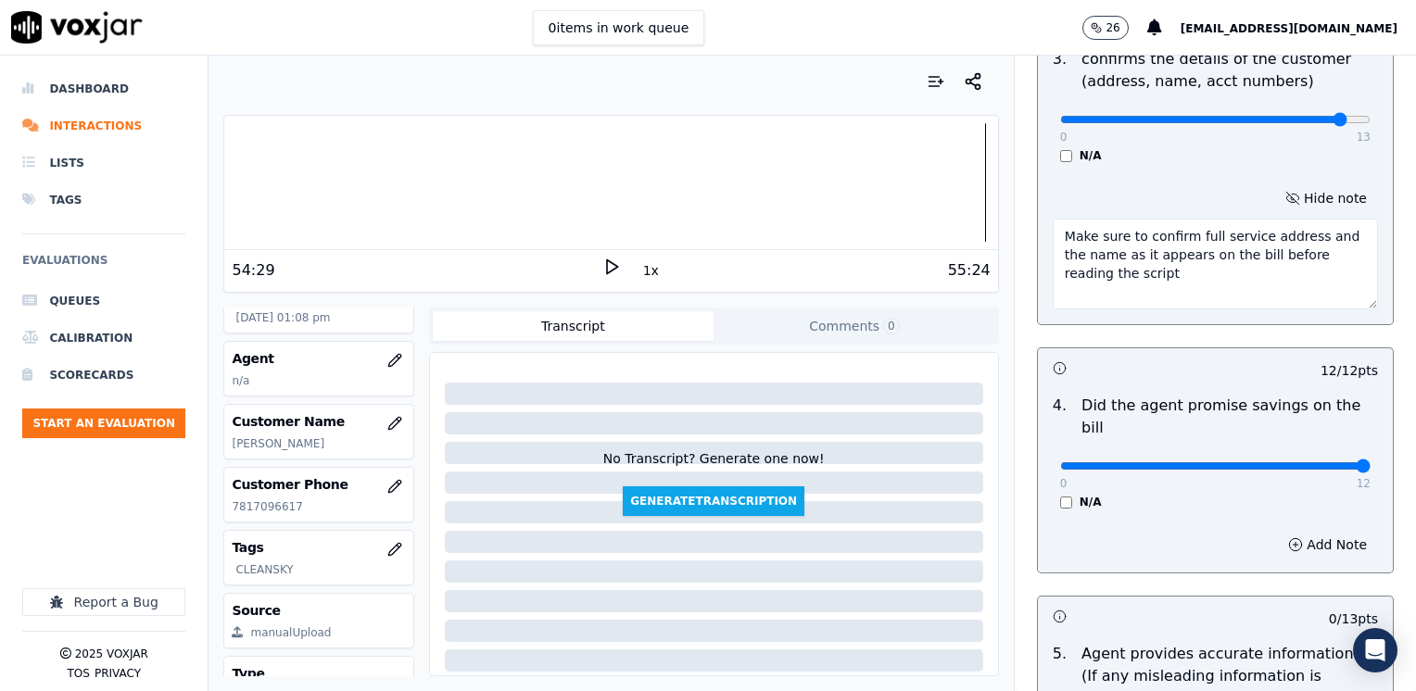
scroll to position [883, 0]
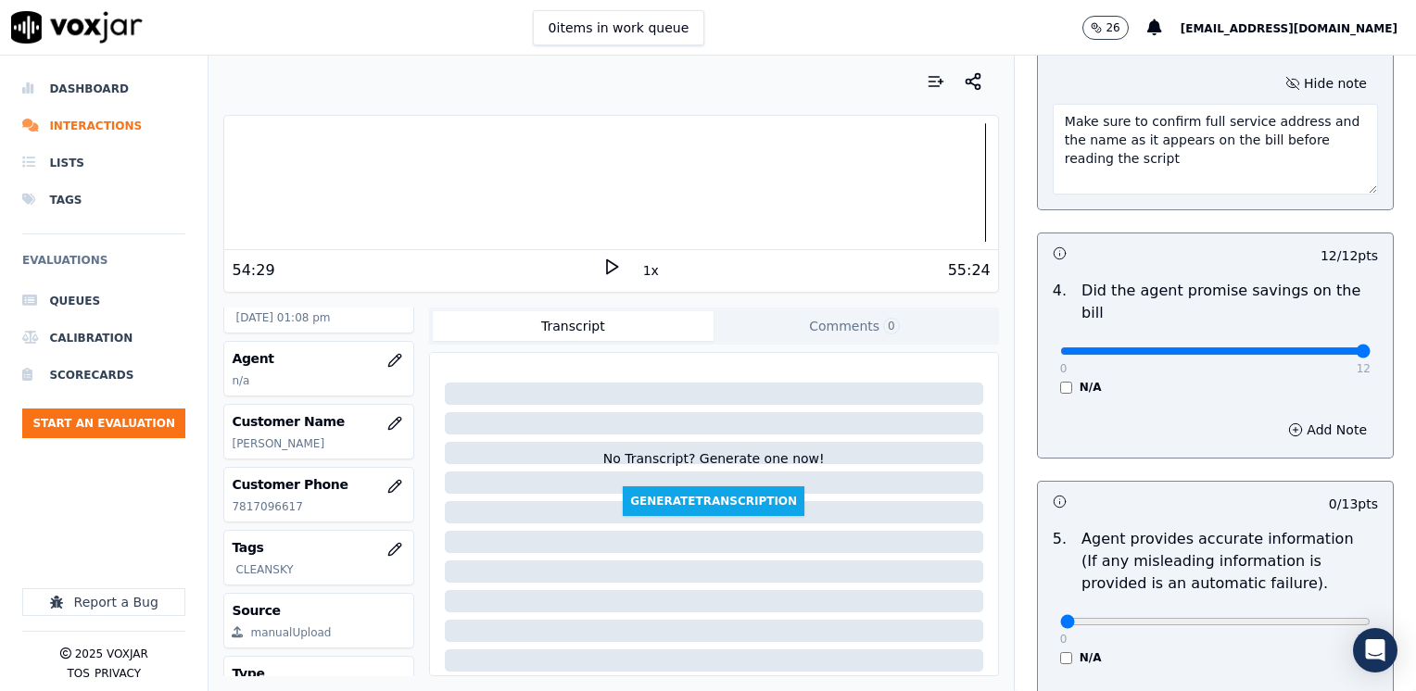
type textarea "Make sure to confirm full service address and the name as it appears on the bil…"
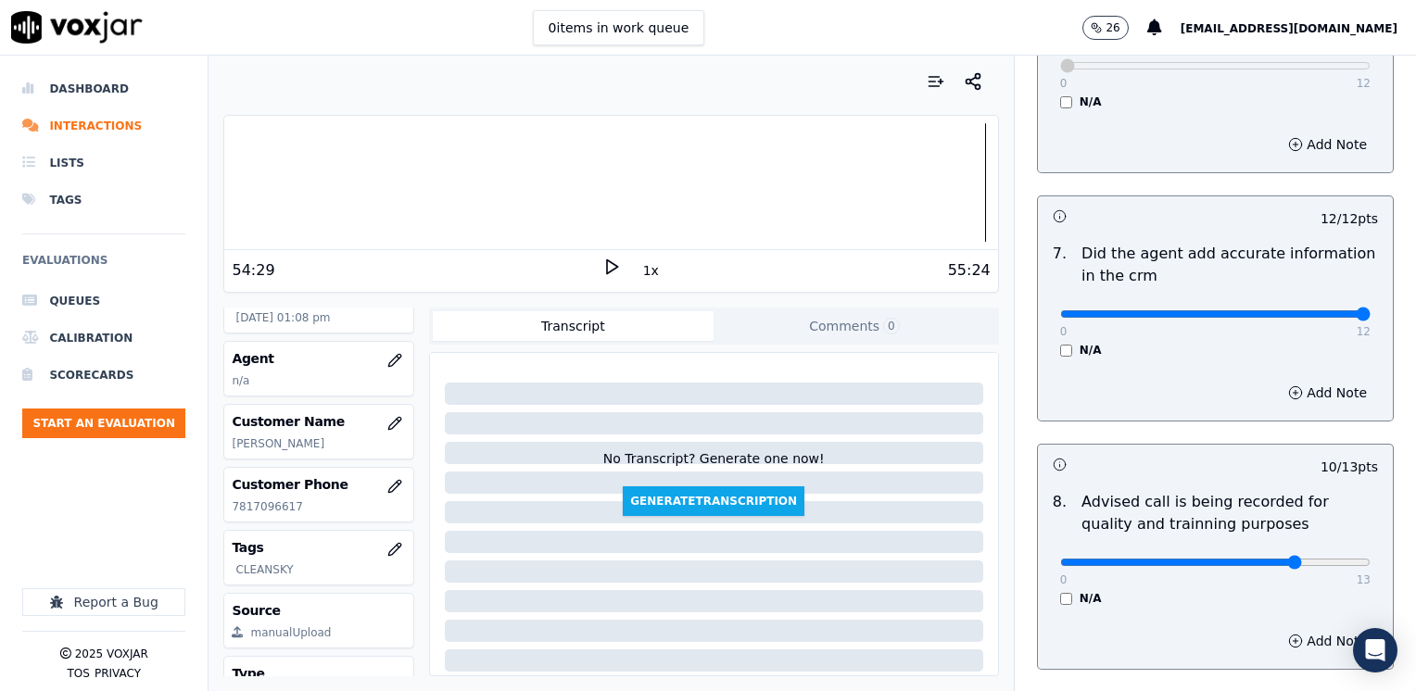
scroll to position [1722, 0]
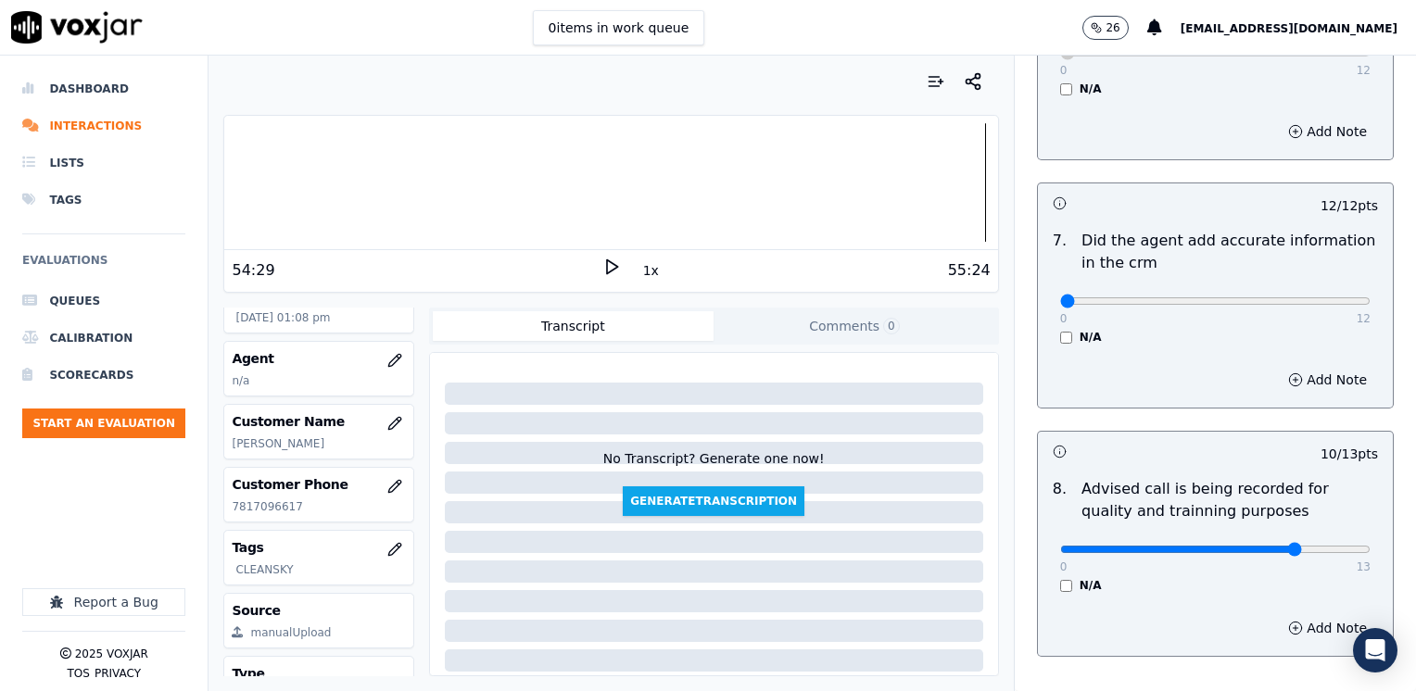
drag, startPoint x: 1323, startPoint y: 281, endPoint x: 906, endPoint y: 316, distance: 418.4
type input "0"
click at [1297, 367] on button "Add Note" at bounding box center [1327, 380] width 101 height 26
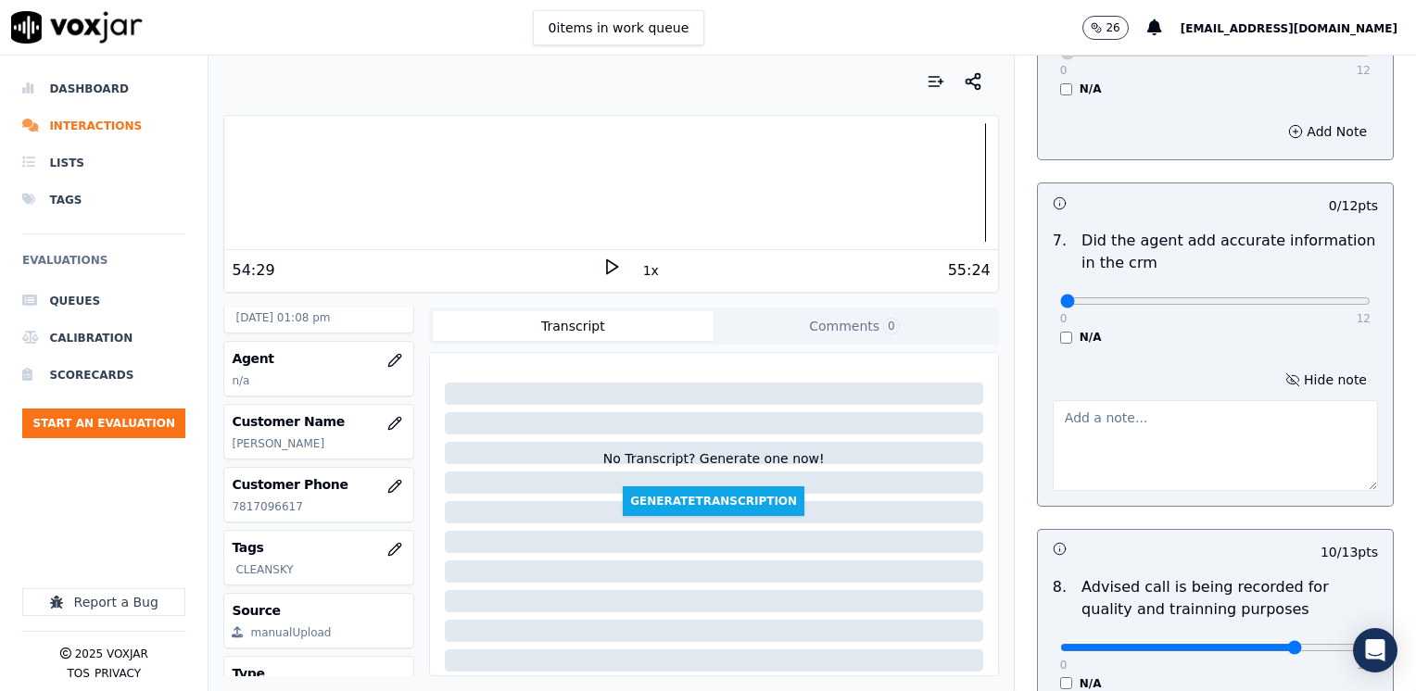
click at [1164, 424] on textarea at bounding box center [1214, 445] width 325 height 91
type textarea "sales information does not appear into CRM"
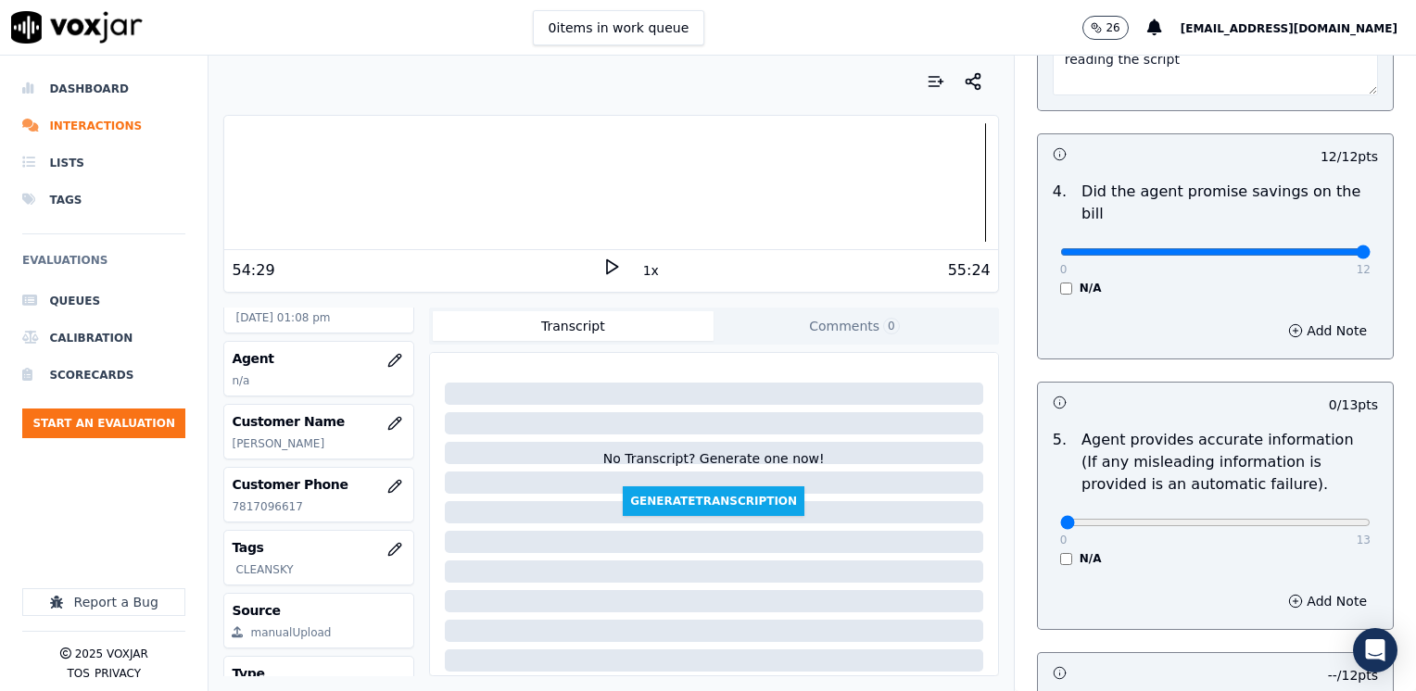
scroll to position [981, 0]
drag, startPoint x: 1045, startPoint y: 498, endPoint x: 1418, endPoint y: 501, distance: 373.4
type input "13"
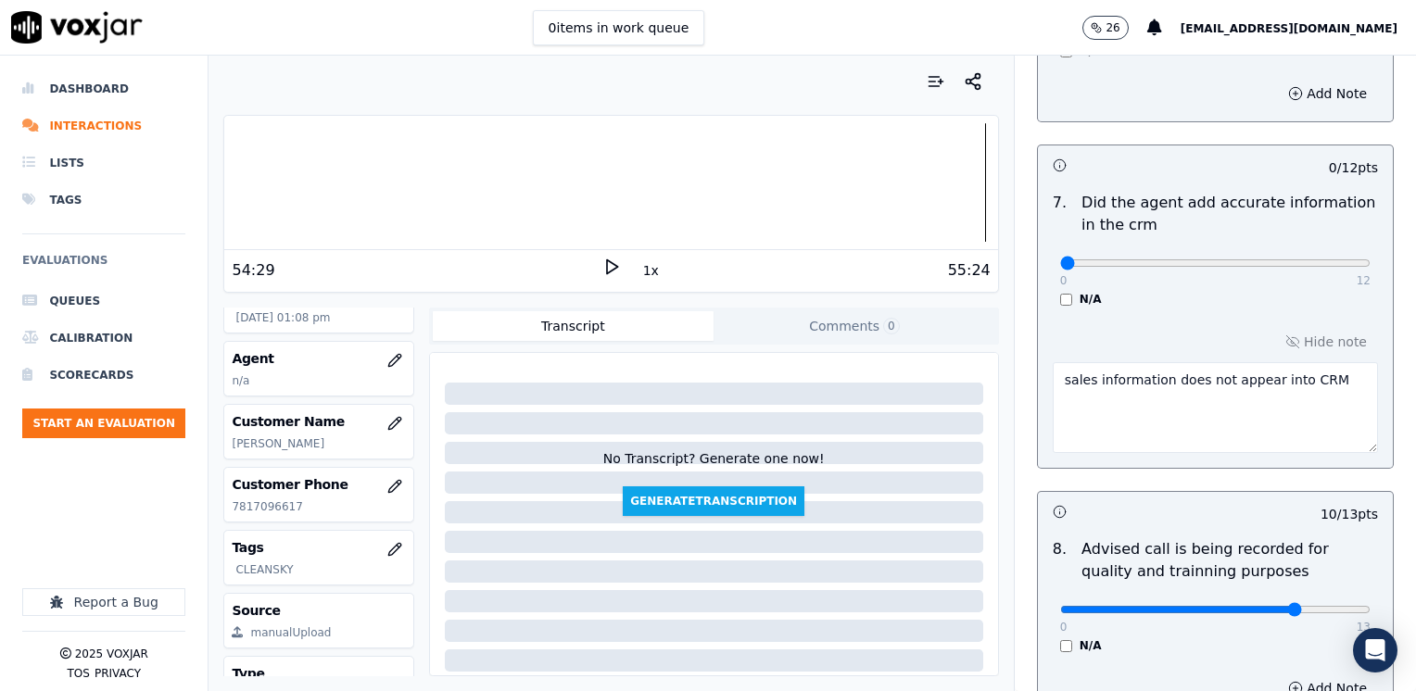
scroll to position [1912, 0]
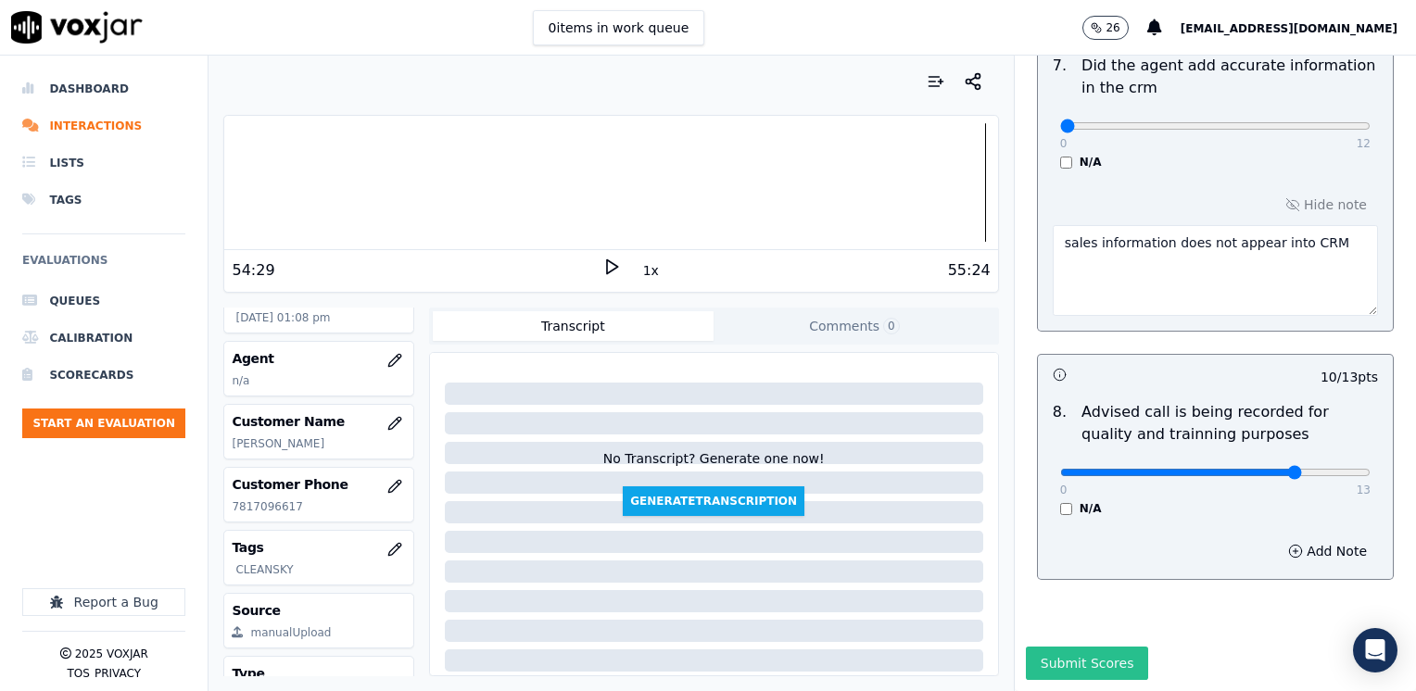
click at [1064, 647] on button "Submit Scores" at bounding box center [1087, 663] width 123 height 33
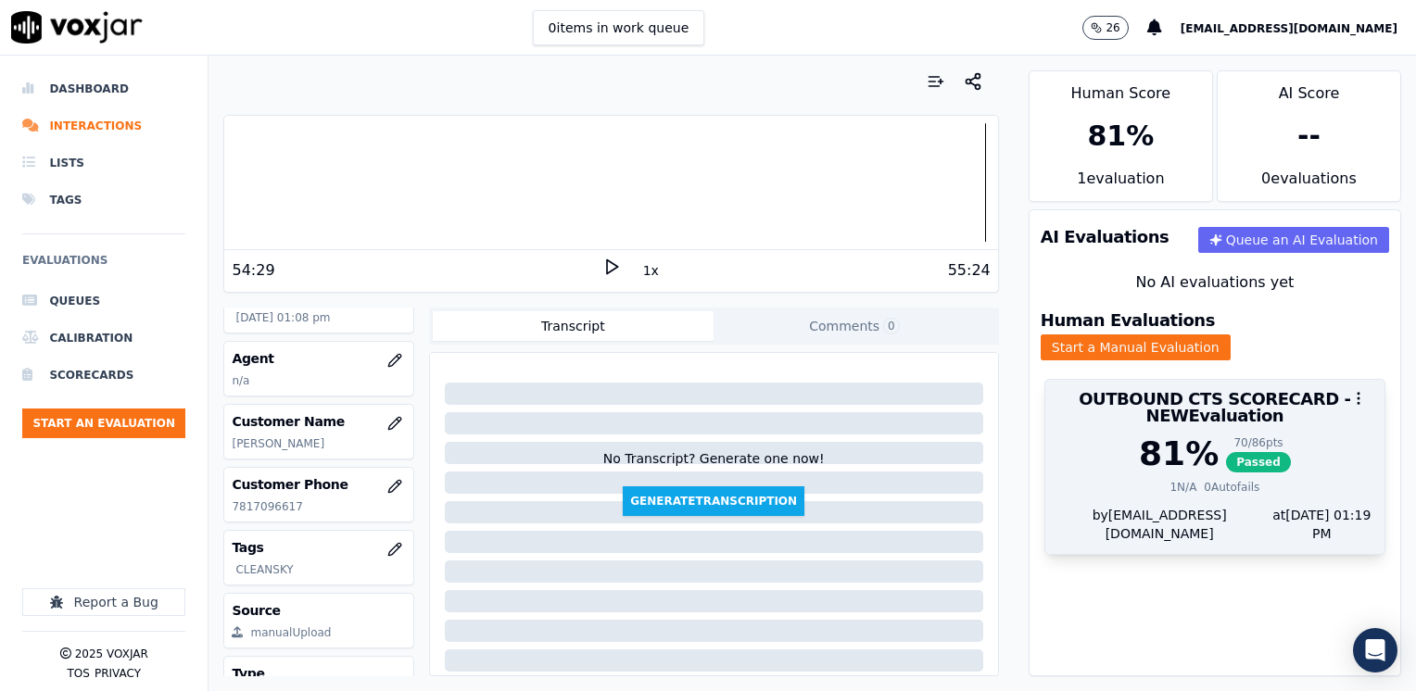
click at [1285, 398] on div at bounding box center [1214, 398] width 339 height 37
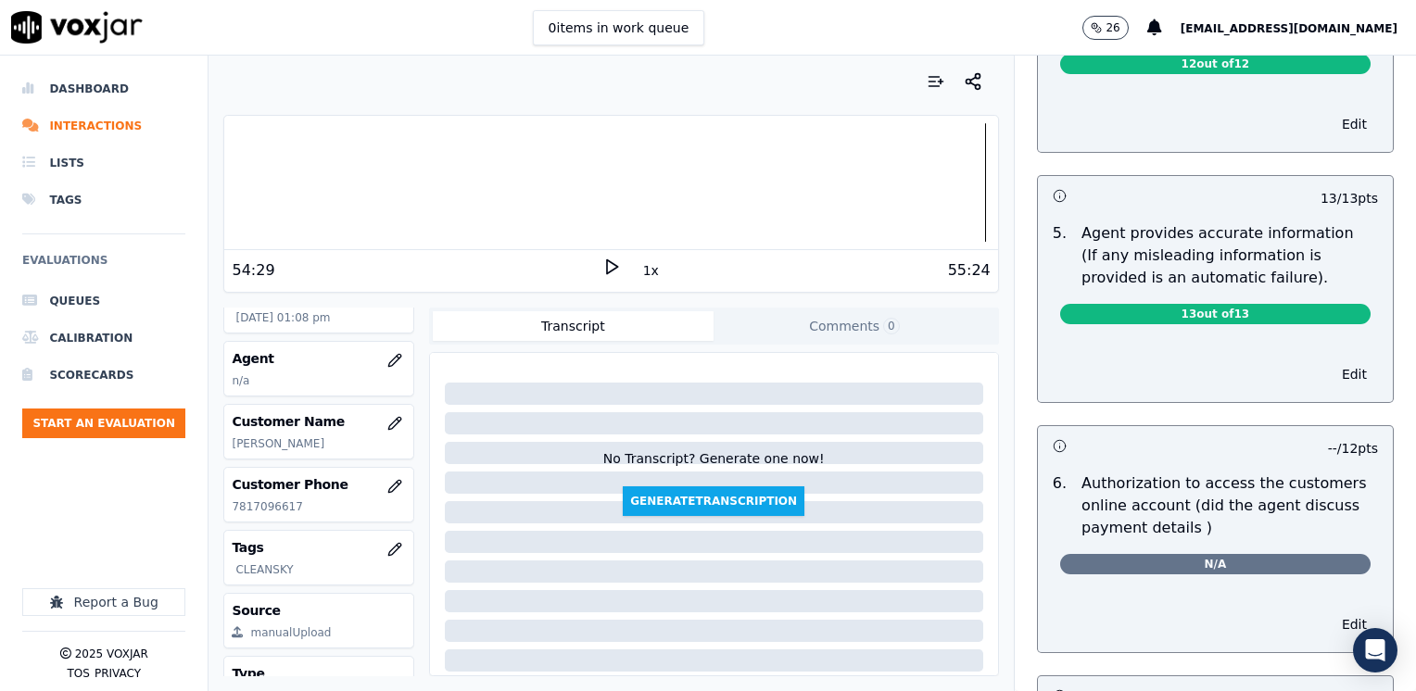
scroll to position [1019, 0]
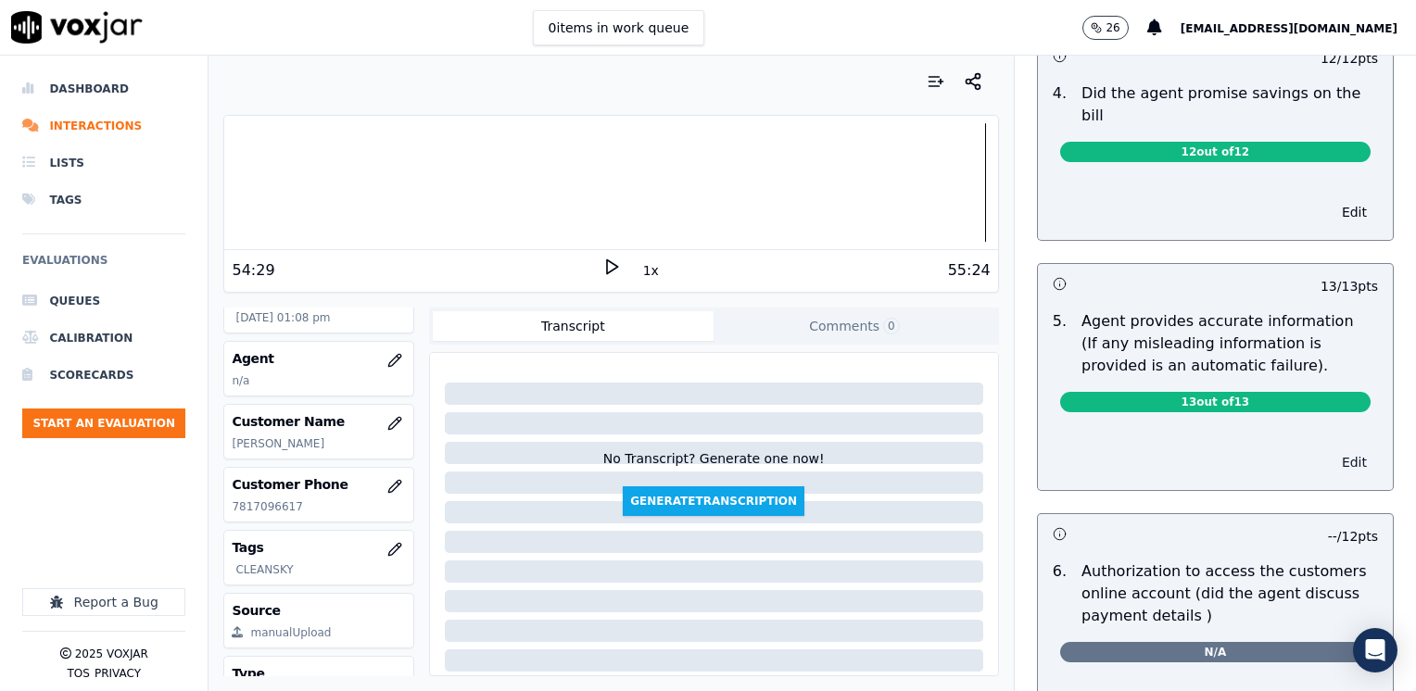
click at [1330, 449] on button "Edit" at bounding box center [1353, 462] width 47 height 26
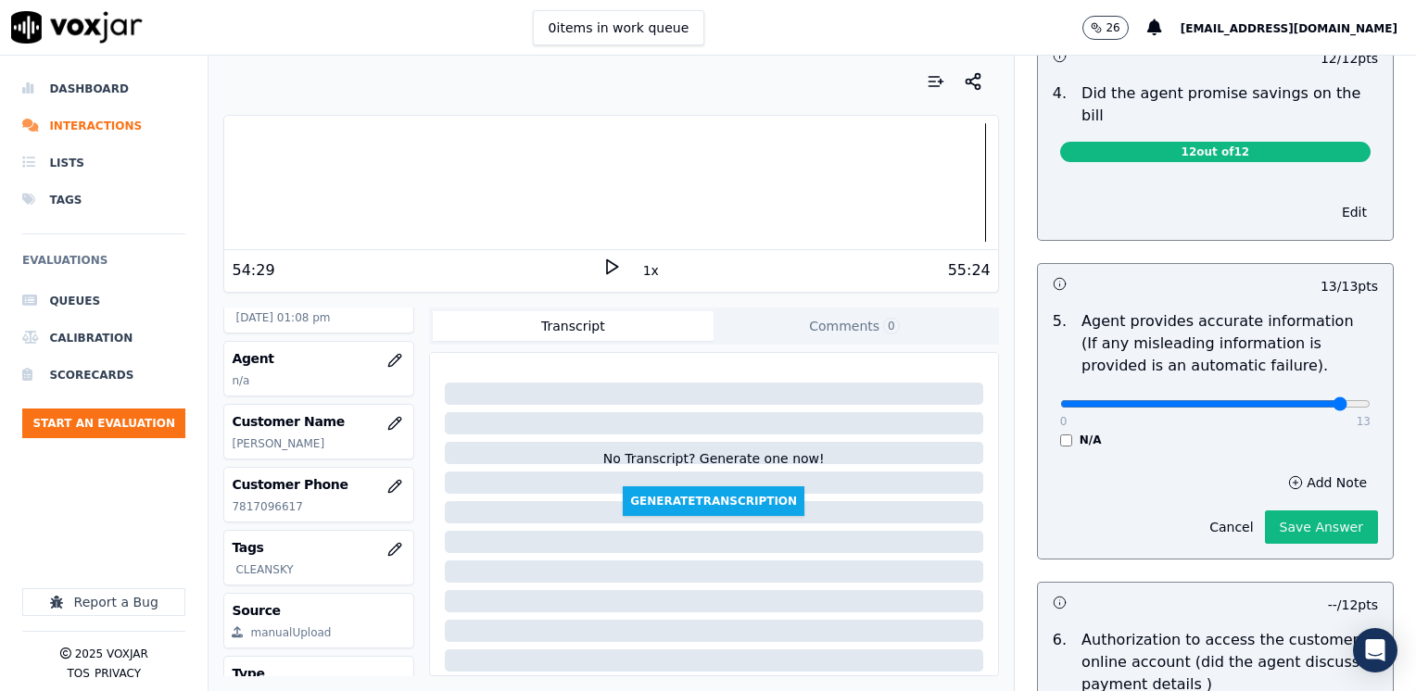
type input "12"
click at [1299, 400] on input "range" at bounding box center [1215, 403] width 310 height 7
click at [1294, 470] on button "Add Note" at bounding box center [1327, 483] width 101 height 26
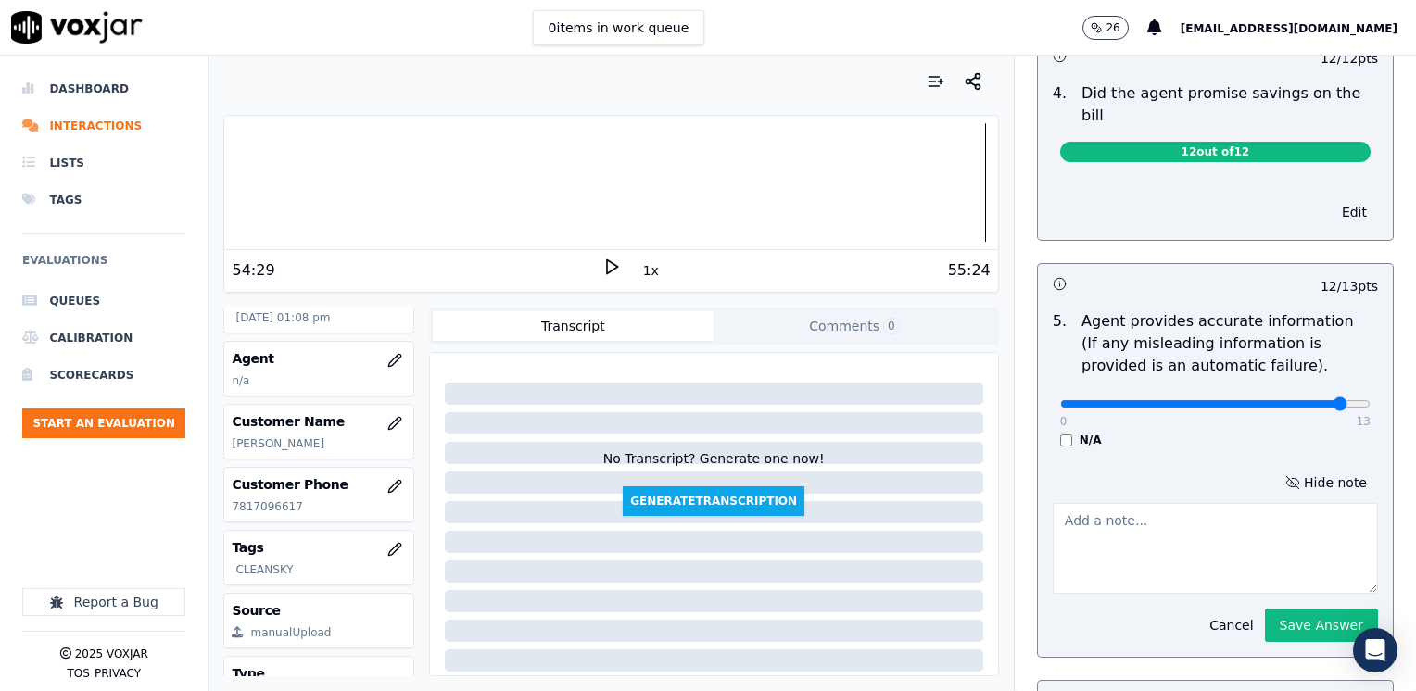
click at [1217, 510] on textarea at bounding box center [1214, 548] width 325 height 91
type textarea "a"
type textarea "Avoid saying ".... no tiene que pagar nada" referring to the cancellation fee"
click at [1284, 619] on div "Hide note Avoid saying ".... no tiene que pagar nada" referring to the cancella…" at bounding box center [1215, 556] width 355 height 202
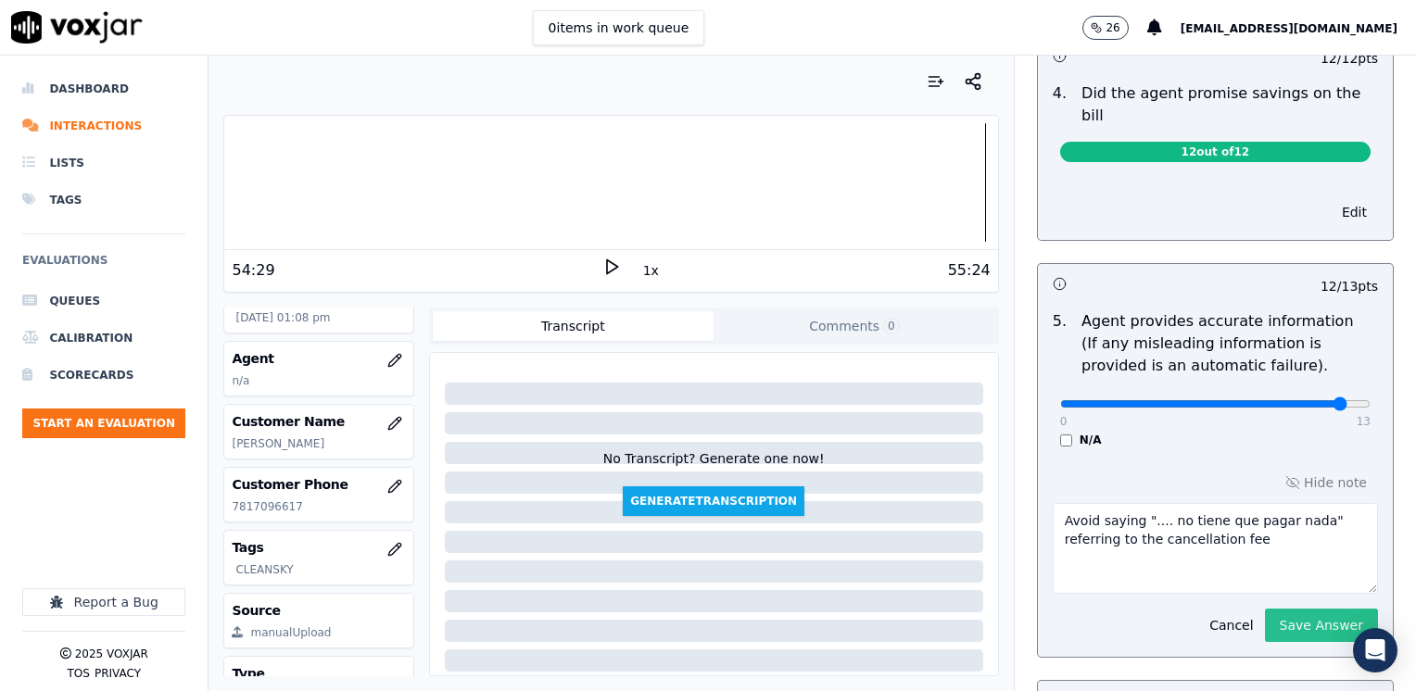
click at [1285, 609] on button "Save Answer" at bounding box center [1321, 625] width 113 height 33
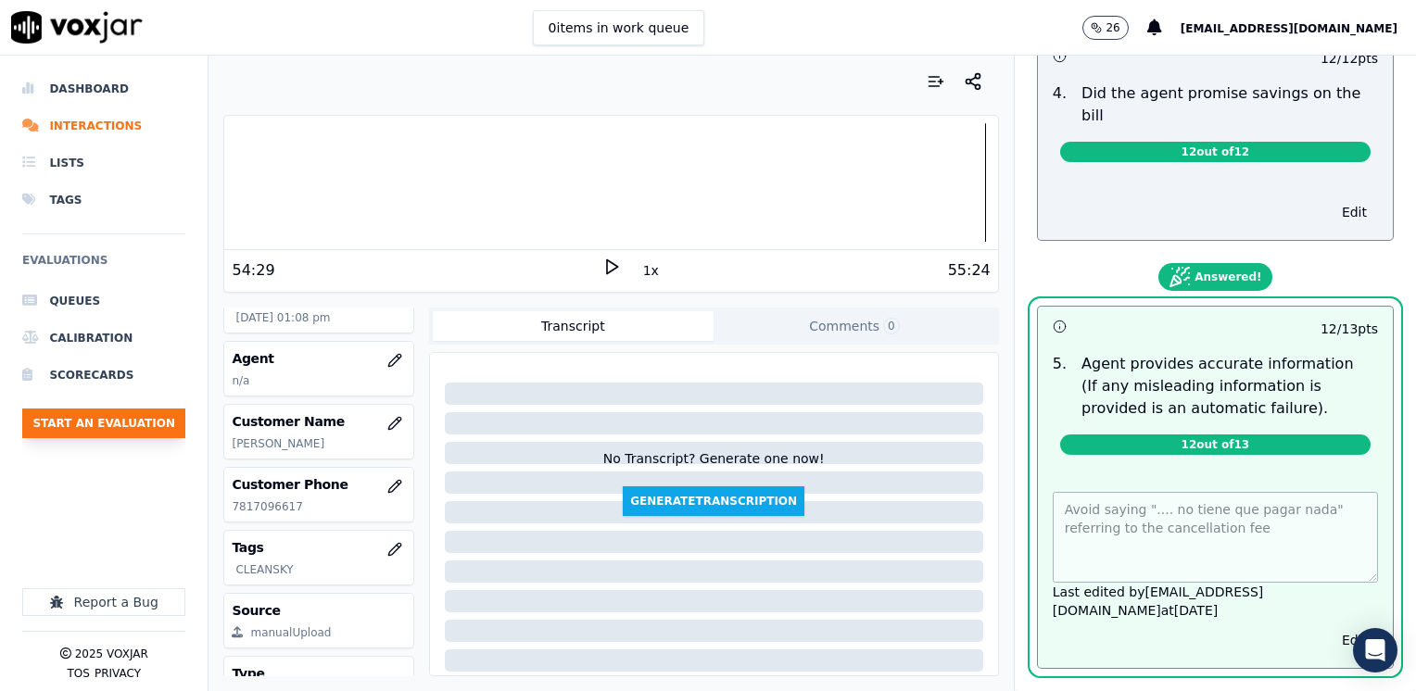
click at [124, 422] on button "Start an Evaluation" at bounding box center [103, 424] width 163 height 30
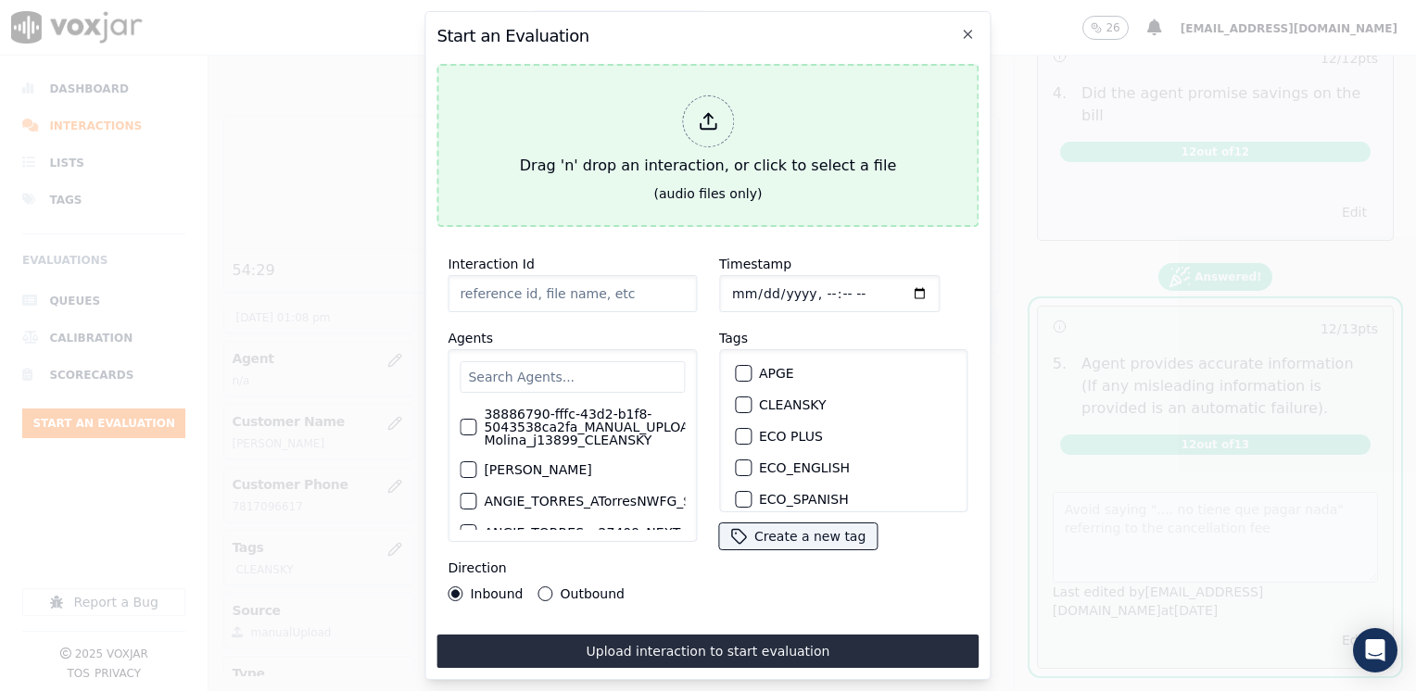
click at [708, 114] on line at bounding box center [708, 119] width 0 height 10
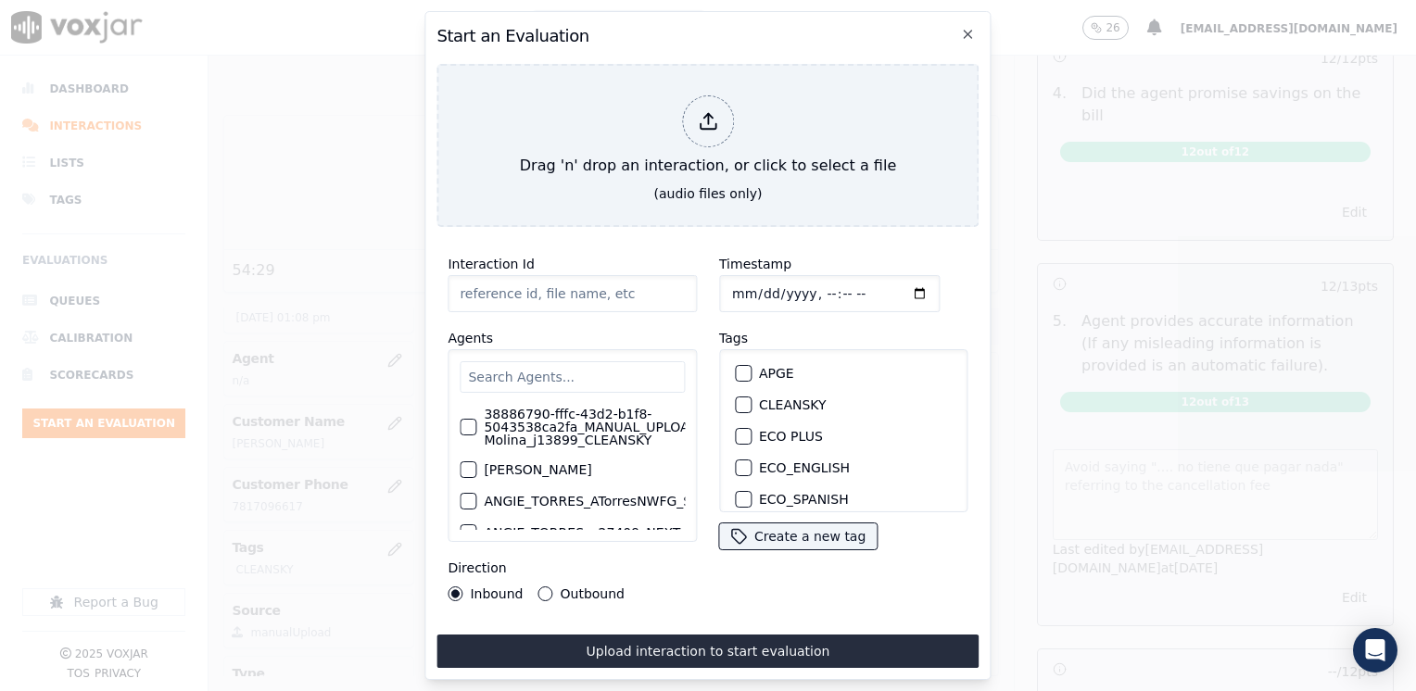
type input "20250825-123643_4125017117-[PERSON_NAME] all.mp3"
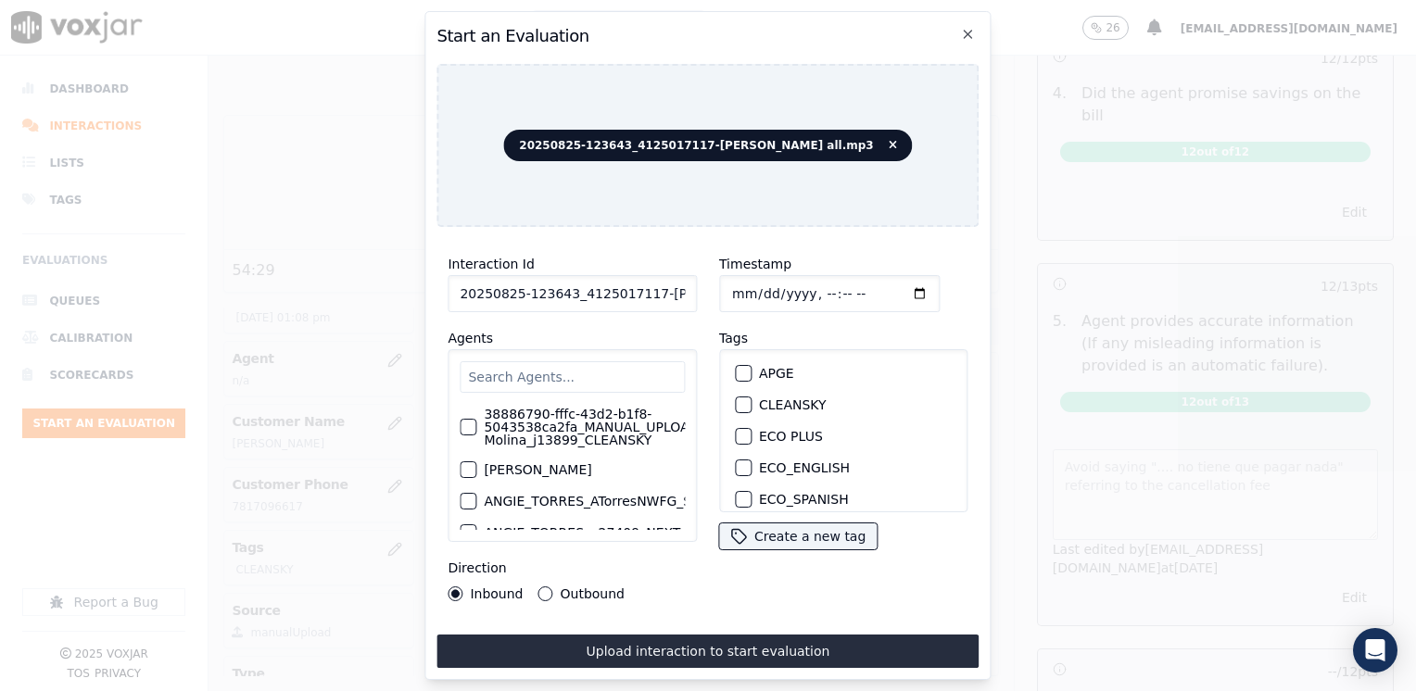
click at [619, 365] on input "text" at bounding box center [572, 376] width 225 height 31
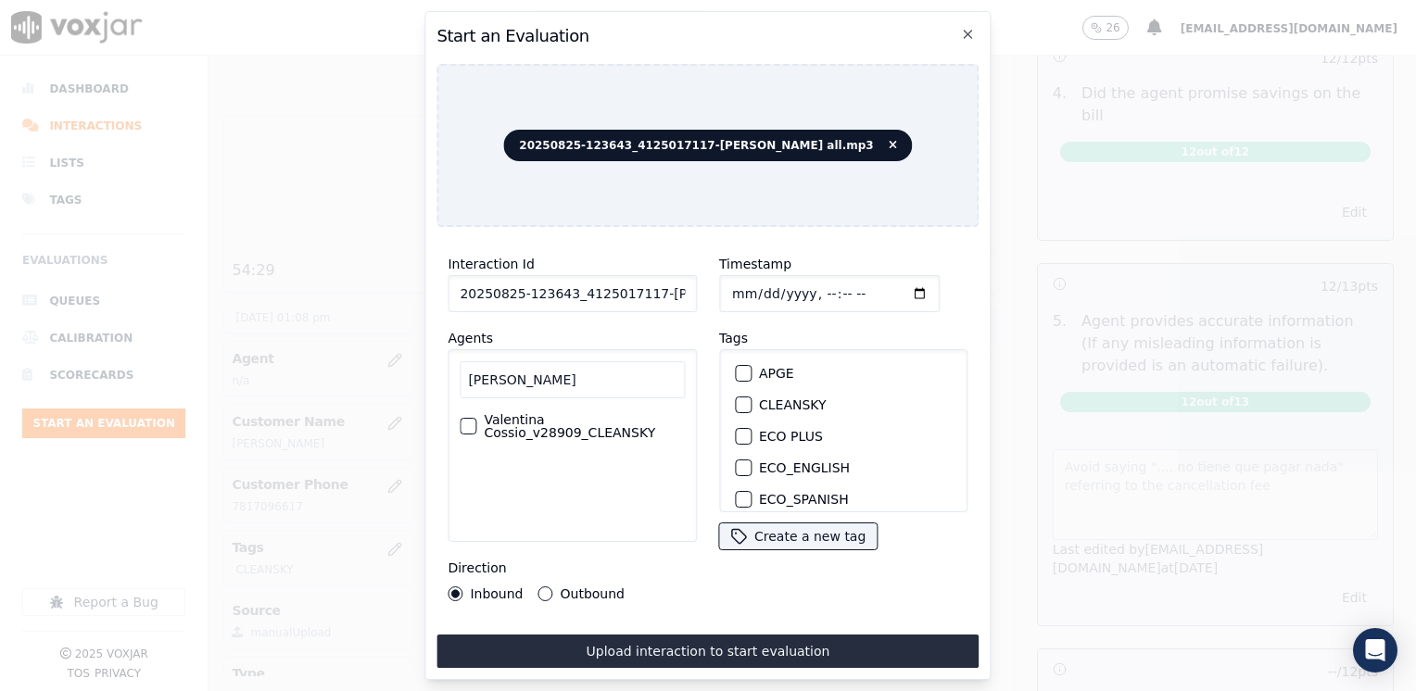
type input "[PERSON_NAME]"
click at [589, 418] on label "Valentina Cossio_v28909_CLEANSKY" at bounding box center [584, 426] width 201 height 26
click at [476, 418] on button "Valentina Cossio_v28909_CLEANSKY" at bounding box center [468, 426] width 17 height 17
click at [736, 398] on div "button" at bounding box center [742, 404] width 13 height 13
click at [899, 285] on input "Timestamp" at bounding box center [829, 293] width 220 height 37
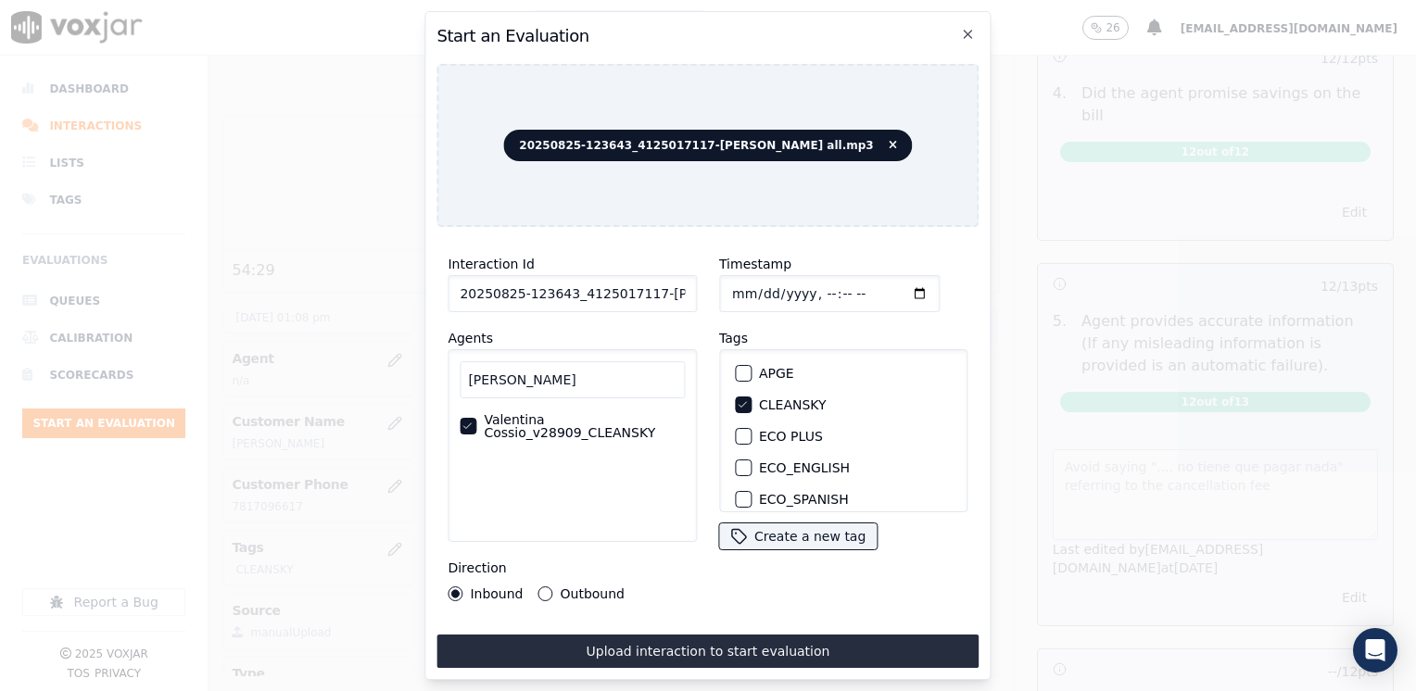
type input "[DATE]T13:20"
click at [540, 586] on button "Outbound" at bounding box center [545, 593] width 15 height 15
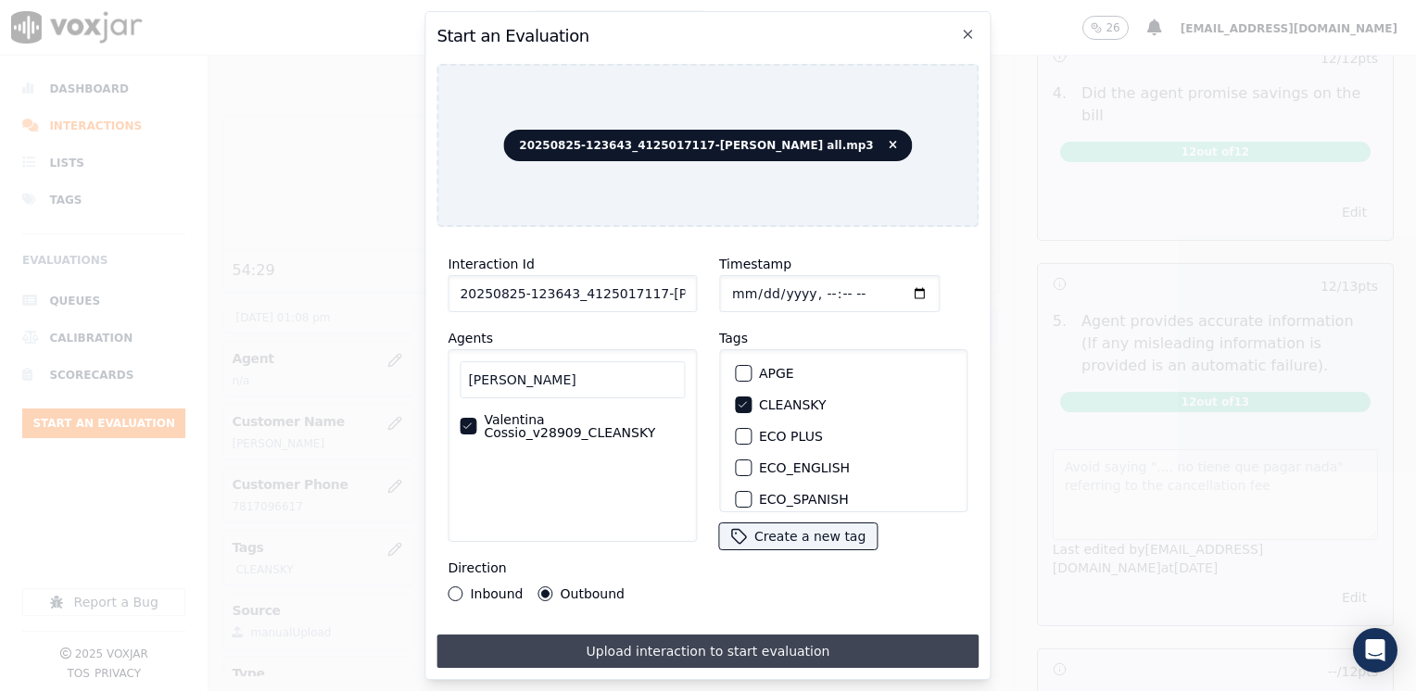
click at [705, 642] on button "Upload interaction to start evaluation" at bounding box center [707, 651] width 542 height 33
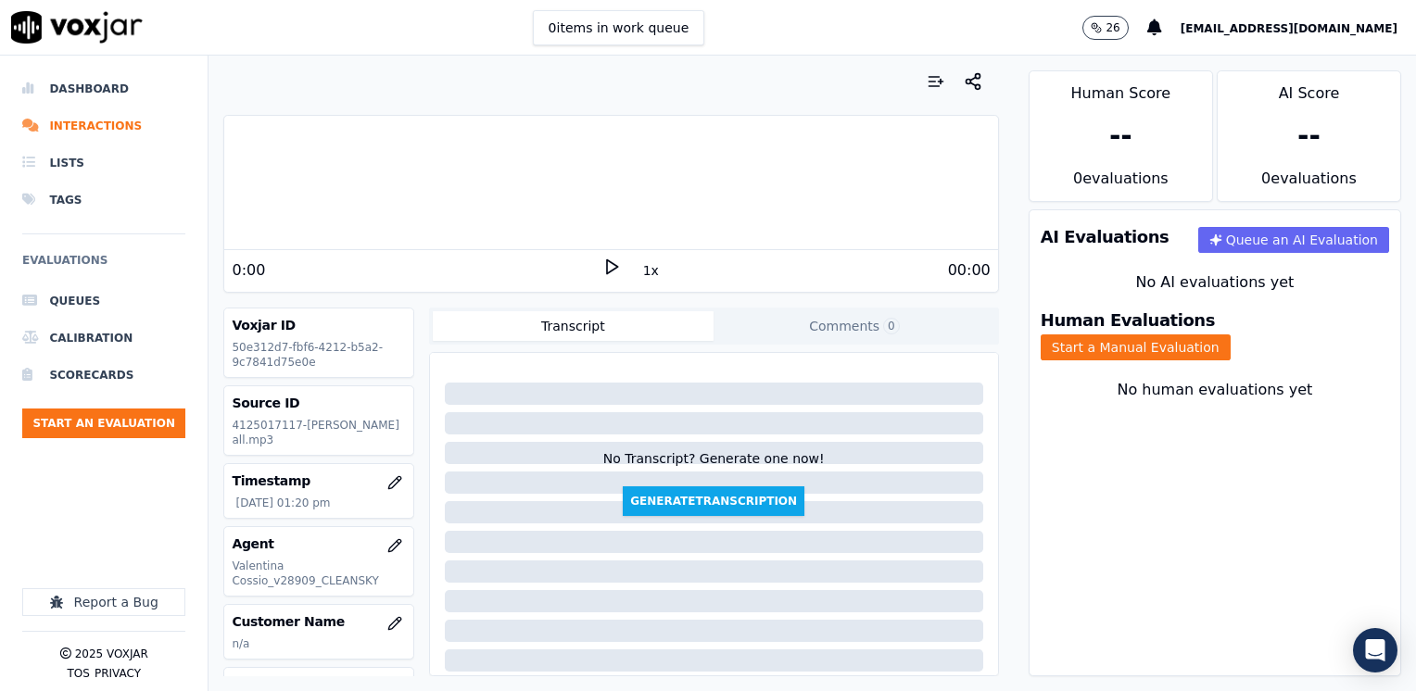
click at [608, 266] on polygon at bounding box center [612, 267] width 11 height 14
click at [608, 266] on icon at bounding box center [611, 267] width 19 height 19
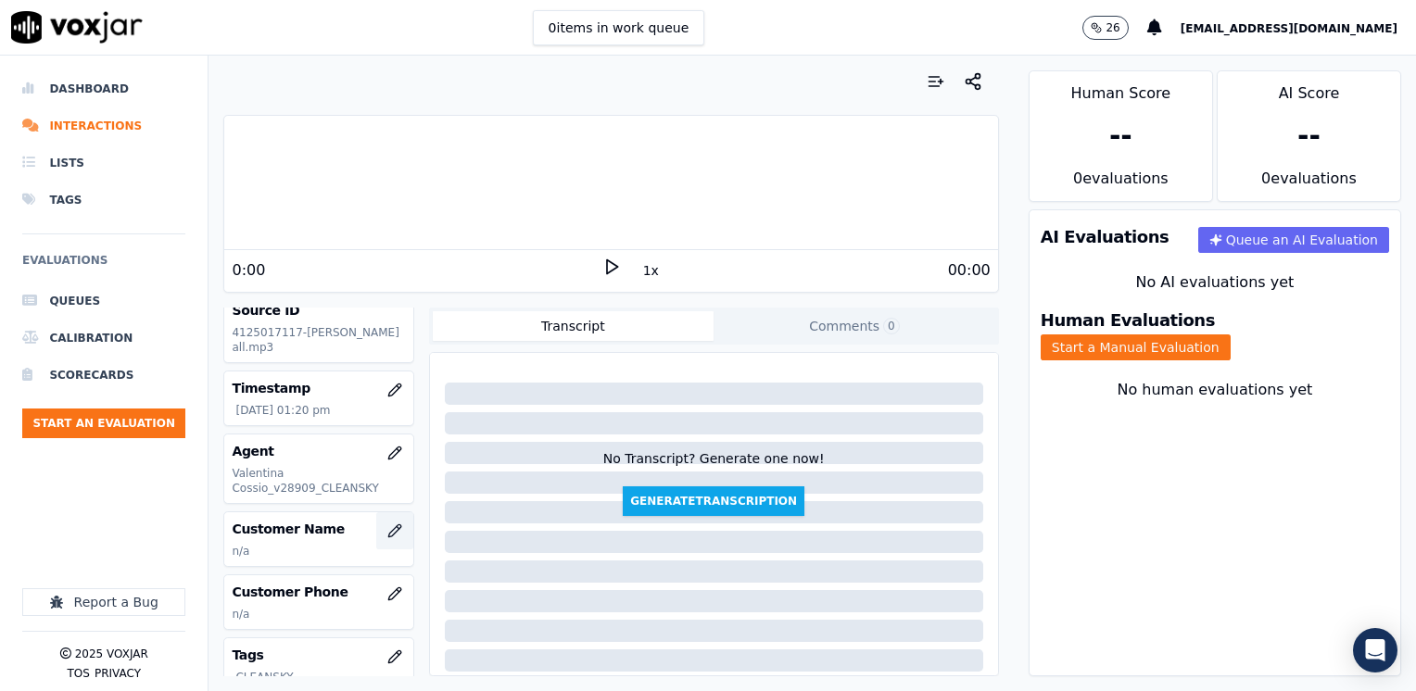
click at [388, 525] on icon "button" at bounding box center [394, 530] width 12 height 12
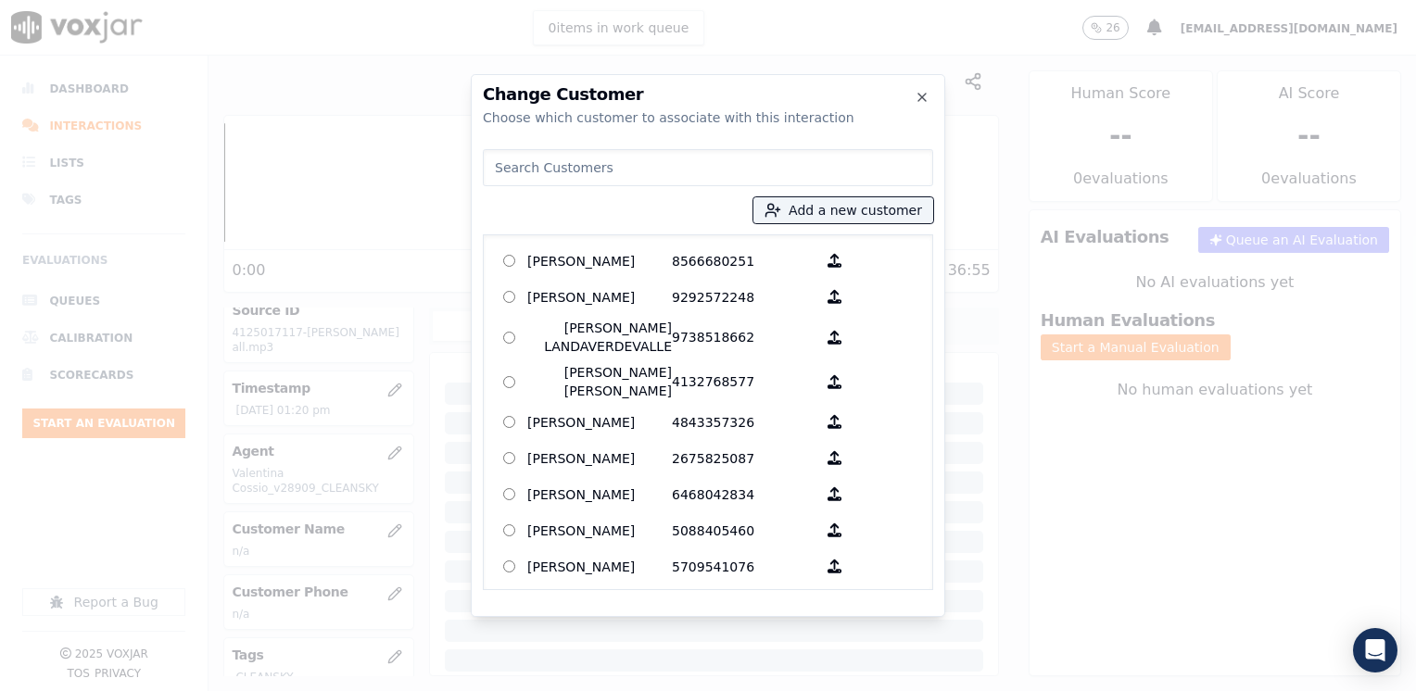
click at [652, 172] on input at bounding box center [708, 167] width 450 height 37
paste input "4125017117"
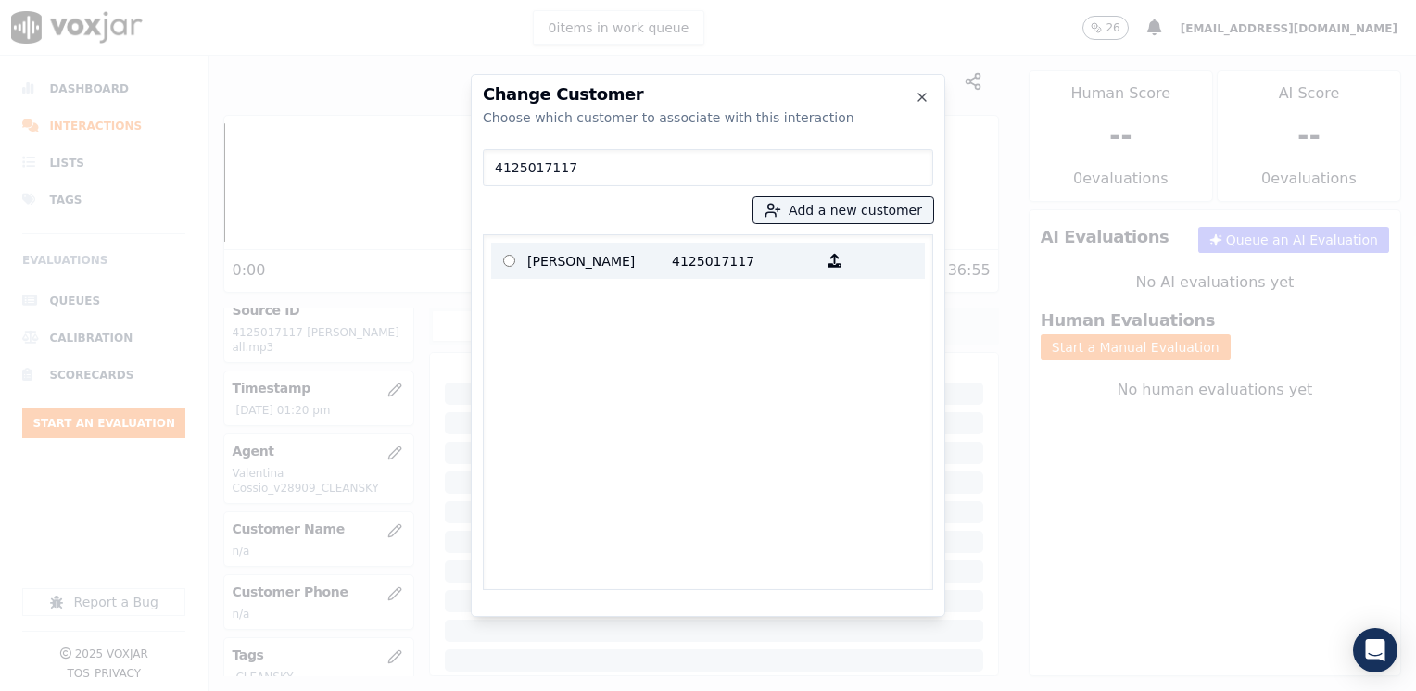
type input "4125017117"
click at [731, 249] on p "4125017117" at bounding box center [744, 260] width 145 height 29
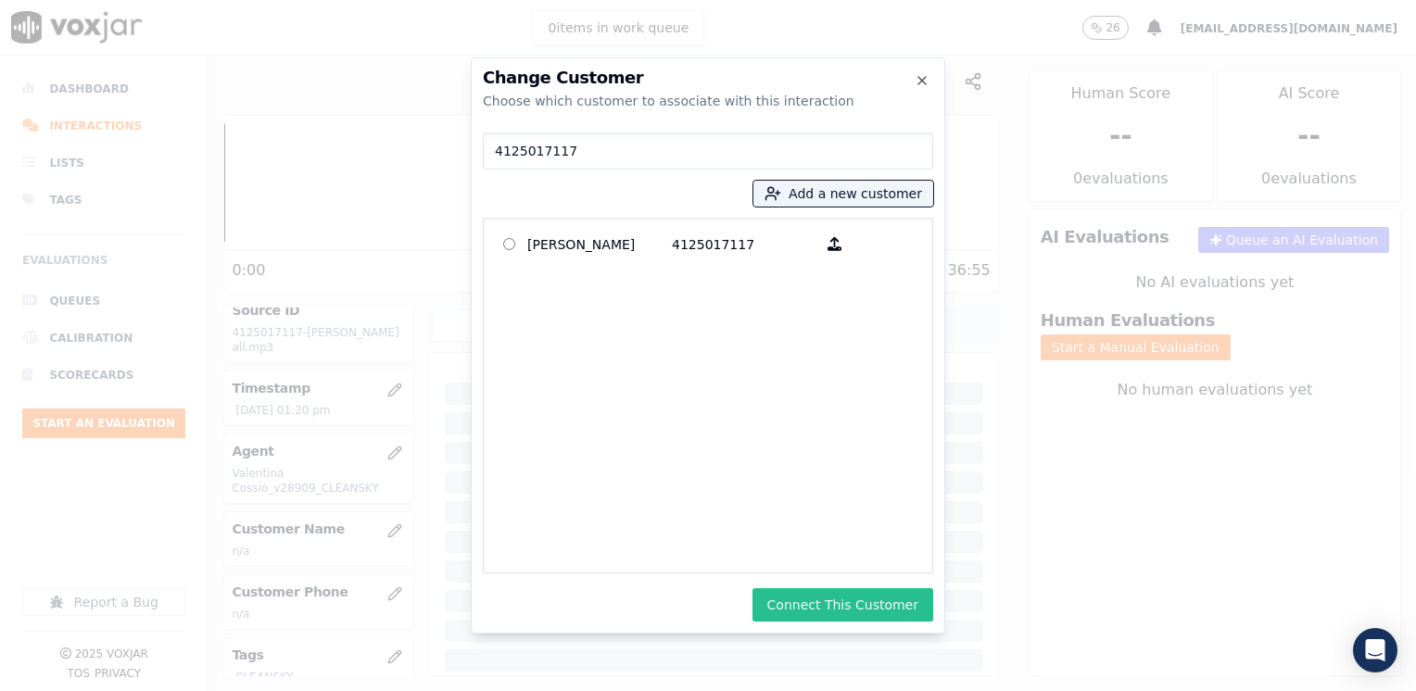
click at [851, 605] on button "Connect This Customer" at bounding box center [842, 604] width 181 height 33
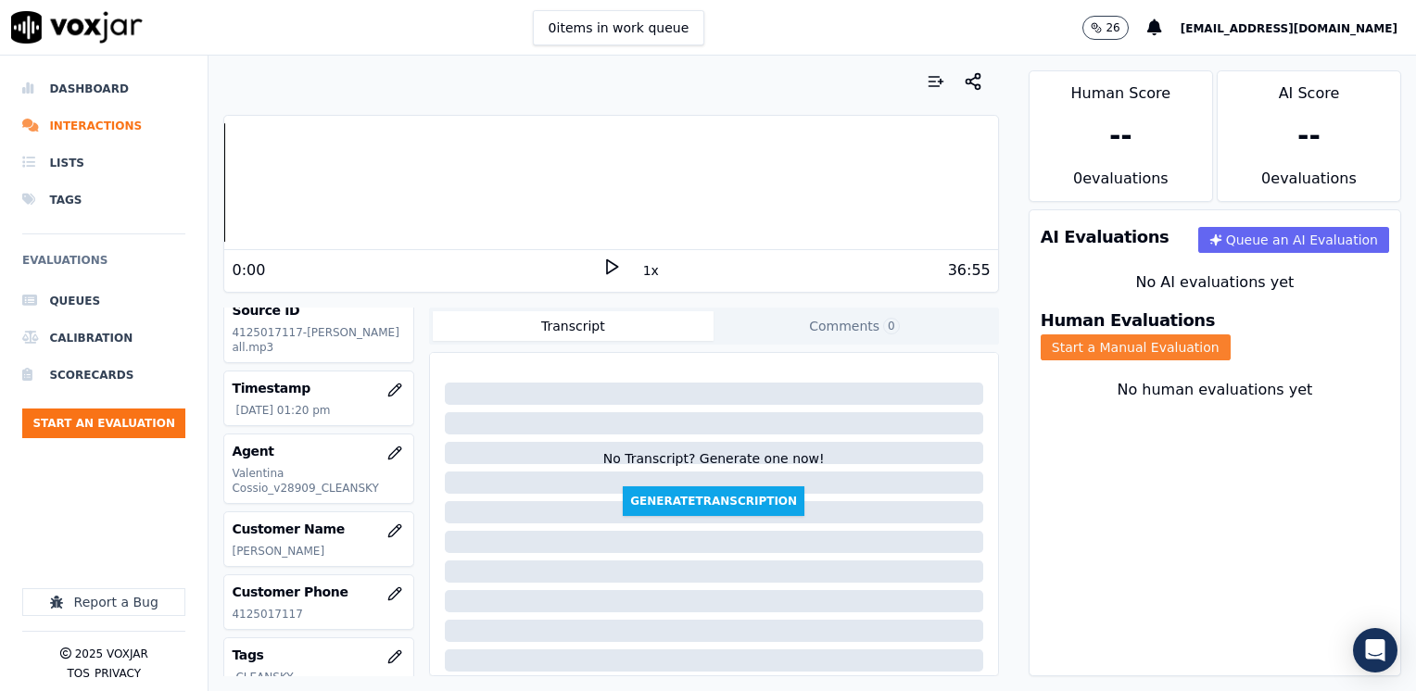
click at [1230, 334] on button "Start a Manual Evaluation" at bounding box center [1135, 347] width 190 height 26
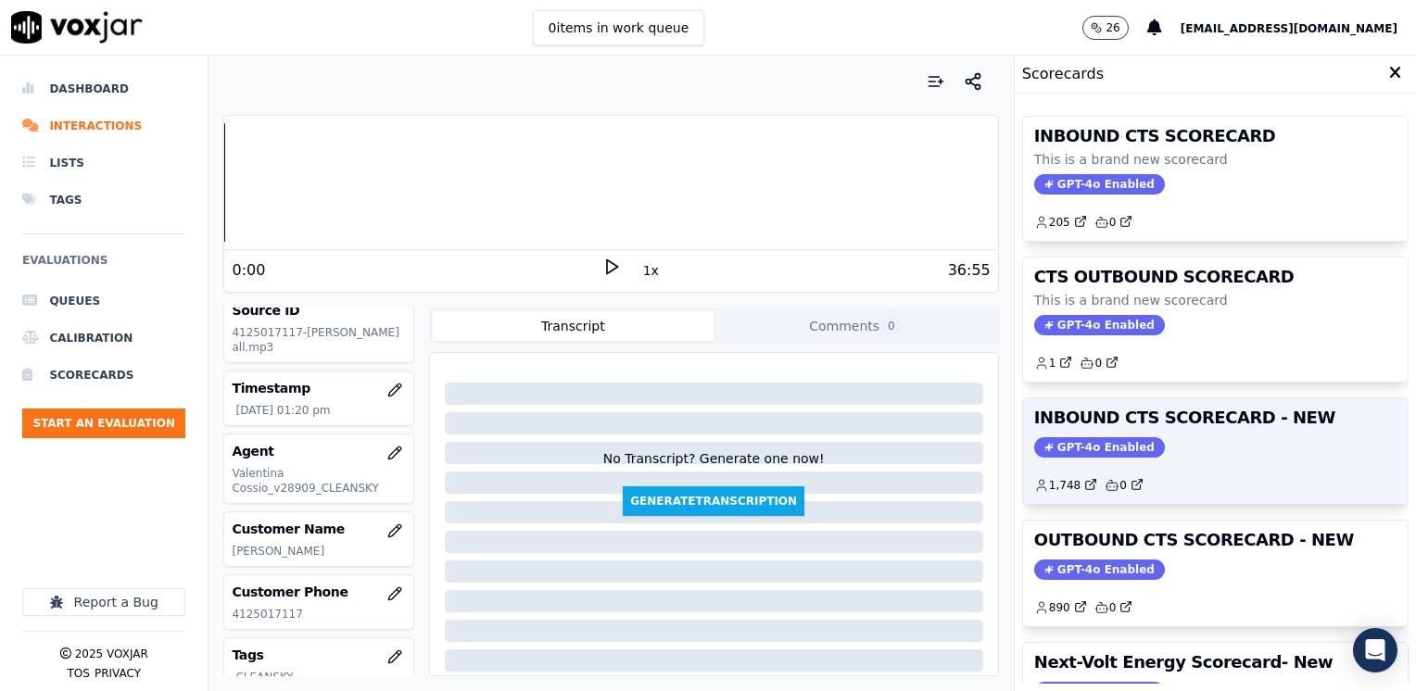
click at [1075, 437] on span "GPT-4o Enabled" at bounding box center [1099, 447] width 131 height 20
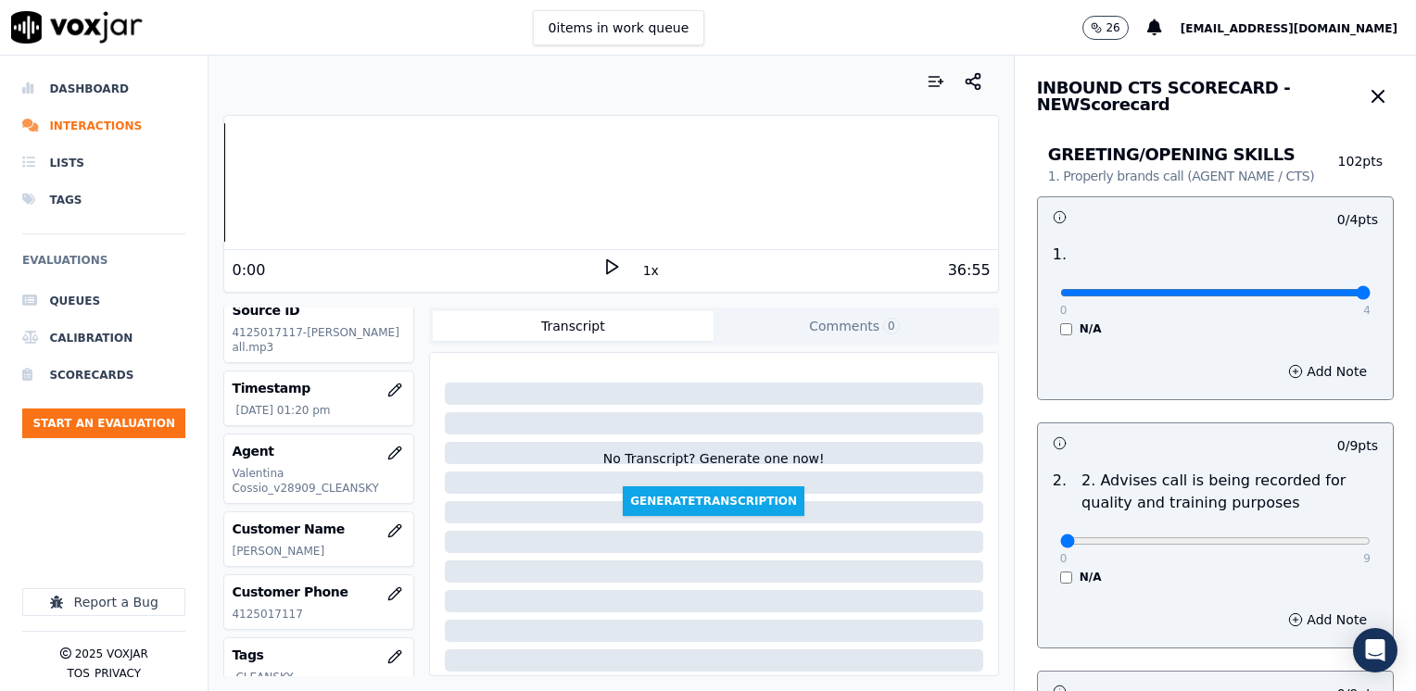
drag, startPoint x: 1046, startPoint y: 295, endPoint x: 1418, endPoint y: 300, distance: 372.5
type input "4"
click at [1370, 296] on input "range" at bounding box center [1215, 292] width 310 height 7
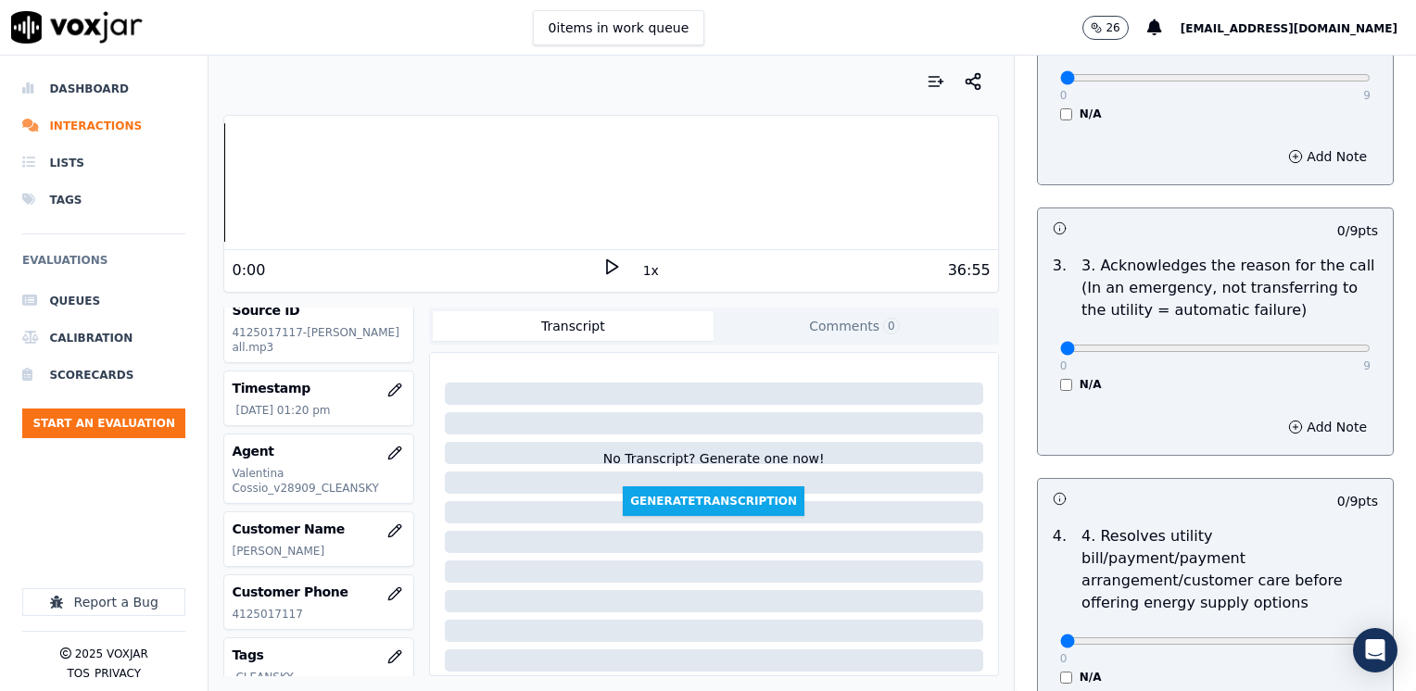
scroll to position [0, 0]
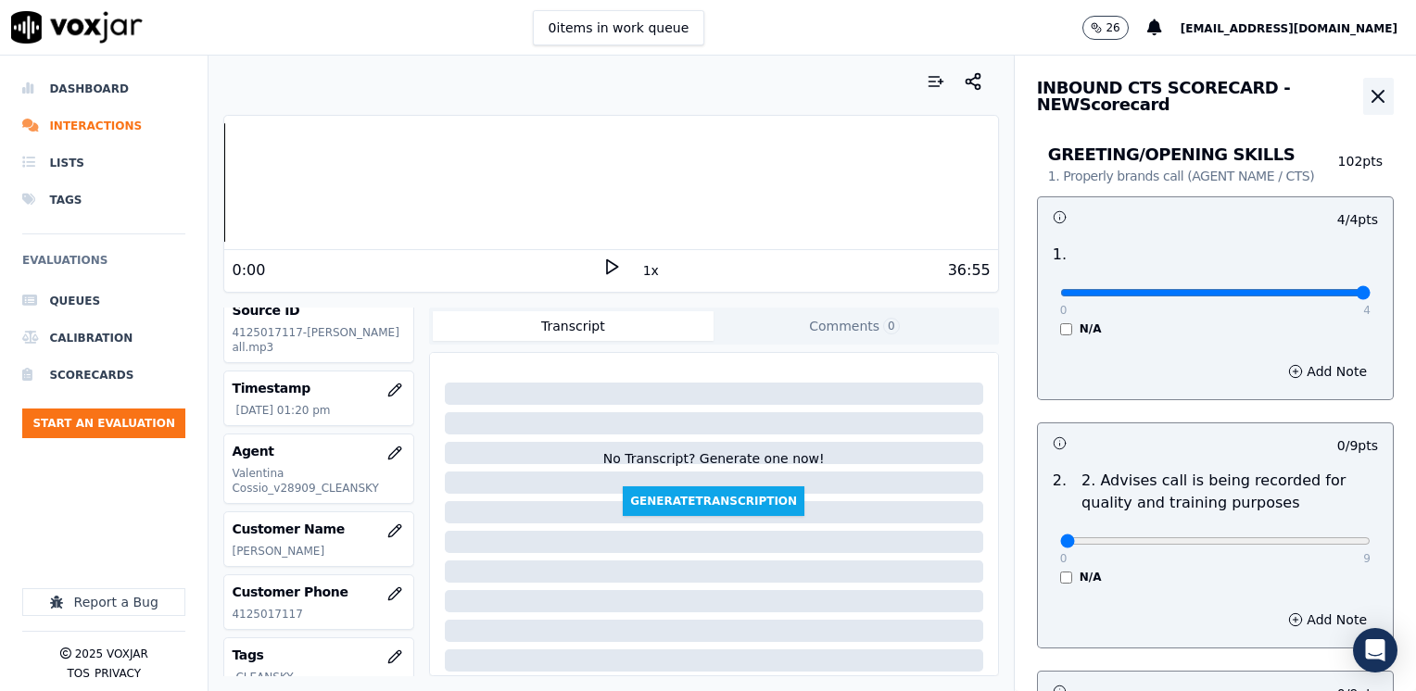
click at [1372, 96] on icon "button" at bounding box center [1377, 96] width 11 height 11
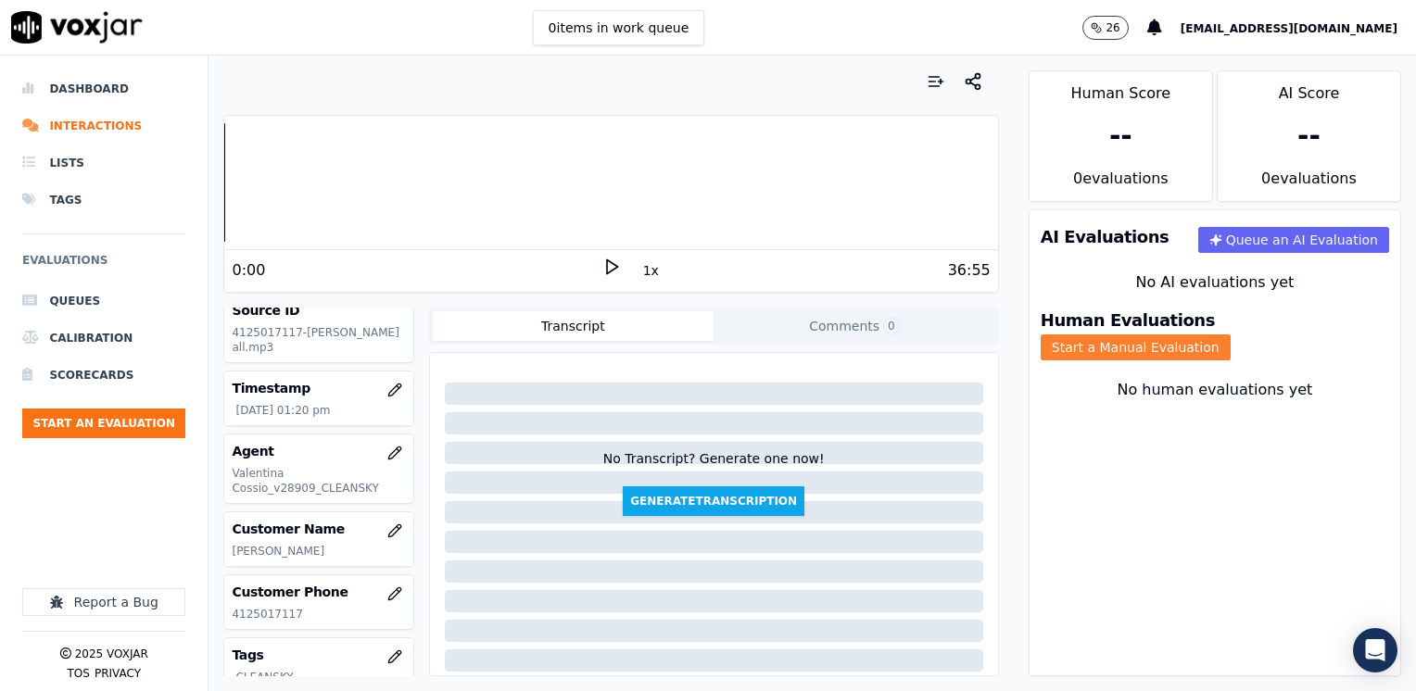
click at [1230, 334] on button "Start a Manual Evaluation" at bounding box center [1135, 347] width 190 height 26
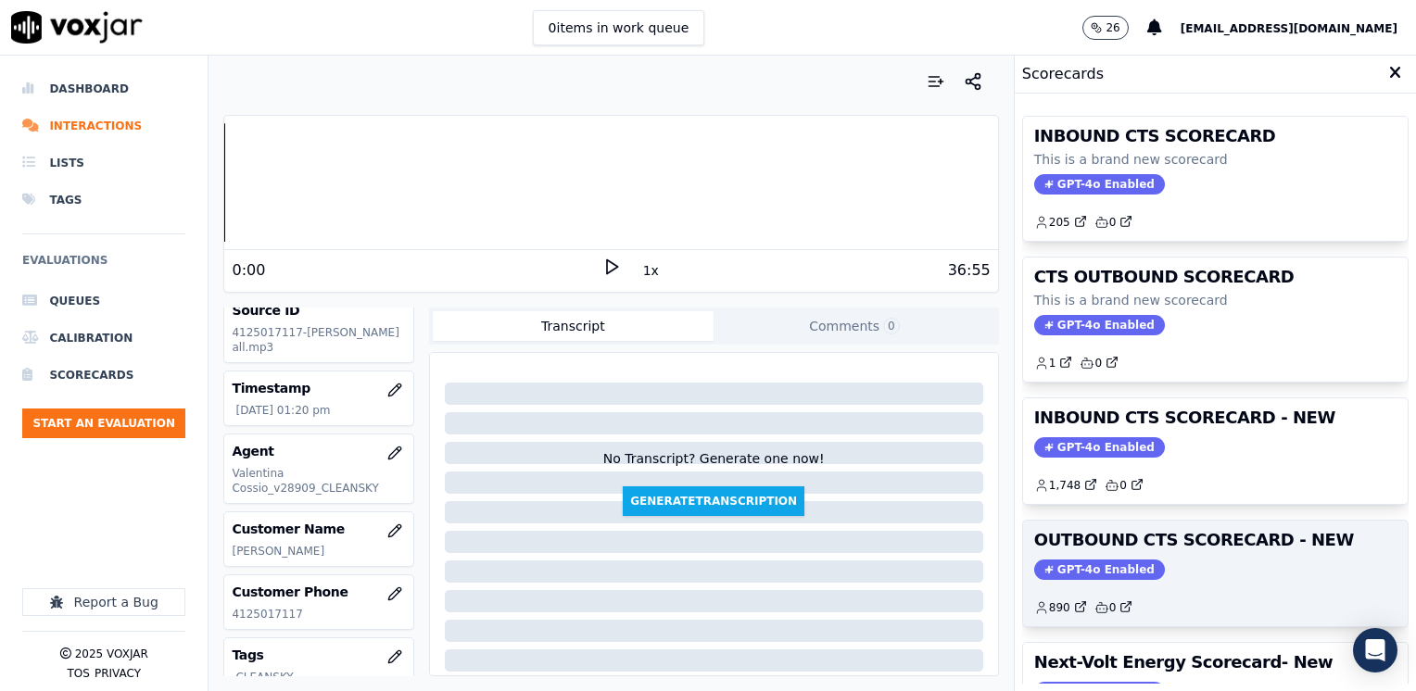
click at [1094, 561] on span "GPT-4o Enabled" at bounding box center [1099, 570] width 131 height 20
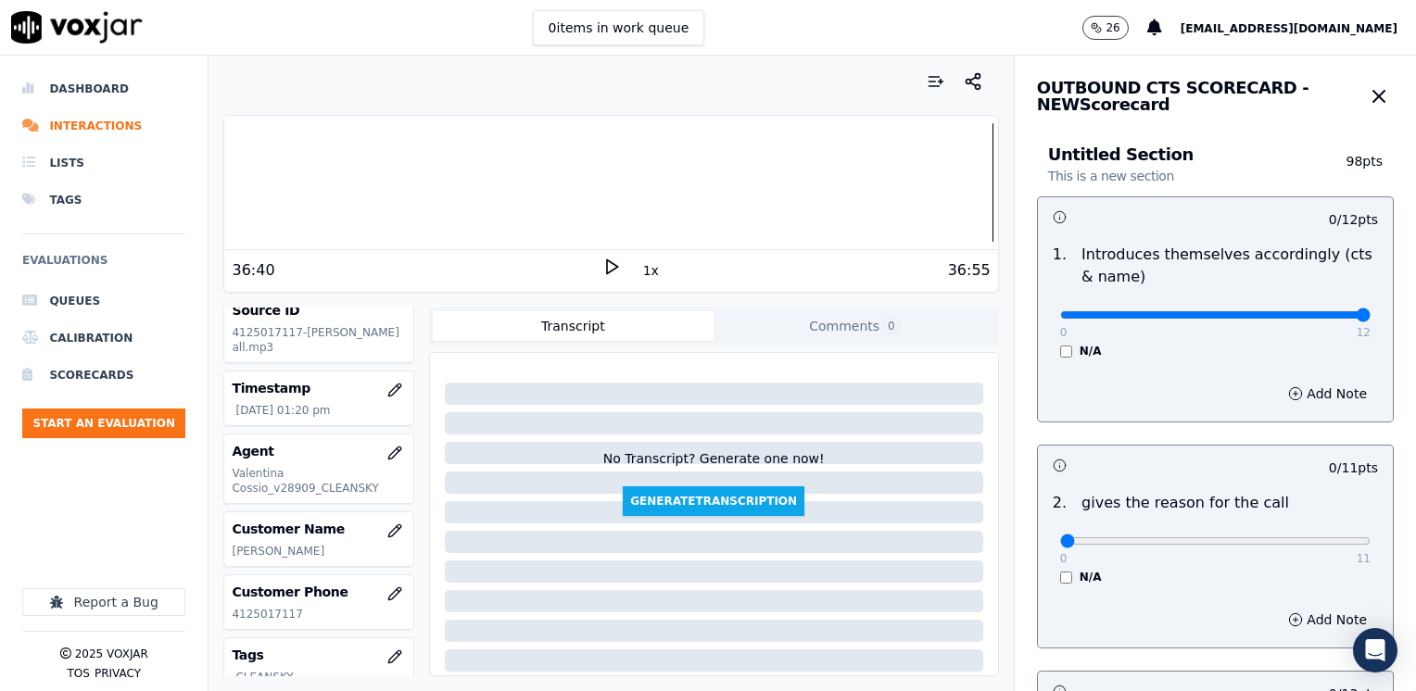
drag, startPoint x: 1046, startPoint y: 321, endPoint x: 1418, endPoint y: 309, distance: 372.6
type input "12"
click at [1370, 311] on input "range" at bounding box center [1215, 314] width 310 height 7
drag, startPoint x: 1041, startPoint y: 543, endPoint x: 1415, endPoint y: 511, distance: 374.7
type input "11"
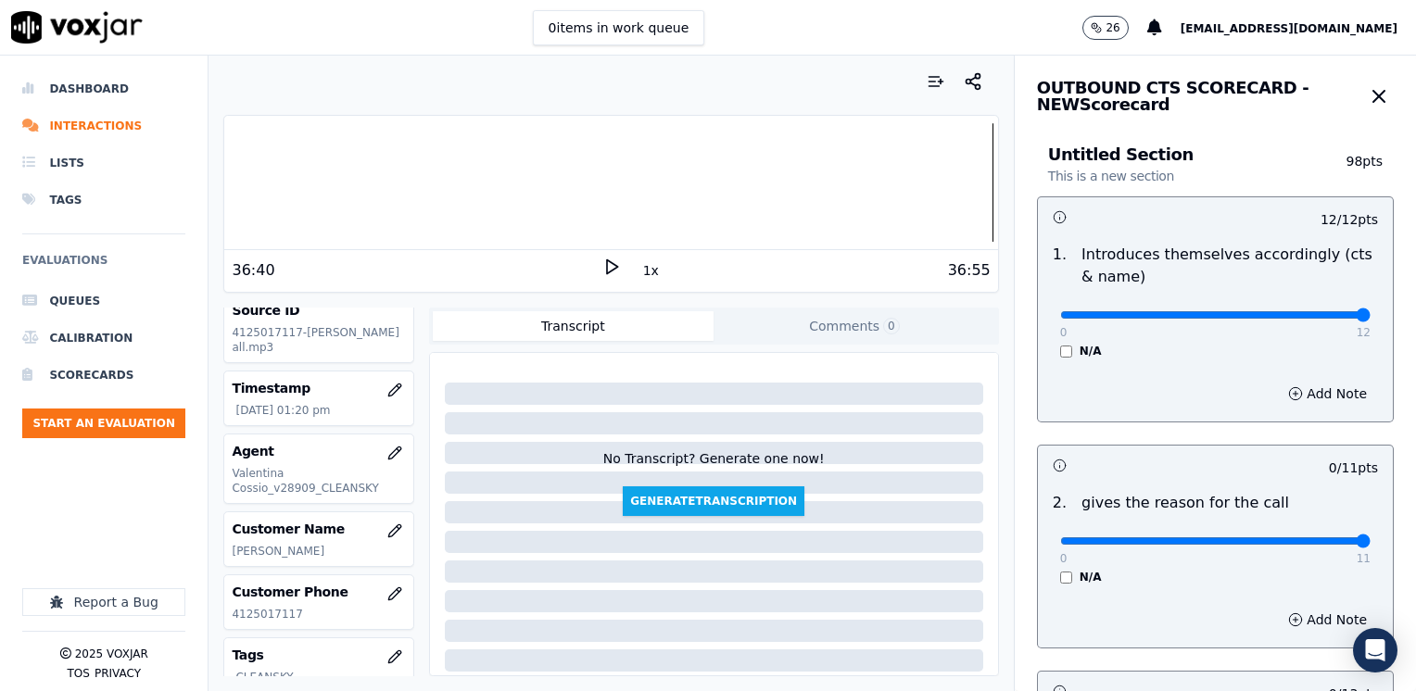
click at [1370, 319] on input "range" at bounding box center [1215, 314] width 310 height 7
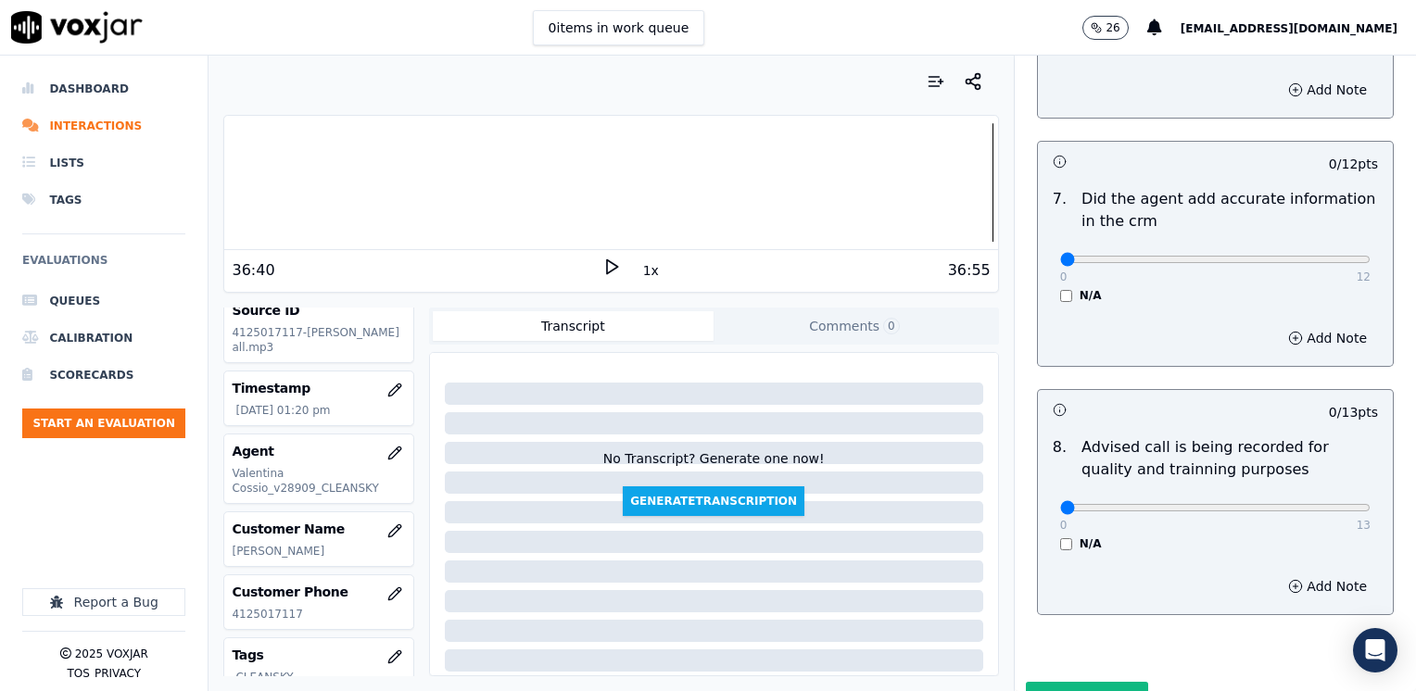
scroll to position [1619, 0]
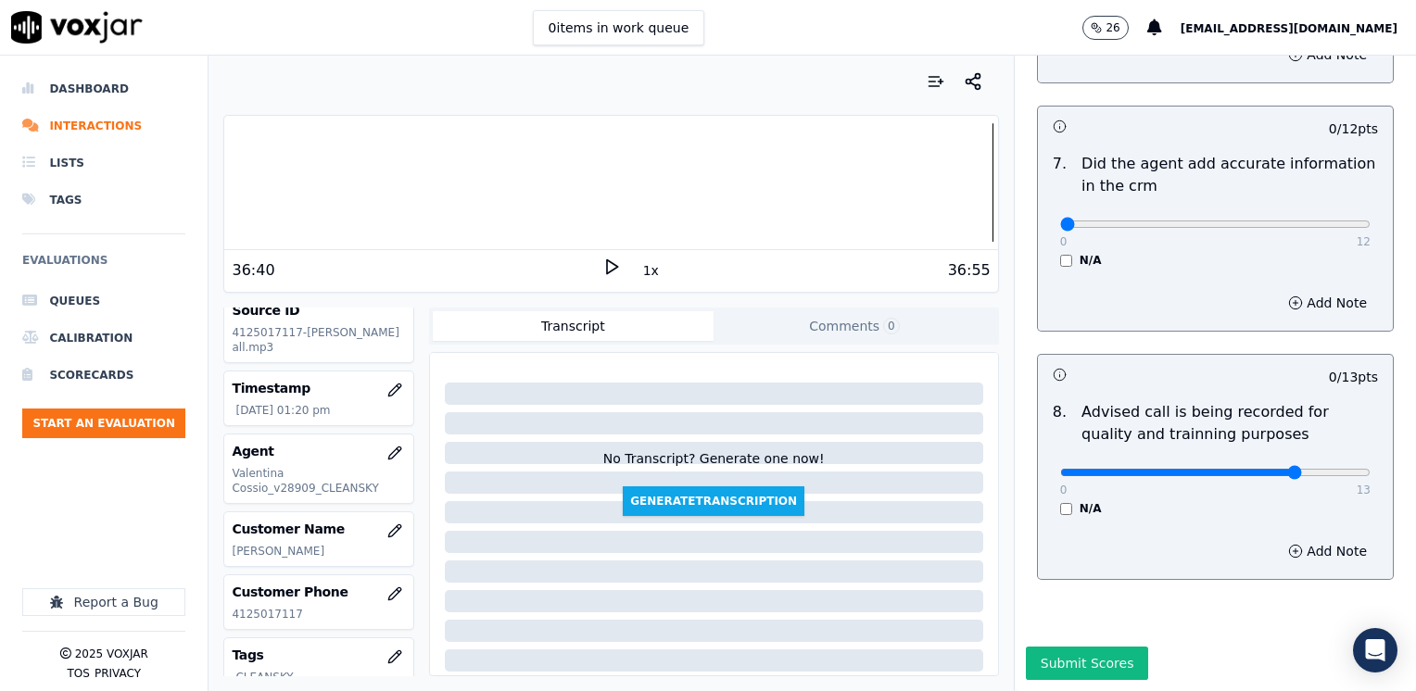
type input "10"
drag, startPoint x: 1059, startPoint y: 182, endPoint x: 1418, endPoint y: 182, distance: 359.5
type input "12"
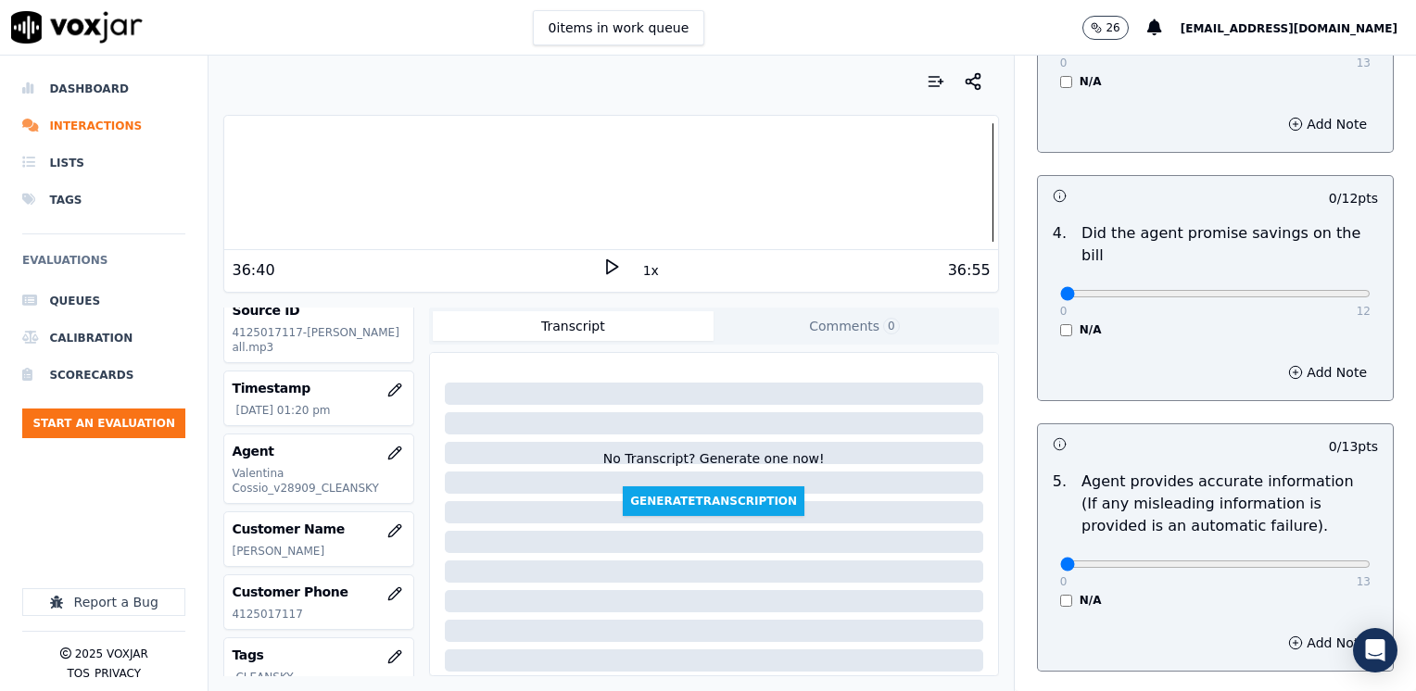
scroll to position [693, 0]
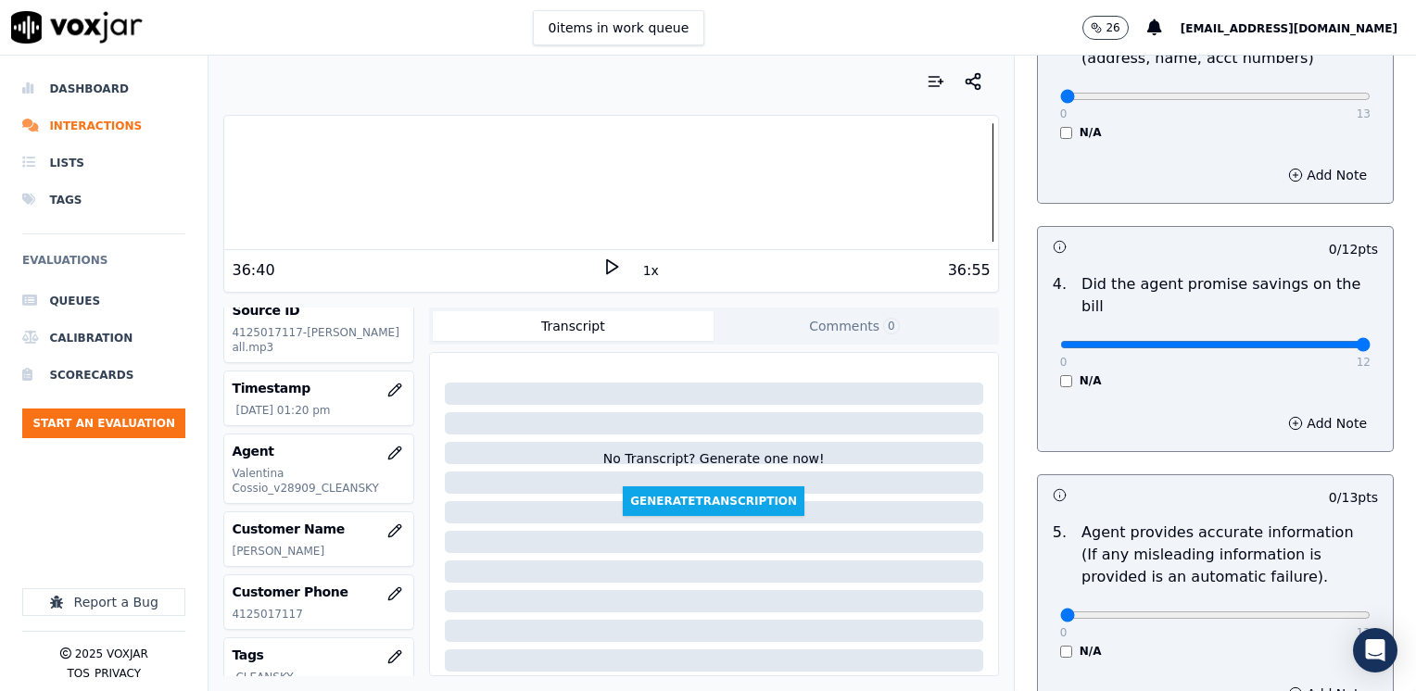
drag, startPoint x: 1049, startPoint y: 323, endPoint x: 1366, endPoint y: 322, distance: 316.8
type input "12"
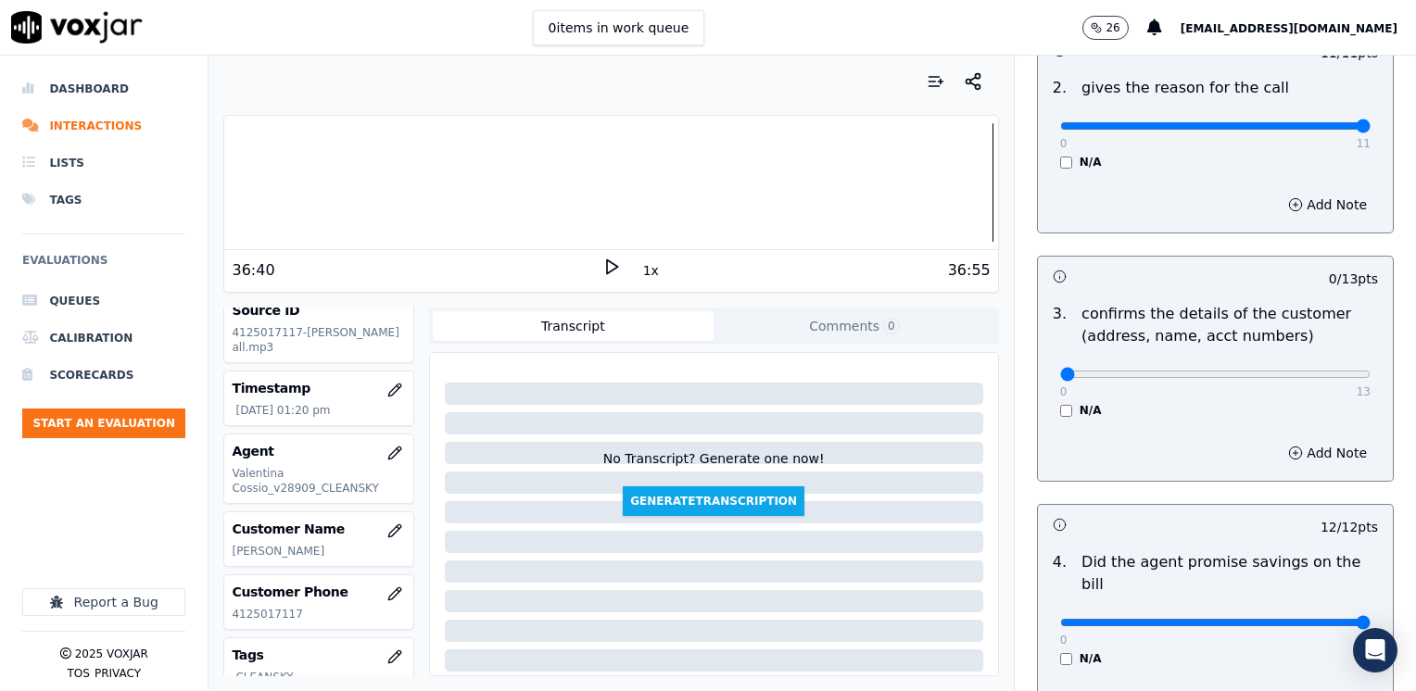
scroll to position [415, 0]
type input "12"
click at [1310, 452] on button "Add Note" at bounding box center [1327, 453] width 101 height 26
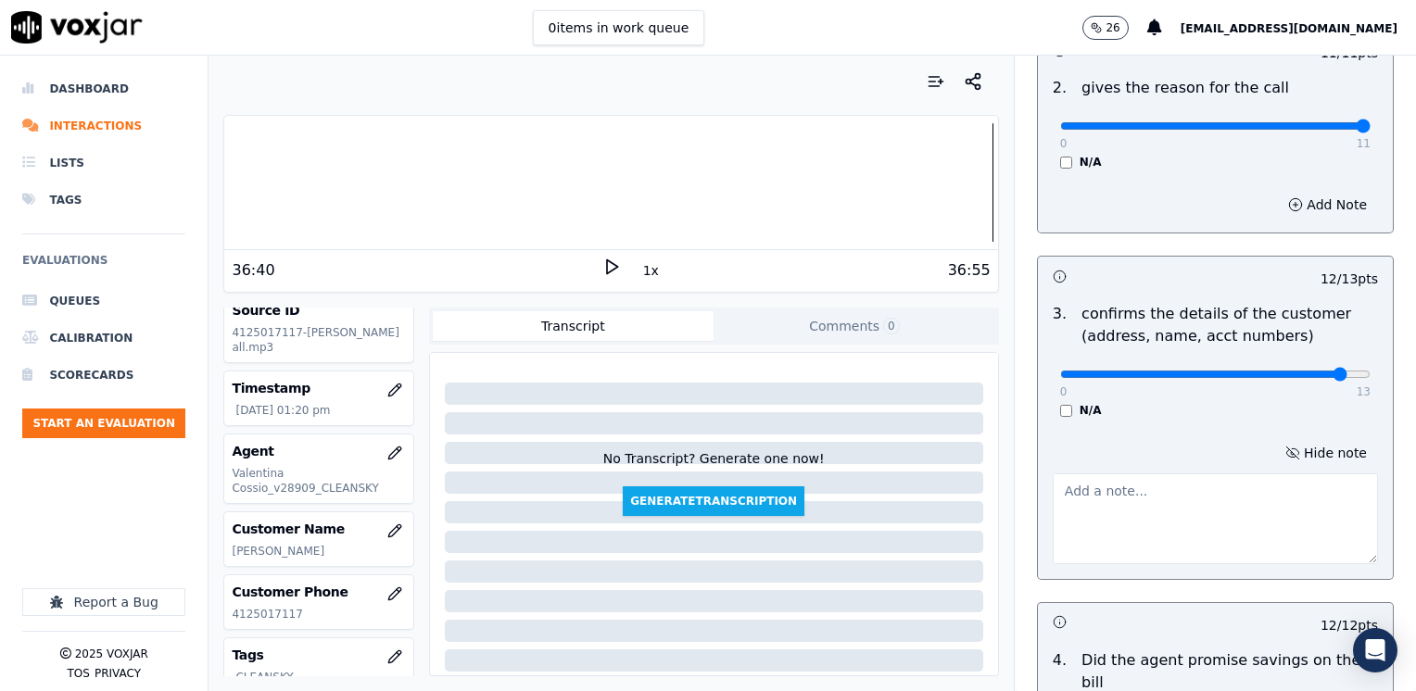
click at [1182, 506] on textarea at bounding box center [1214, 518] width 325 height 91
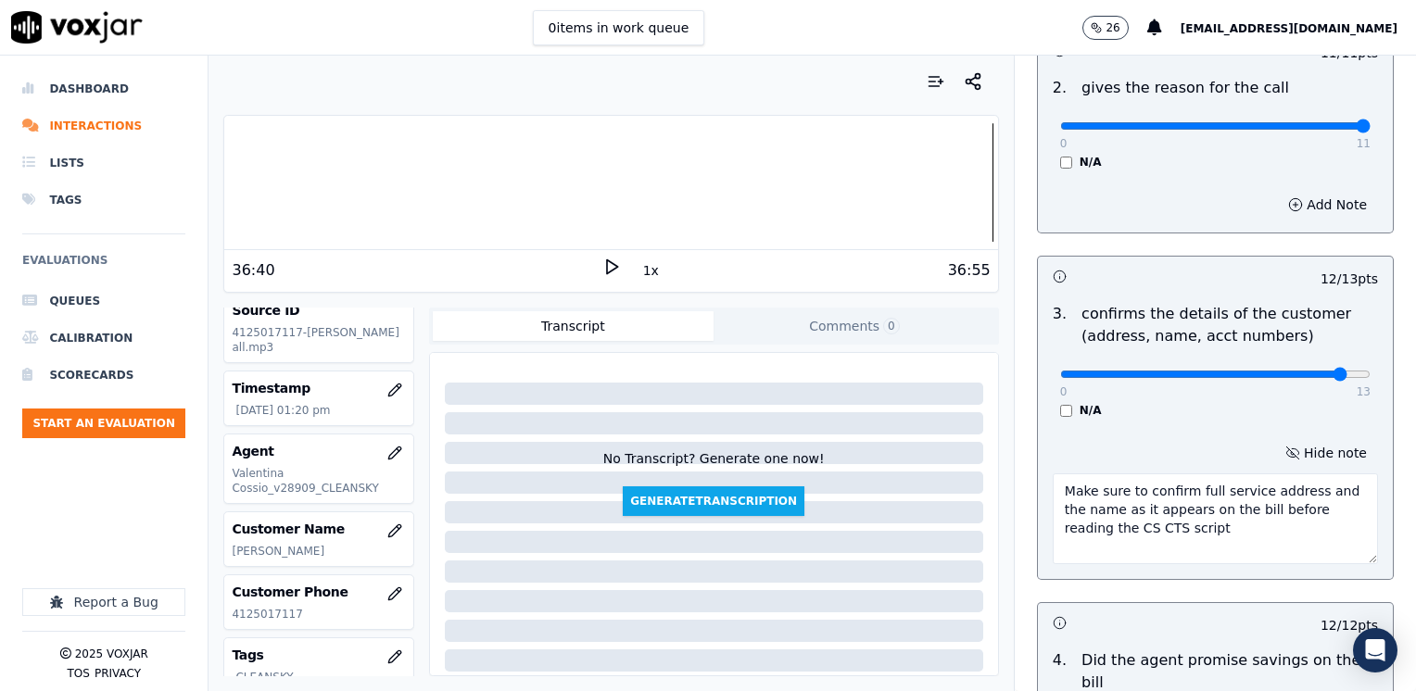
type textarea "Make sure to confirm full service address and the name as it appears on the bil…"
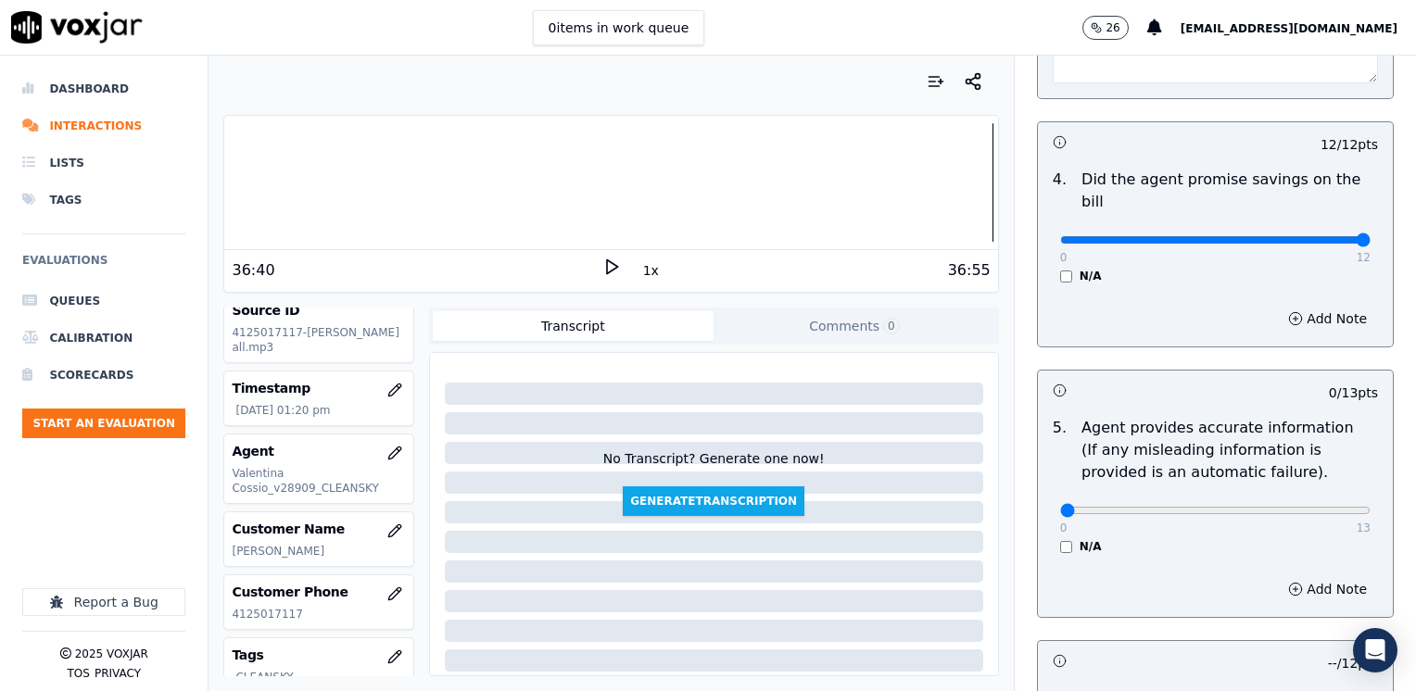
scroll to position [1064, 0]
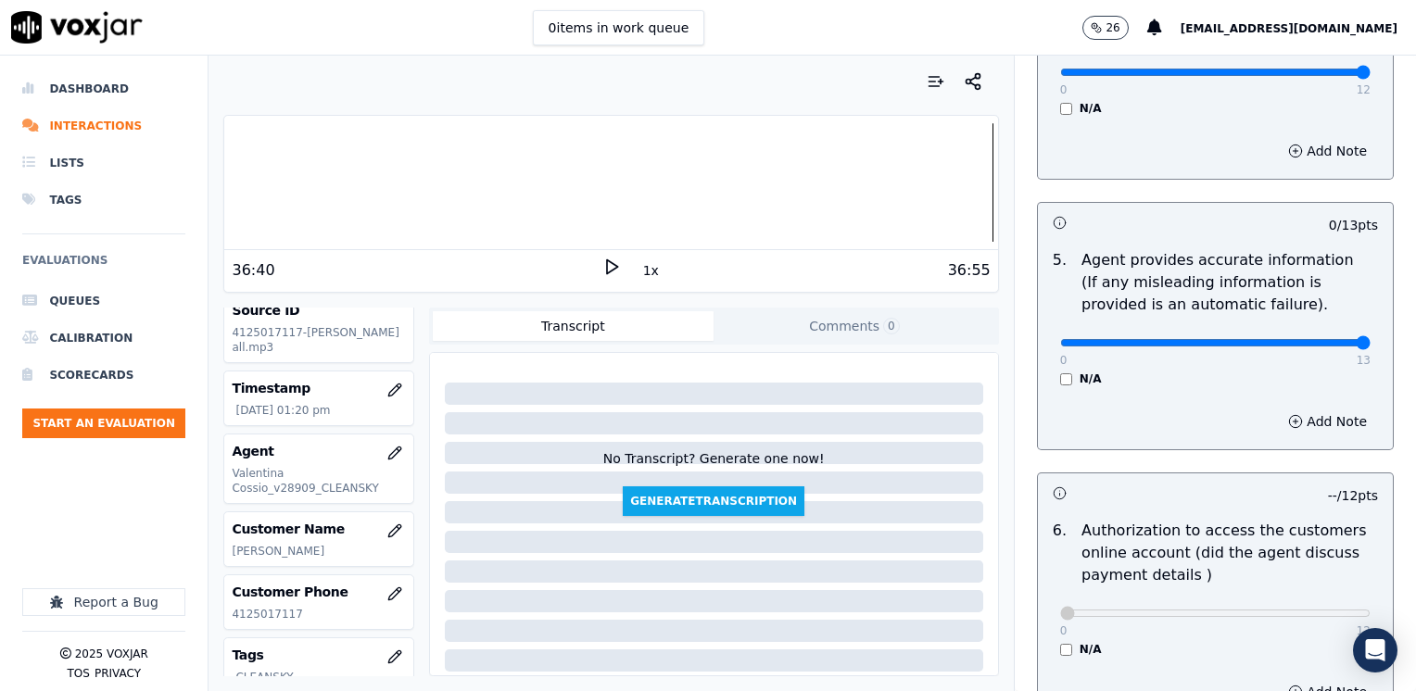
drag, startPoint x: 1049, startPoint y: 321, endPoint x: 1418, endPoint y: 376, distance: 373.8
type input "13"
click at [1246, 662] on div "OUTBOUND CTS SCORECARD - NEW Scorecard Untitled Section This is a new section 9…" at bounding box center [1214, 374] width 401 height 636
click at [1194, 394] on div "Add Note" at bounding box center [1215, 422] width 355 height 56
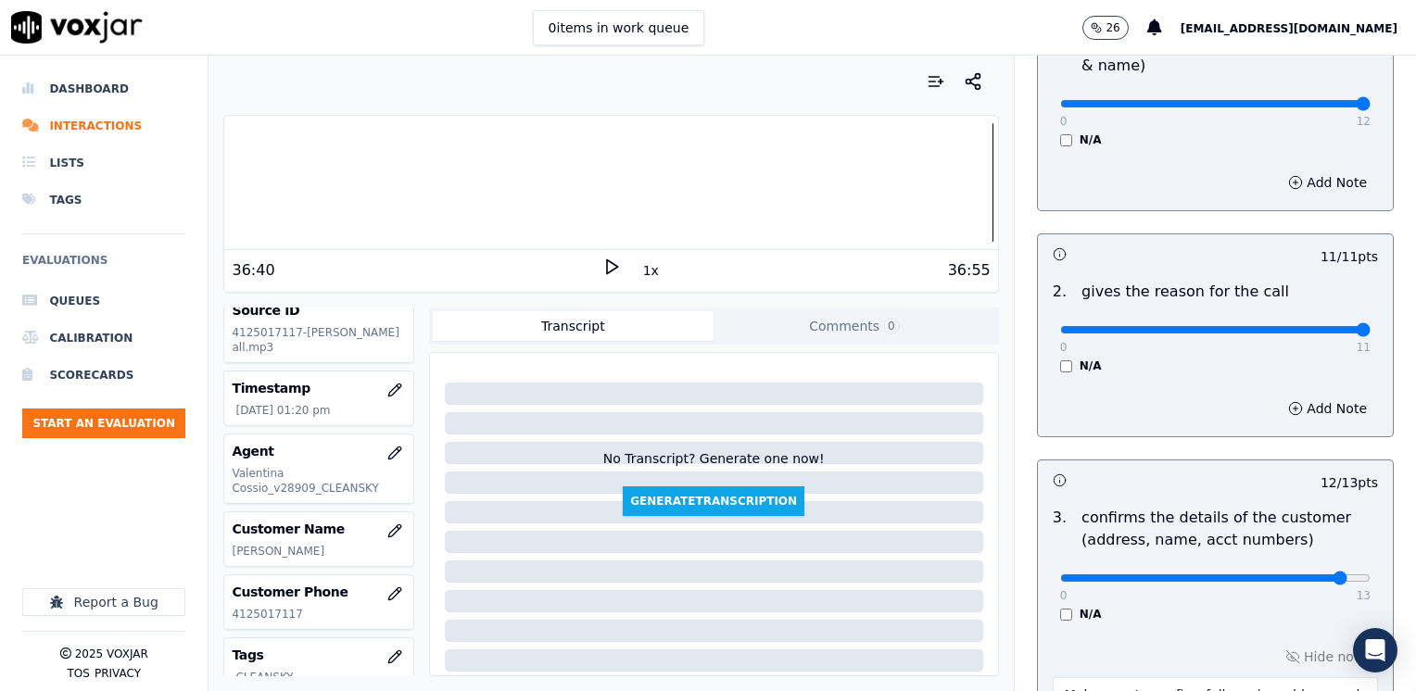
scroll to position [463, 0]
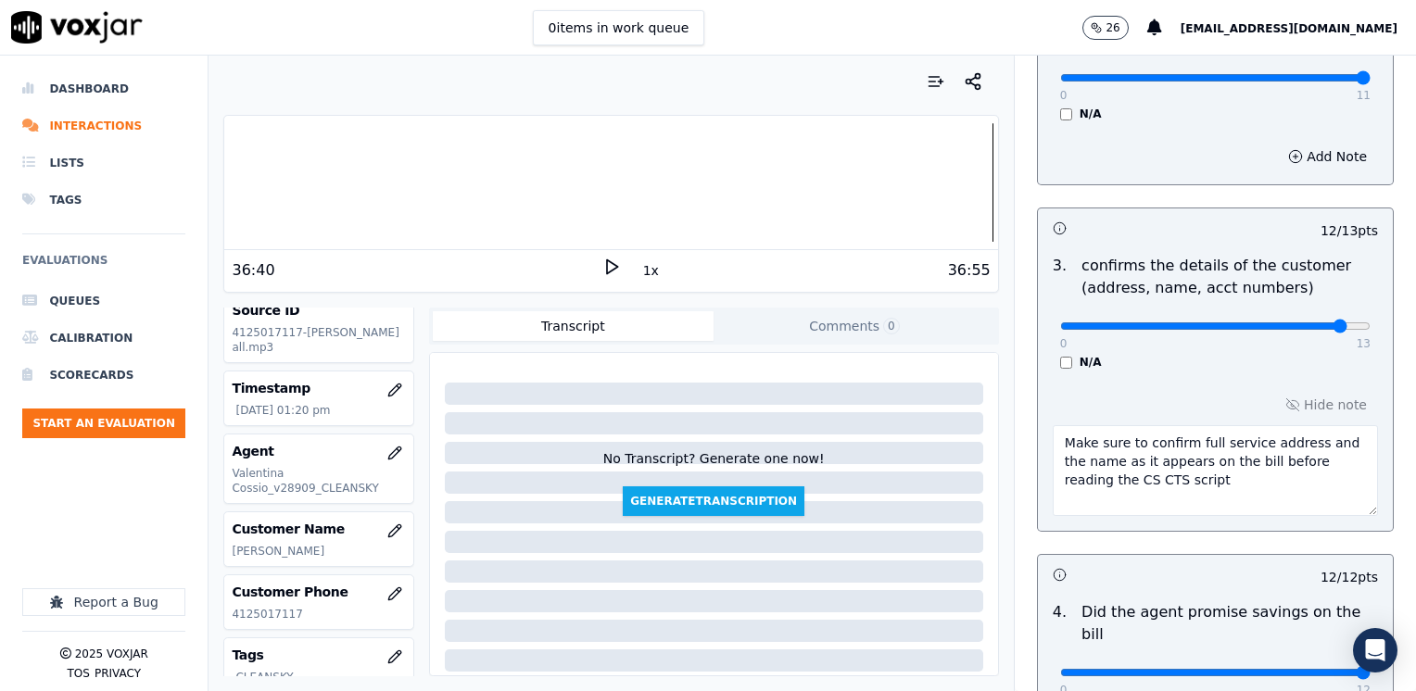
drag, startPoint x: 939, startPoint y: 443, endPoint x: 840, endPoint y: 405, distance: 106.2
click at [840, 405] on div "Your browser does not support the audio element. 36:40 1x 36:55 Voxjar ID 50e31…" at bounding box center [811, 374] width 1207 height 636
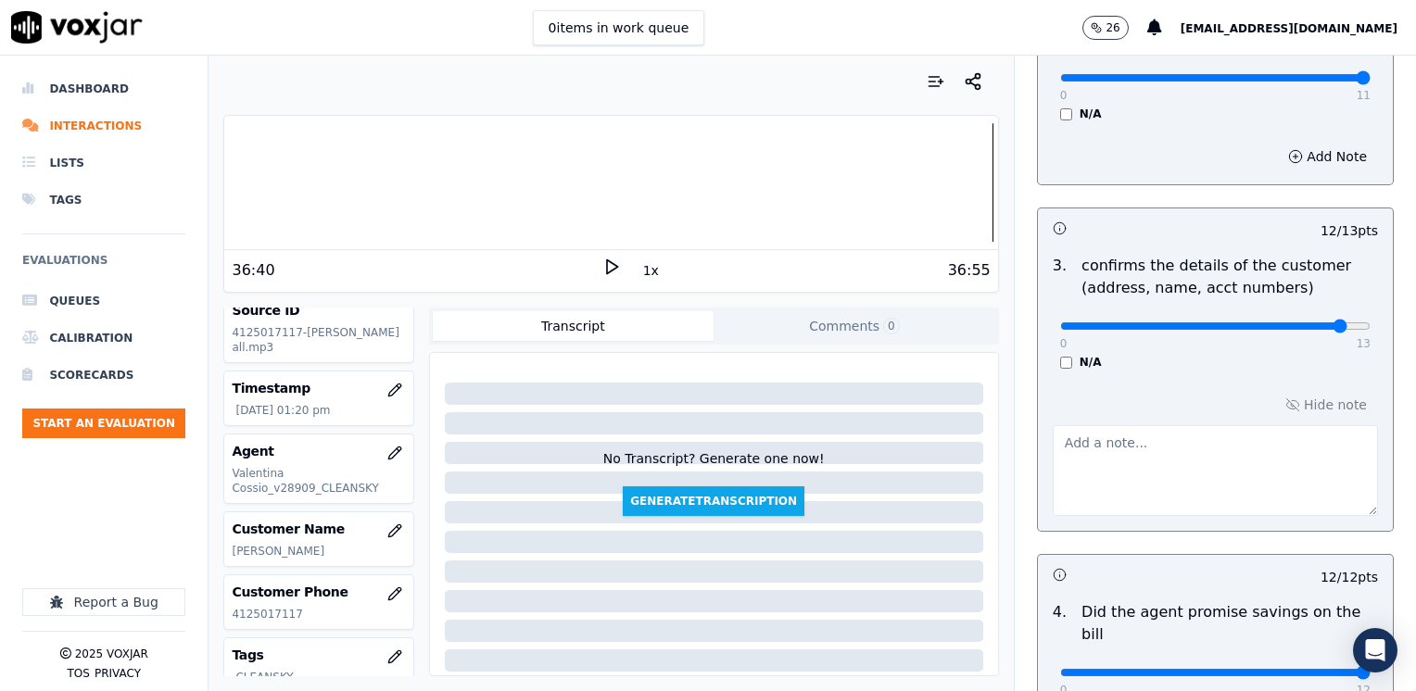
click at [1312, 402] on div "Hide note" at bounding box center [1215, 454] width 355 height 154
drag, startPoint x: 1295, startPoint y: 320, endPoint x: 1415, endPoint y: 347, distance: 122.7
type input "13"
click at [1302, 394] on button "Hide note" at bounding box center [1326, 405] width 104 height 26
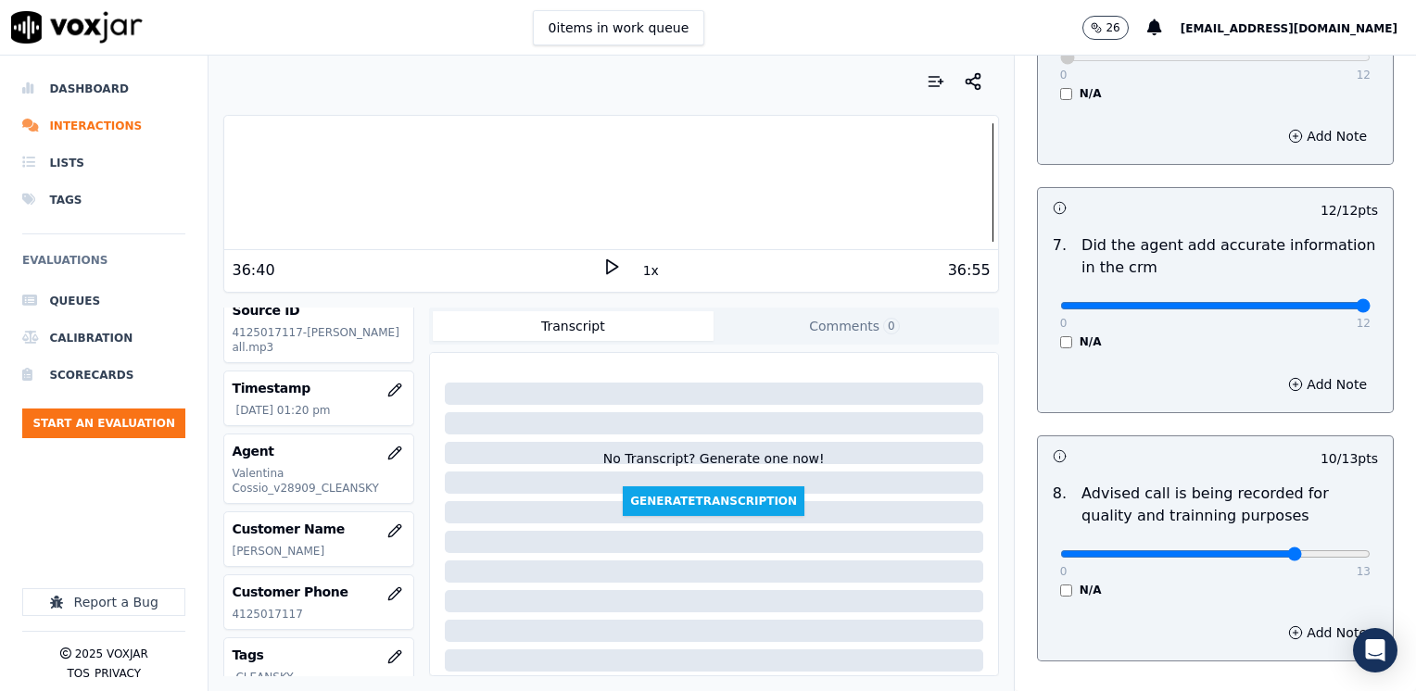
scroll to position [1619, 0]
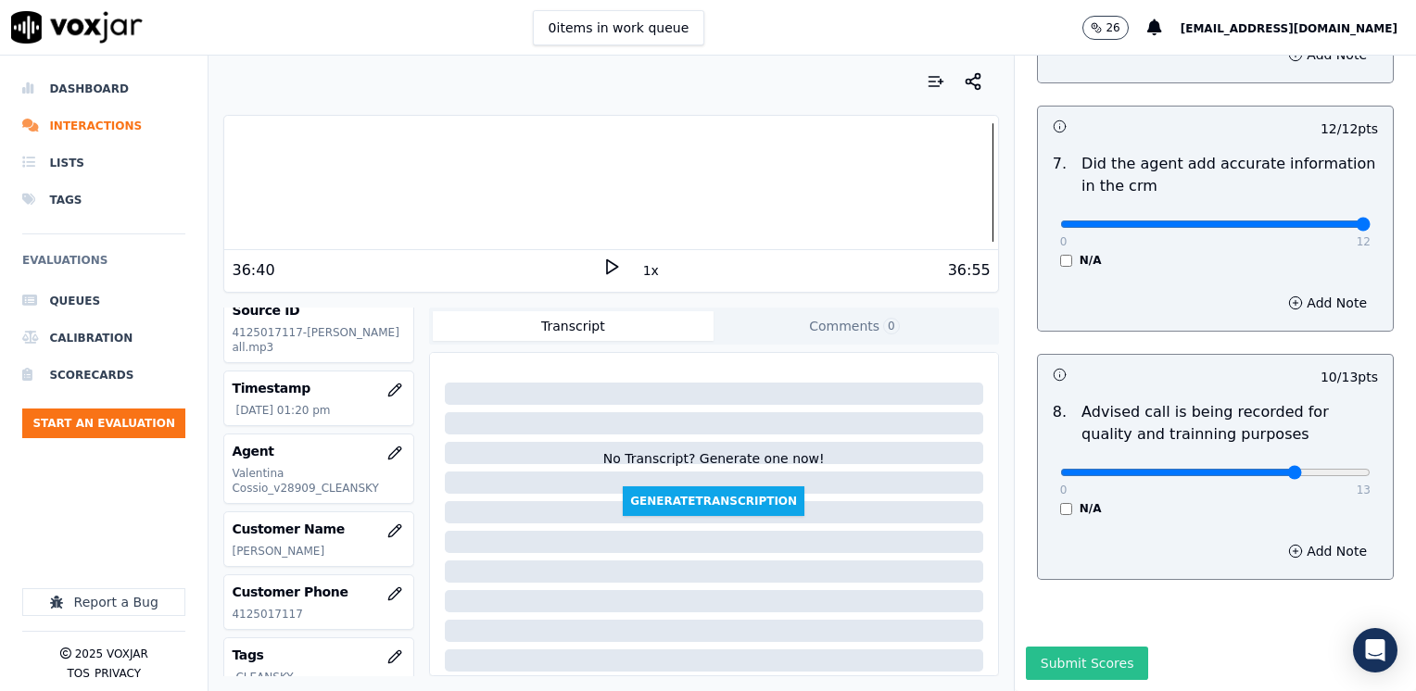
click at [1086, 647] on button "Submit Scores" at bounding box center [1087, 663] width 123 height 33
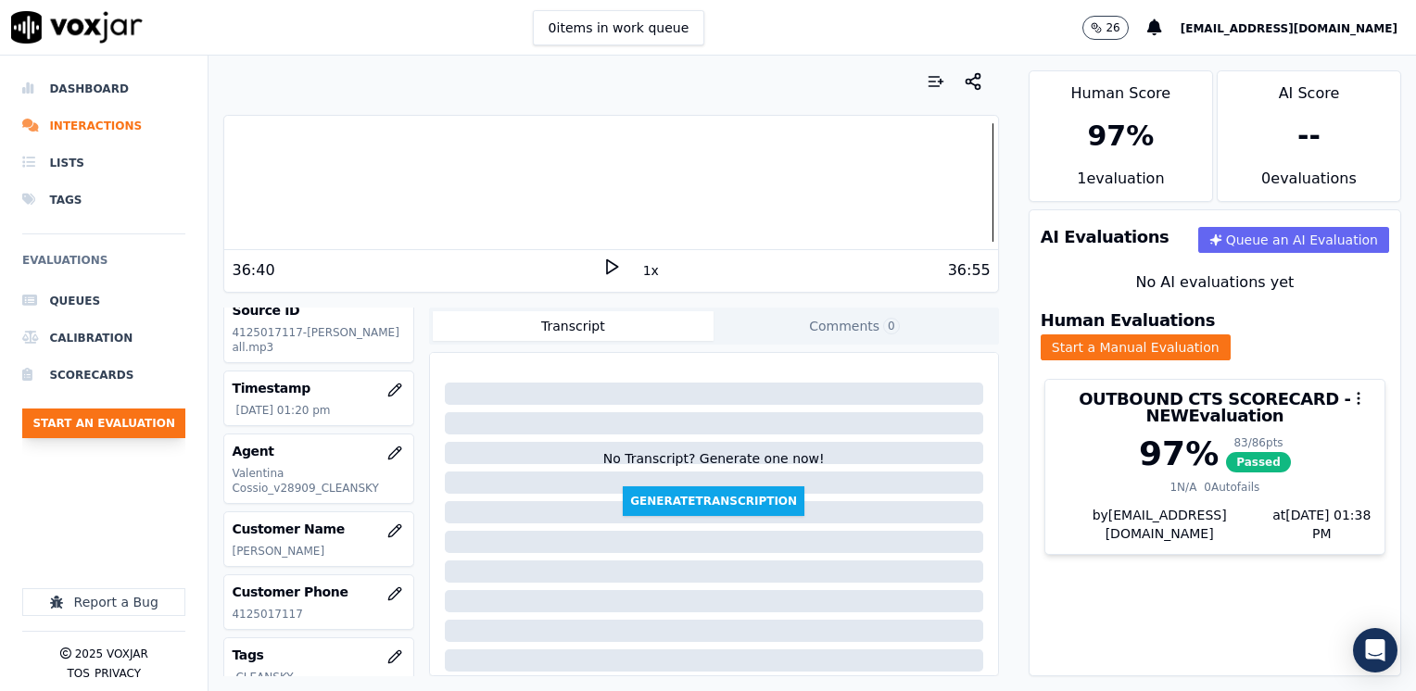
click at [128, 434] on button "Start an Evaluation" at bounding box center [103, 424] width 163 height 30
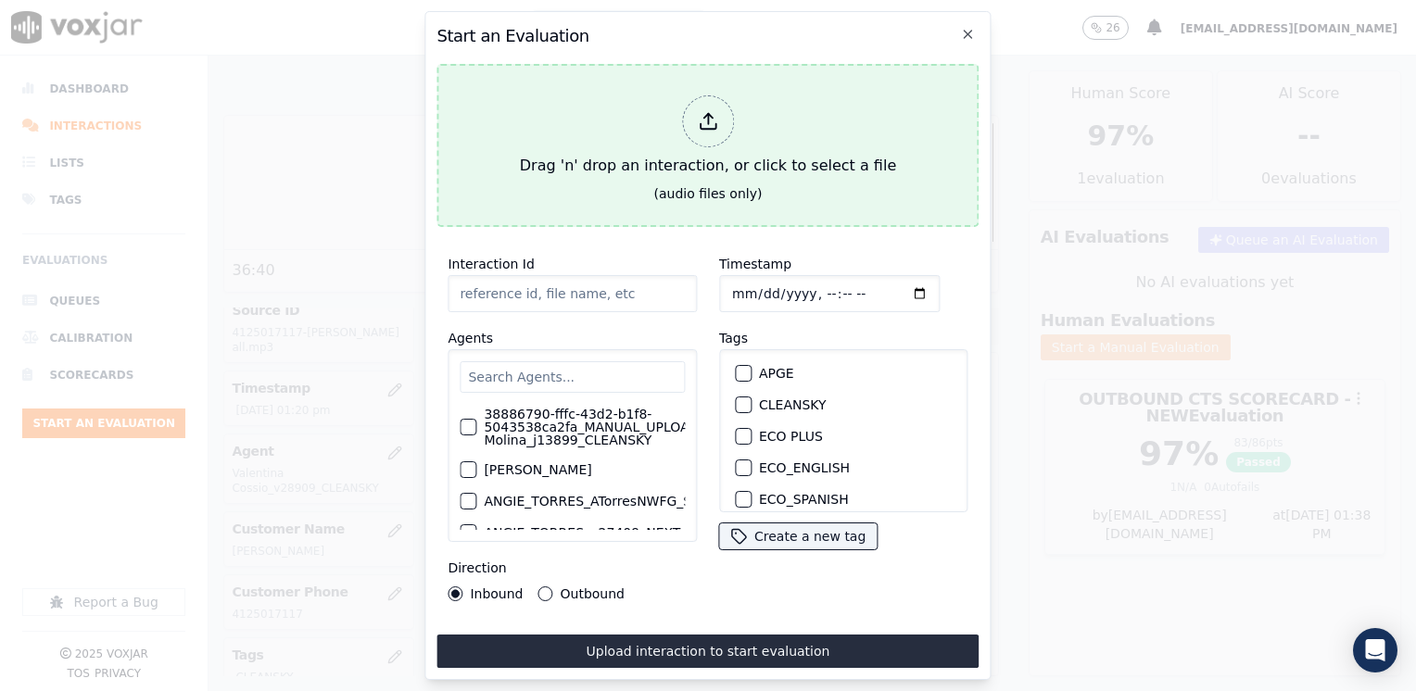
click at [712, 116] on icon at bounding box center [708, 121] width 20 height 20
type input "20250825-140452_9783977198-[PERSON_NAME] all.mp3"
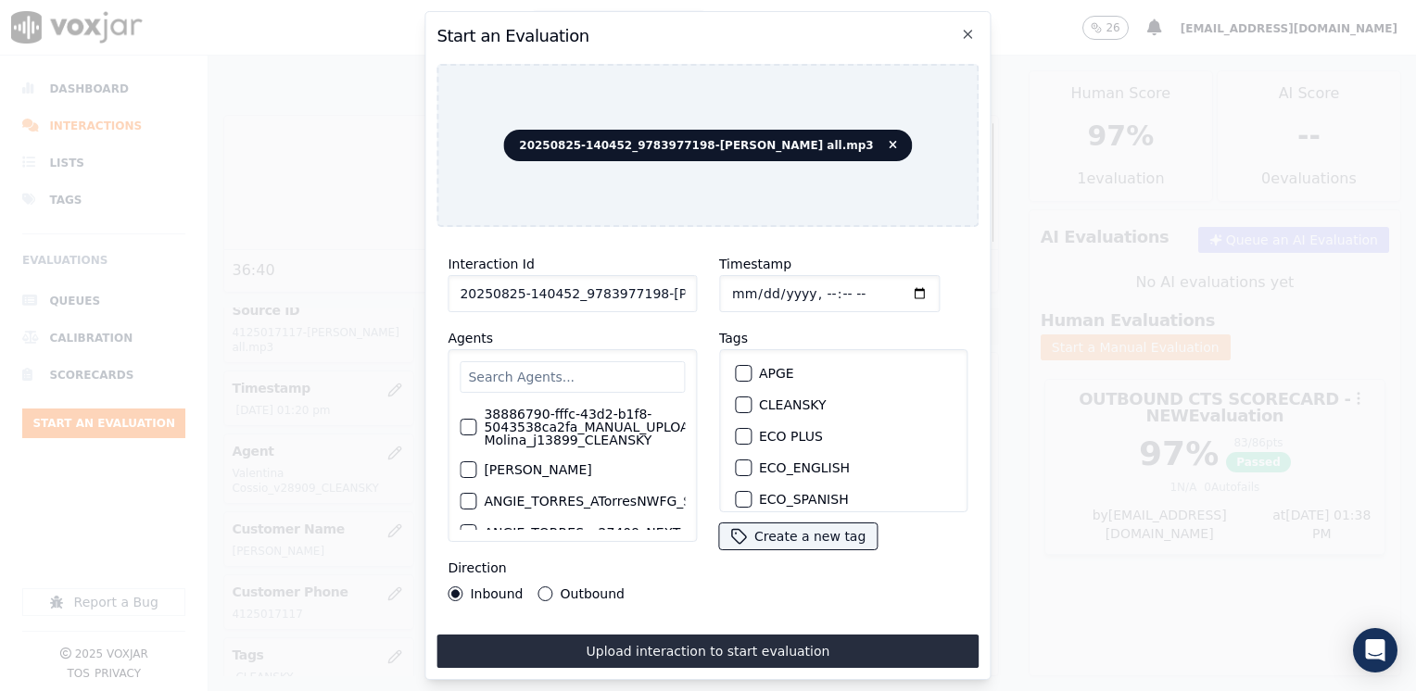
click at [547, 363] on input "text" at bounding box center [572, 376] width 225 height 31
type input "[PERSON_NAME]"
click at [580, 413] on label "38886790-fffc-43d2-b1f8-5043538ca2fa_MANUAL_UPLOAD_Juliana Molina_j13899_CLEANS…" at bounding box center [616, 427] width 265 height 39
click at [476, 419] on button "38886790-fffc-43d2-b1f8-5043538ca2fa_MANUAL_UPLOAD_Juliana Molina_j13899_CLEANS…" at bounding box center [468, 427] width 17 height 17
click at [736, 398] on div "button" at bounding box center [742, 404] width 13 height 13
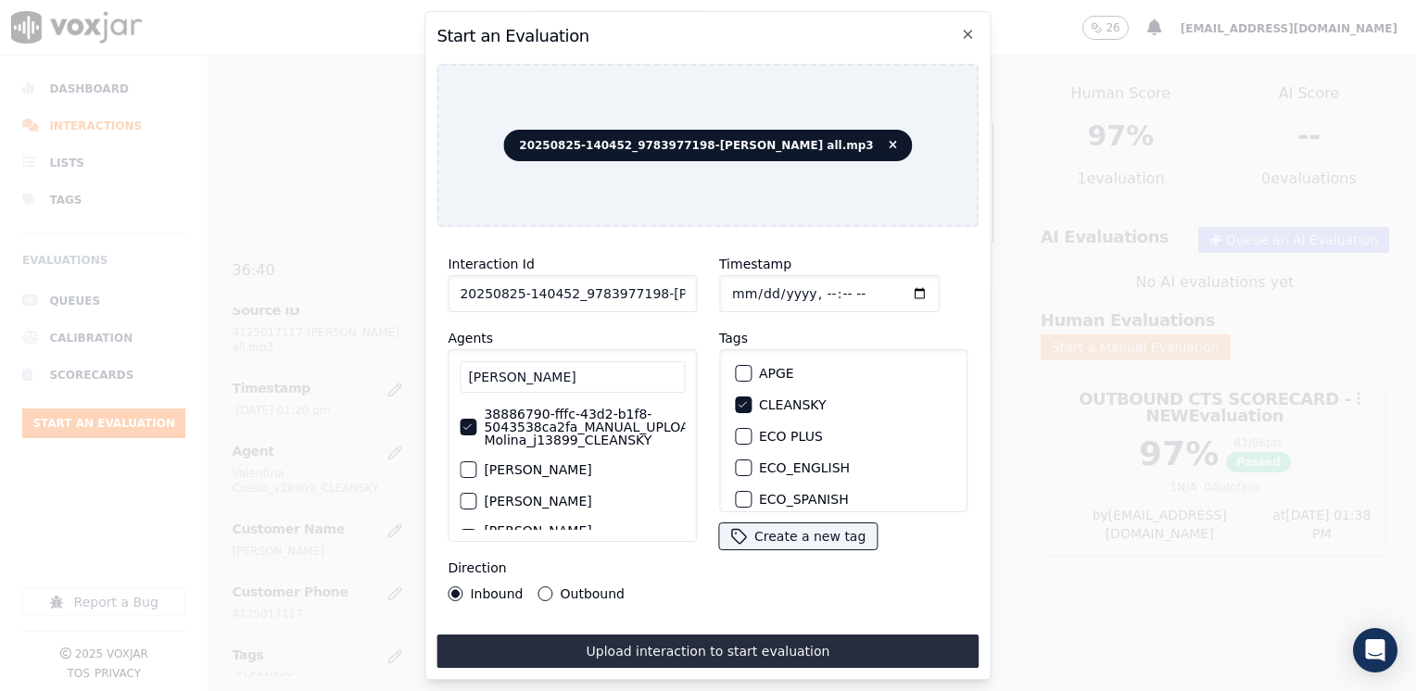
click at [890, 283] on input "Timestamp" at bounding box center [829, 293] width 220 height 37
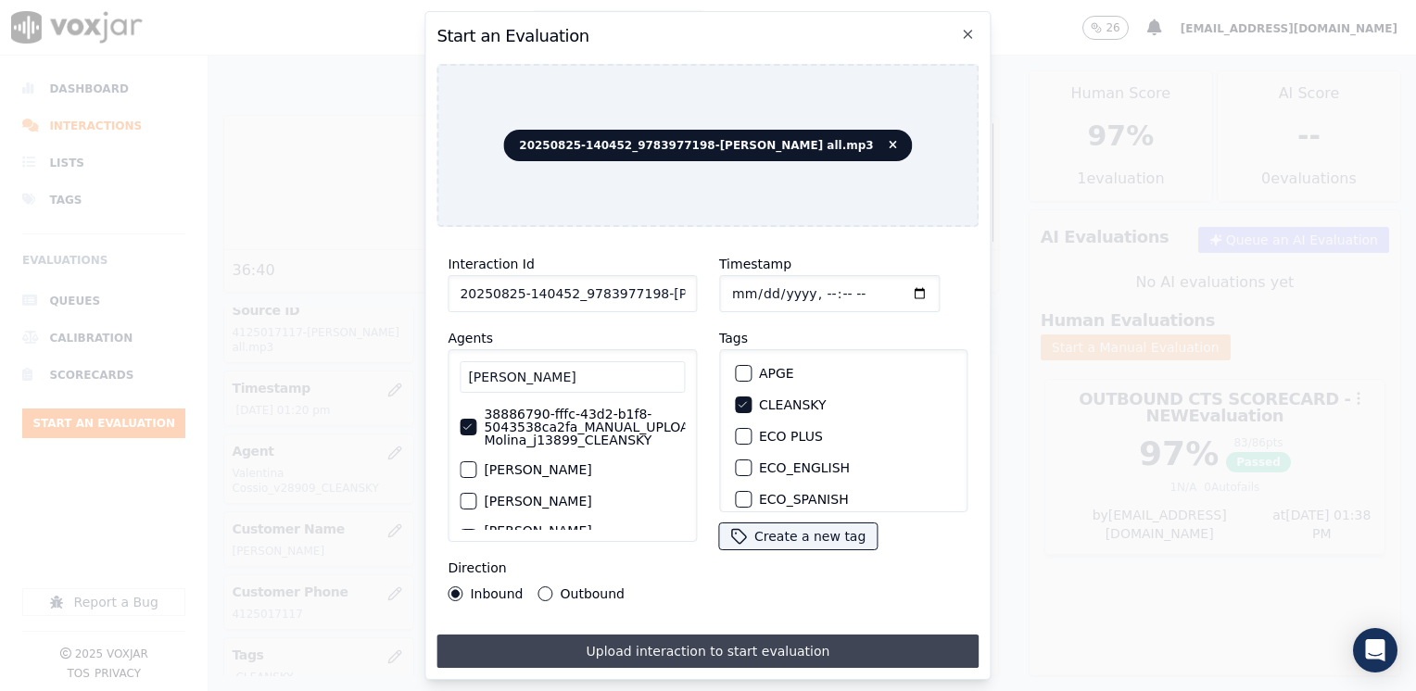
type input "[DATE]T13:38"
click at [667, 641] on button "Upload interaction to start evaluation" at bounding box center [707, 651] width 542 height 33
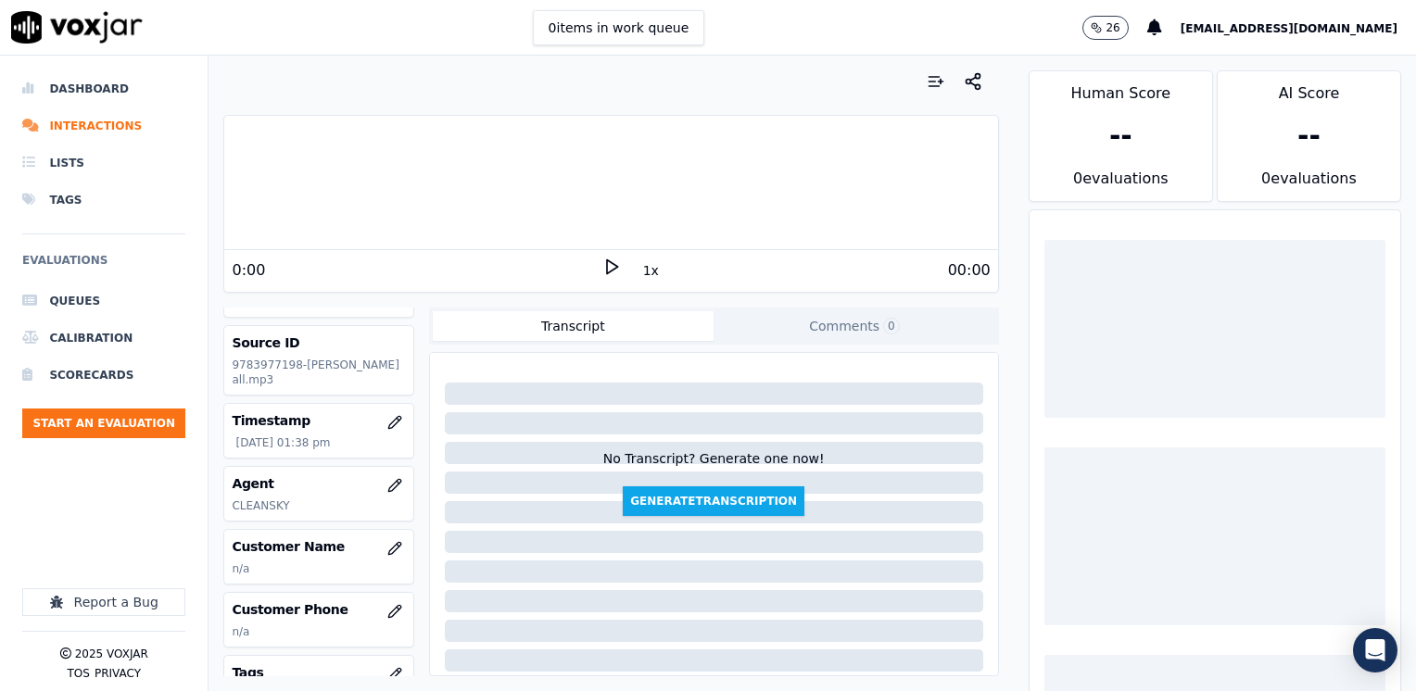
scroll to position [93, 0]
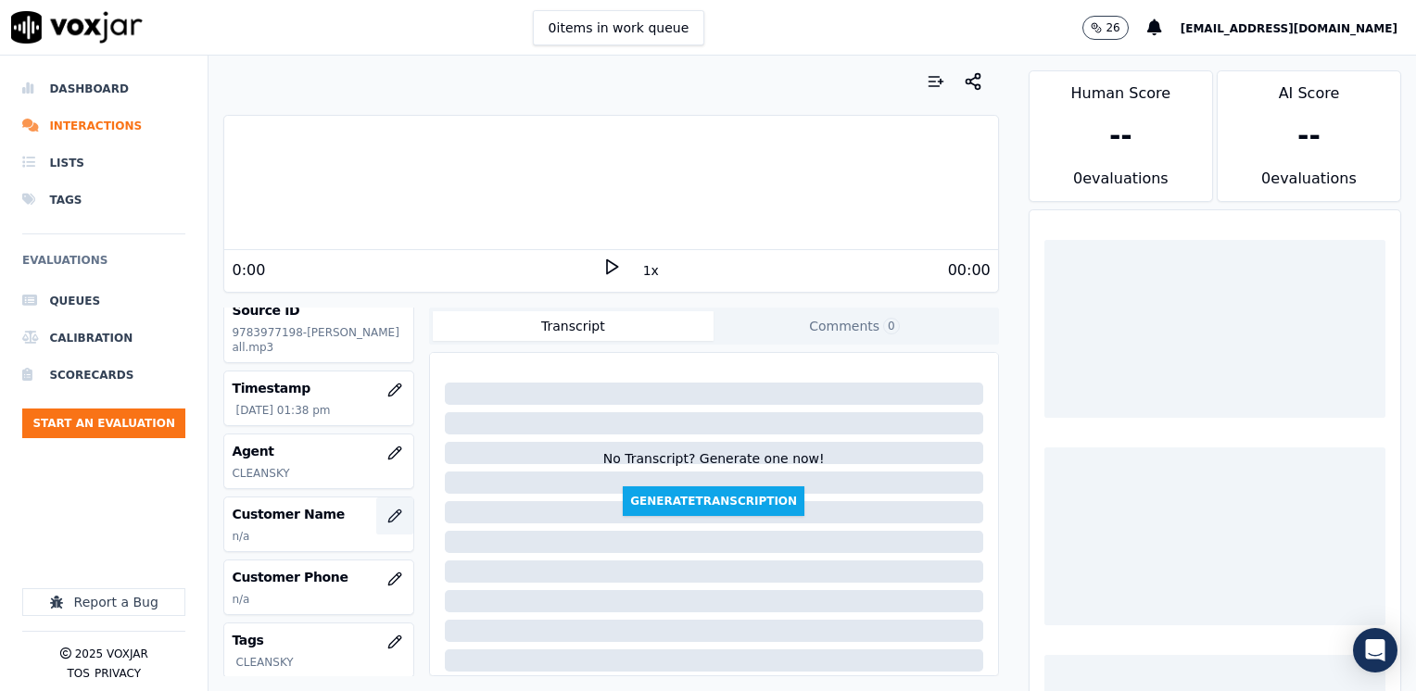
click at [387, 515] on icon "button" at bounding box center [394, 516] width 15 height 15
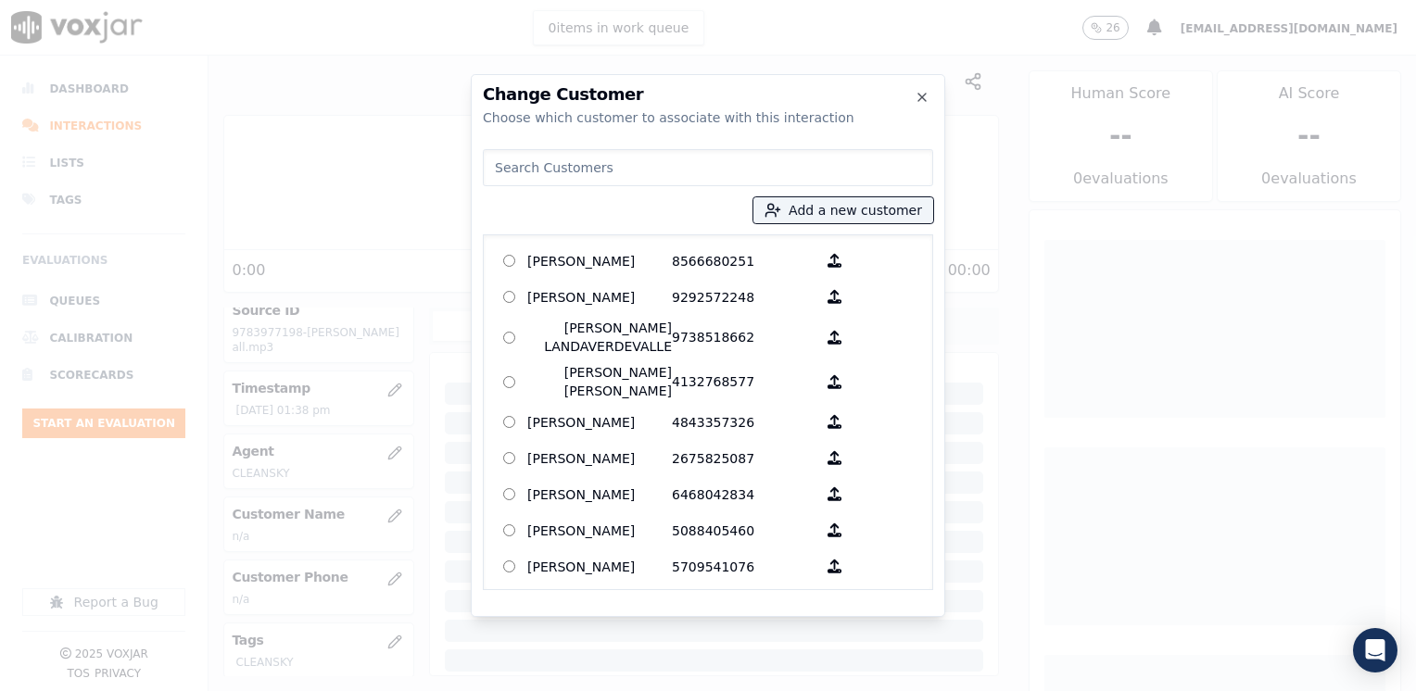
click at [615, 164] on input at bounding box center [708, 167] width 450 height 37
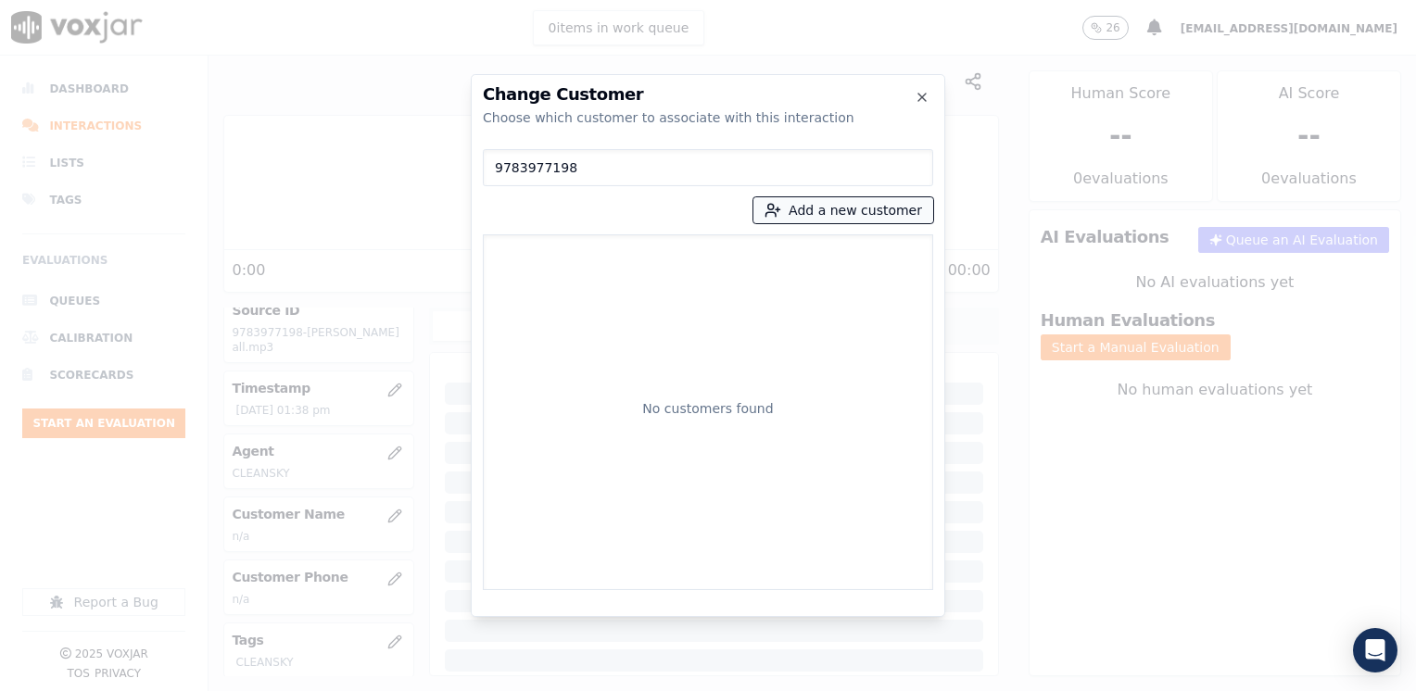
type input "9783977198"
click at [842, 210] on button "Add a new customer" at bounding box center [843, 210] width 180 height 26
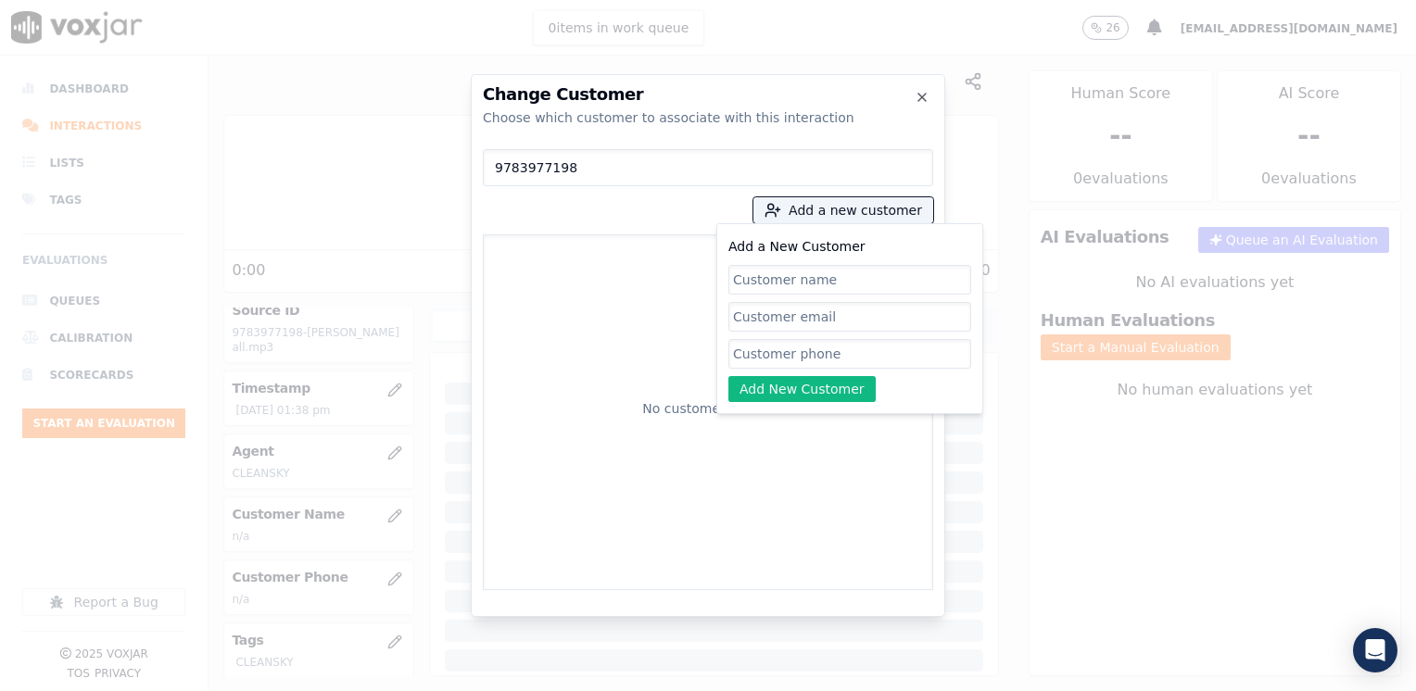
click at [859, 345] on input "Add a New Customer" at bounding box center [849, 354] width 243 height 30
paste input "9783977198"
type input "9783977198"
click at [834, 276] on input "Add a New Customer" at bounding box center [849, 280] width 243 height 30
paste input "[PERSON_NAME]-Selon"
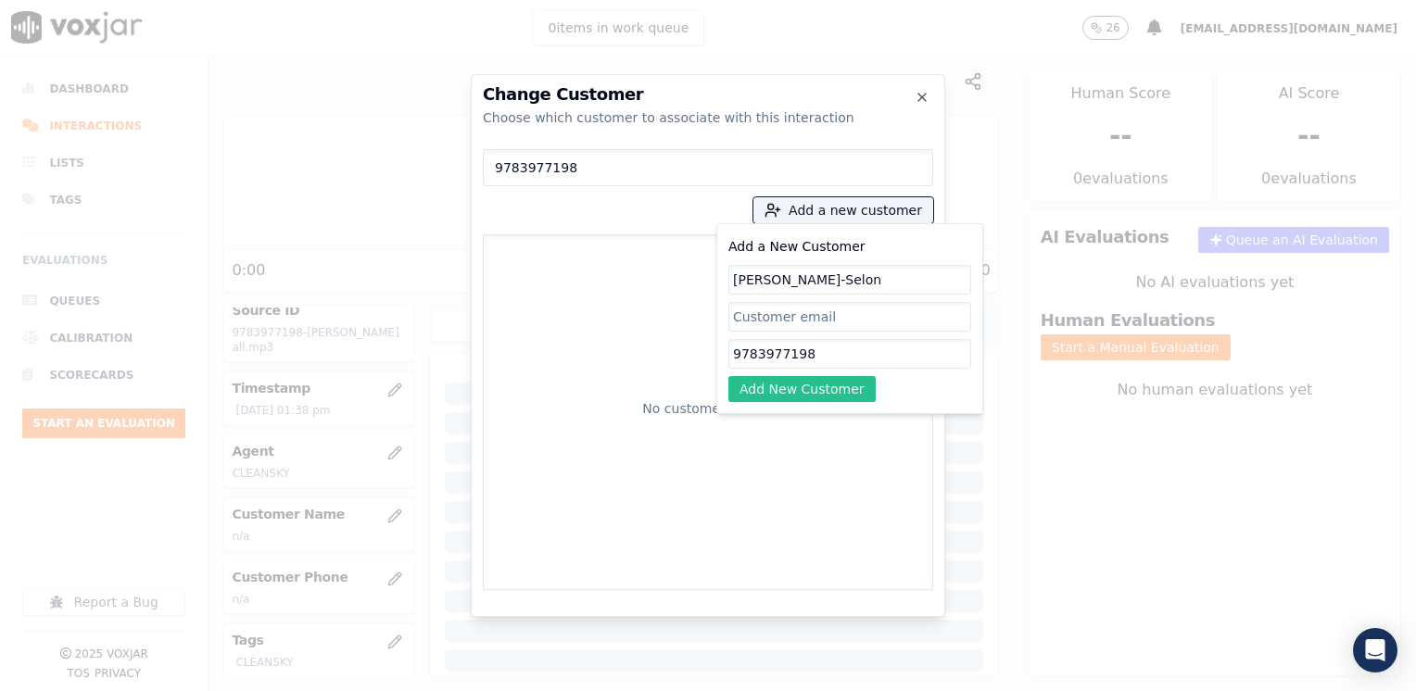
type input "[PERSON_NAME]-Selon"
click at [810, 384] on button "Add New Customer" at bounding box center [801, 389] width 147 height 26
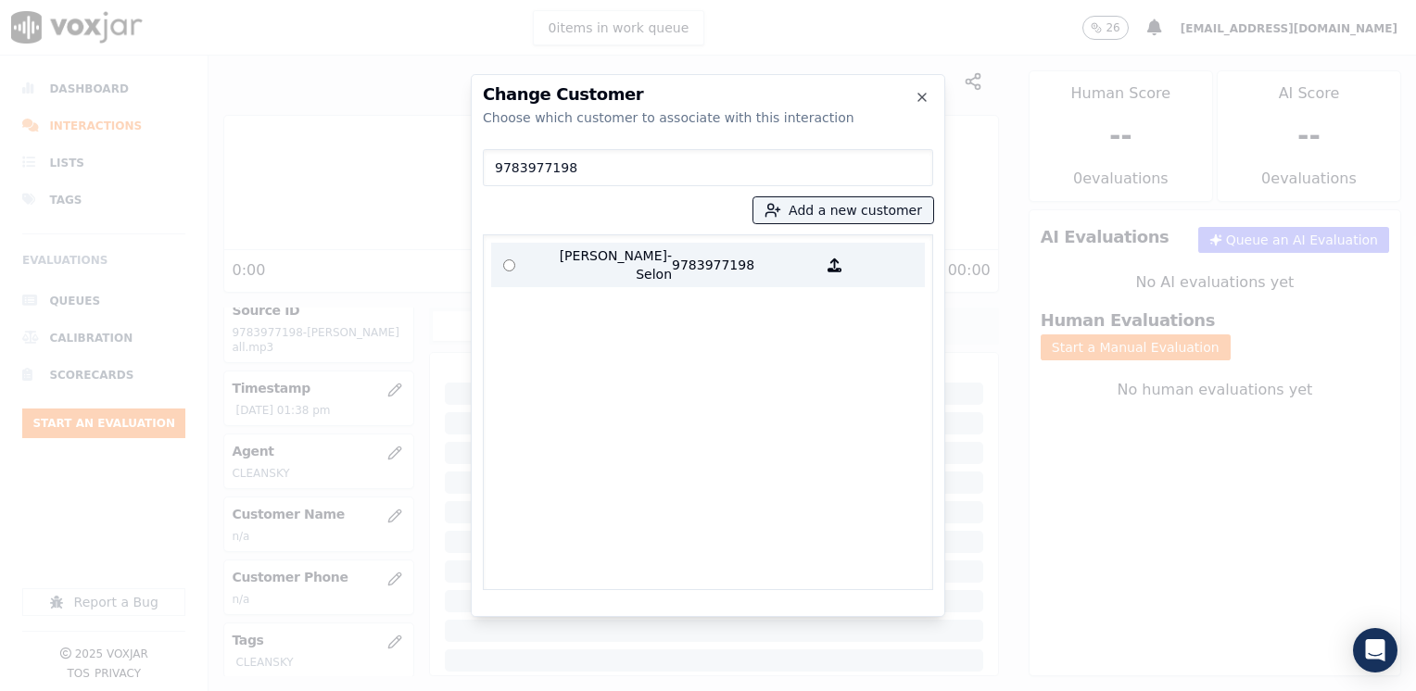
click at [652, 253] on p "[PERSON_NAME]-Selon" at bounding box center [599, 264] width 145 height 37
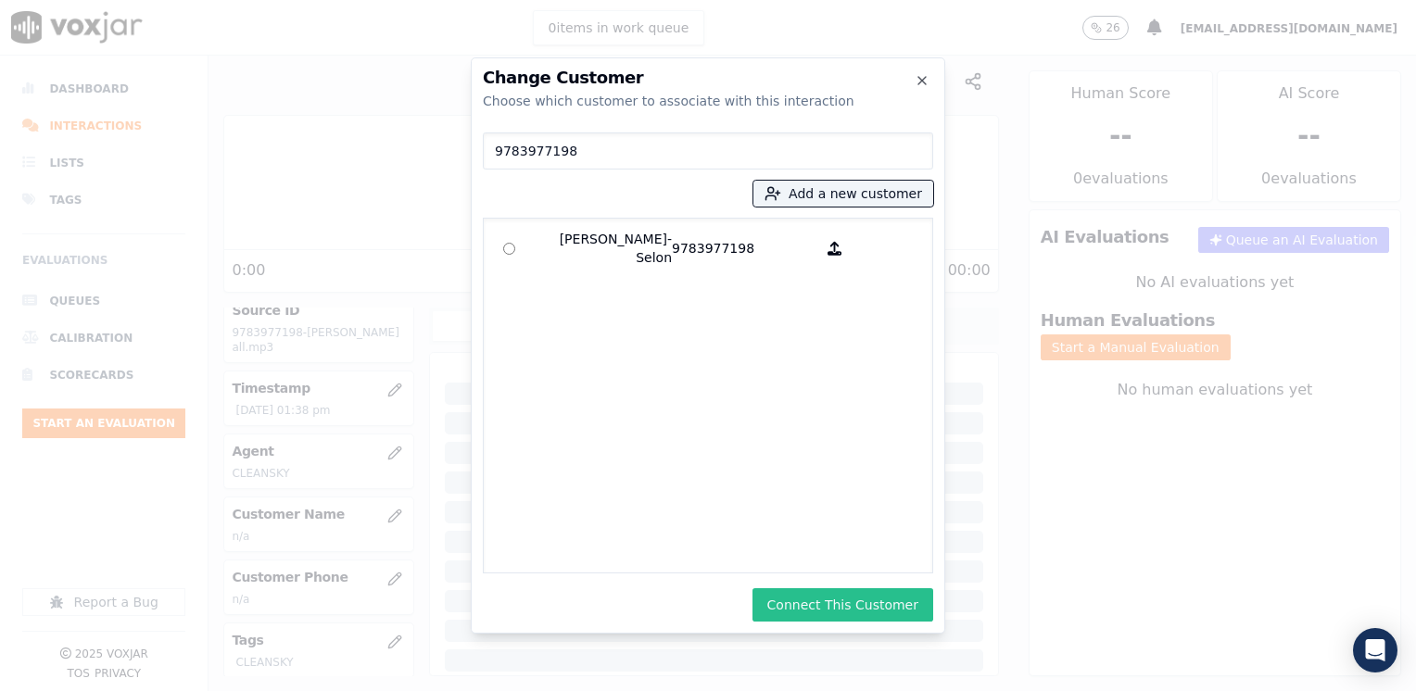
click at [896, 616] on button "Connect This Customer" at bounding box center [842, 604] width 181 height 33
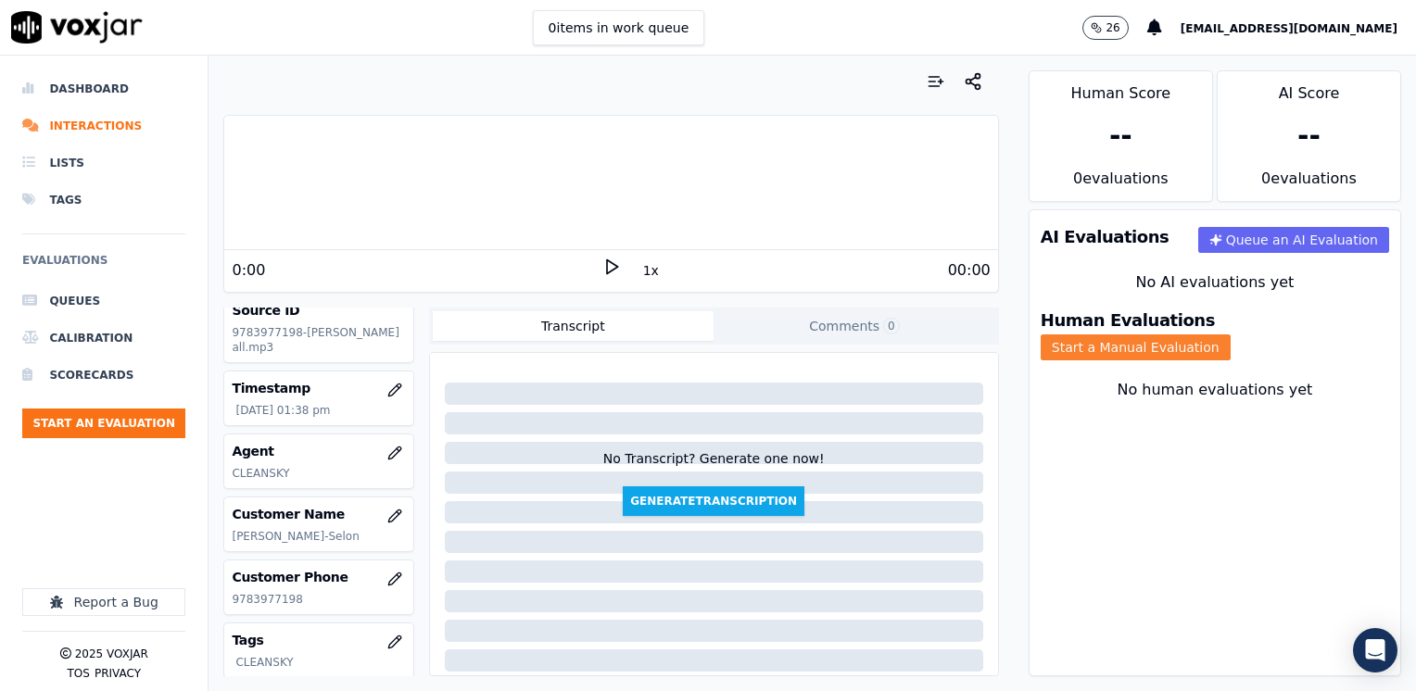
click at [1230, 334] on button "Start a Manual Evaluation" at bounding box center [1135, 347] width 190 height 26
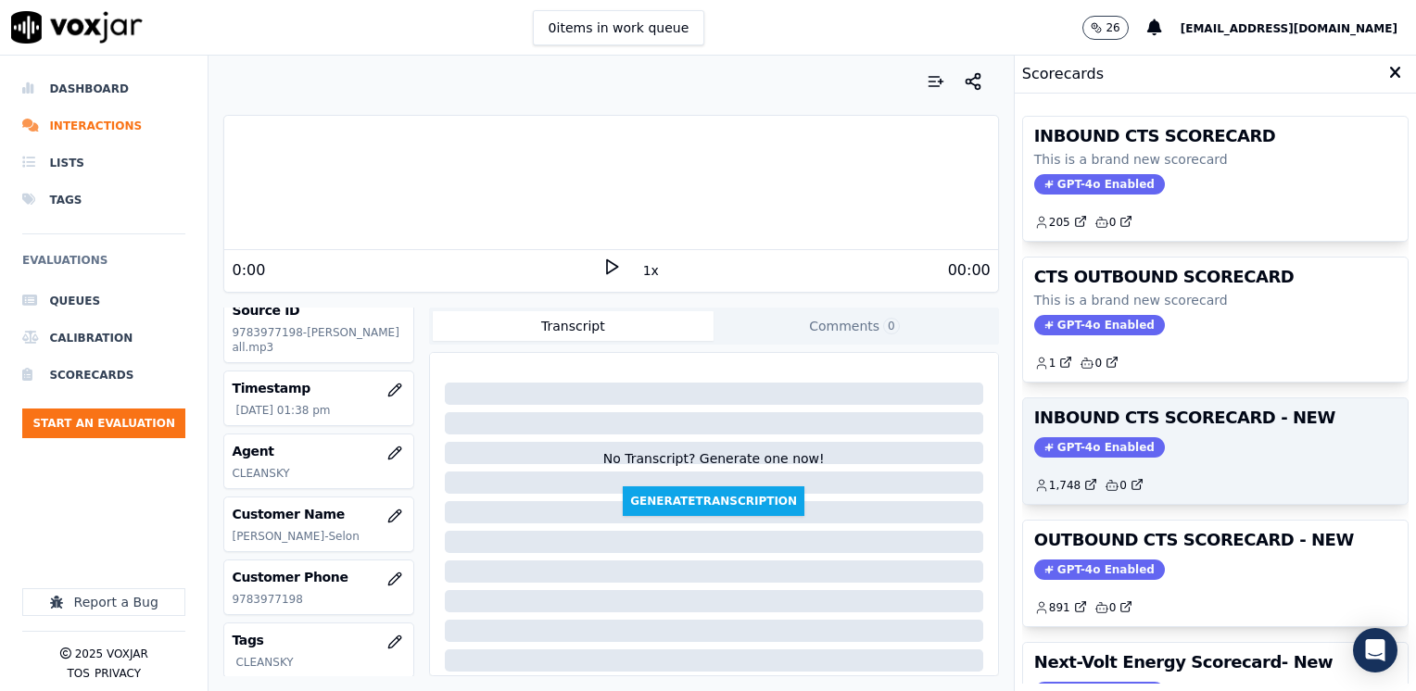
click at [1067, 458] on div "INBOUND CTS SCORECARD - NEW GPT-4o Enabled 1,748 0" at bounding box center [1215, 451] width 384 height 106
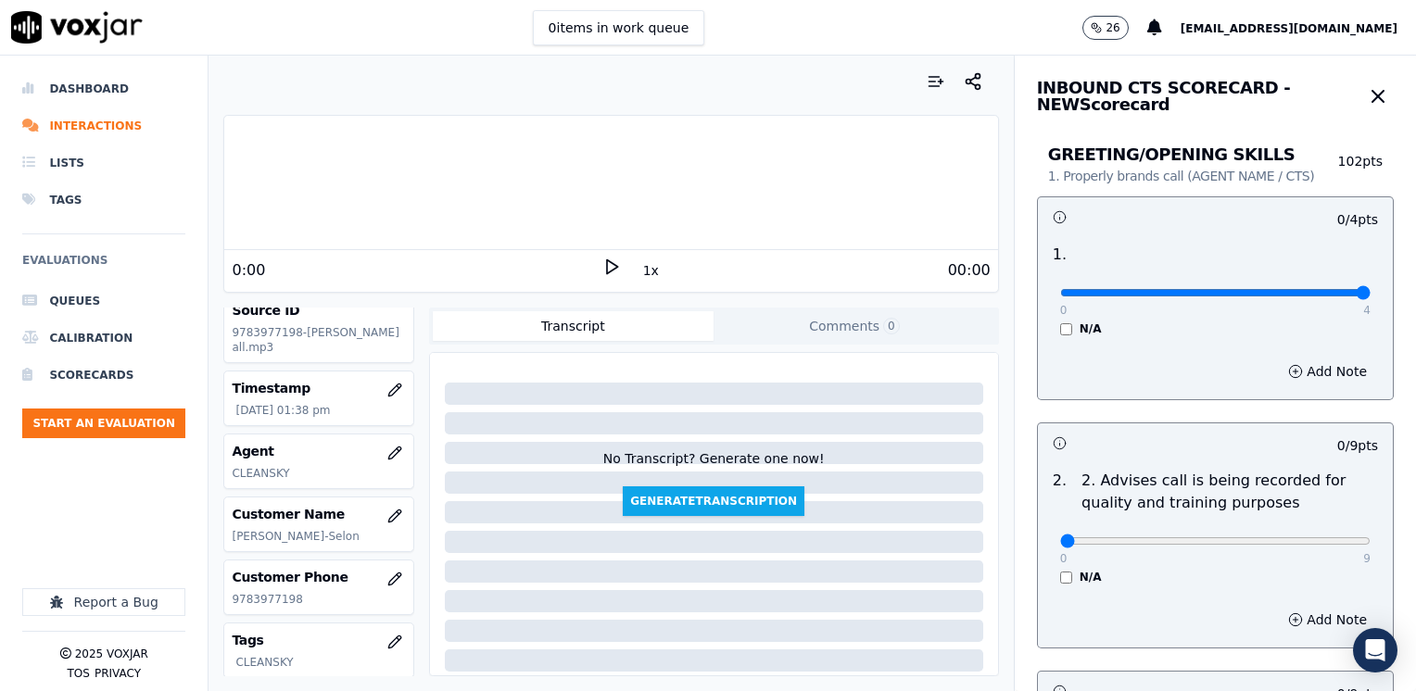
drag, startPoint x: 1046, startPoint y: 295, endPoint x: 1386, endPoint y: 291, distance: 340.0
type input "4"
click at [1370, 290] on input "range" at bounding box center [1215, 292] width 310 height 7
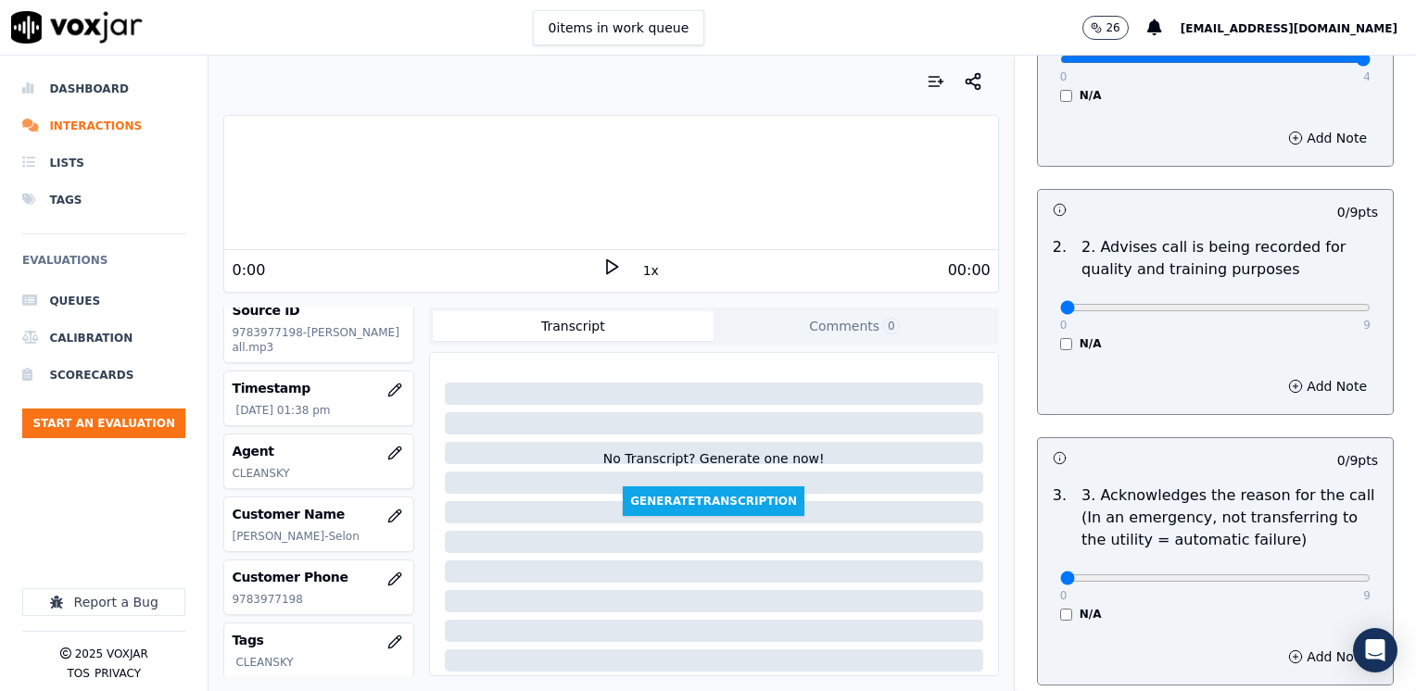
scroll to position [371, 0]
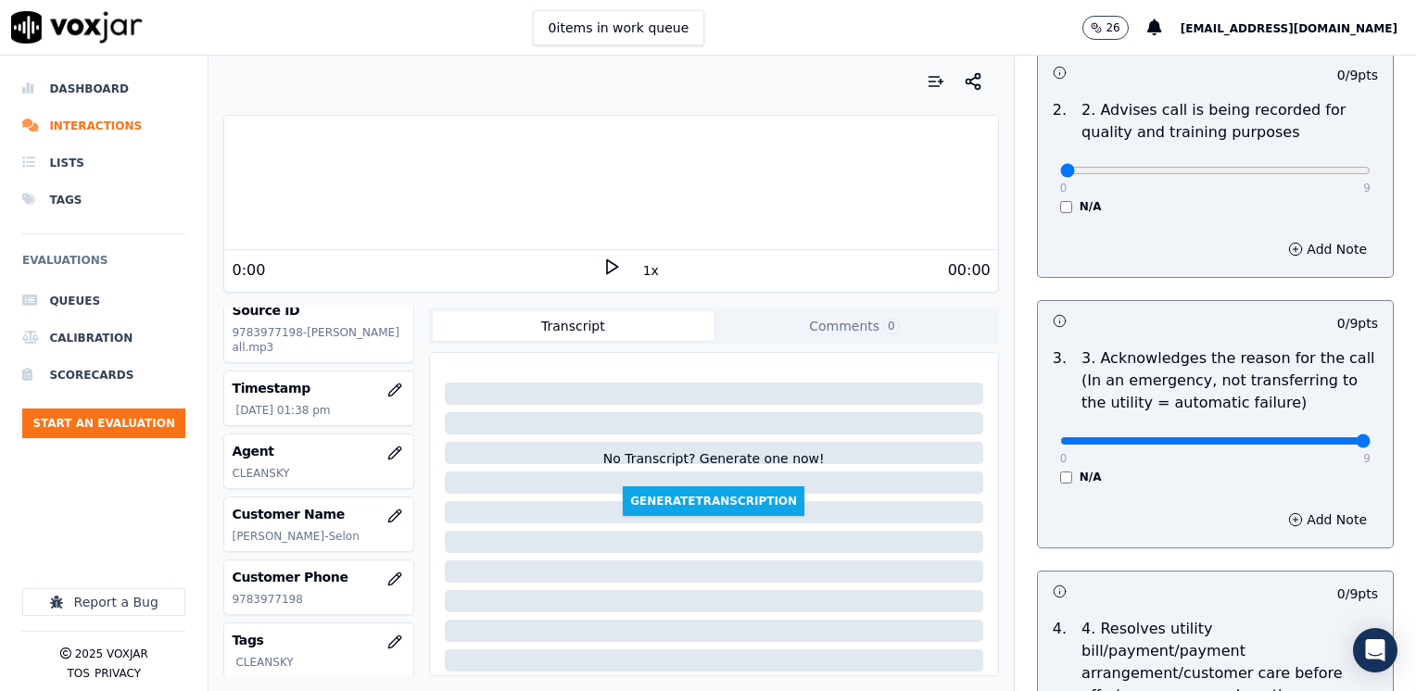
drag, startPoint x: 1046, startPoint y: 434, endPoint x: 1418, endPoint y: 438, distance: 372.5
type input "9"
click at [1302, 519] on button "Add Note" at bounding box center [1327, 520] width 101 height 26
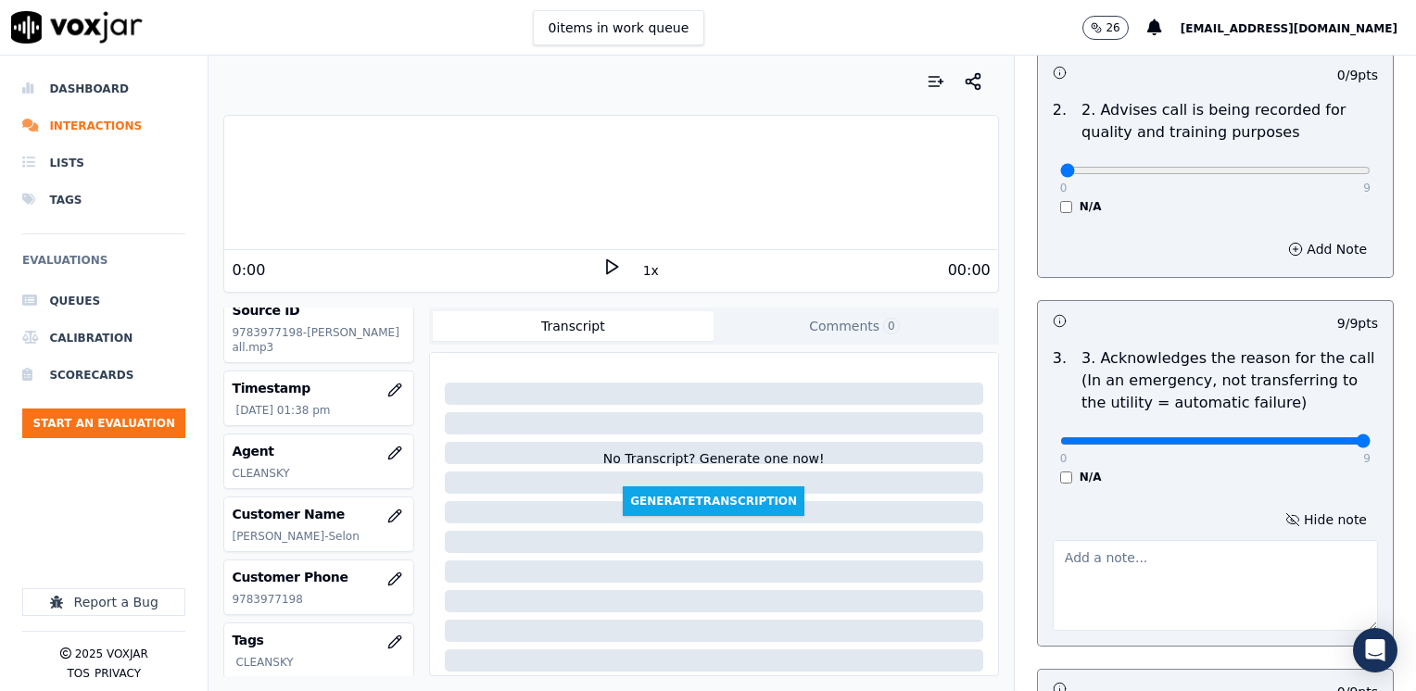
click at [1156, 566] on textarea at bounding box center [1214, 585] width 325 height 91
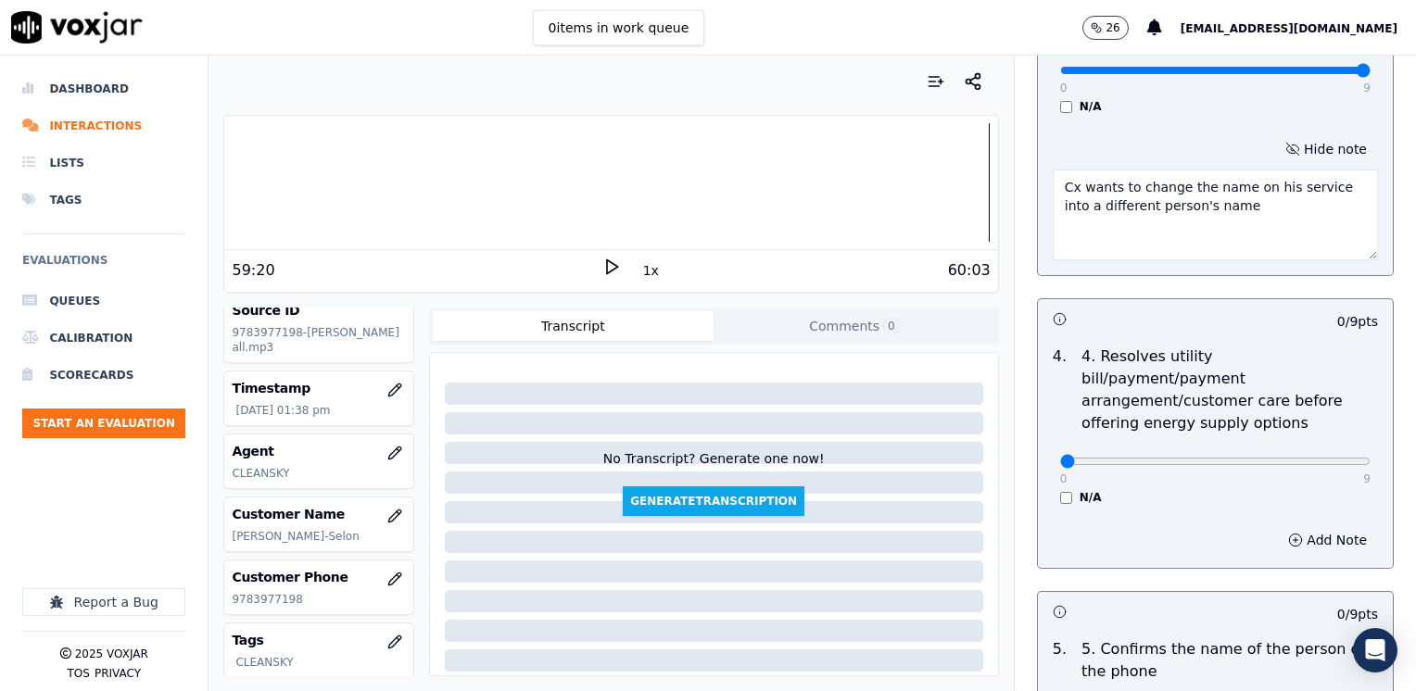
scroll to position [1019, 0]
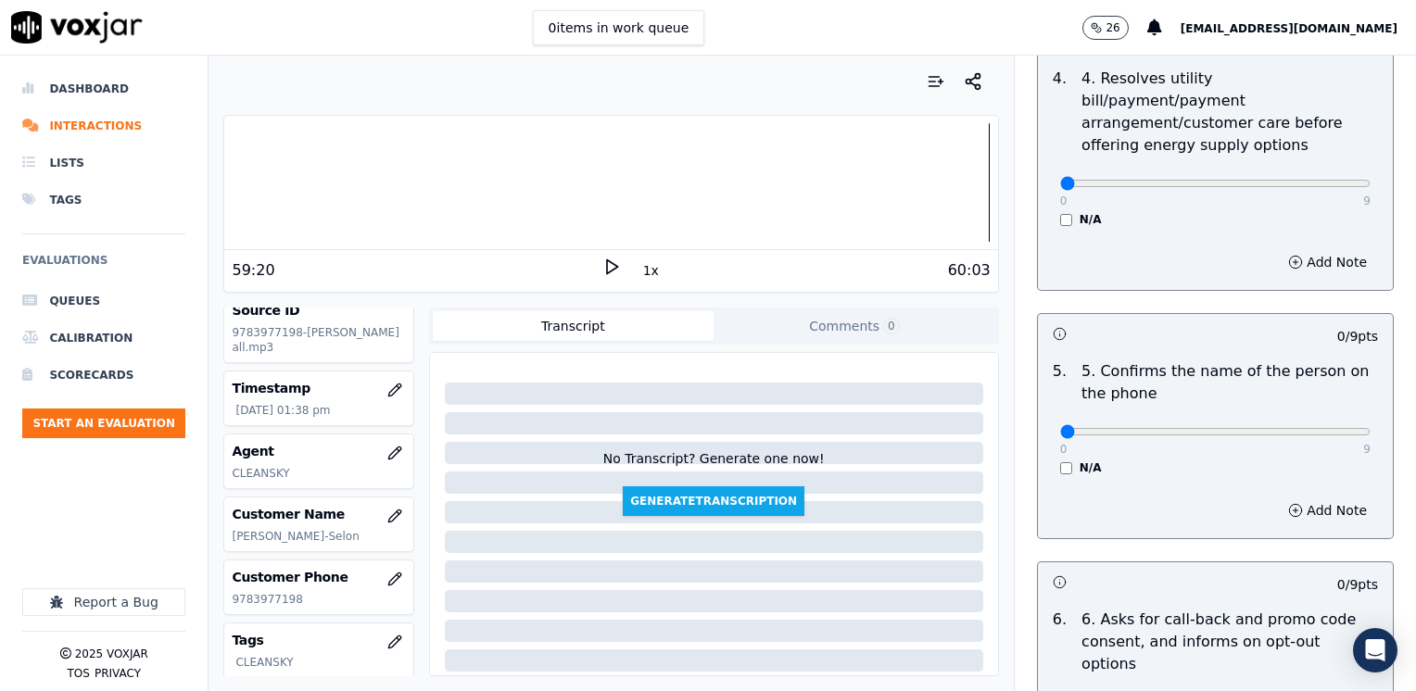
type textarea "Cx wants to change the name on his service into a different person's name"
drag, startPoint x: 1043, startPoint y: 409, endPoint x: 1415, endPoint y: 407, distance: 371.5
type input "9"
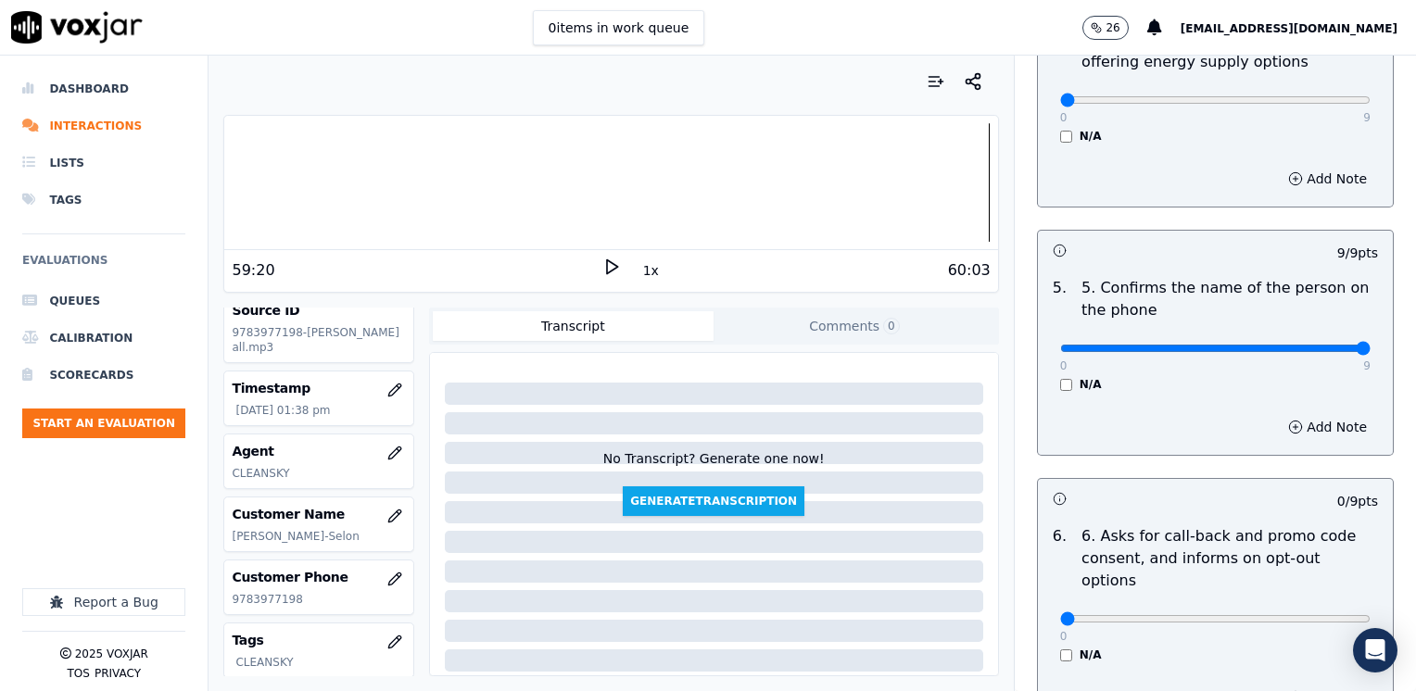
scroll to position [1297, 0]
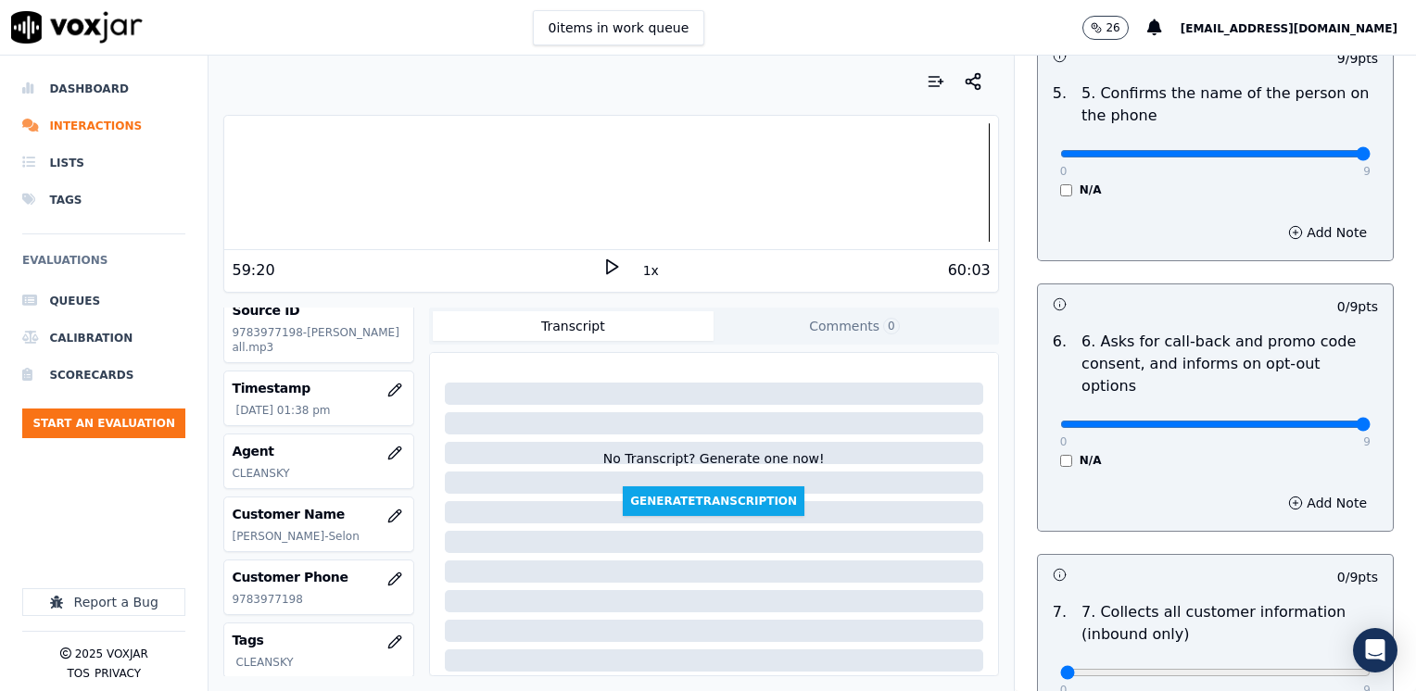
drag, startPoint x: 1047, startPoint y: 379, endPoint x: 1418, endPoint y: 379, distance: 371.5
type input "9"
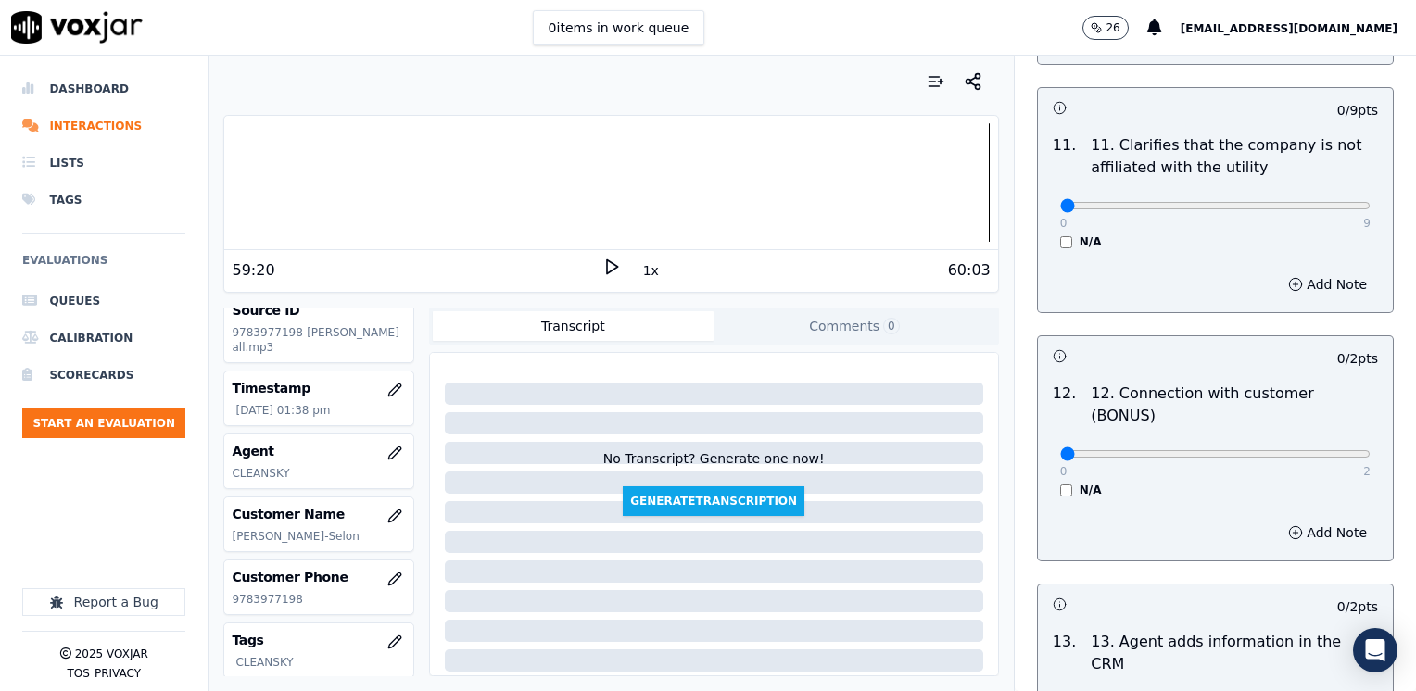
scroll to position [3150, 0]
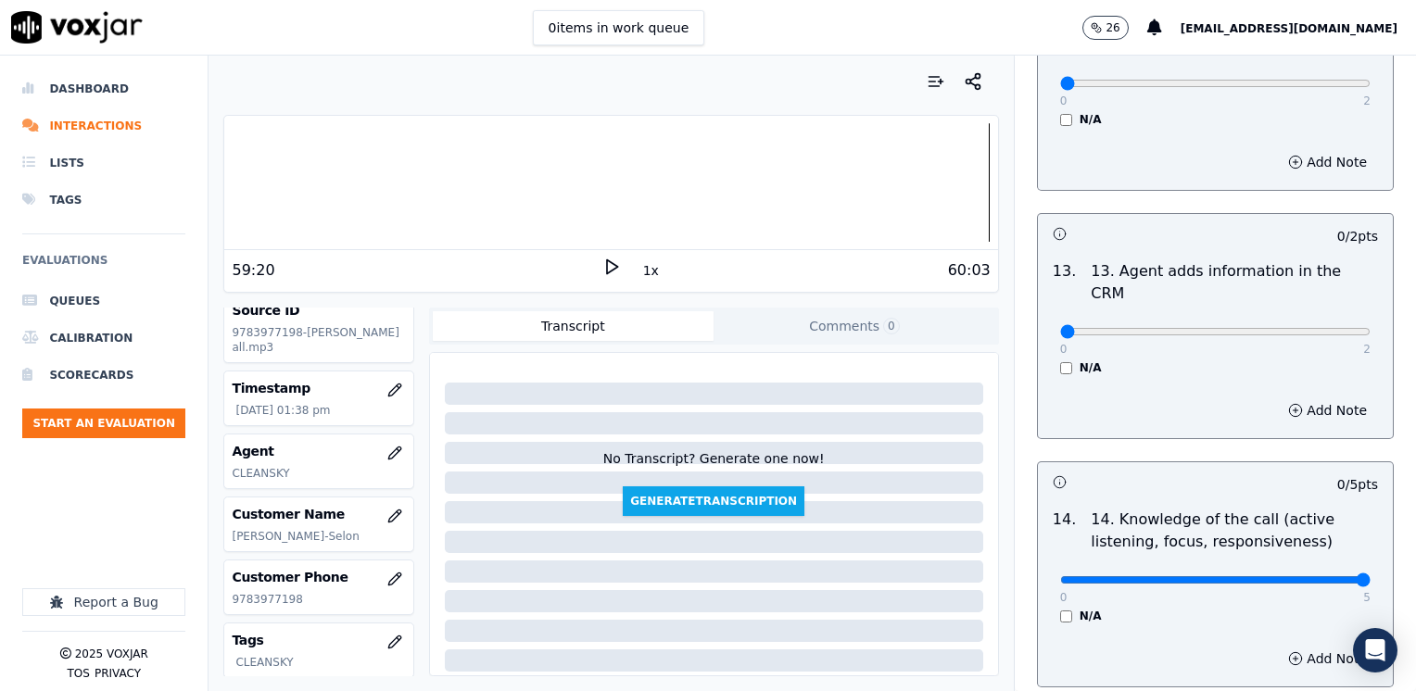
drag, startPoint x: 1055, startPoint y: 480, endPoint x: 1418, endPoint y: 473, distance: 363.2
type input "5"
drag, startPoint x: 1048, startPoint y: 233, endPoint x: 1418, endPoint y: 233, distance: 370.6
type input "2"
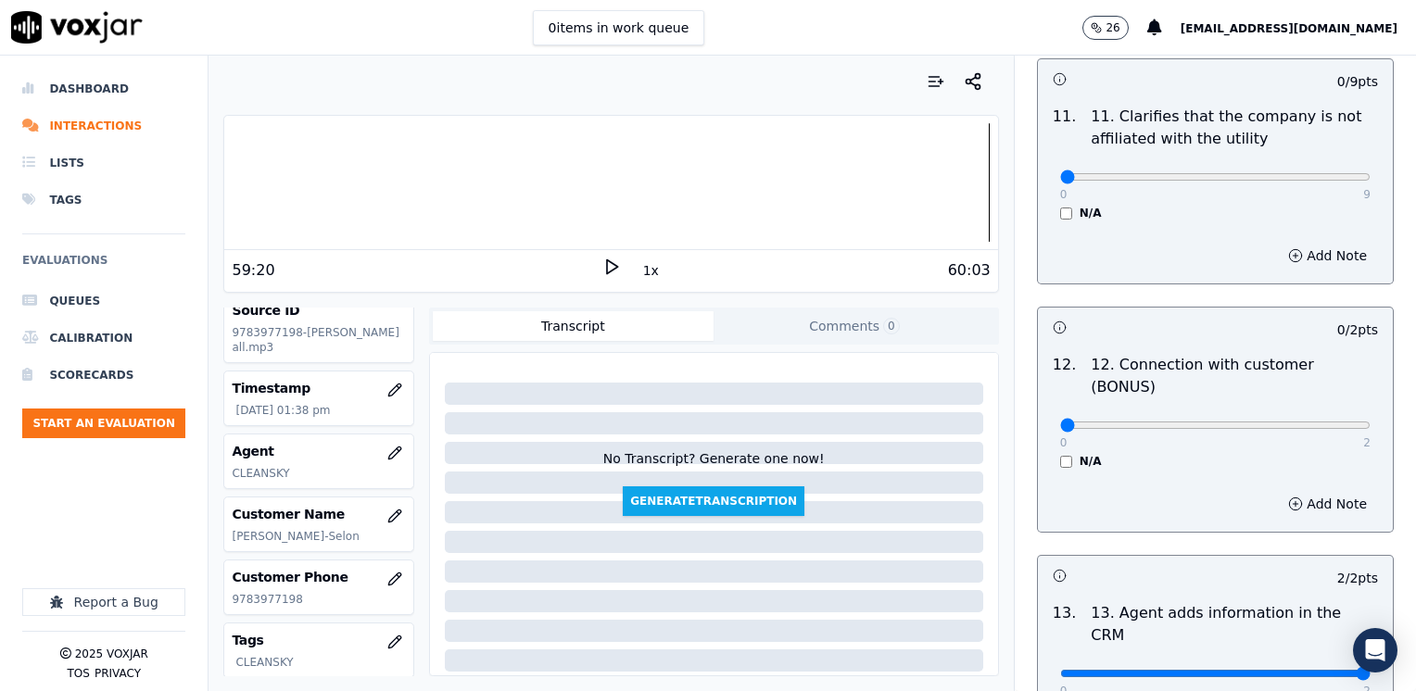
scroll to position [2779, 0]
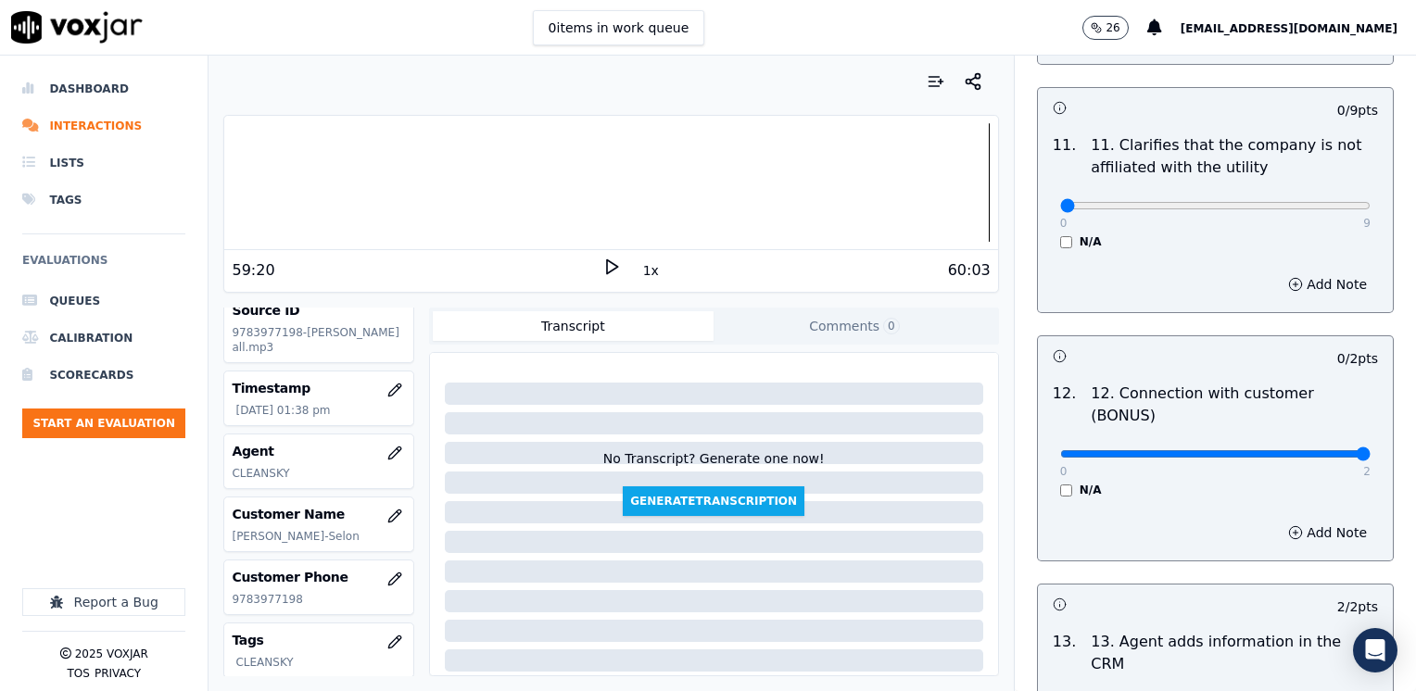
drag, startPoint x: 1052, startPoint y: 383, endPoint x: 1418, endPoint y: 342, distance: 369.1
type input "2"
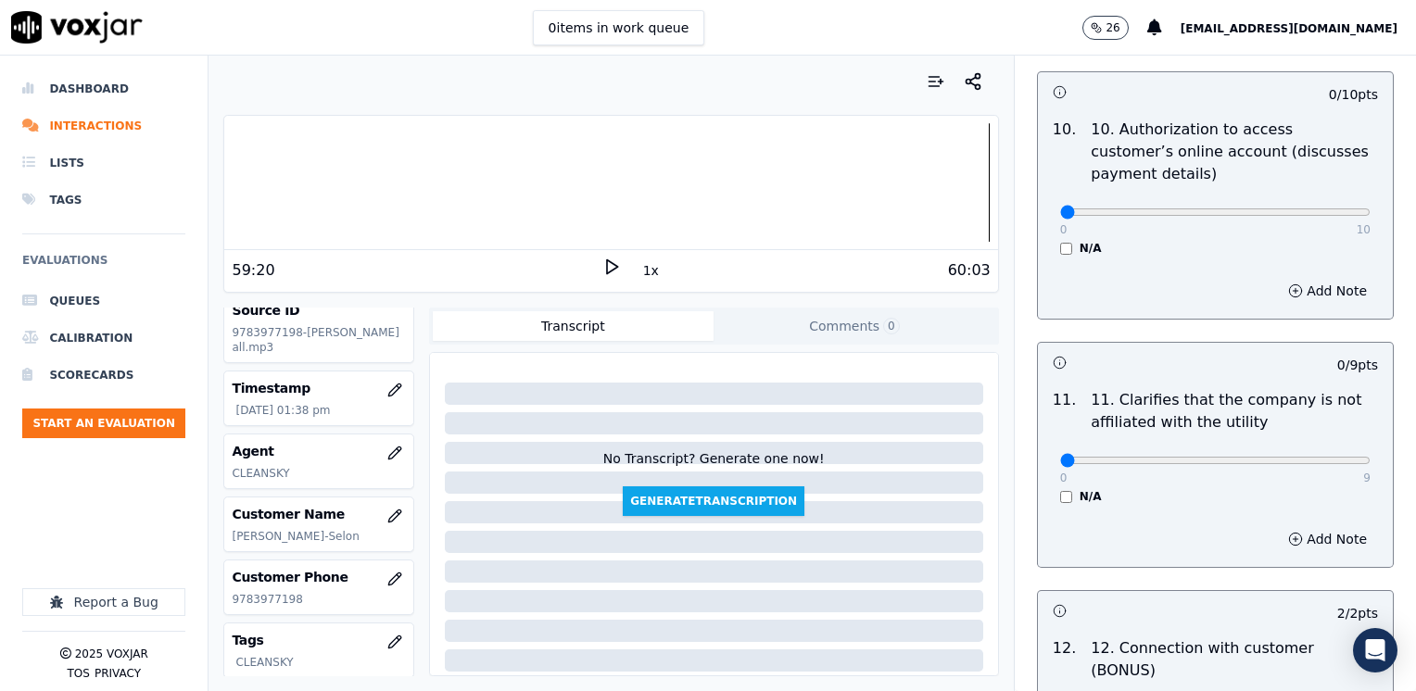
scroll to position [2501, 0]
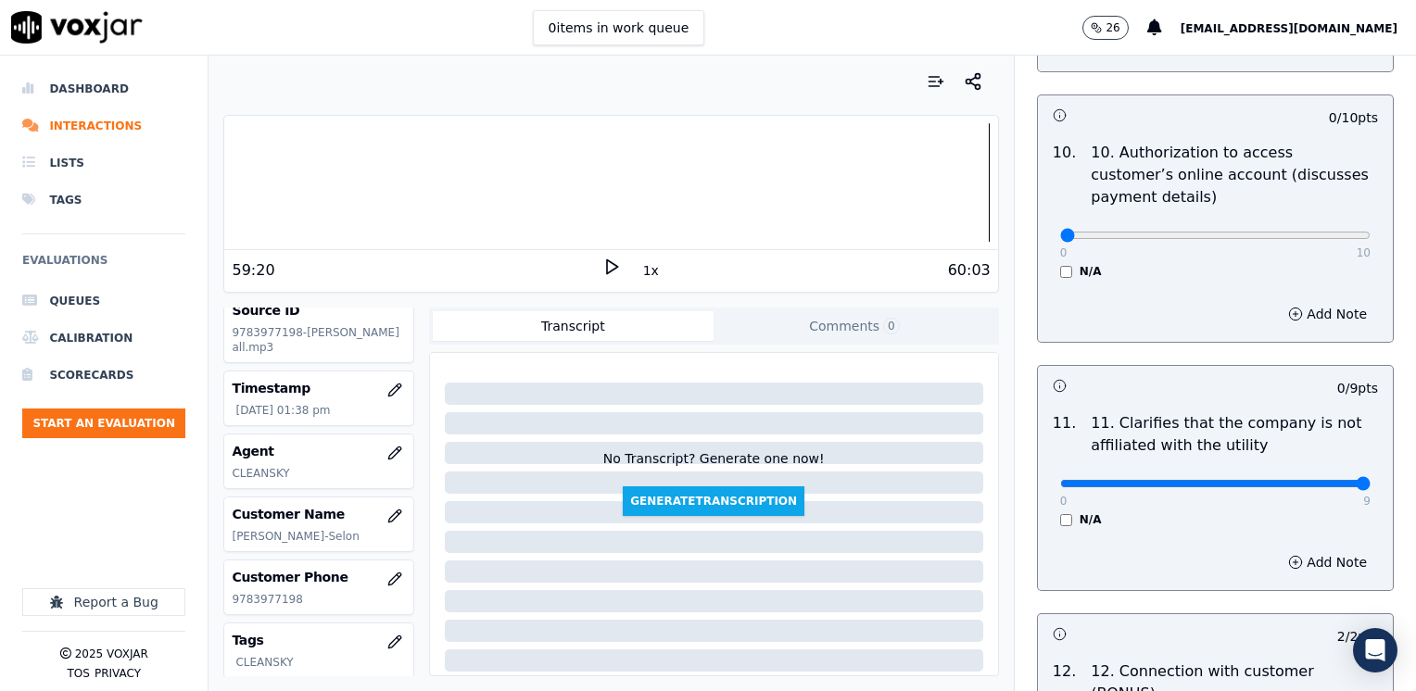
drag, startPoint x: 1050, startPoint y: 433, endPoint x: 1418, endPoint y: 415, distance: 369.1
type input "9"
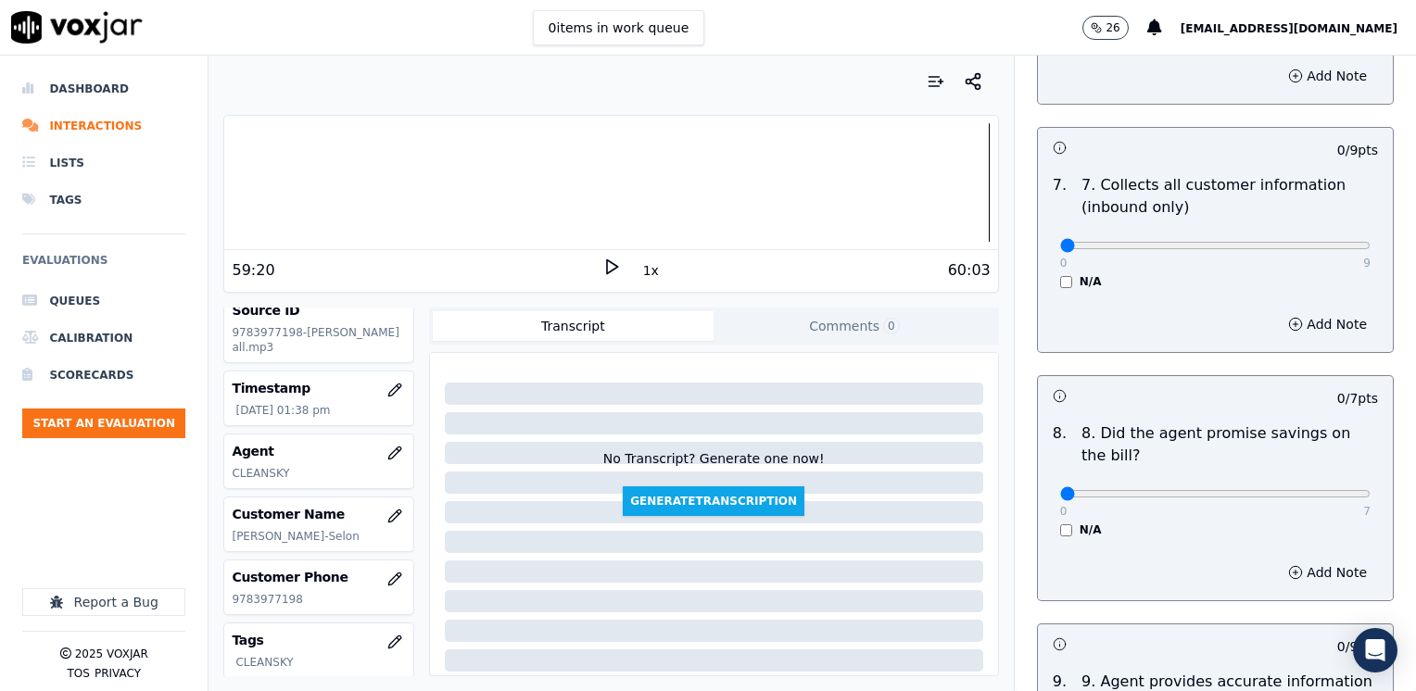
scroll to position [1722, 0]
drag, startPoint x: 1045, startPoint y: 447, endPoint x: 1418, endPoint y: 413, distance: 374.9
type input "7"
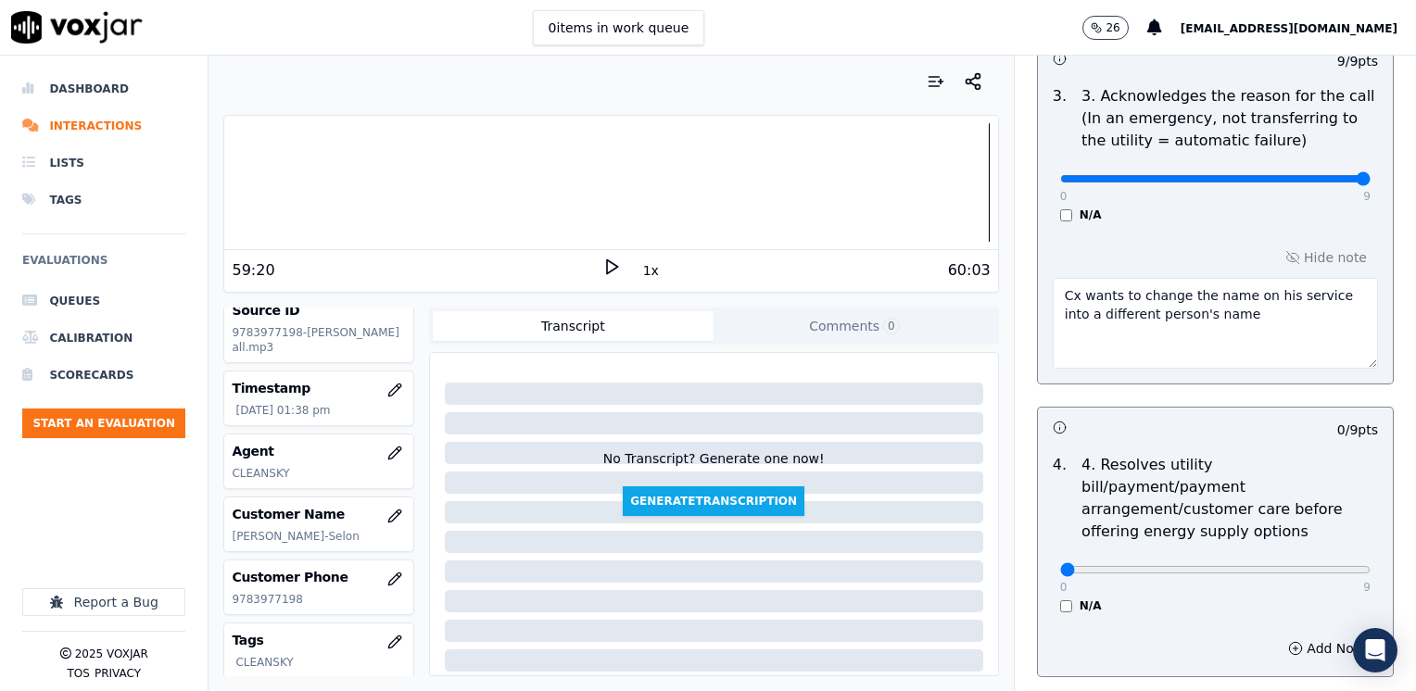
scroll to position [796, 0]
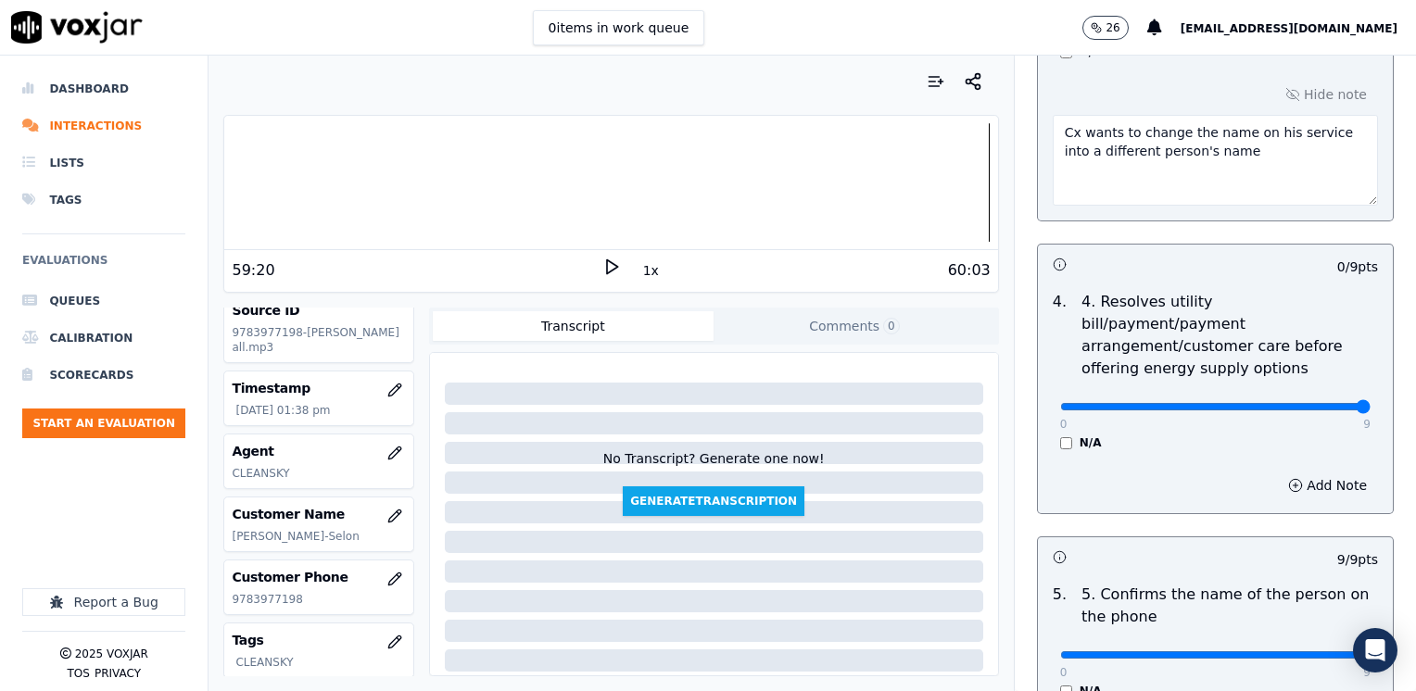
drag, startPoint x: 1048, startPoint y: 384, endPoint x: 1418, endPoint y: 387, distance: 370.6
type input "9"
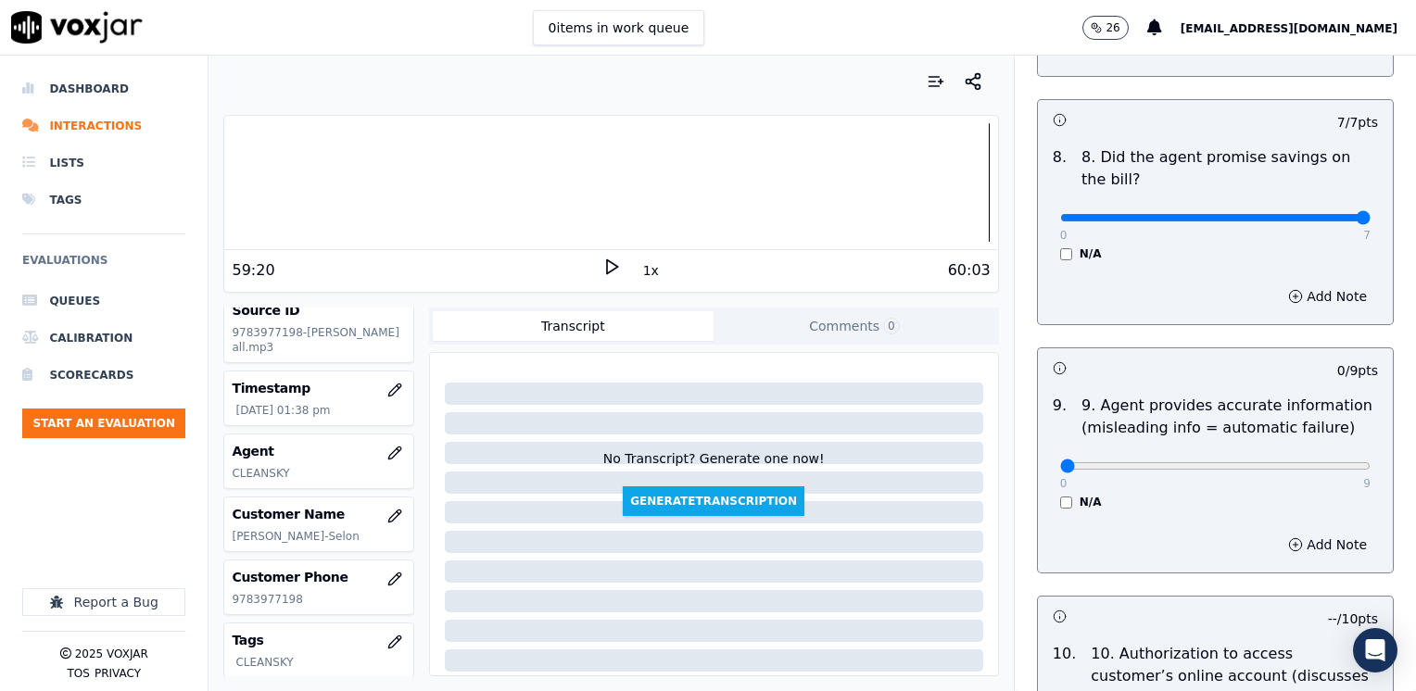
scroll to position [1722, 0]
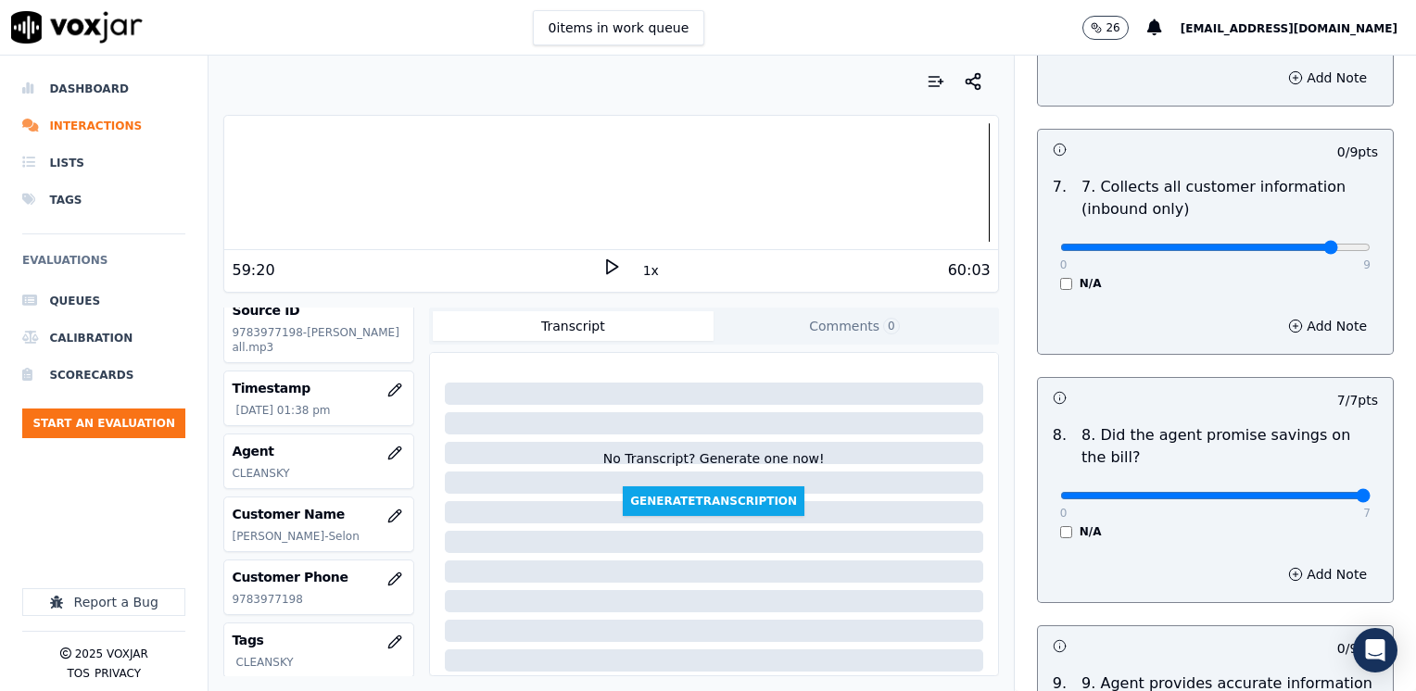
type input "8"
click at [1301, 313] on button "Add Note" at bounding box center [1327, 326] width 101 height 26
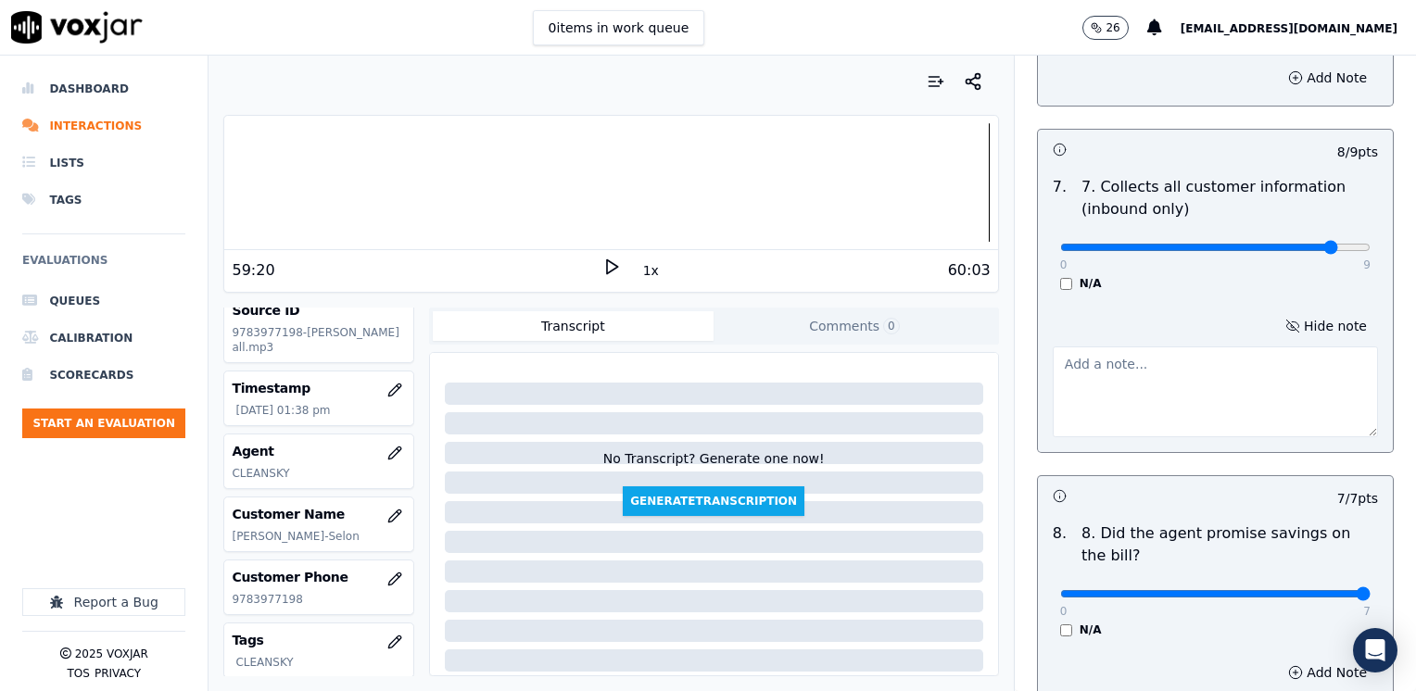
click at [1181, 384] on textarea at bounding box center [1214, 391] width 325 height 91
click at [1178, 352] on textarea at bounding box center [1214, 391] width 325 height 91
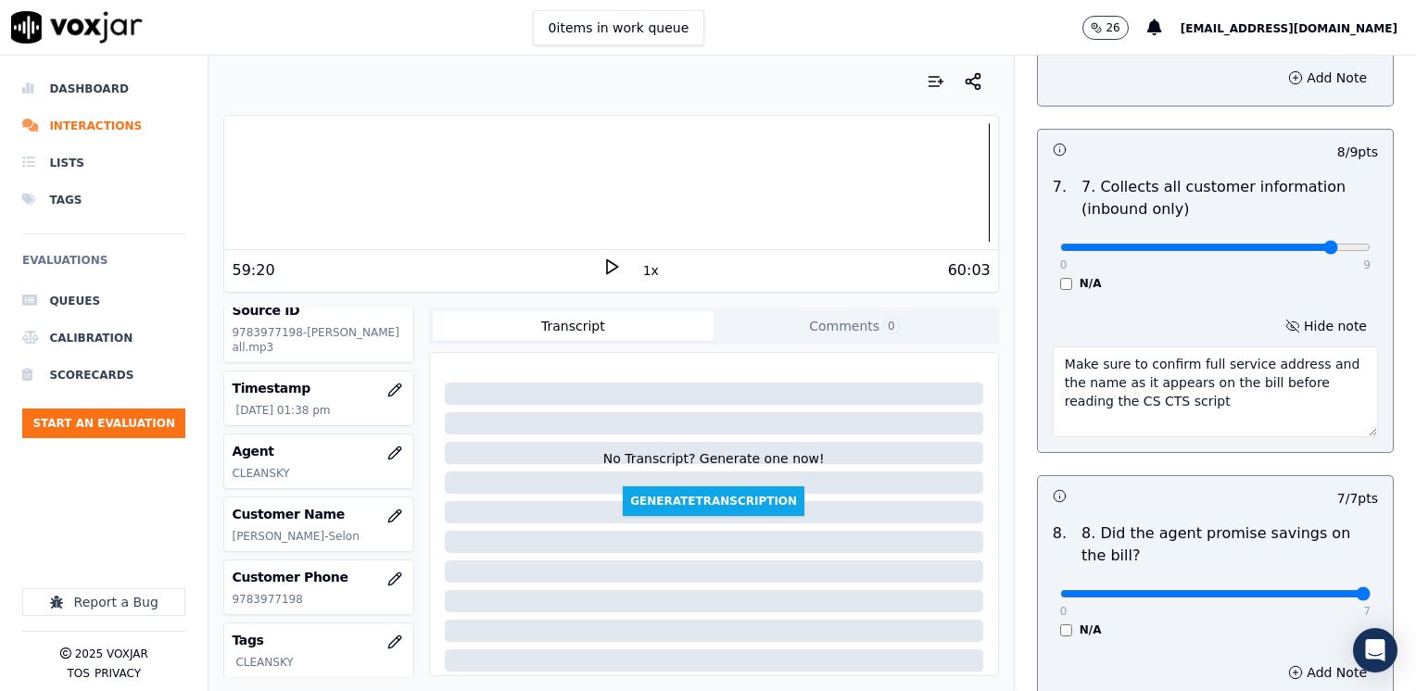
type textarea "Make sure to confirm full service address and the name as it appears on the bil…"
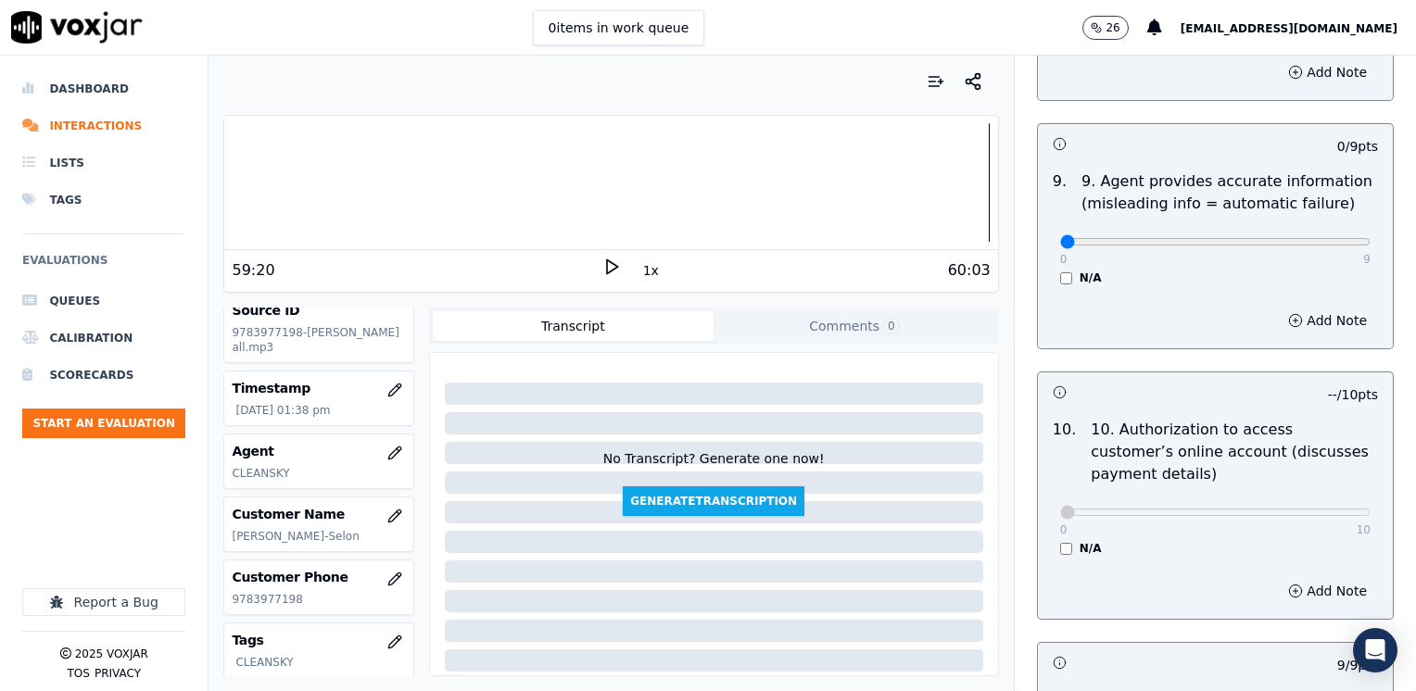
scroll to position [2278, 0]
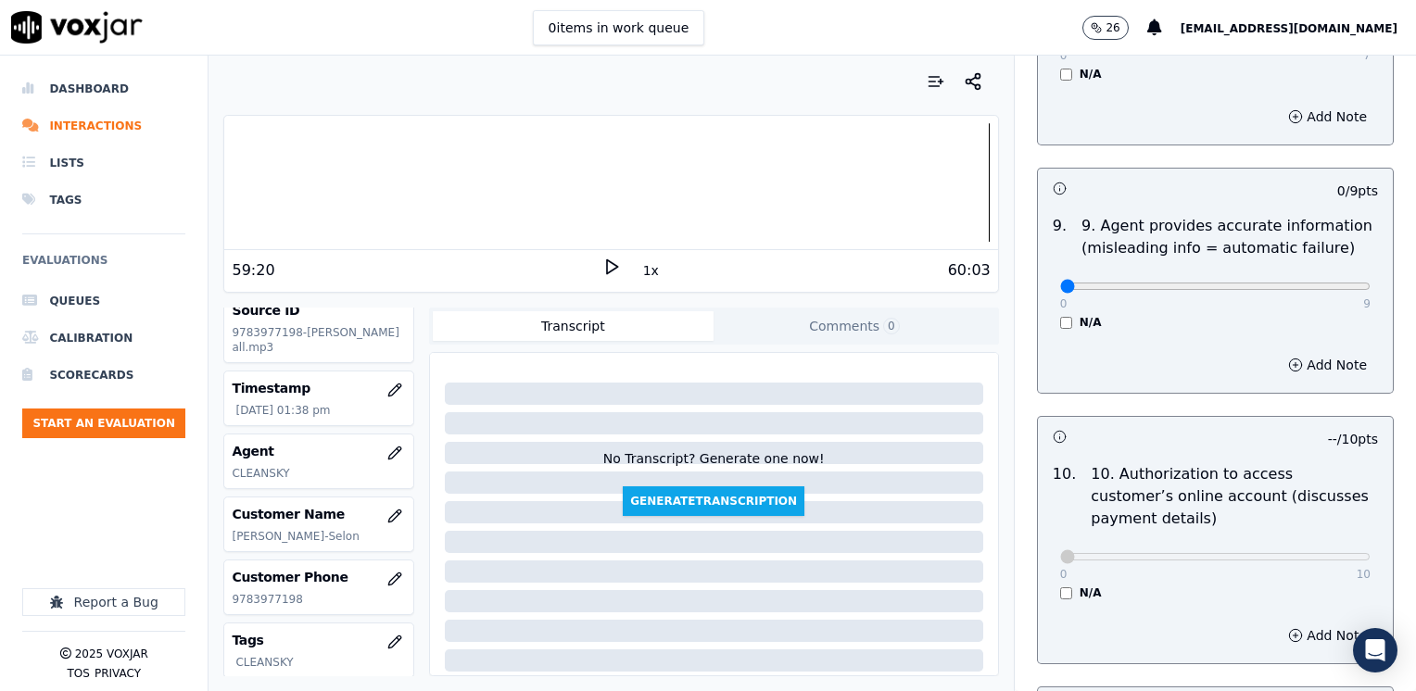
click at [1185, 586] on div "N/A" at bounding box center [1215, 593] width 310 height 15
drag, startPoint x: 1043, startPoint y: 235, endPoint x: 1418, endPoint y: 229, distance: 375.3
type input "9"
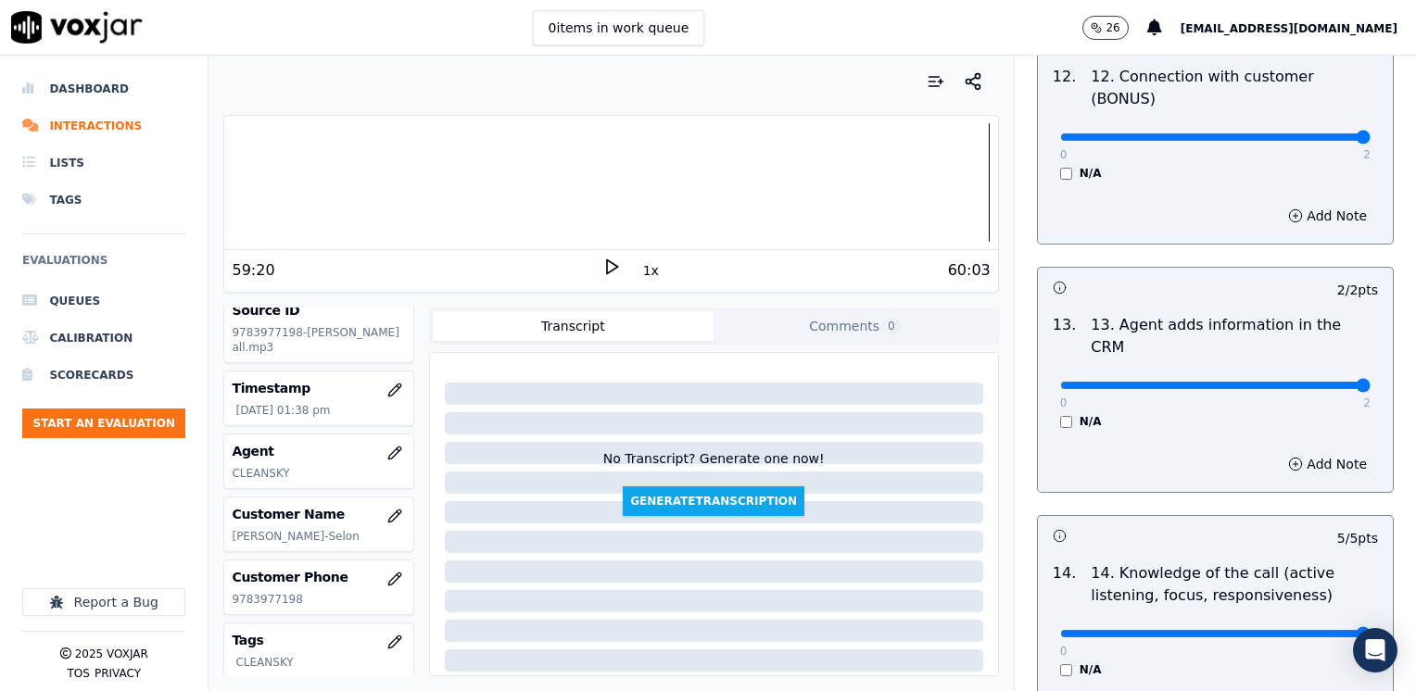
scroll to position [3302, 0]
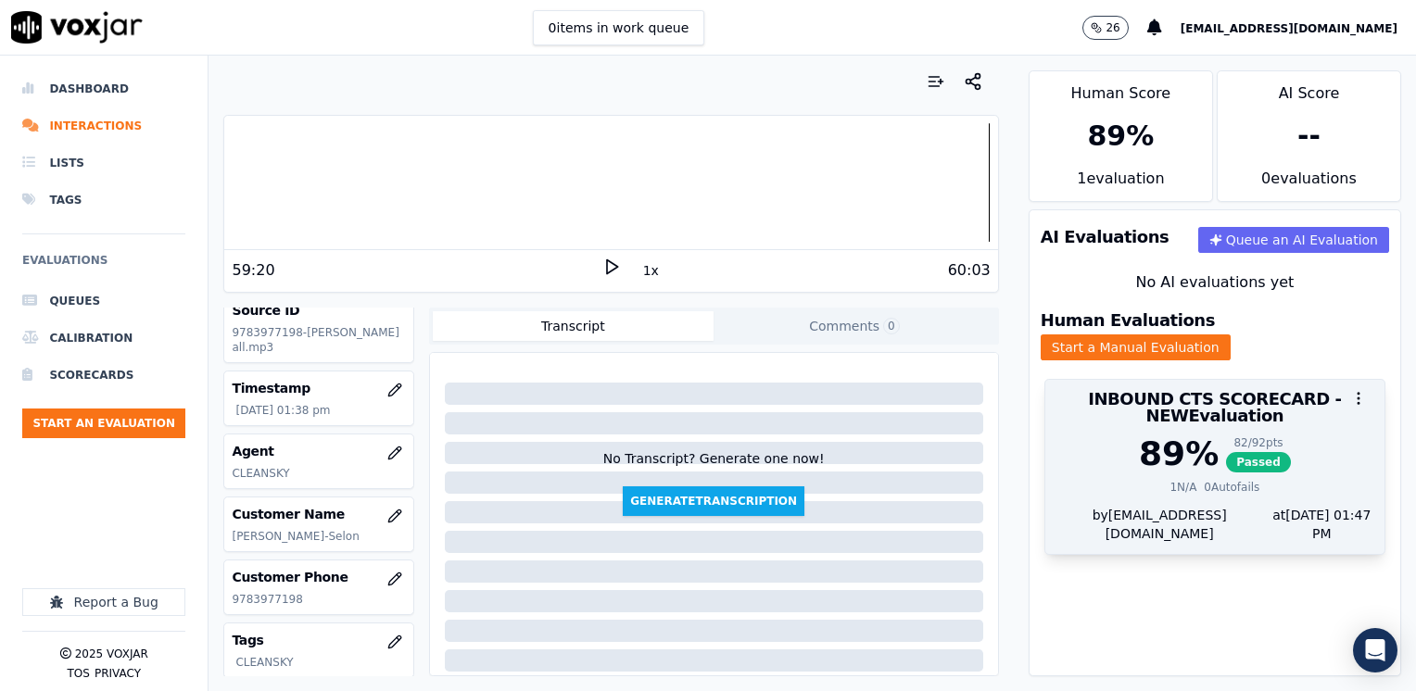
click at [1226, 452] on span "Passed" at bounding box center [1258, 462] width 65 height 20
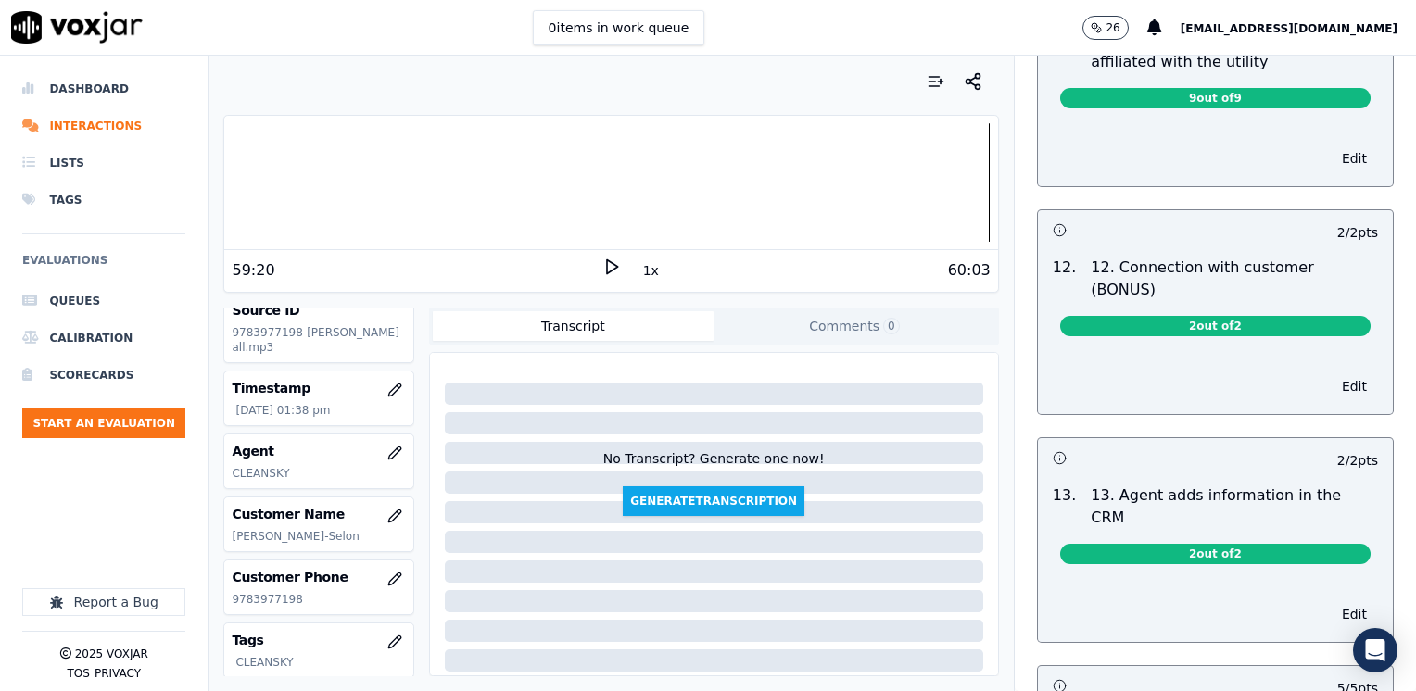
scroll to position [2967, 0]
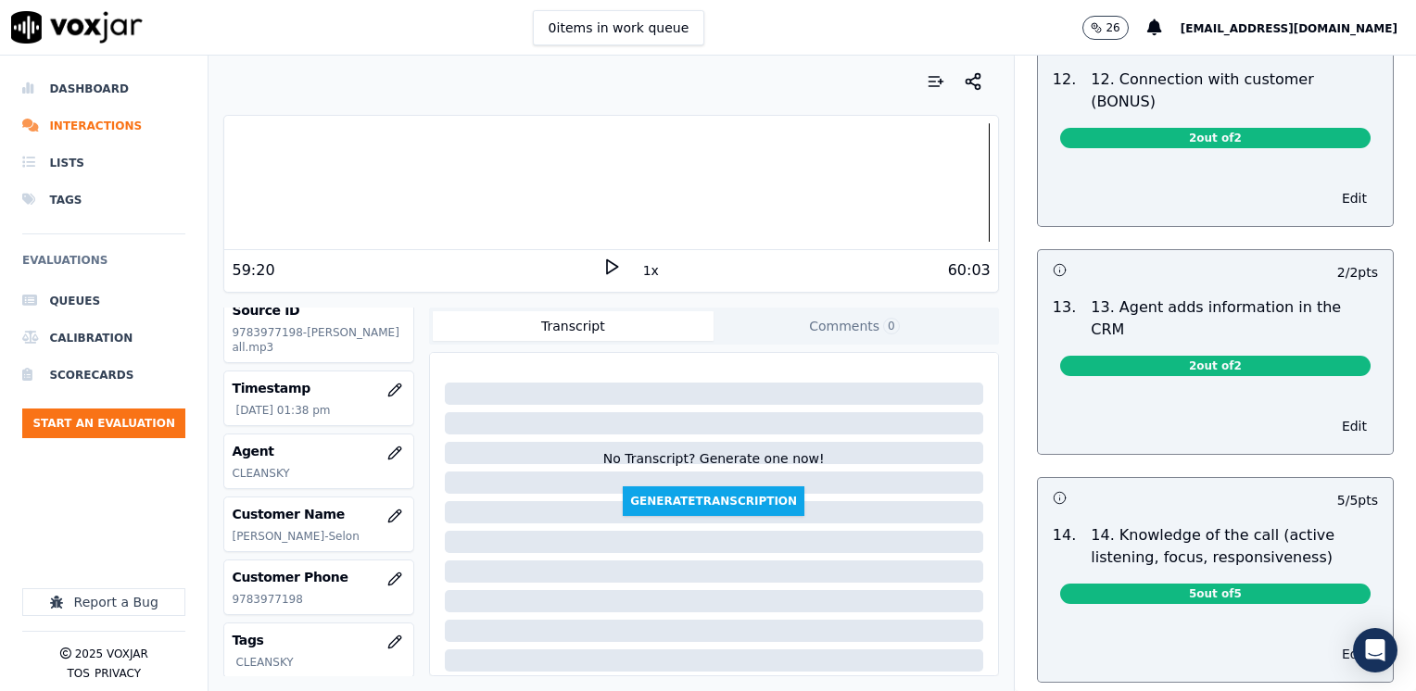
click at [1330, 641] on button "Edit" at bounding box center [1353, 654] width 47 height 26
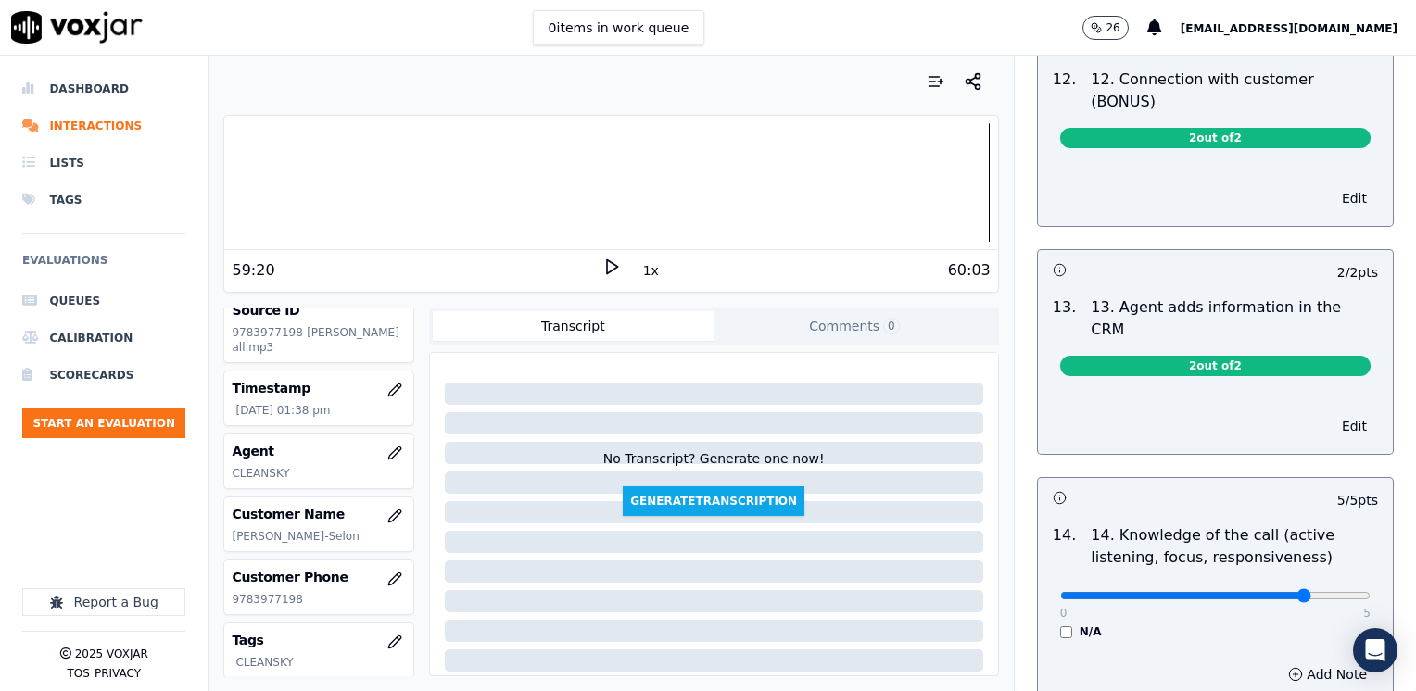
type input "4"
click at [1283, 592] on input "range" at bounding box center [1215, 595] width 310 height 7
click at [1291, 661] on button "Add Note" at bounding box center [1327, 674] width 101 height 26
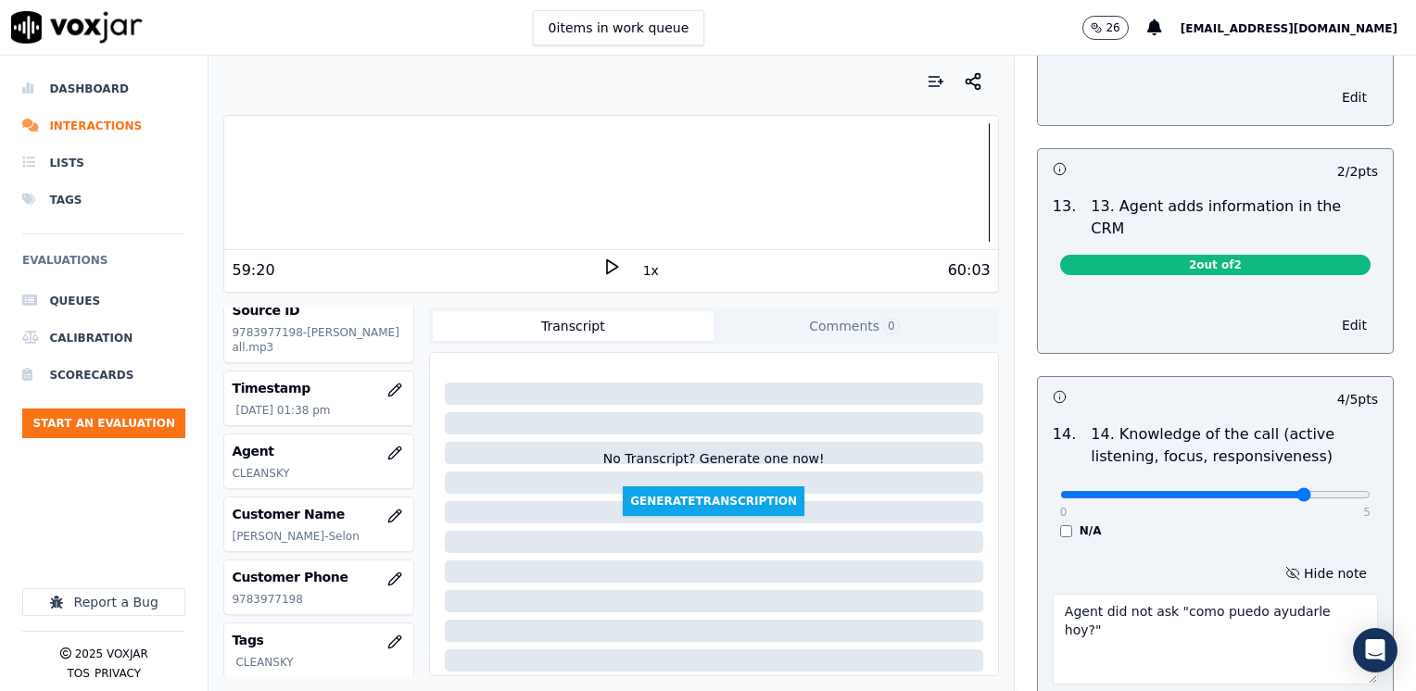
scroll to position [3134, 0]
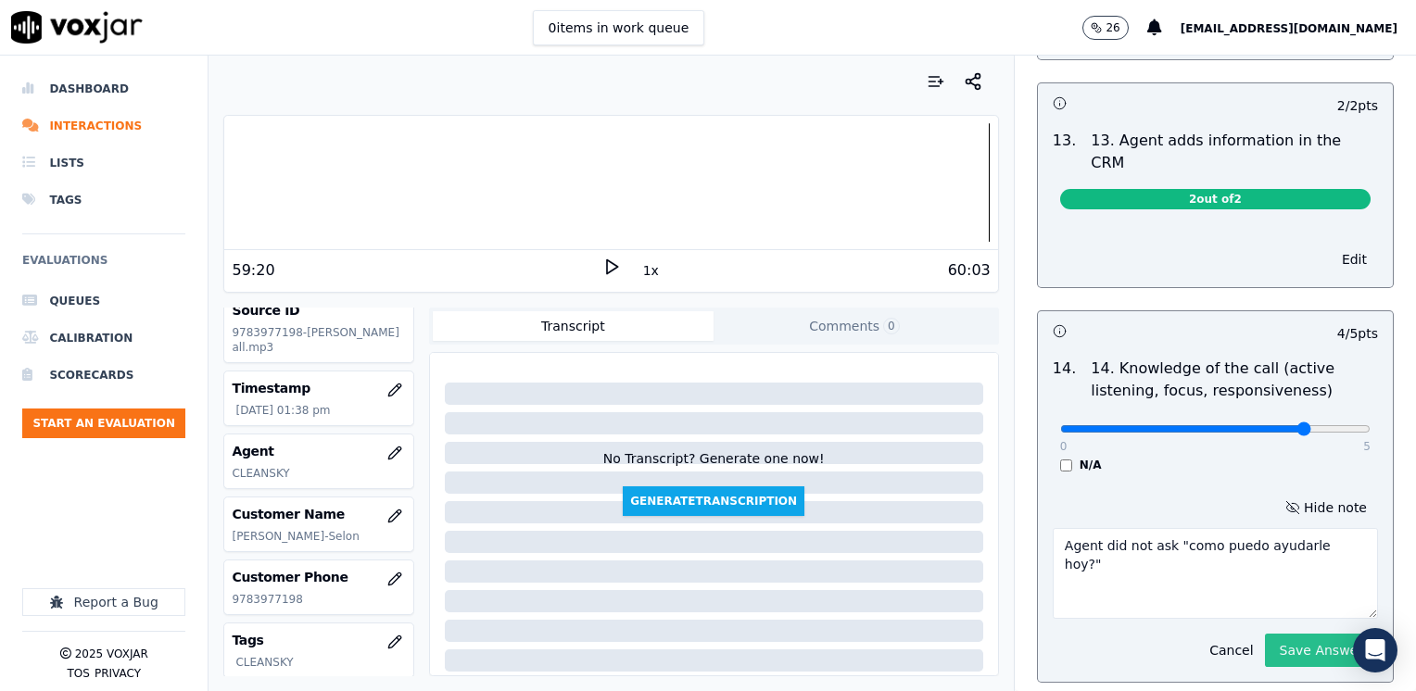
type textarea "Agent did not ask "como puedo ayudarle hoy?""
click at [1297, 634] on button "Save Answer" at bounding box center [1321, 650] width 113 height 33
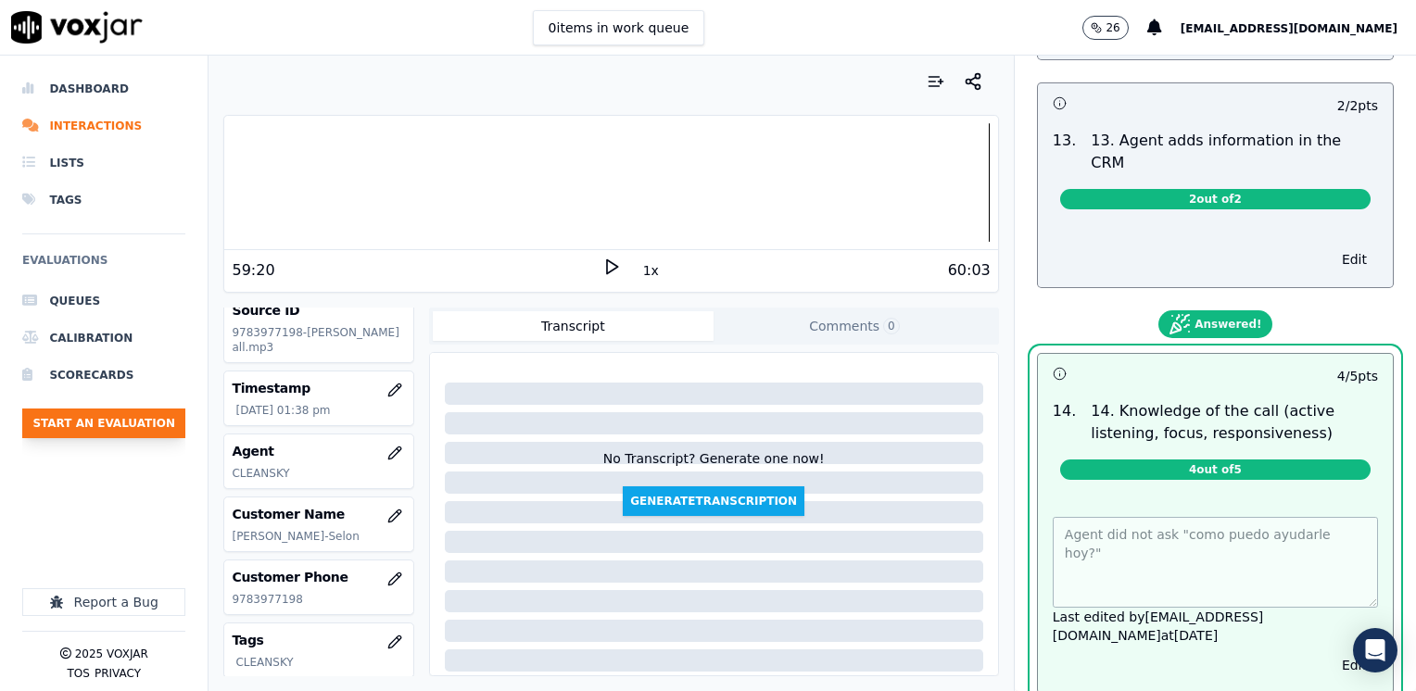
click at [114, 428] on button "Start an Evaluation" at bounding box center [103, 424] width 163 height 30
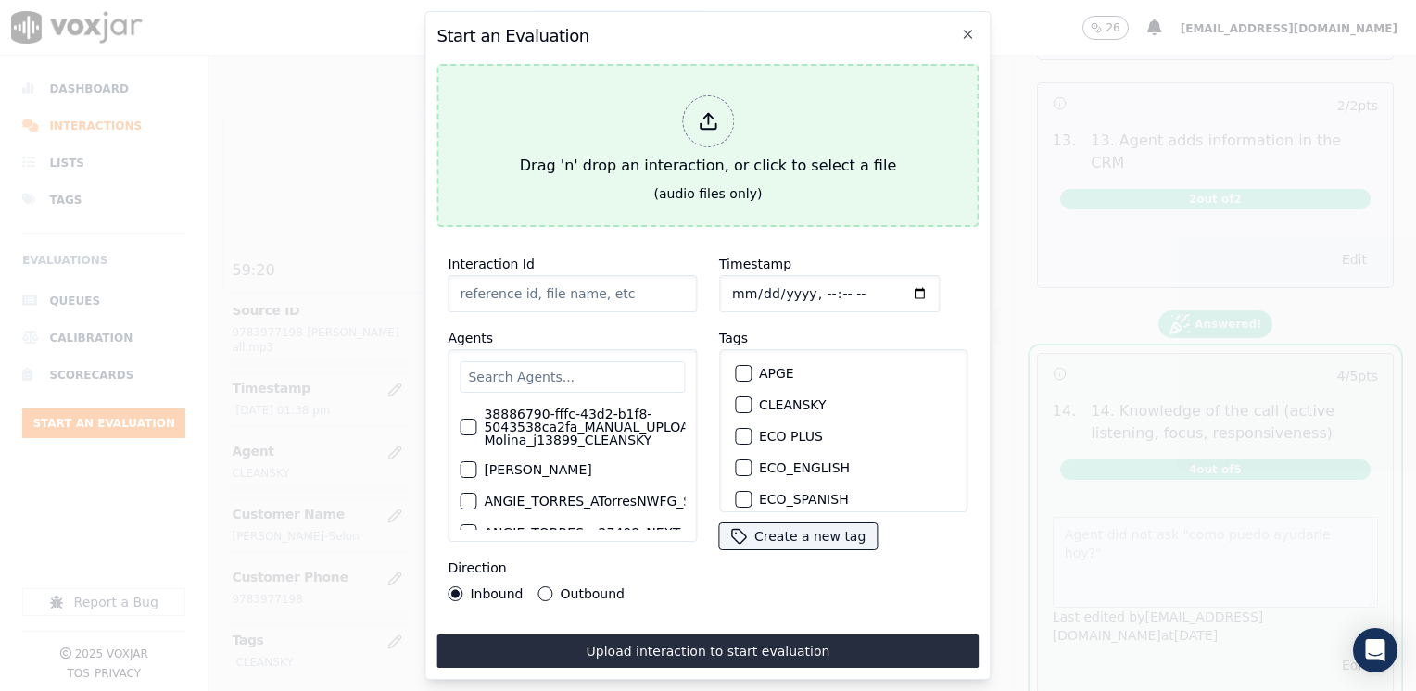
click at [725, 102] on div at bounding box center [708, 121] width 52 height 52
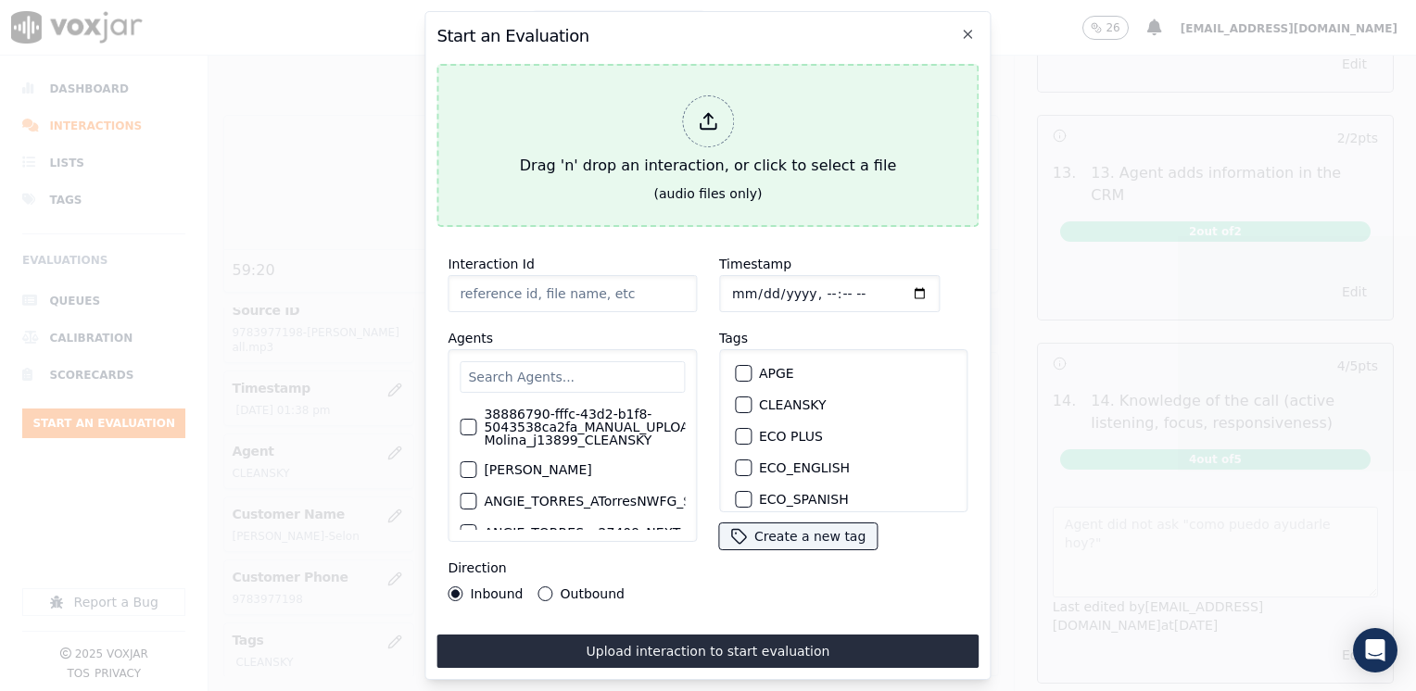
type input "20250825-144854_2156670535-[PERSON_NAME] all.mp3"
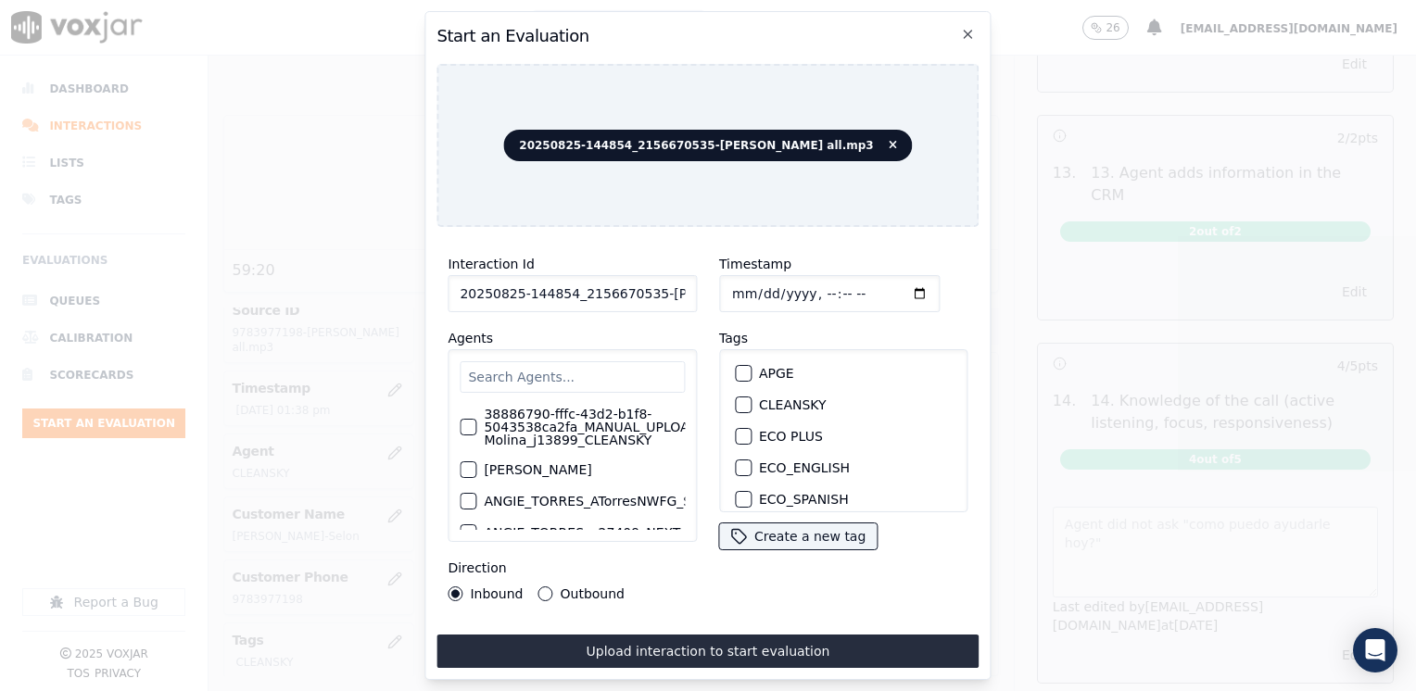
click at [542, 370] on input "text" at bounding box center [572, 376] width 225 height 31
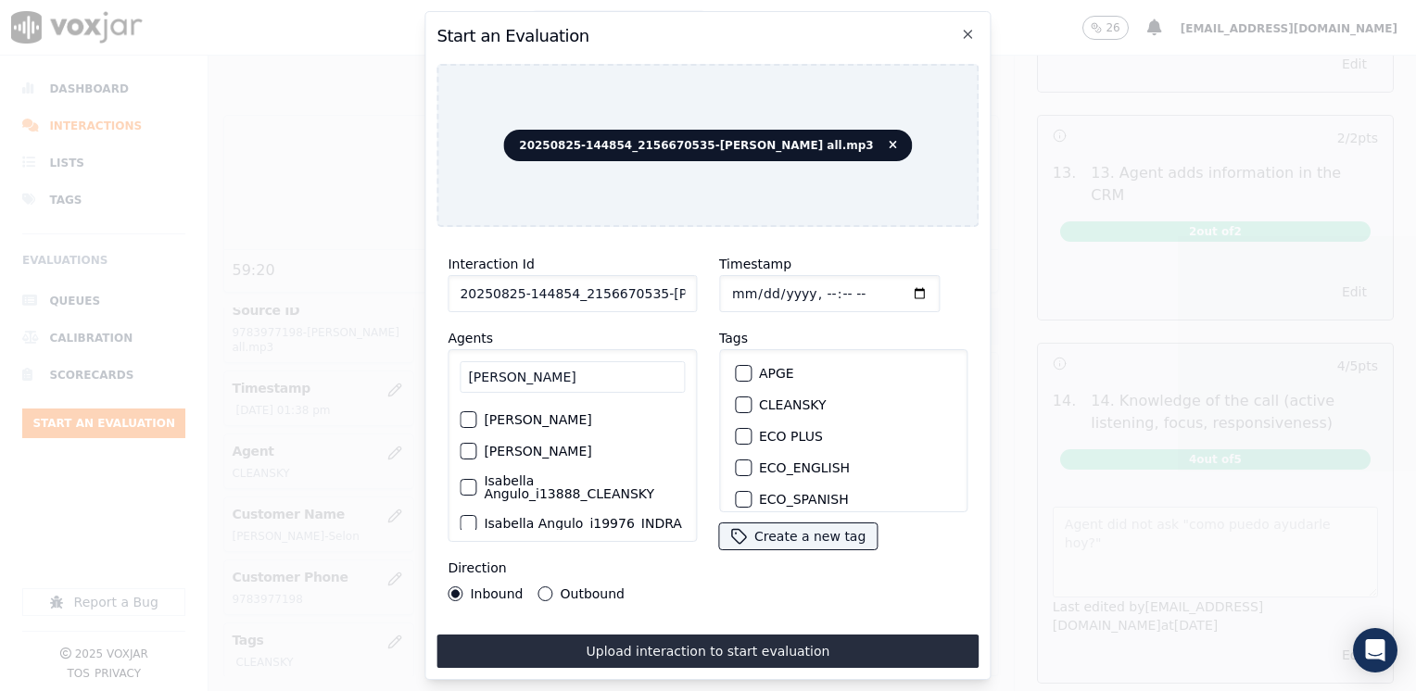
scroll to position [56, 0]
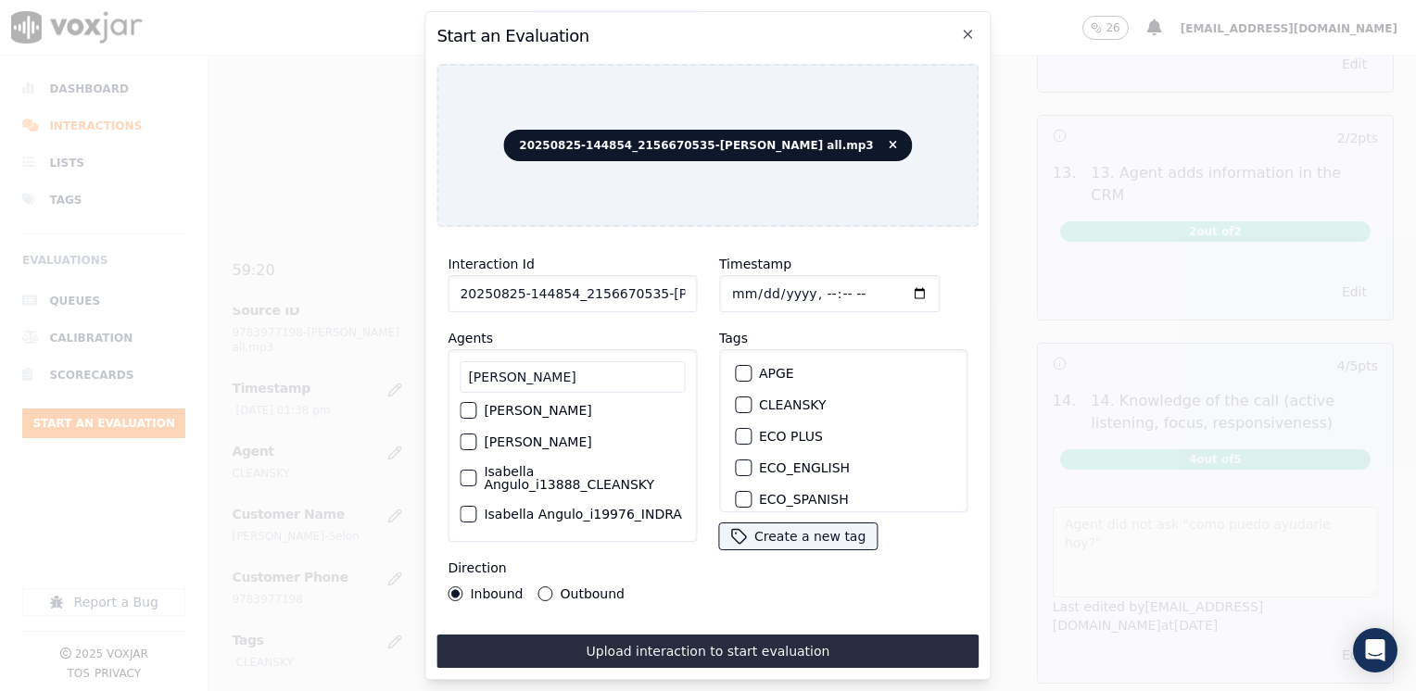
type input "[PERSON_NAME]"
click at [465, 472] on div "button" at bounding box center [466, 478] width 13 height 13
click at [736, 399] on div "button" at bounding box center [742, 404] width 13 height 13
click at [890, 289] on input "Timestamp" at bounding box center [829, 293] width 220 height 37
type input "[DATE]T13:47"
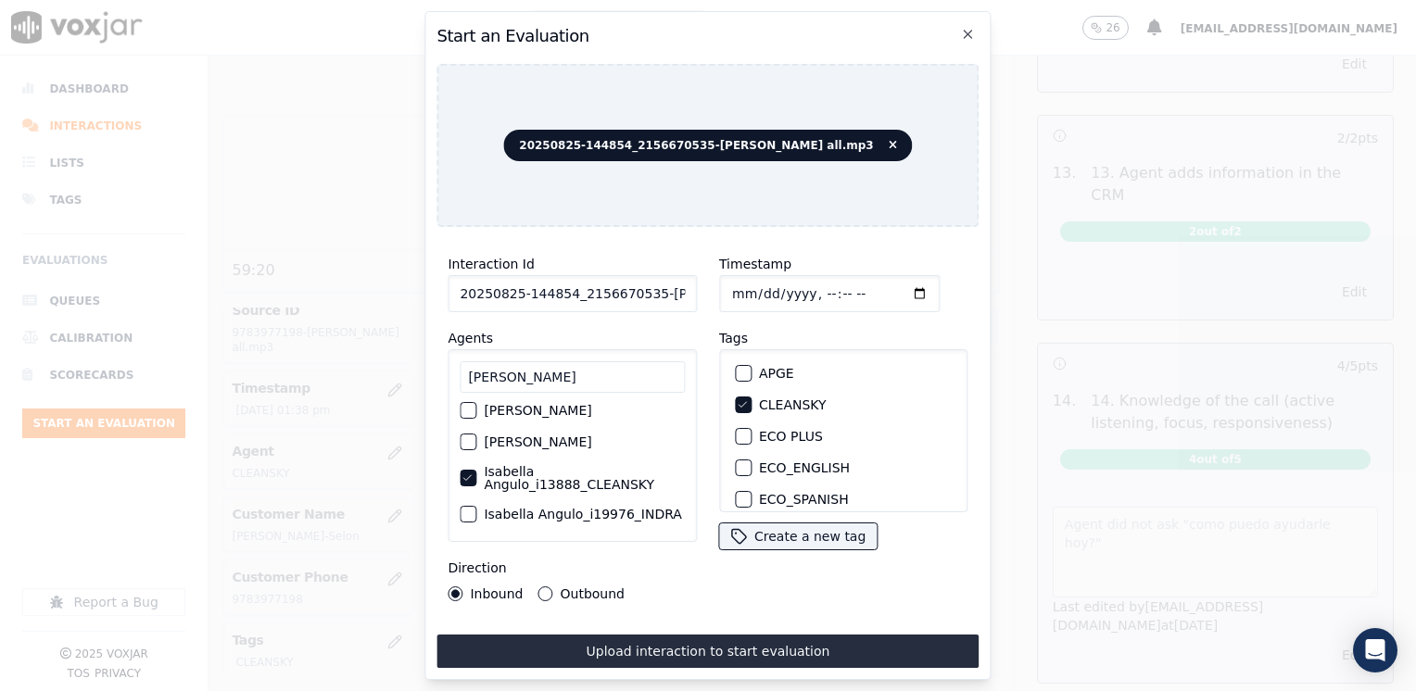
click at [547, 587] on button "Outbound" at bounding box center [545, 593] width 15 height 15
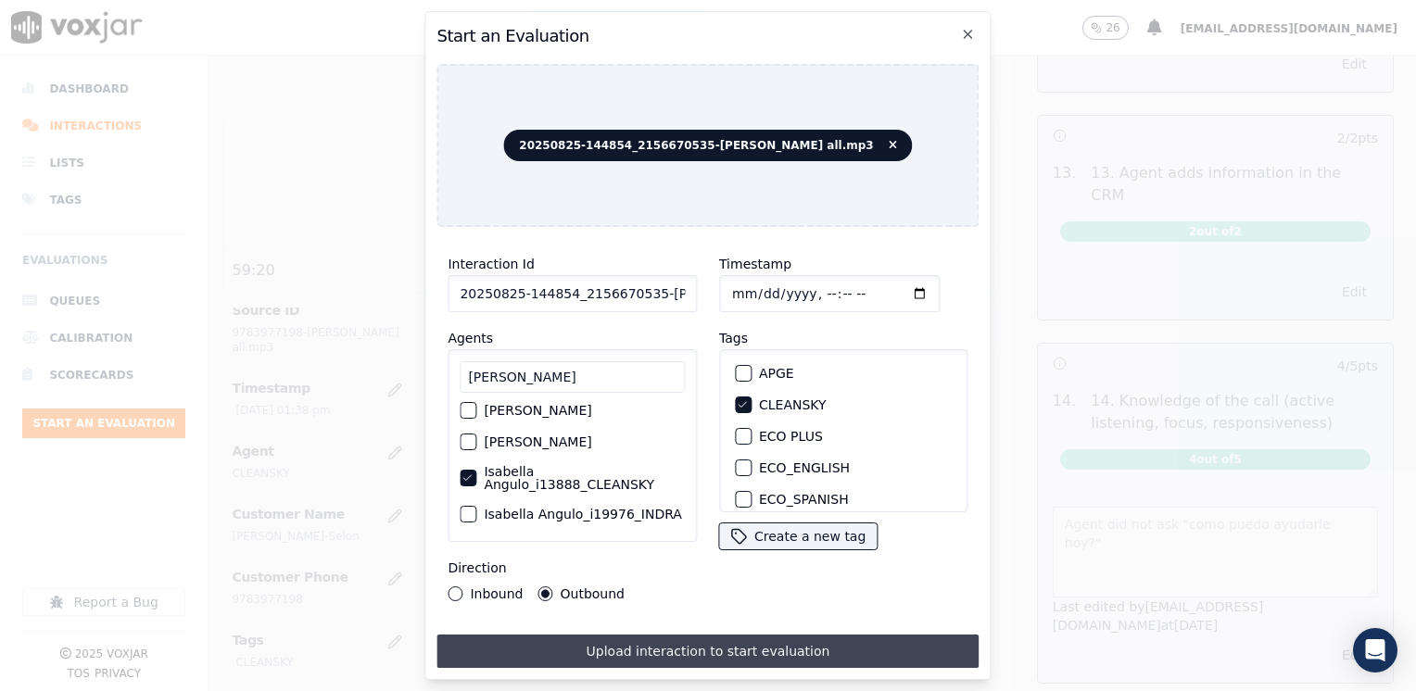
click at [687, 647] on button "Upload interaction to start evaluation" at bounding box center [707, 651] width 542 height 33
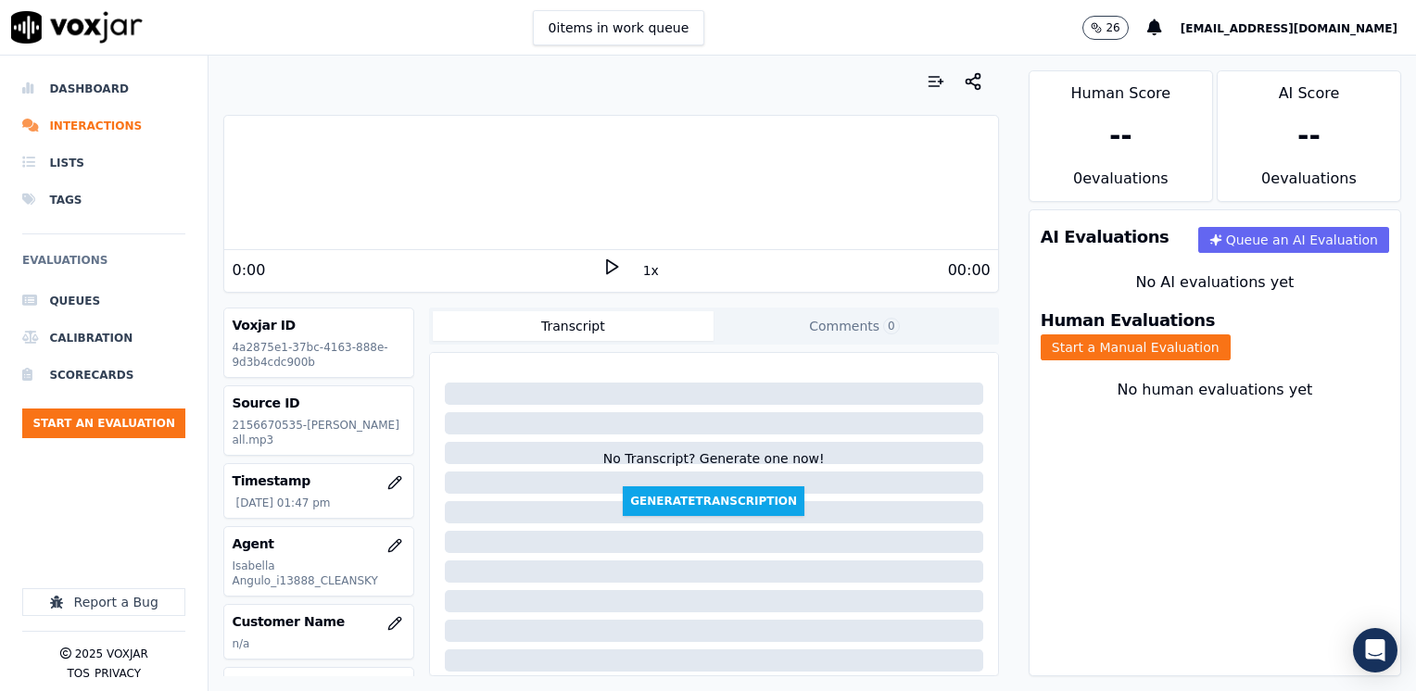
click at [607, 267] on polygon at bounding box center [612, 267] width 11 height 14
click at [612, 267] on rect at bounding box center [613, 266] width 3 height 12
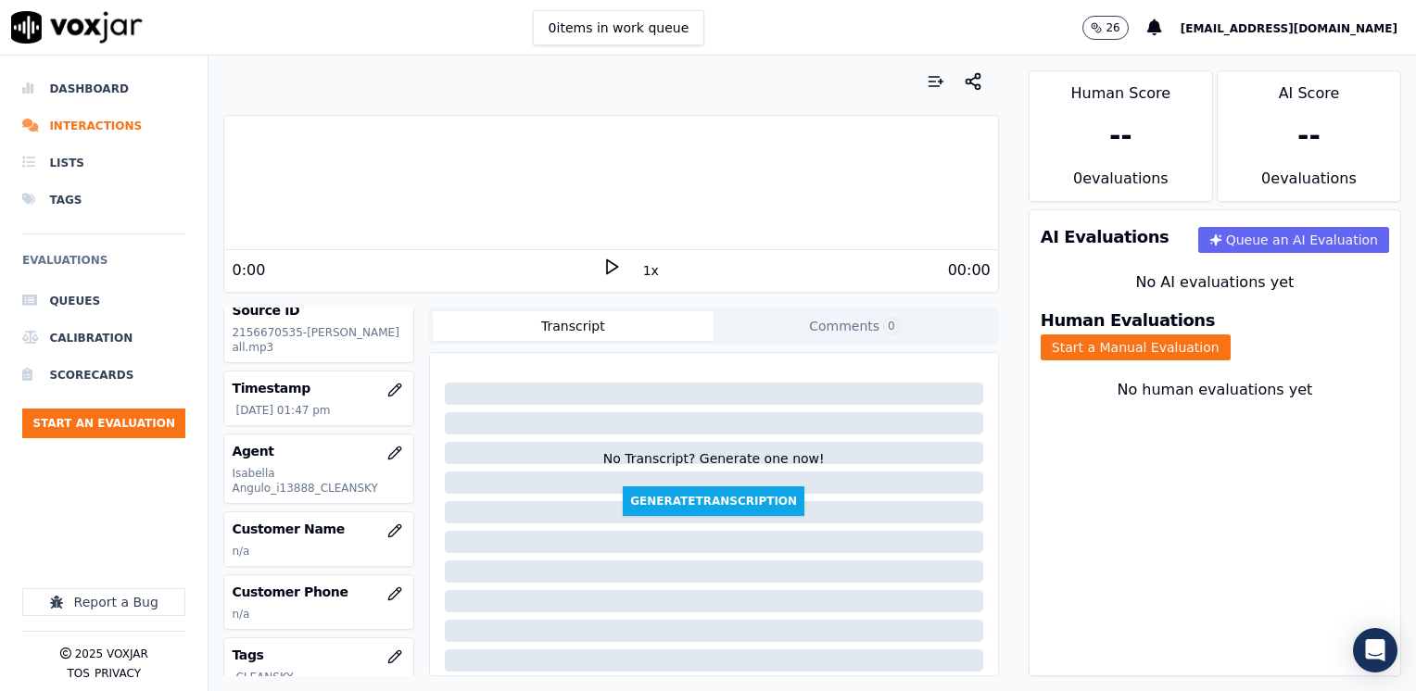
scroll to position [185, 0]
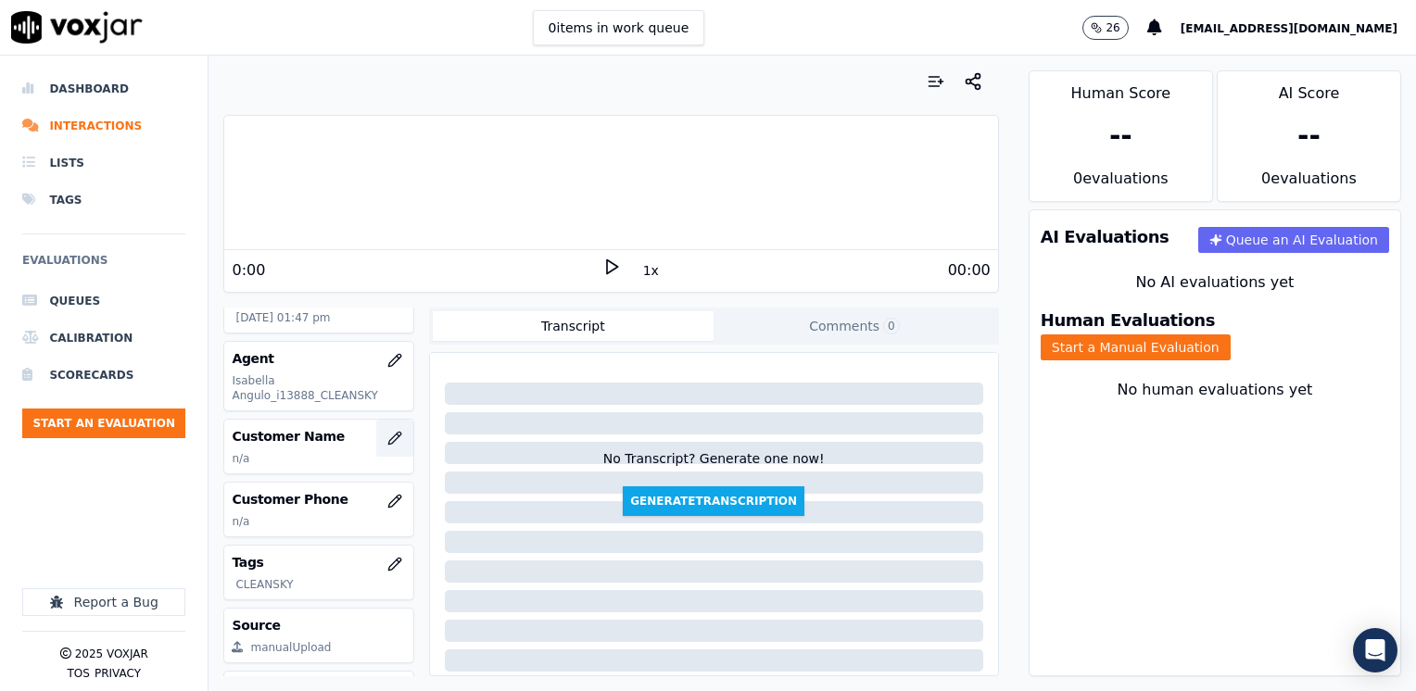
click at [388, 435] on icon "button" at bounding box center [394, 438] width 12 height 12
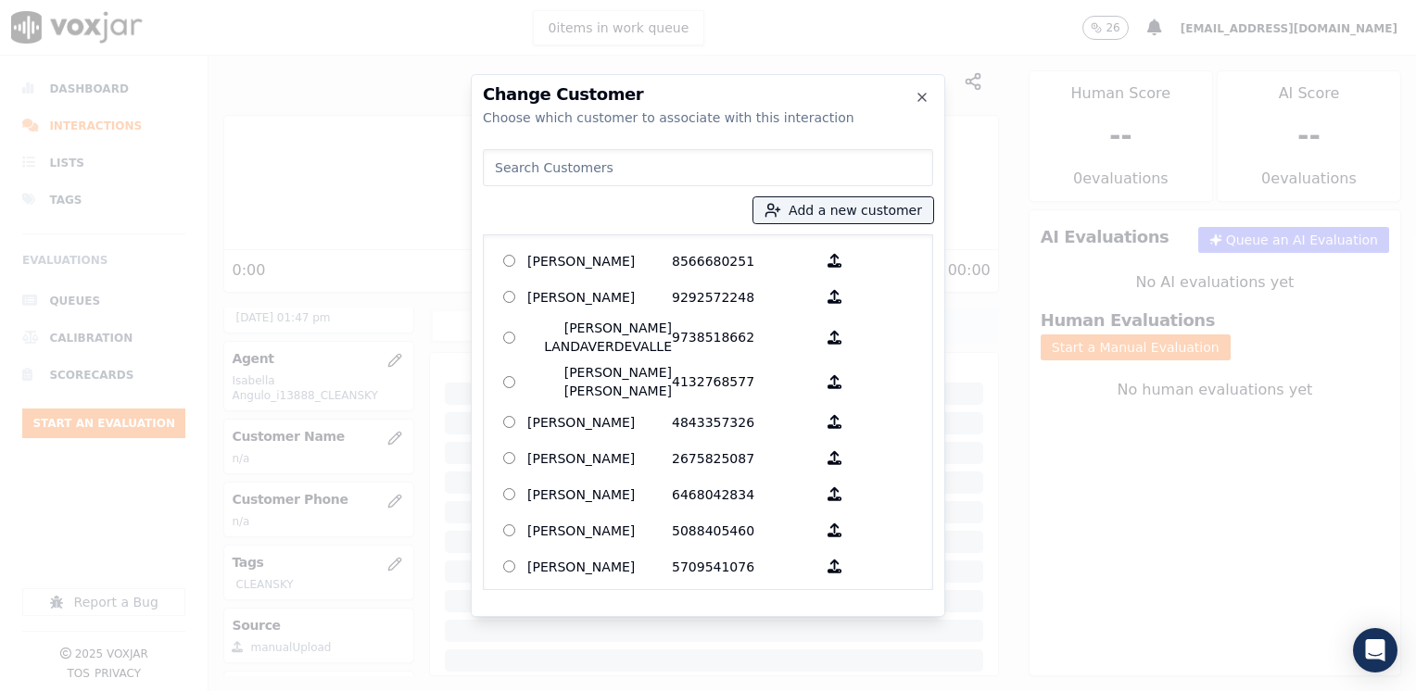
click at [682, 164] on input at bounding box center [708, 167] width 450 height 37
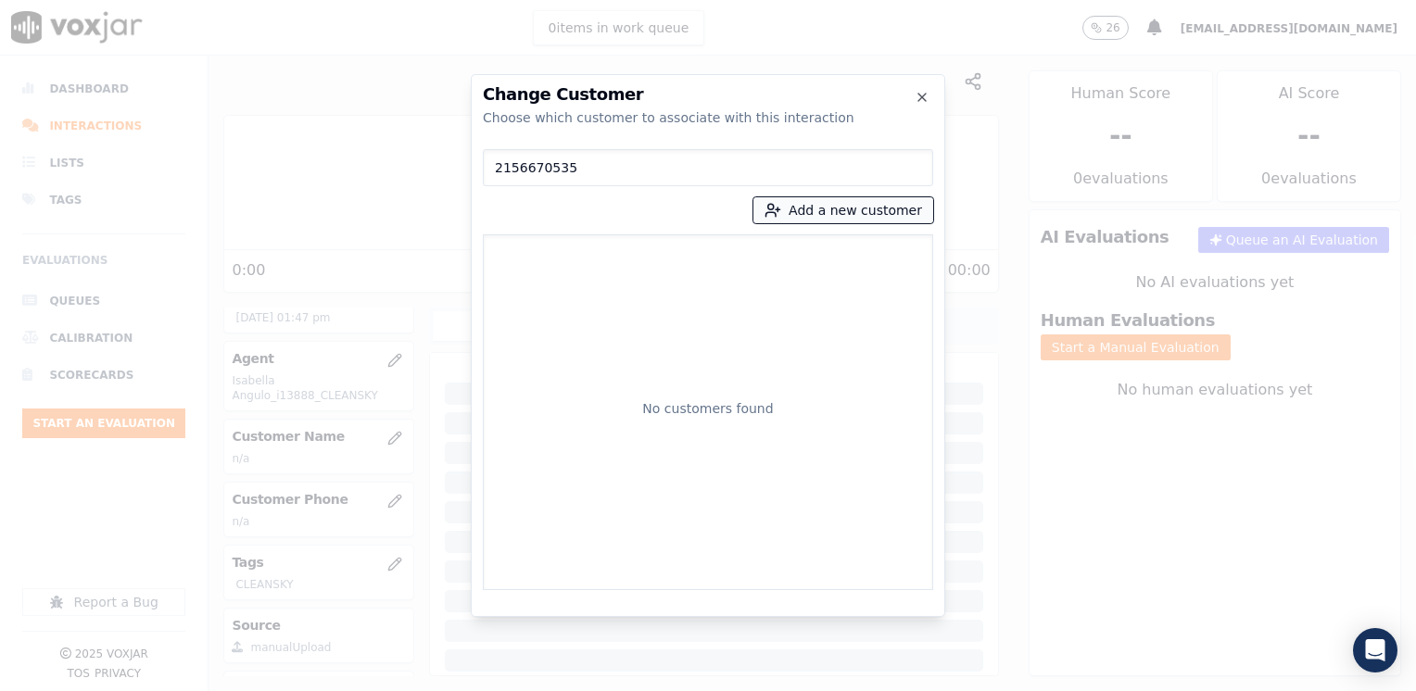
type input "2156670535"
click at [874, 208] on button "Add a new customer" at bounding box center [843, 210] width 180 height 26
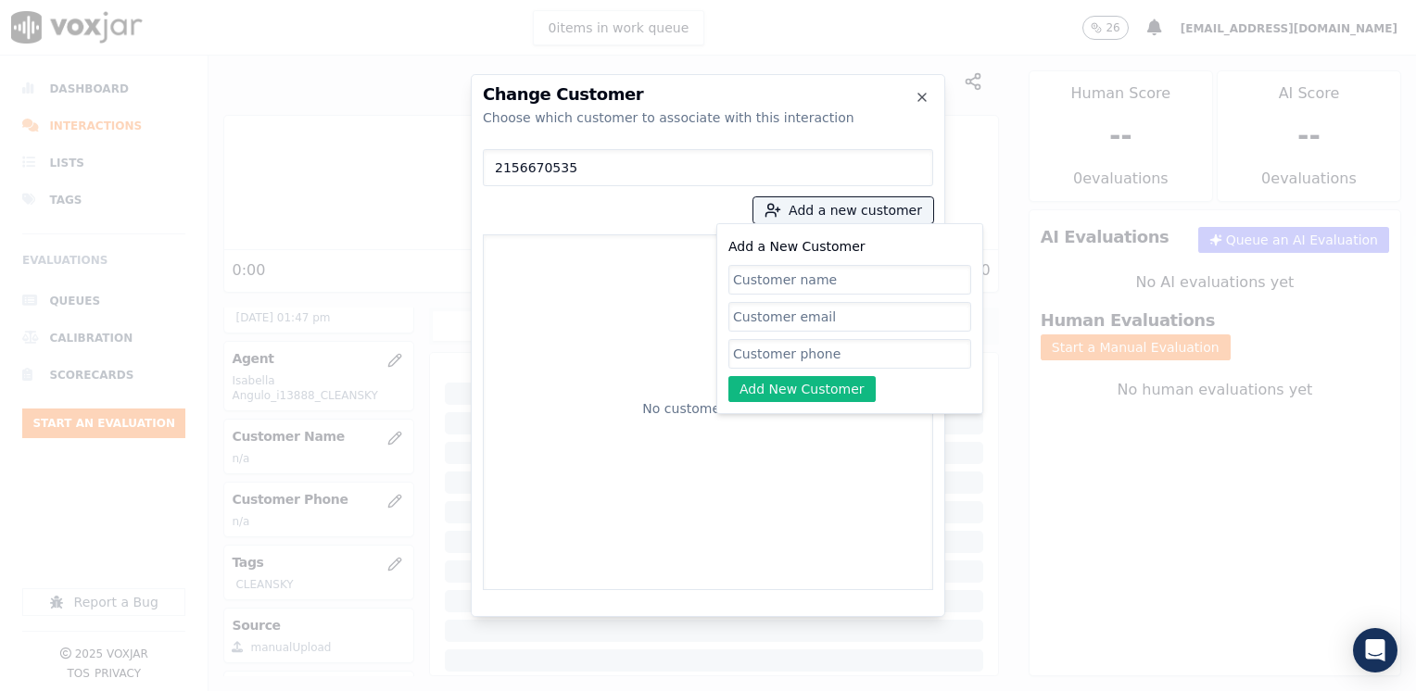
click at [850, 350] on input "Add a New Customer" at bounding box center [849, 354] width 243 height 30
paste input "2156670535"
type input "2156670535"
click at [811, 280] on input "Add a New Customer" at bounding box center [849, 280] width 243 height 30
paste input "[PERSON_NAME]"
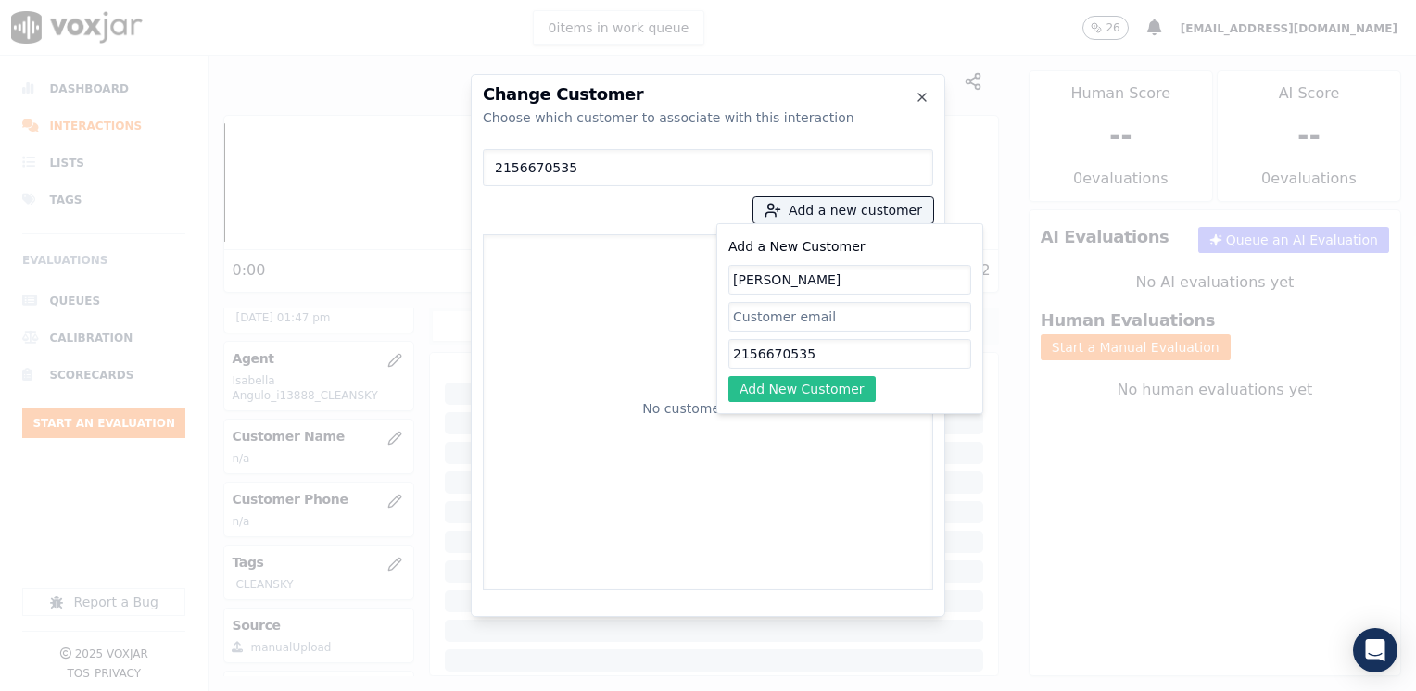
type input "[PERSON_NAME]"
click at [837, 397] on button "Add New Customer" at bounding box center [801, 389] width 147 height 26
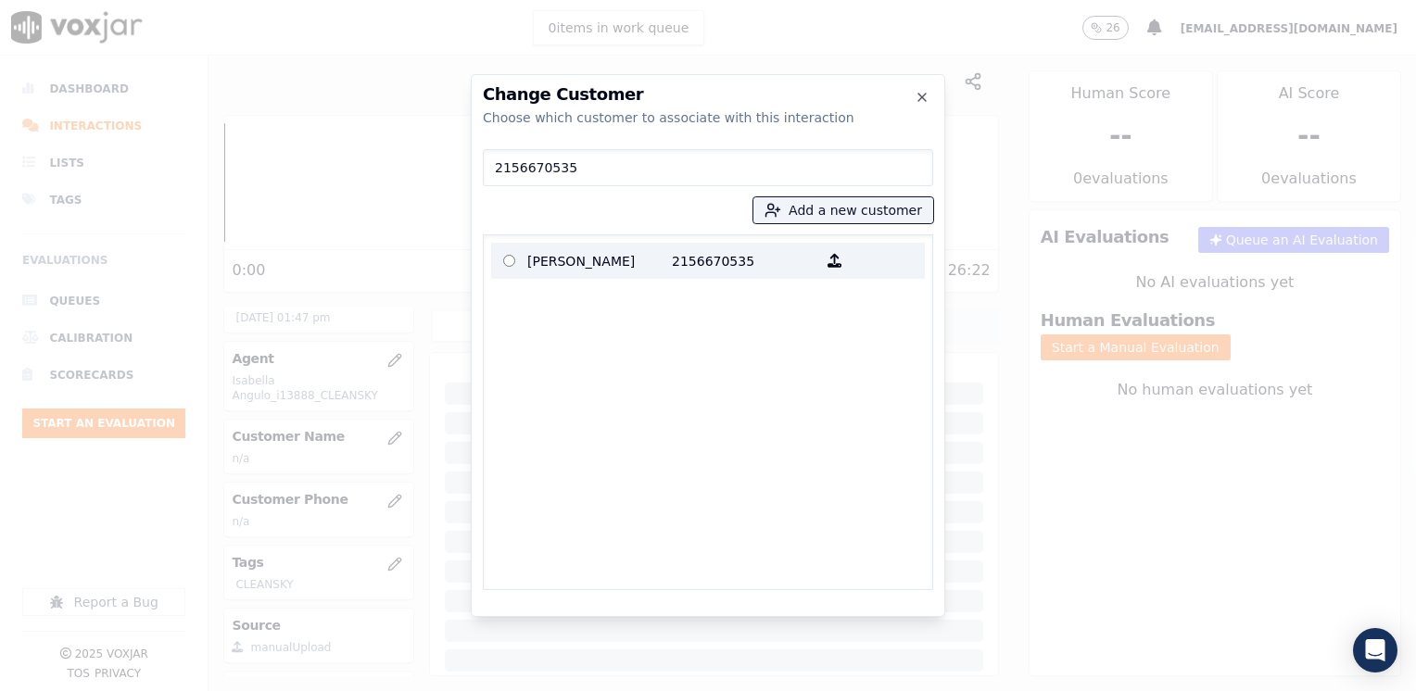
click at [627, 258] on p "[PERSON_NAME]" at bounding box center [599, 260] width 145 height 29
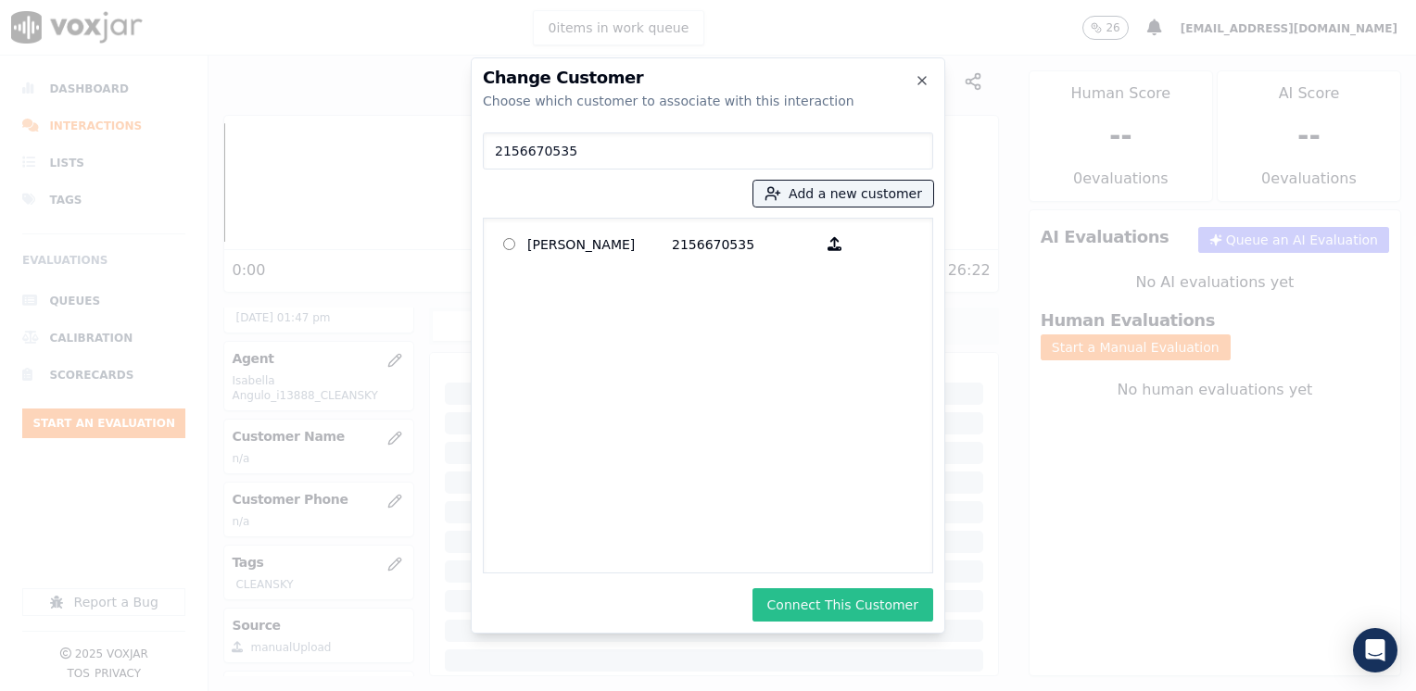
click at [875, 604] on button "Connect This Customer" at bounding box center [842, 604] width 181 height 33
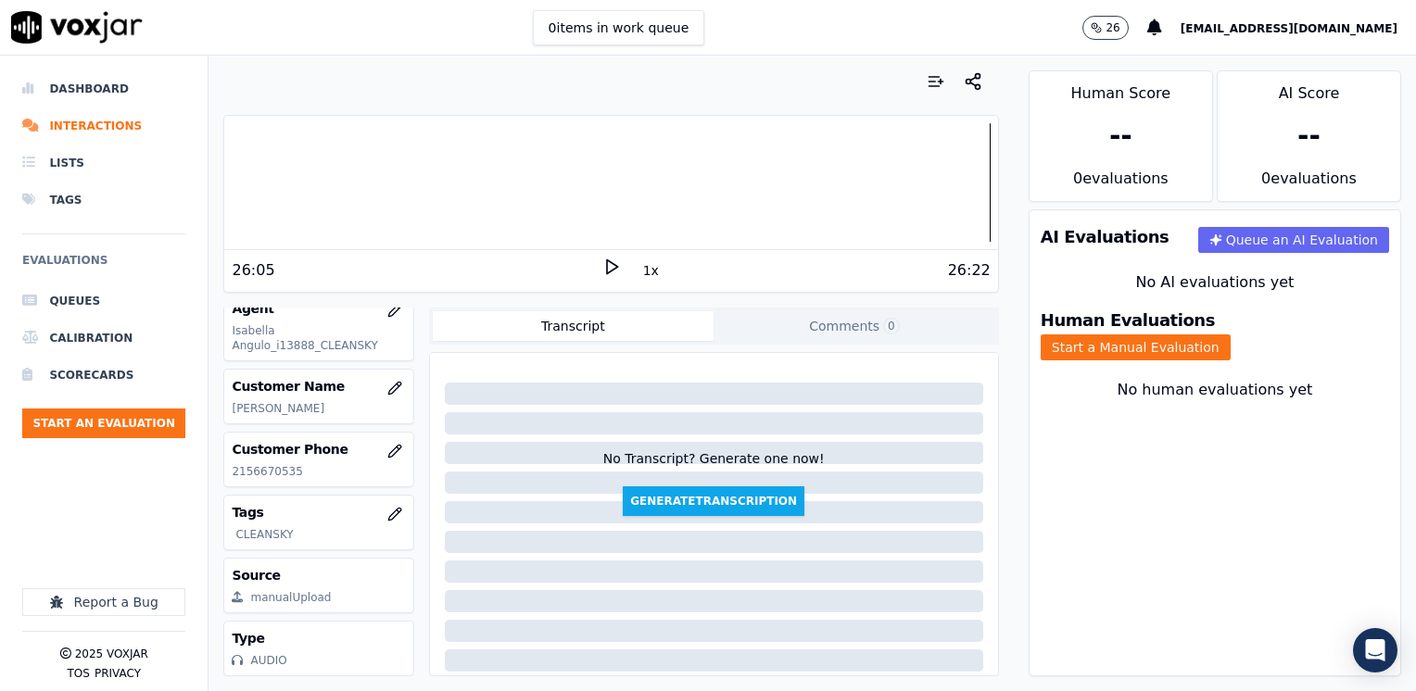
scroll to position [273, 0]
click at [1230, 334] on button "Start a Manual Evaluation" at bounding box center [1135, 347] width 190 height 26
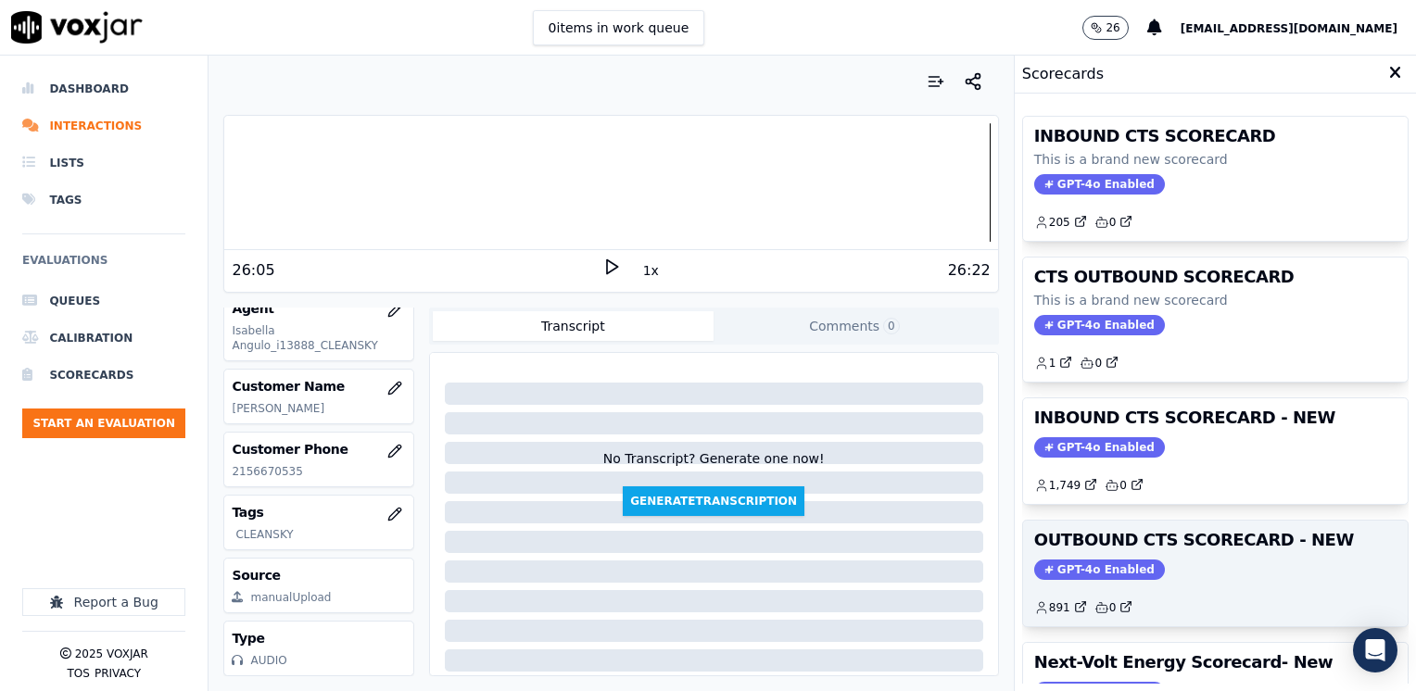
click at [1069, 565] on span "GPT-4o Enabled" at bounding box center [1099, 570] width 131 height 20
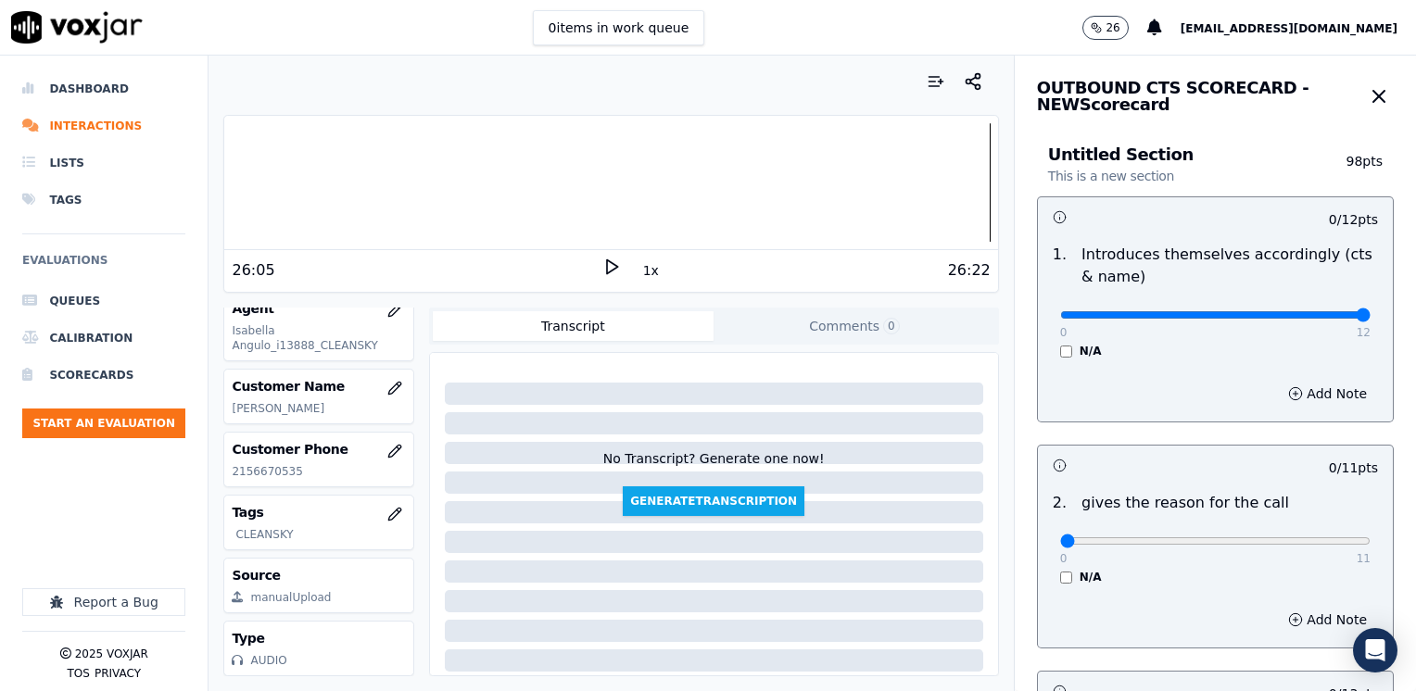
drag, startPoint x: 1049, startPoint y: 314, endPoint x: 1357, endPoint y: 384, distance: 316.2
type input "12"
click at [1370, 319] on input "range" at bounding box center [1215, 314] width 310 height 7
drag, startPoint x: 1054, startPoint y: 544, endPoint x: 1418, endPoint y: 495, distance: 367.4
type input "11"
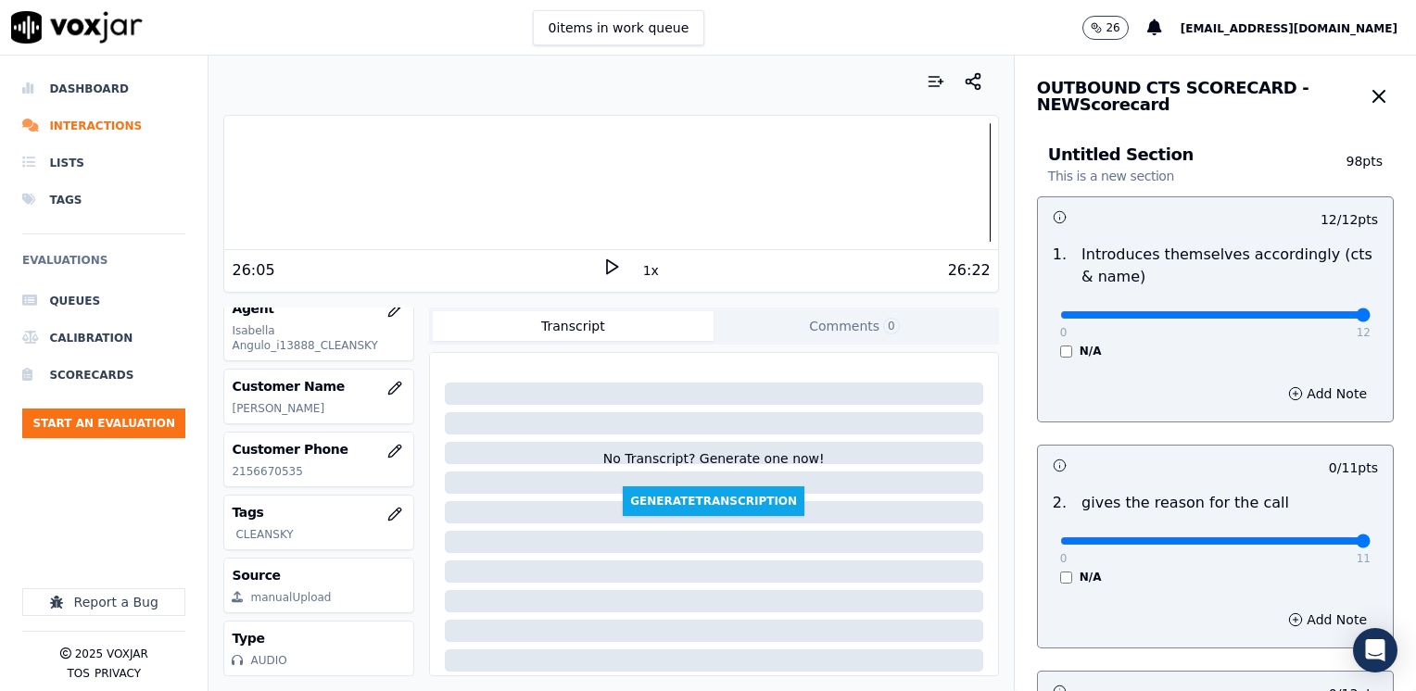
click at [1370, 319] on input "range" at bounding box center [1215, 314] width 310 height 7
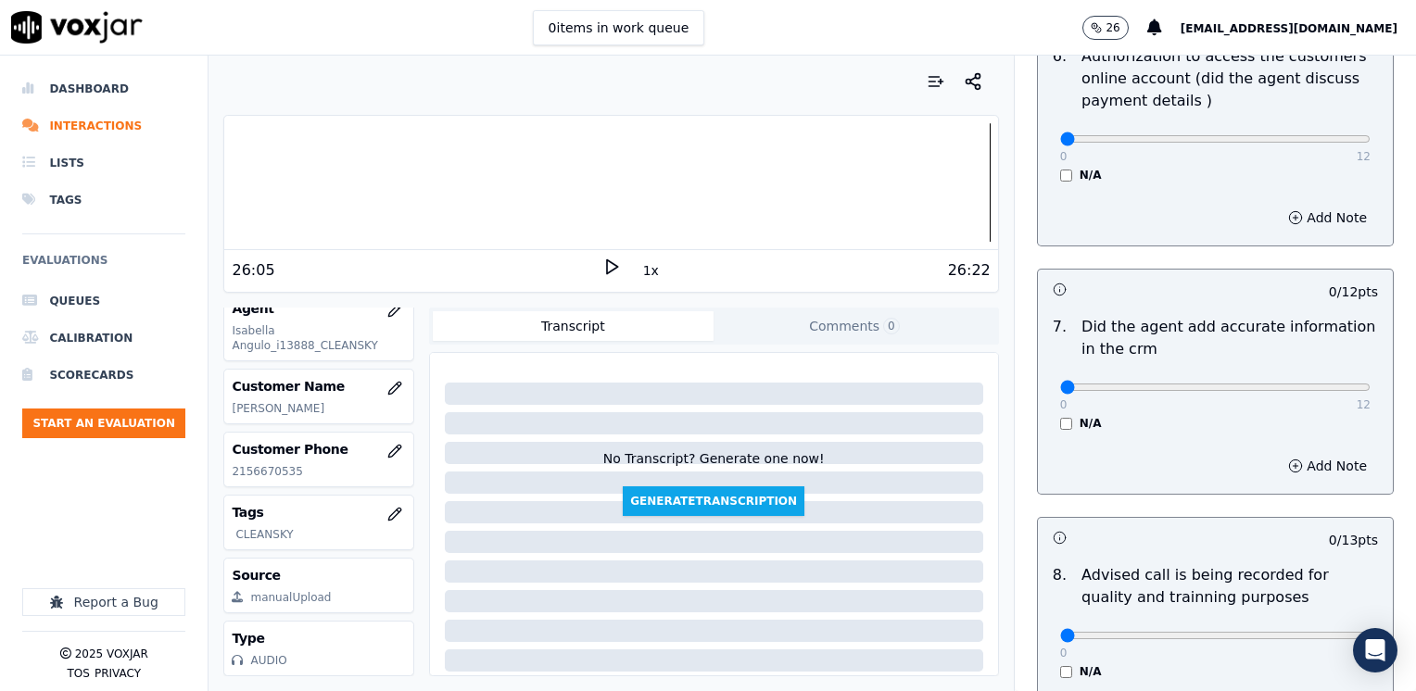
scroll to position [1619, 0]
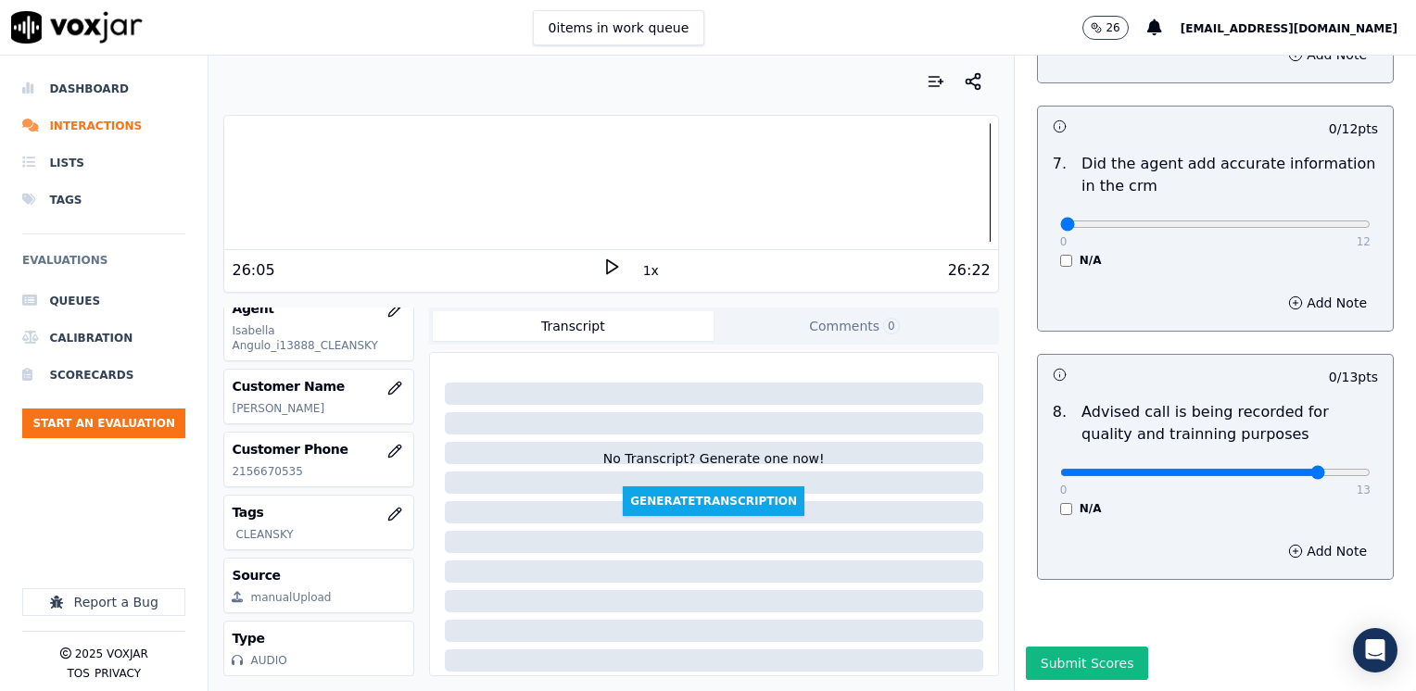
type input "10"
drag, startPoint x: 1052, startPoint y: 183, endPoint x: 1409, endPoint y: 194, distance: 356.8
type input "12"
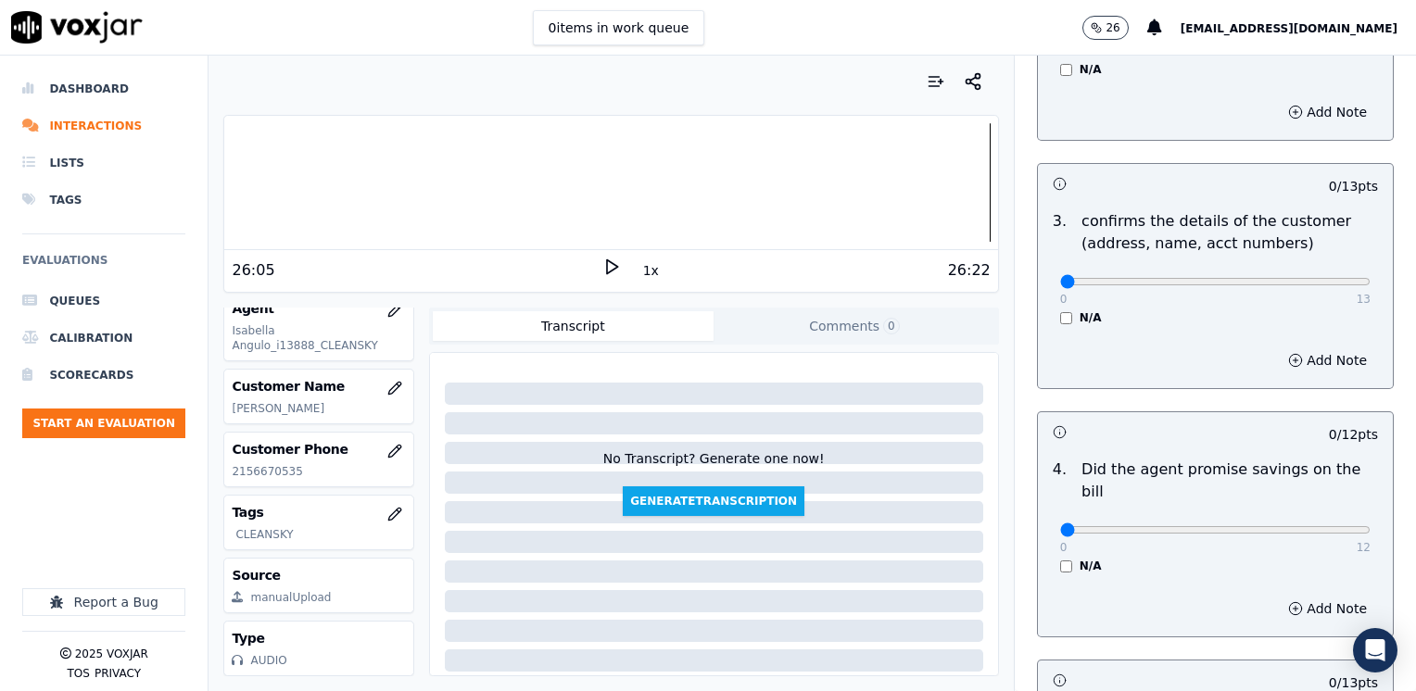
scroll to position [508, 0]
drag, startPoint x: 1050, startPoint y: 511, endPoint x: 1138, endPoint y: 220, distance: 304.8
type input "12"
drag, startPoint x: 1269, startPoint y: 338, endPoint x: 1286, endPoint y: 291, distance: 50.1
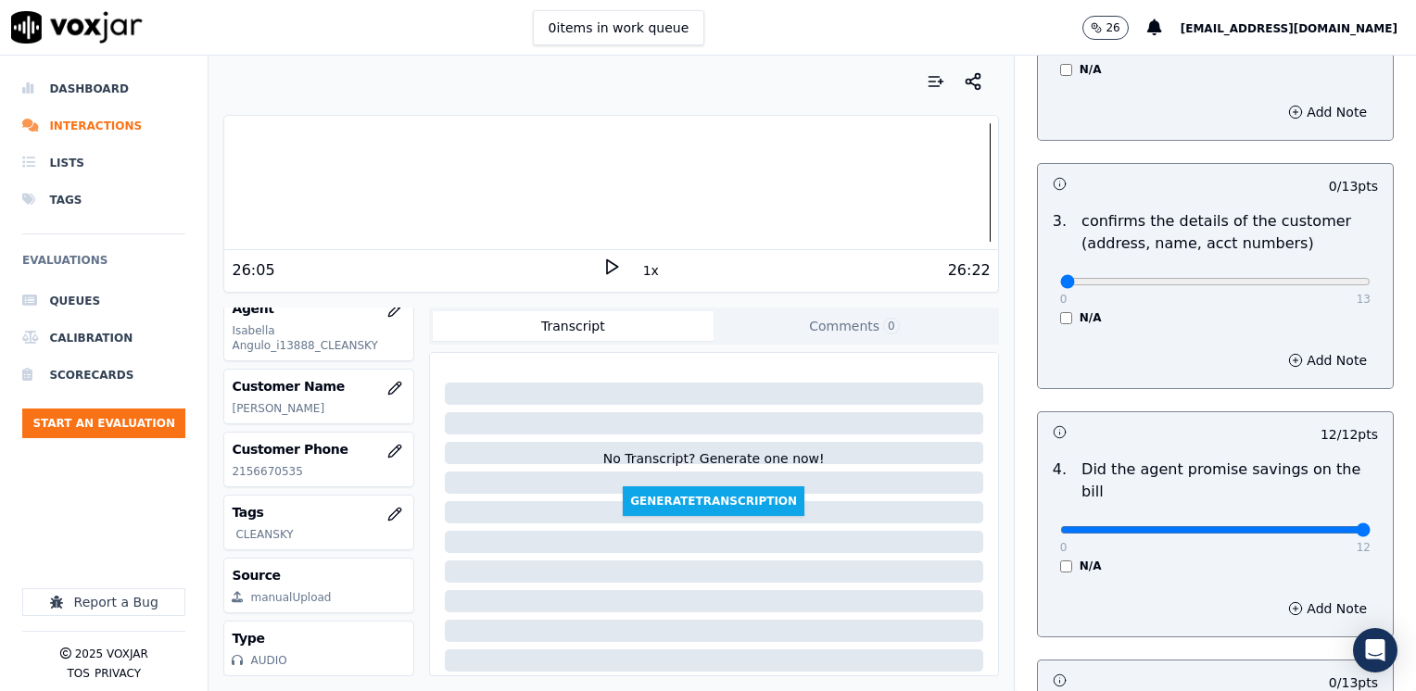
click at [1269, 338] on div "Add Note" at bounding box center [1215, 361] width 355 height 56
type input "12"
click at [1299, 359] on button "Add Note" at bounding box center [1327, 360] width 101 height 26
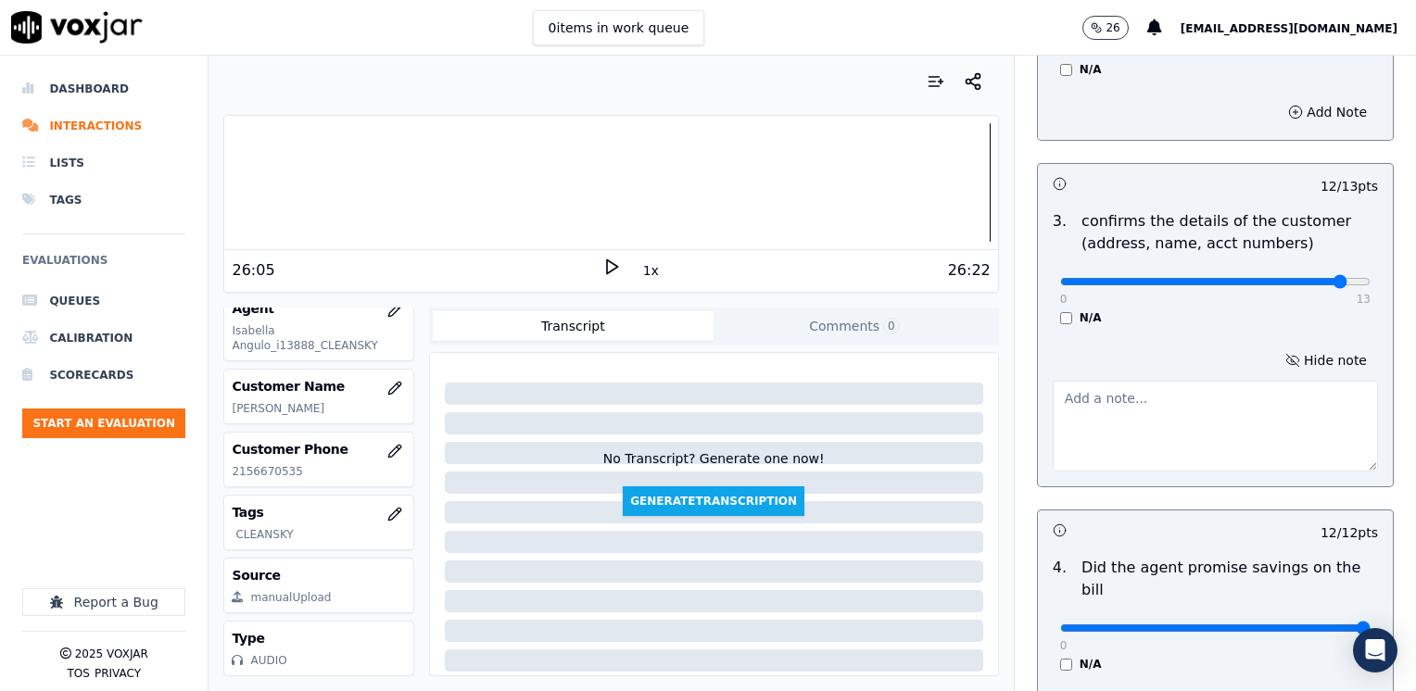
click at [1203, 443] on textarea at bounding box center [1214, 426] width 325 height 91
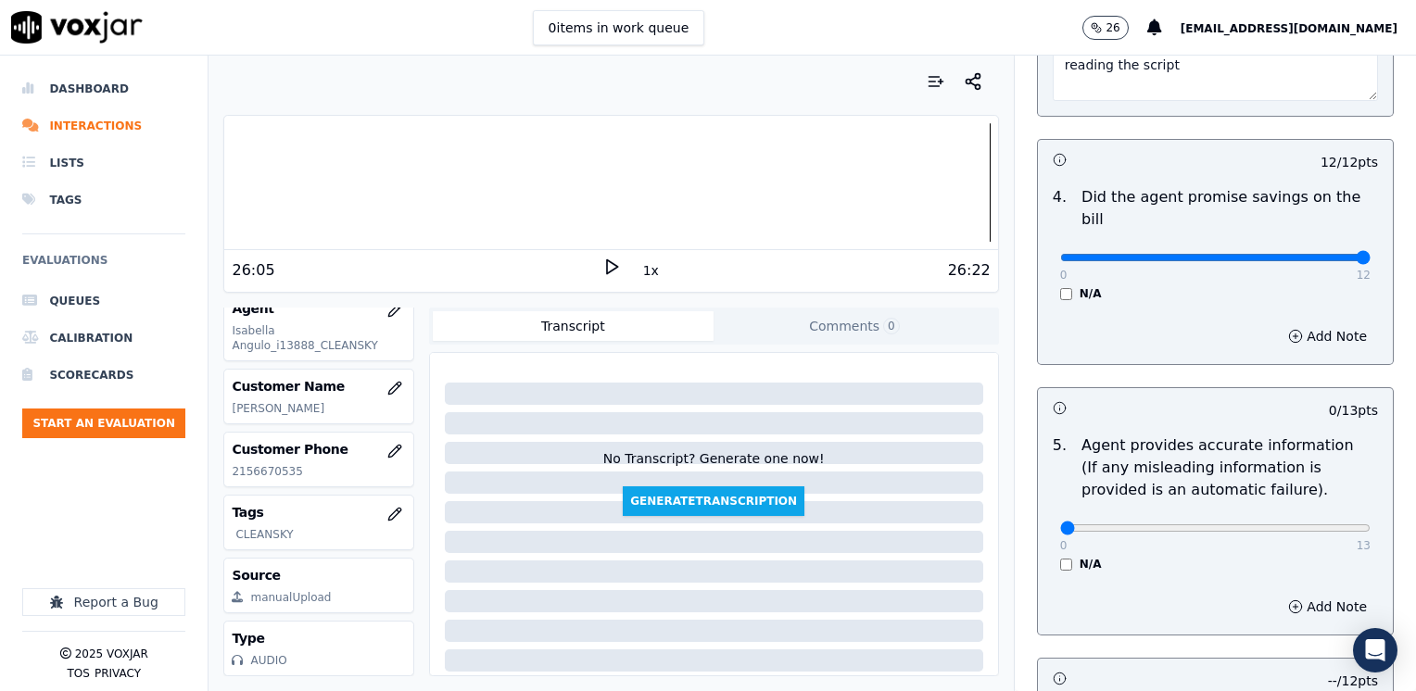
scroll to position [971, 0]
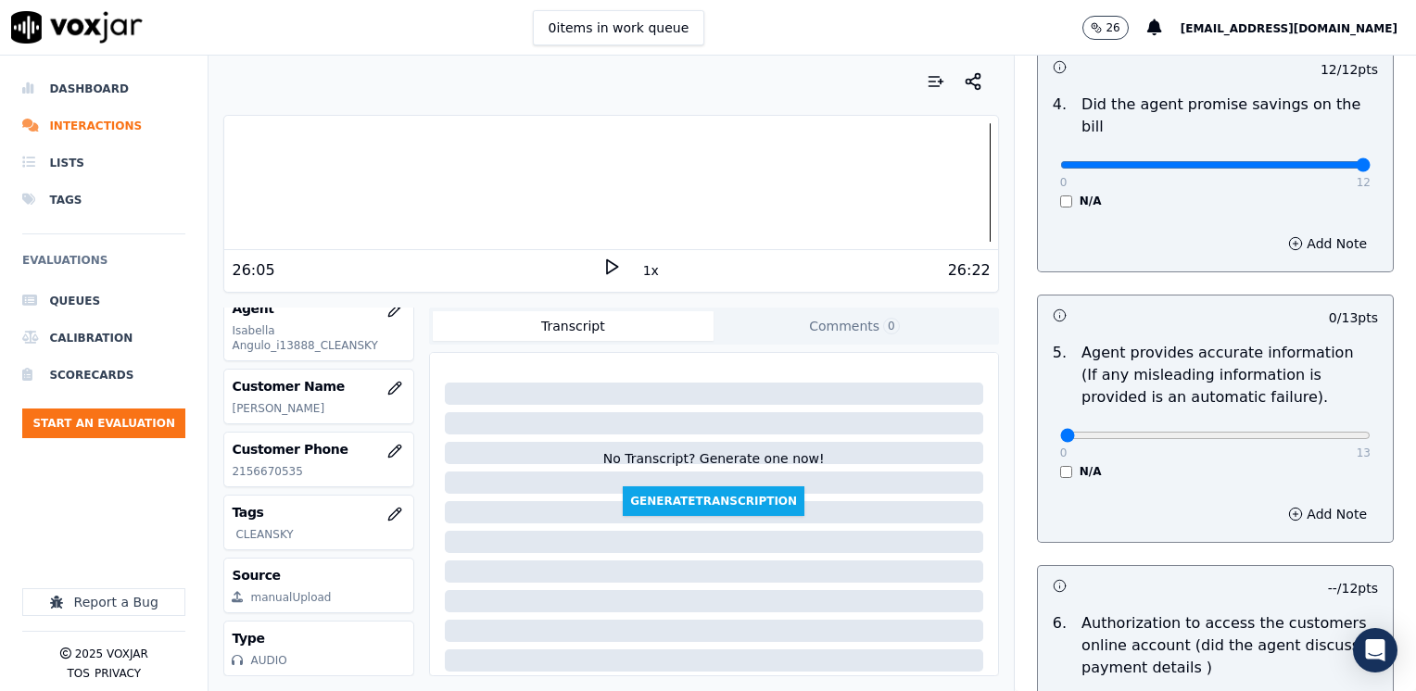
type textarea "Make sure to confirm full service address, and the name as it appears on the bi…"
drag, startPoint x: 1054, startPoint y: 416, endPoint x: 945, endPoint y: 19, distance: 412.2
type input "13"
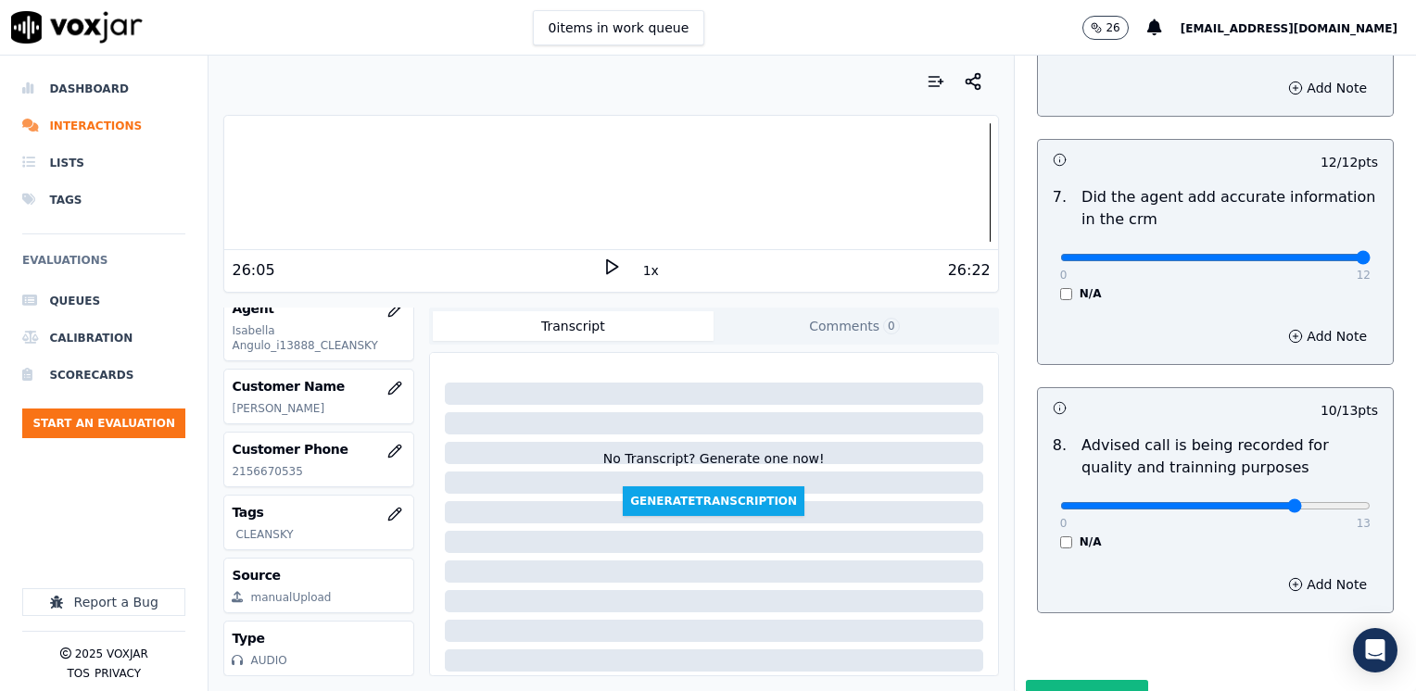
scroll to position [1717, 0]
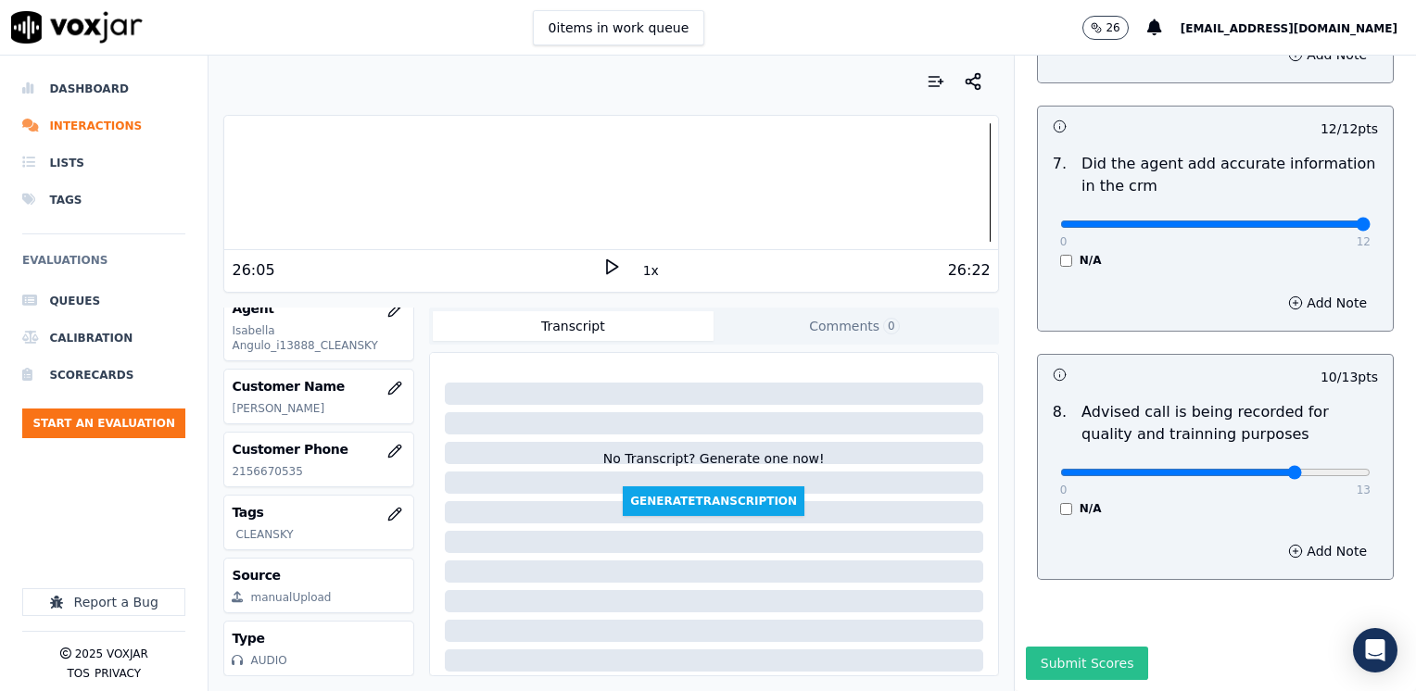
click at [1064, 647] on button "Submit Scores" at bounding box center [1087, 663] width 123 height 33
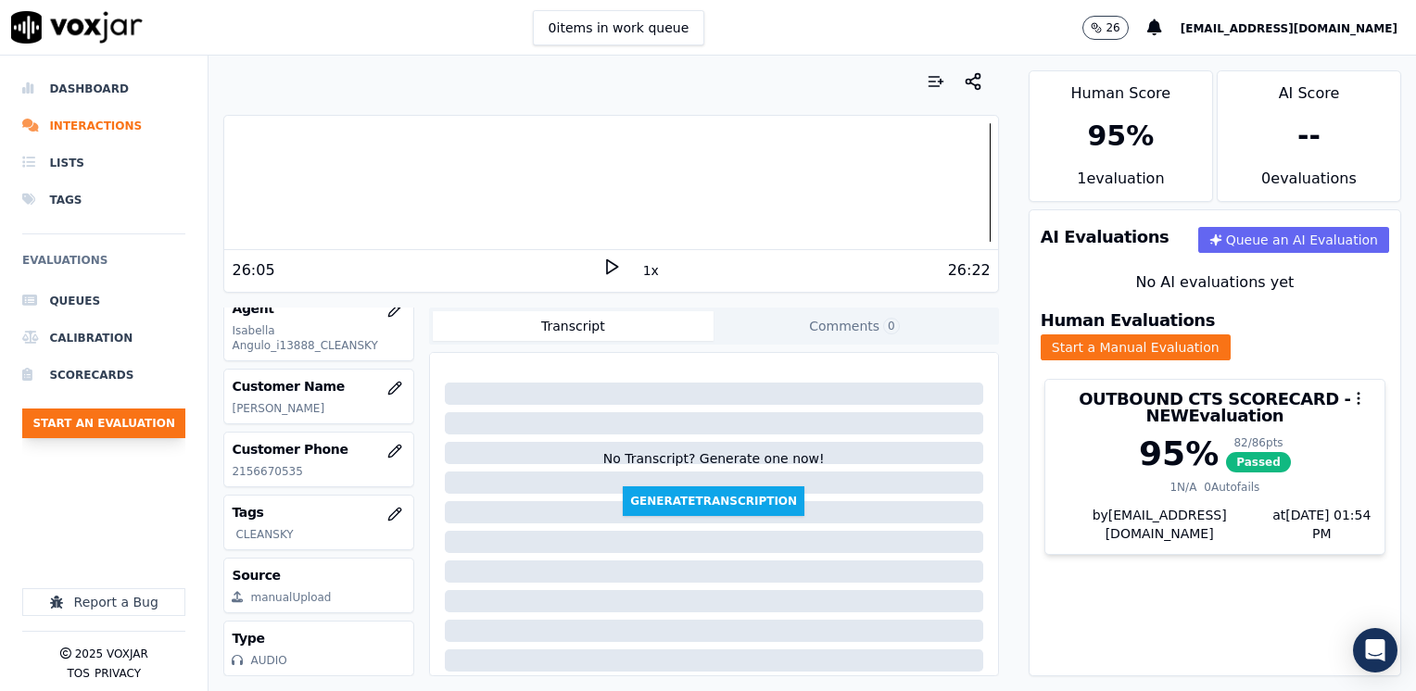
click at [136, 413] on button "Start an Evaluation" at bounding box center [103, 424] width 163 height 30
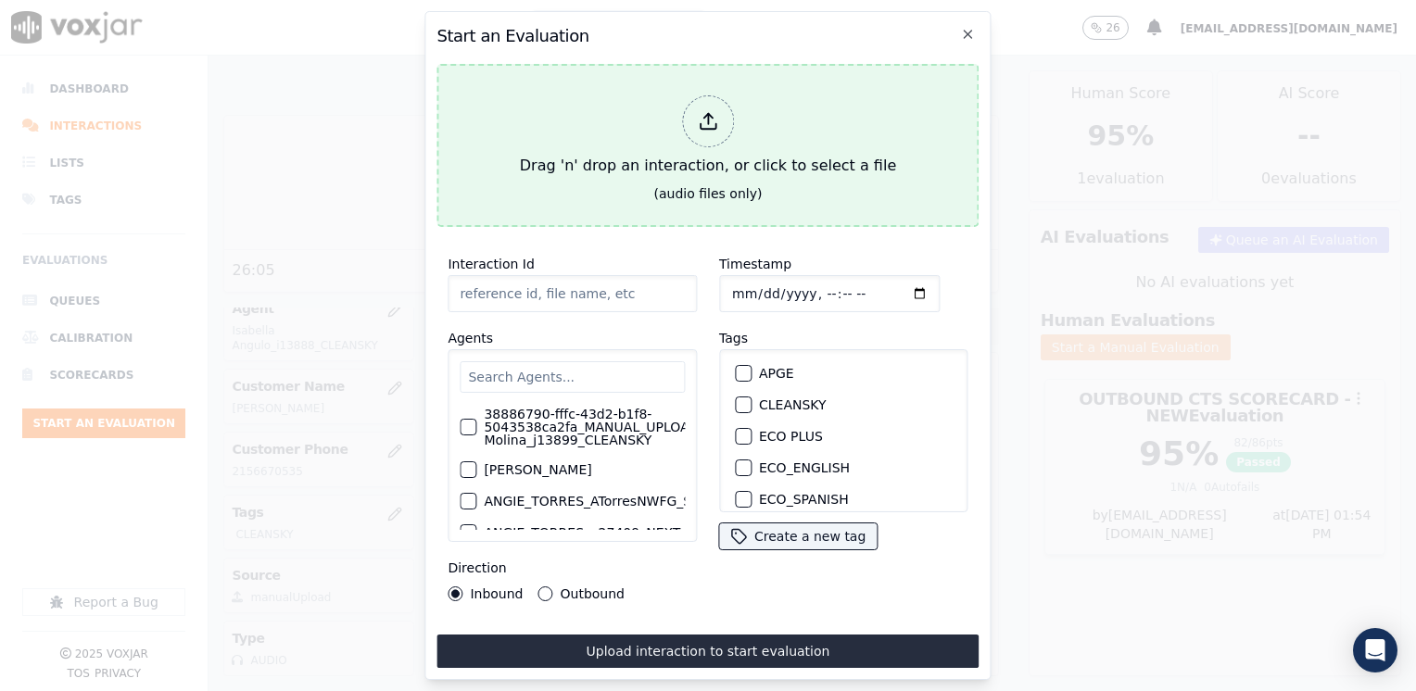
click at [713, 111] on icon at bounding box center [708, 121] width 20 height 20
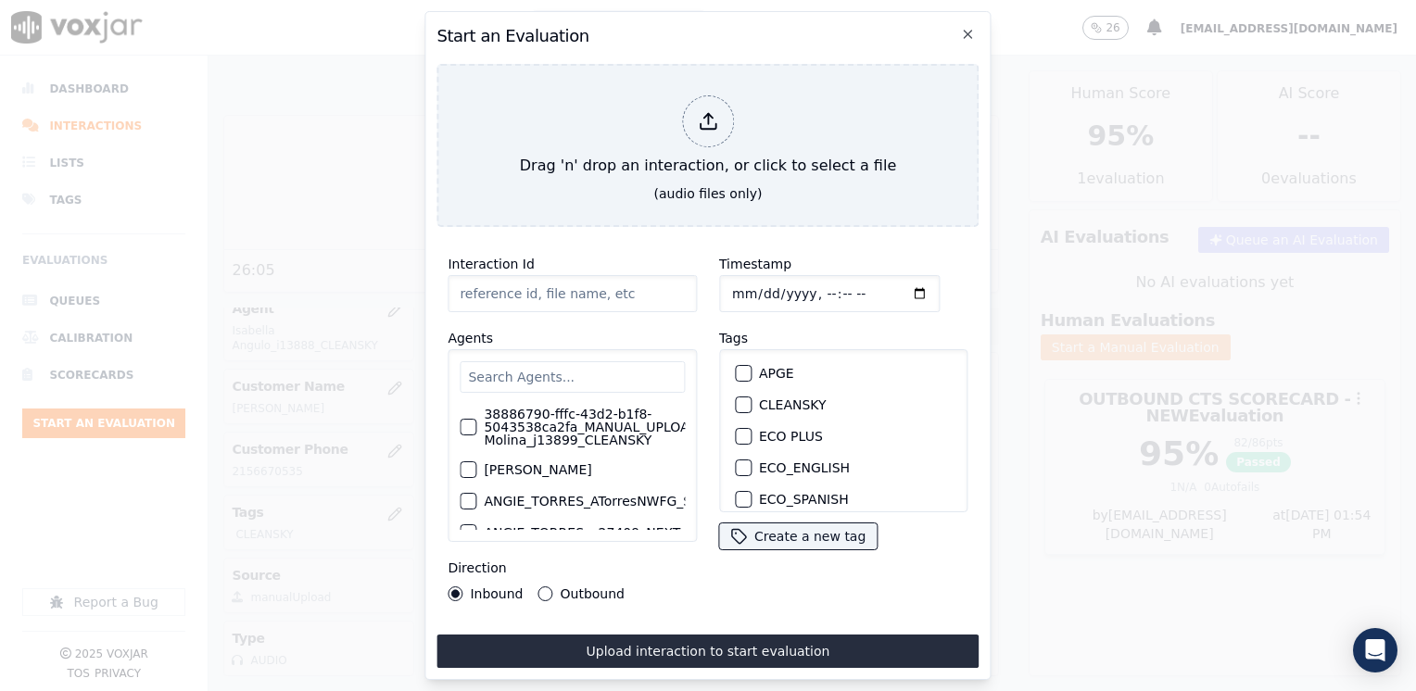
type input "20250825-164626_2679808987-[PERSON_NAME] 3 all.mp3"
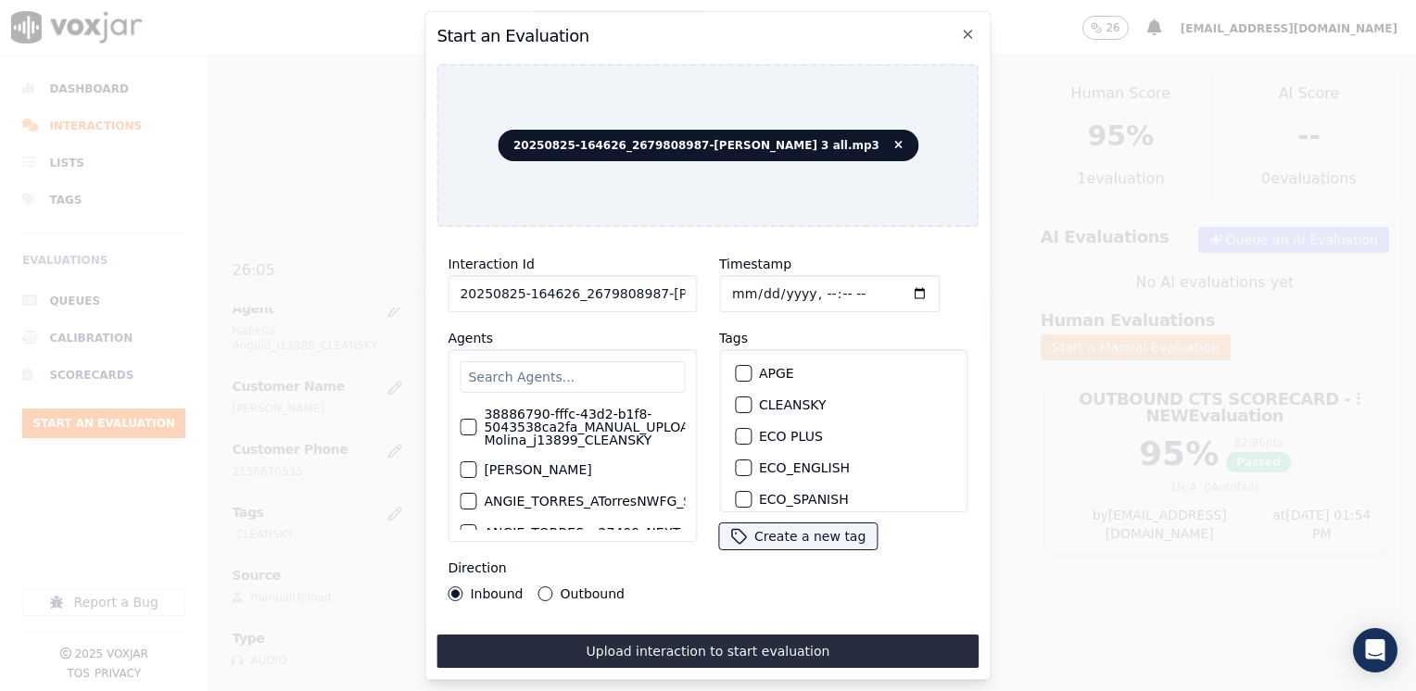
click at [579, 369] on input "text" at bounding box center [572, 376] width 225 height 31
type input "[PERSON_NAME]"
click at [469, 486] on div "button" at bounding box center [466, 492] width 13 height 13
click at [740, 398] on div "button" at bounding box center [742, 404] width 13 height 13
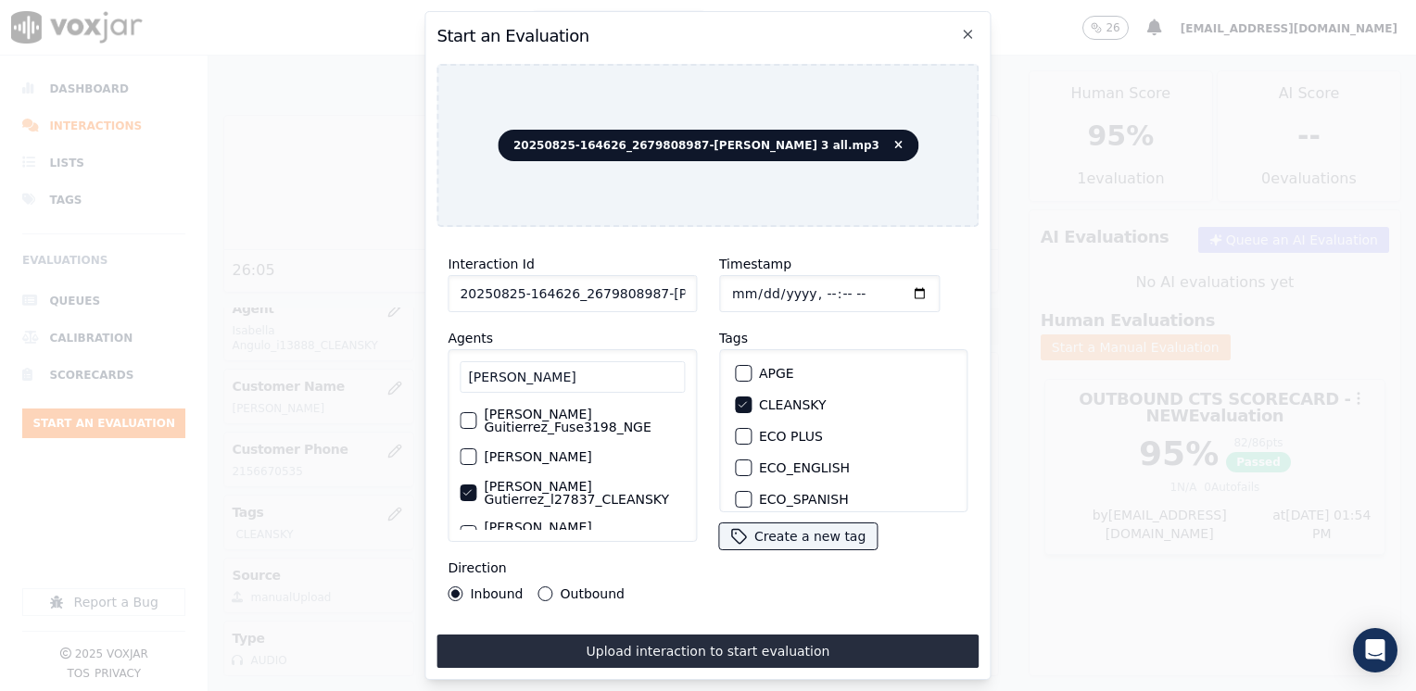
click at [896, 286] on input "Timestamp" at bounding box center [829, 293] width 220 height 37
type input "[DATE]T13:54"
click at [540, 589] on button "Outbound" at bounding box center [545, 593] width 15 height 15
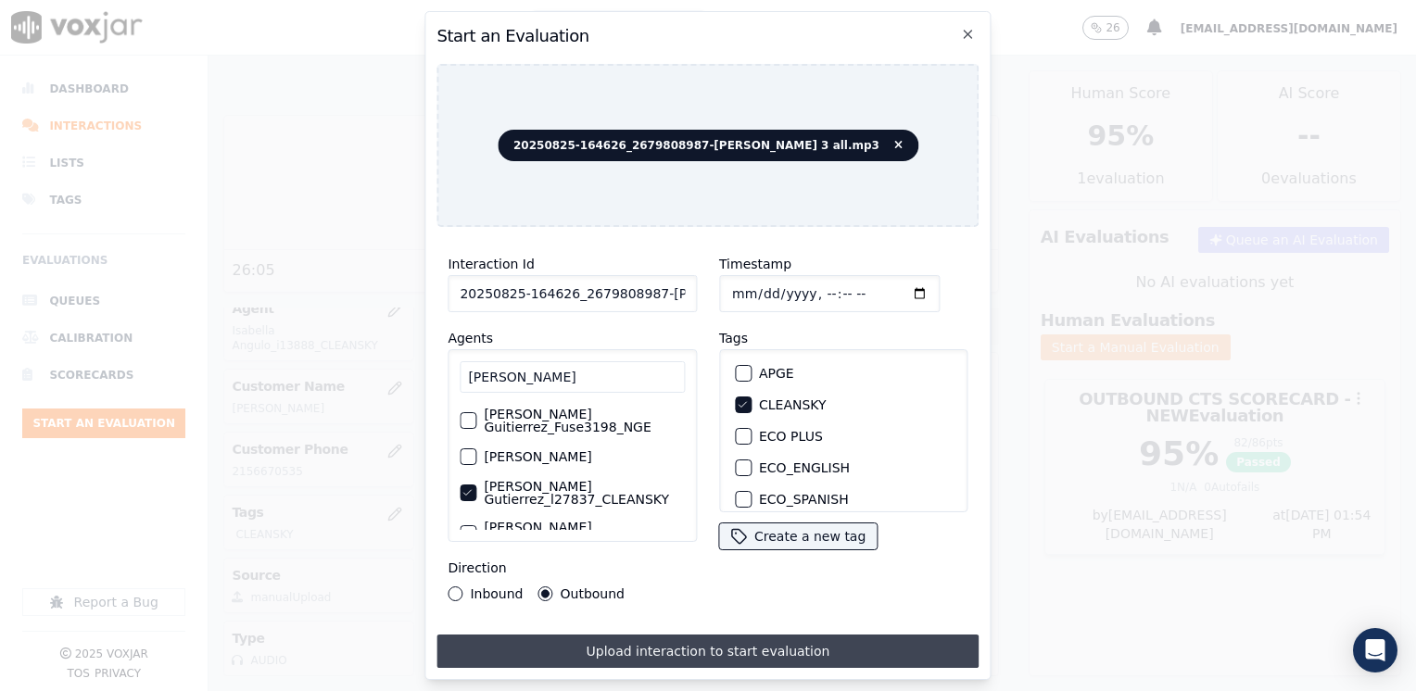
click at [721, 635] on button "Upload interaction to start evaluation" at bounding box center [707, 651] width 542 height 33
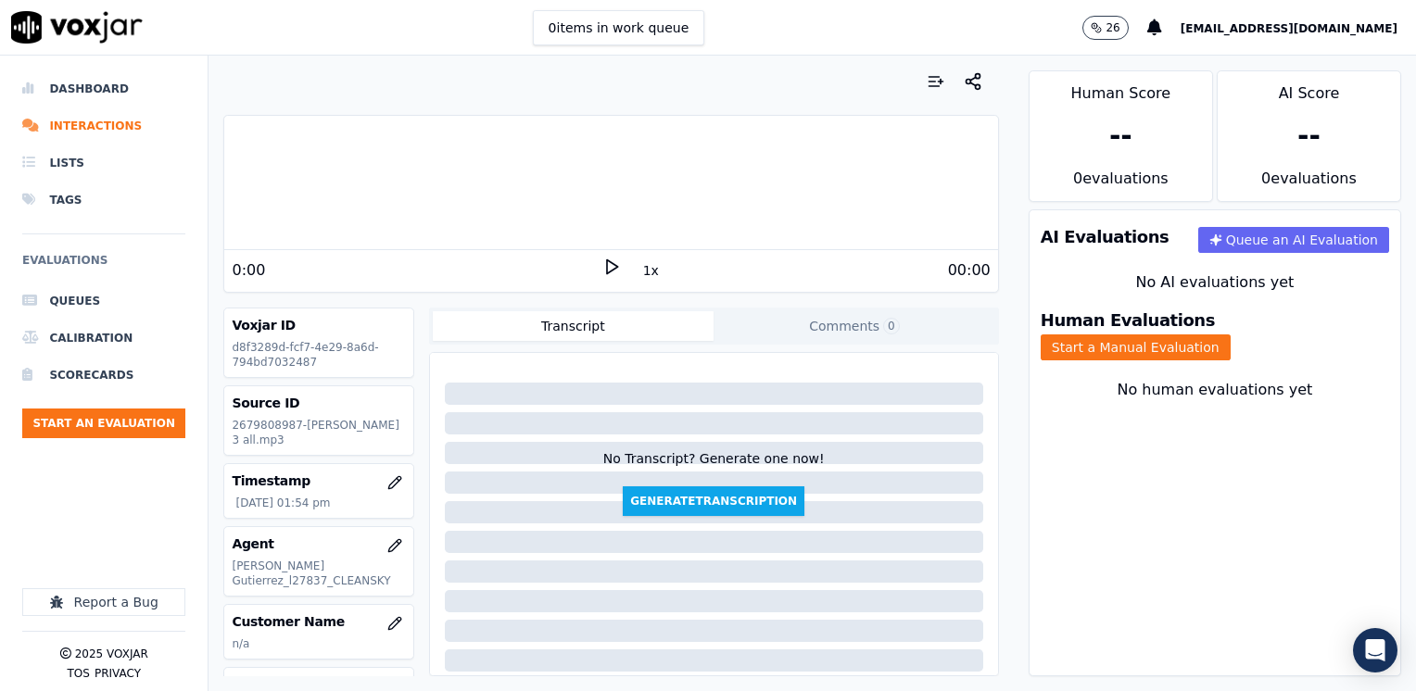
click at [605, 274] on icon at bounding box center [611, 267] width 19 height 19
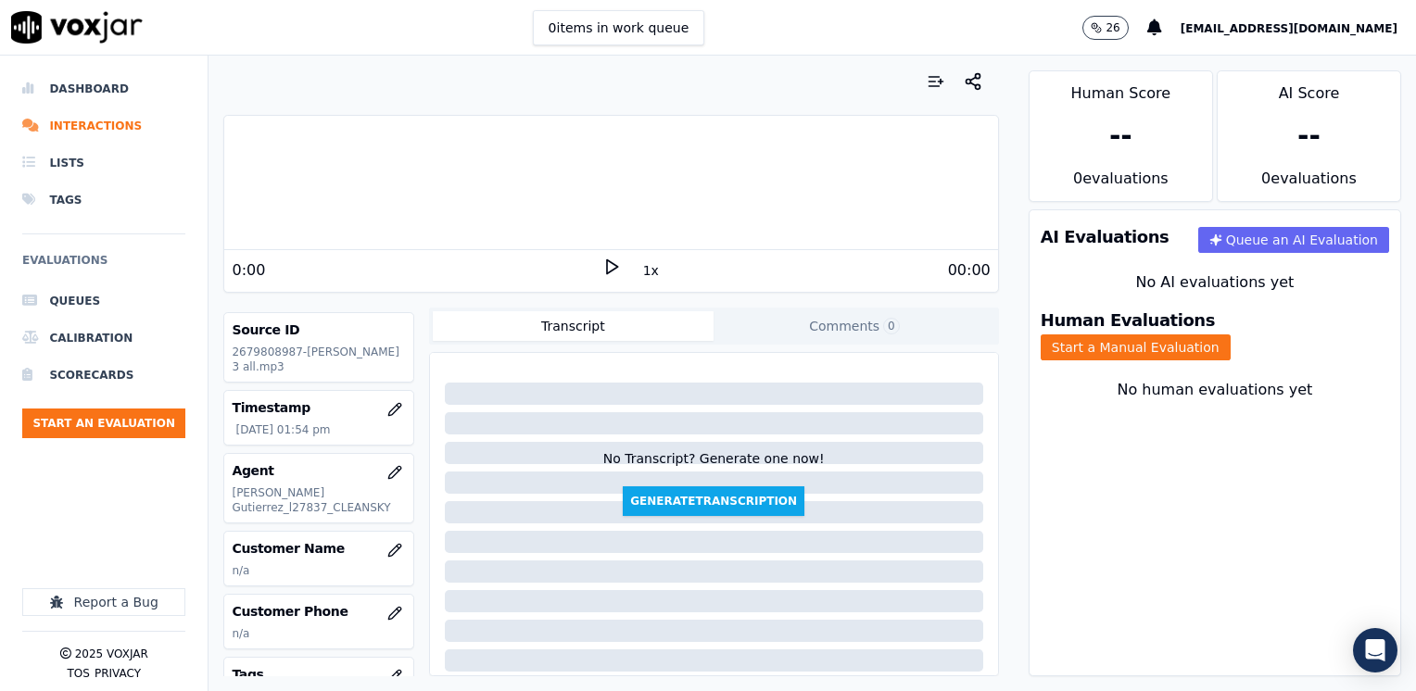
scroll to position [185, 0]
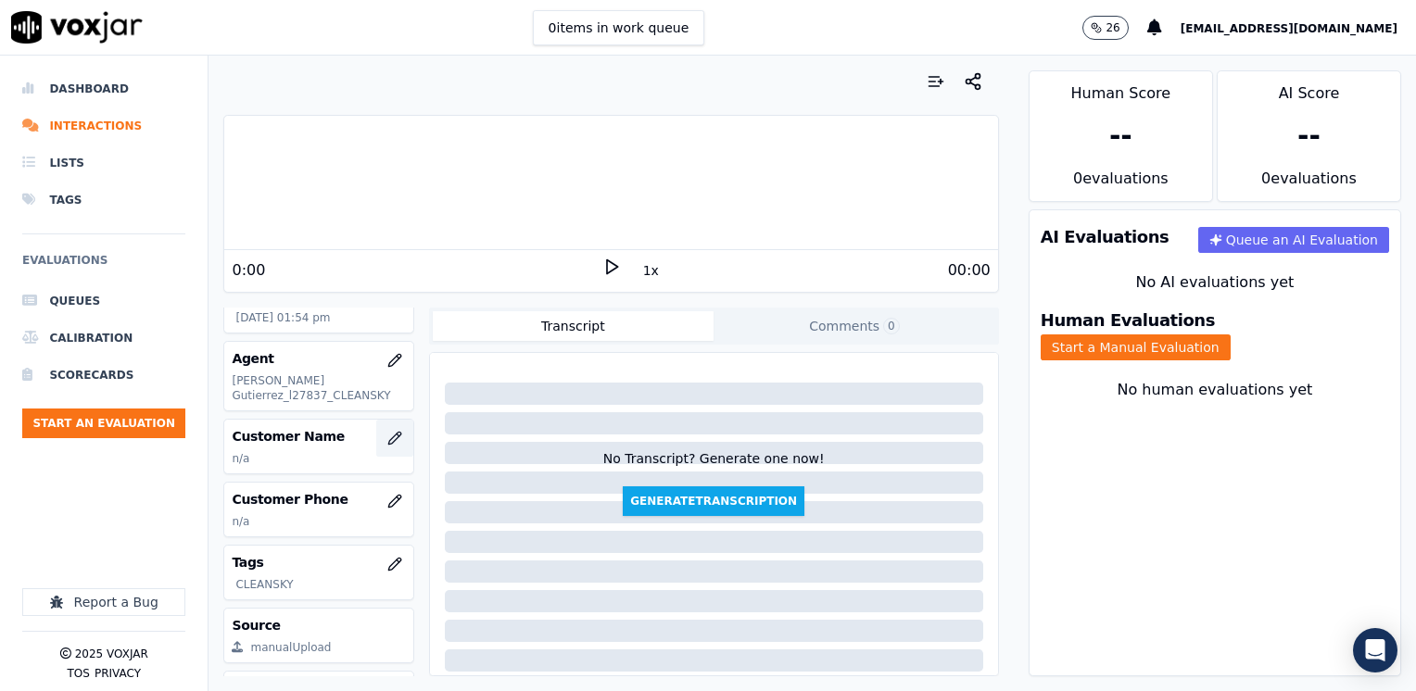
click at [387, 431] on icon "button" at bounding box center [394, 438] width 15 height 15
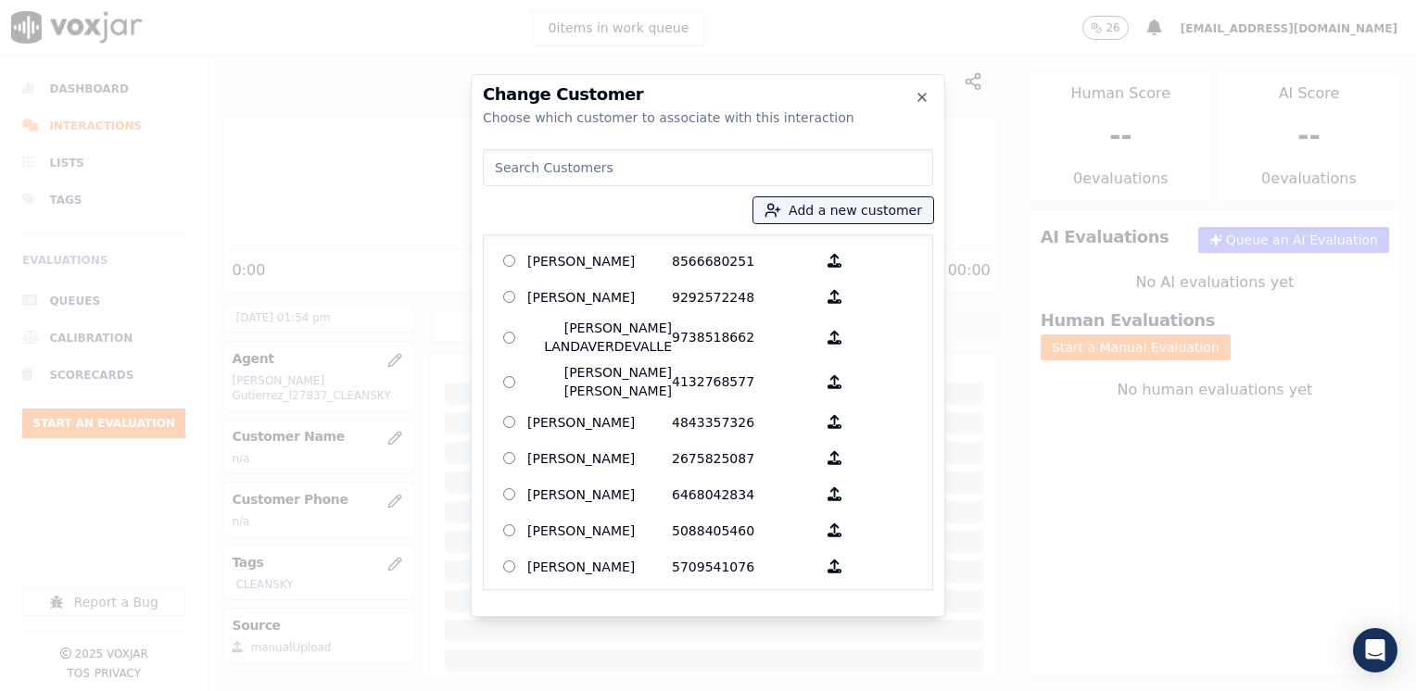
click at [731, 165] on input at bounding box center [708, 167] width 450 height 37
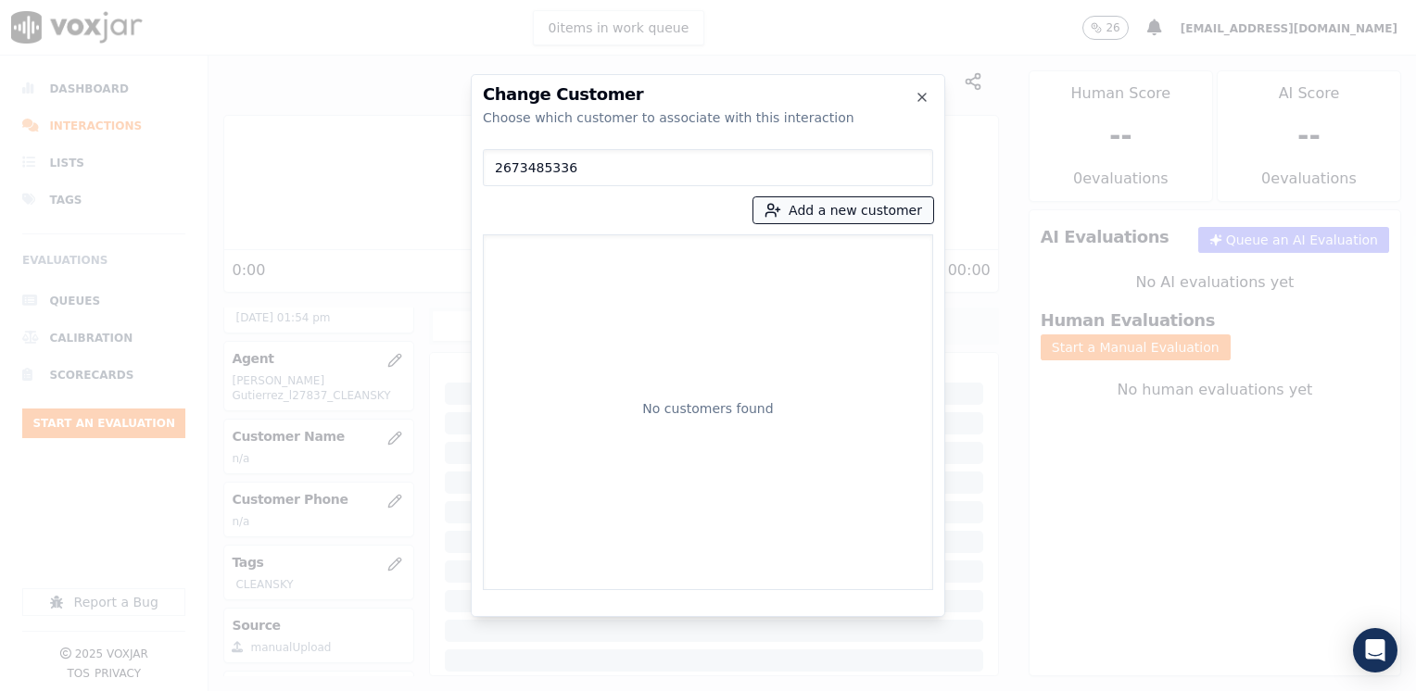
type input "2673485336"
click at [852, 204] on button "Add a new customer" at bounding box center [843, 210] width 180 height 26
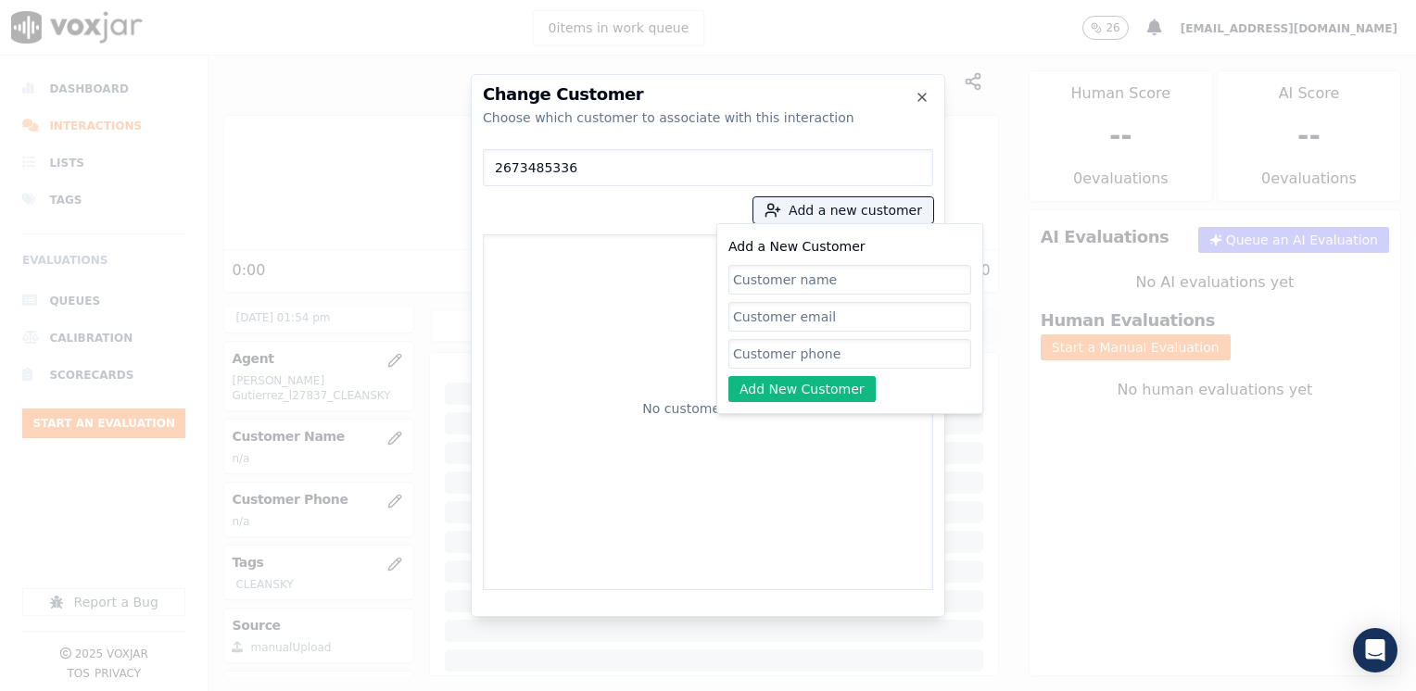
click at [799, 362] on input "Add a New Customer" at bounding box center [849, 354] width 243 height 30
paste input "2673485336"
type input "2673485336"
click at [863, 274] on input "Add a New Customer" at bounding box center [849, 280] width 243 height 30
paste input "[PERSON_NAME]"
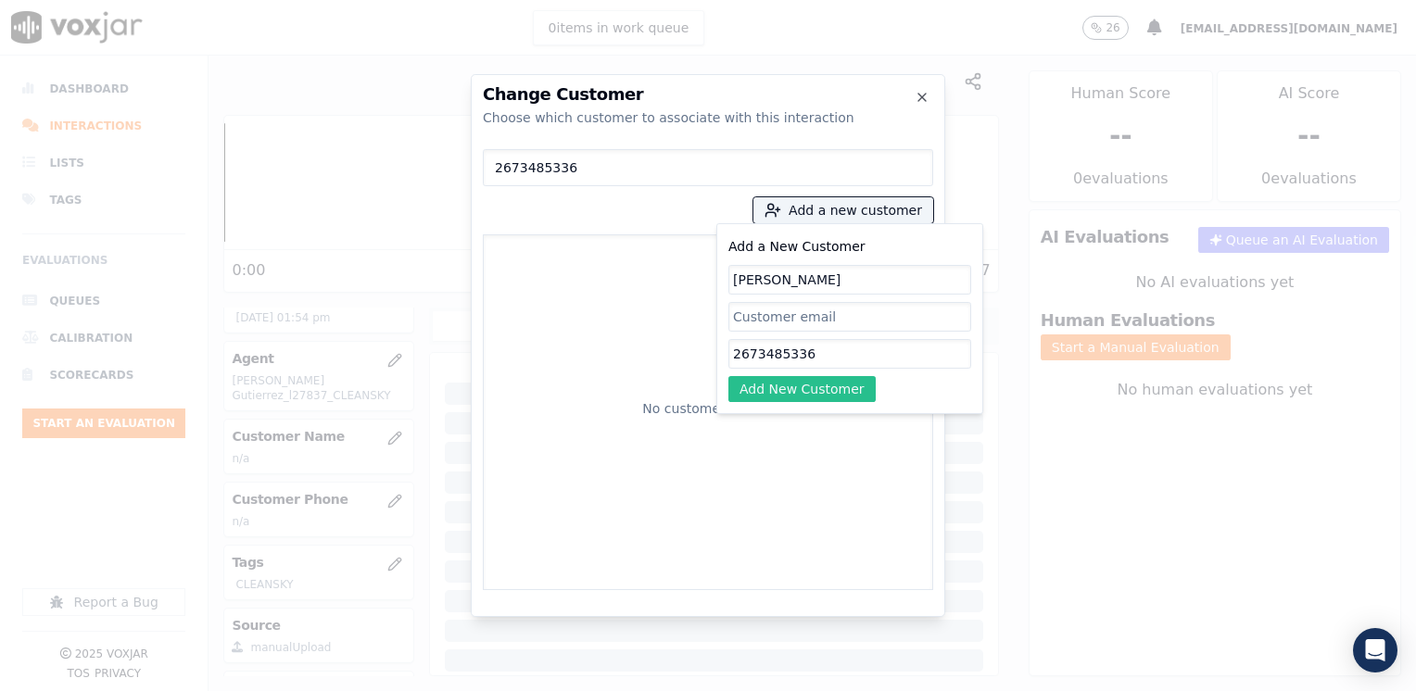
type input "[PERSON_NAME]"
click at [817, 398] on button "Add New Customer" at bounding box center [801, 389] width 147 height 26
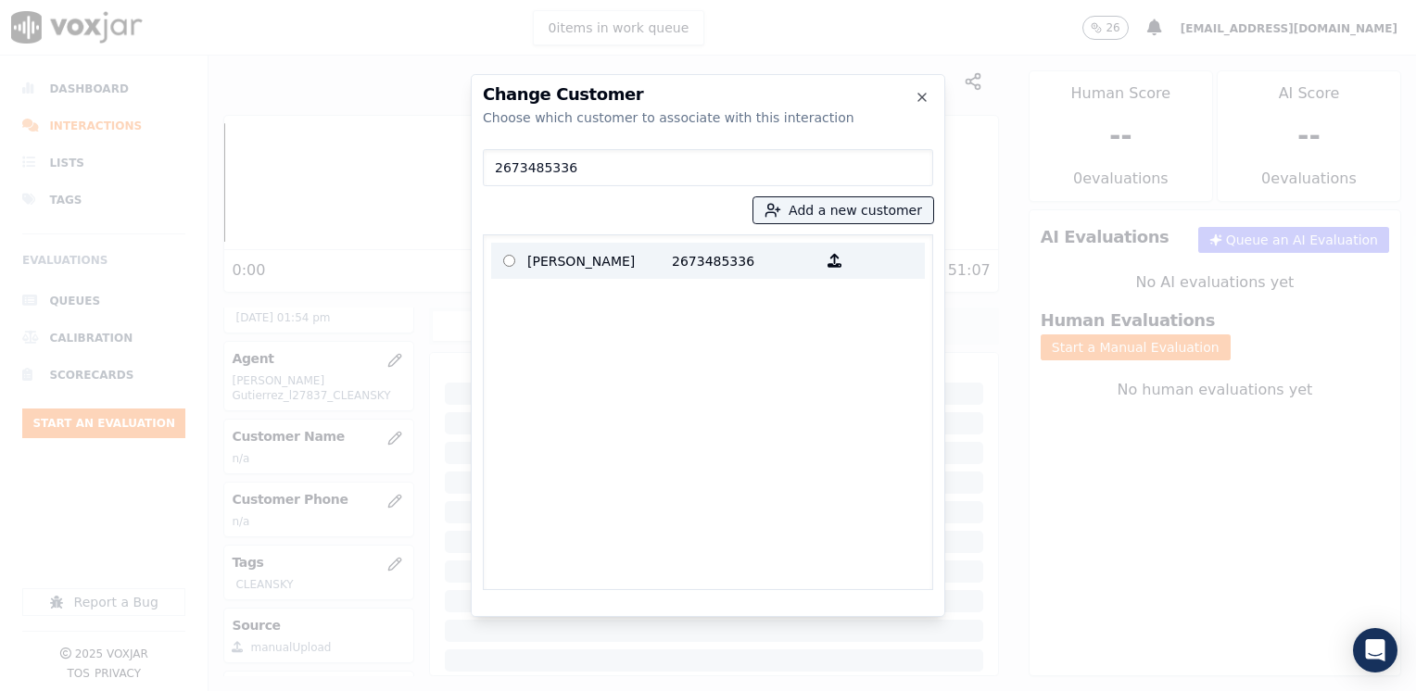
click at [708, 258] on p "2673485336" at bounding box center [744, 260] width 145 height 29
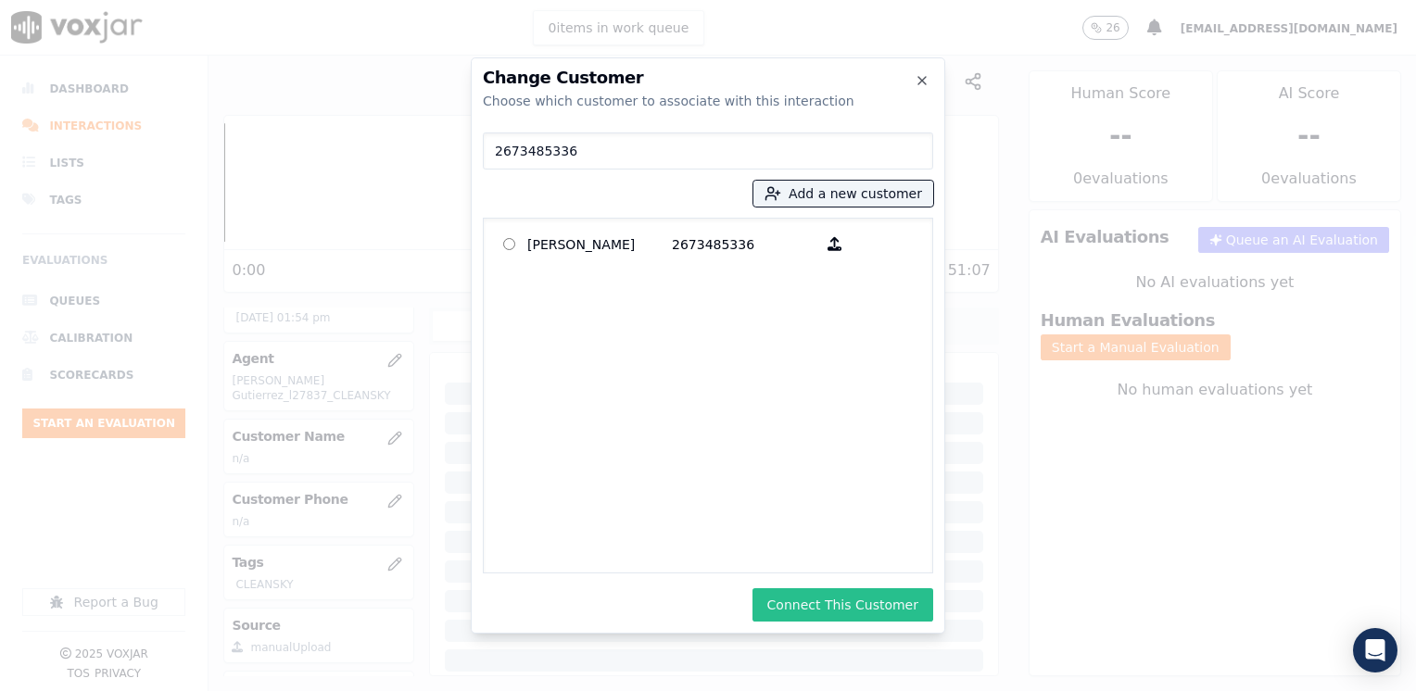
click at [881, 601] on button "Connect This Customer" at bounding box center [842, 604] width 181 height 33
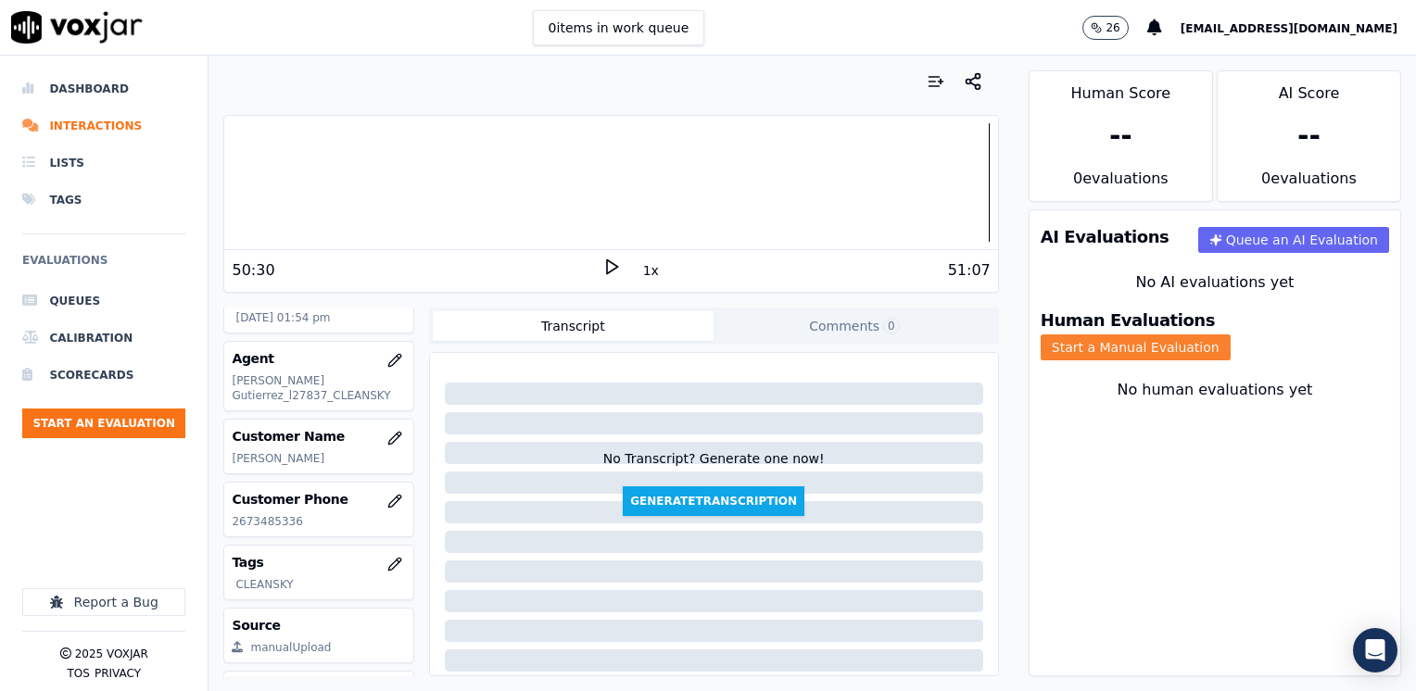
click at [1230, 334] on button "Start a Manual Evaluation" at bounding box center [1135, 347] width 190 height 26
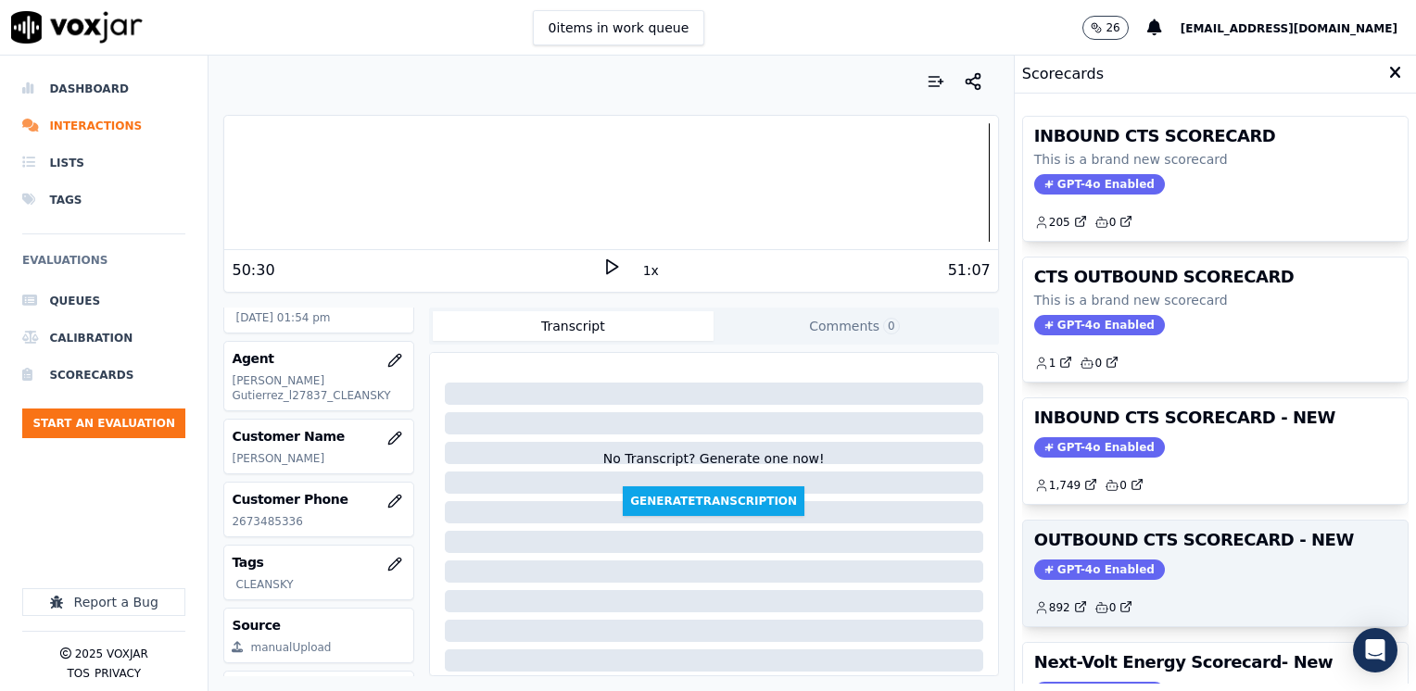
click at [1052, 569] on span "GPT-4o Enabled" at bounding box center [1099, 570] width 131 height 20
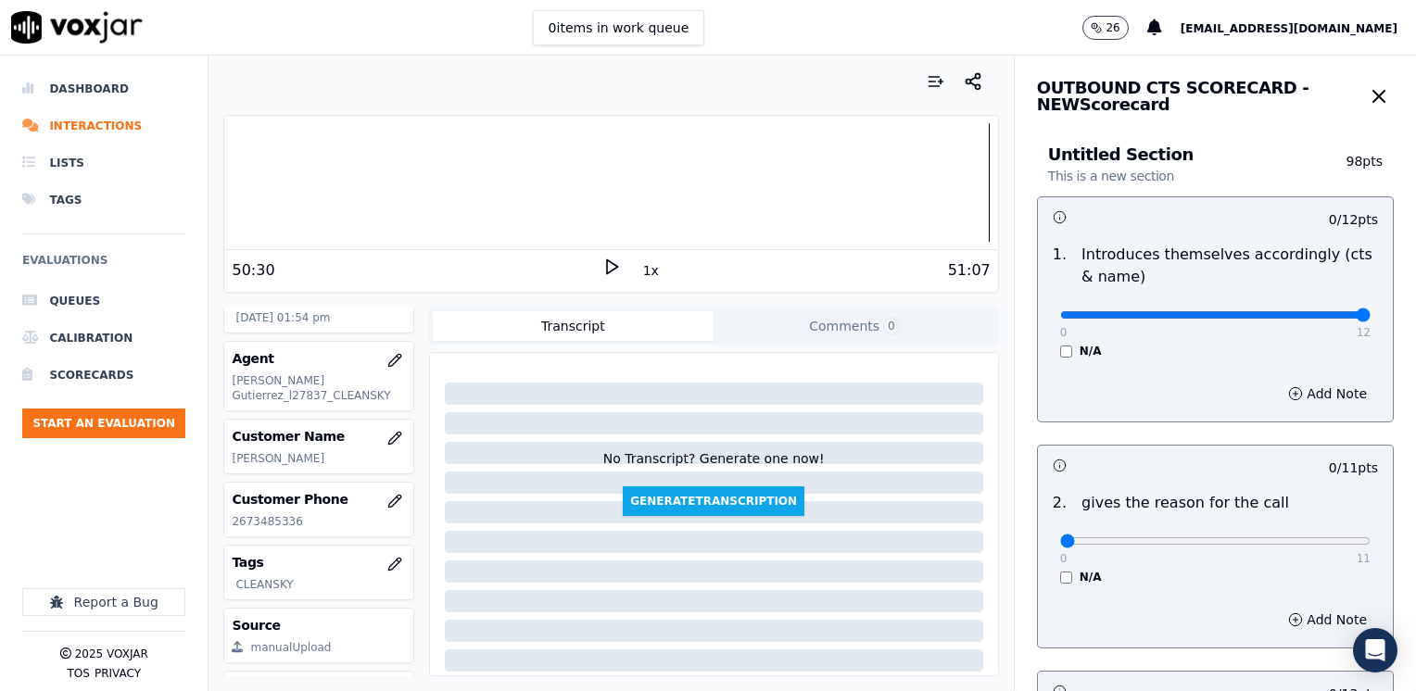
drag, startPoint x: 1054, startPoint y: 313, endPoint x: 1415, endPoint y: 313, distance: 360.4
type input "12"
click at [1370, 313] on input "range" at bounding box center [1215, 314] width 310 height 7
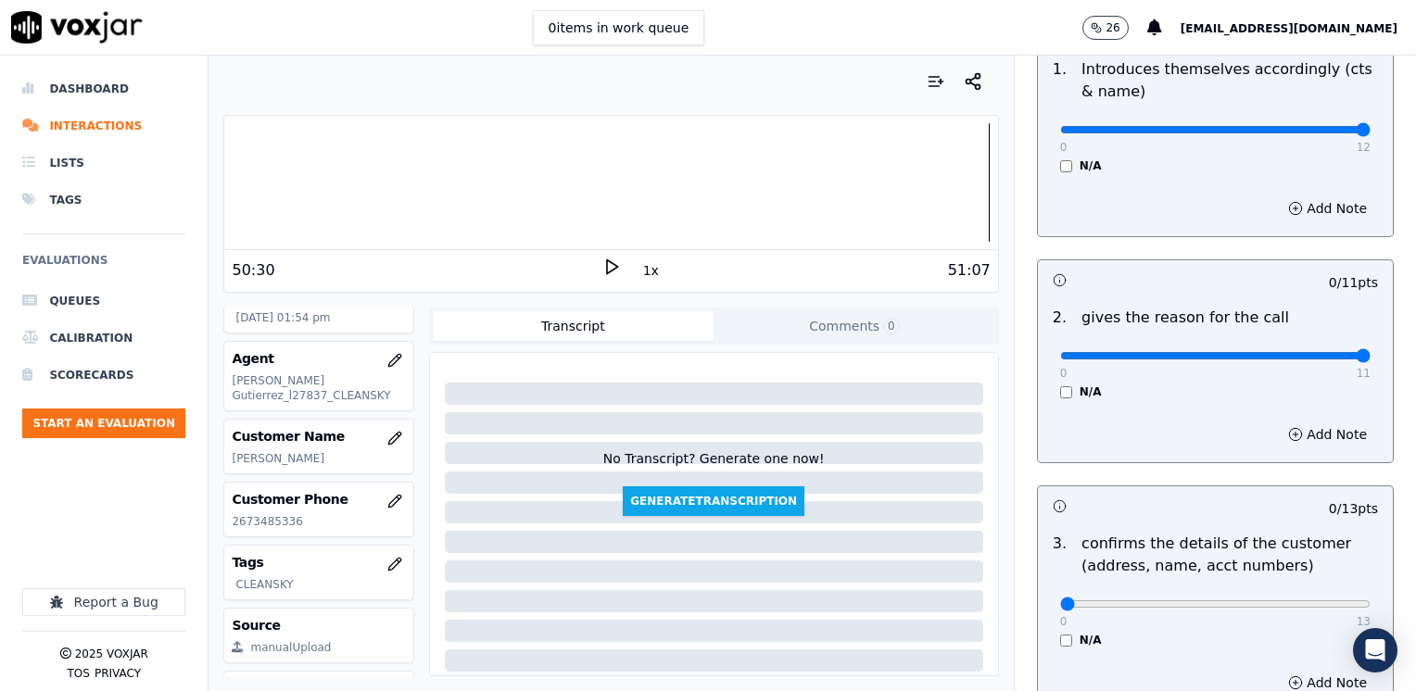
drag, startPoint x: 1045, startPoint y: 361, endPoint x: 1418, endPoint y: 342, distance: 373.9
type input "11"
click at [1370, 133] on input "range" at bounding box center [1215, 129] width 310 height 7
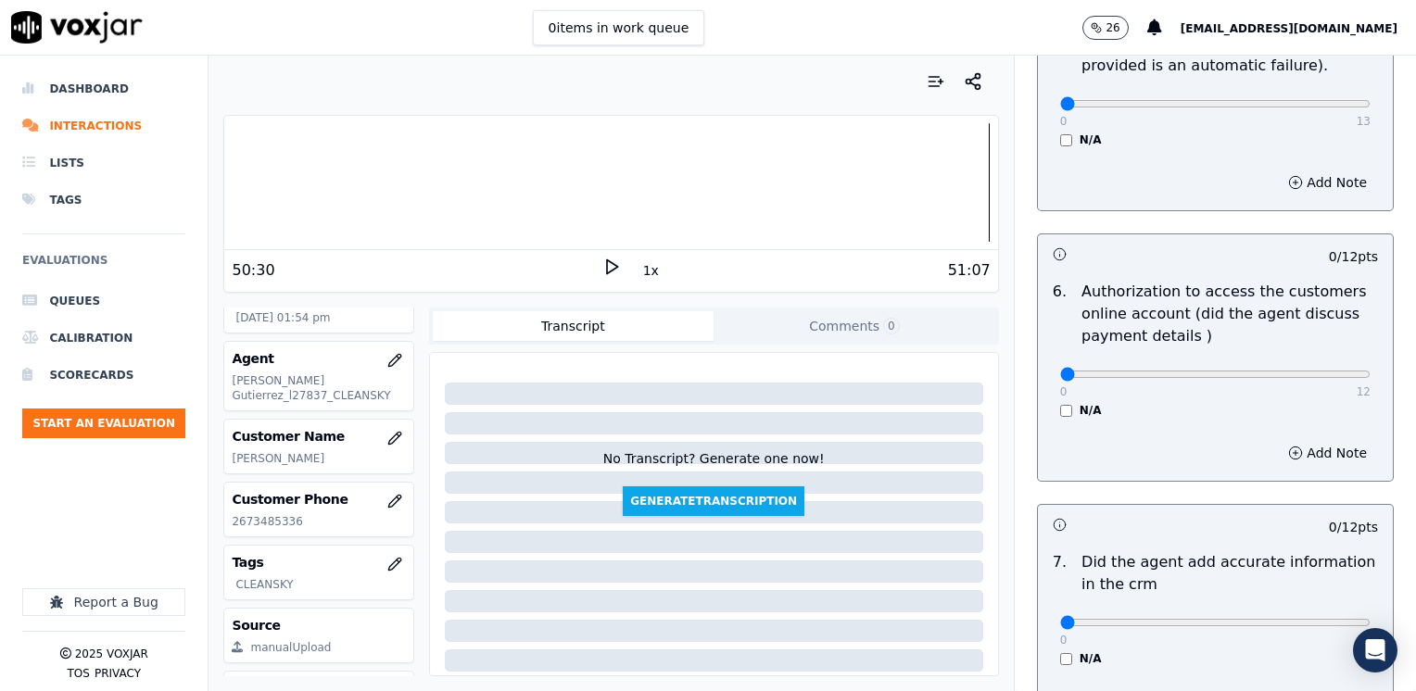
scroll to position [1619, 0]
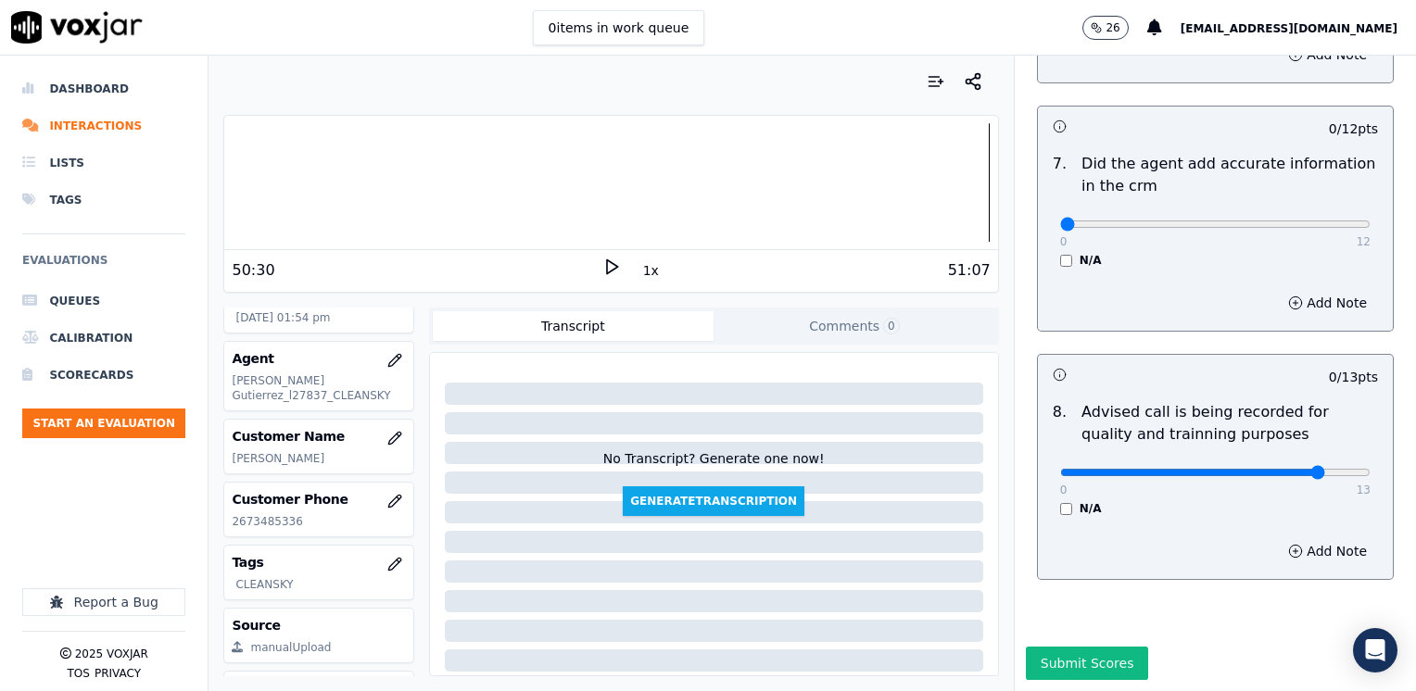
type input "10"
drag, startPoint x: 1045, startPoint y: 184, endPoint x: 1418, endPoint y: 243, distance: 377.9
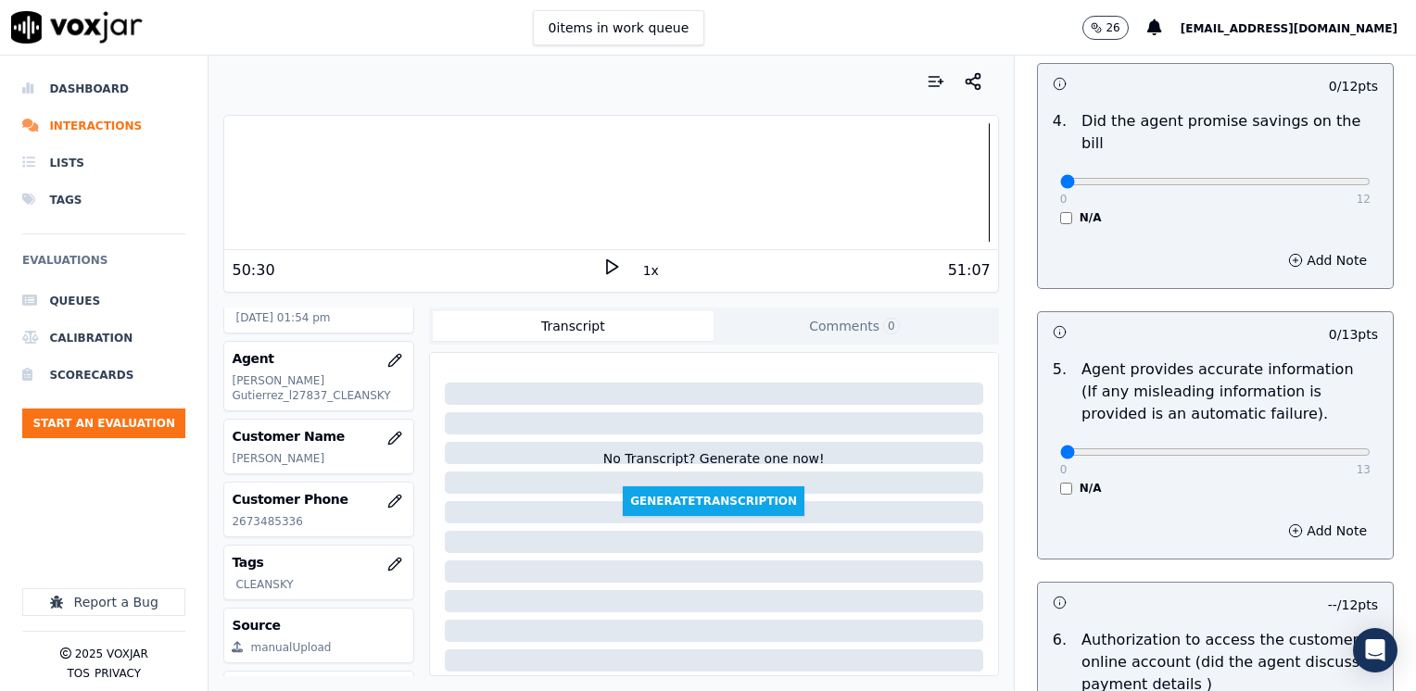
scroll to position [693, 0]
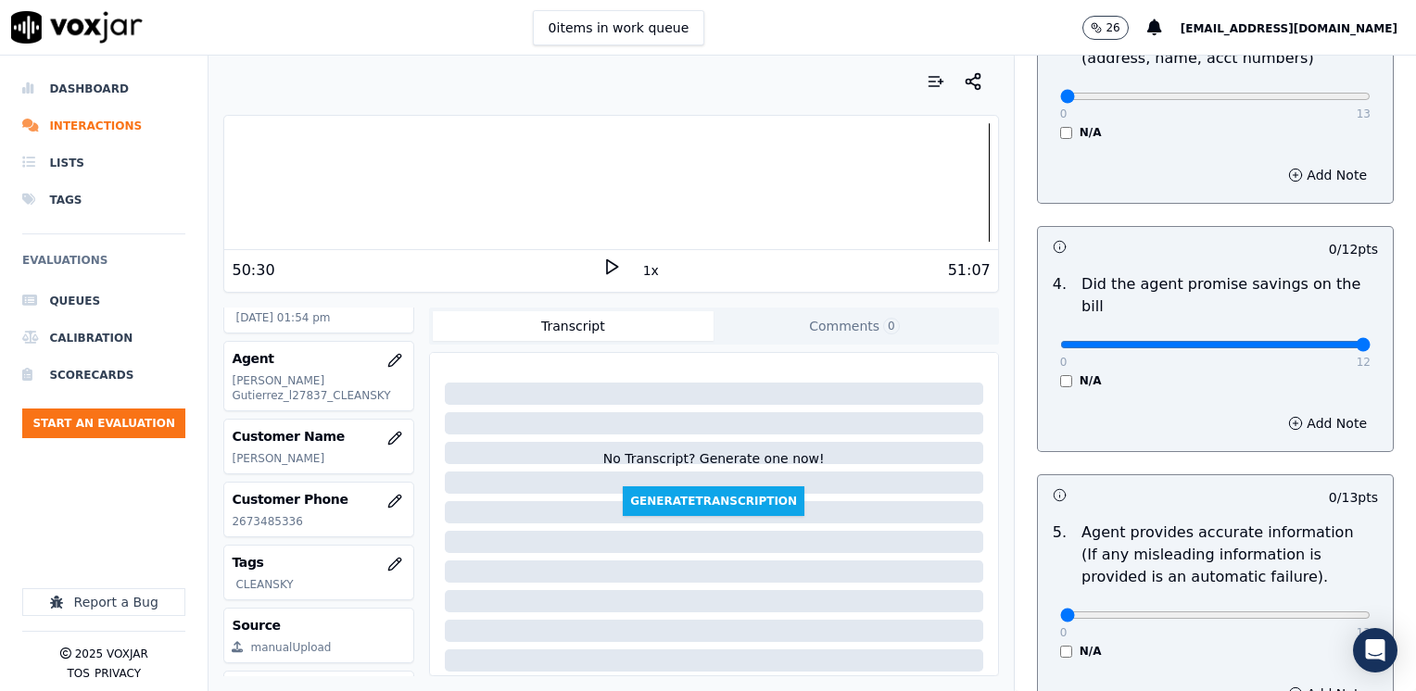
drag, startPoint x: 1049, startPoint y: 318, endPoint x: 1418, endPoint y: 276, distance: 372.0
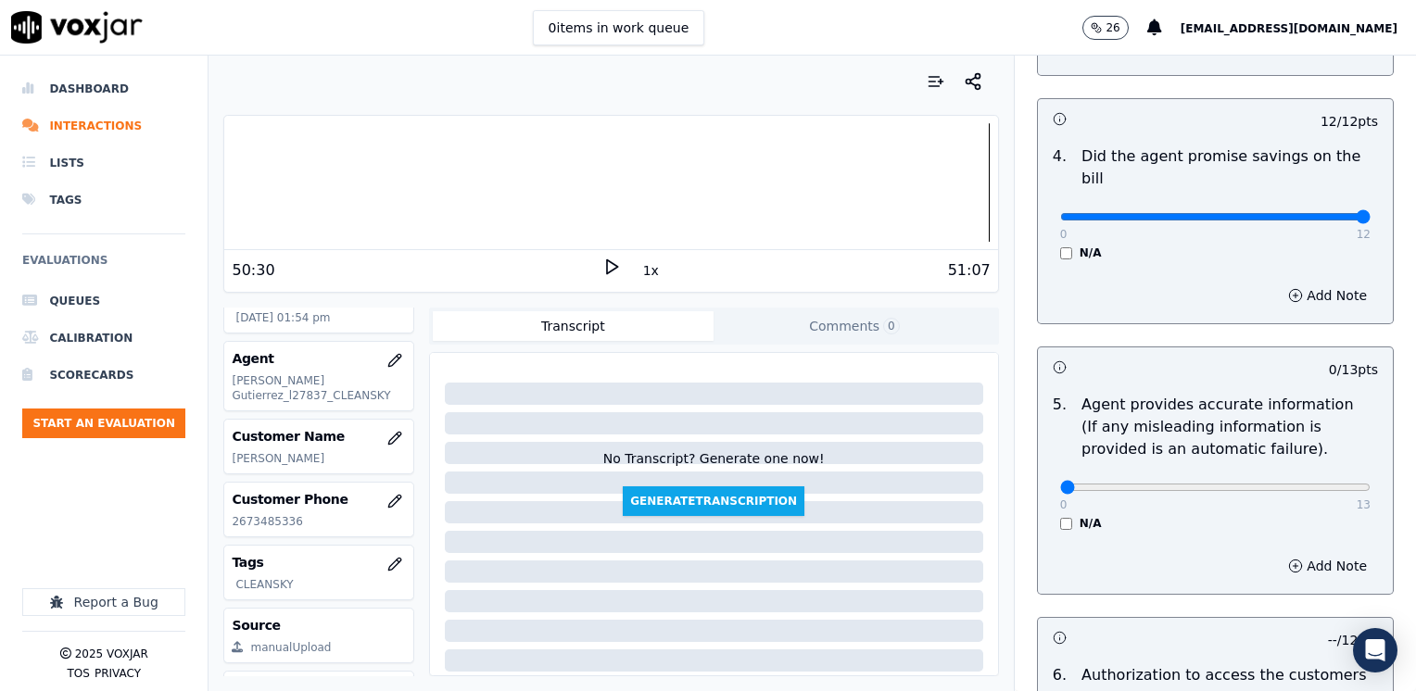
scroll to position [1064, 0]
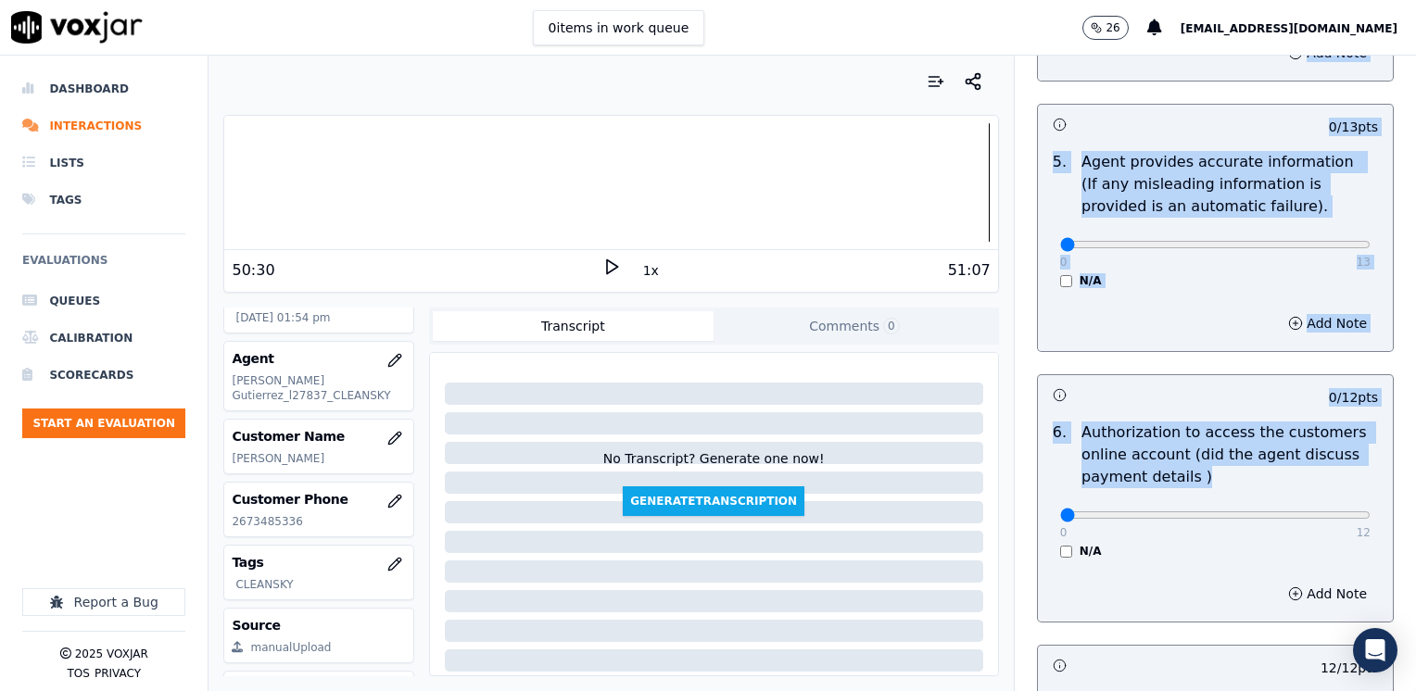
drag, startPoint x: 1049, startPoint y: 502, endPoint x: 1418, endPoint y: 492, distance: 369.8
click at [1415, 492] on html "0 items in work queue 26 [EMAIL_ADDRESS][DOMAIN_NAME] Dashboard Interactions Li…" at bounding box center [708, 345] width 1416 height 691
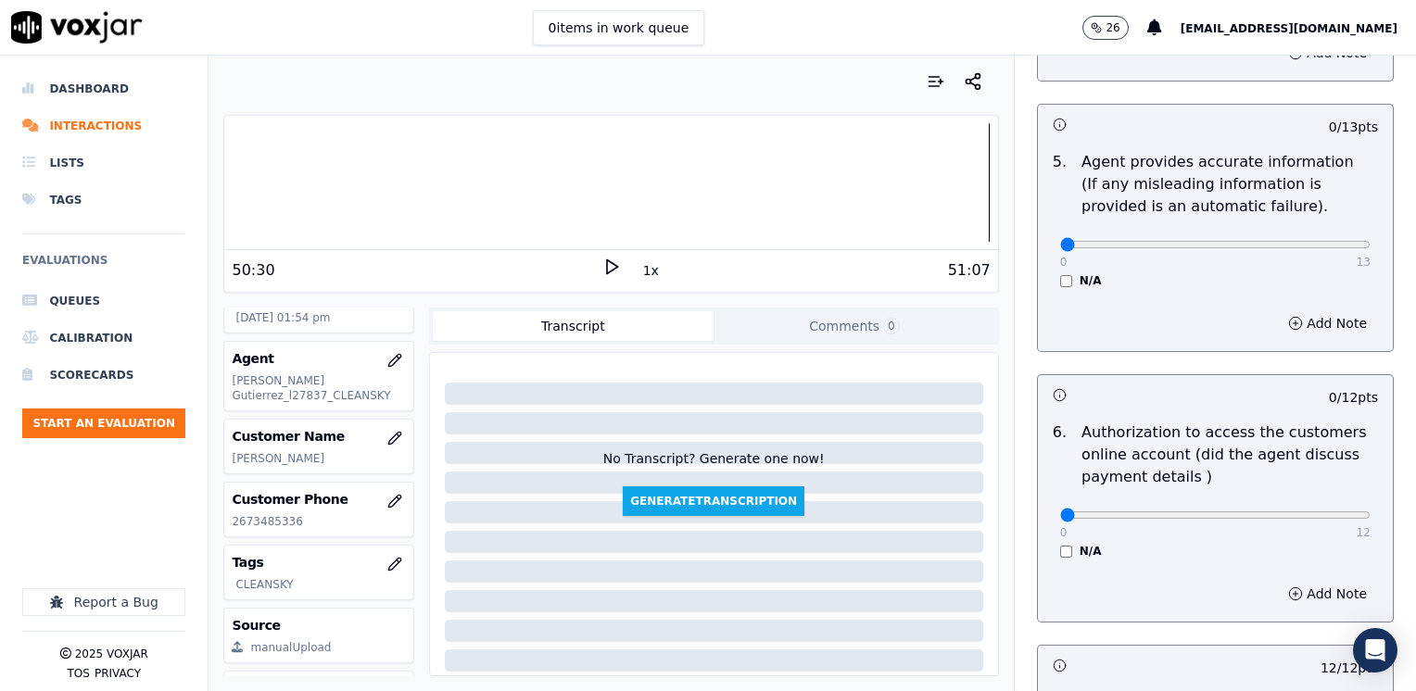
click at [1101, 566] on div "Add Note" at bounding box center [1215, 594] width 355 height 56
drag, startPoint x: 1044, startPoint y: 495, endPoint x: 1418, endPoint y: 482, distance: 374.5
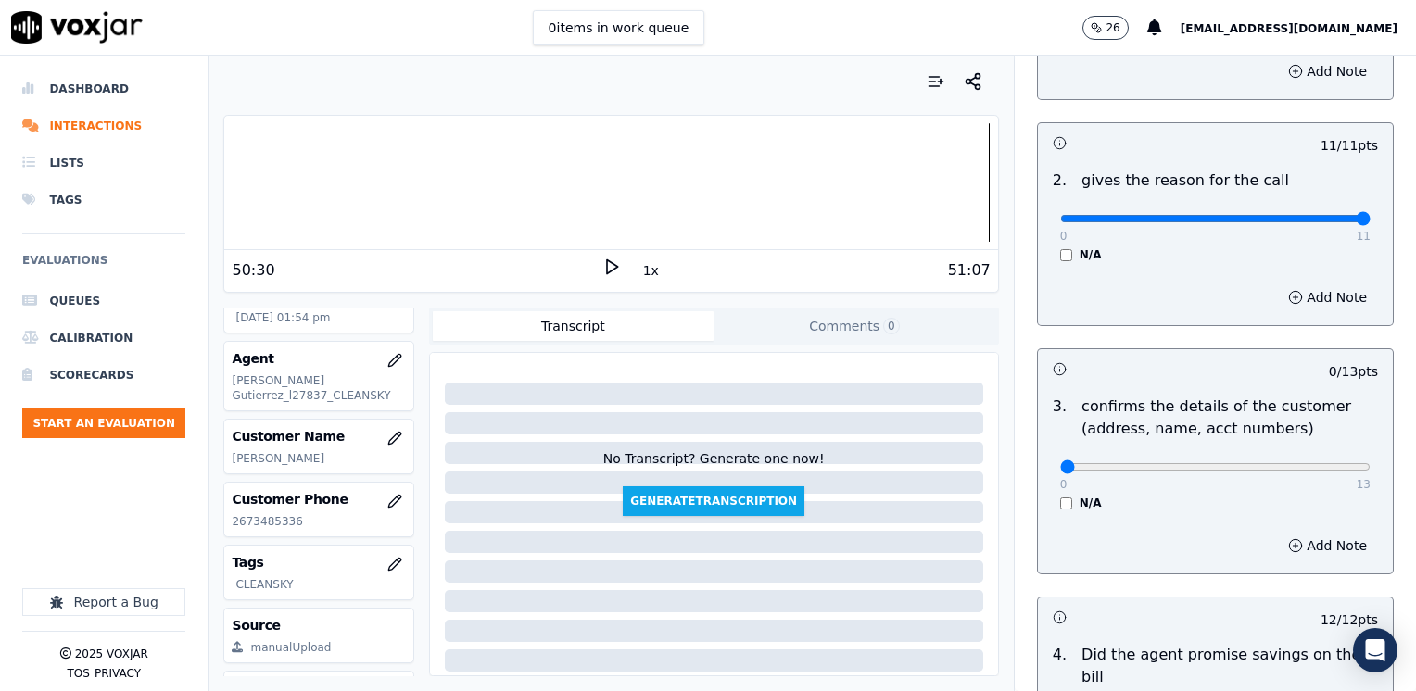
scroll to position [415, 0]
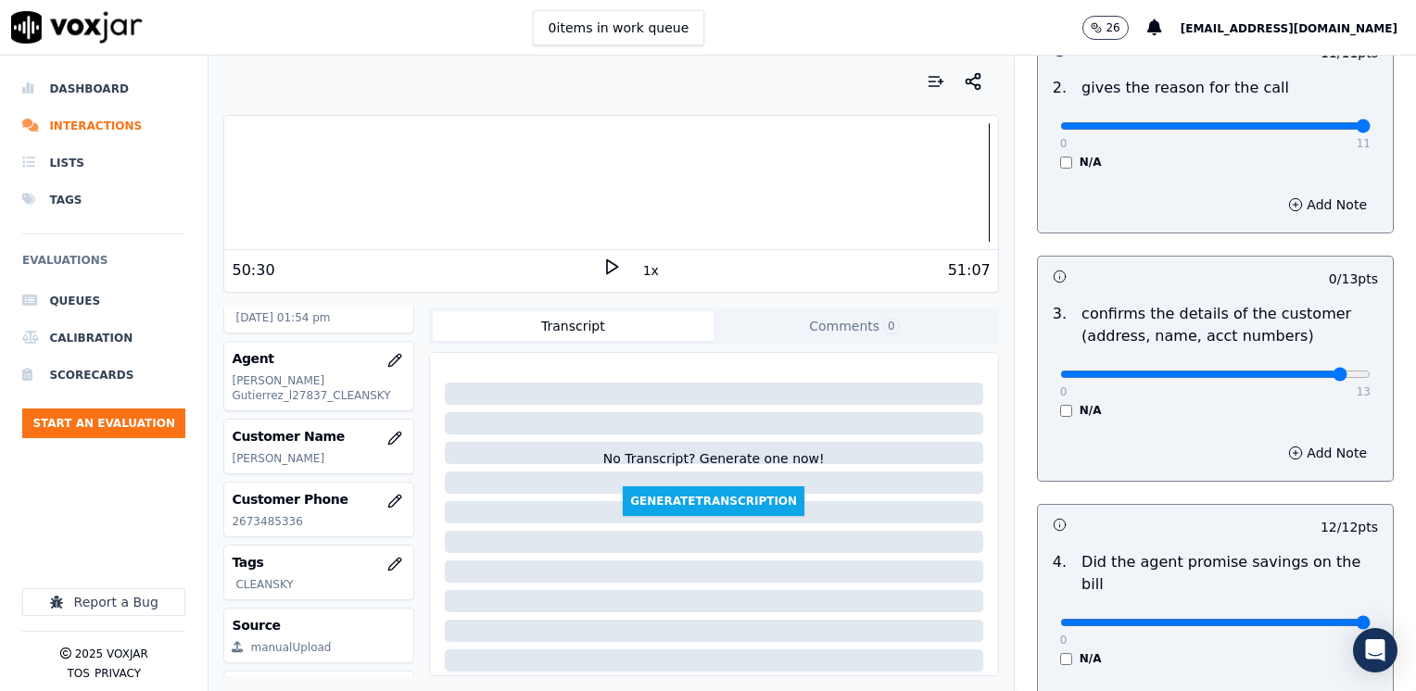
click at [1296, 451] on button "Add Note" at bounding box center [1327, 453] width 101 height 26
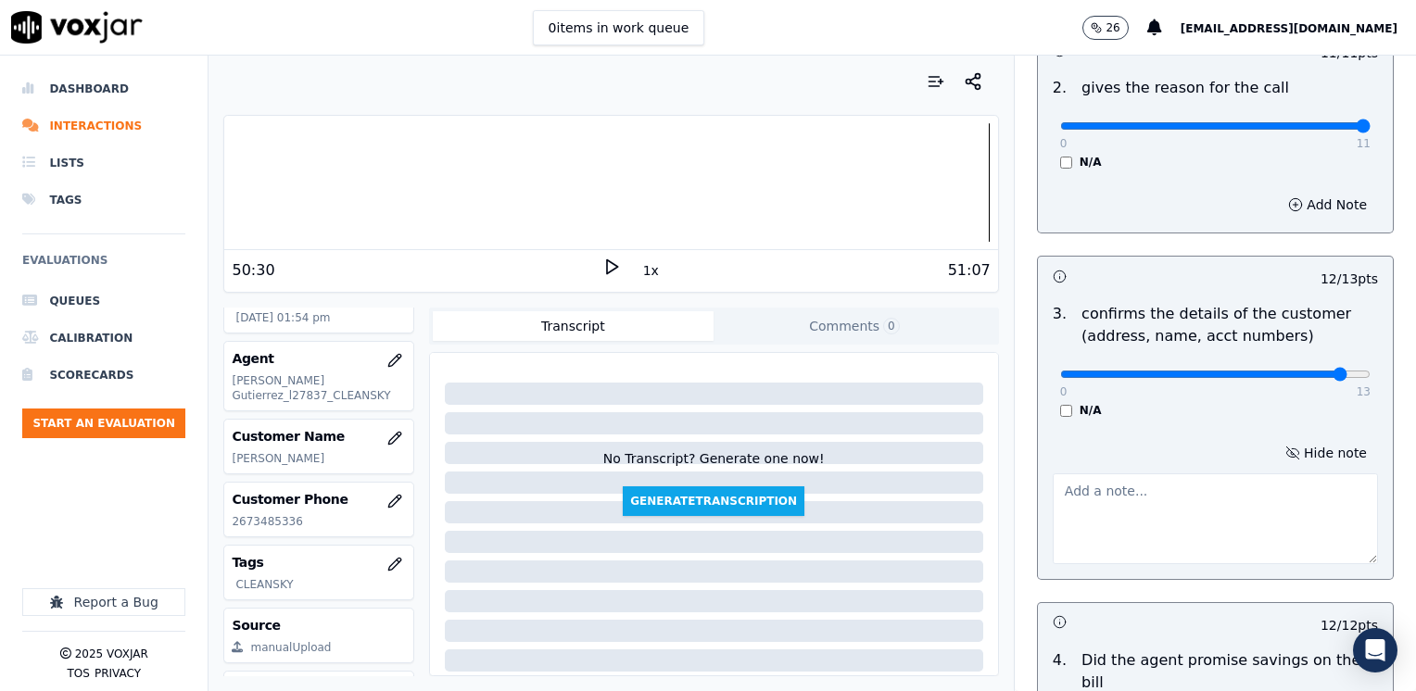
click at [1104, 527] on textarea at bounding box center [1214, 518] width 325 height 91
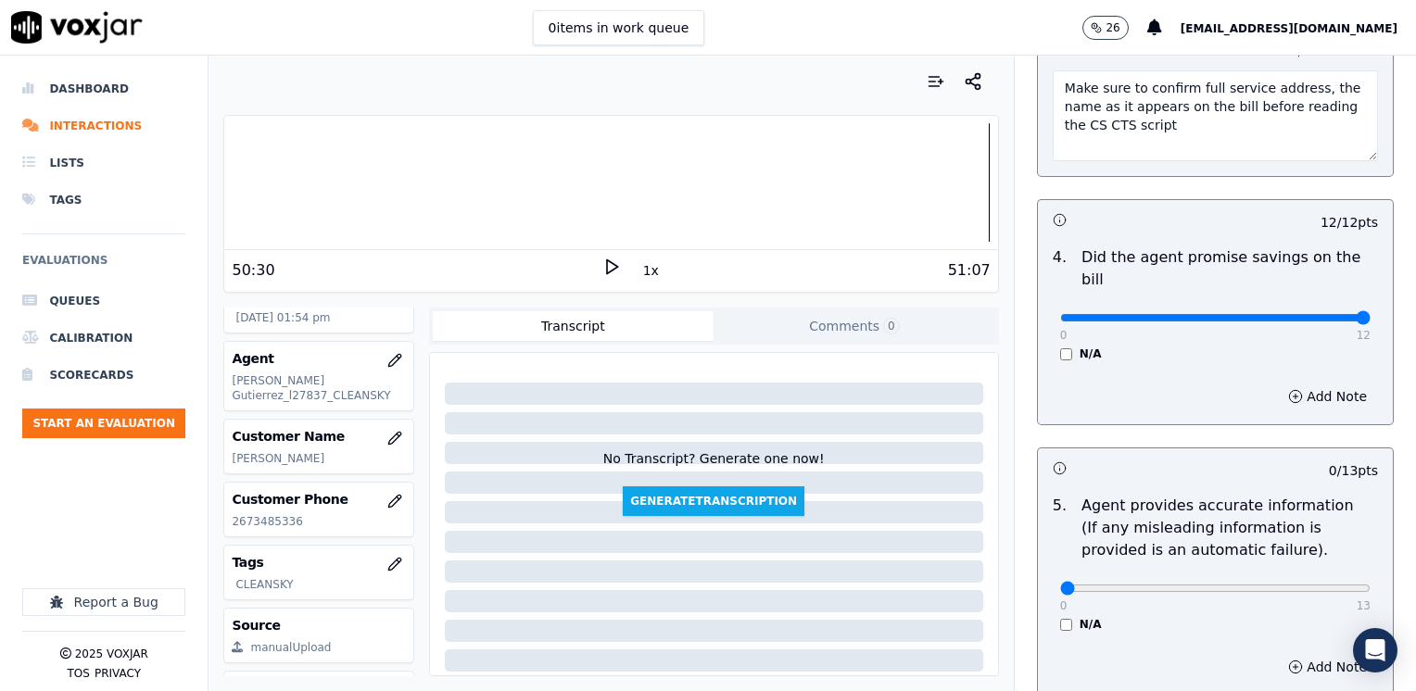
scroll to position [971, 0]
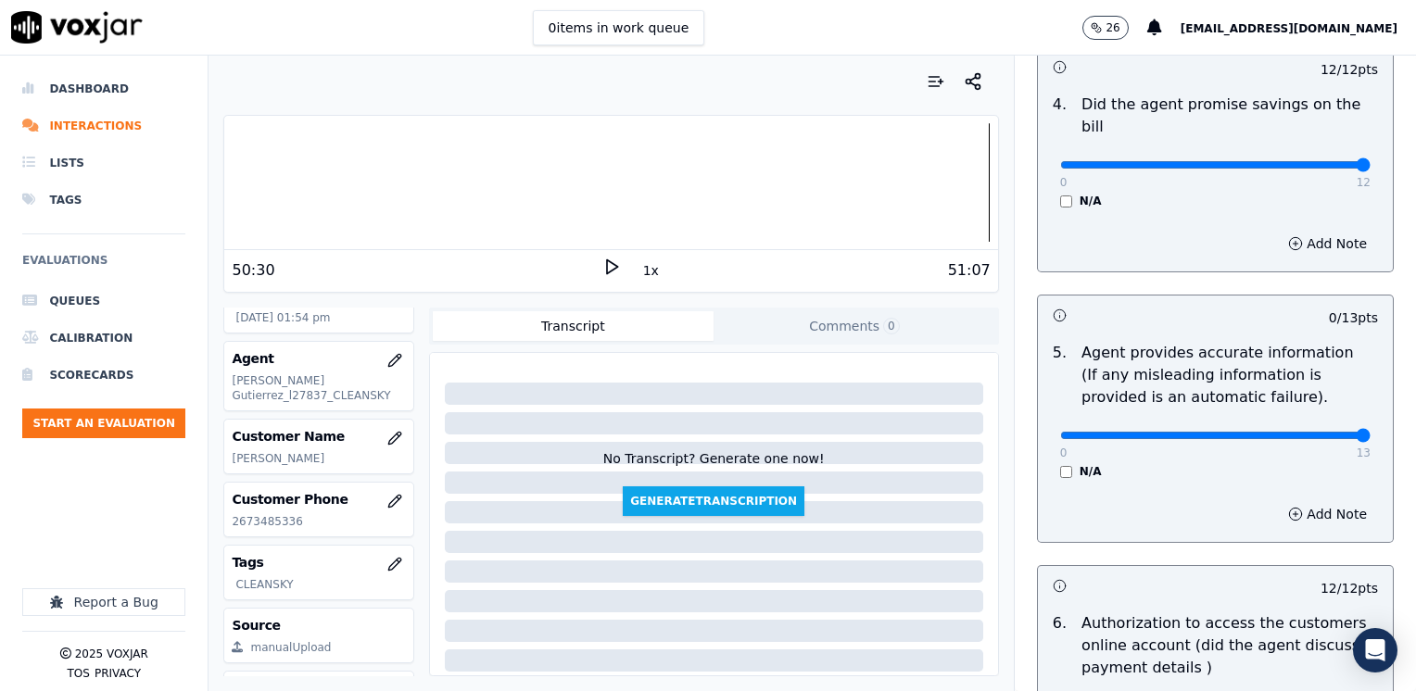
drag, startPoint x: 1043, startPoint y: 411, endPoint x: 1418, endPoint y: 417, distance: 375.2
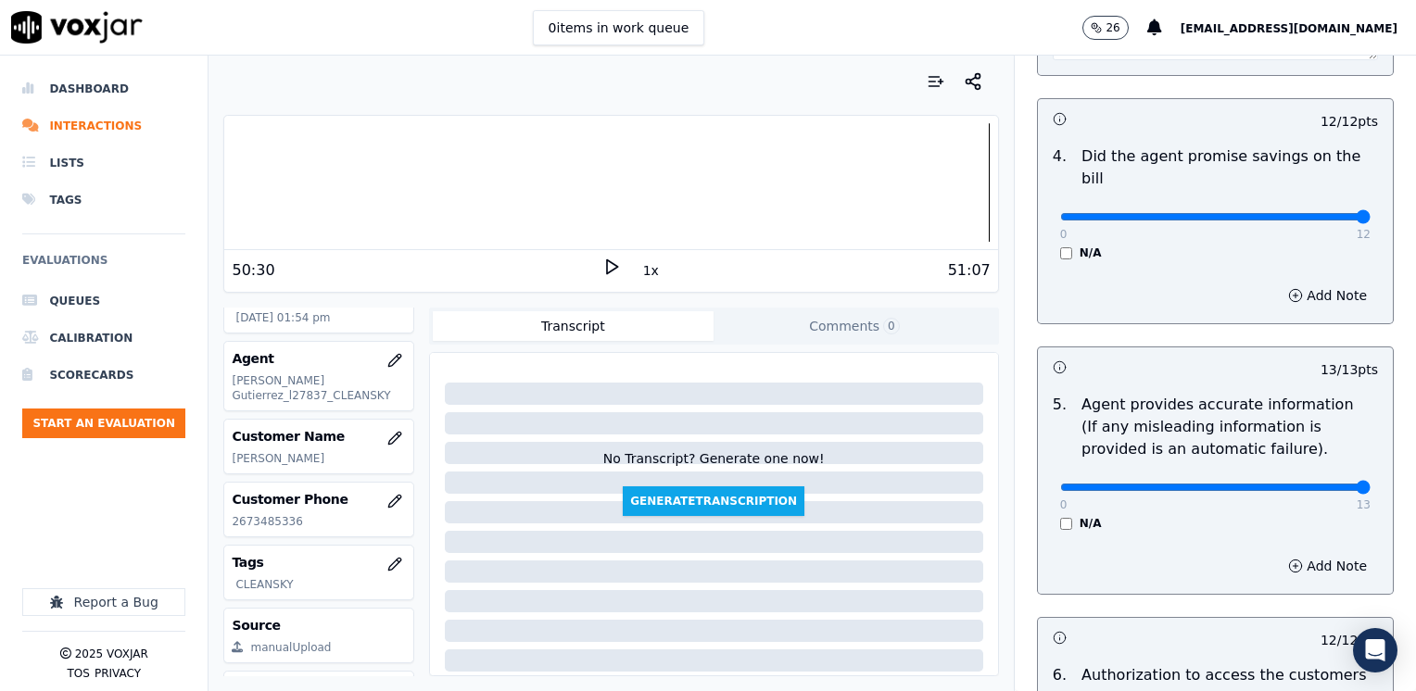
scroll to position [698, 0]
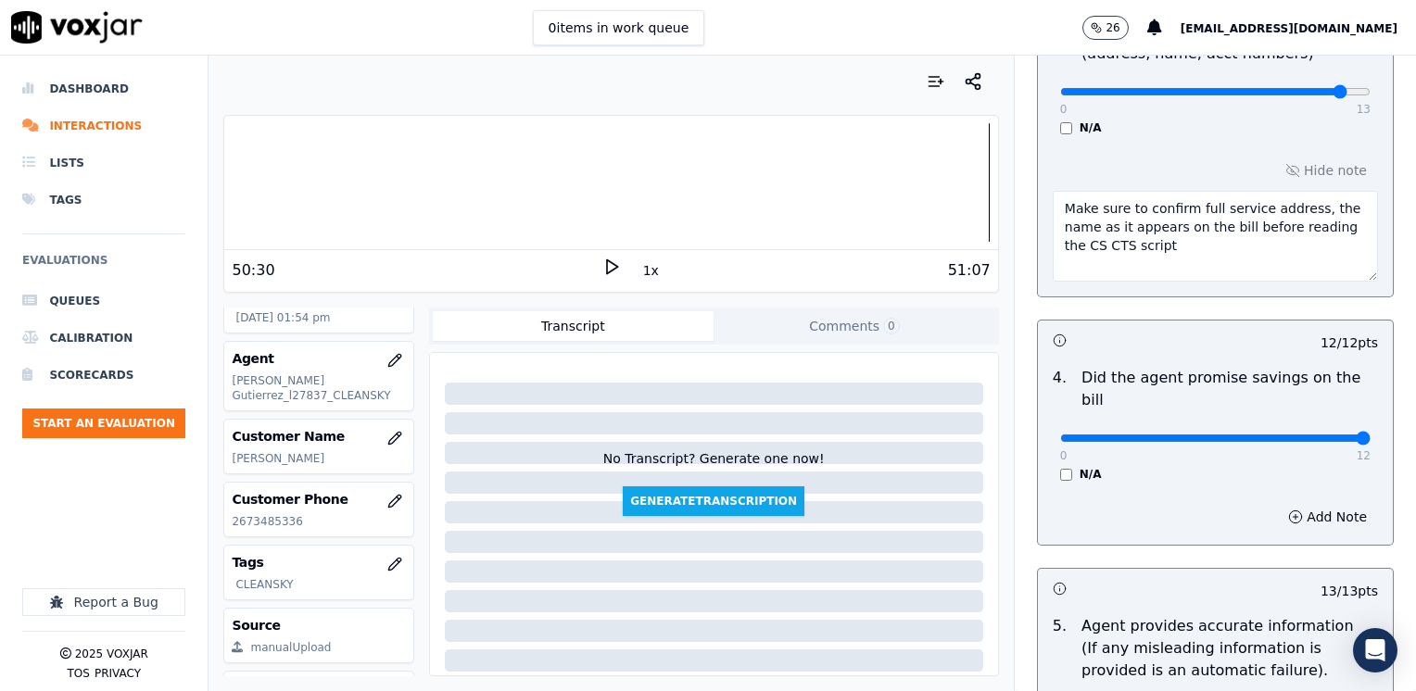
drag, startPoint x: 1085, startPoint y: 246, endPoint x: 1014, endPoint y: 209, distance: 79.6
click at [1022, 209] on div "Untitled Section This is a new section 98 pts 12 / 12 pts 1 . Introduces themse…" at bounding box center [1215, 522] width 386 height 2198
click at [1301, 82] on div "0 13" at bounding box center [1215, 91] width 310 height 22
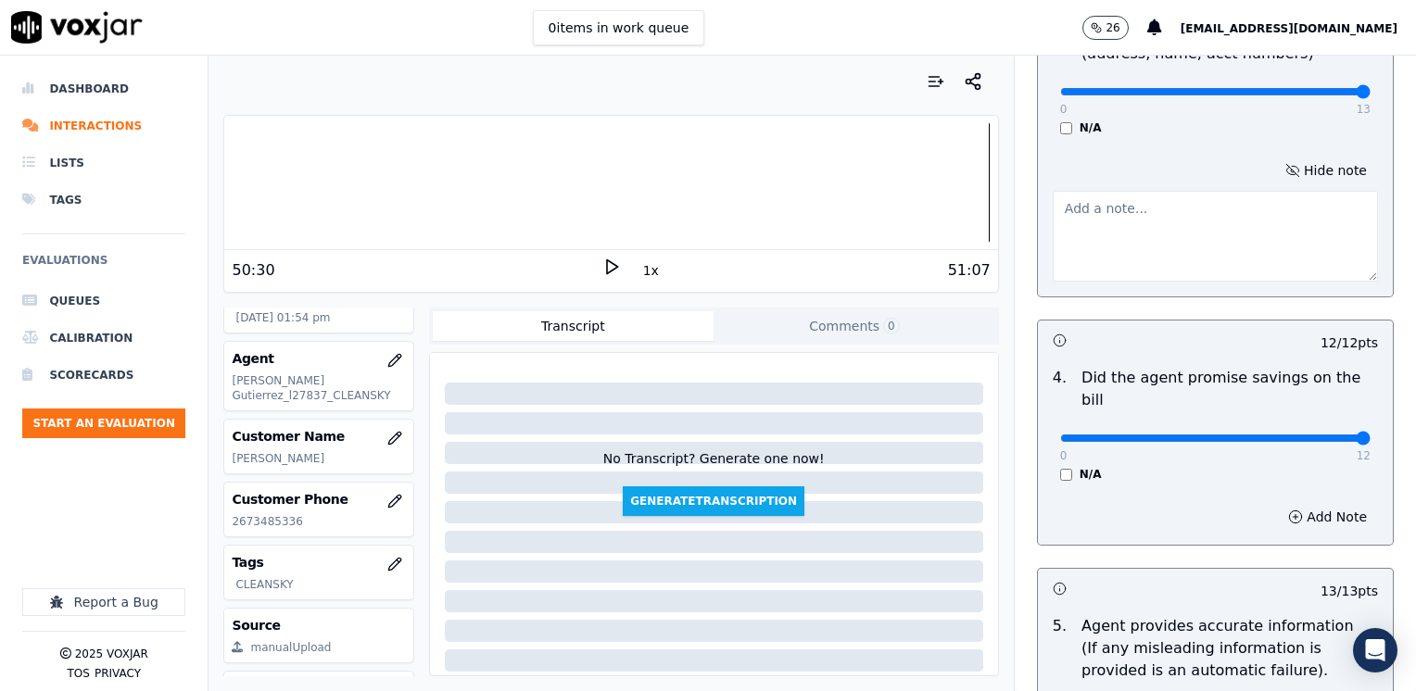
drag, startPoint x: 1297, startPoint y: 86, endPoint x: 1340, endPoint y: 155, distance: 80.7
click at [1299, 180] on button "Hide note" at bounding box center [1326, 170] width 104 height 26
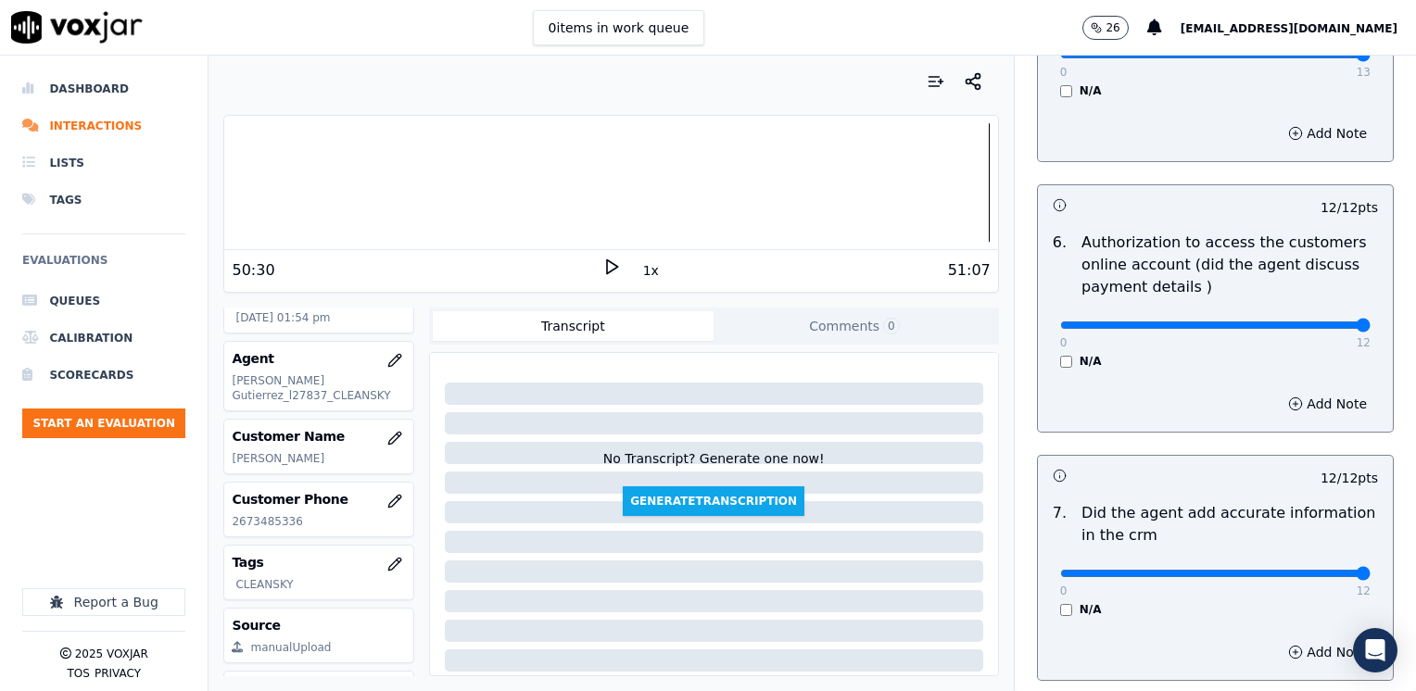
scroll to position [1619, 0]
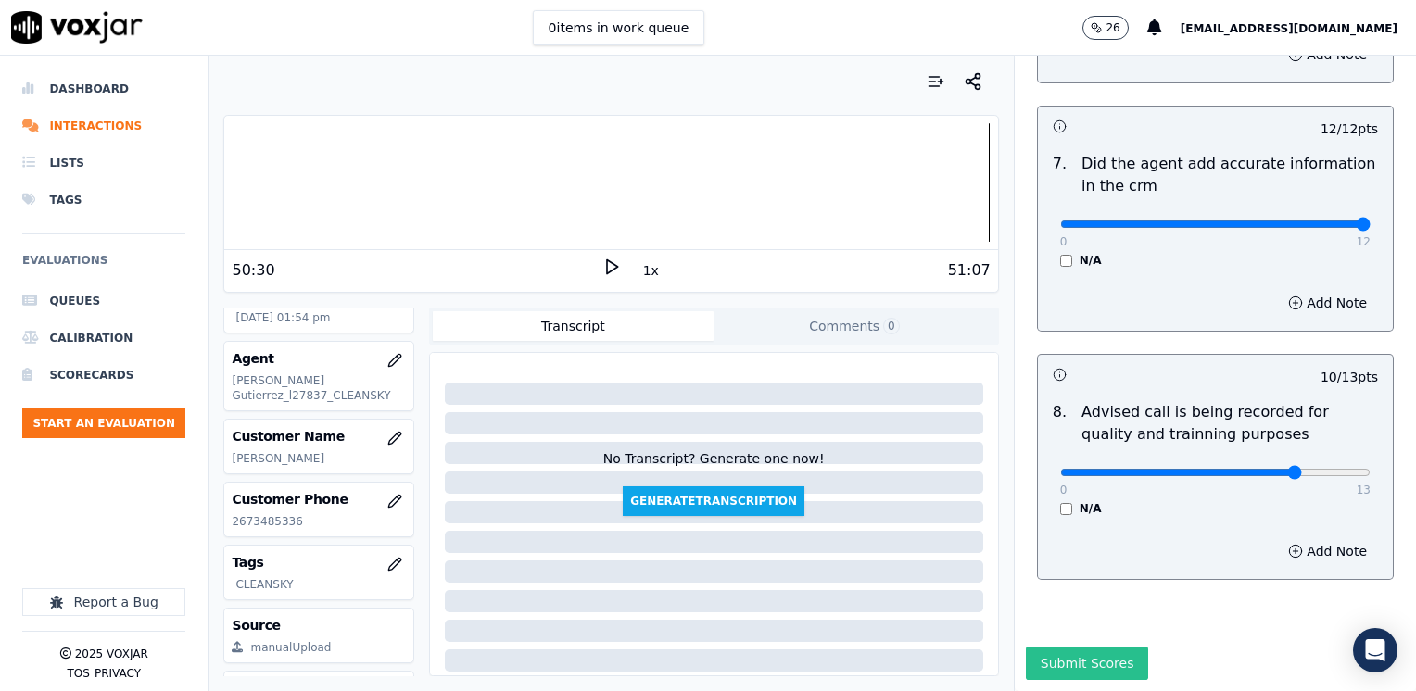
click at [1071, 647] on button "Submit Scores" at bounding box center [1087, 663] width 123 height 33
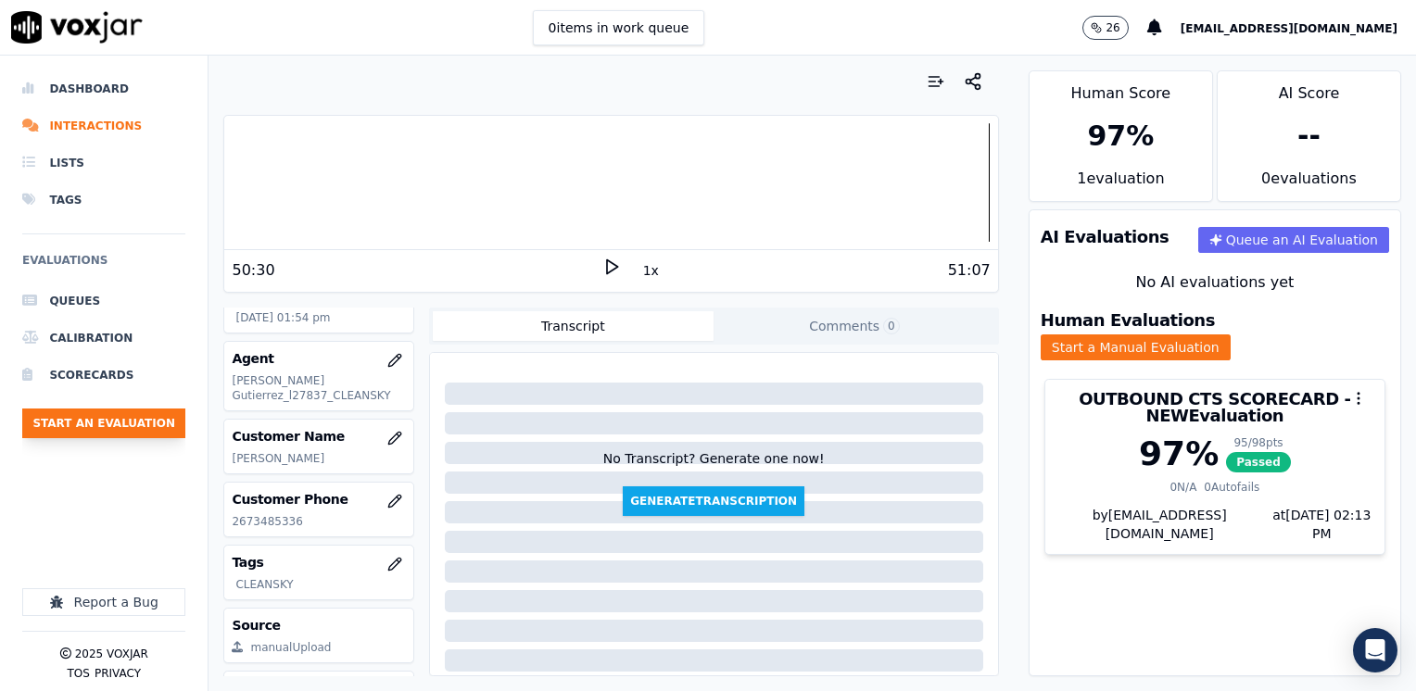
click at [138, 432] on button "Start an Evaluation" at bounding box center [103, 424] width 163 height 30
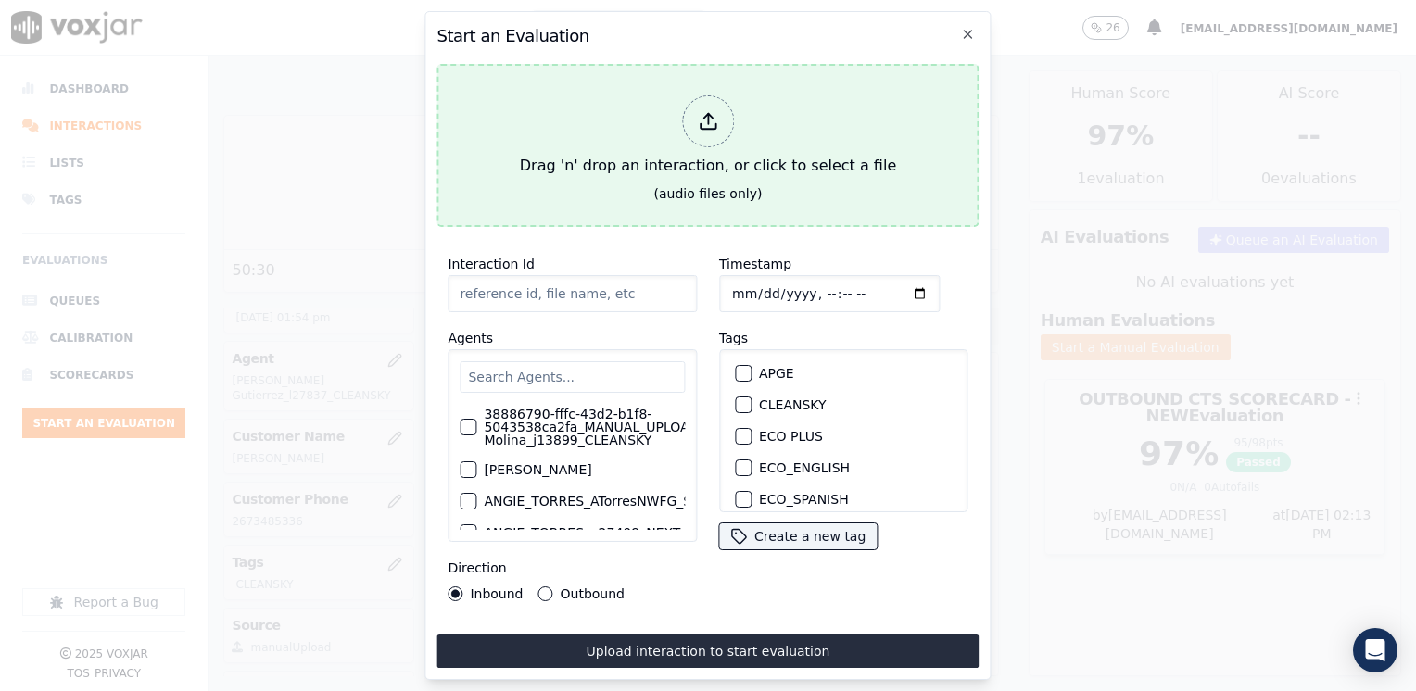
click at [712, 118] on icon at bounding box center [708, 121] width 20 height 20
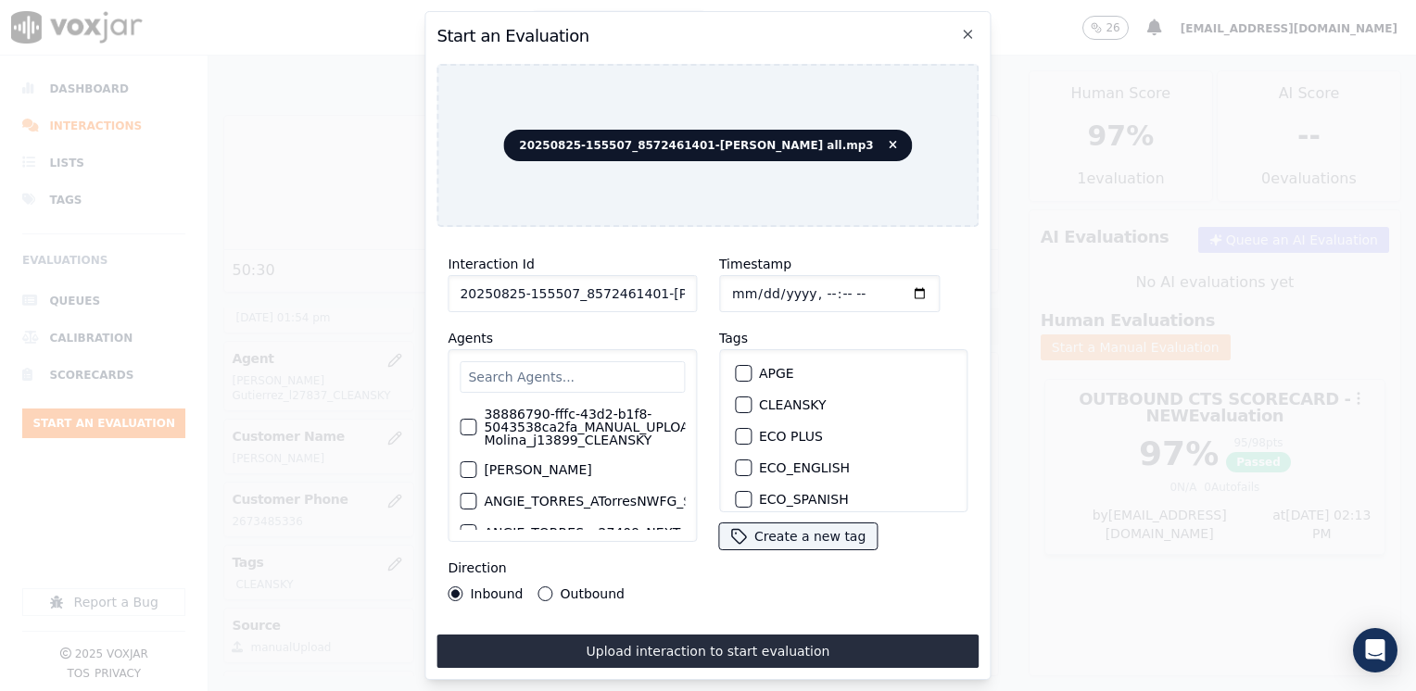
click at [631, 376] on input "text" at bounding box center [572, 376] width 225 height 31
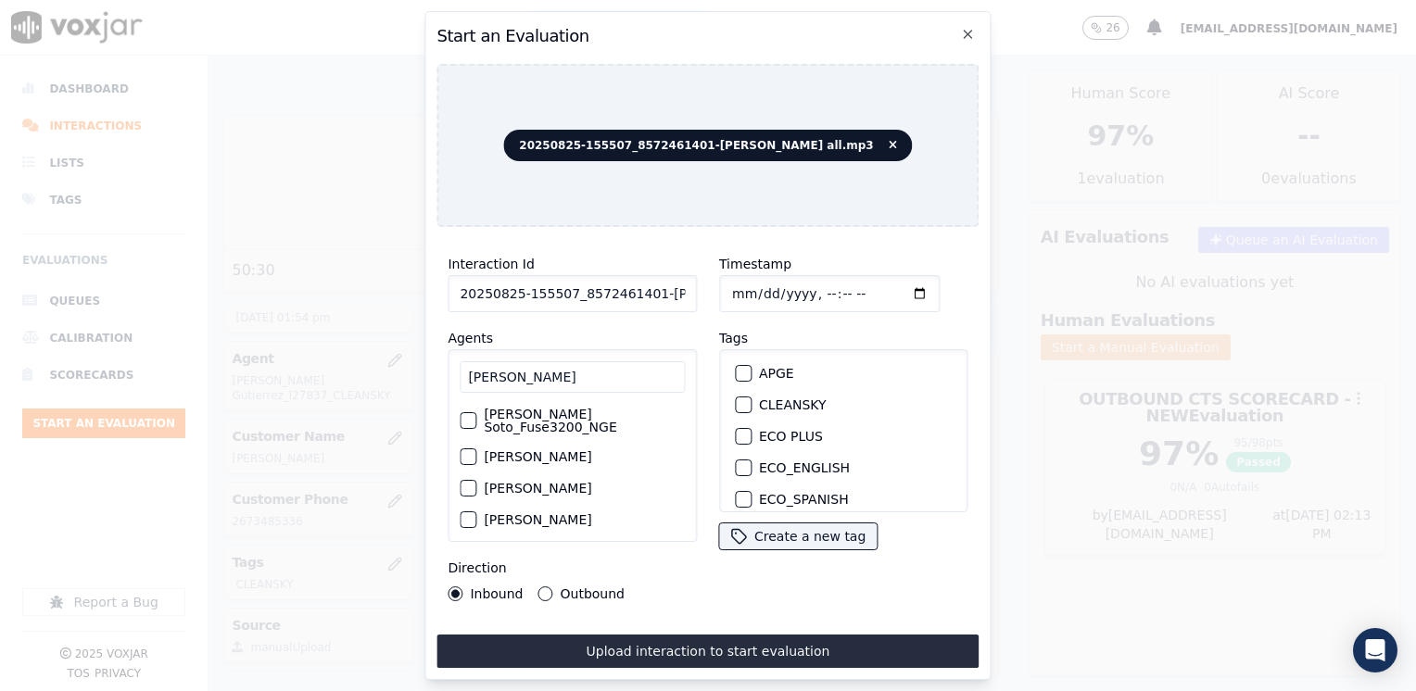
scroll to position [58, 0]
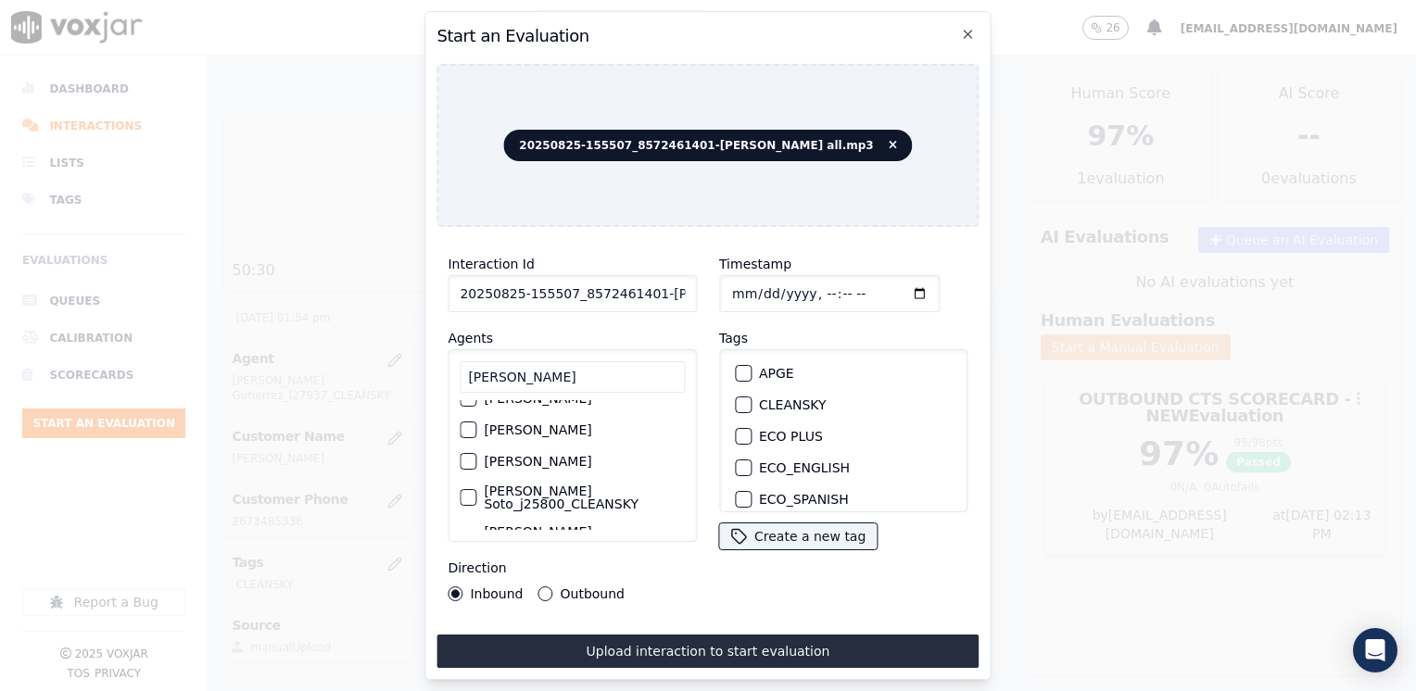
click at [472, 491] on div "button" at bounding box center [466, 497] width 13 height 13
click at [736, 402] on div "button" at bounding box center [742, 404] width 13 height 13
click at [883, 289] on input "Timestamp" at bounding box center [829, 293] width 220 height 37
click at [555, 586] on div "Outbound" at bounding box center [581, 593] width 86 height 15
click at [548, 588] on div "Outbound" at bounding box center [581, 593] width 86 height 15
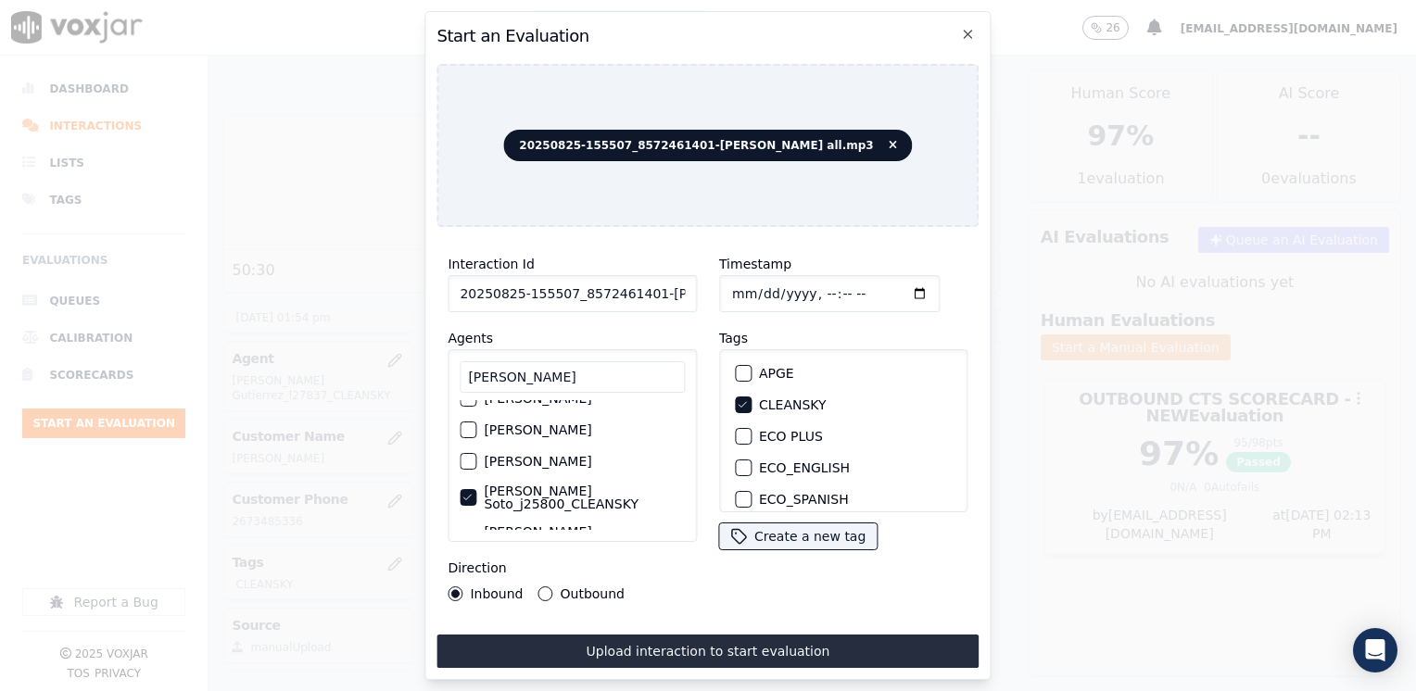
click at [541, 586] on button "Outbound" at bounding box center [545, 593] width 15 height 15
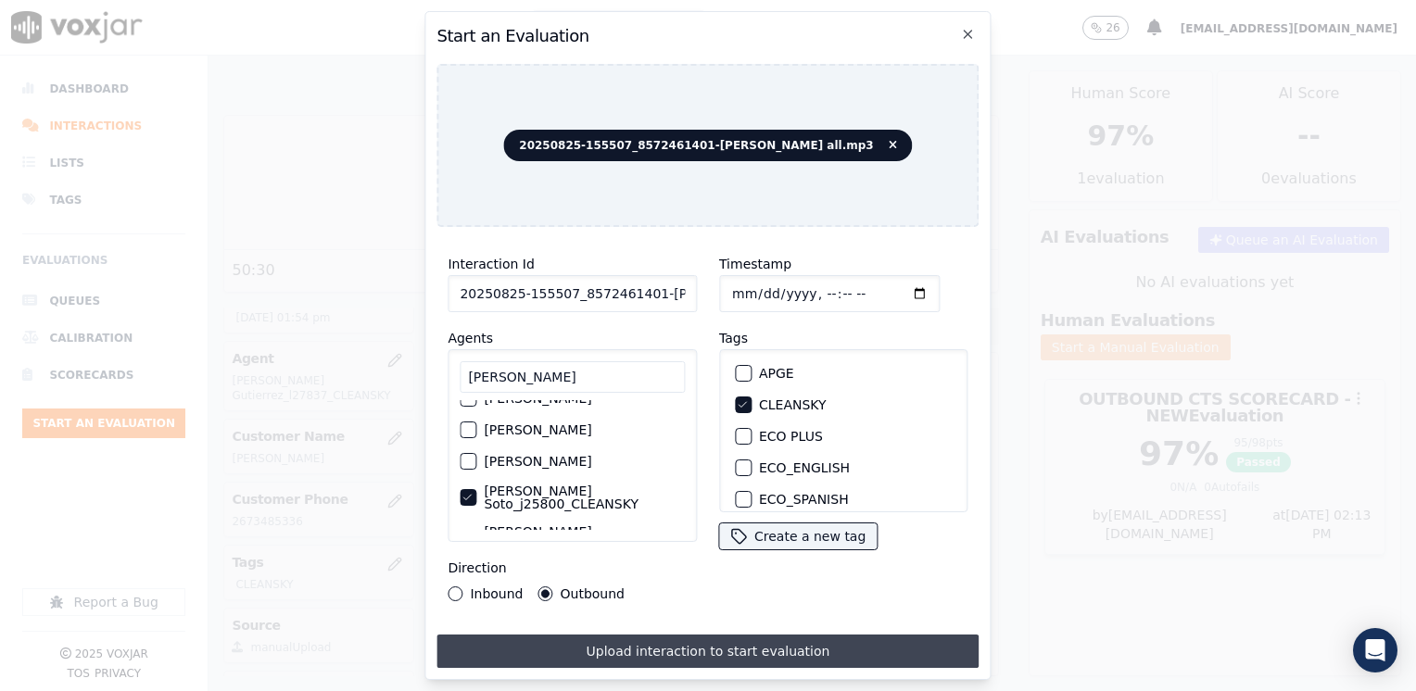
click at [697, 643] on button "Upload interaction to start evaluation" at bounding box center [707, 651] width 542 height 33
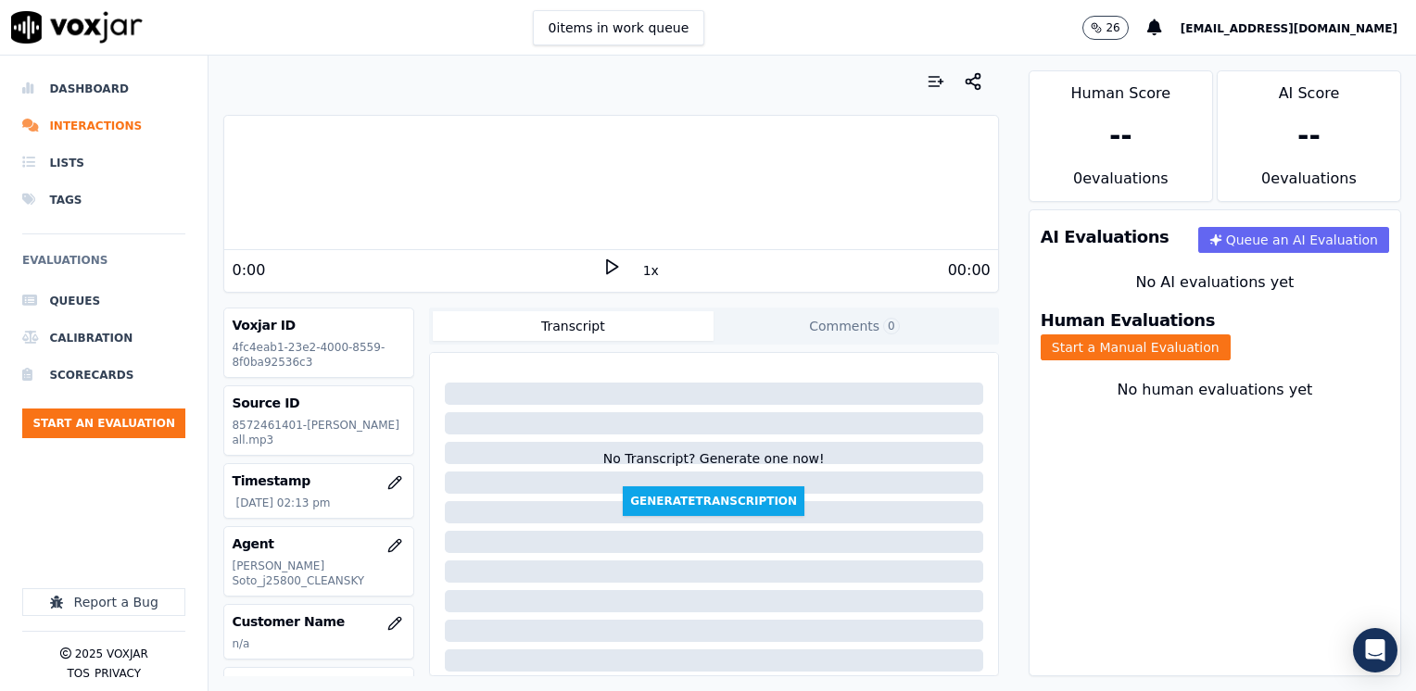
click at [604, 261] on icon at bounding box center [611, 267] width 19 height 19
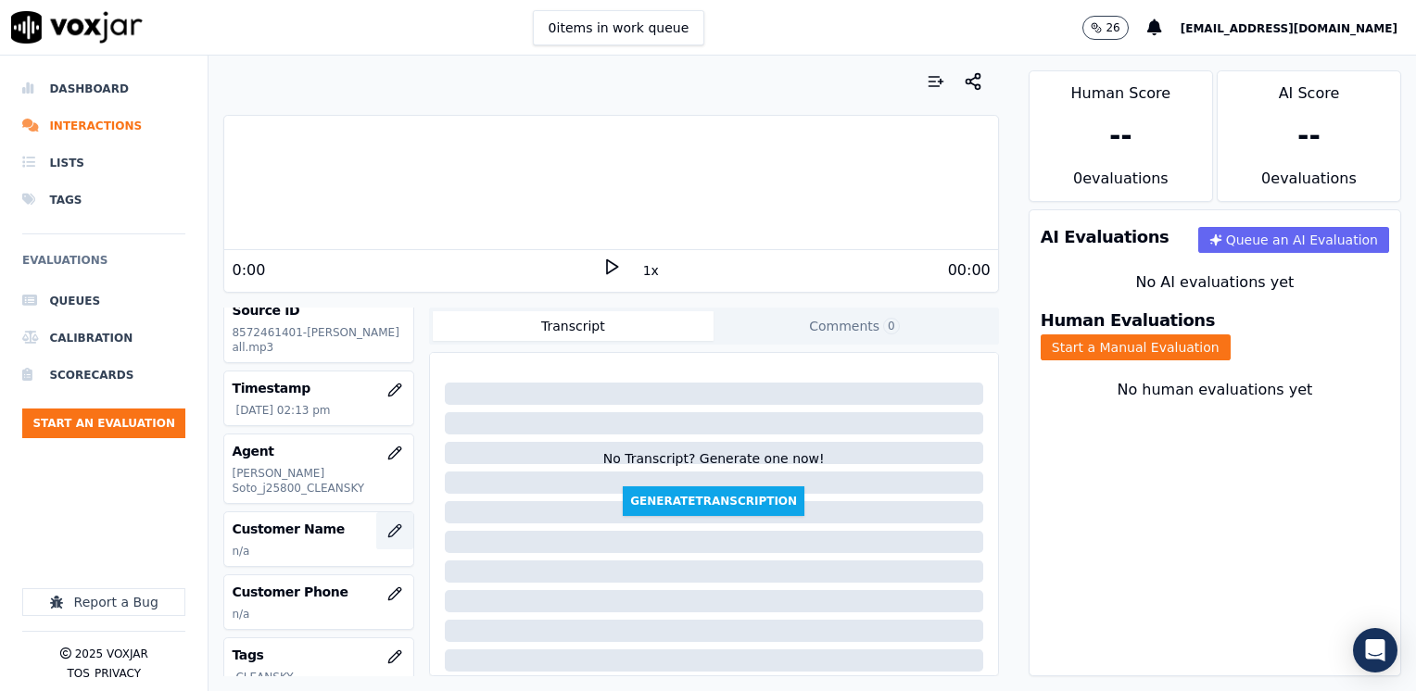
click at [387, 523] on icon "button" at bounding box center [394, 530] width 15 height 15
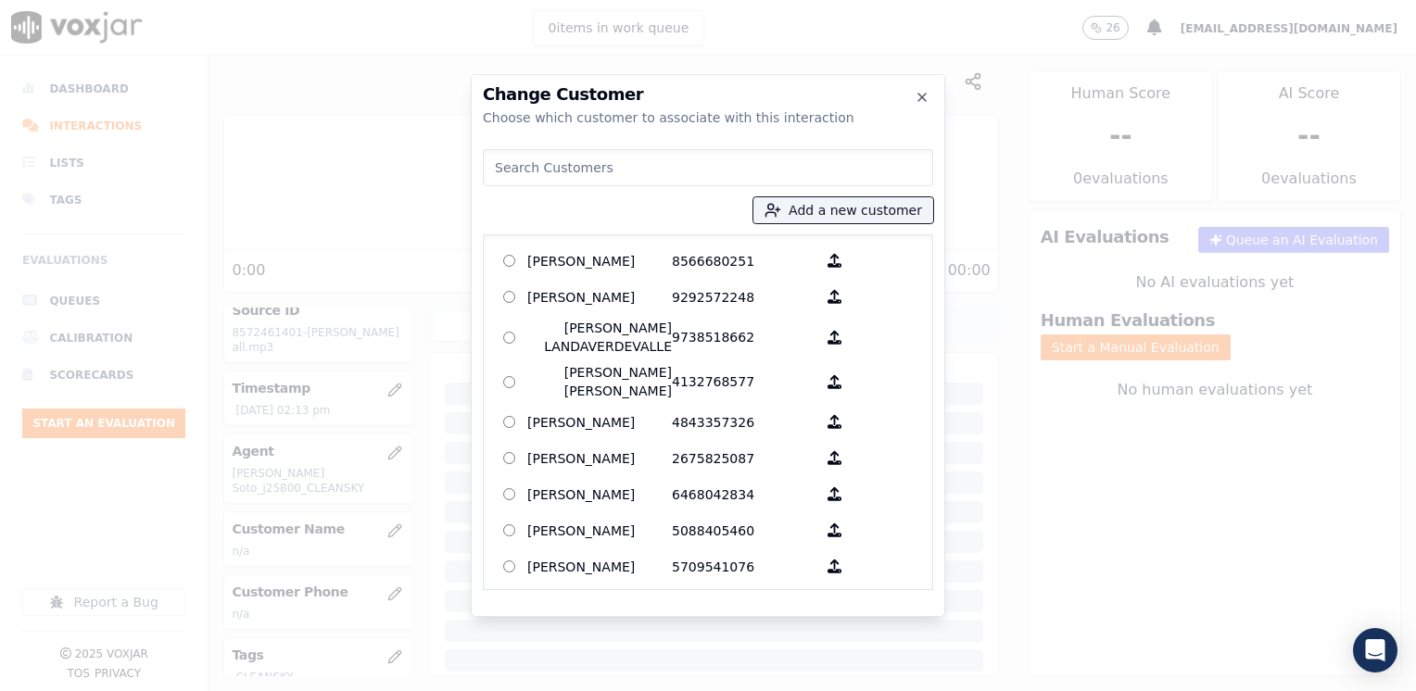
click at [731, 172] on input at bounding box center [708, 167] width 450 height 37
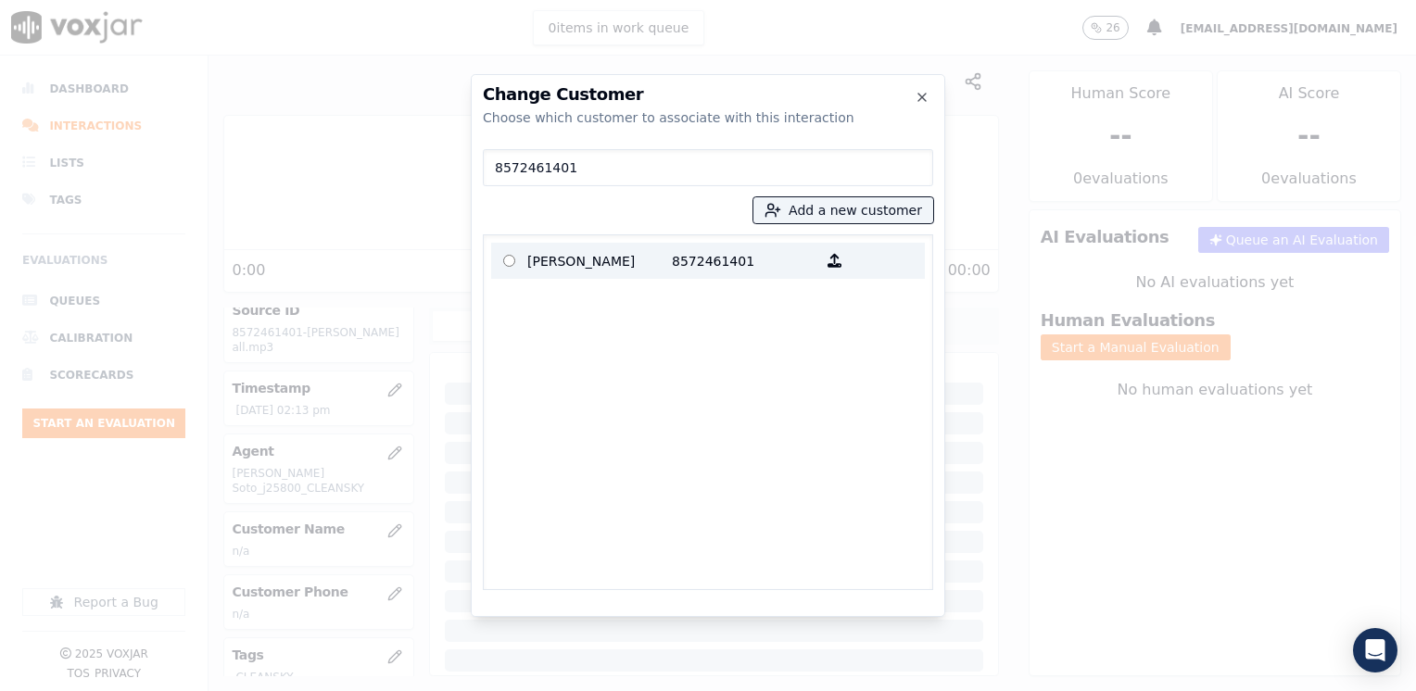
click at [637, 257] on p "[PERSON_NAME]" at bounding box center [599, 260] width 145 height 29
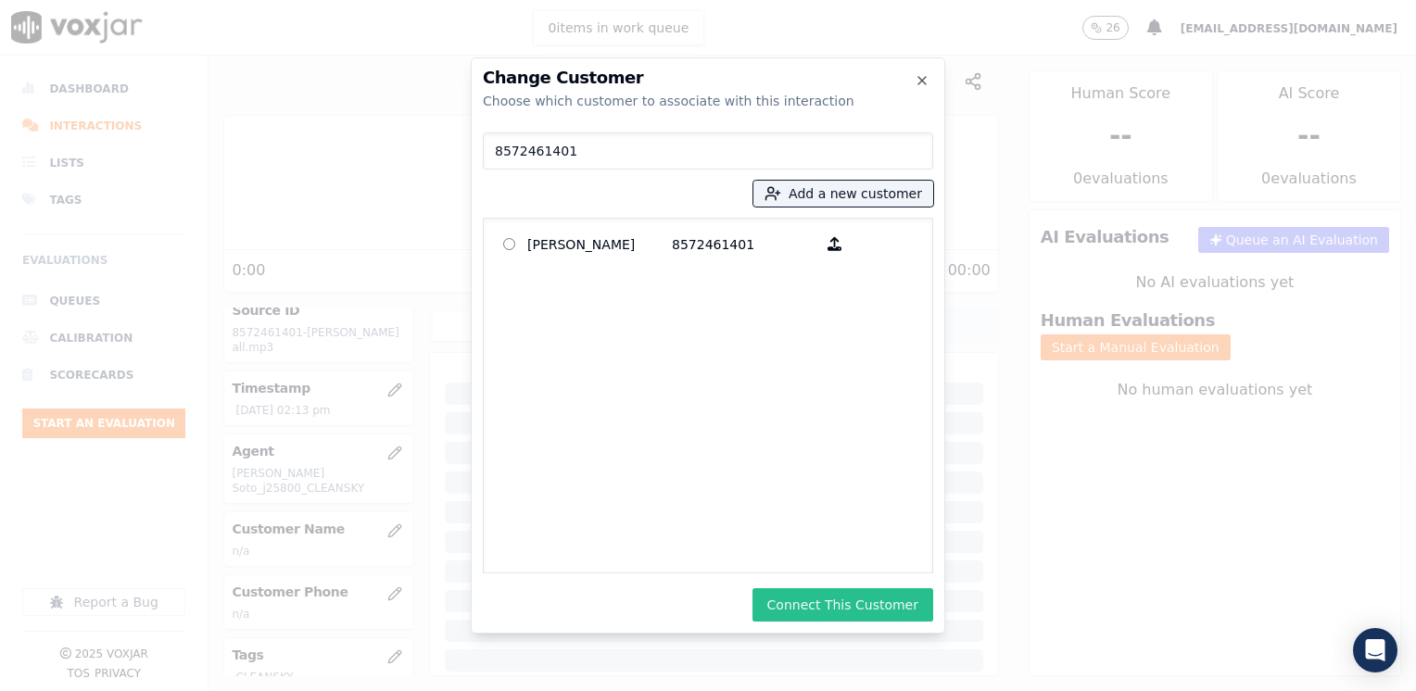
click at [852, 598] on button "Connect This Customer" at bounding box center [842, 604] width 181 height 33
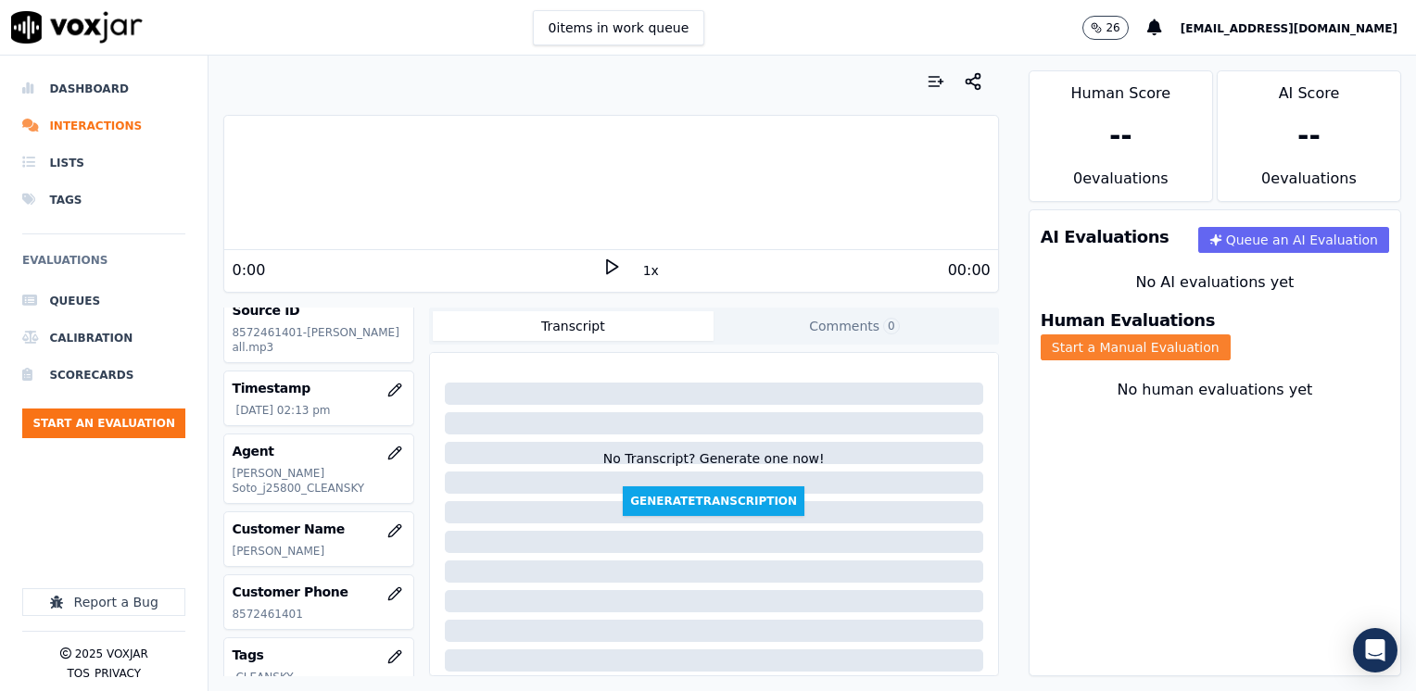
click at [1230, 336] on button "Start a Manual Evaluation" at bounding box center [1135, 347] width 190 height 26
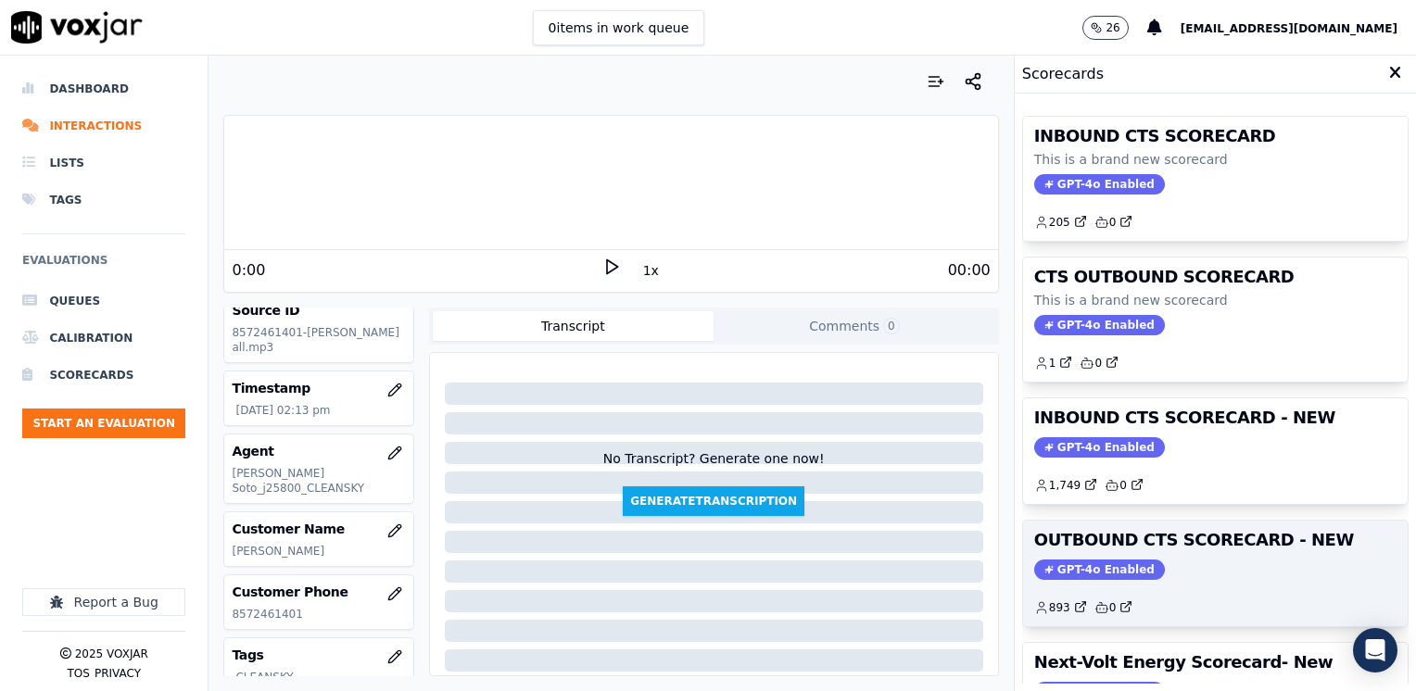
click at [1077, 571] on span "GPT-4o Enabled" at bounding box center [1099, 570] width 131 height 20
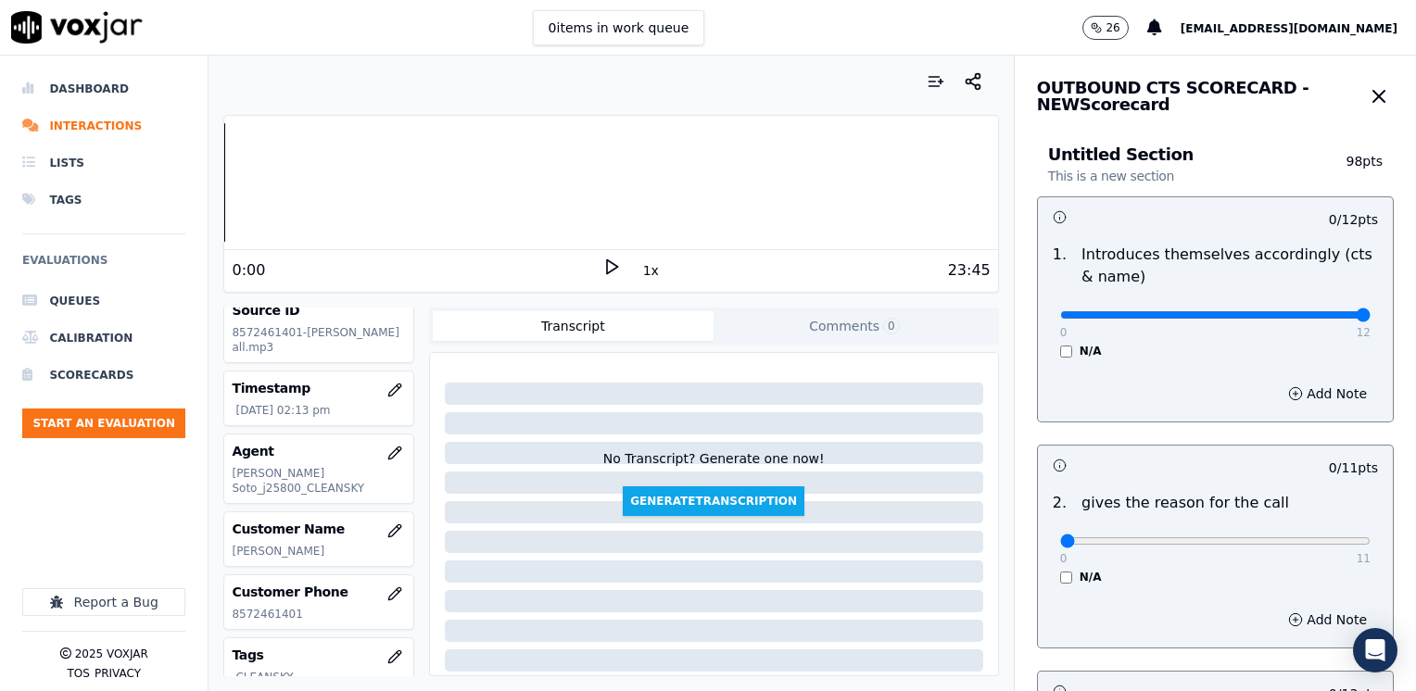
drag, startPoint x: 1044, startPoint y: 318, endPoint x: 1415, endPoint y: 300, distance: 371.0
click at [1370, 311] on input "range" at bounding box center [1215, 314] width 310 height 7
drag, startPoint x: 1047, startPoint y: 540, endPoint x: 1418, endPoint y: 486, distance: 375.4
click at [1370, 319] on input "range" at bounding box center [1215, 314] width 310 height 7
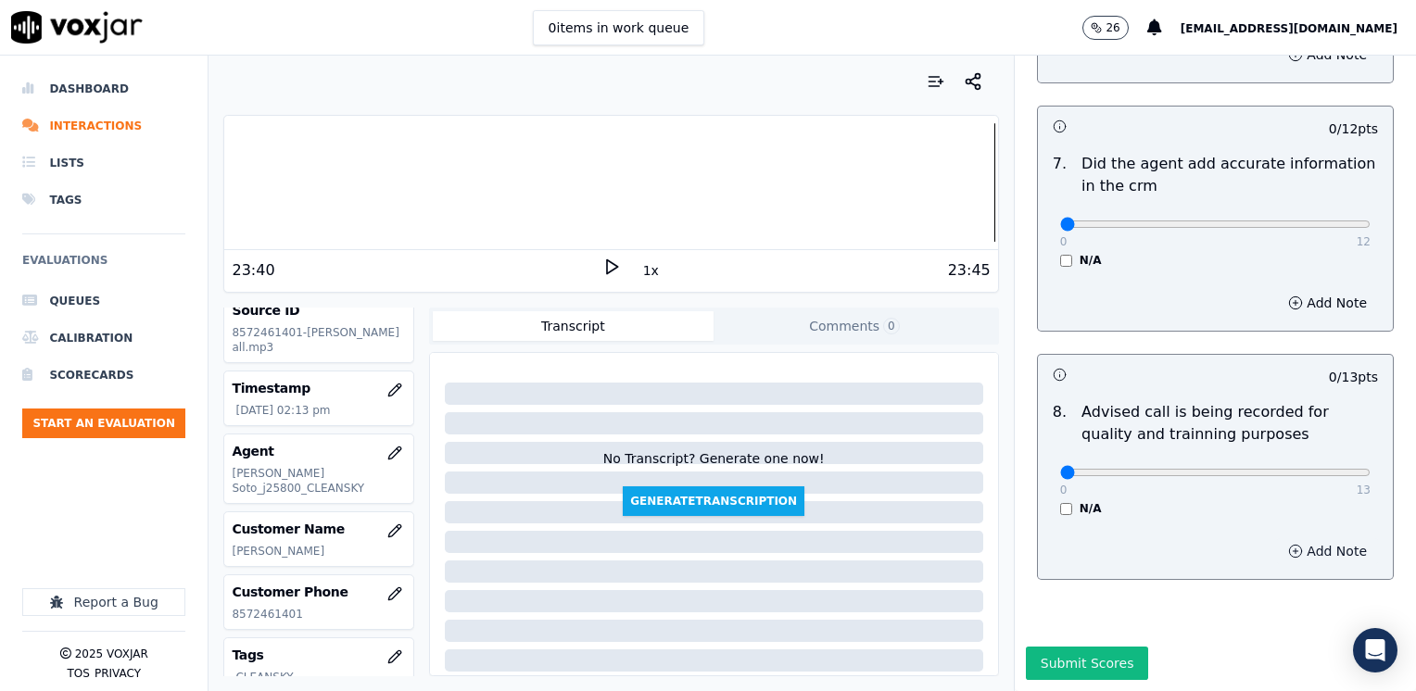
scroll to position [1619, 0]
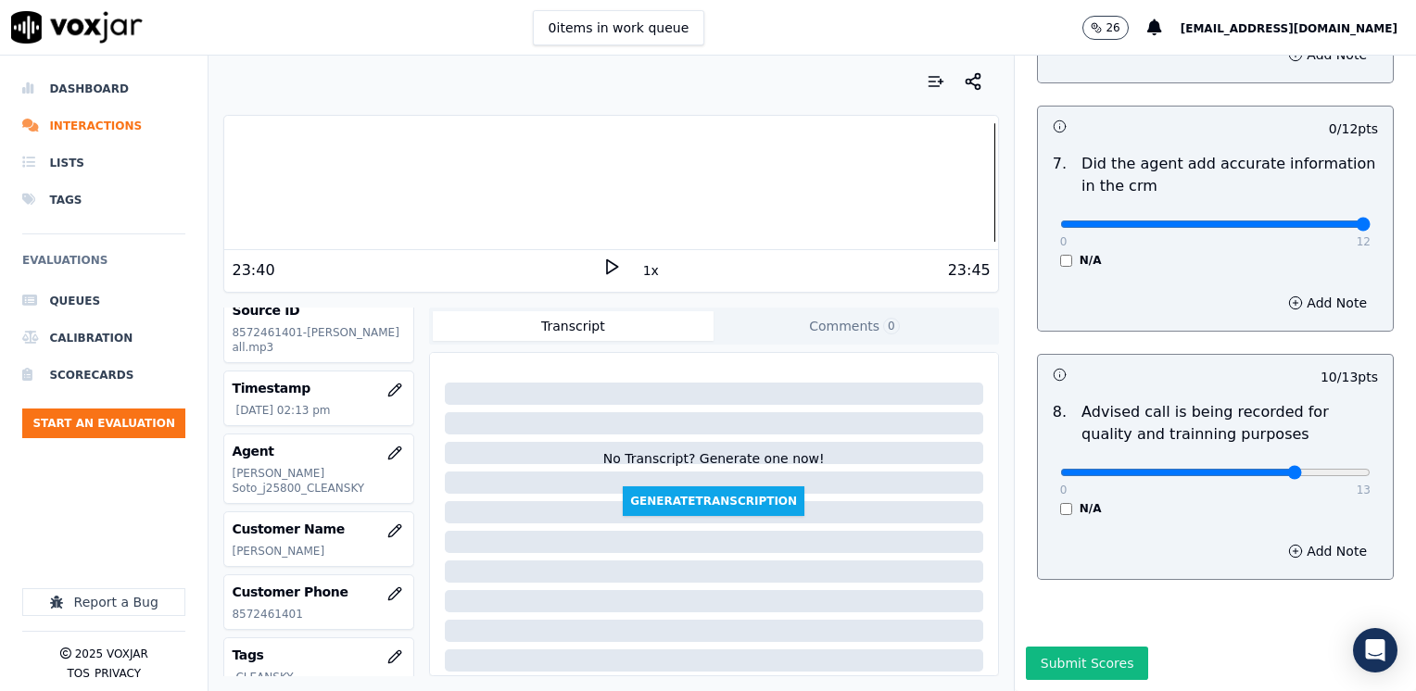
drag, startPoint x: 1050, startPoint y: 177, endPoint x: 1390, endPoint y: 220, distance: 342.8
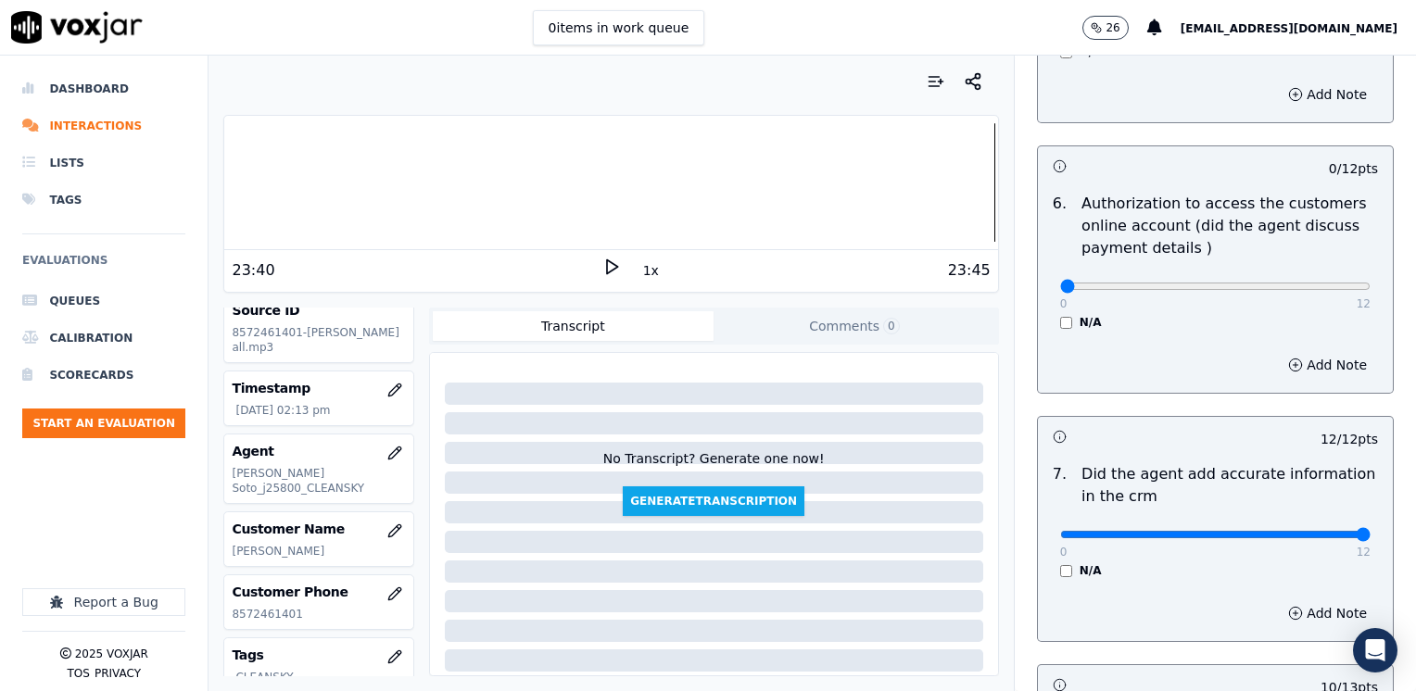
scroll to position [1341, 0]
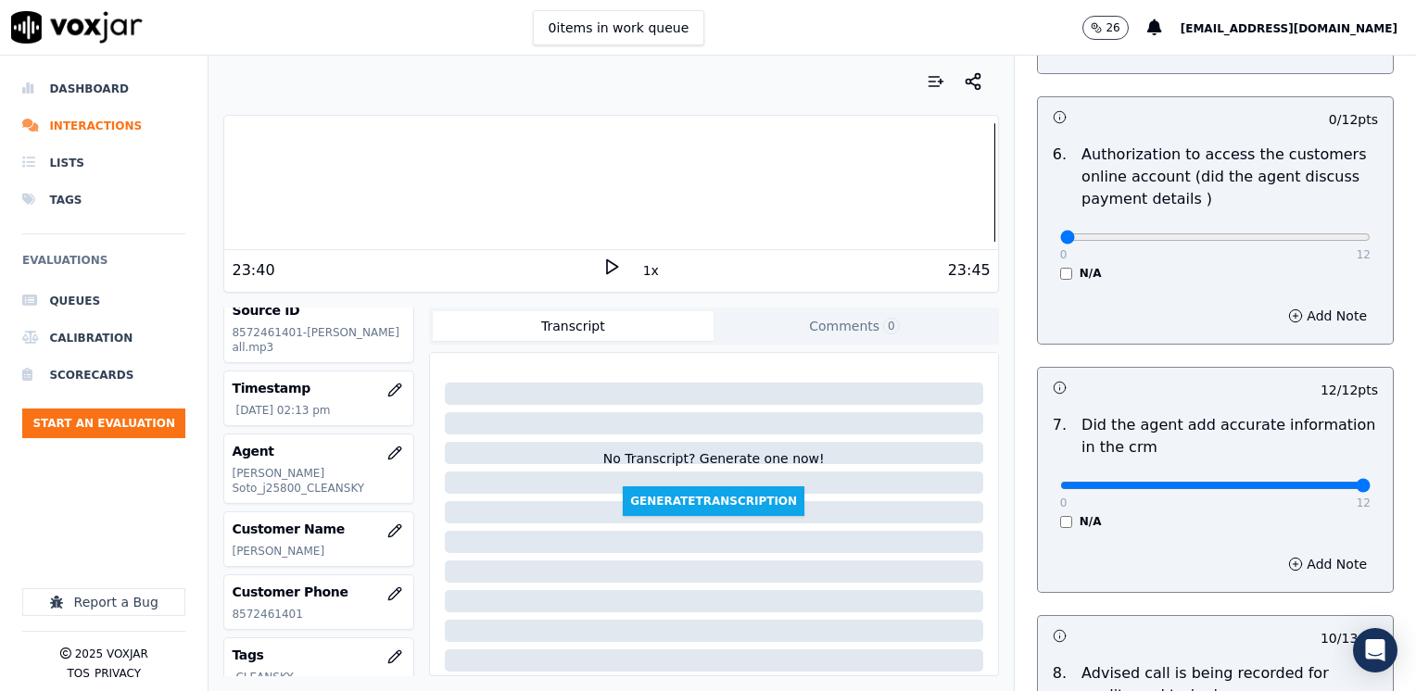
click at [1045, 246] on div "0 12 N/A" at bounding box center [1215, 245] width 340 height 70
click at [1060, 266] on div "N/A" at bounding box center [1215, 273] width 310 height 15
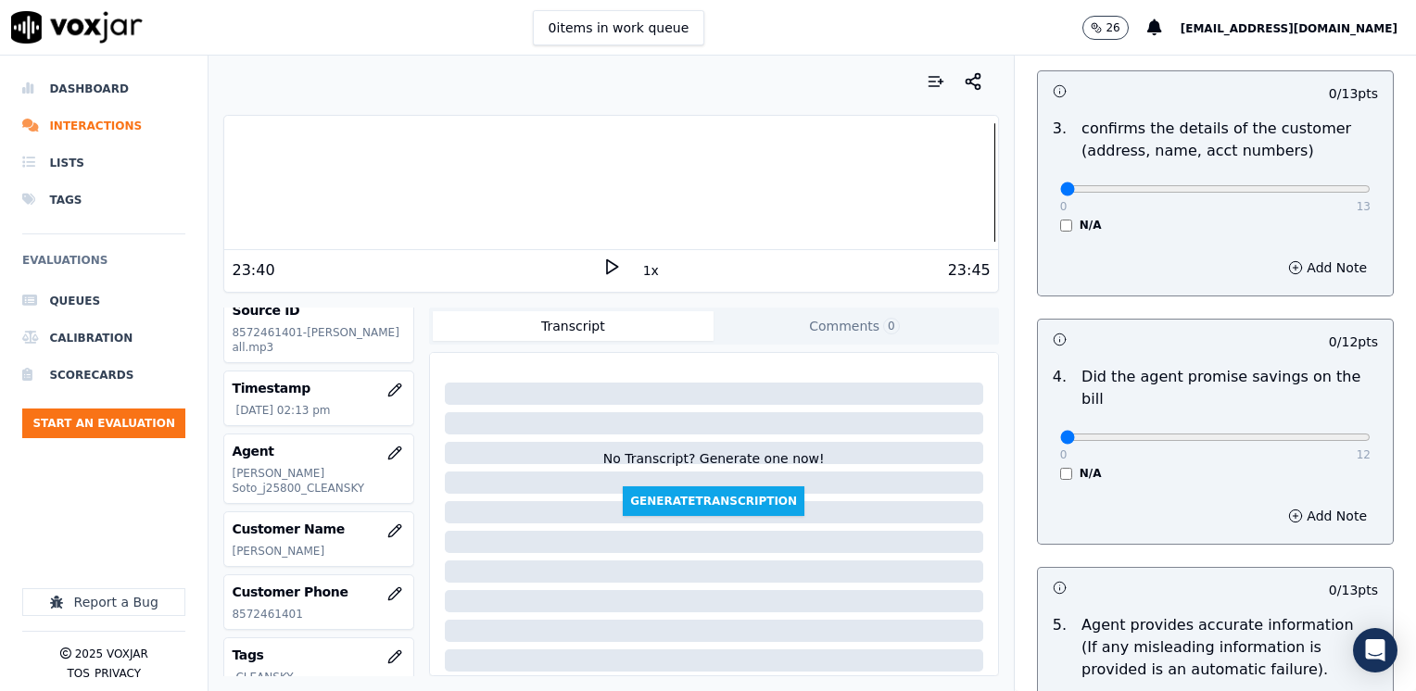
scroll to position [600, 0]
drag, startPoint x: 1052, startPoint y: 192, endPoint x: 1247, endPoint y: 409, distance: 291.9
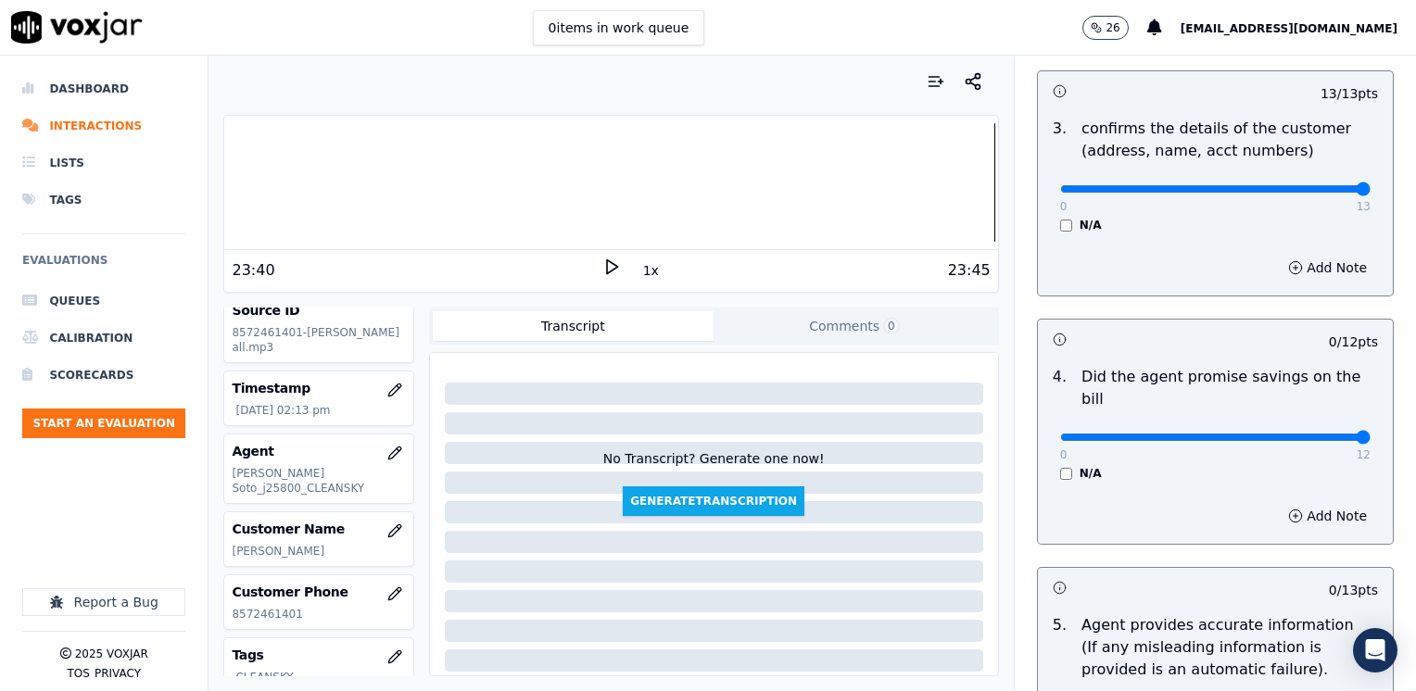
drag, startPoint x: 1173, startPoint y: 409, endPoint x: 1418, endPoint y: 409, distance: 245.5
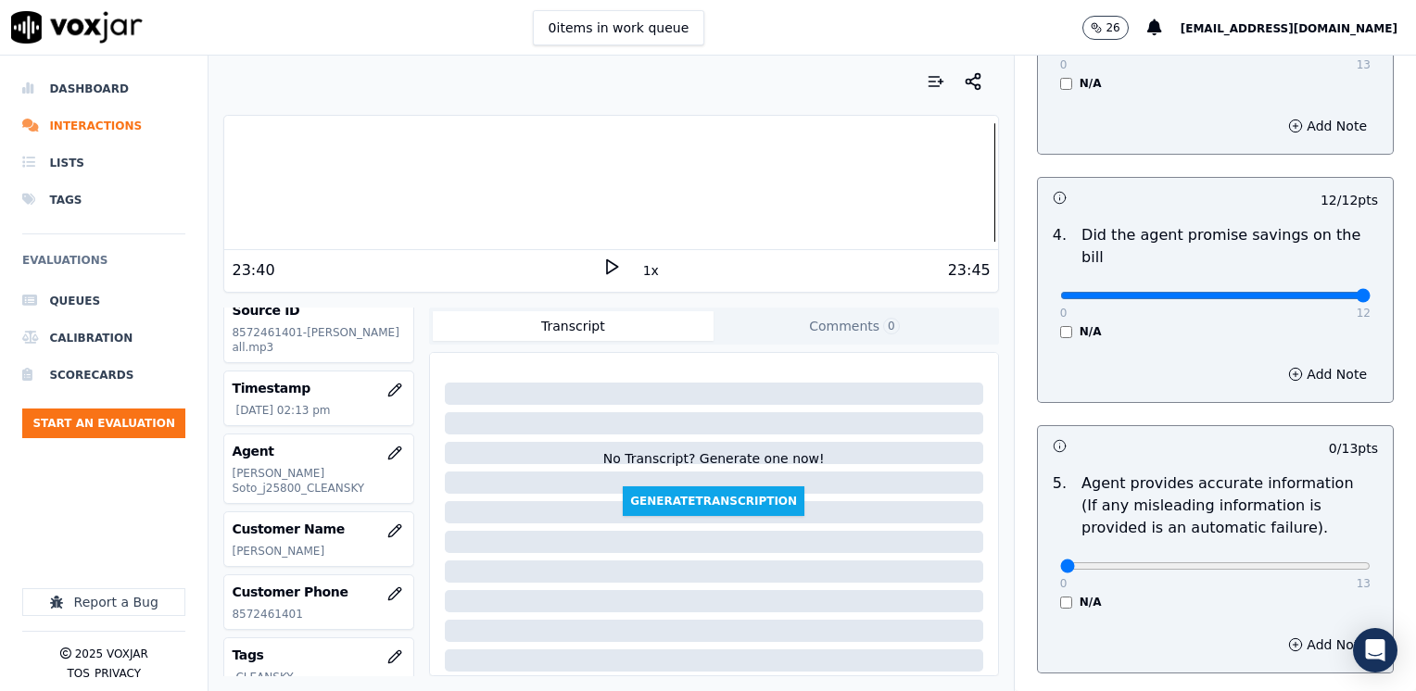
scroll to position [878, 0]
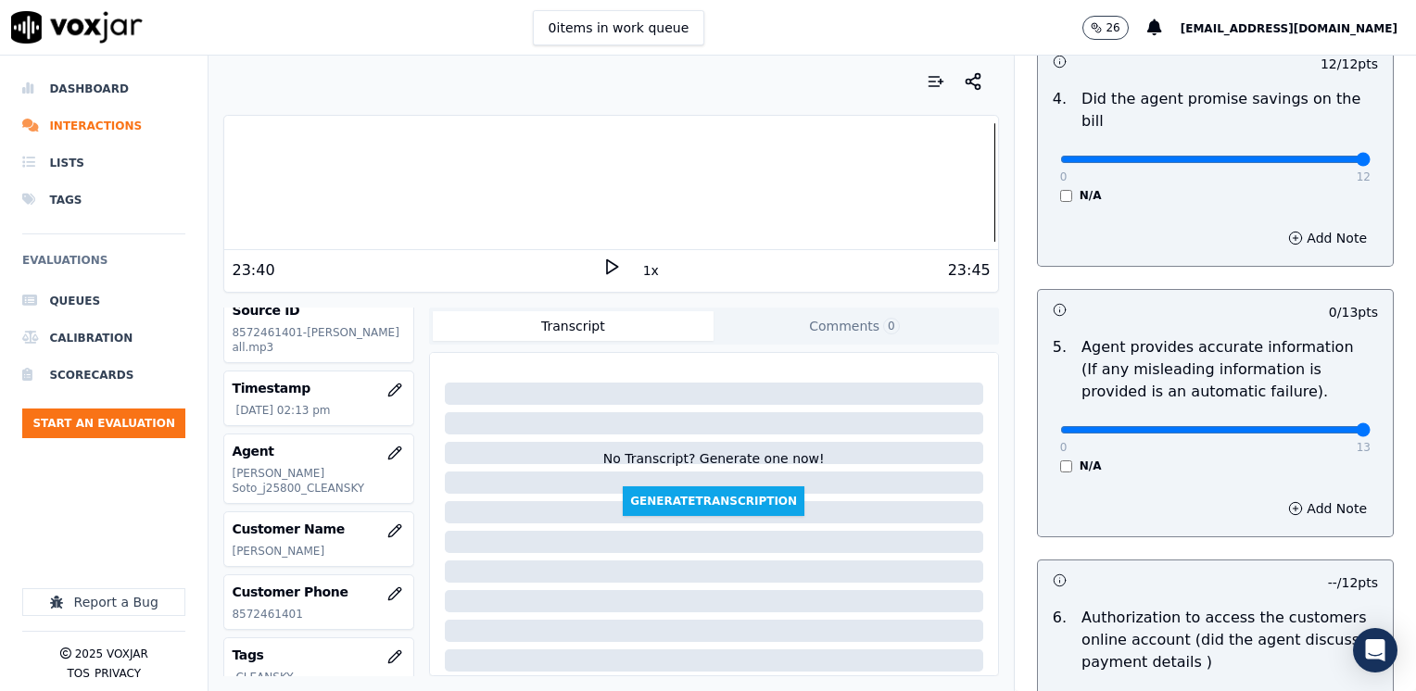
drag, startPoint x: 1052, startPoint y: 402, endPoint x: 1418, endPoint y: 395, distance: 366.0
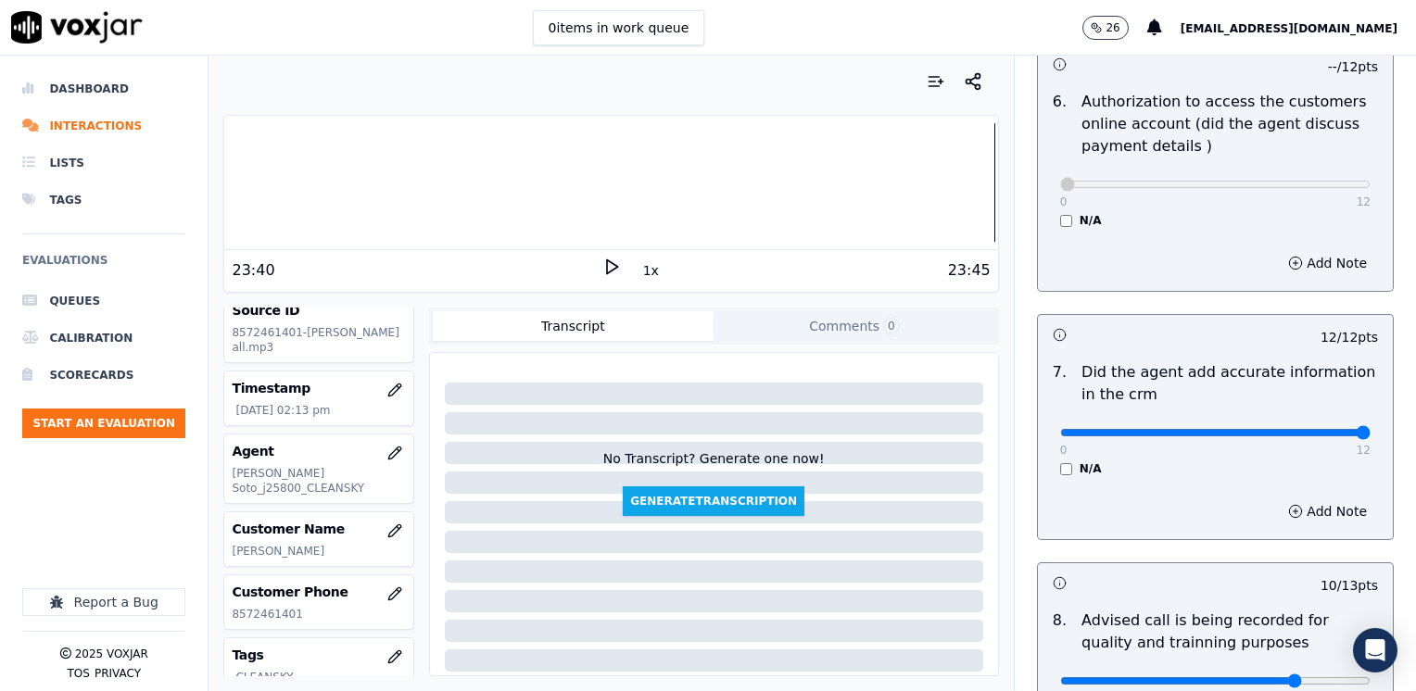
scroll to position [1619, 0]
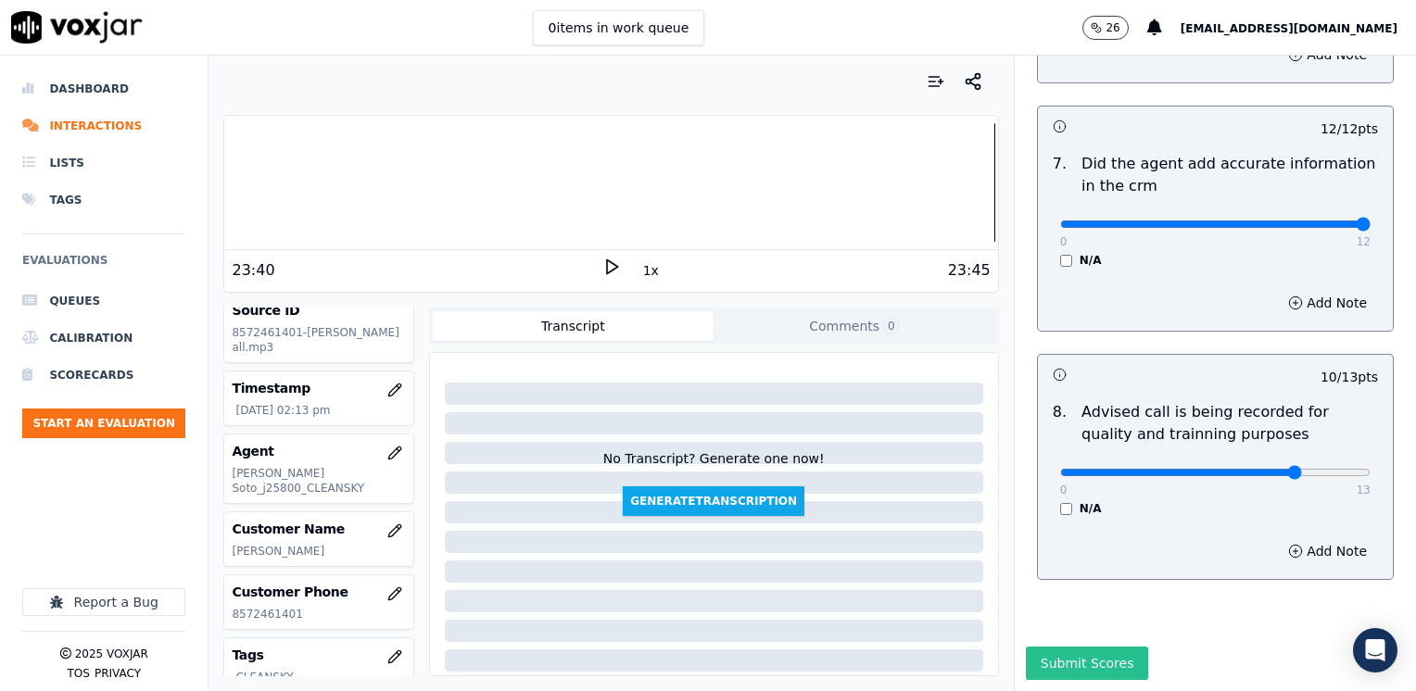
click at [1079, 647] on button "Submit Scores" at bounding box center [1087, 663] width 123 height 33
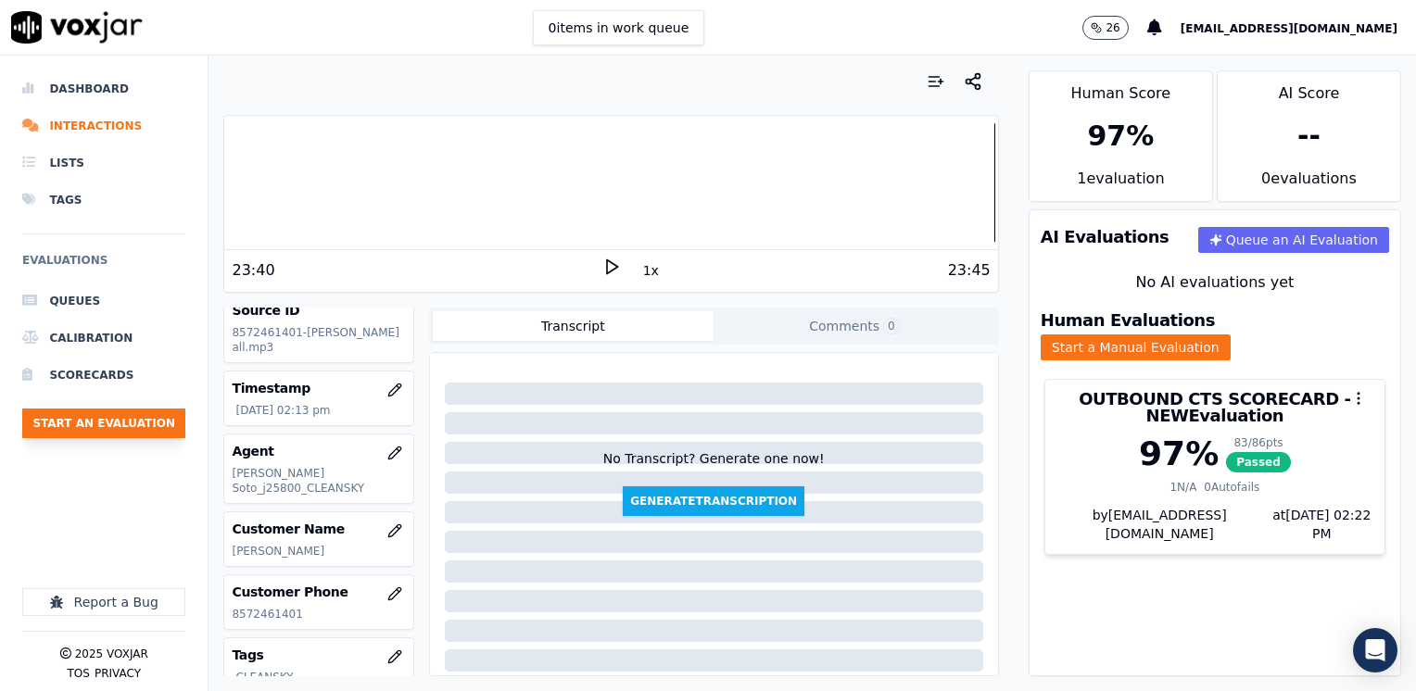
click at [145, 430] on button "Start an Evaluation" at bounding box center [103, 424] width 163 height 30
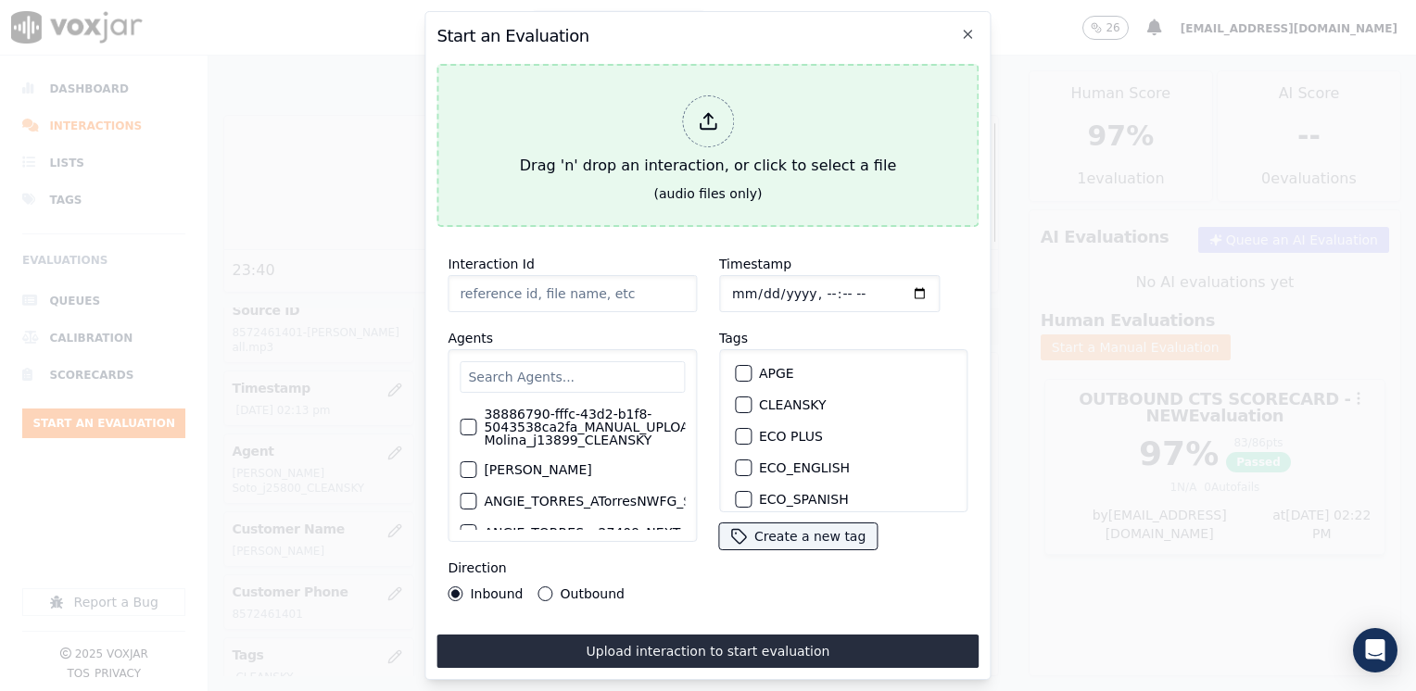
click at [734, 120] on div "Drag 'n' drop an interaction, or click to select a file" at bounding box center [707, 136] width 391 height 96
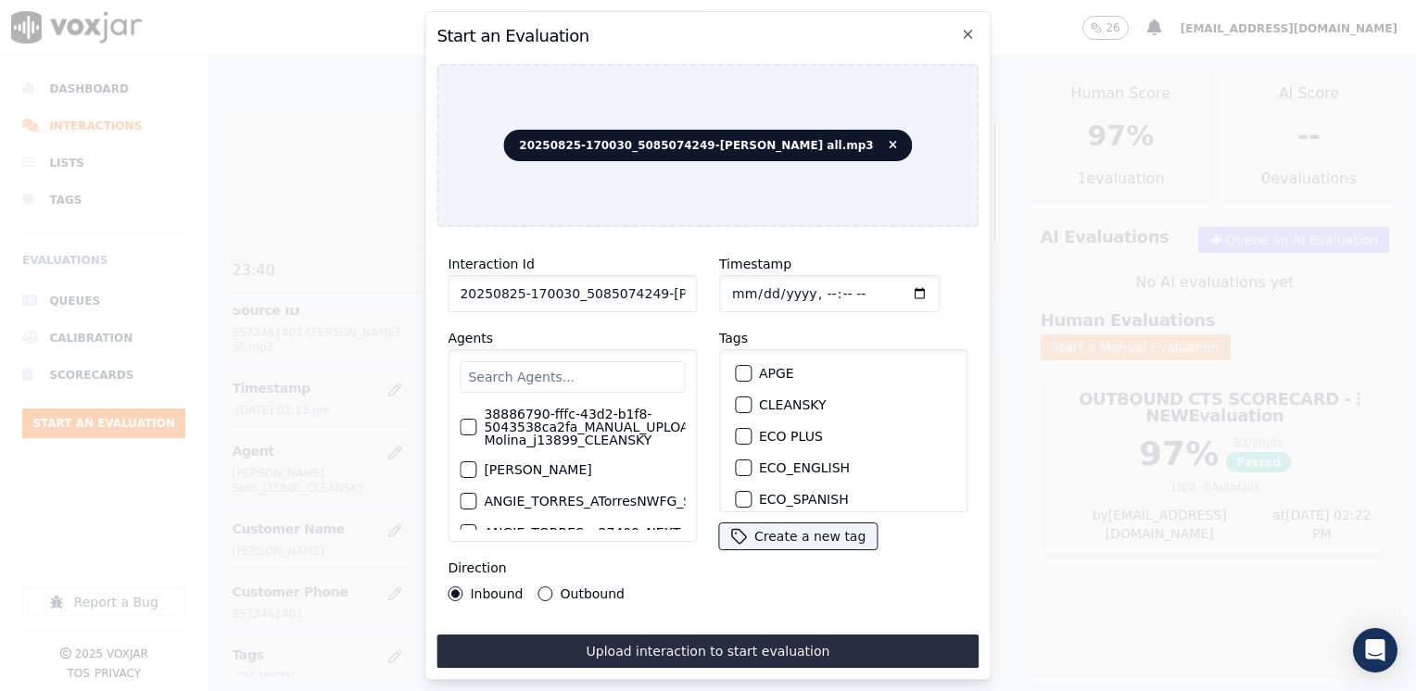
click at [551, 365] on input "text" at bounding box center [572, 376] width 225 height 31
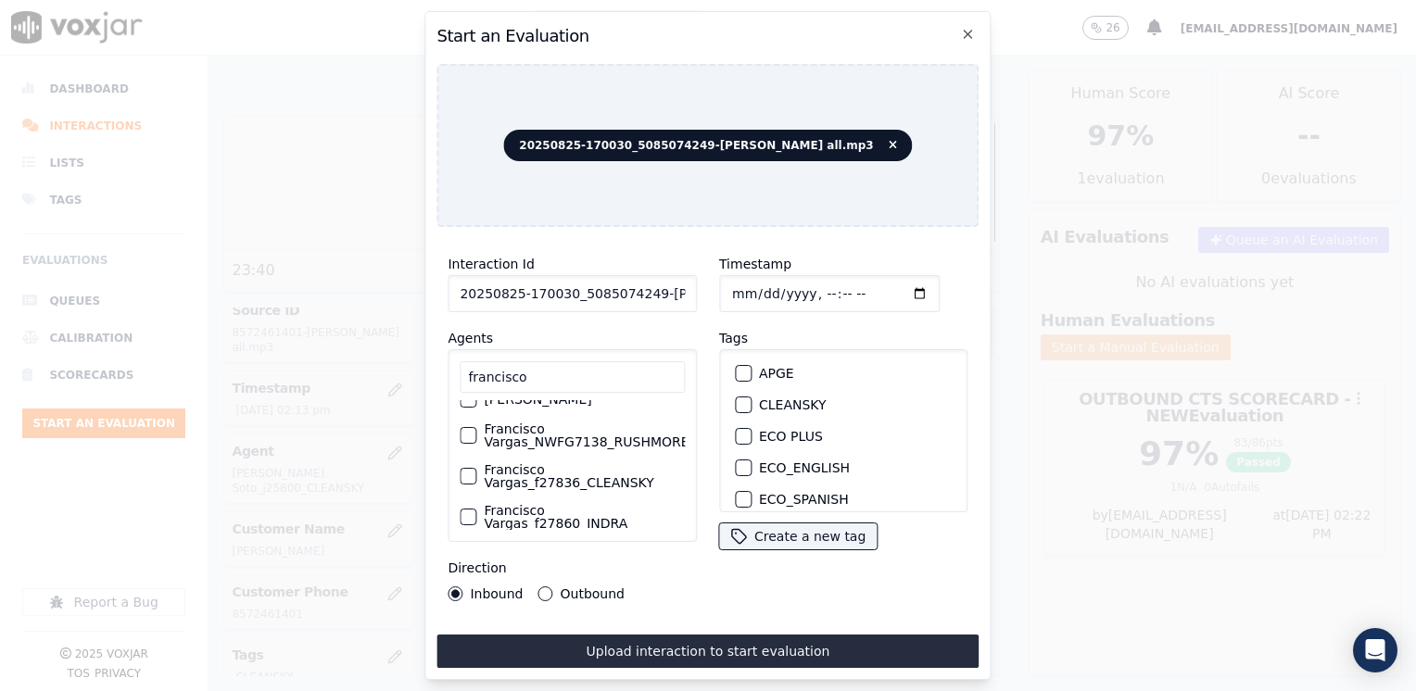
scroll to position [89, 0]
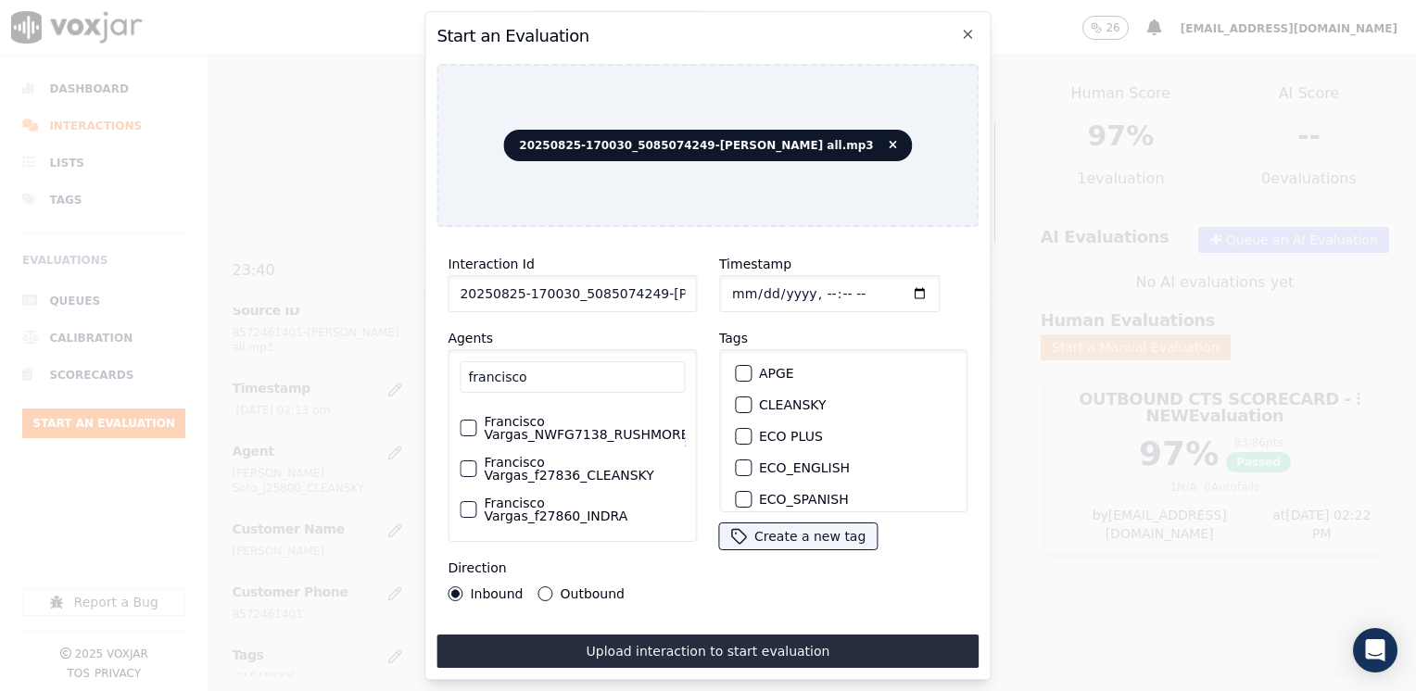
click at [469, 462] on div "button" at bounding box center [466, 468] width 13 height 13
click at [741, 397] on button "CLEANSKY" at bounding box center [743, 405] width 17 height 17
click at [888, 285] on input "Timestamp" at bounding box center [829, 293] width 220 height 37
click at [967, 31] on icon "button" at bounding box center [967, 34] width 7 height 7
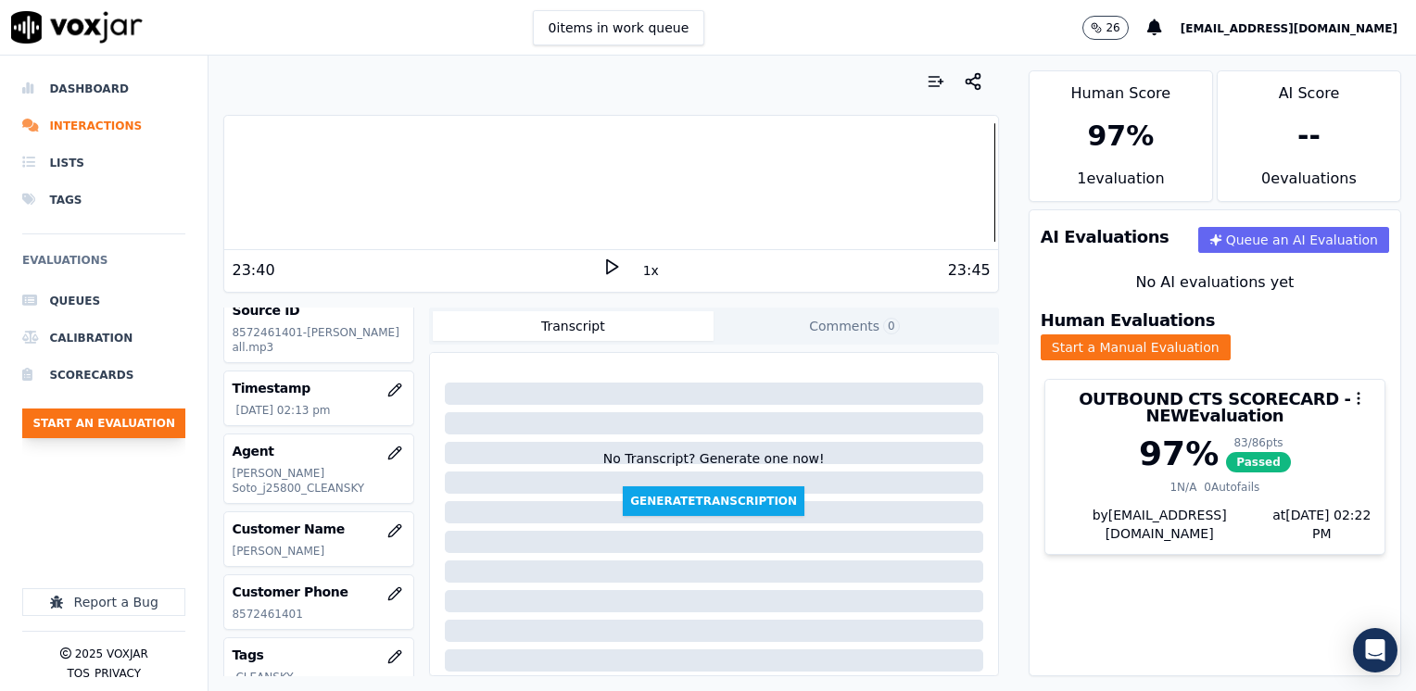
click at [114, 423] on button "Start an Evaluation" at bounding box center [103, 424] width 163 height 30
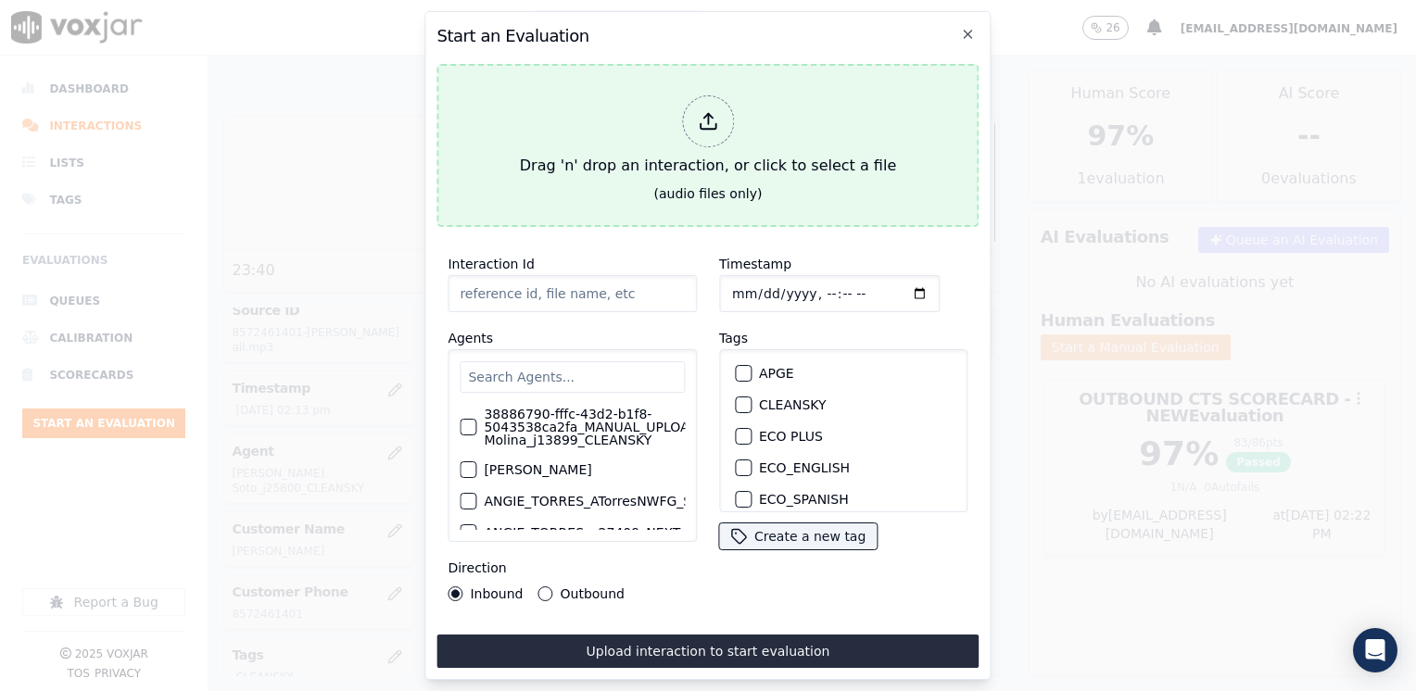
click at [694, 117] on div at bounding box center [708, 121] width 52 height 52
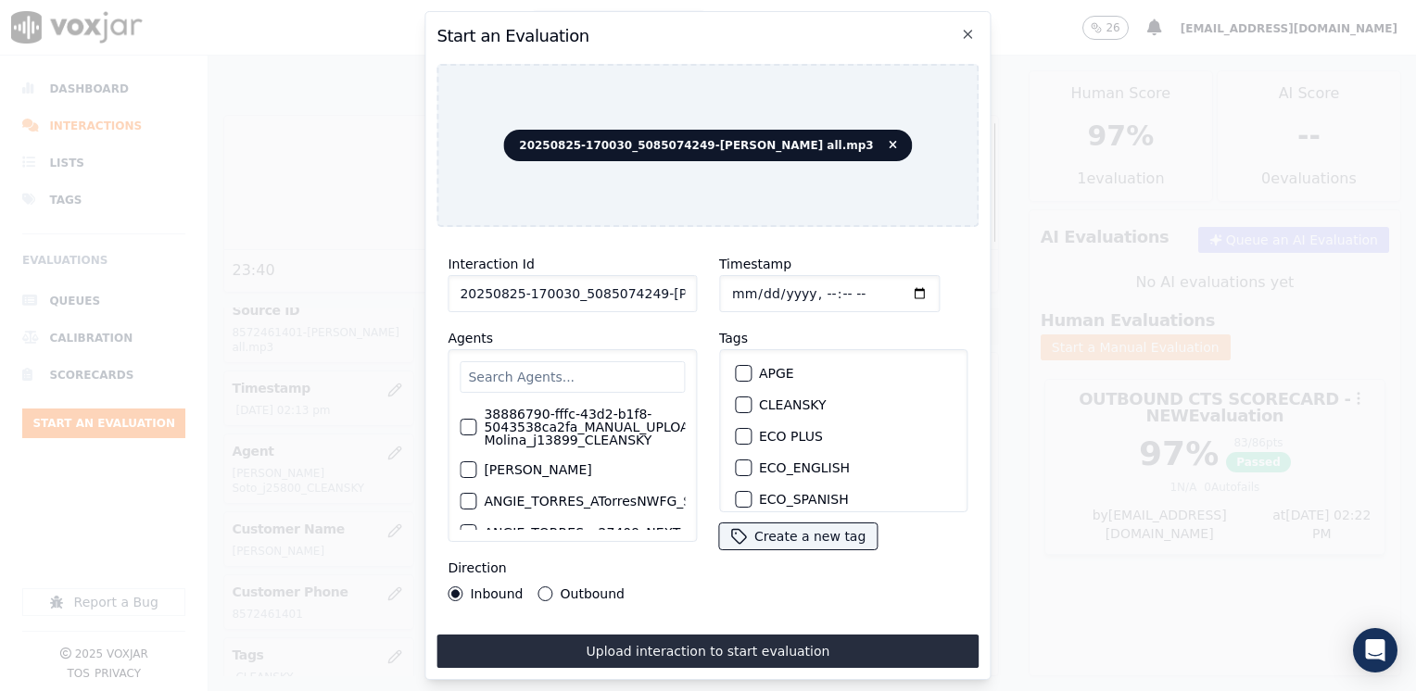
click at [596, 365] on input "text" at bounding box center [572, 376] width 225 height 31
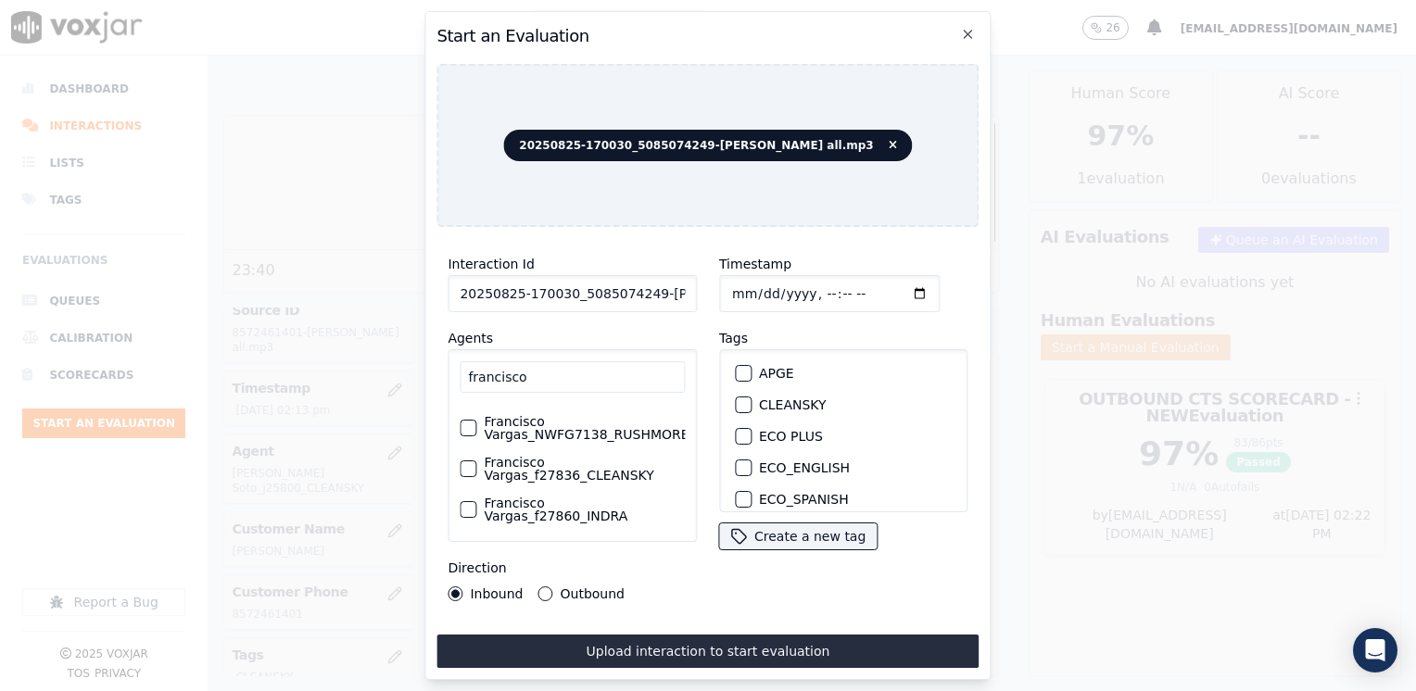
click at [473, 460] on button "Francisco Vargas_f27836_CLEANSKY" at bounding box center [468, 468] width 17 height 17
click at [739, 398] on div "button" at bounding box center [742, 404] width 13 height 13
click at [888, 289] on input "Timestamp" at bounding box center [829, 293] width 220 height 37
drag, startPoint x: 539, startPoint y: 591, endPoint x: 604, endPoint y: 617, distance: 69.8
click at [539, 591] on button "Outbound" at bounding box center [545, 593] width 15 height 15
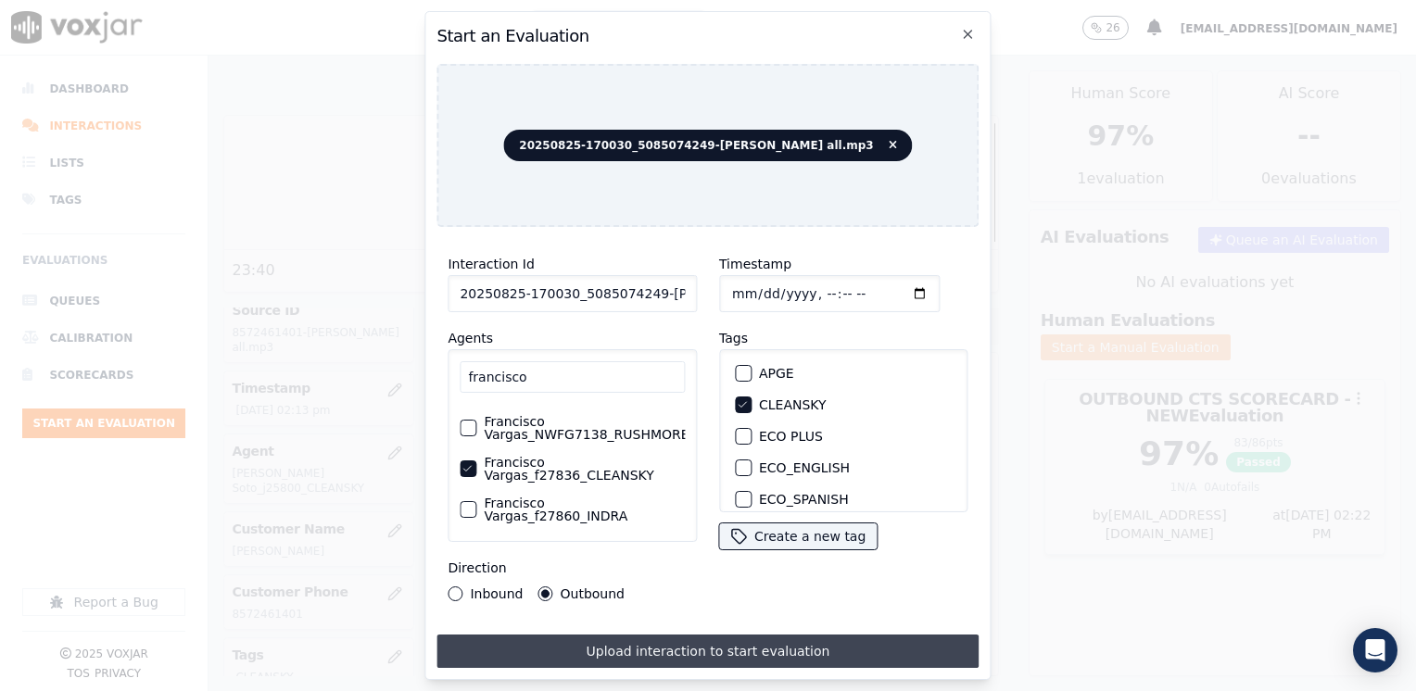
click at [699, 639] on button "Upload interaction to start evaluation" at bounding box center [707, 651] width 542 height 33
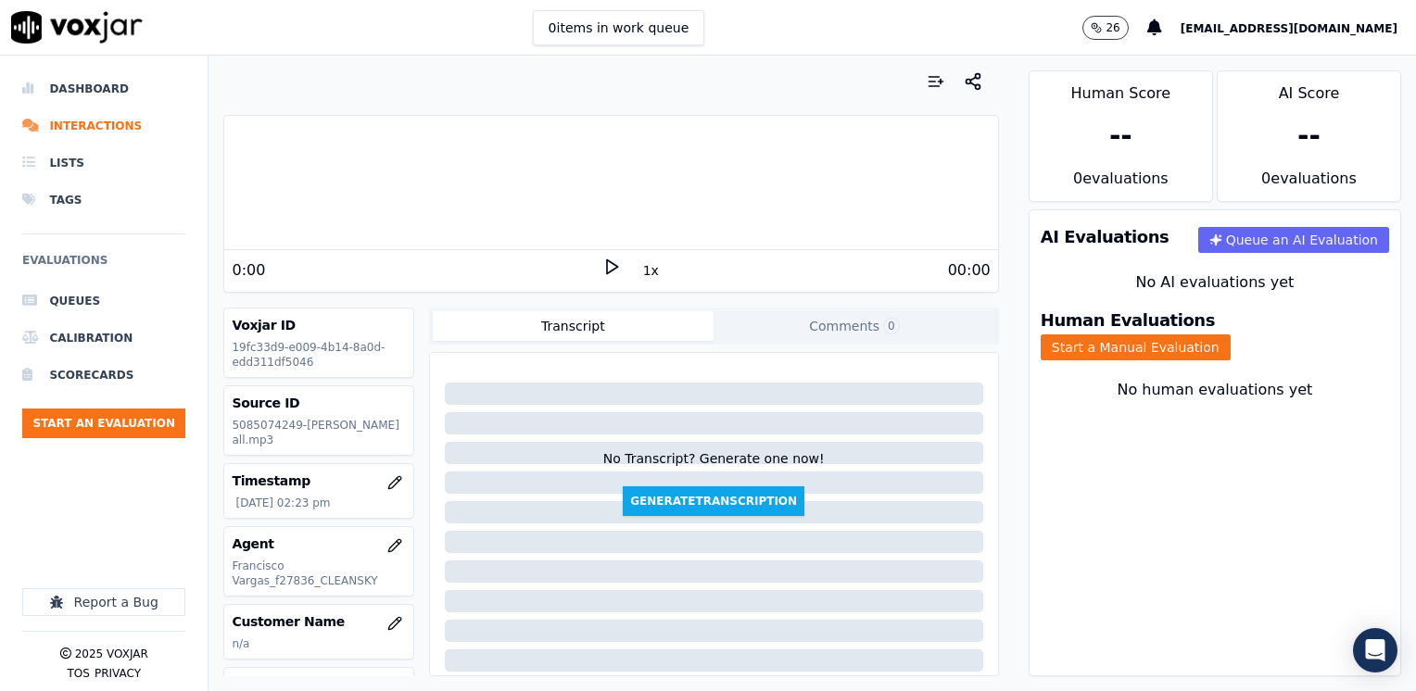
click at [1249, 592] on div "AI Evaluations Queue an AI Evaluation No AI evaluations yet Human Evaluations S…" at bounding box center [1214, 442] width 372 height 467
click at [608, 264] on icon at bounding box center [611, 267] width 19 height 19
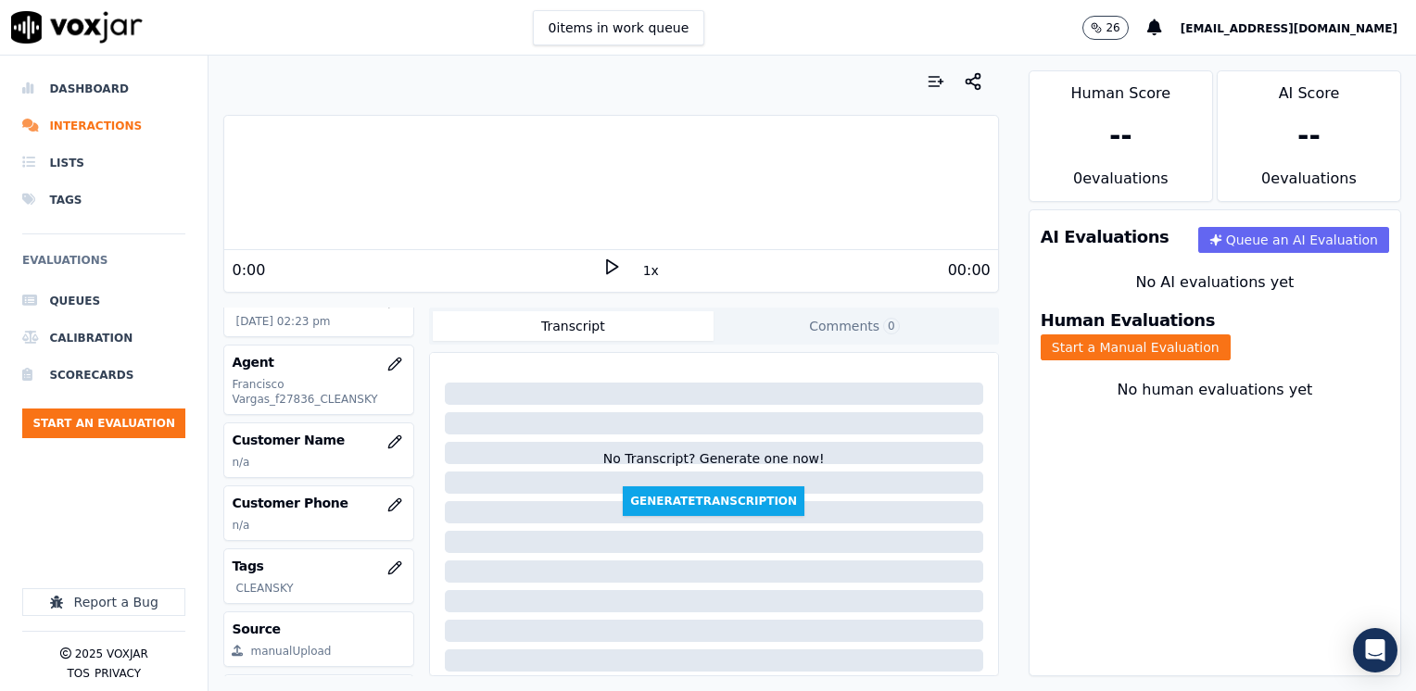
scroll to position [185, 0]
click at [387, 433] on icon "button" at bounding box center [394, 438] width 15 height 15
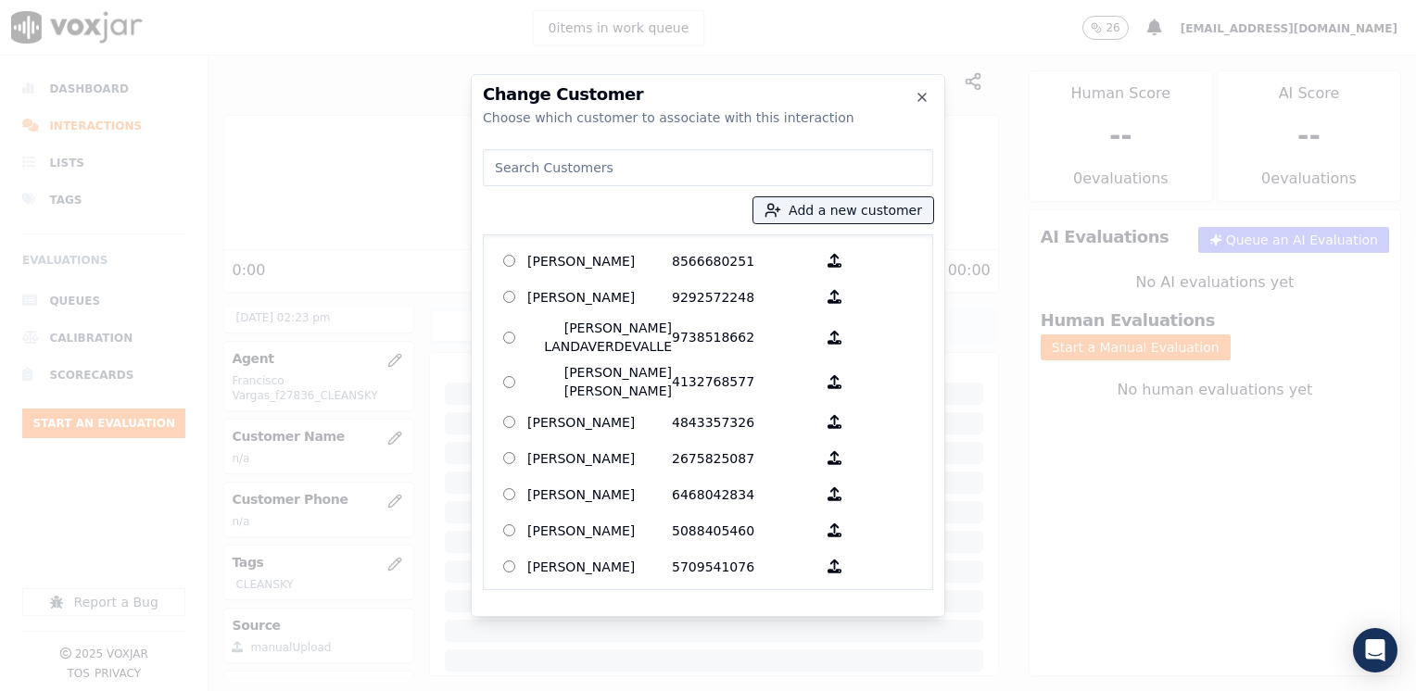
click at [706, 161] on input at bounding box center [708, 167] width 450 height 37
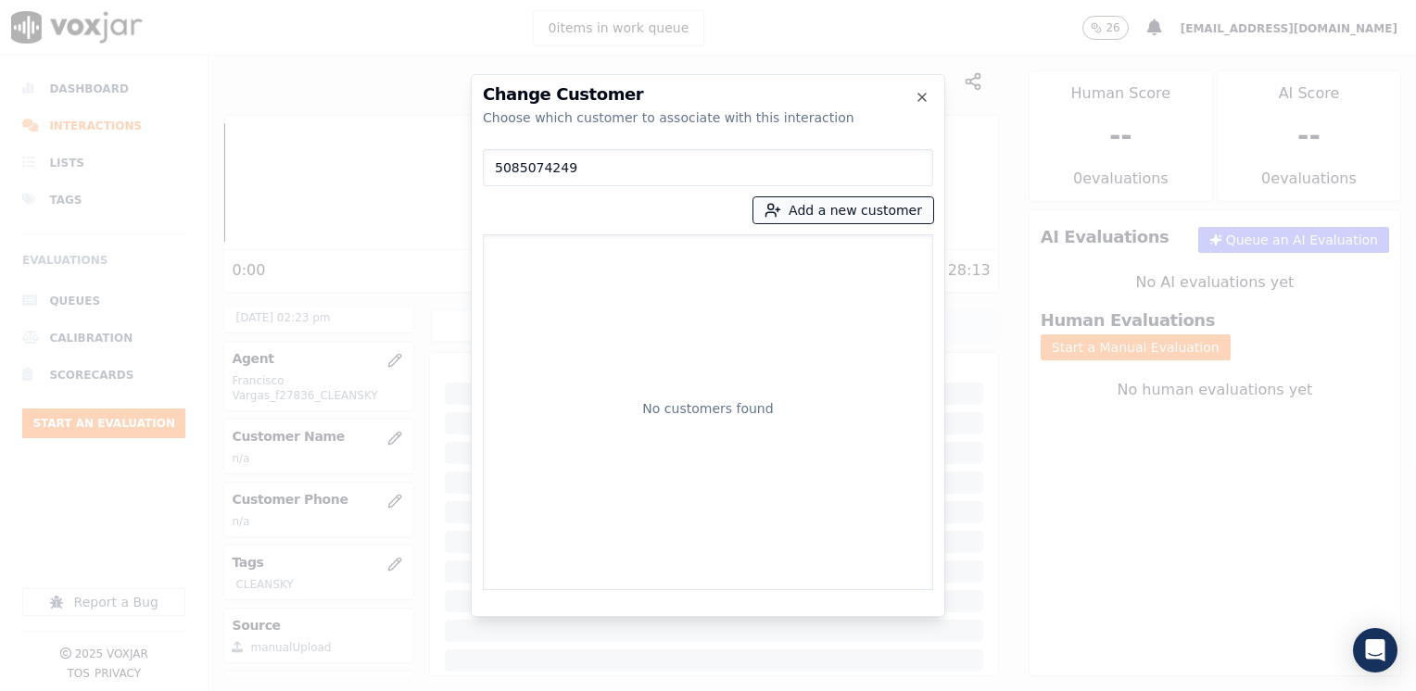
click at [897, 216] on button "Add a new customer" at bounding box center [843, 210] width 180 height 26
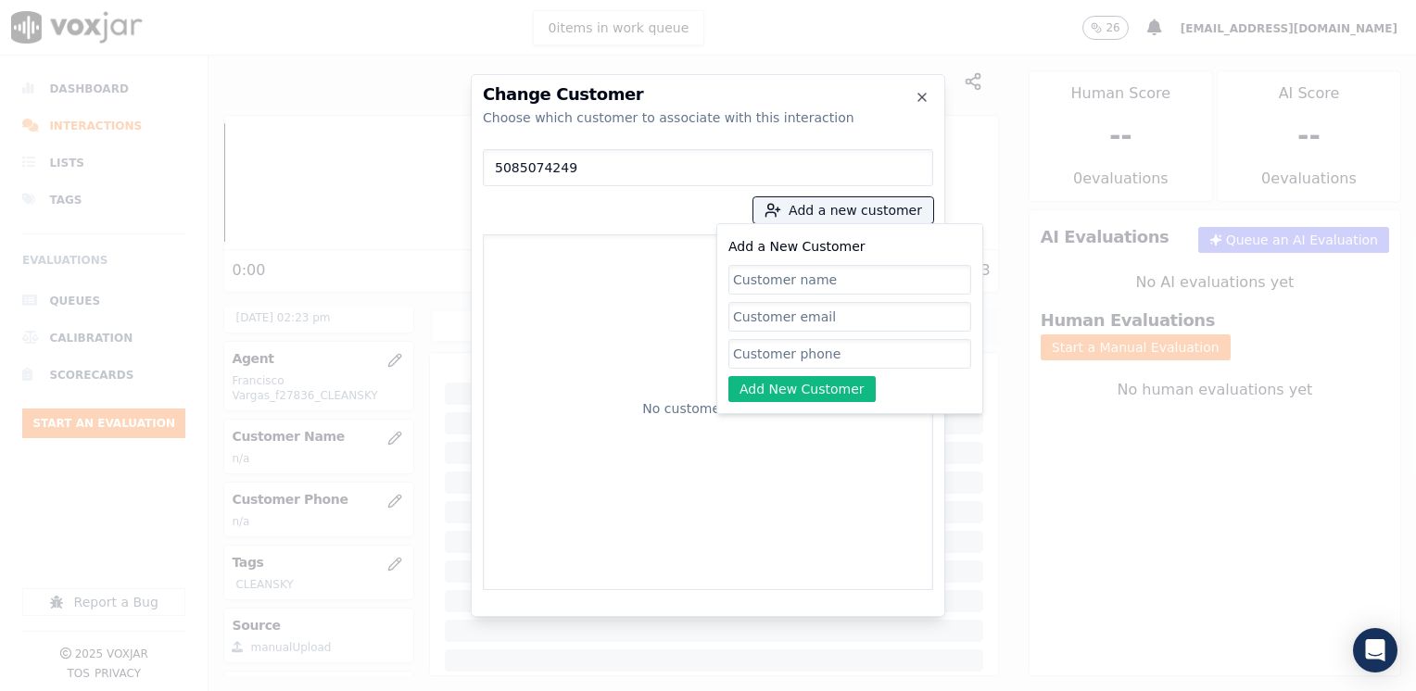
click at [830, 354] on input "Add a New Customer" at bounding box center [849, 354] width 243 height 30
paste input "5085074249"
click at [849, 283] on input "Add a New Customer" at bounding box center [849, 280] width 243 height 30
paste input "[PERSON_NAME]"
click at [833, 394] on button "Add New Customer" at bounding box center [801, 389] width 147 height 26
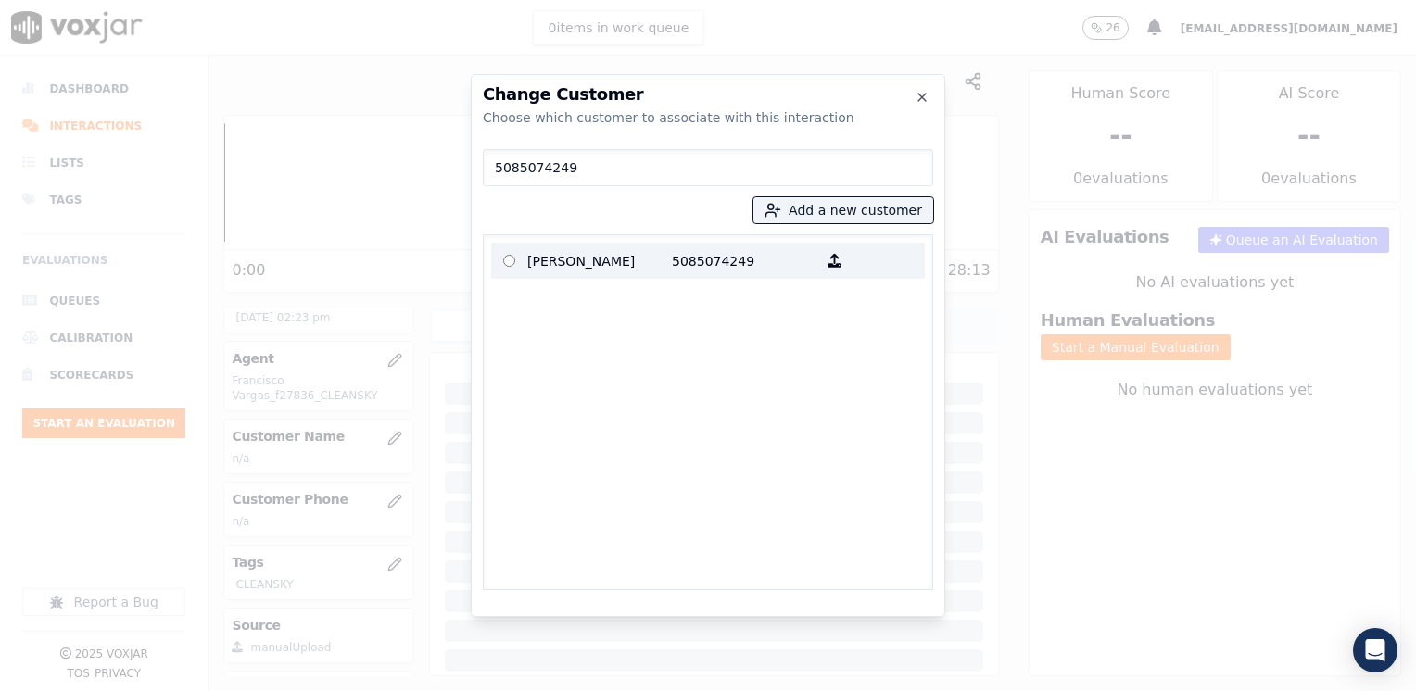
click at [636, 263] on p "[PERSON_NAME]" at bounding box center [599, 260] width 145 height 29
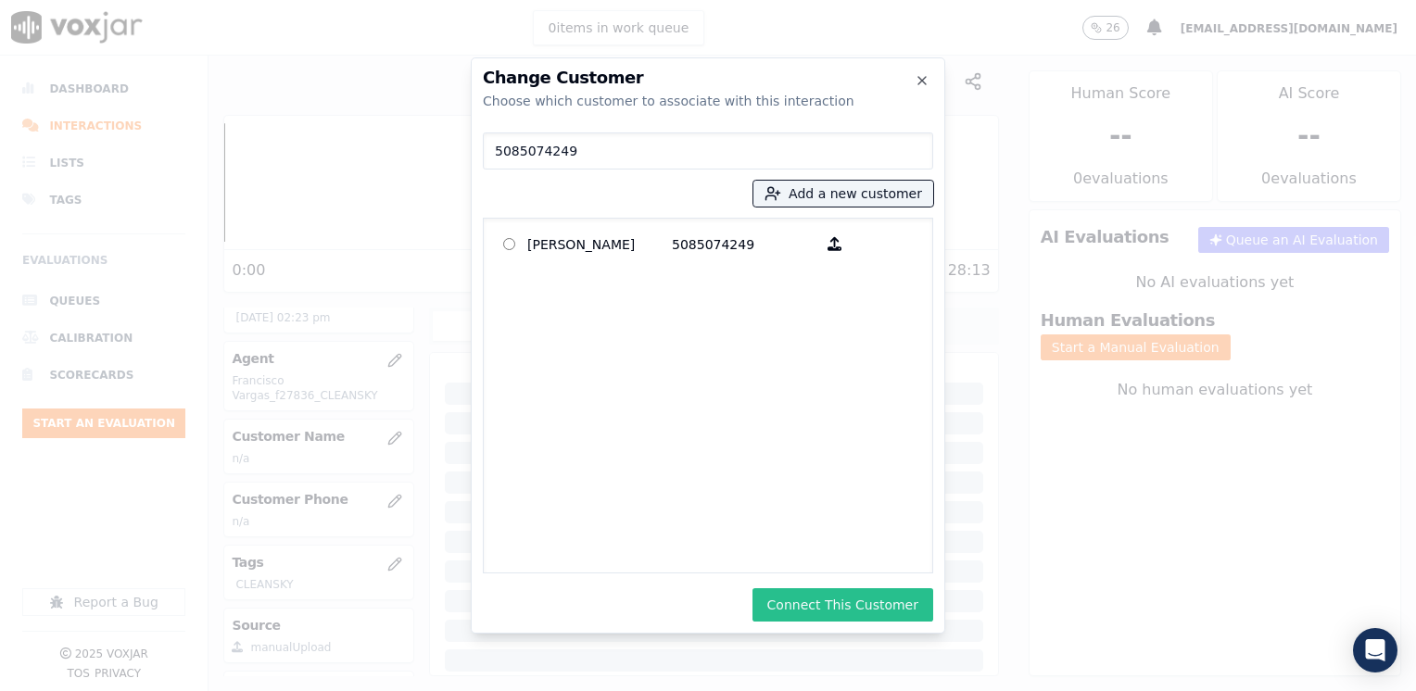
click at [867, 604] on button "Connect This Customer" at bounding box center [842, 604] width 181 height 33
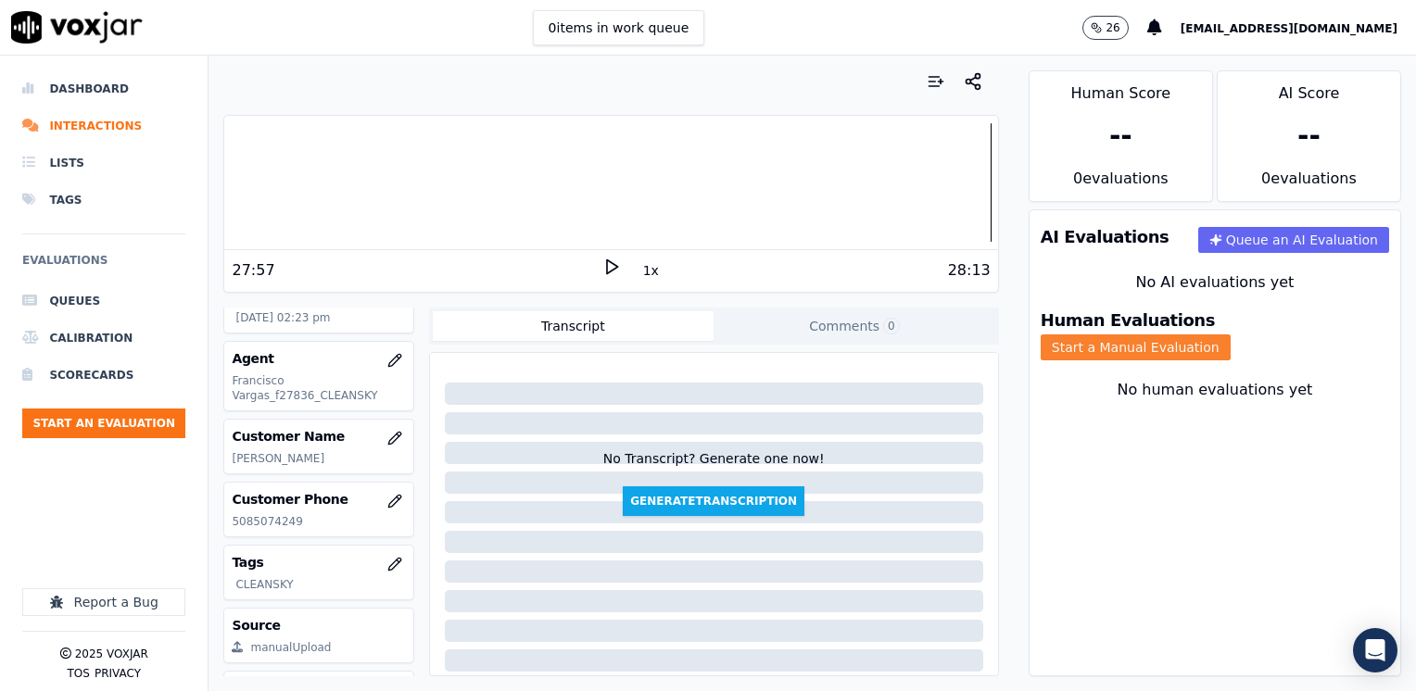
click at [1230, 334] on button "Start a Manual Evaluation" at bounding box center [1135, 347] width 190 height 26
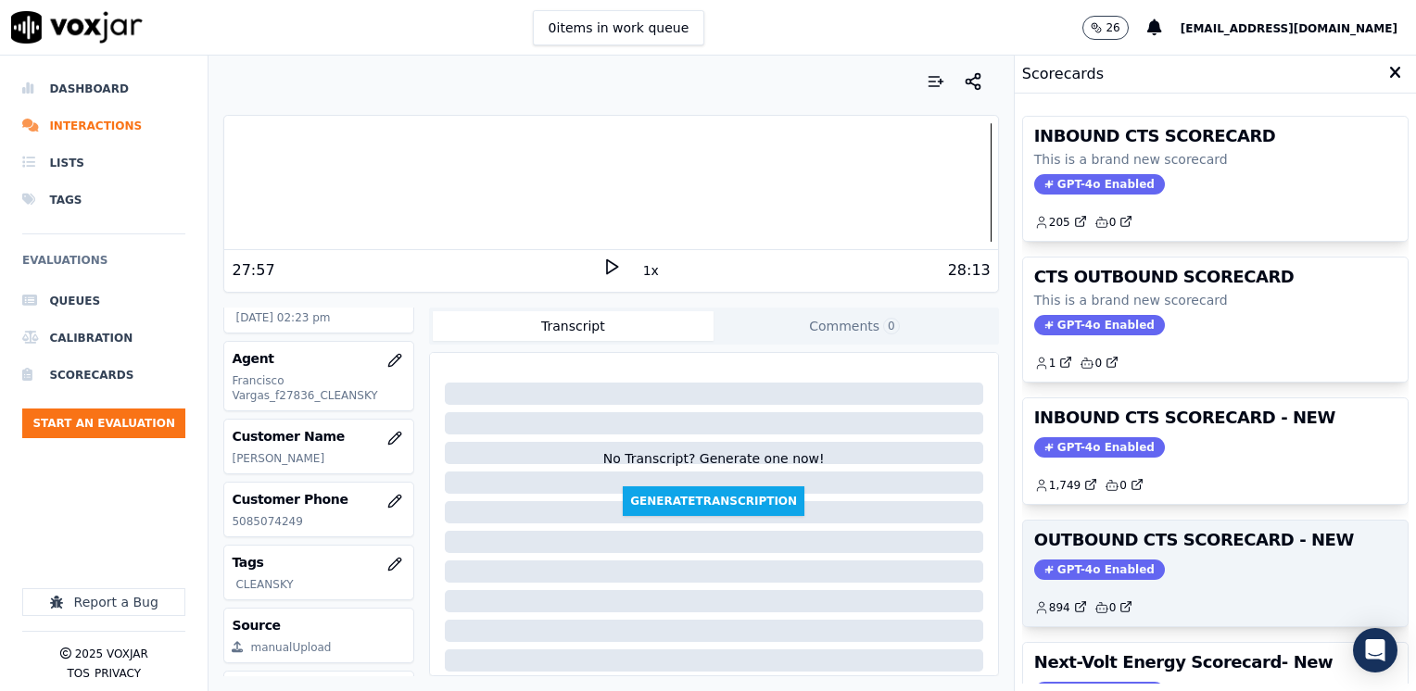
click at [1112, 571] on span "GPT-4o Enabled" at bounding box center [1099, 570] width 131 height 20
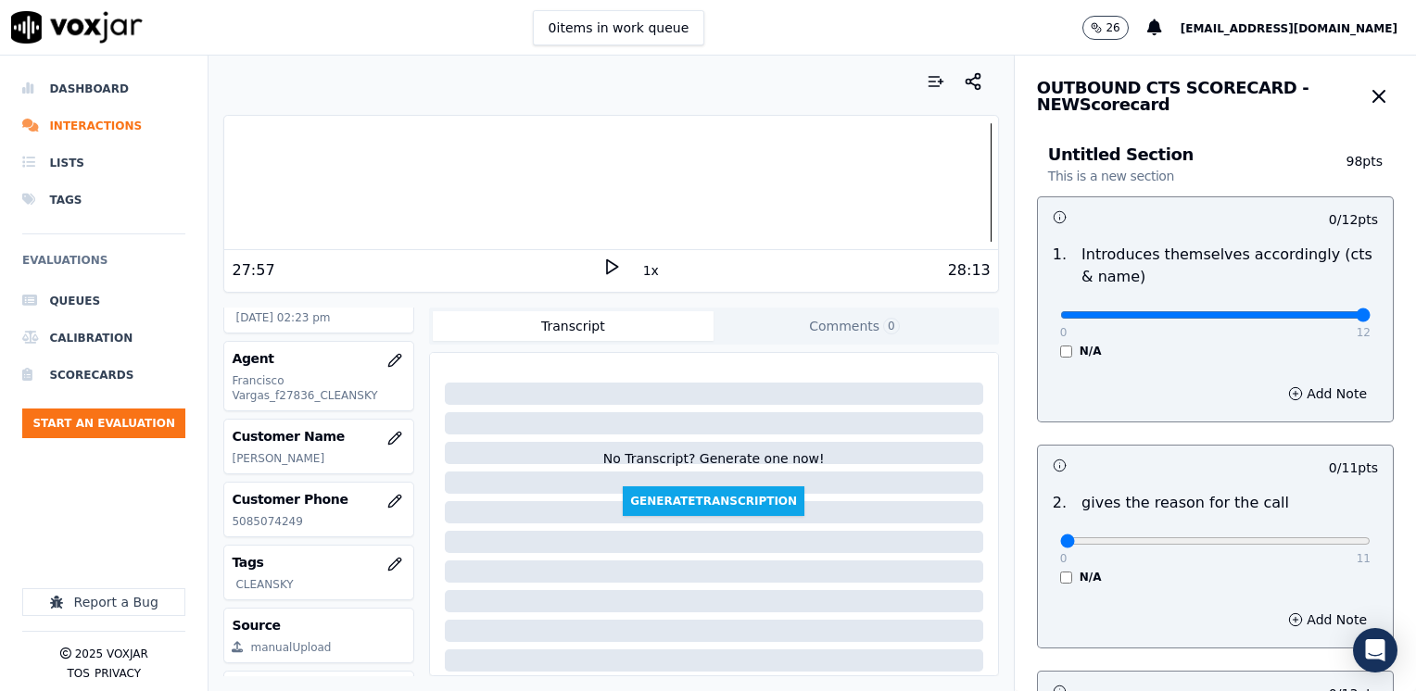
drag, startPoint x: 1048, startPoint y: 313, endPoint x: 1418, endPoint y: 313, distance: 370.6
click at [1370, 313] on input "range" at bounding box center [1215, 314] width 310 height 7
drag, startPoint x: 1051, startPoint y: 539, endPoint x: 1418, endPoint y: 476, distance: 373.2
click at [1370, 319] on input "range" at bounding box center [1215, 314] width 310 height 7
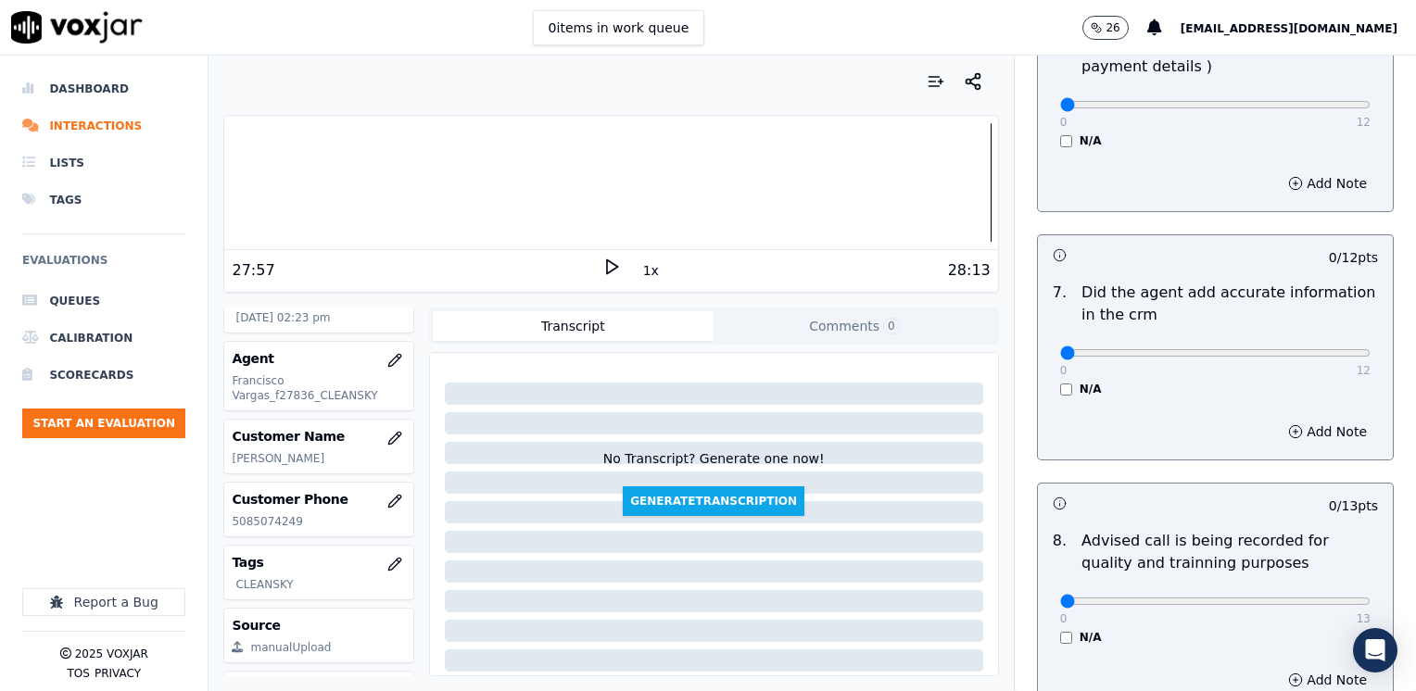
scroll to position [1619, 0]
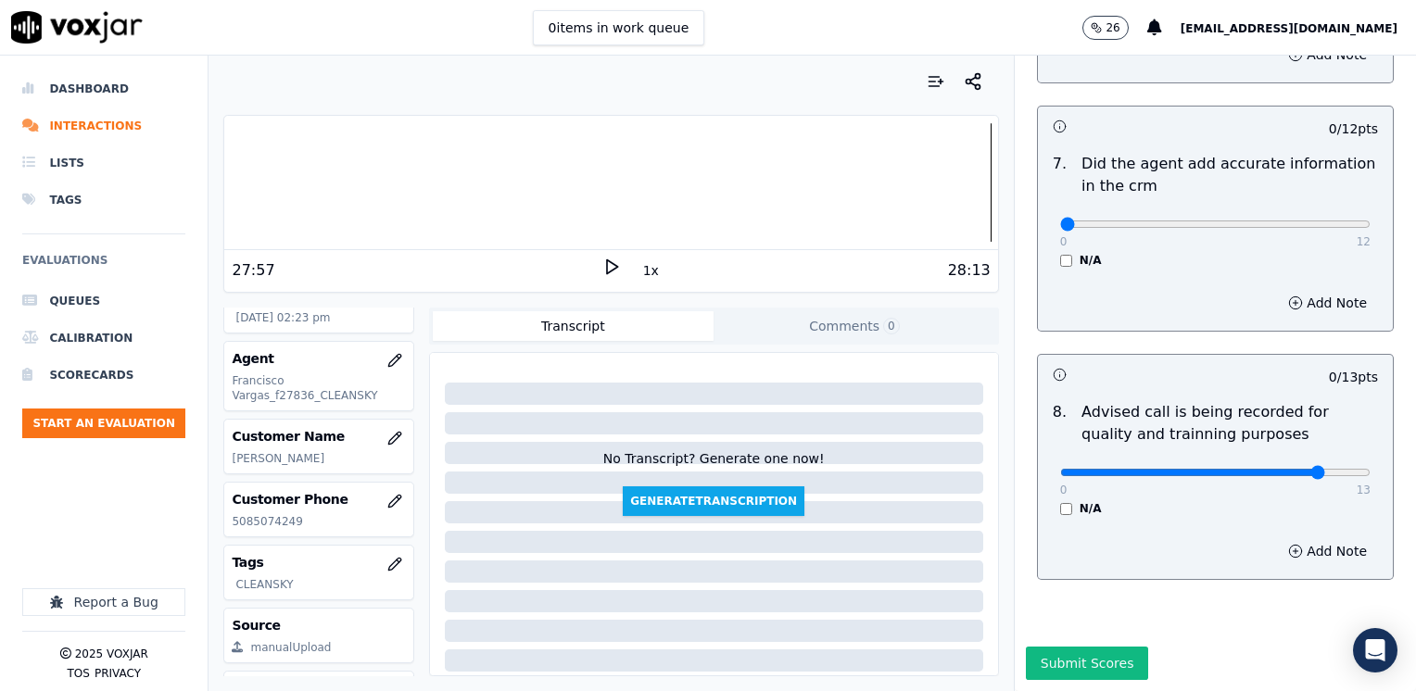
drag, startPoint x: 1049, startPoint y: 179, endPoint x: 1418, endPoint y: 216, distance: 371.5
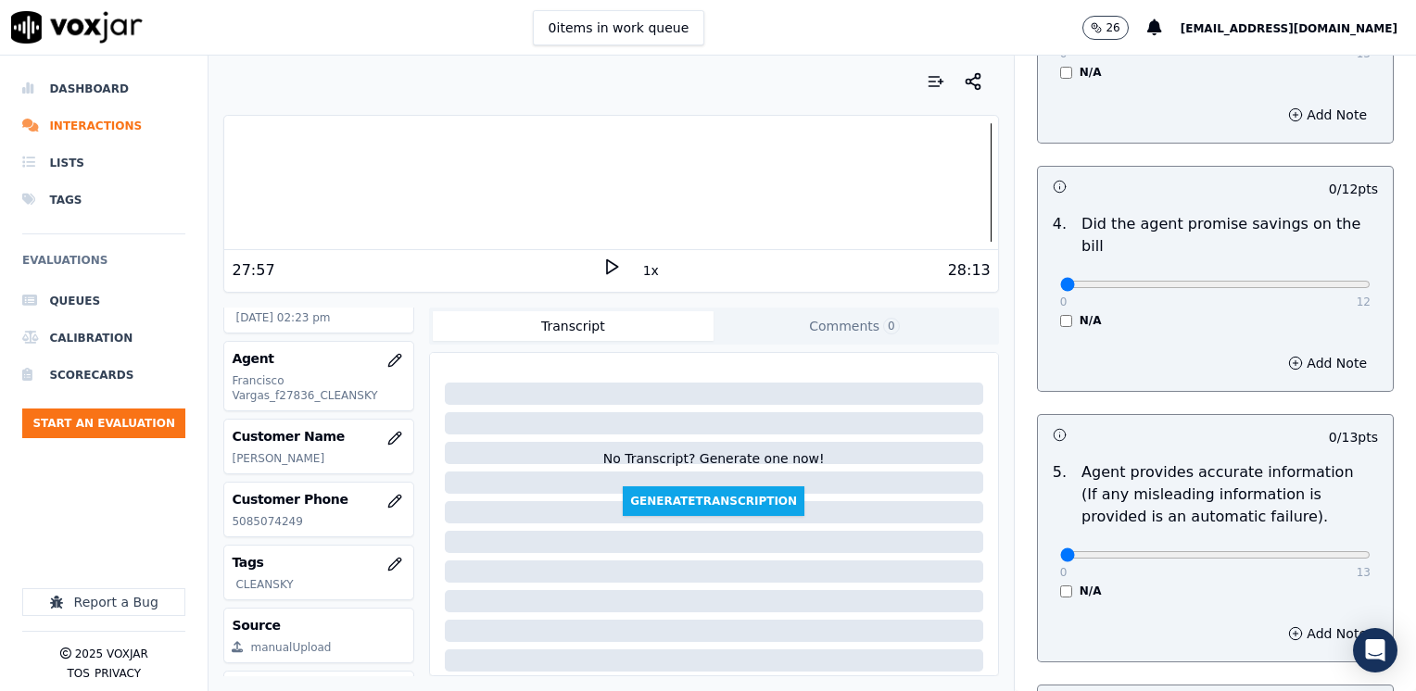
scroll to position [786, 0]
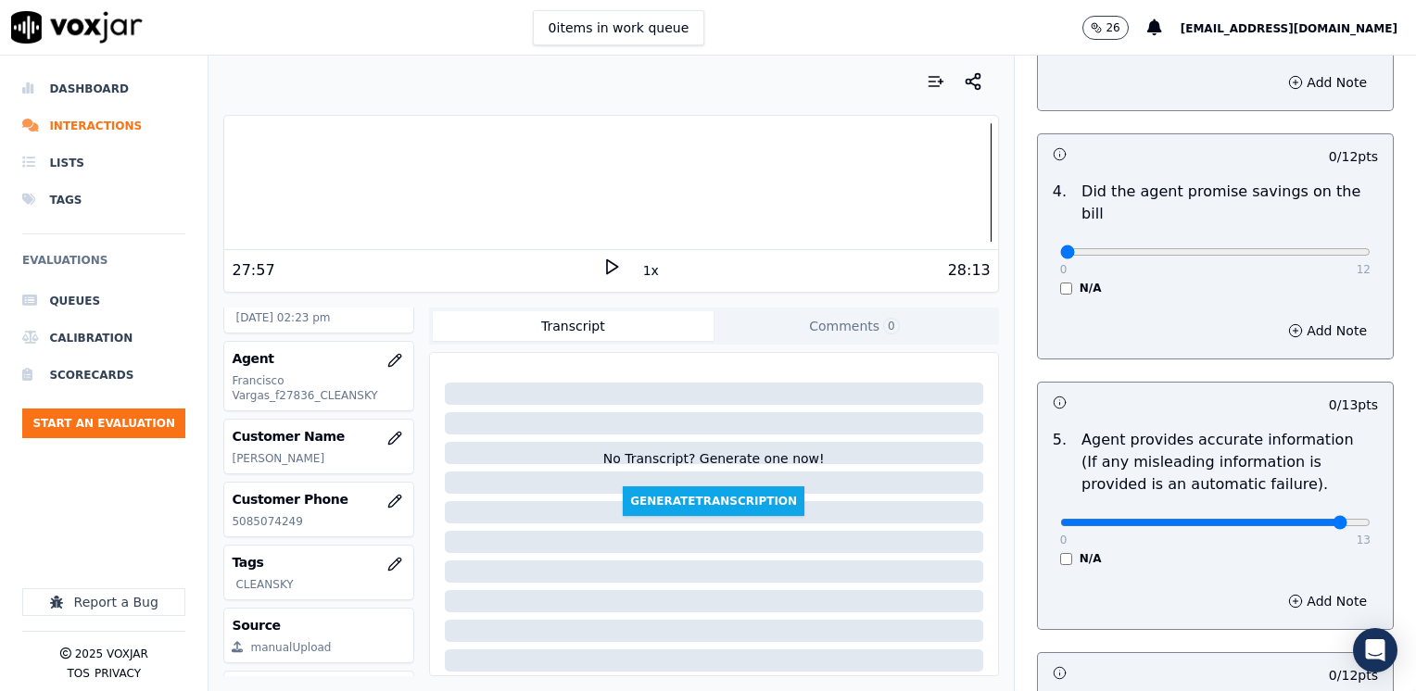
click at [1303, 588] on button "Add Note" at bounding box center [1327, 601] width 101 height 26
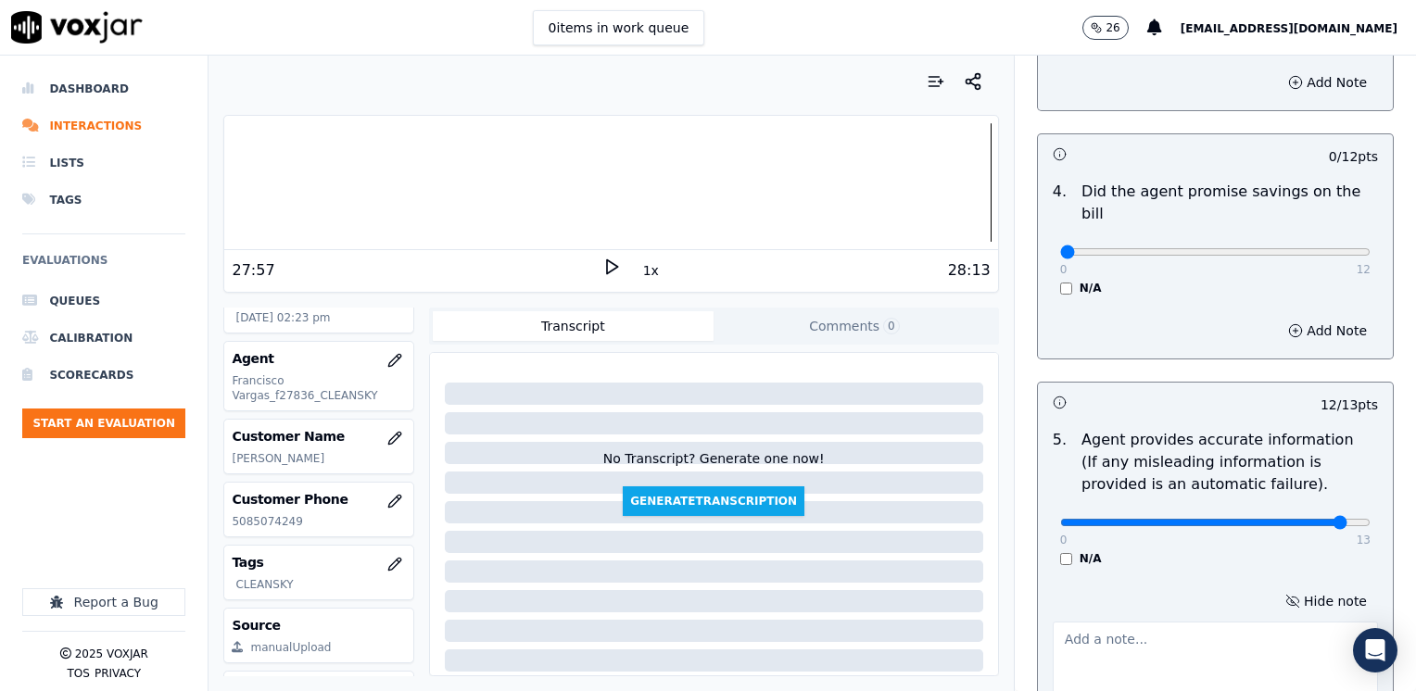
click at [1149, 622] on textarea at bounding box center [1214, 667] width 325 height 91
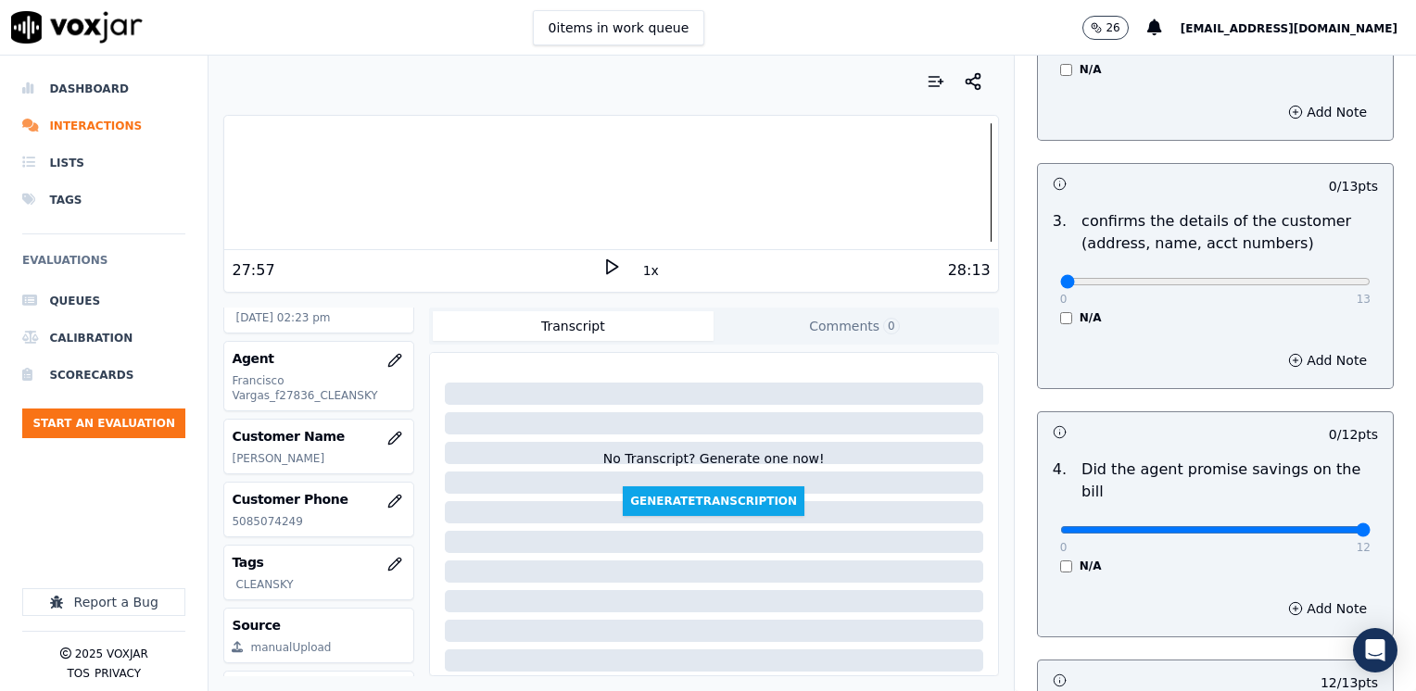
drag, startPoint x: 1049, startPoint y: 503, endPoint x: 1418, endPoint y: 502, distance: 369.6
drag, startPoint x: 1051, startPoint y: 279, endPoint x: 1418, endPoint y: 279, distance: 367.8
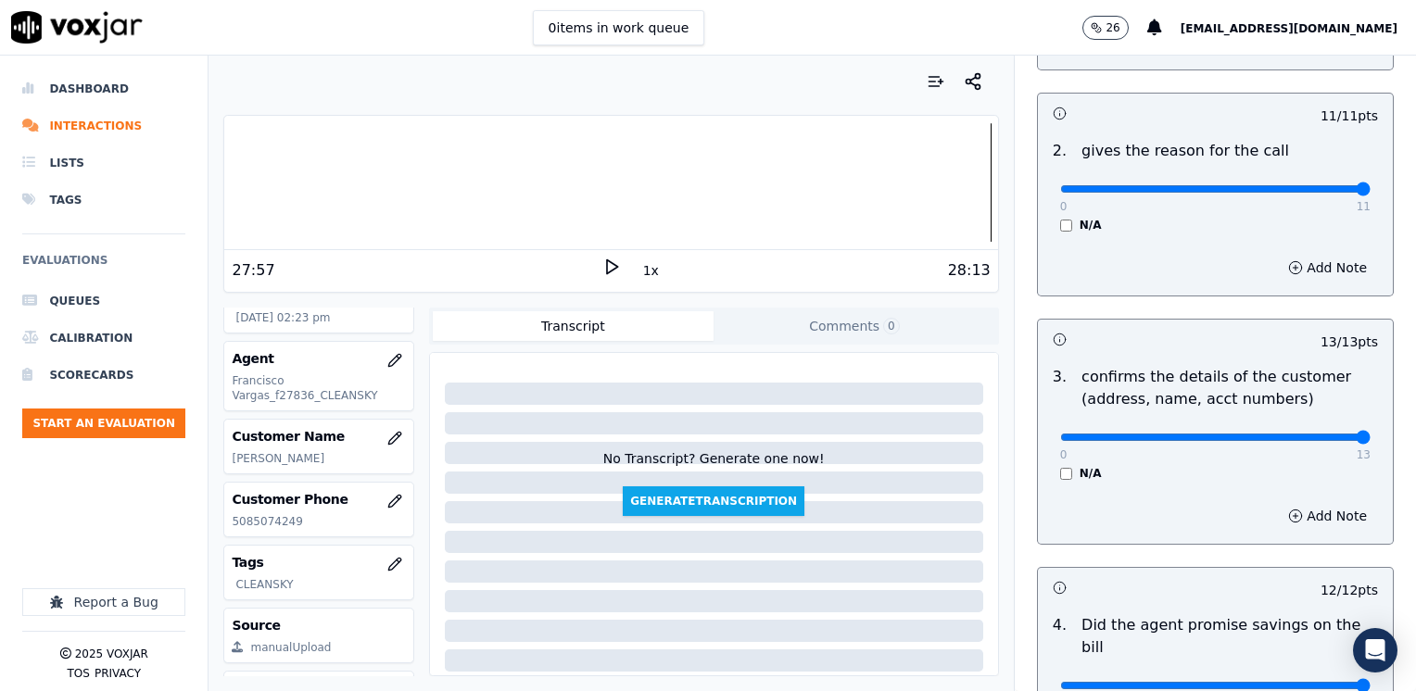
scroll to position [322, 0]
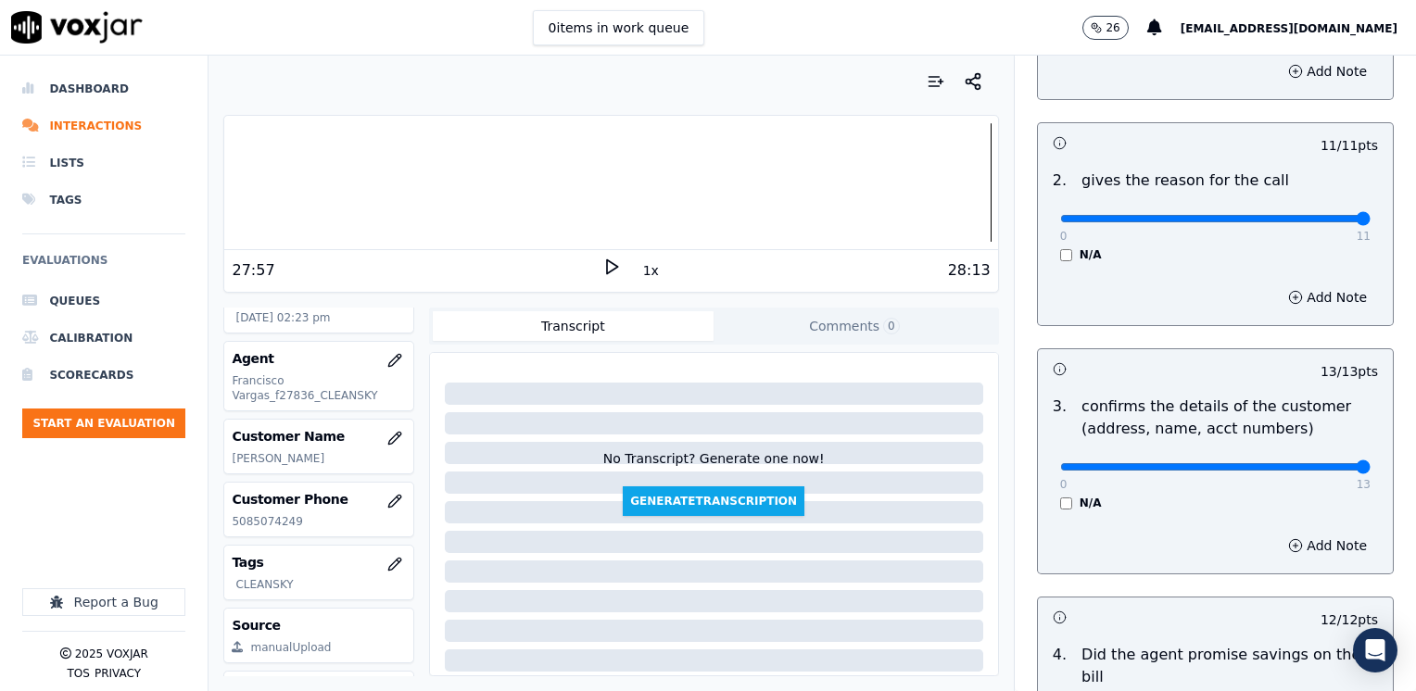
click at [1303, 455] on div "0 13" at bounding box center [1215, 466] width 310 height 22
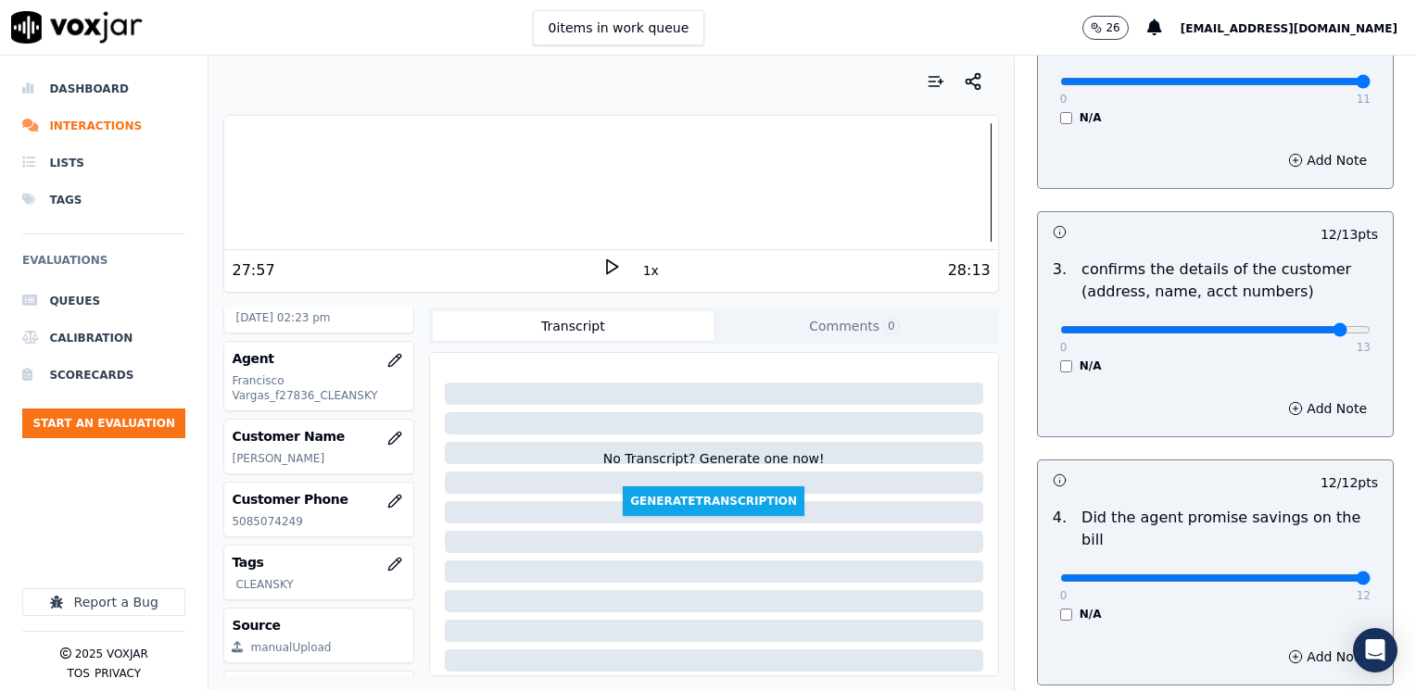
scroll to position [508, 0]
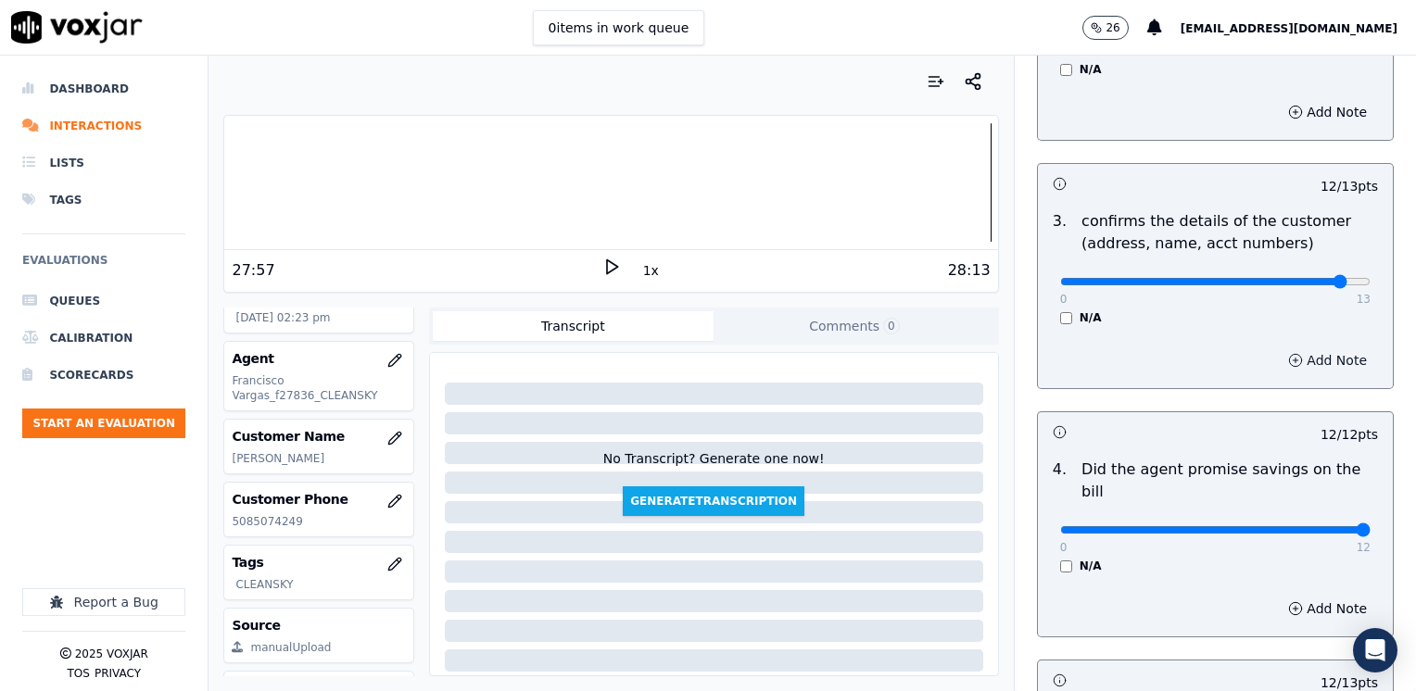
click at [1290, 352] on button "Add Note" at bounding box center [1327, 360] width 101 height 26
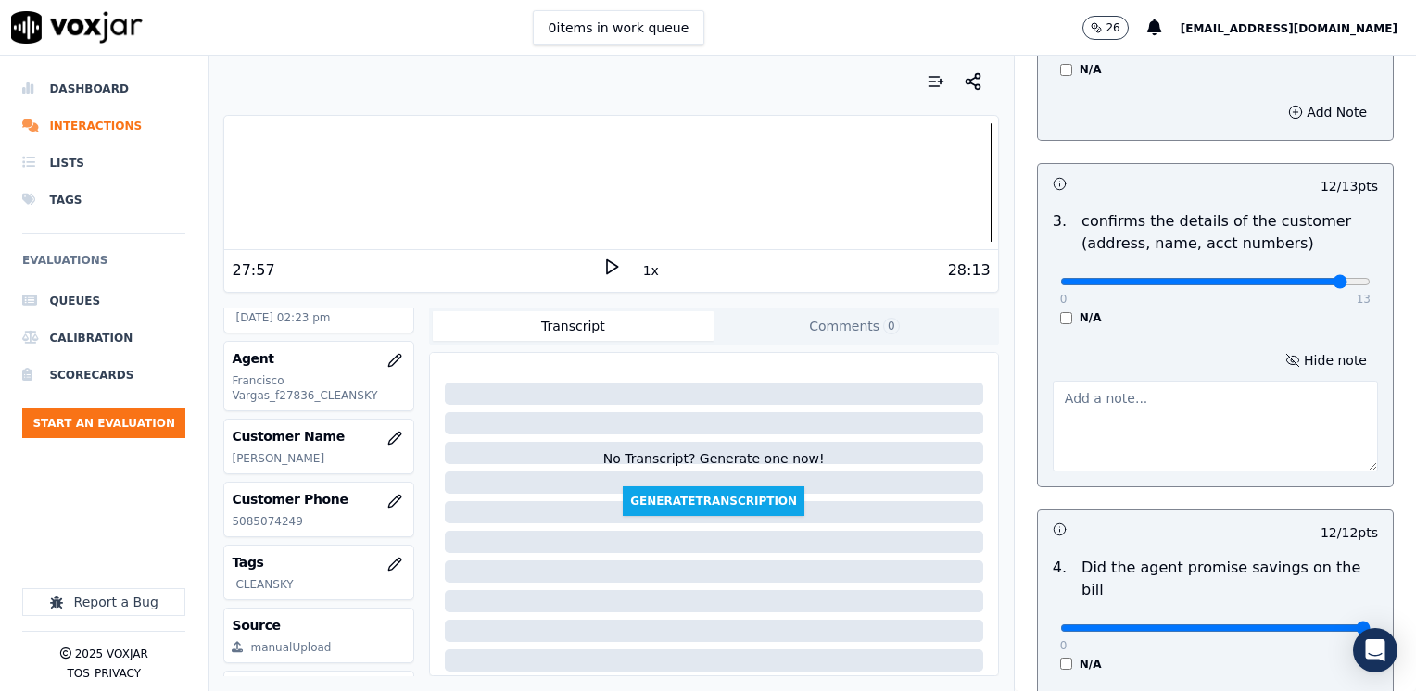
click at [1170, 447] on textarea at bounding box center [1214, 426] width 325 height 91
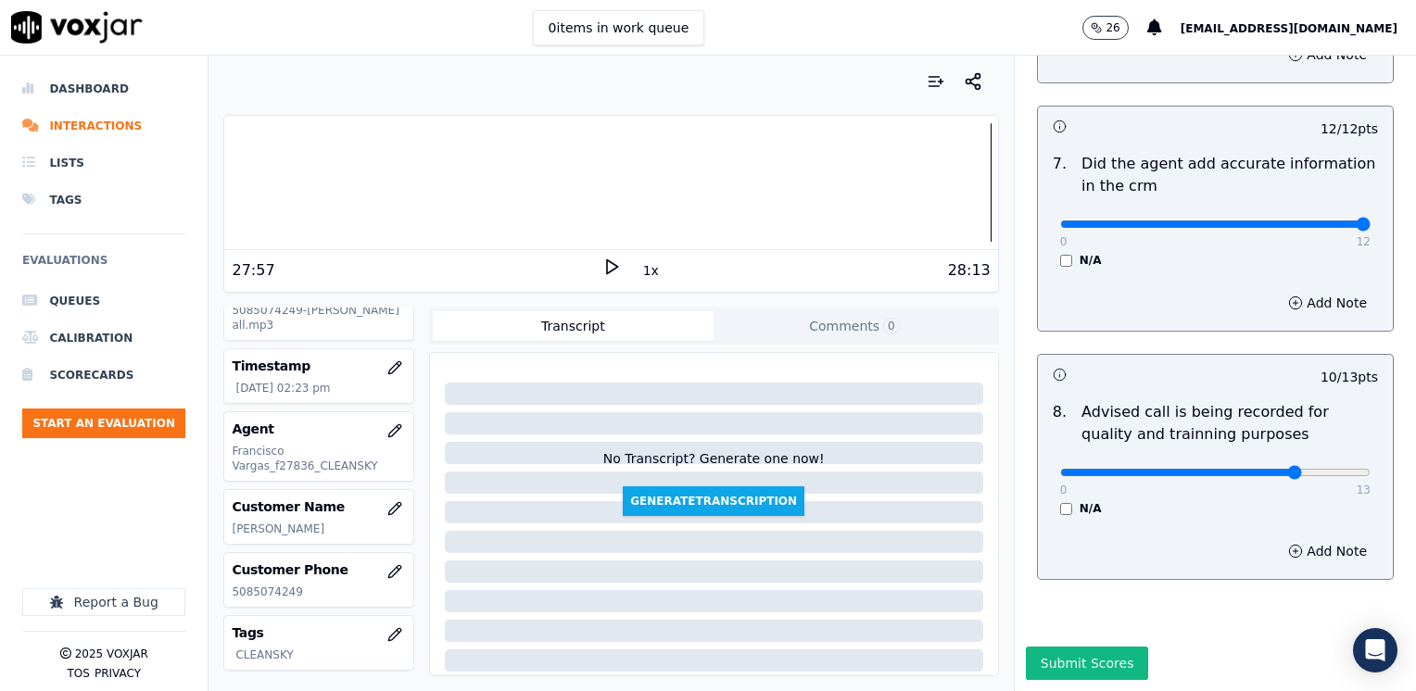
scroll to position [88, 0]
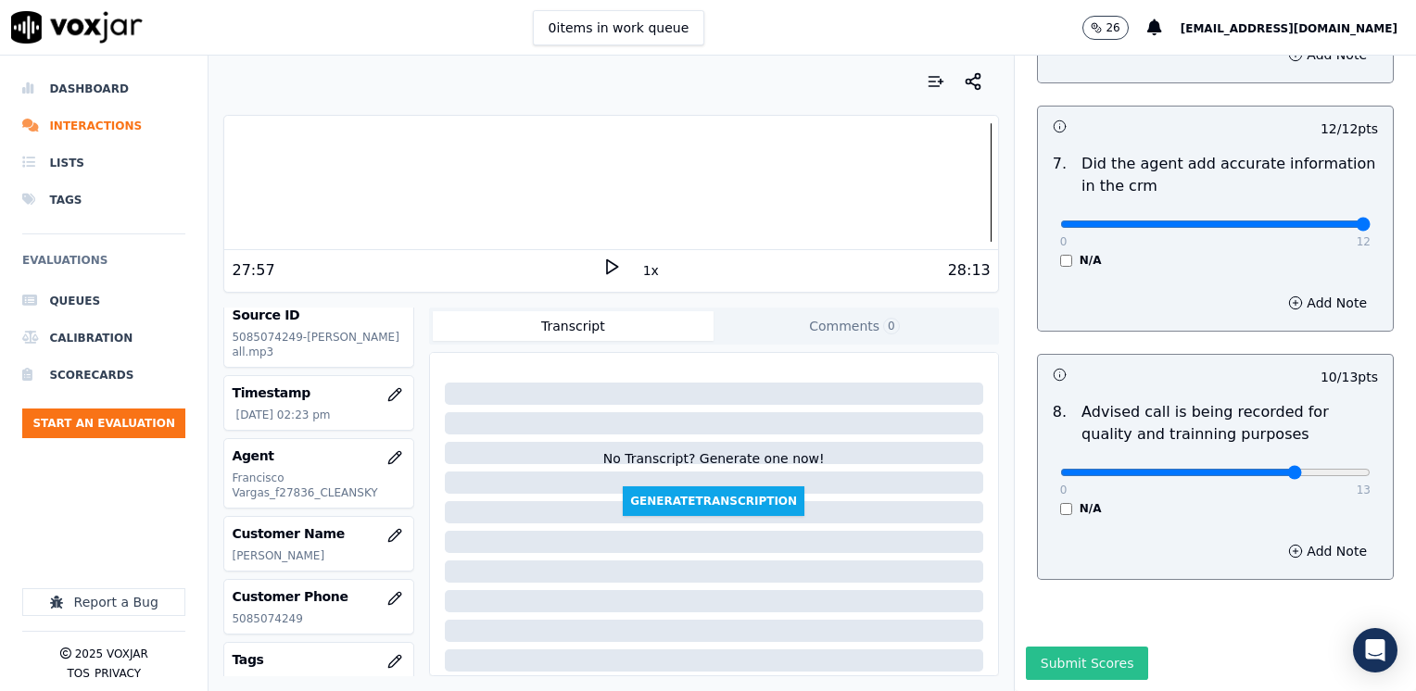
click at [1052, 647] on button "Submit Scores" at bounding box center [1087, 663] width 123 height 33
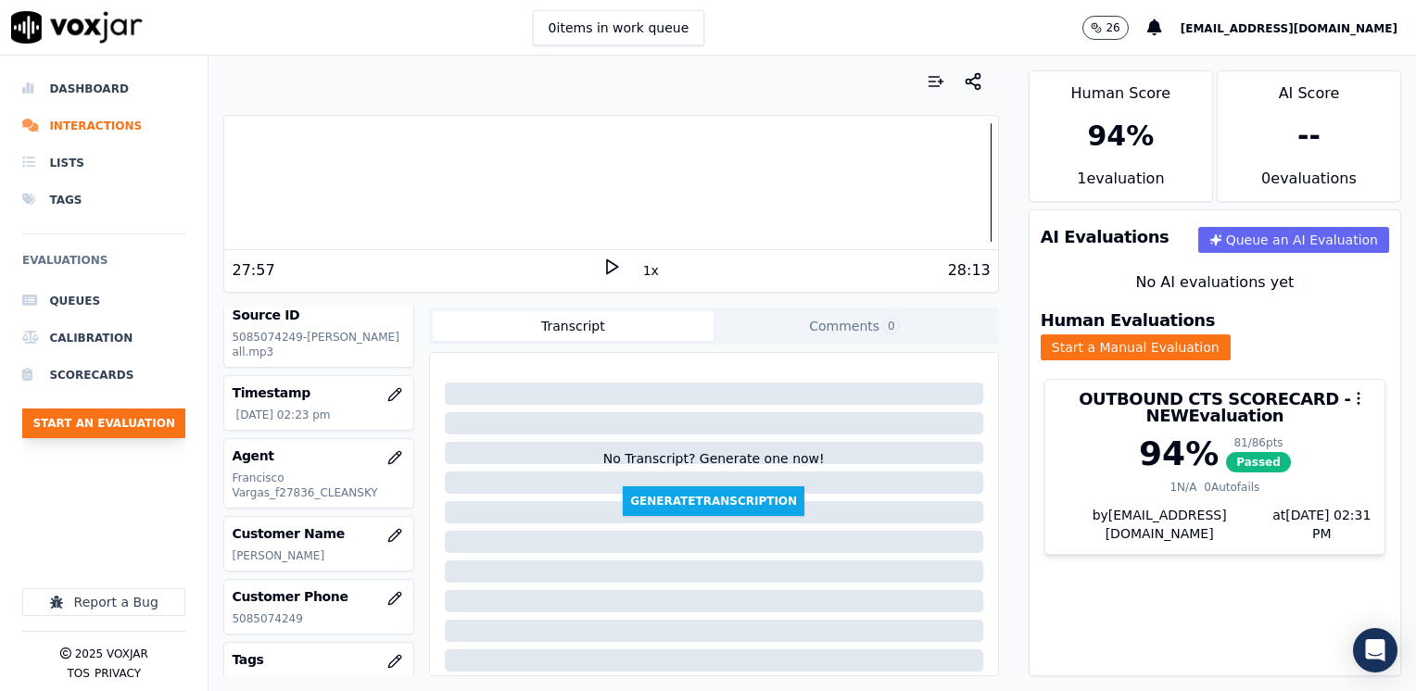
click at [120, 425] on button "Start an Evaluation" at bounding box center [103, 424] width 163 height 30
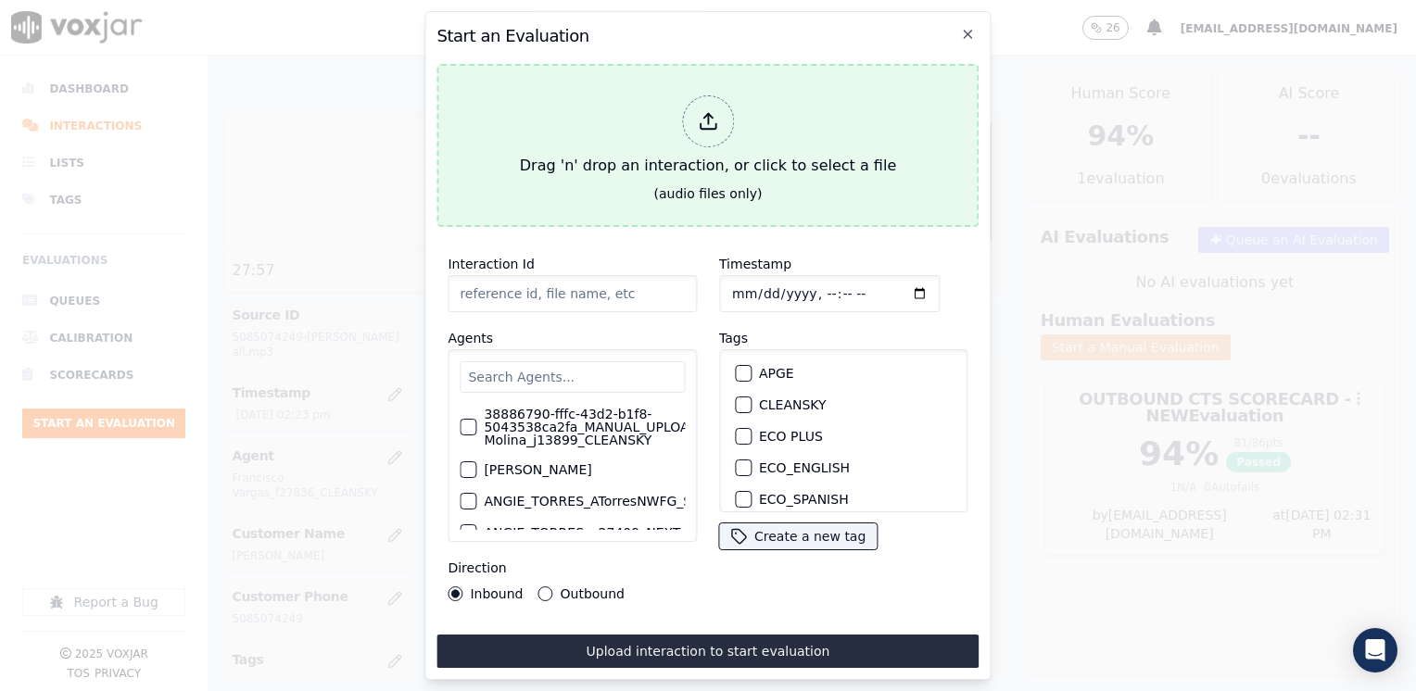
click at [715, 112] on icon at bounding box center [708, 121] width 20 height 20
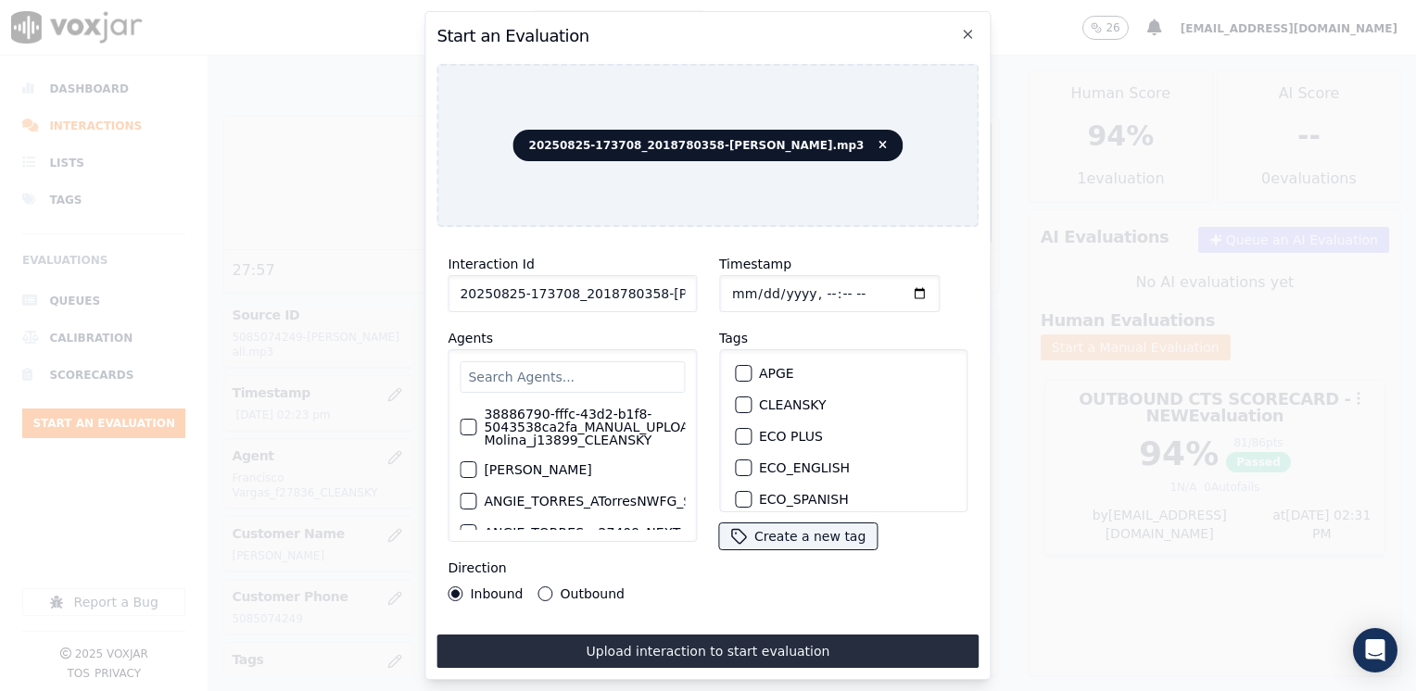
click at [564, 369] on input "text" at bounding box center [572, 376] width 225 height 31
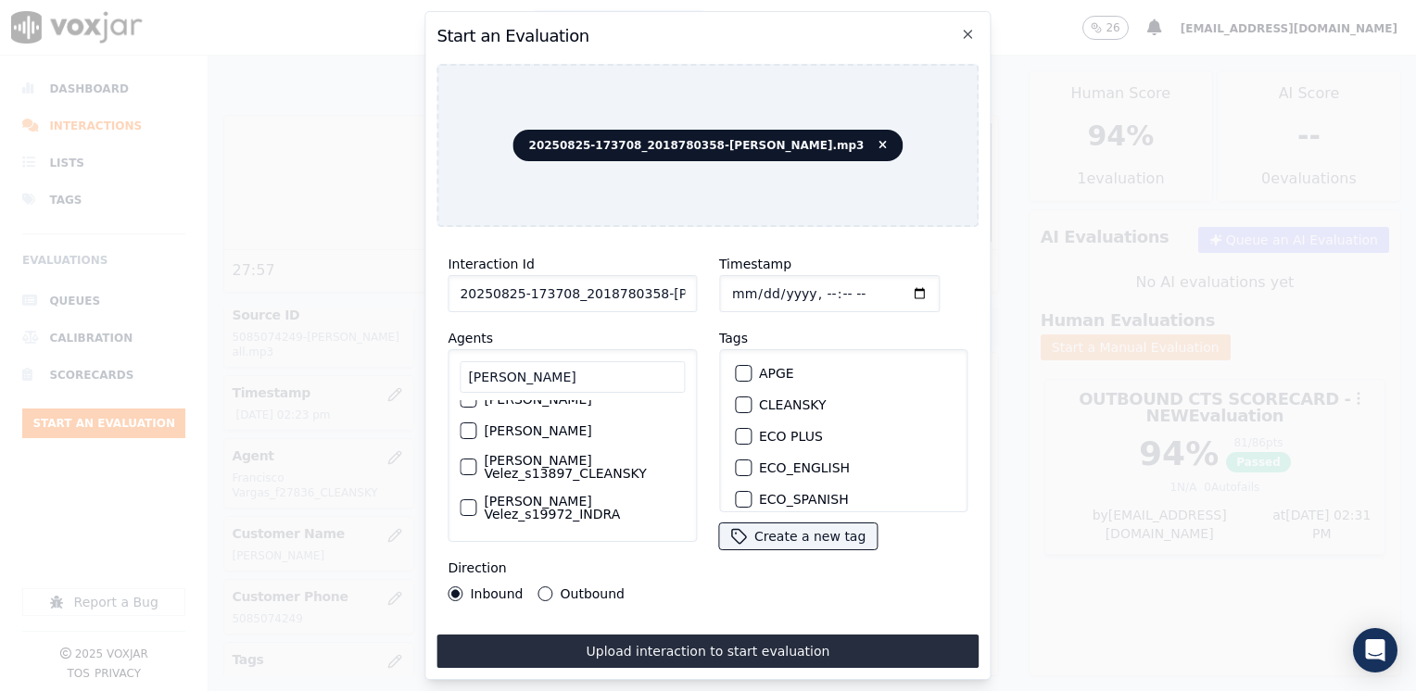
scroll to position [149, 0]
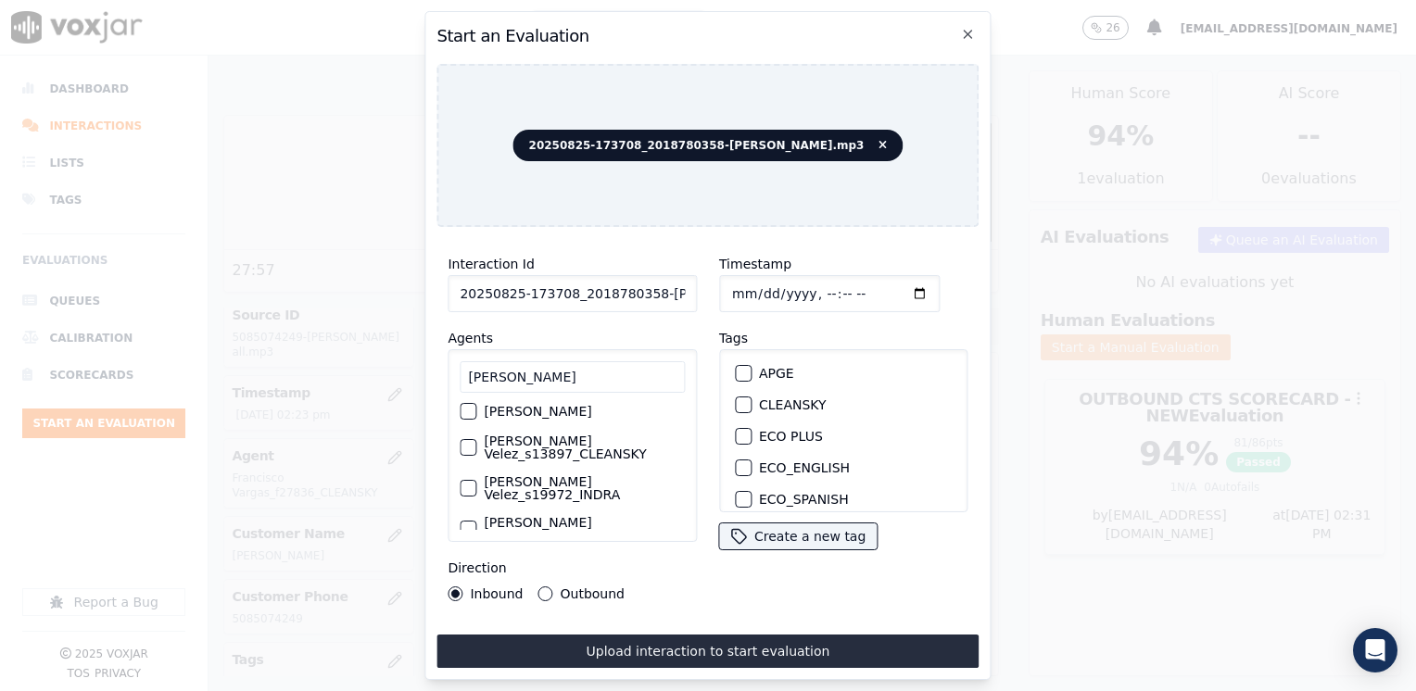
click at [465, 443] on div "button" at bounding box center [466, 447] width 13 height 13
click at [737, 401] on div "button" at bounding box center [742, 404] width 13 height 13
click at [891, 290] on input "Timestamp" at bounding box center [829, 293] width 220 height 37
click at [530, 587] on div "Inbound Outbound" at bounding box center [535, 593] width 177 height 15
click at [538, 587] on button "Outbound" at bounding box center [545, 593] width 15 height 15
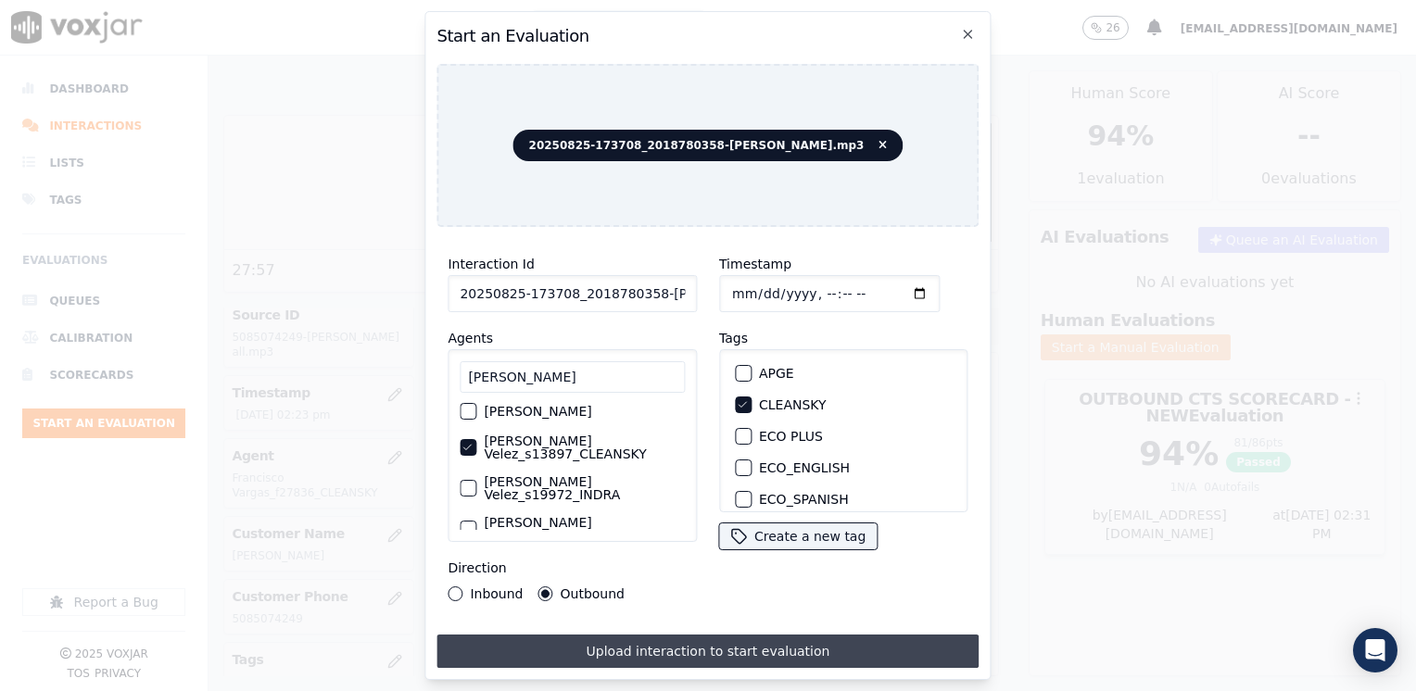
click at [699, 643] on button "Upload interaction to start evaluation" at bounding box center [707, 651] width 542 height 33
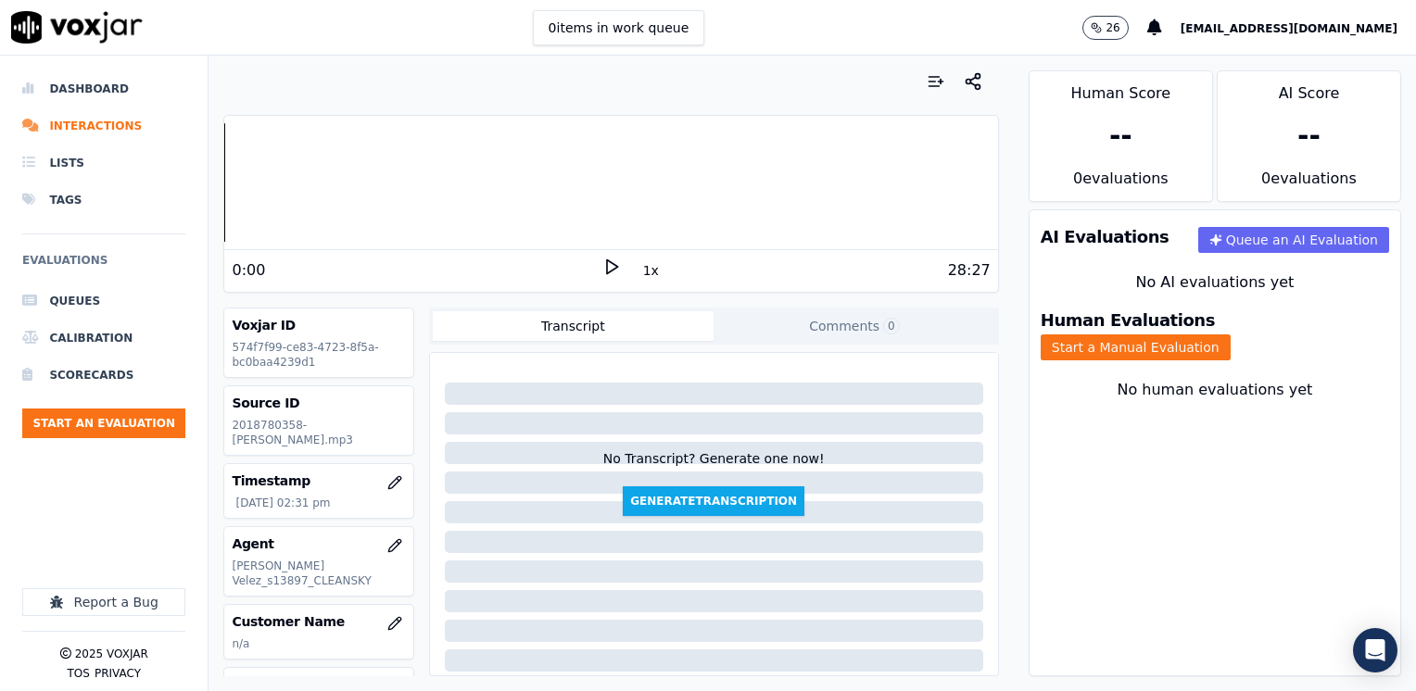
click at [607, 271] on polygon at bounding box center [612, 267] width 11 height 14
click at [602, 271] on icon at bounding box center [611, 267] width 19 height 19
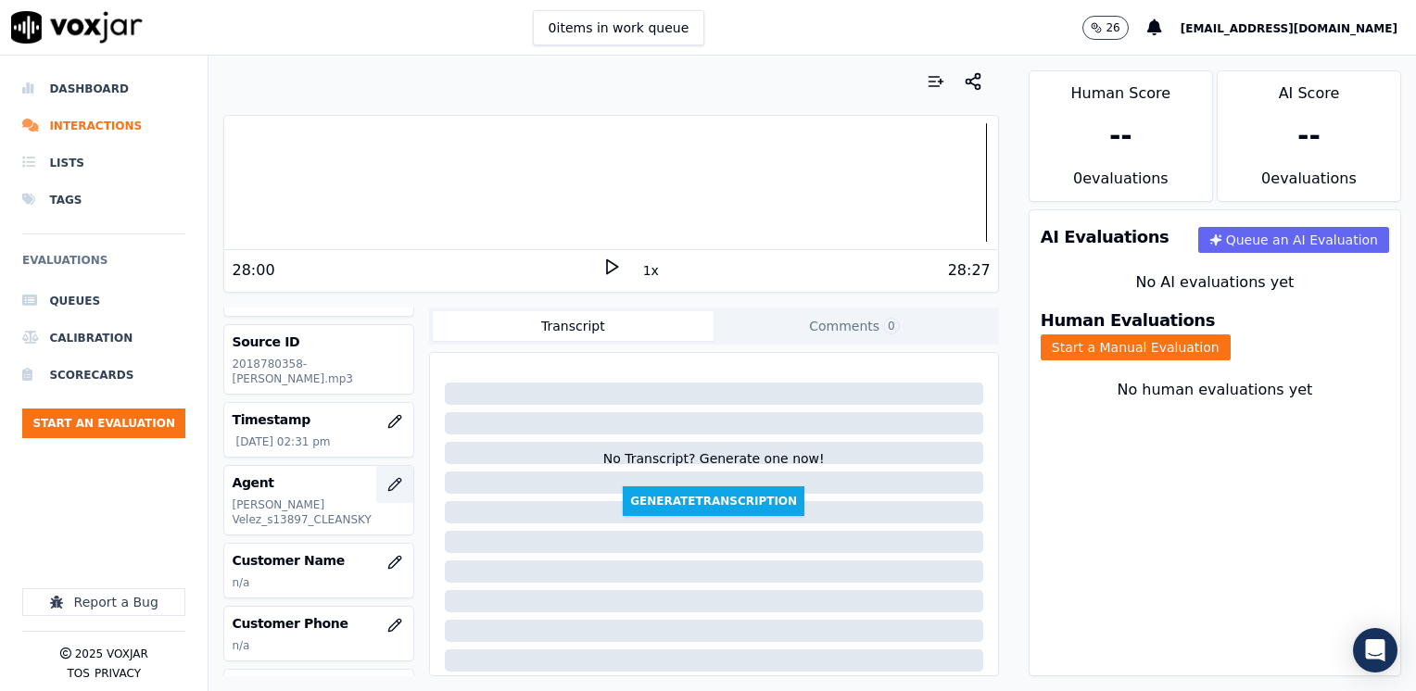
scroll to position [185, 0]
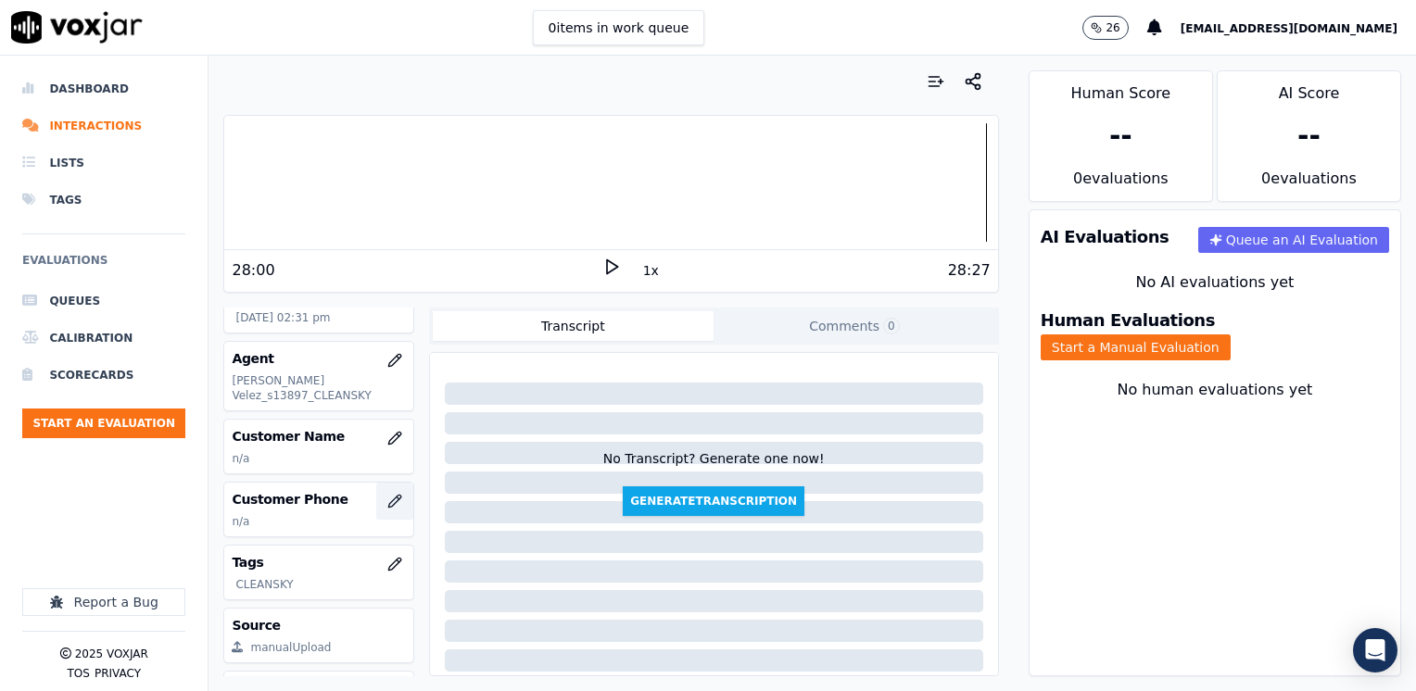
click at [387, 497] on icon "button" at bounding box center [394, 501] width 15 height 15
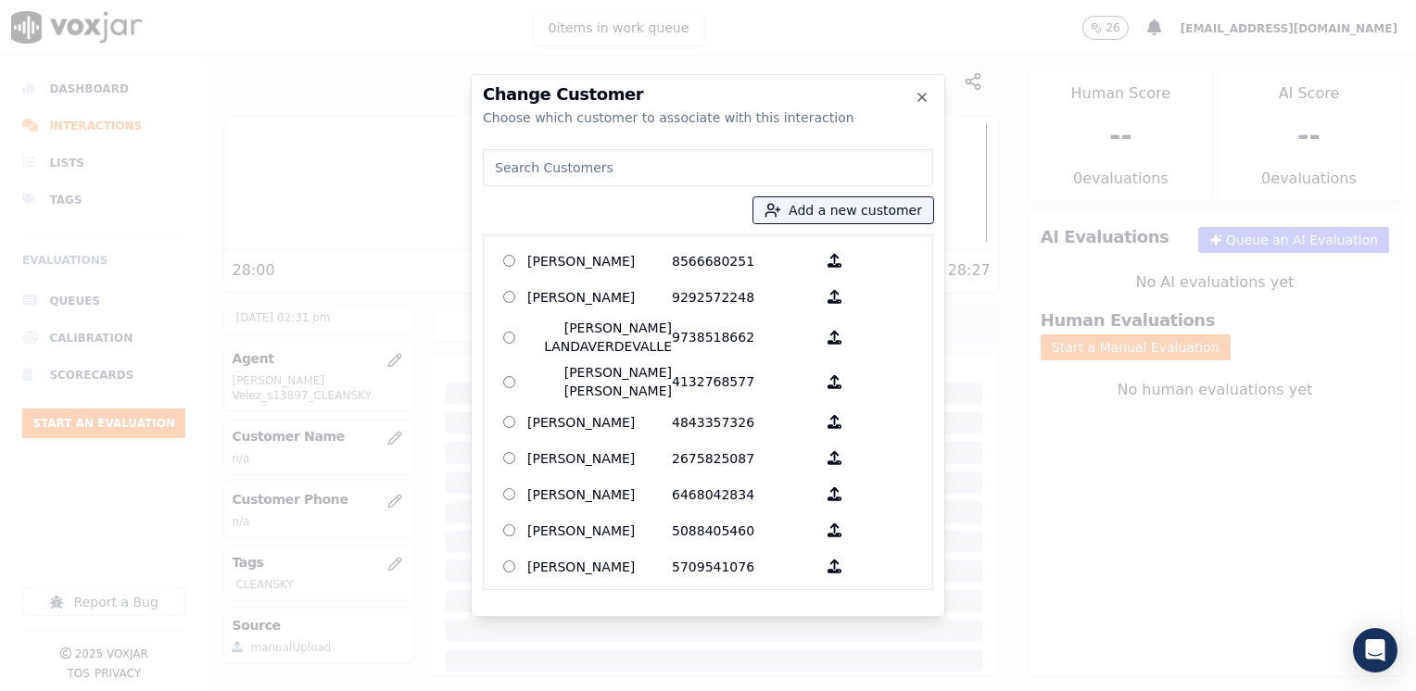
click at [696, 161] on input at bounding box center [708, 167] width 450 height 37
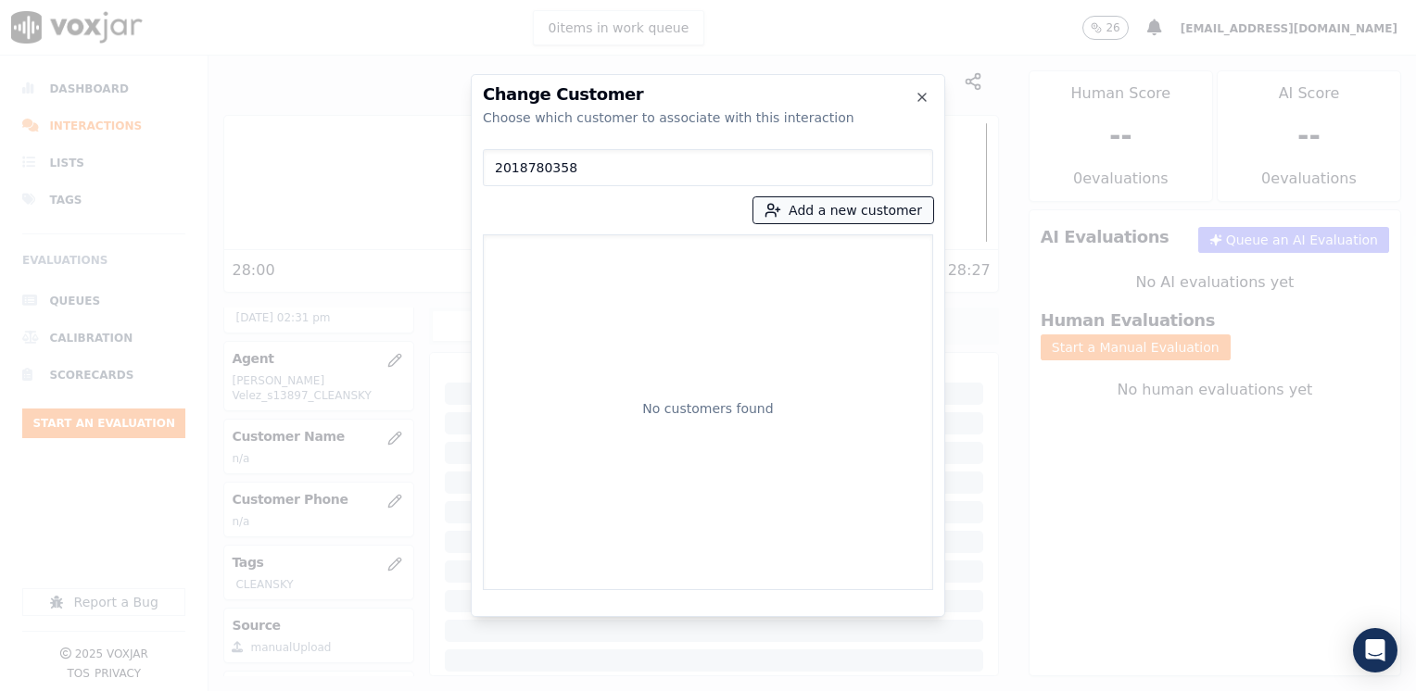
click at [871, 215] on button "Add a new customer" at bounding box center [843, 210] width 180 height 26
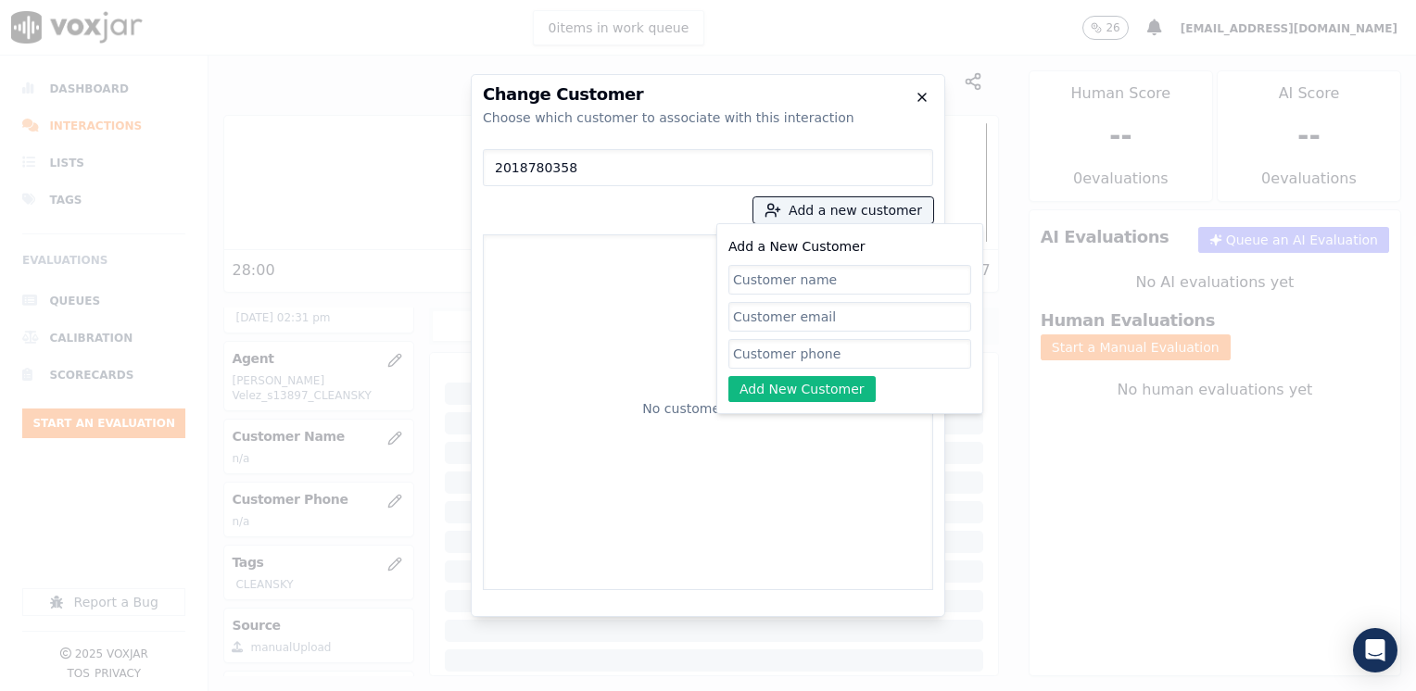
click at [919, 91] on icon "button" at bounding box center [921, 97] width 15 height 15
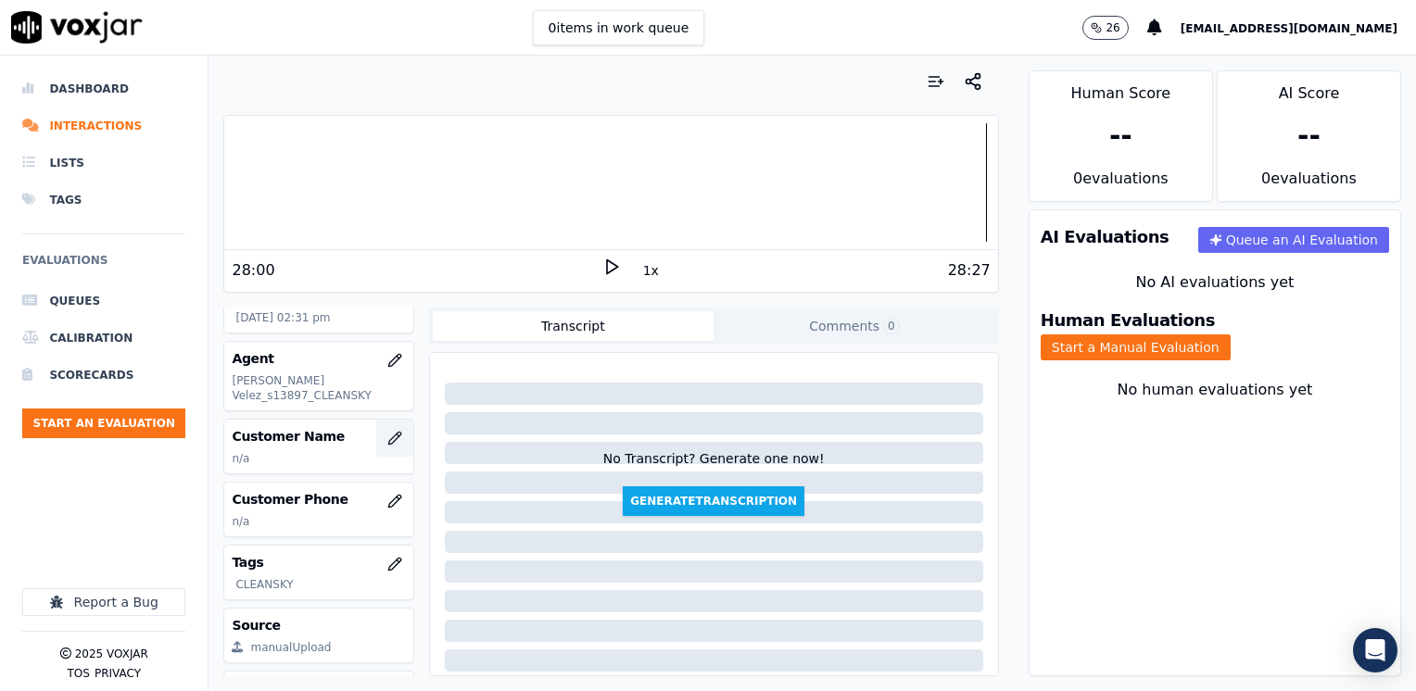
click at [387, 431] on icon "button" at bounding box center [394, 438] width 15 height 15
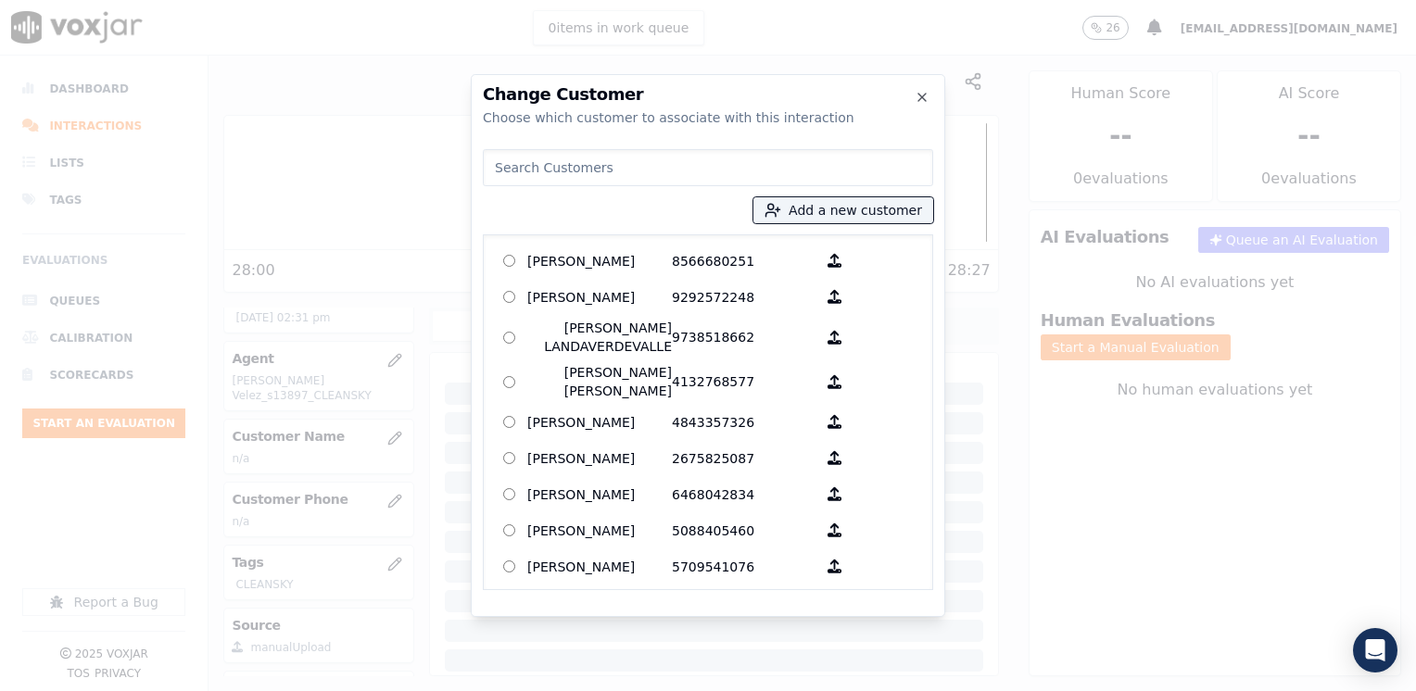
click at [724, 168] on input at bounding box center [708, 167] width 450 height 37
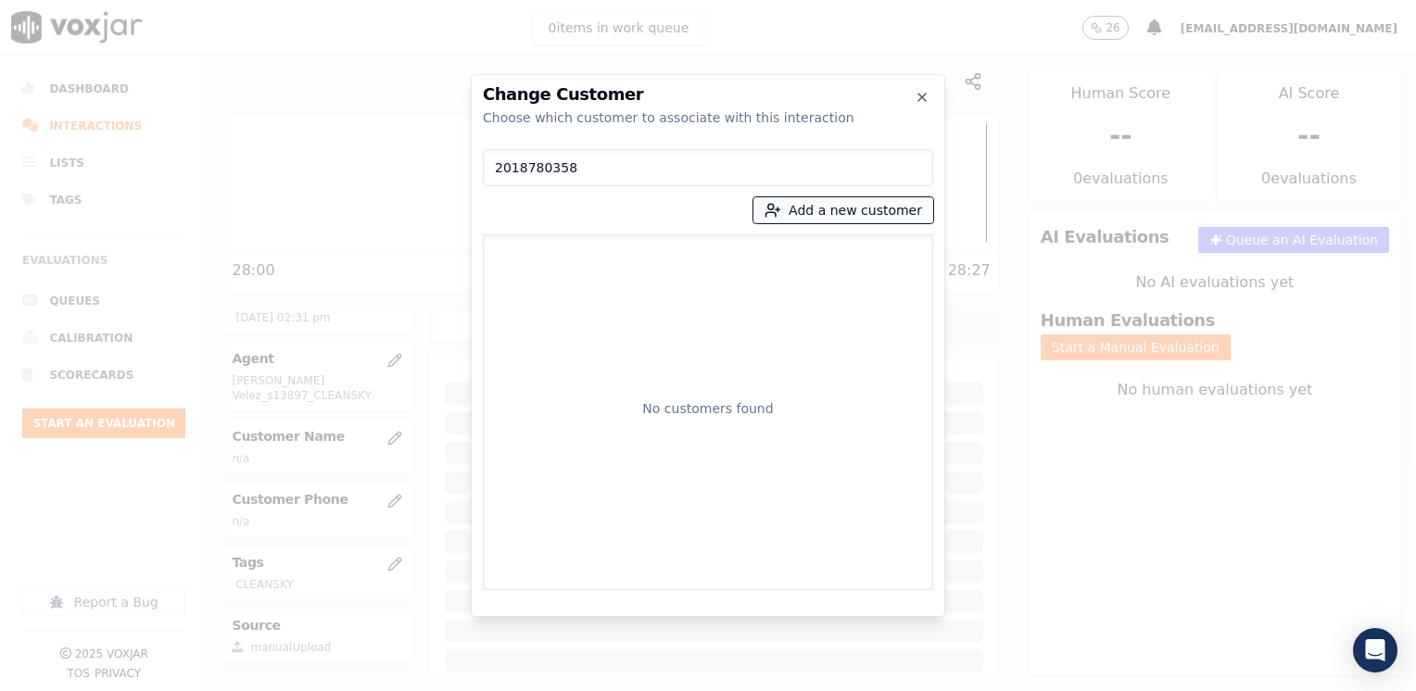
click at [878, 211] on button "Add a new customer" at bounding box center [843, 210] width 180 height 26
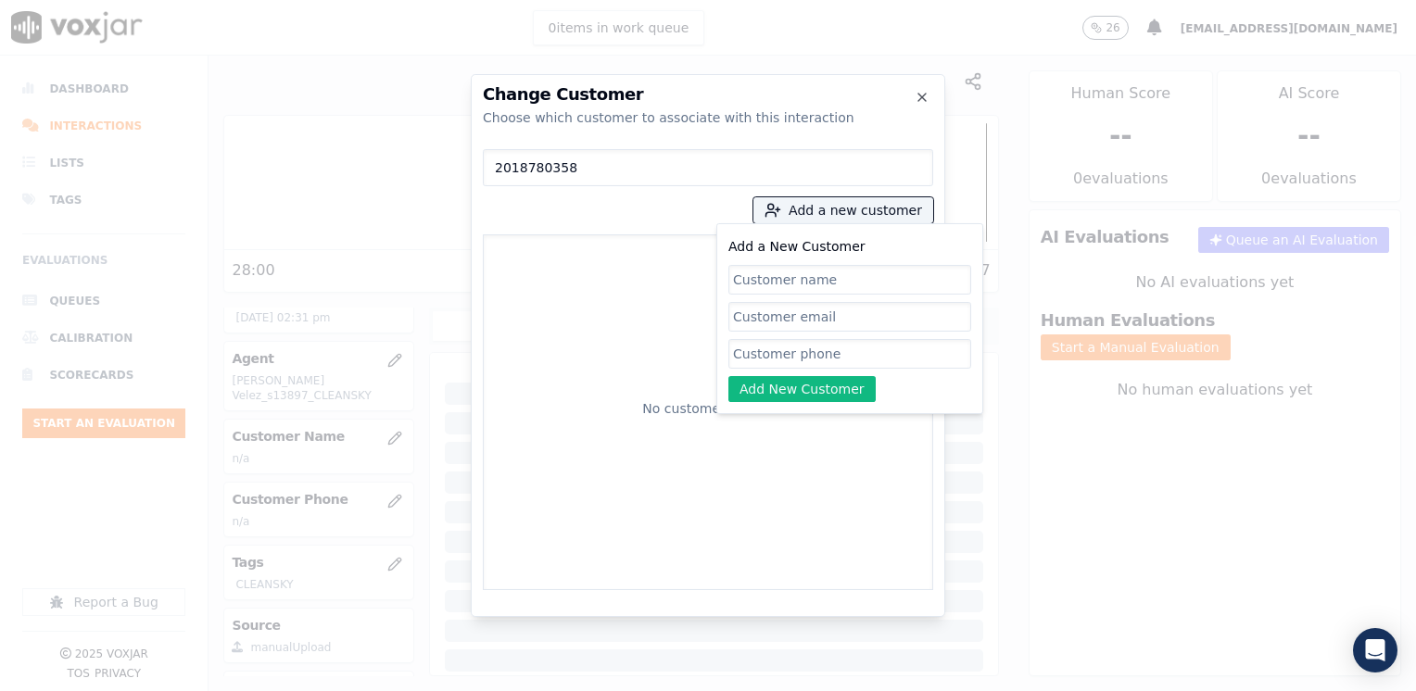
click at [856, 346] on input "Add a New Customer" at bounding box center [849, 354] width 243 height 30
paste input "2018780358"
click at [877, 279] on input "Add a New Customer" at bounding box center [849, 280] width 243 height 30
paste input "[PERSON_NAME]"
click at [823, 376] on button "Add New Customer" at bounding box center [801, 389] width 147 height 26
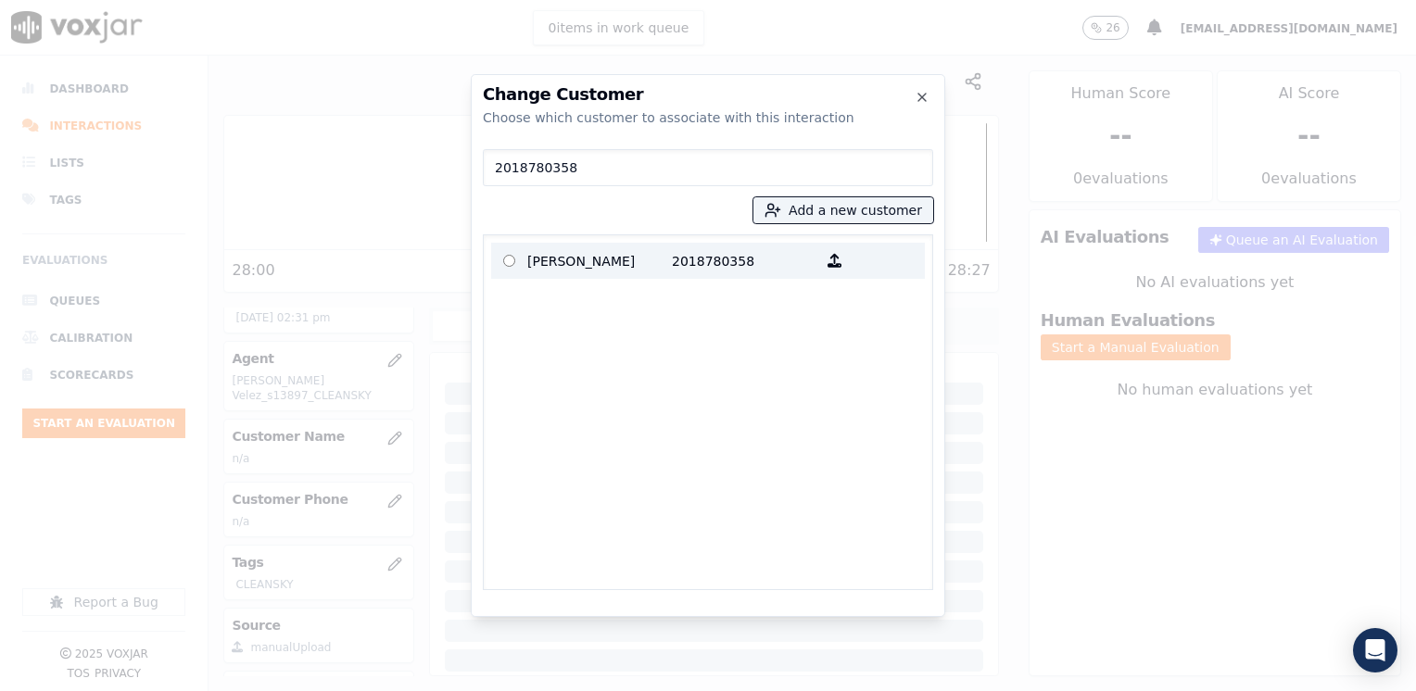
click at [644, 254] on p "[PERSON_NAME]" at bounding box center [599, 260] width 145 height 29
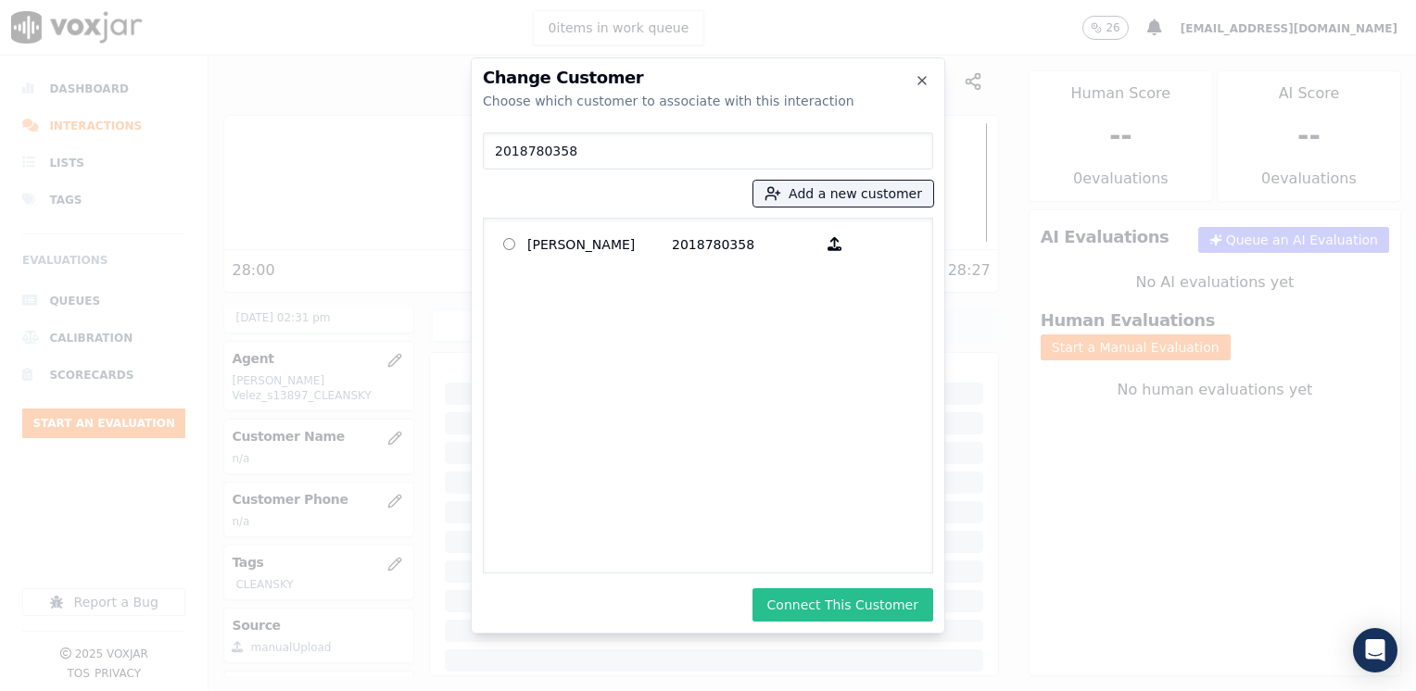
click at [847, 598] on button "Connect This Customer" at bounding box center [842, 604] width 181 height 33
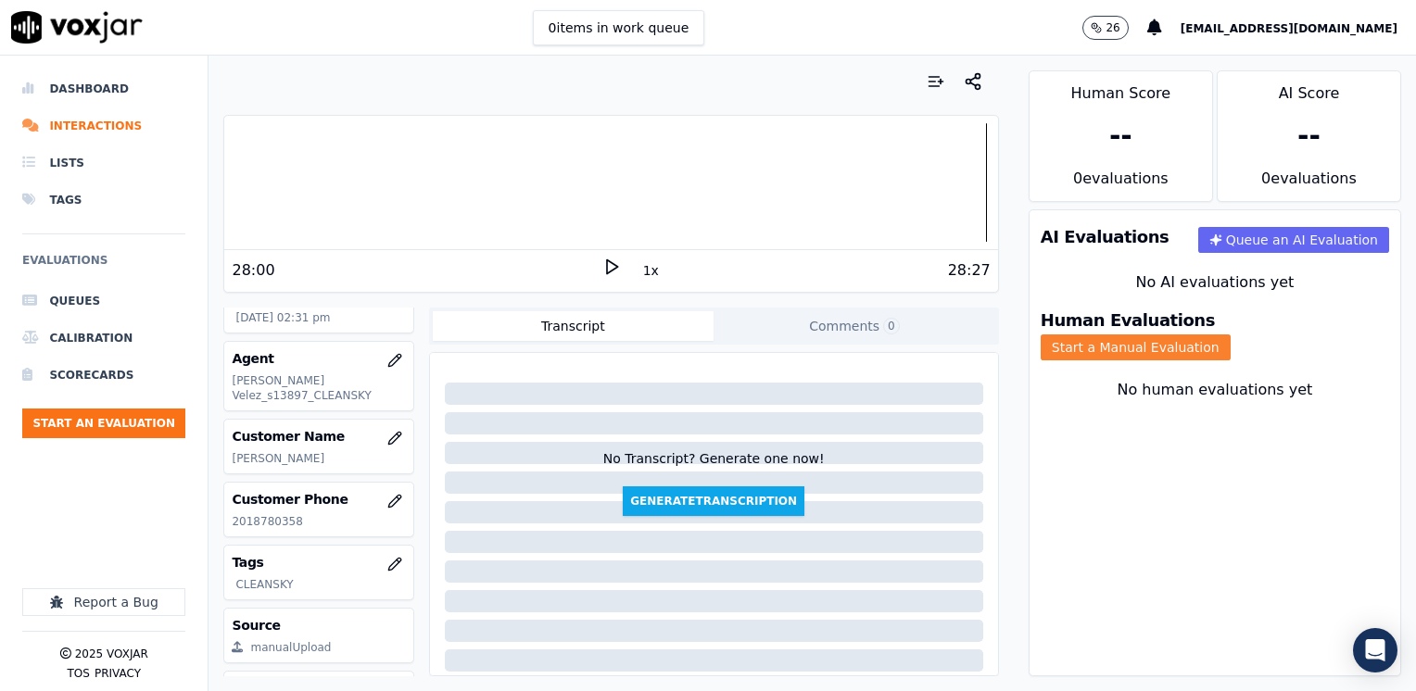
click at [1230, 334] on button "Start a Manual Evaluation" at bounding box center [1135, 347] width 190 height 26
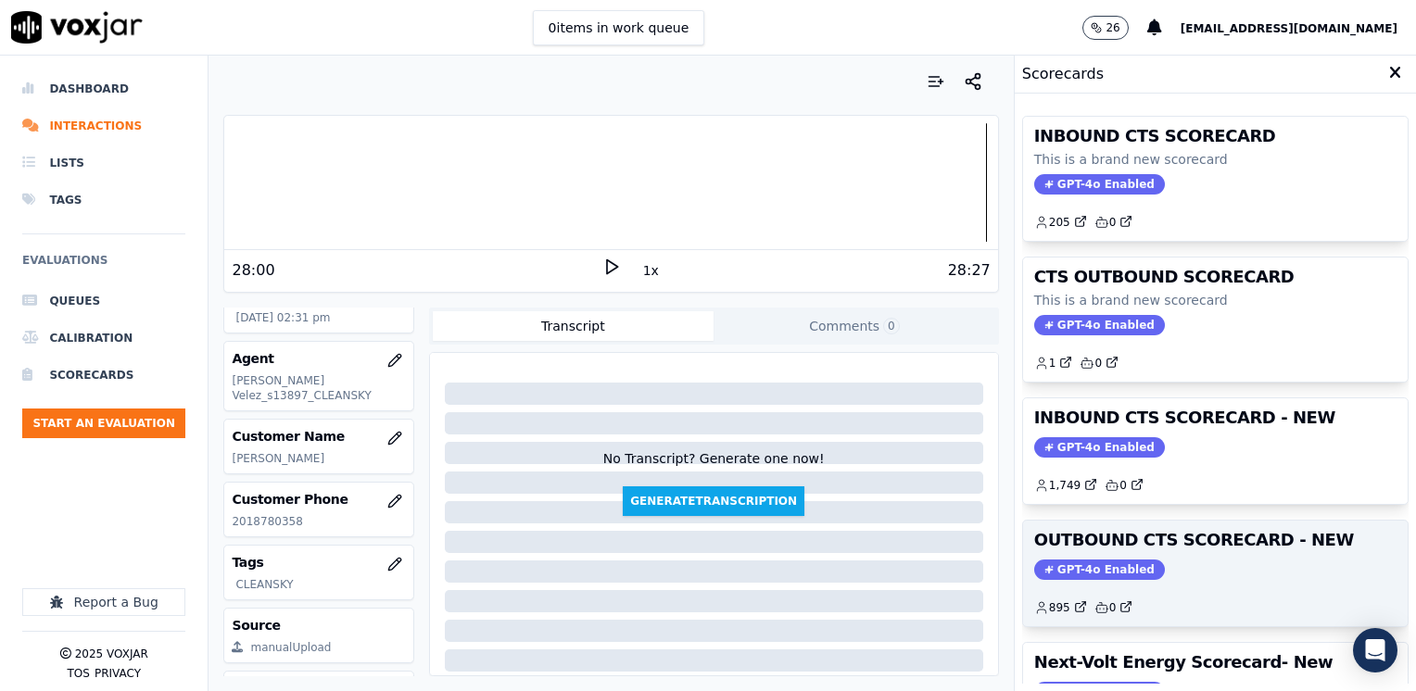
click at [1079, 560] on span "GPT-4o Enabled" at bounding box center [1099, 570] width 131 height 20
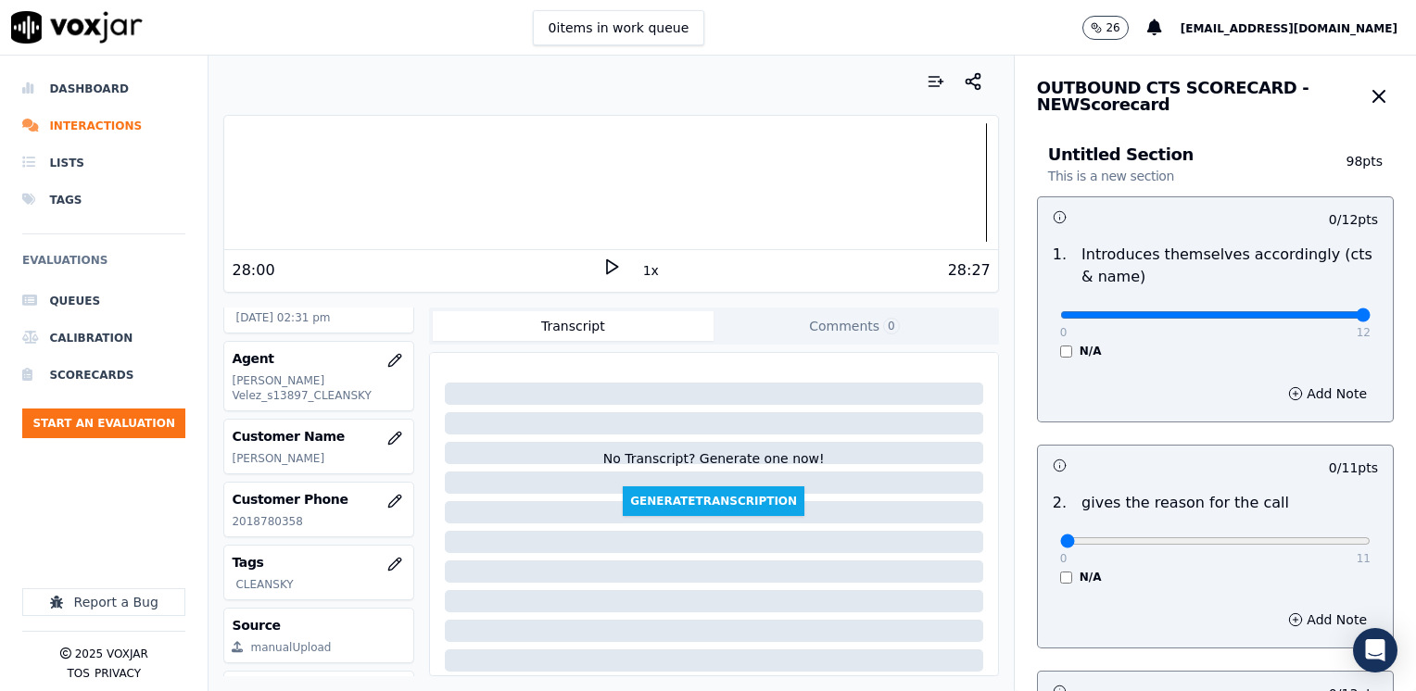
drag, startPoint x: 1052, startPoint y: 321, endPoint x: 1418, endPoint y: 316, distance: 366.0
click at [1370, 316] on input "range" at bounding box center [1215, 314] width 310 height 7
drag, startPoint x: 1048, startPoint y: 539, endPoint x: 1418, endPoint y: 526, distance: 370.8
click at [1370, 319] on input "range" at bounding box center [1215, 314] width 310 height 7
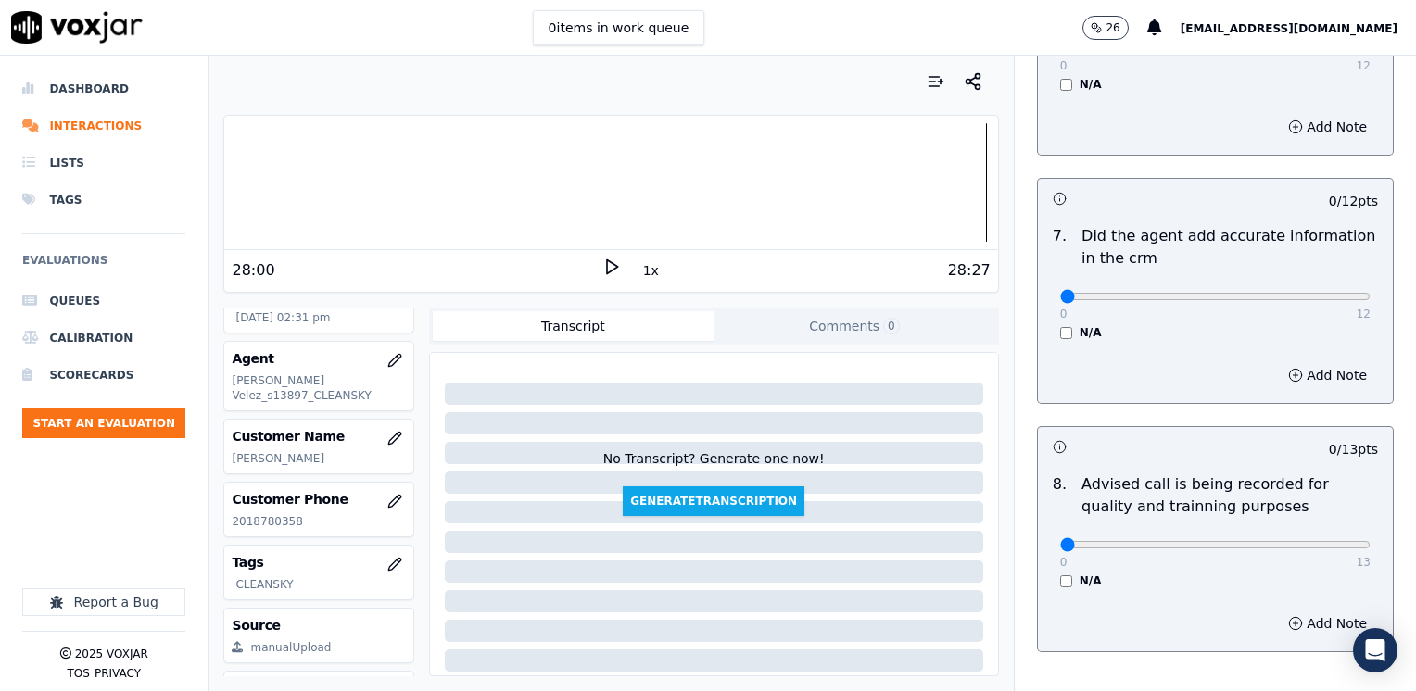
scroll to position [1575, 0]
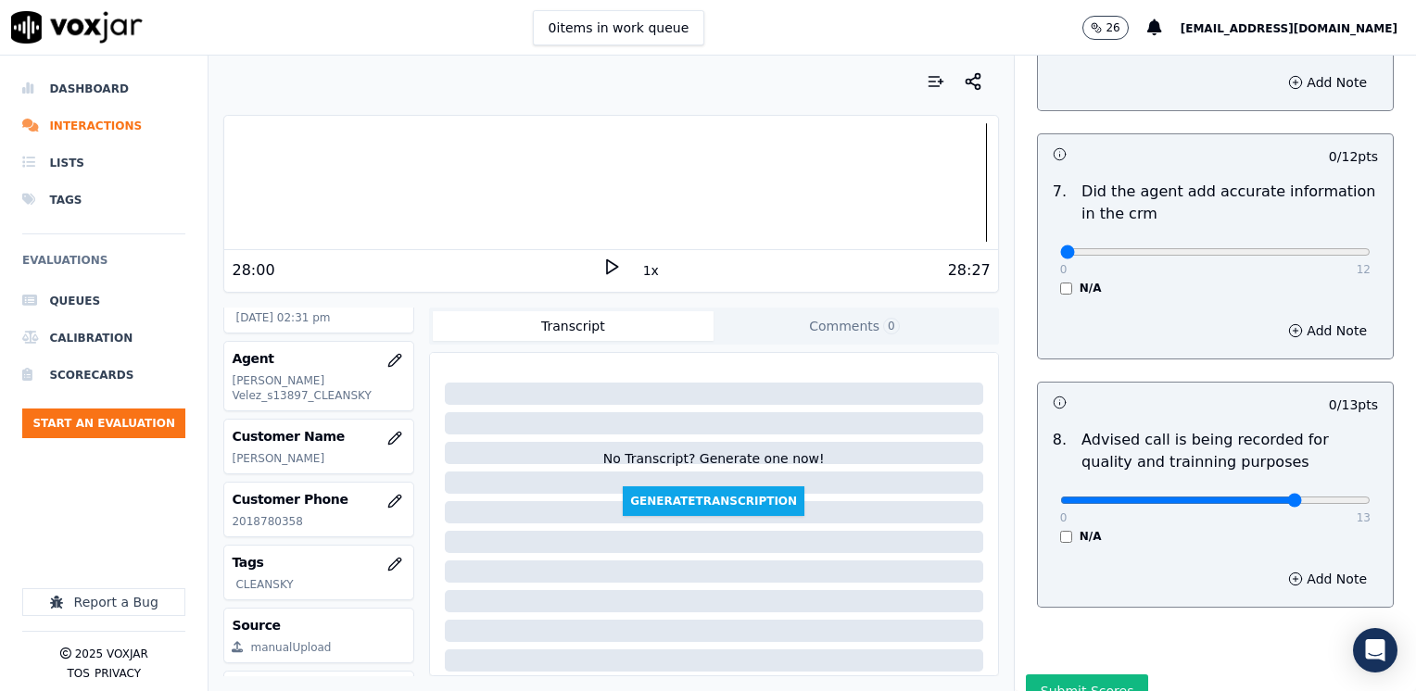
drag, startPoint x: 1048, startPoint y: 225, endPoint x: 1238, endPoint y: 287, distance: 199.8
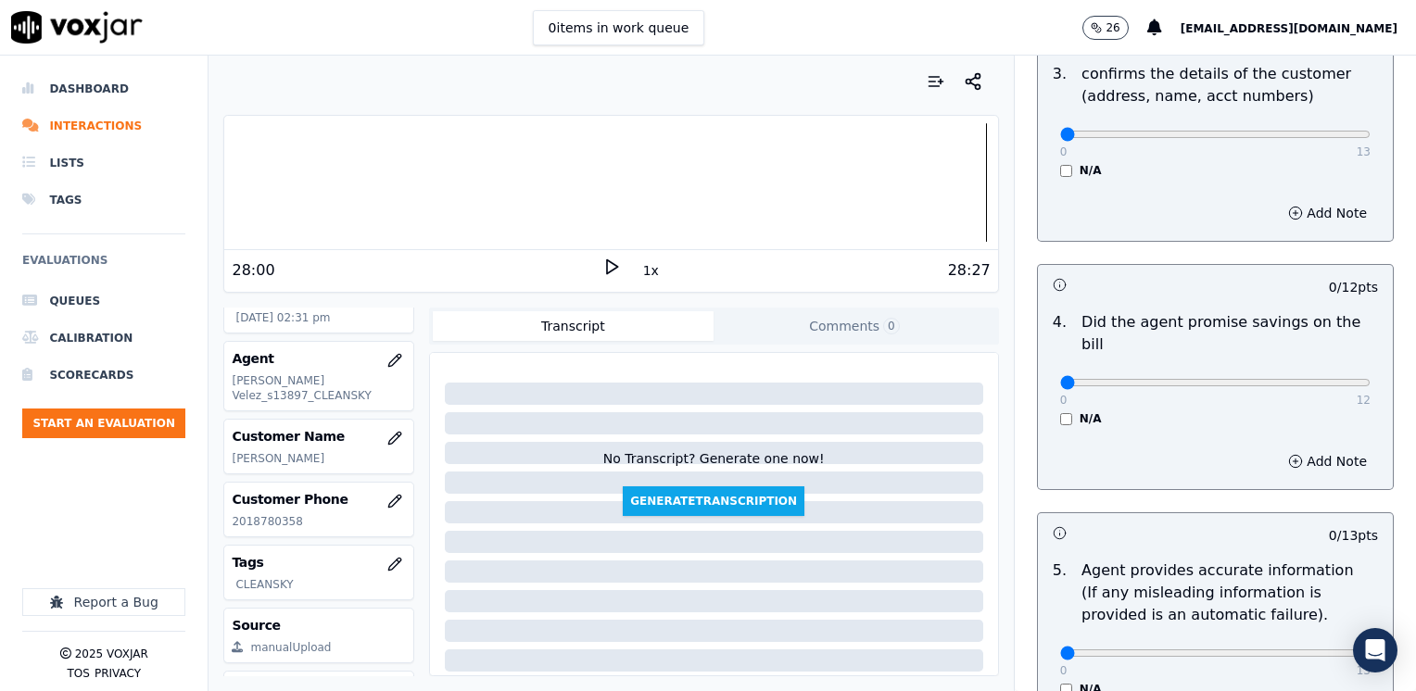
scroll to position [649, 0]
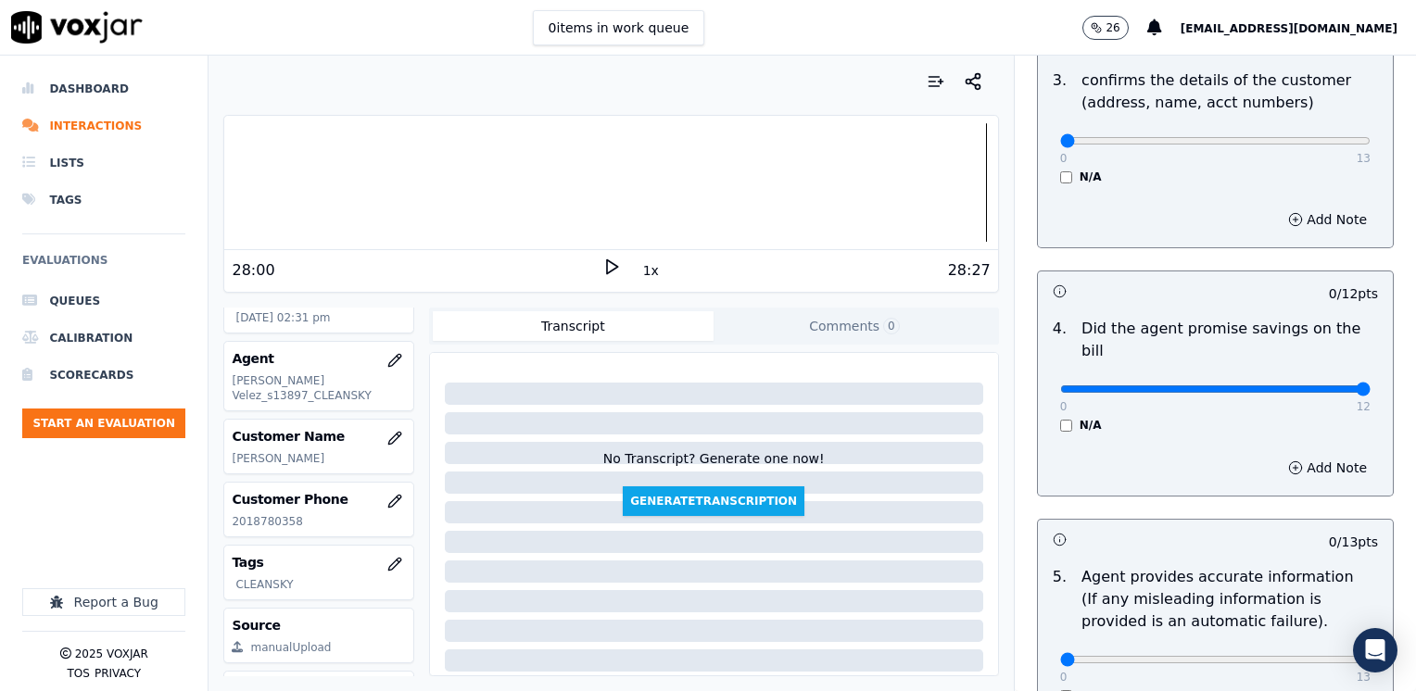
drag, startPoint x: 1049, startPoint y: 365, endPoint x: 1418, endPoint y: 364, distance: 369.6
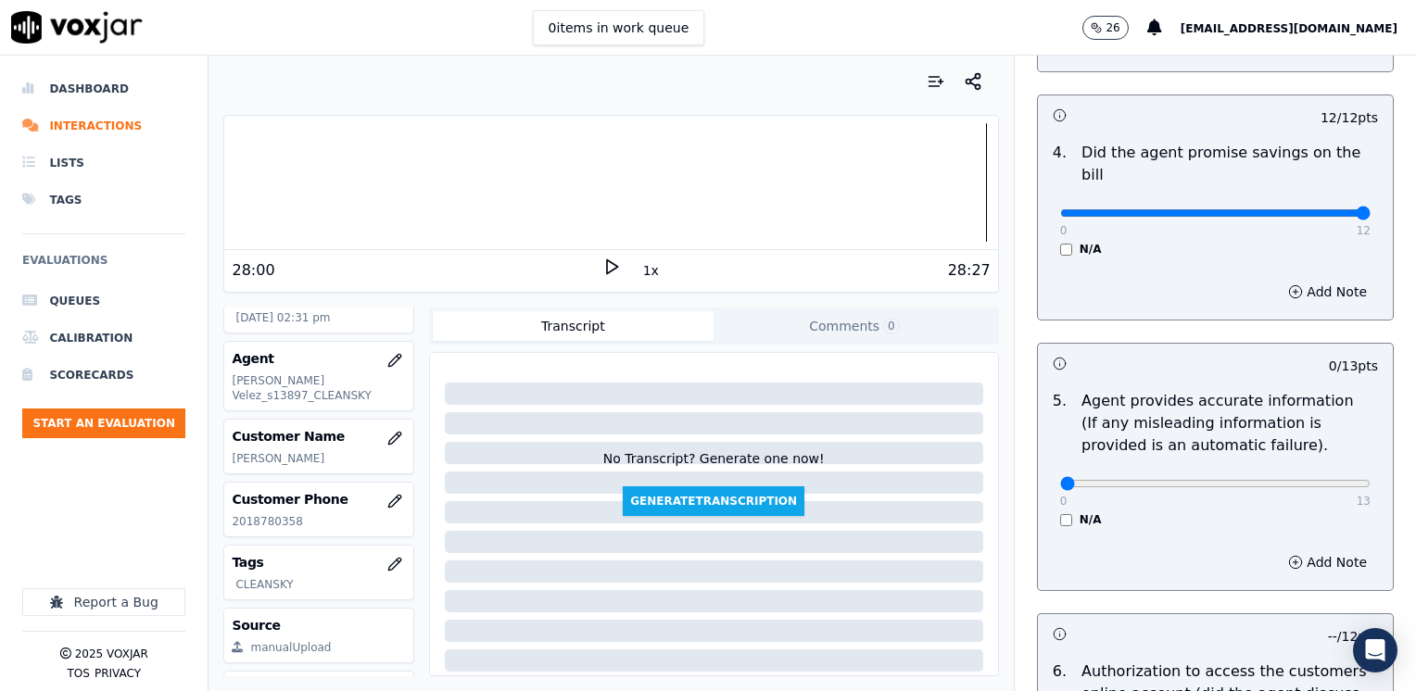
scroll to position [834, 0]
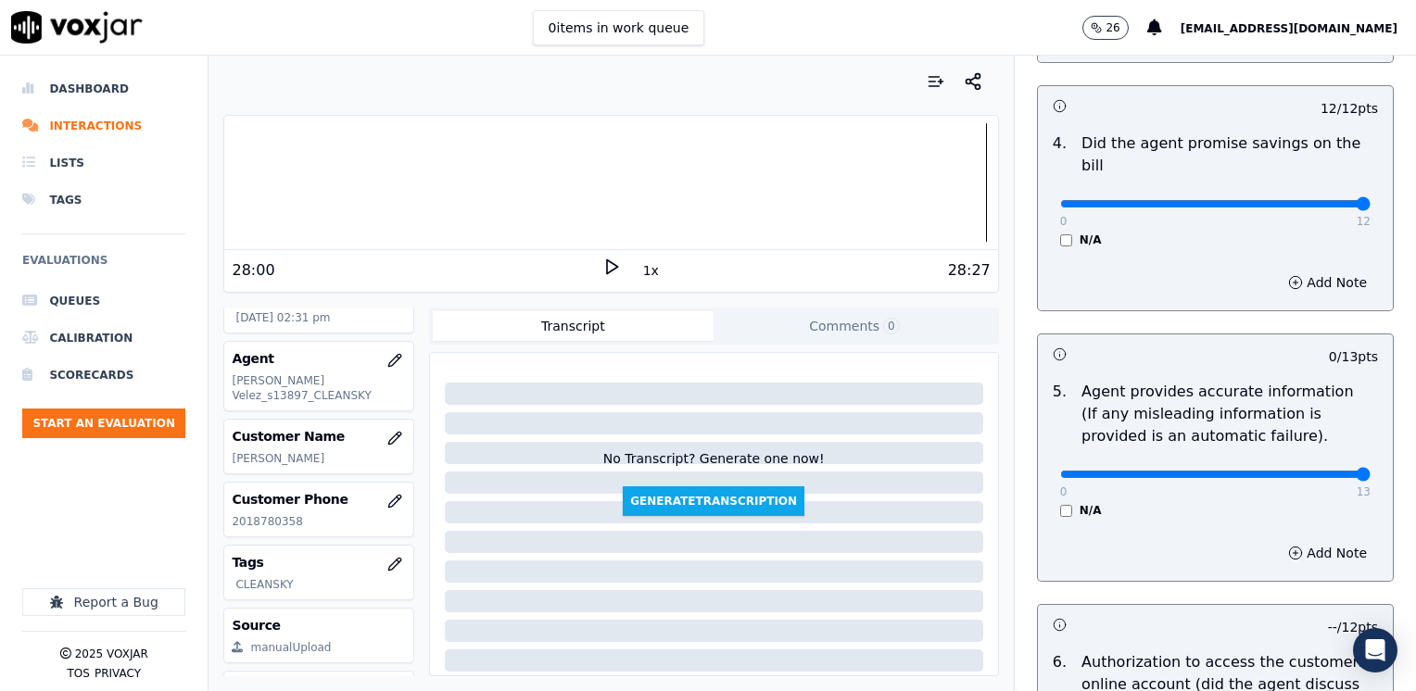
drag, startPoint x: 1049, startPoint y: 453, endPoint x: 1418, endPoint y: 478, distance: 370.5
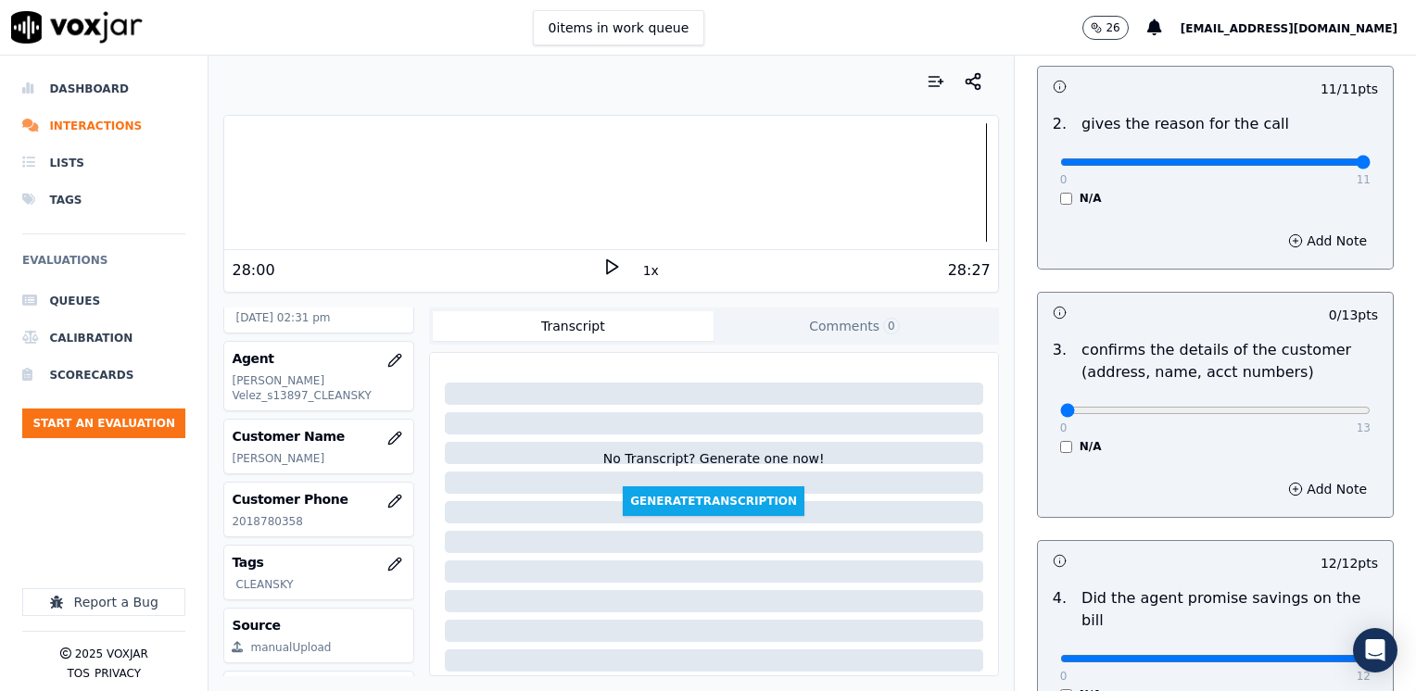
scroll to position [371, 0]
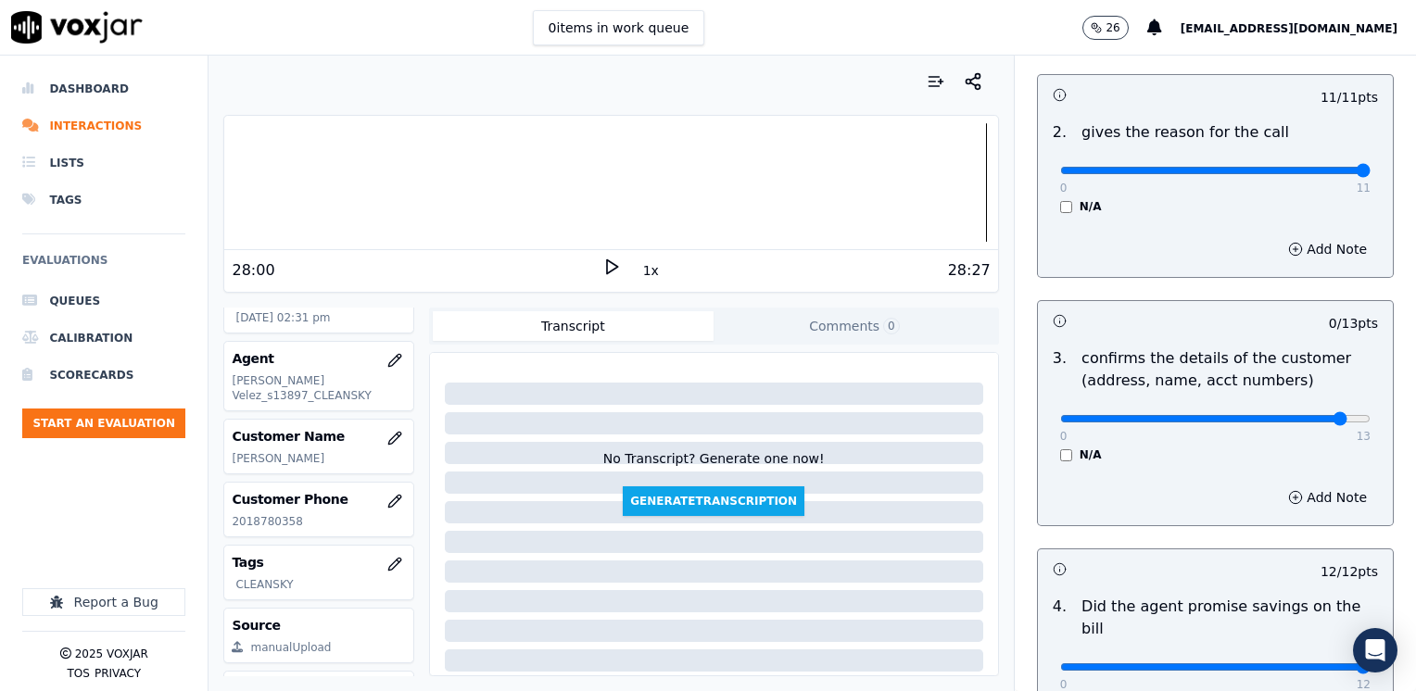
click at [1319, 494] on button "Add Note" at bounding box center [1327, 498] width 101 height 26
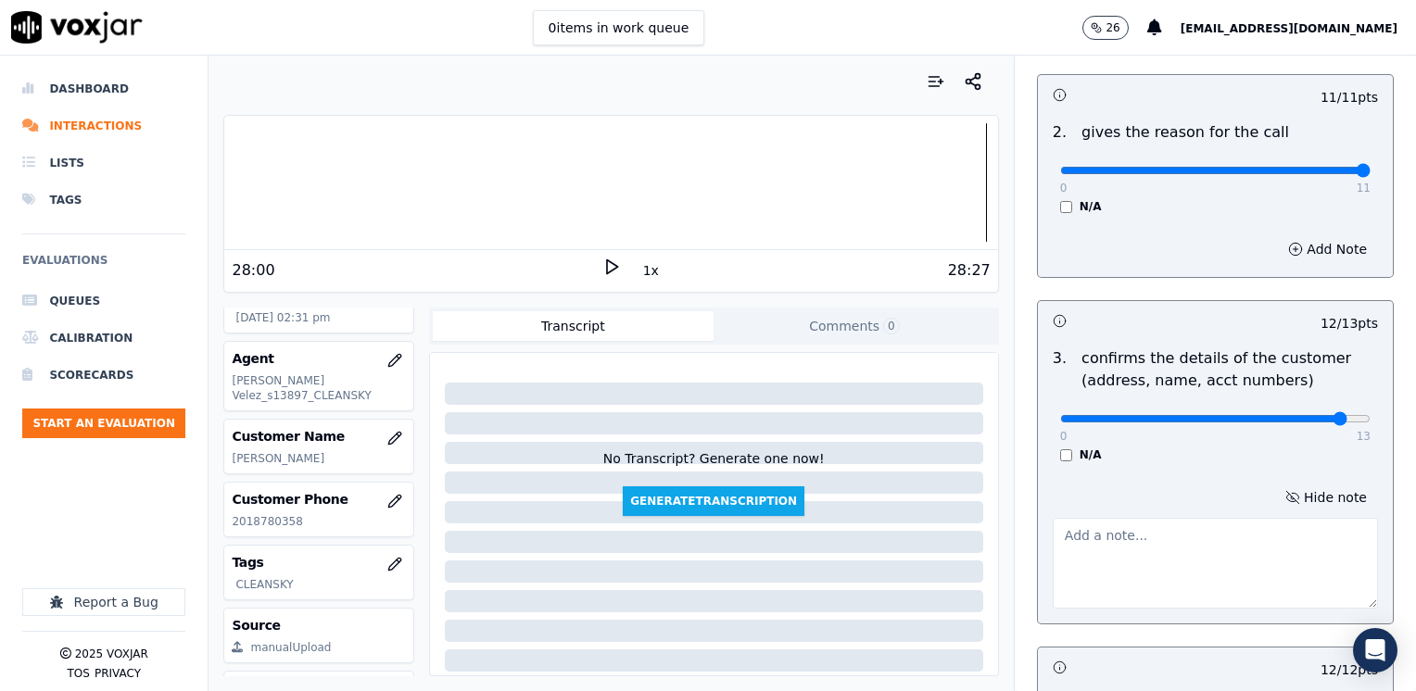
click at [1264, 535] on textarea at bounding box center [1214, 563] width 325 height 91
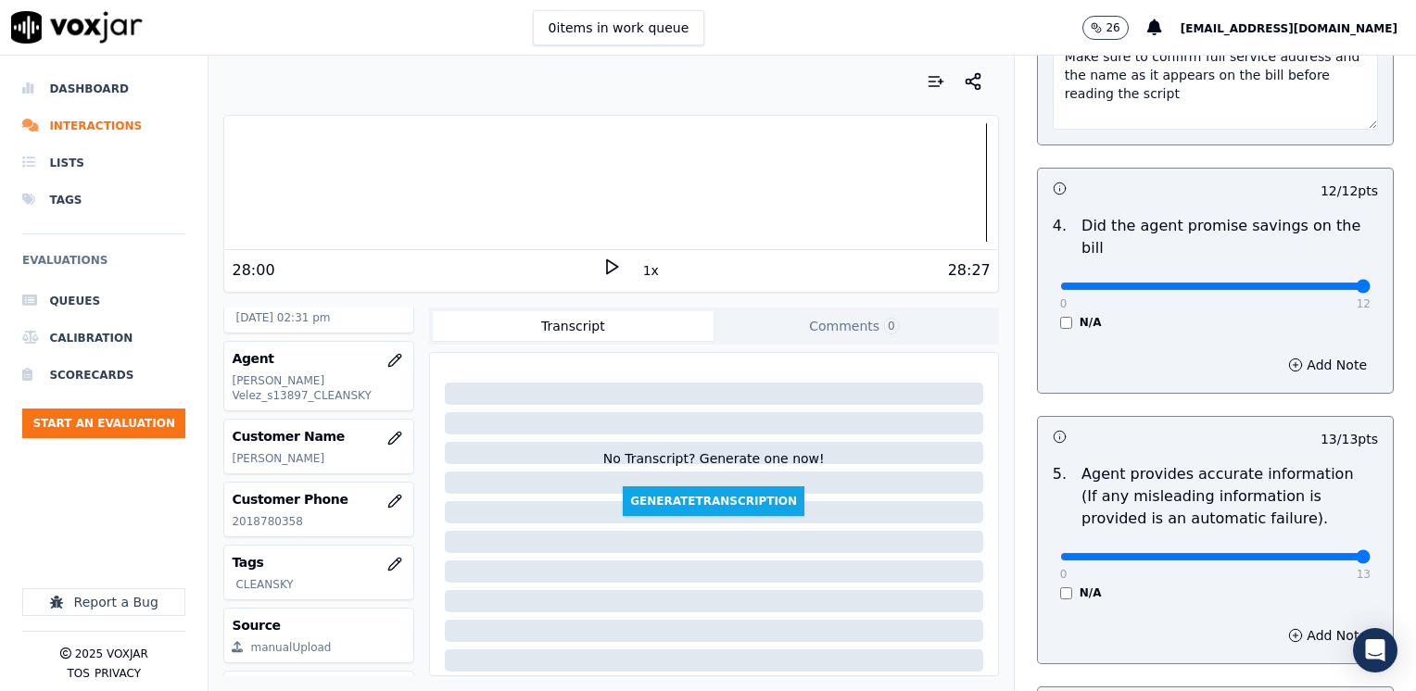
scroll to position [790, 0]
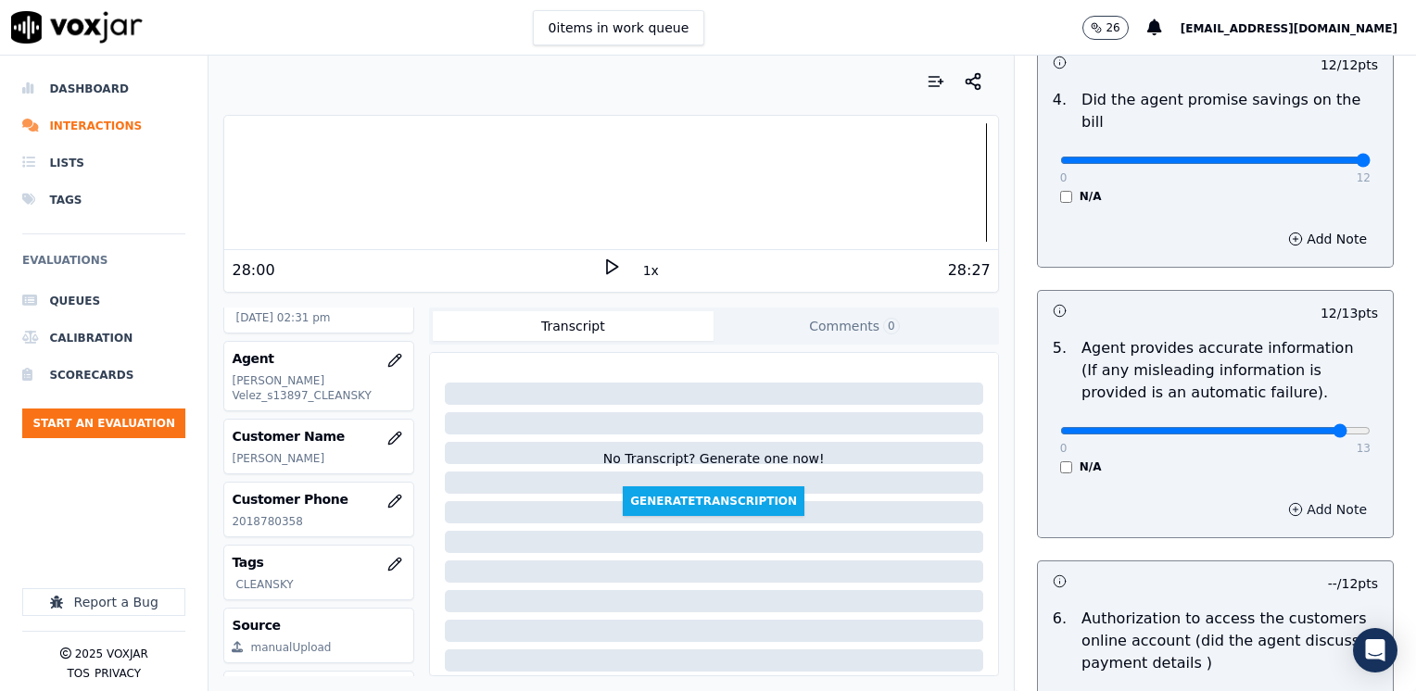
click at [1282, 497] on button "Add Note" at bounding box center [1327, 510] width 101 height 26
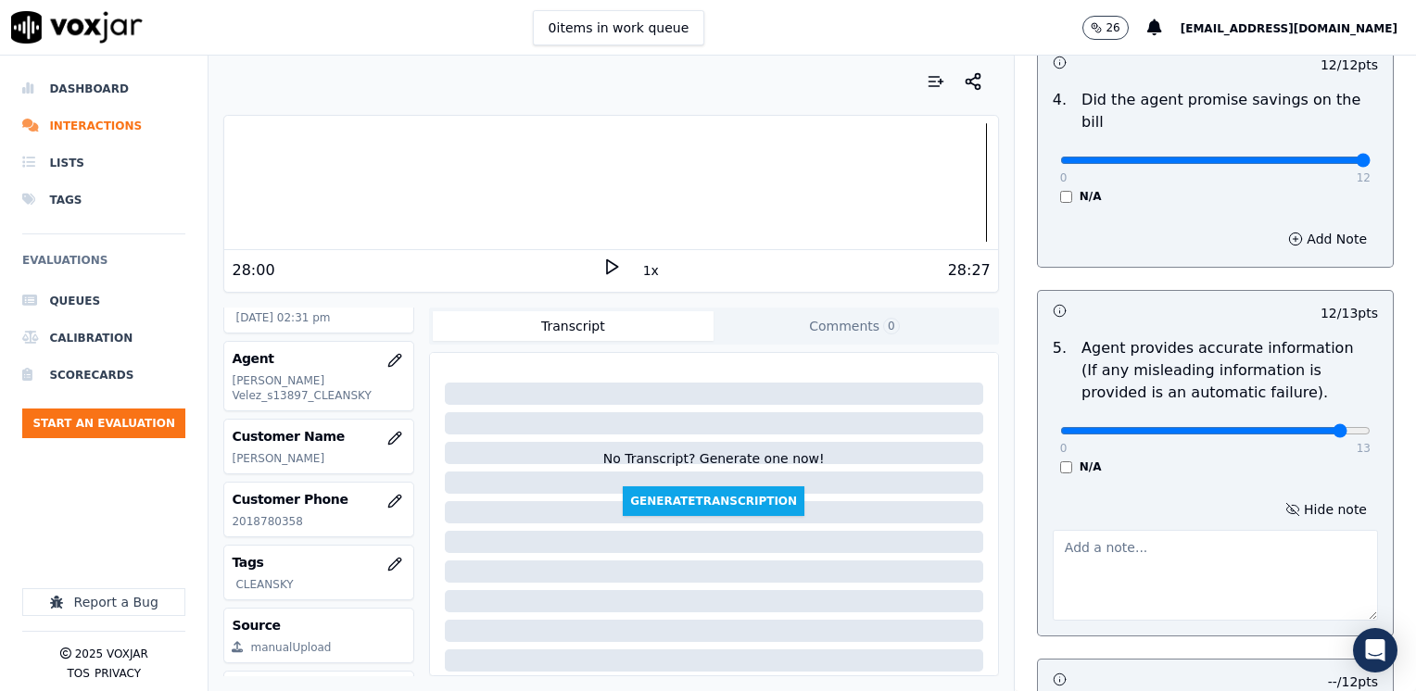
click at [1203, 593] on textarea at bounding box center [1214, 575] width 325 height 91
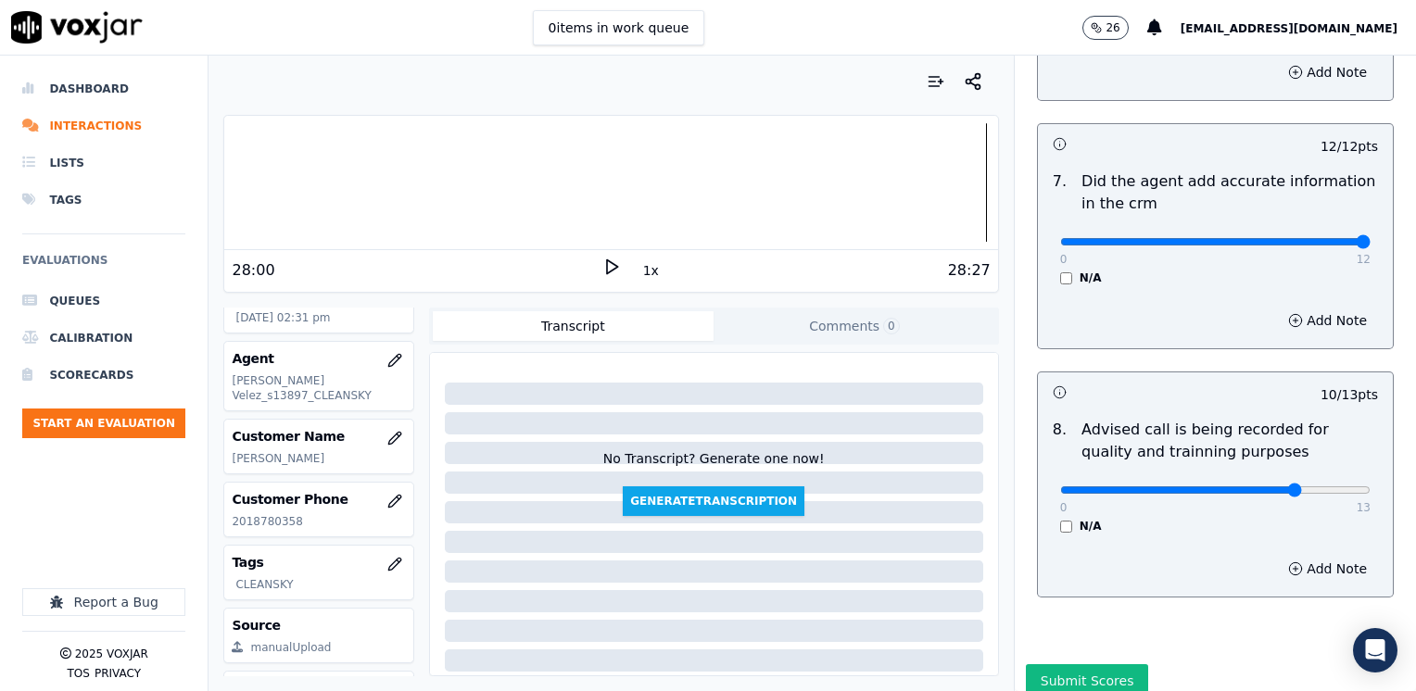
scroll to position [1815, 0]
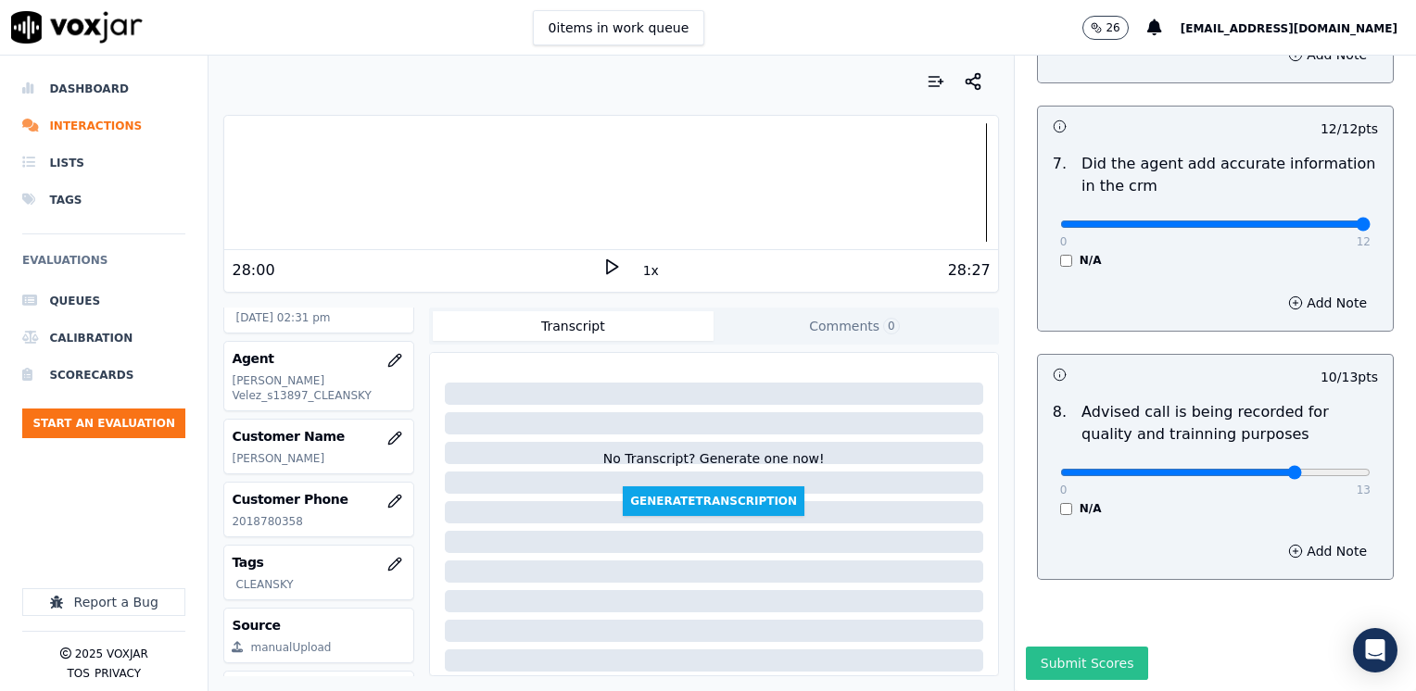
click at [1055, 647] on button "Submit Scores" at bounding box center [1087, 663] width 123 height 33
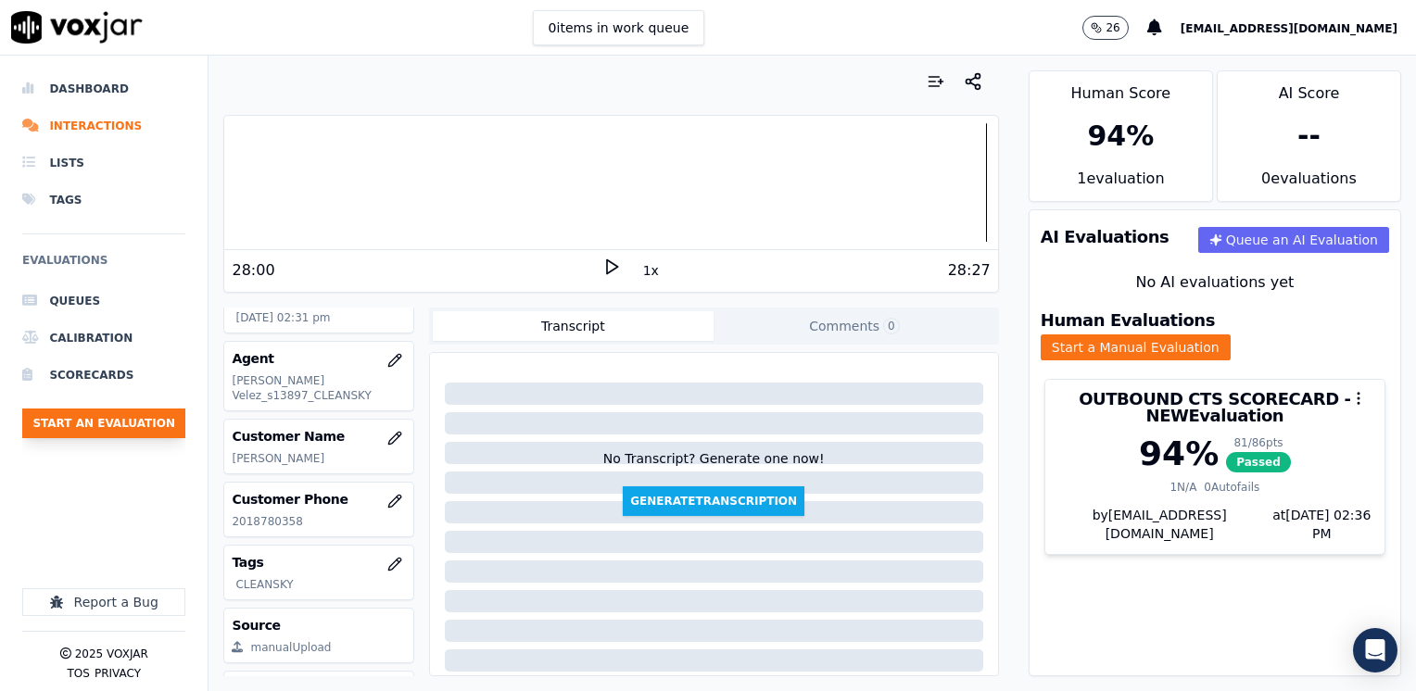
click at [123, 415] on button "Start an Evaluation" at bounding box center [103, 424] width 163 height 30
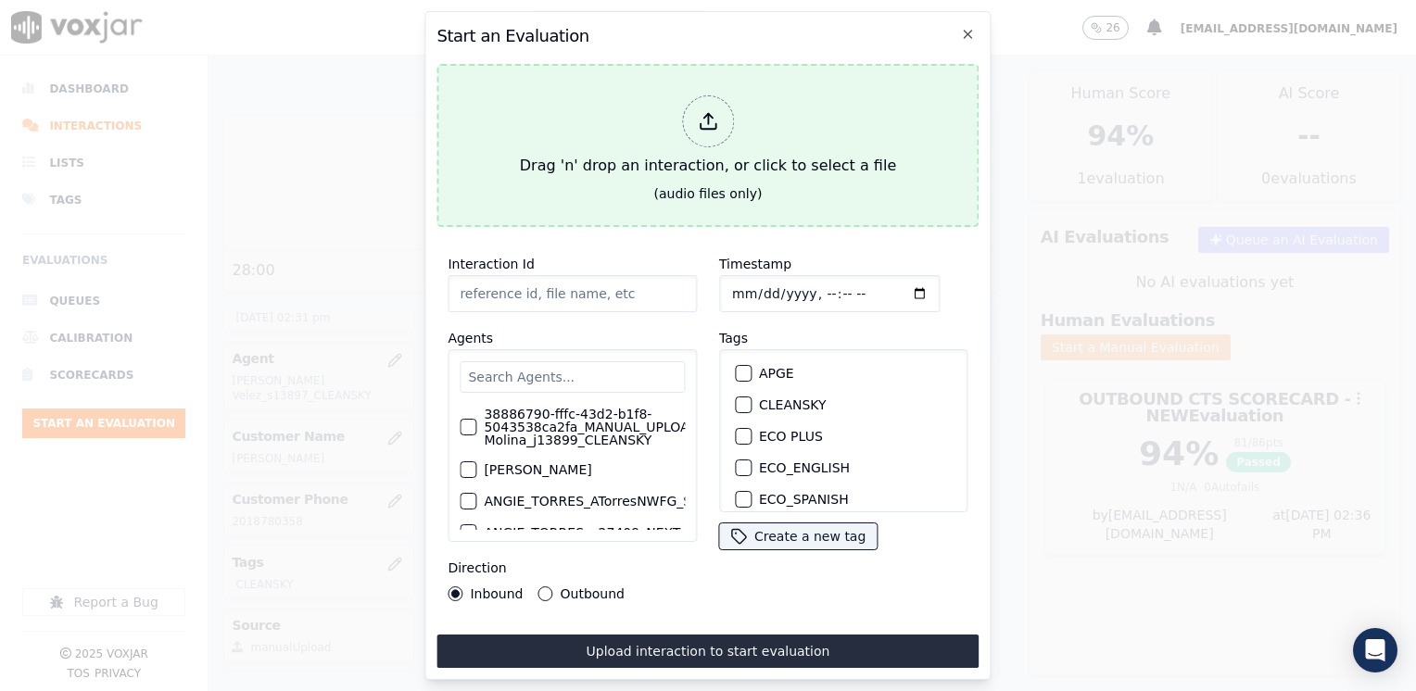
click at [705, 117] on icon at bounding box center [708, 121] width 20 height 20
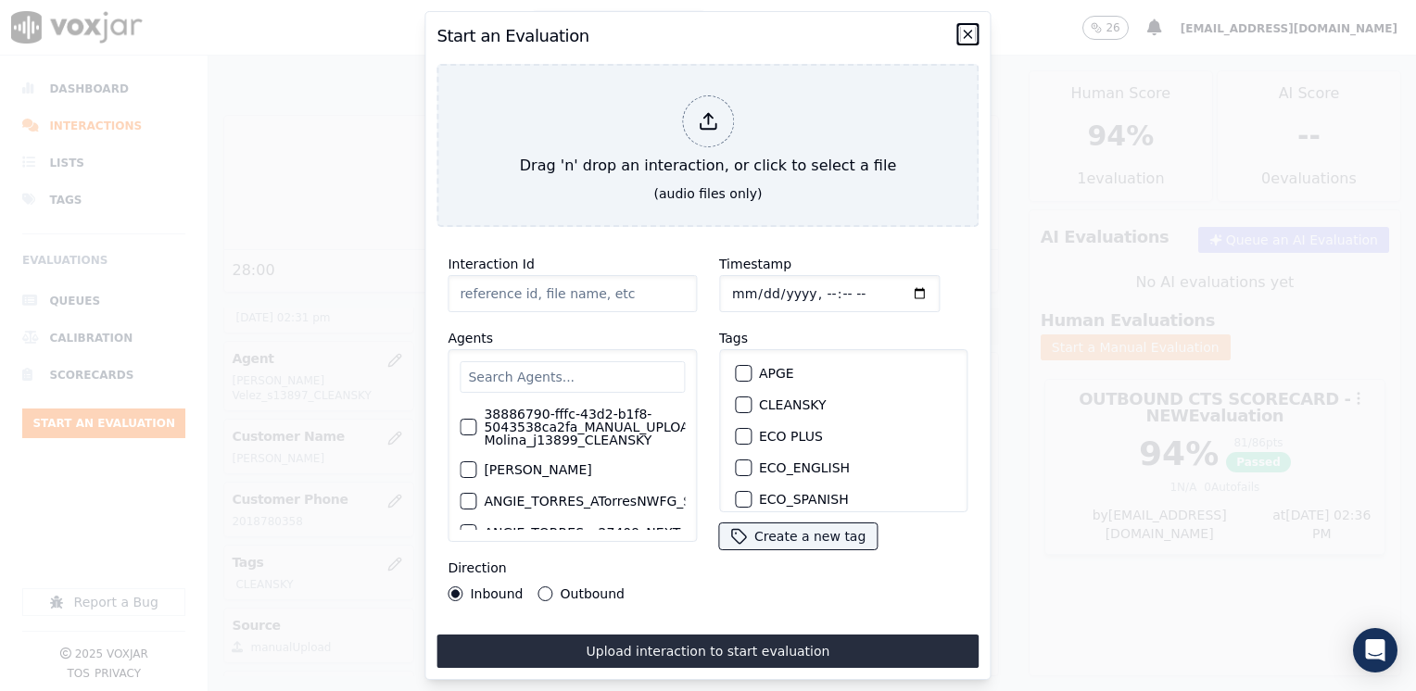
click at [972, 27] on icon "button" at bounding box center [968, 34] width 15 height 15
